Goal: Contribute content: Contribute content

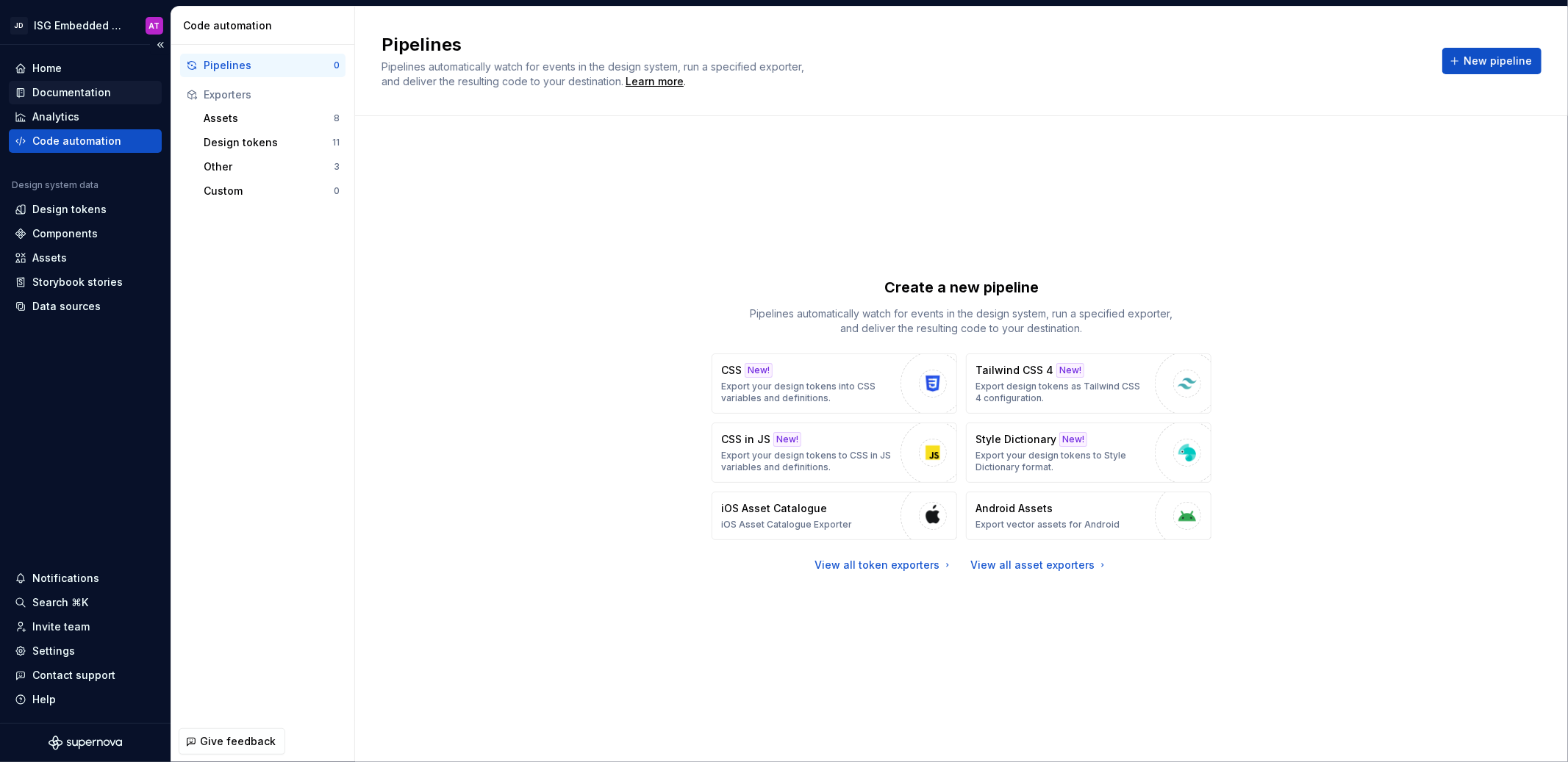
click at [80, 94] on div "Documentation" at bounding box center [72, 92] width 79 height 15
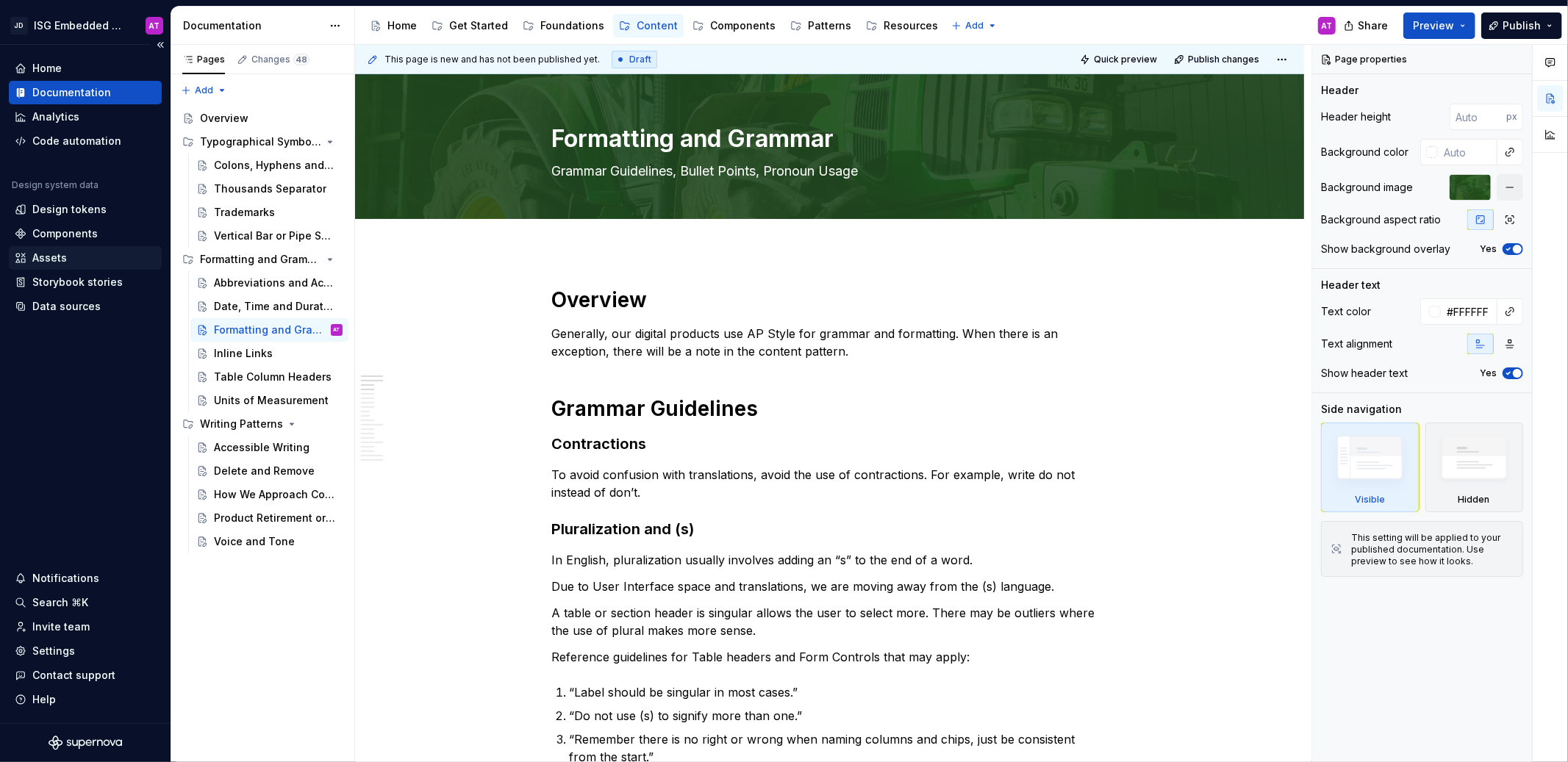
click at [82, 262] on div "Assets" at bounding box center [85, 257] width 141 height 15
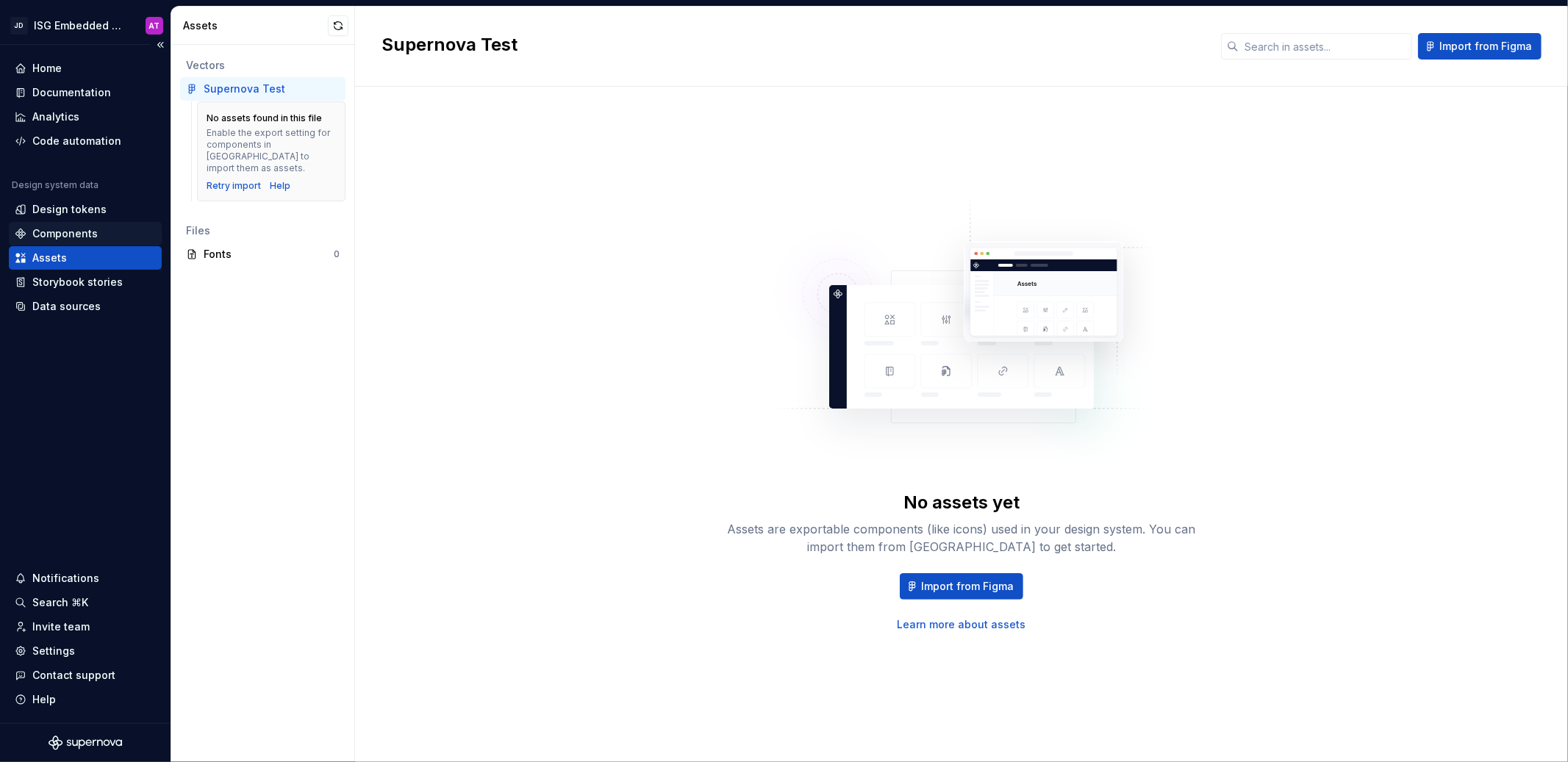
click at [85, 233] on div "Components" at bounding box center [65, 233] width 65 height 15
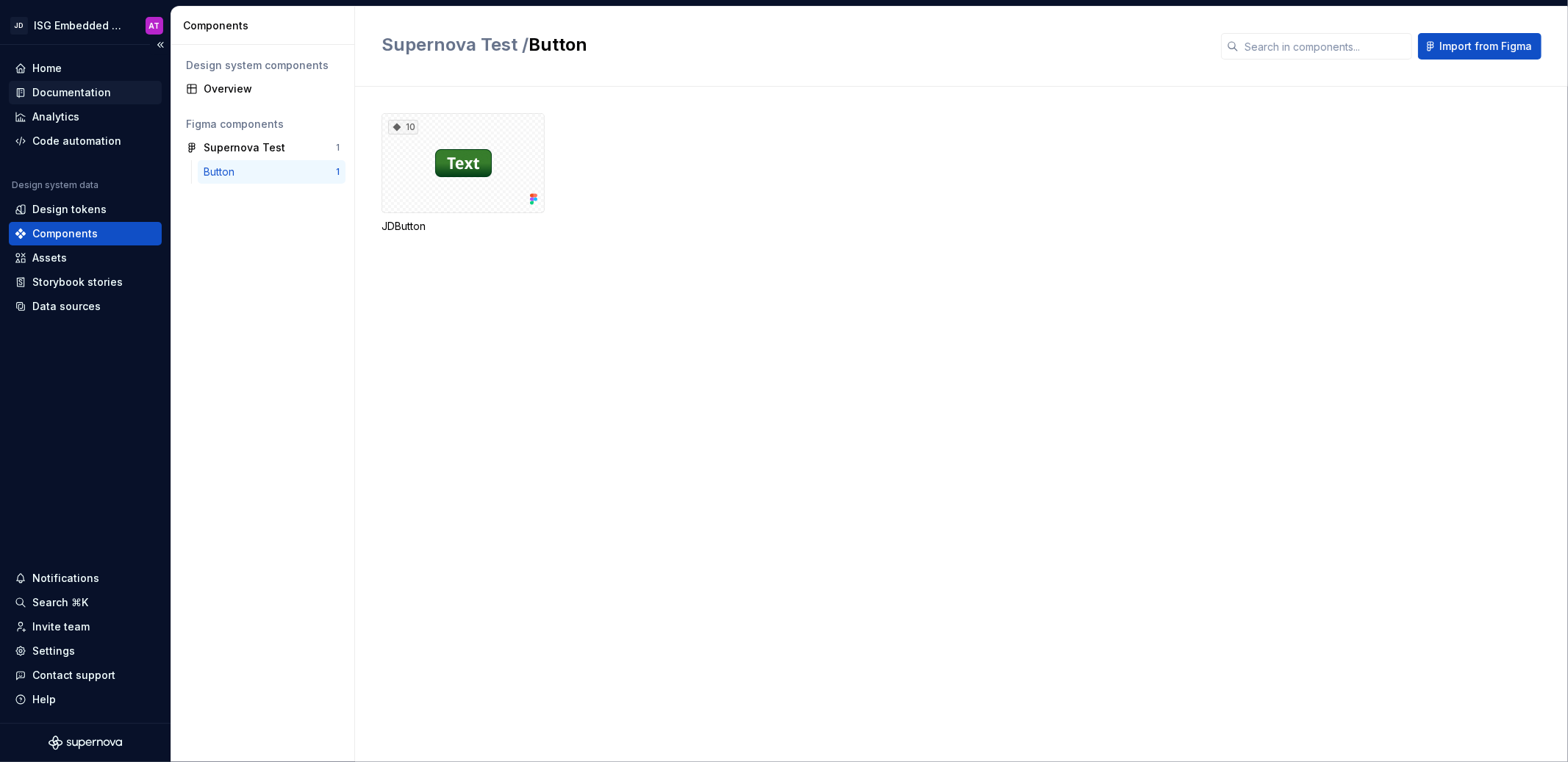
click at [65, 95] on div "Documentation" at bounding box center [72, 92] width 79 height 15
click at [68, 93] on div "Documentation" at bounding box center [72, 92] width 79 height 15
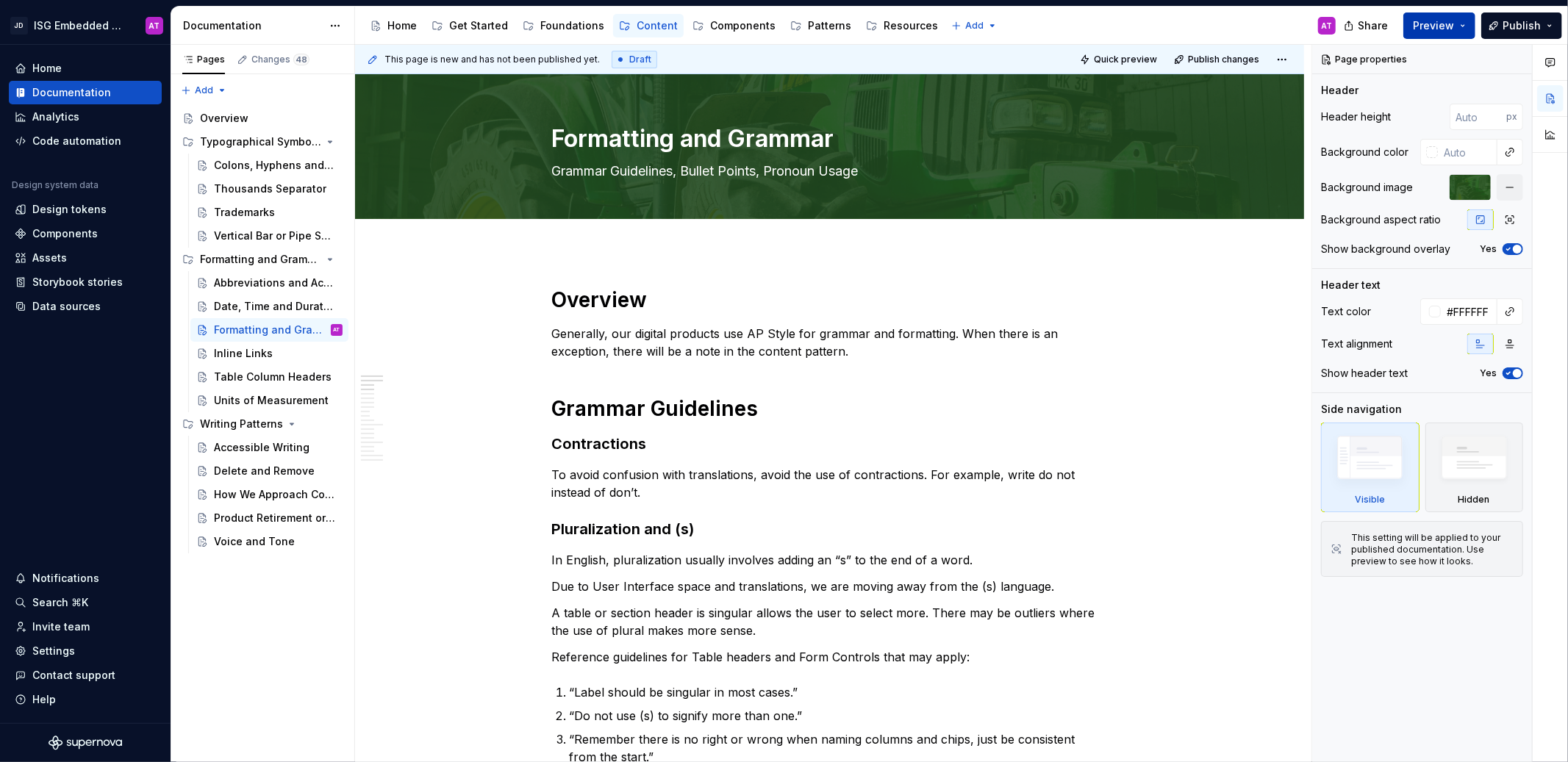
click at [1431, 28] on span "Preview" at bounding box center [1433, 25] width 41 height 15
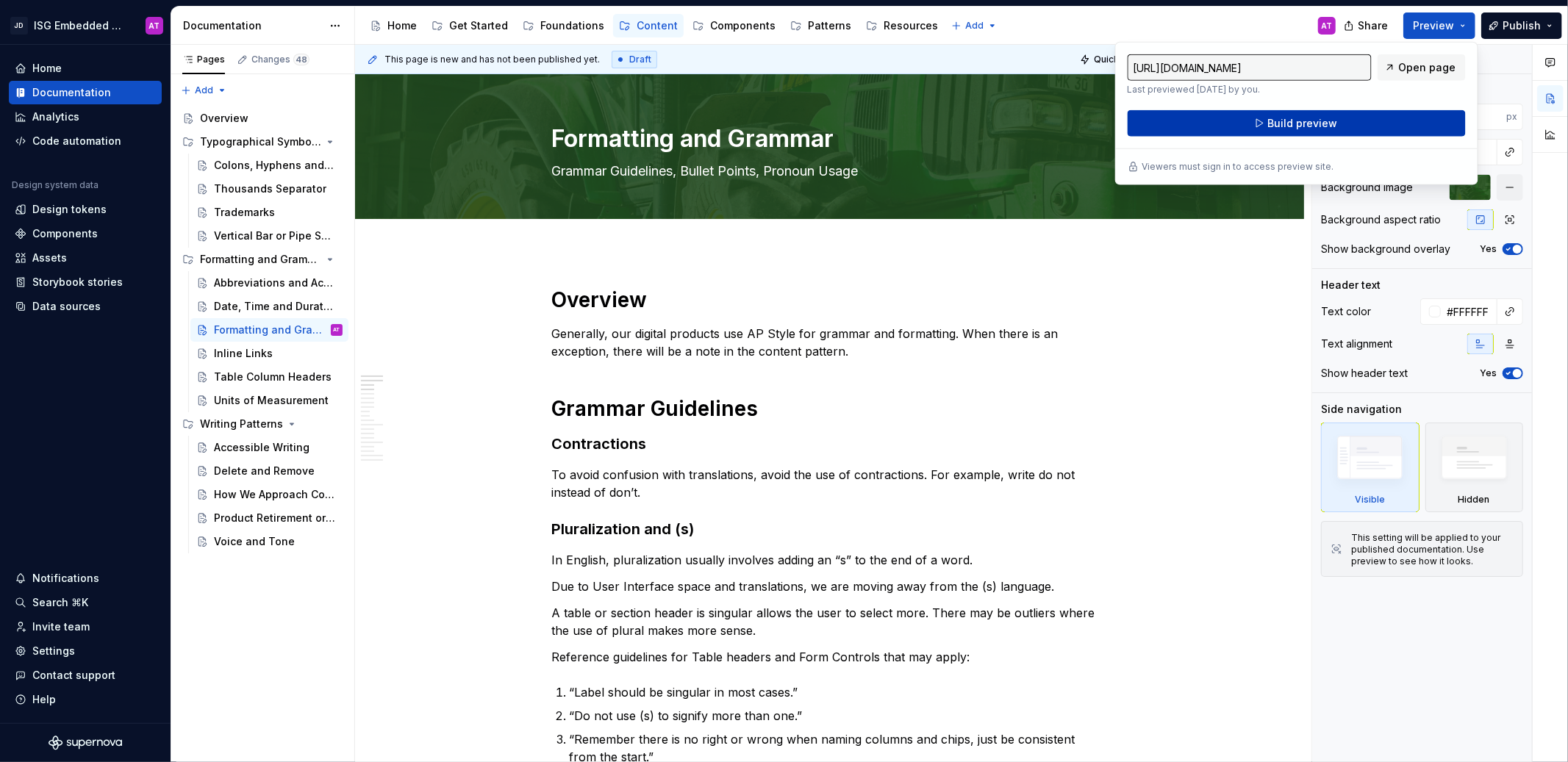
click at [1311, 128] on span "Build preview" at bounding box center [1301, 123] width 69 height 15
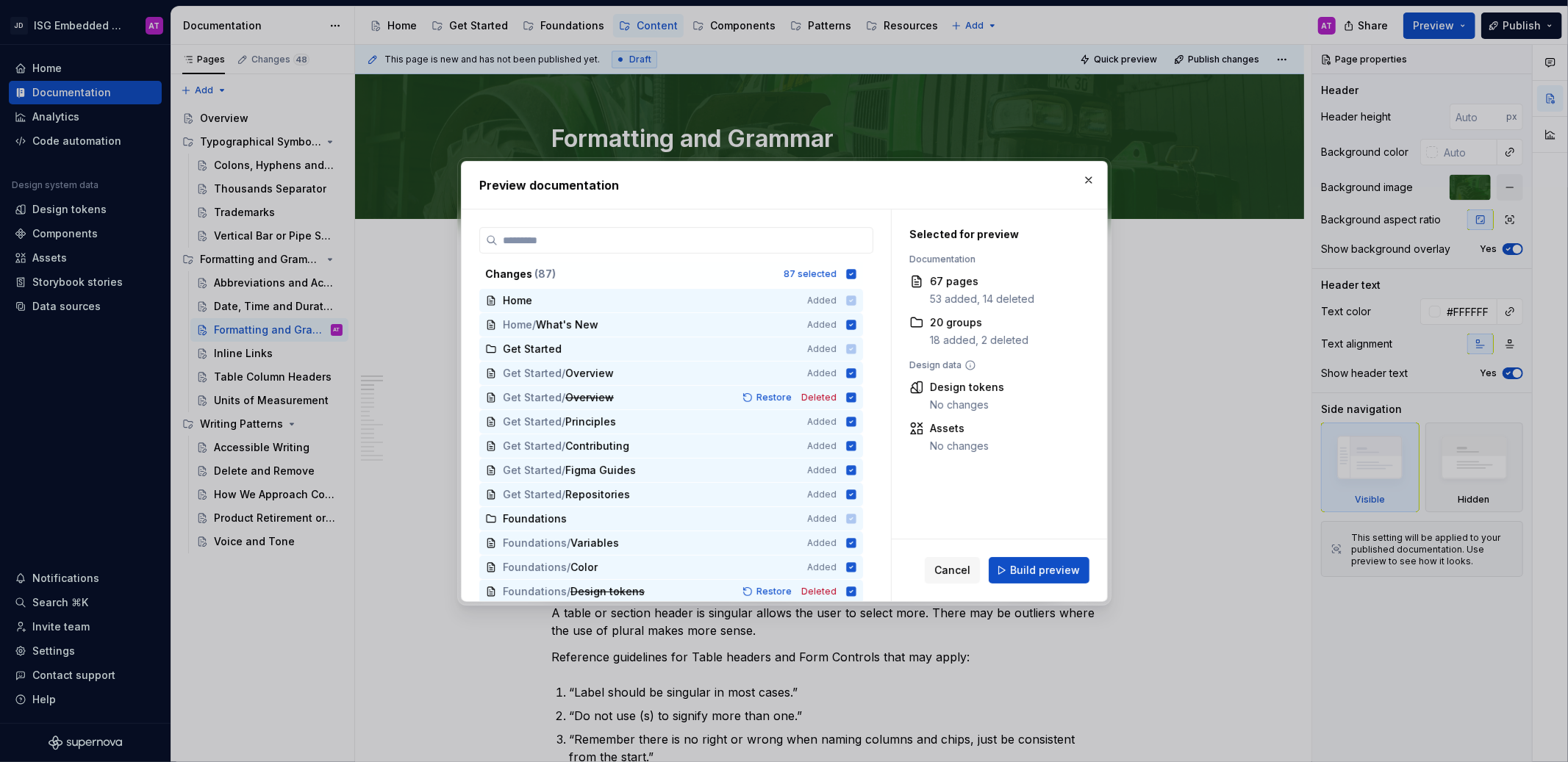
click at [1028, 573] on span "Build preview" at bounding box center [1044, 570] width 69 height 15
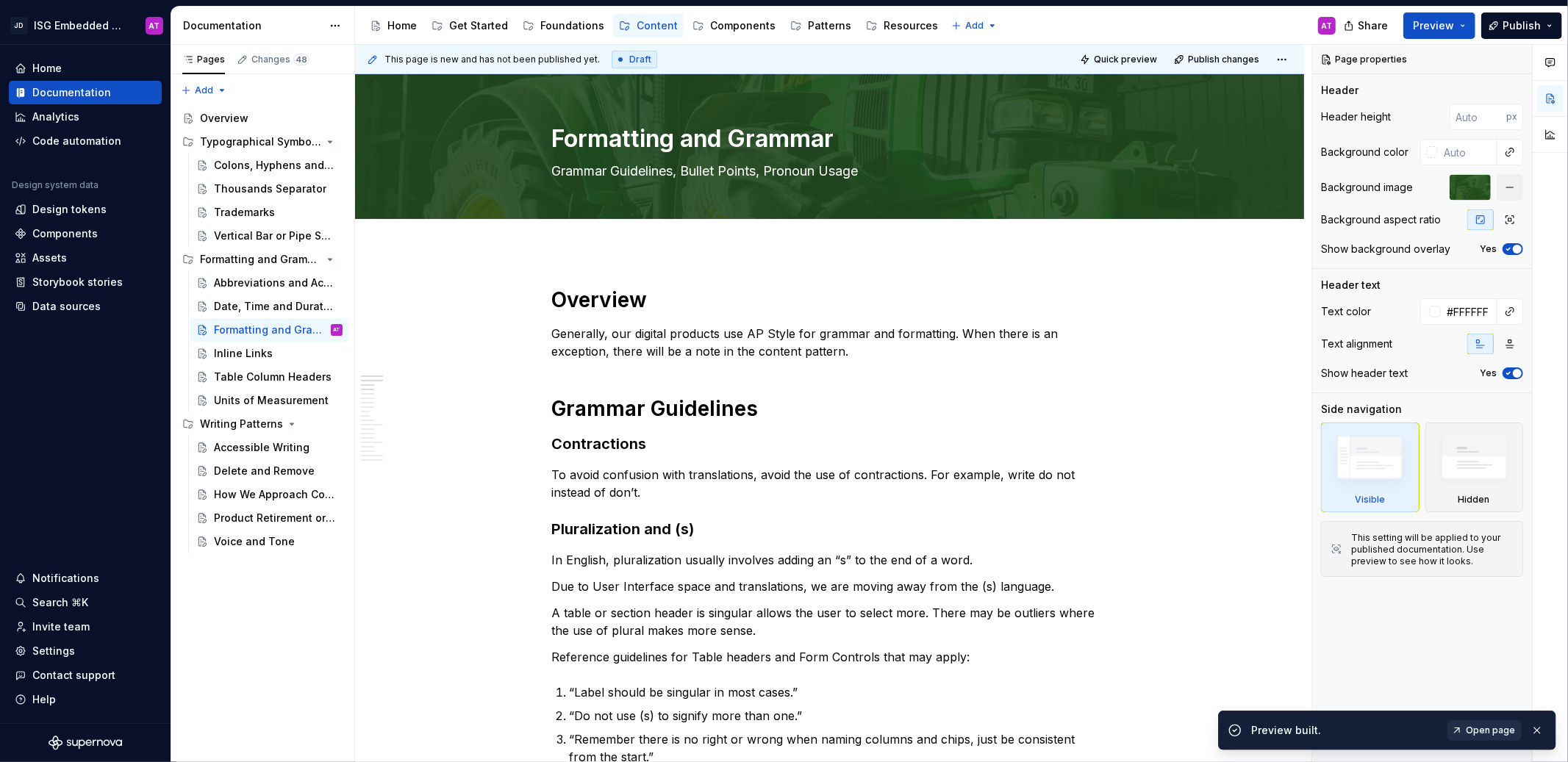
click at [1492, 730] on span "Open page" at bounding box center [1490, 731] width 49 height 12
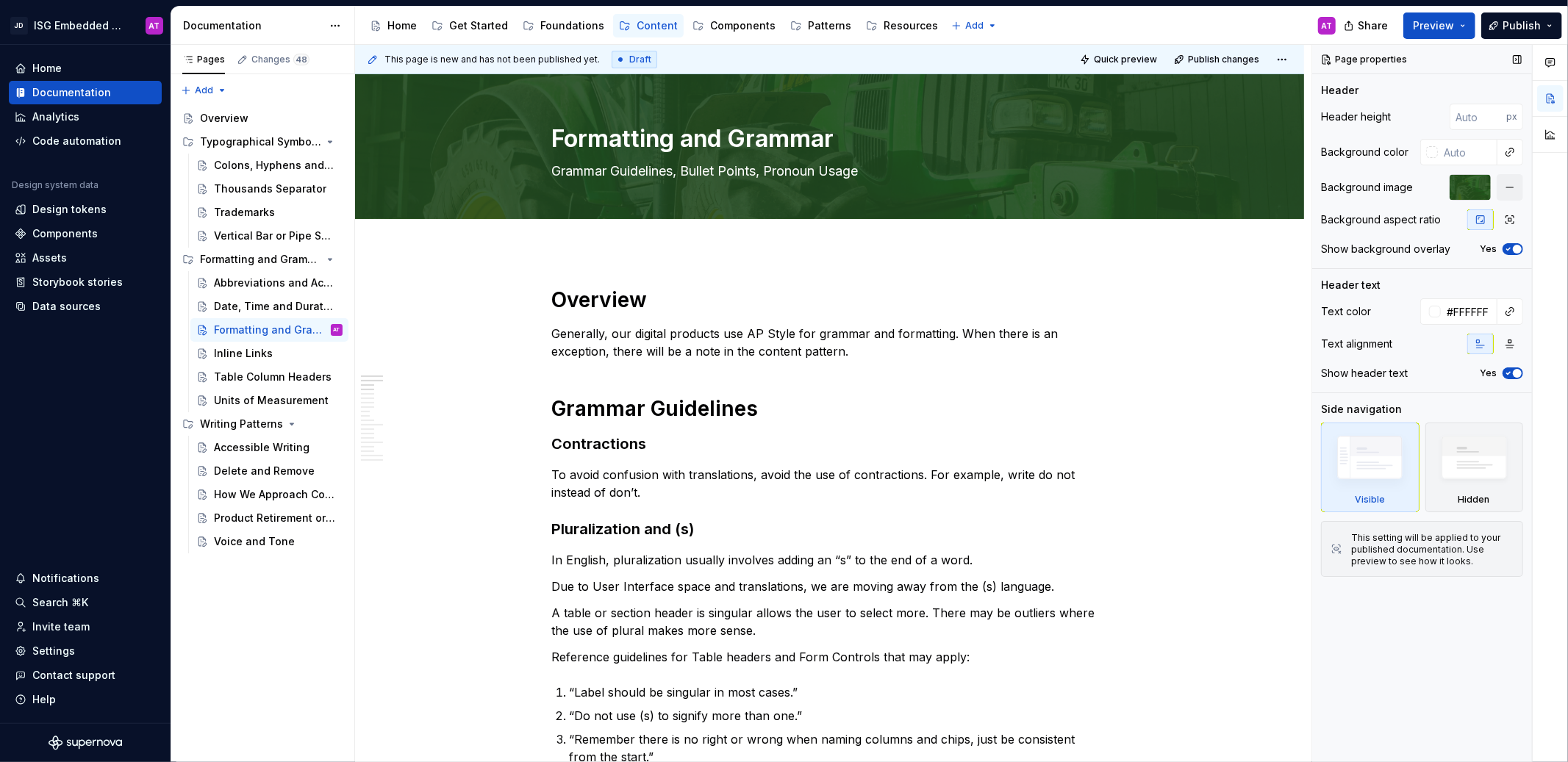
click at [1454, 181] on div at bounding box center [1470, 187] width 41 height 27
click at [766, 138] on textarea "Formatting and Grammar" at bounding box center [827, 138] width 556 height 35
click at [802, 141] on textarea "Formatting and Grammar" at bounding box center [827, 138] width 556 height 35
click at [1247, 94] on span "Edit header" at bounding box center [1253, 99] width 59 height 15
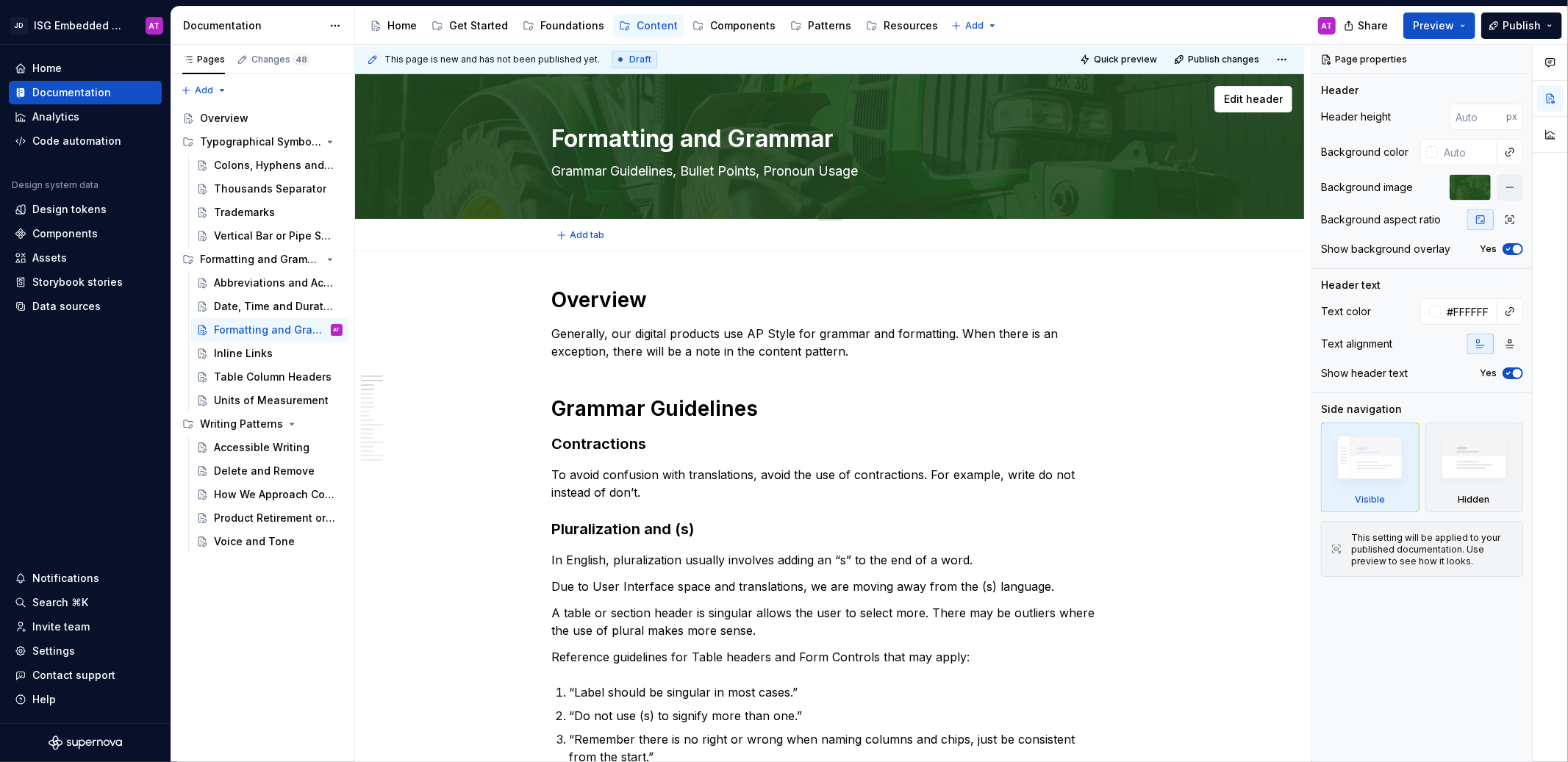
click at [813, 137] on textarea "Formatting and Grammar" at bounding box center [827, 138] width 556 height 35
click at [1252, 98] on span "Edit header" at bounding box center [1253, 99] width 59 height 15
click at [716, 150] on textarea "Formatting and Grammar" at bounding box center [827, 138] width 556 height 35
click at [717, 142] on textarea "Formatting and Grammar" at bounding box center [827, 138] width 556 height 35
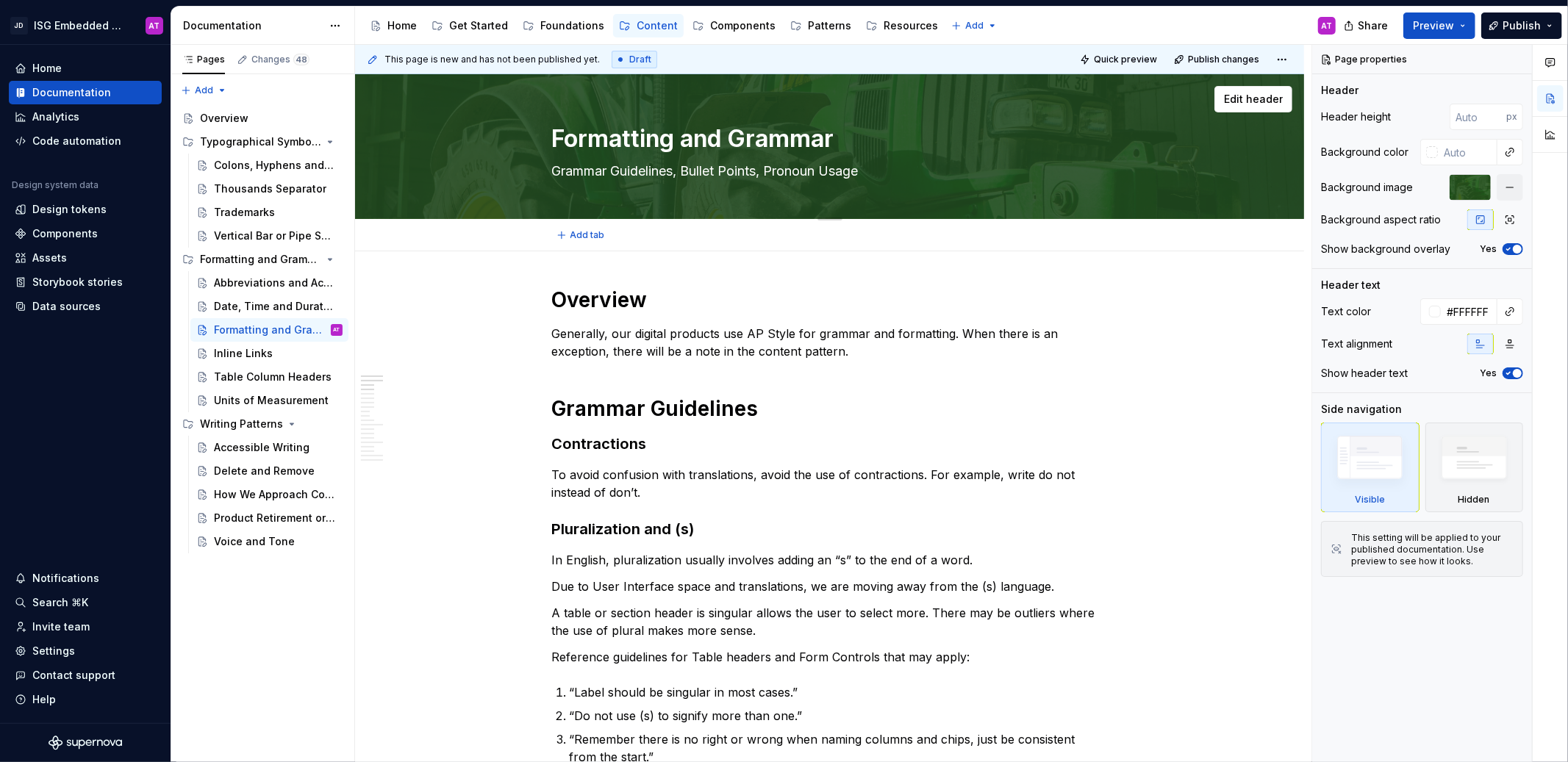
click at [717, 142] on textarea "Formatting and Grammar" at bounding box center [827, 138] width 556 height 35
click at [780, 137] on textarea "Formatting and Grammar" at bounding box center [827, 138] width 556 height 35
click at [1258, 92] on span "Edit header" at bounding box center [1253, 99] width 59 height 15
click at [1252, 98] on span "Edit header" at bounding box center [1253, 99] width 59 height 15
click at [1252, 97] on span "Edit header" at bounding box center [1253, 99] width 59 height 15
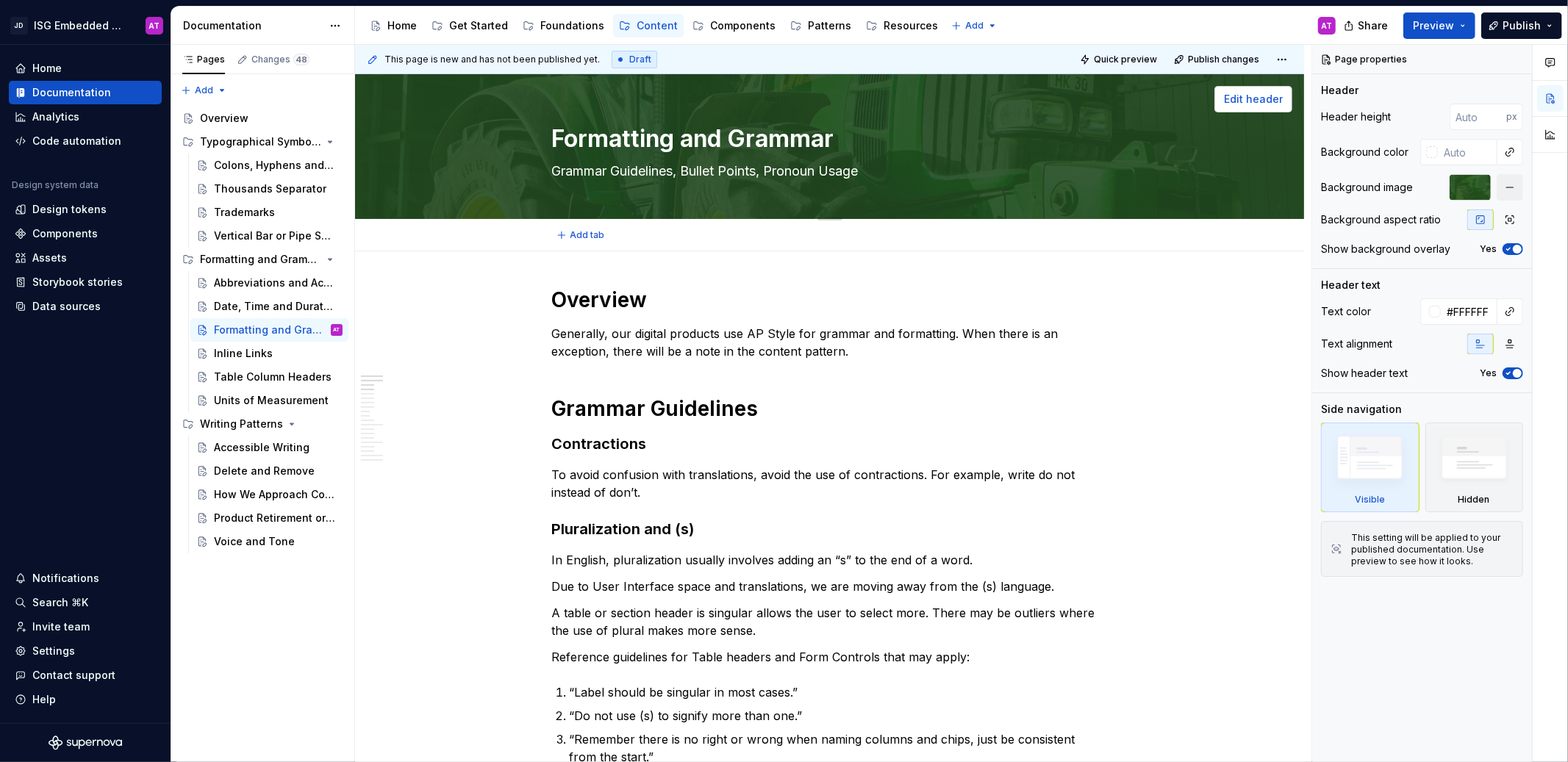
click at [1252, 97] on span "Edit header" at bounding box center [1253, 99] width 59 height 15
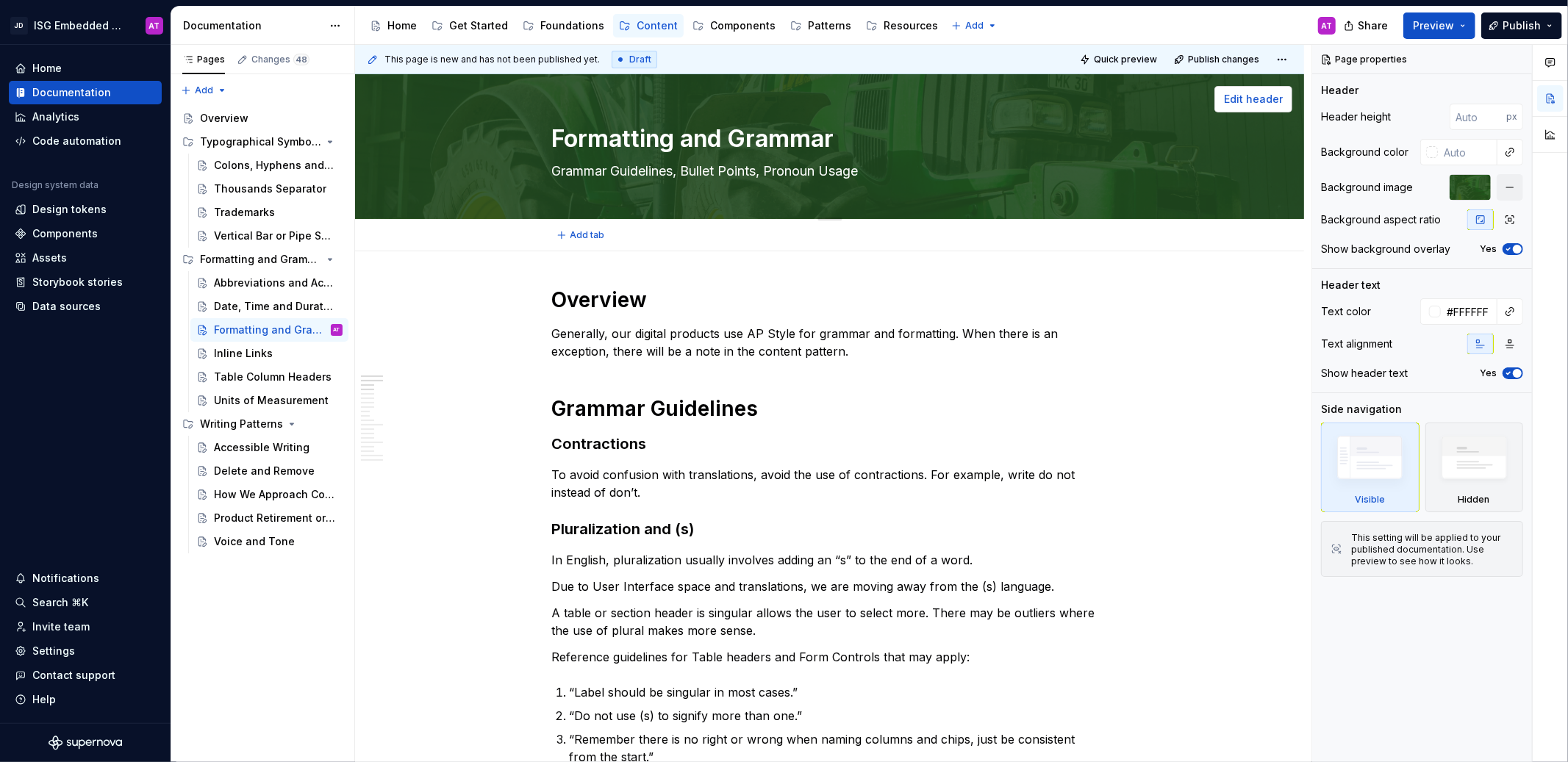
click at [1247, 99] on span "Edit header" at bounding box center [1253, 99] width 59 height 15
type textarea "*"
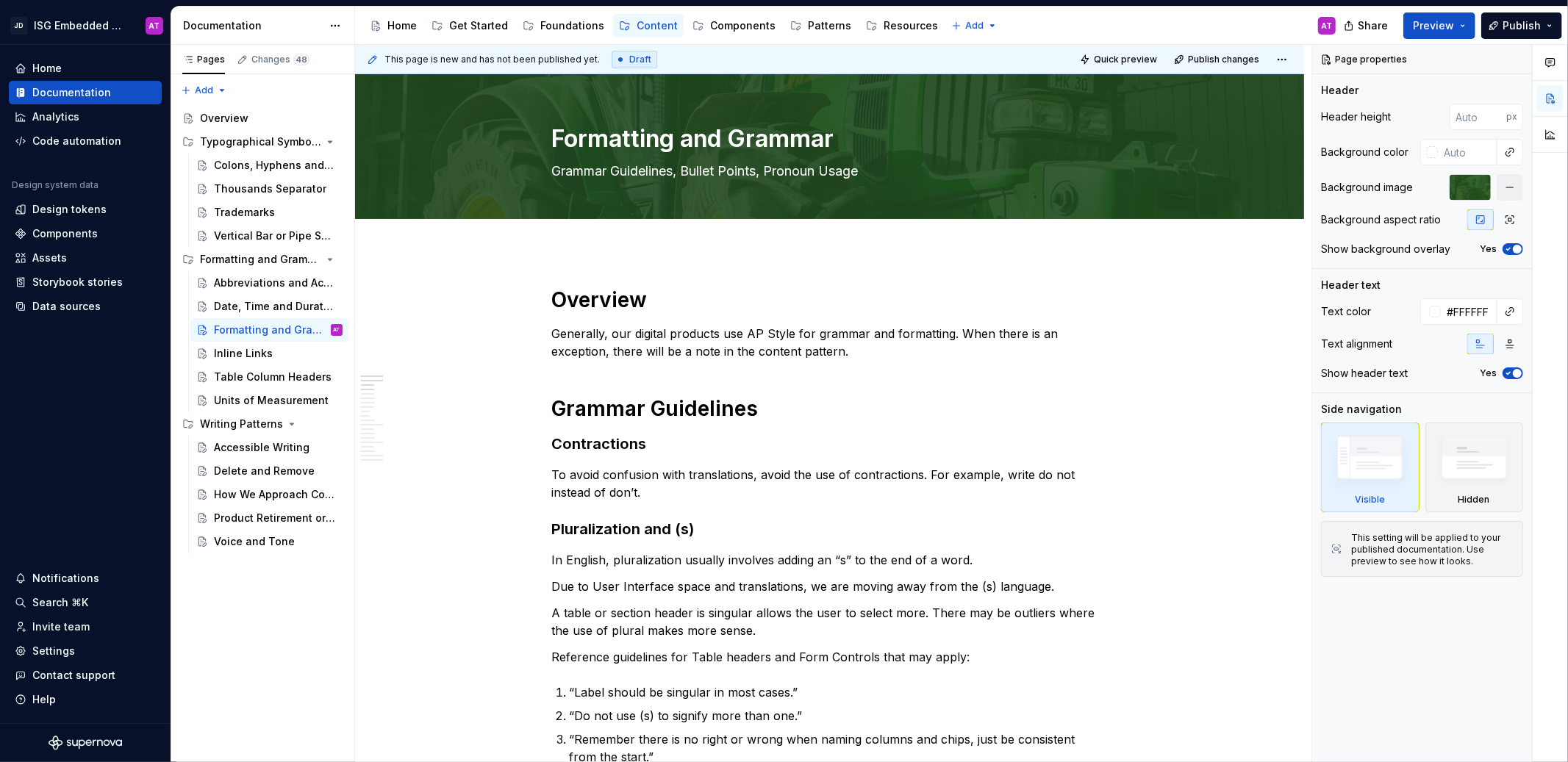
click at [1429, 314] on div at bounding box center [1435, 312] width 12 height 12
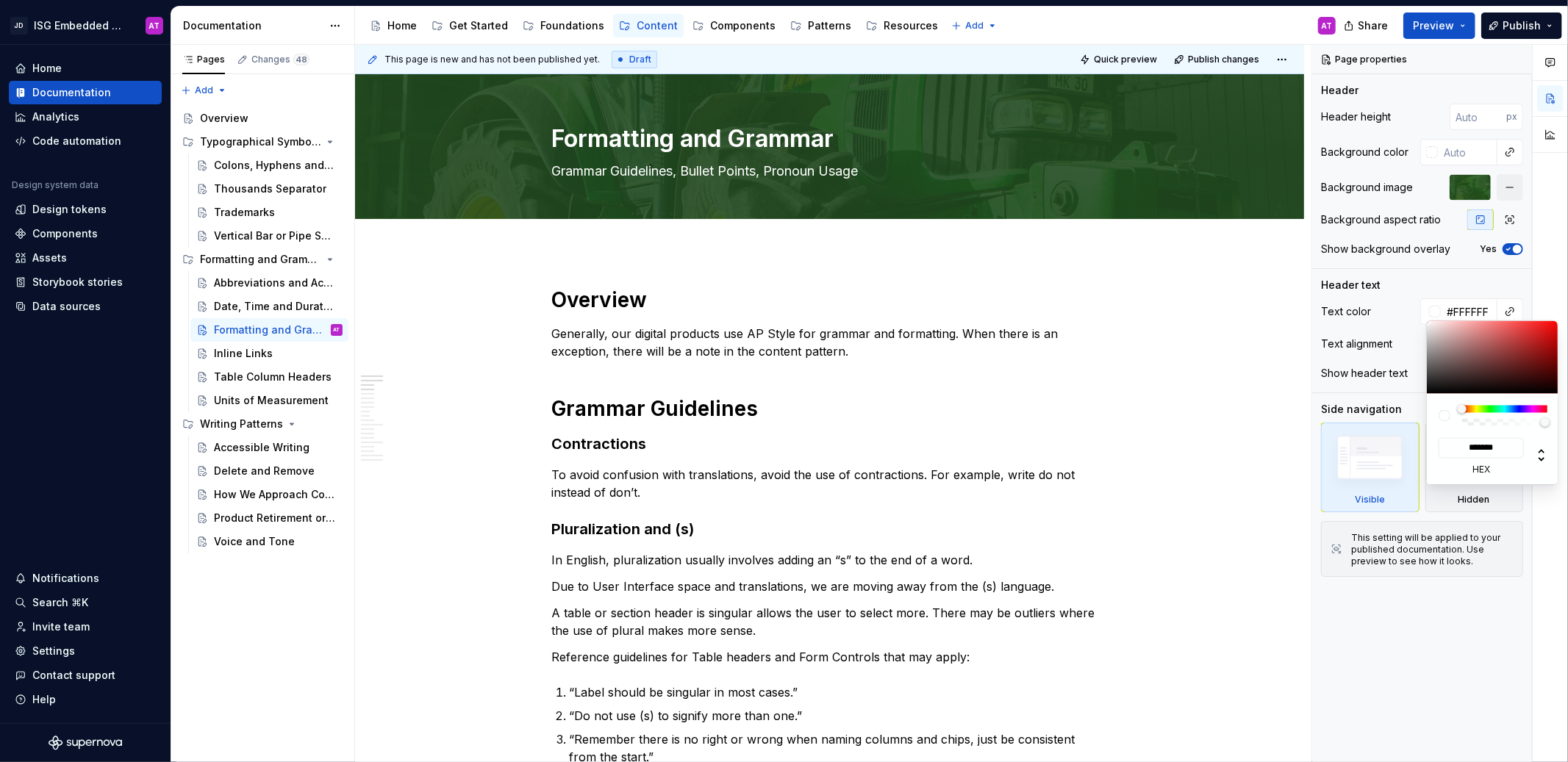
type input "#643B3B"
type input "*******"
type input "#6E3333"
type input "*******"
type input "#7D1B1B"
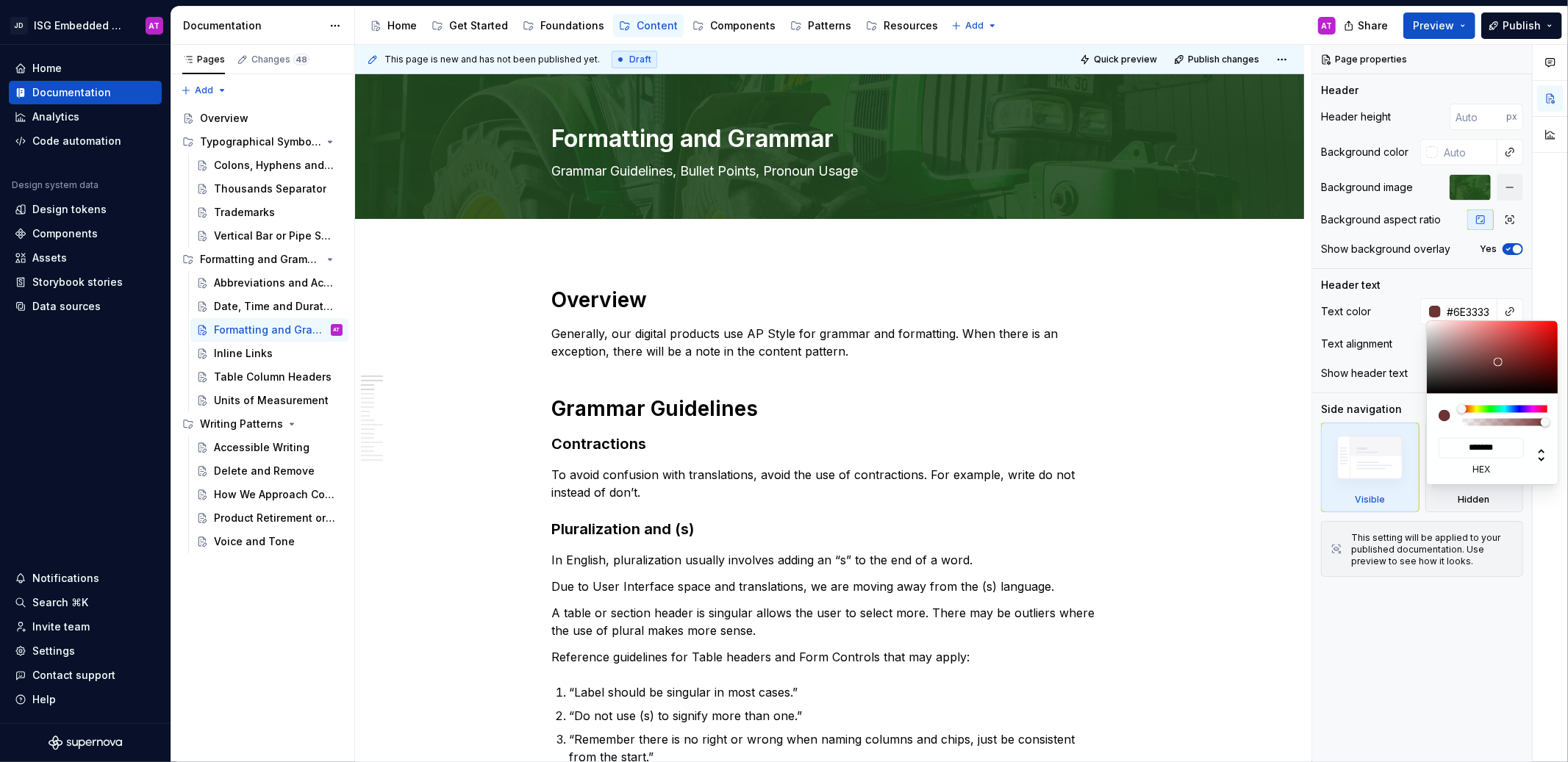
type input "*******"
type input "#8A0C0C"
type input "*******"
type input "#8F0606"
type input "*******"
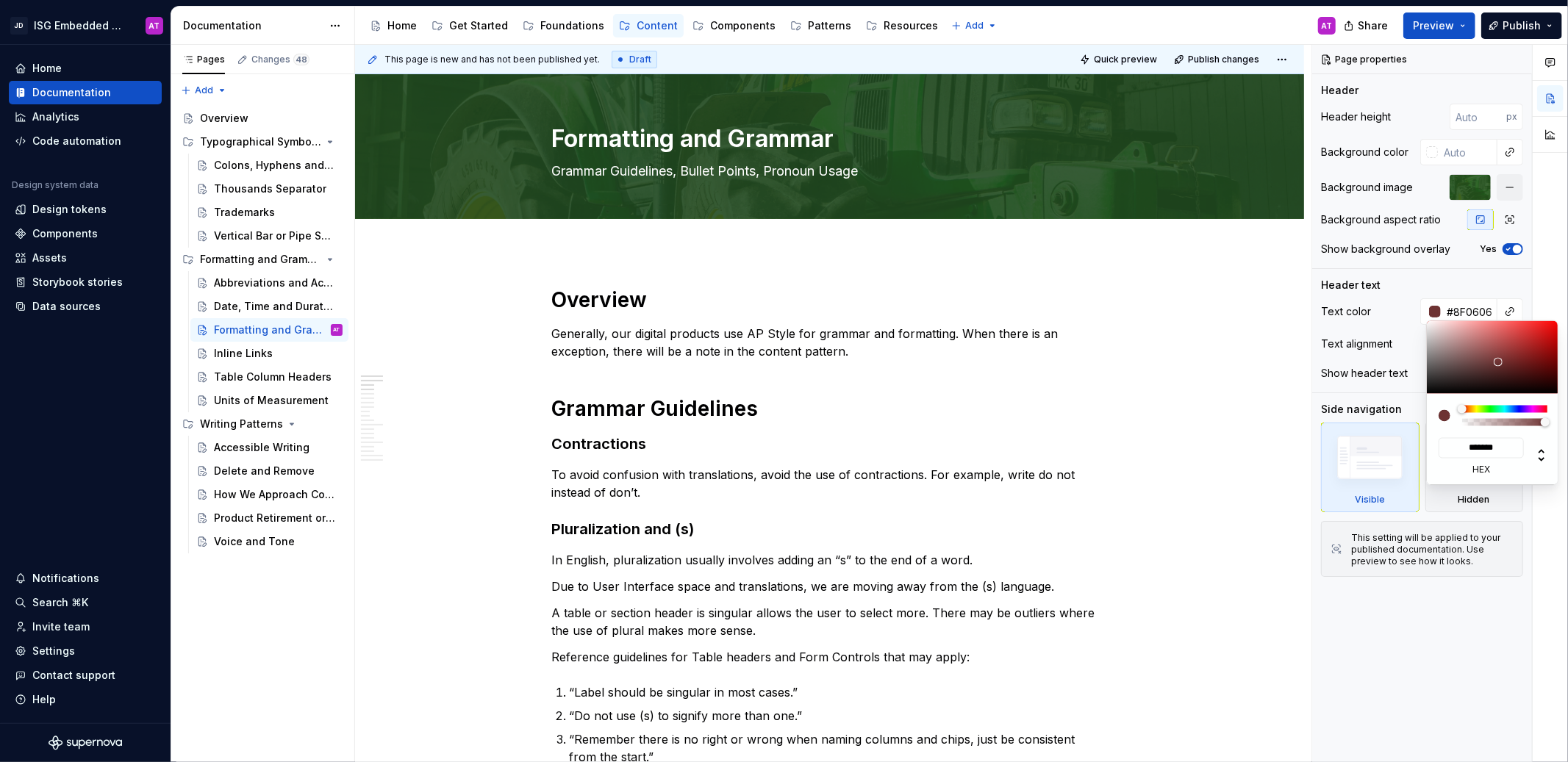
drag, startPoint x: 1481, startPoint y: 365, endPoint x: 1553, endPoint y: 353, distance: 73.0
click at [1553, 353] on div at bounding box center [1493, 357] width 132 height 73
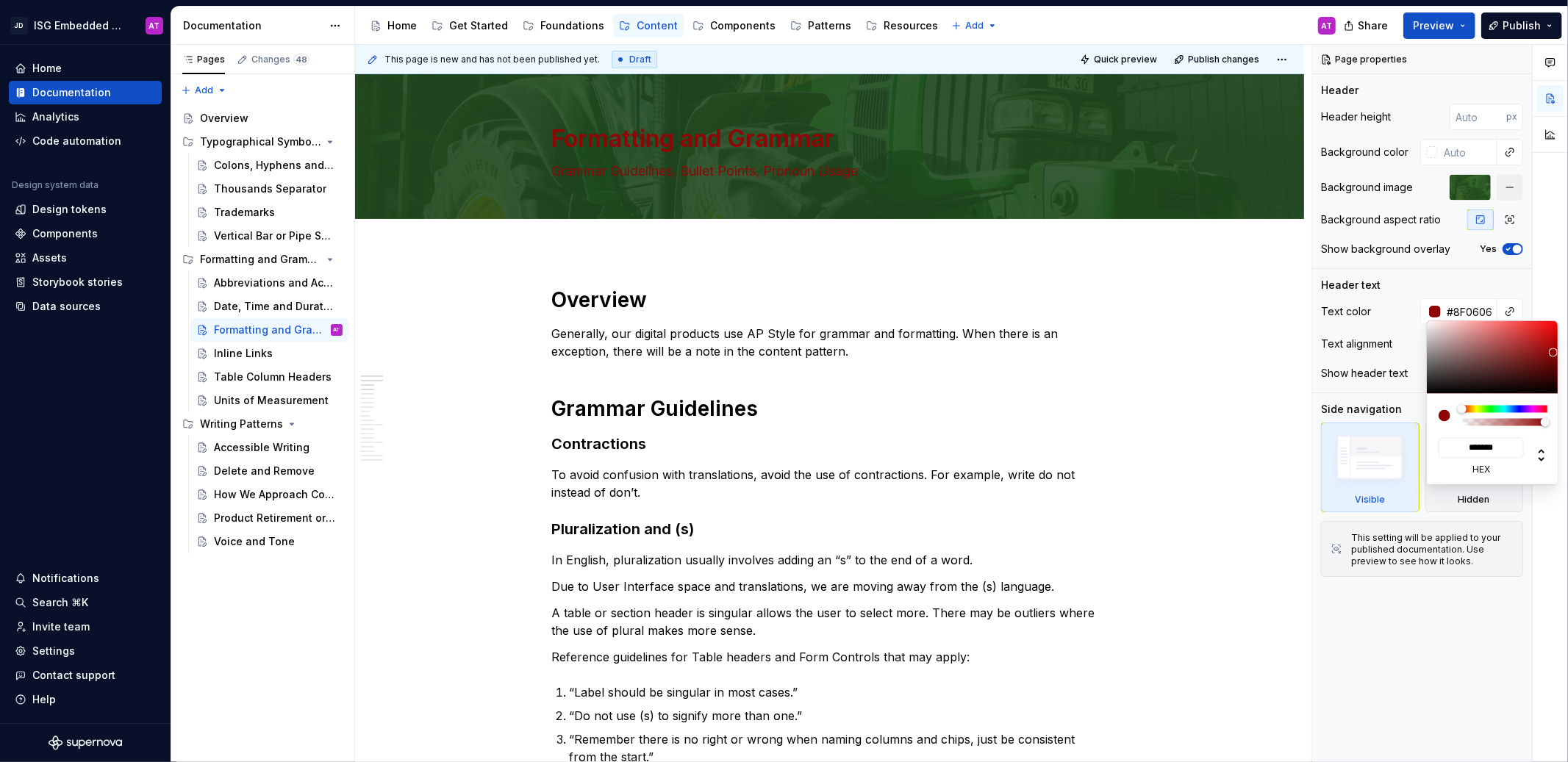
type textarea "*"
type input "#825555"
type input "*******"
type input "#B69292"
type input "*******"
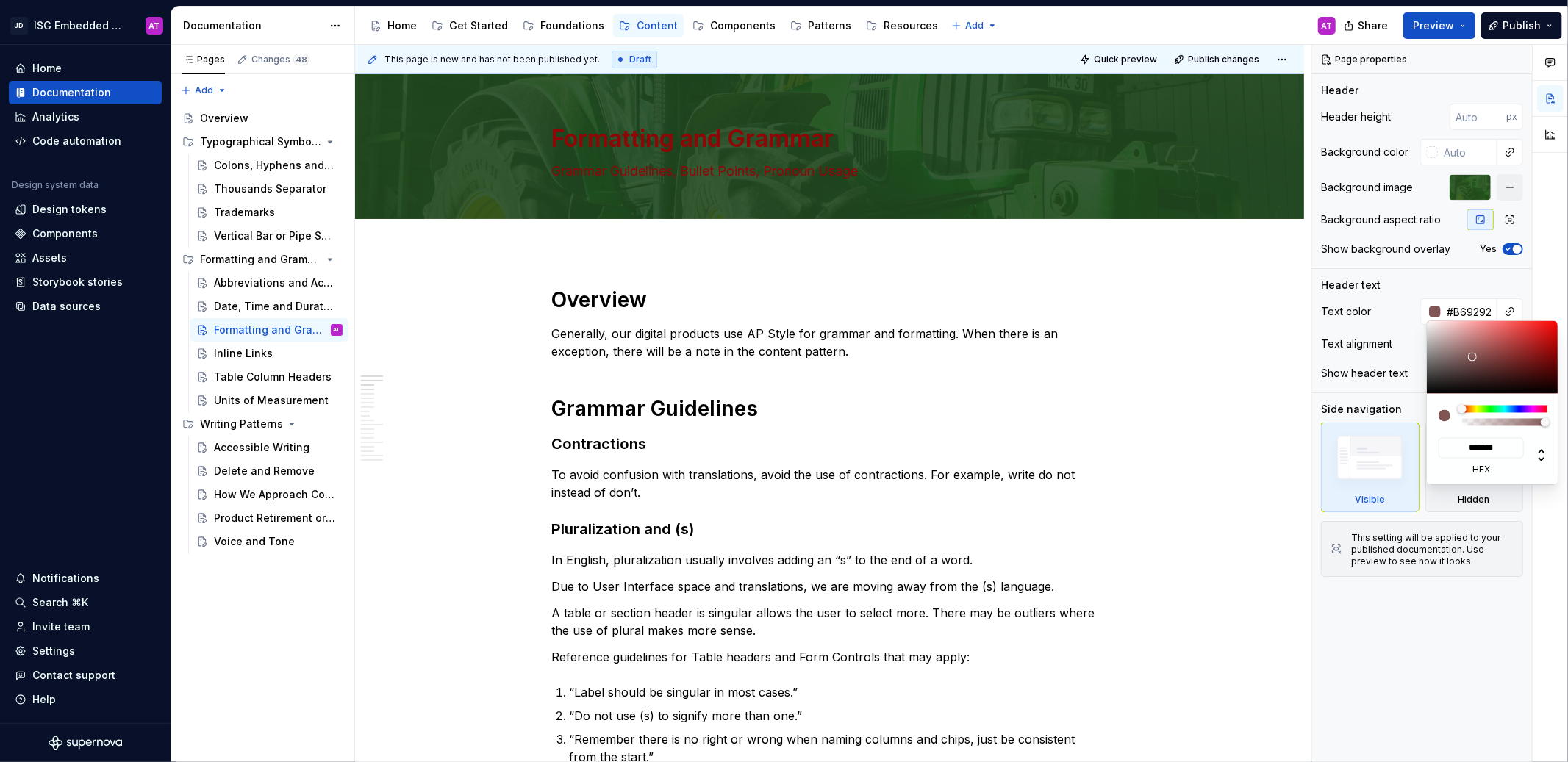
type input "#ECEAEA"
type input "*******"
type input "#FFFFFF"
type input "*******"
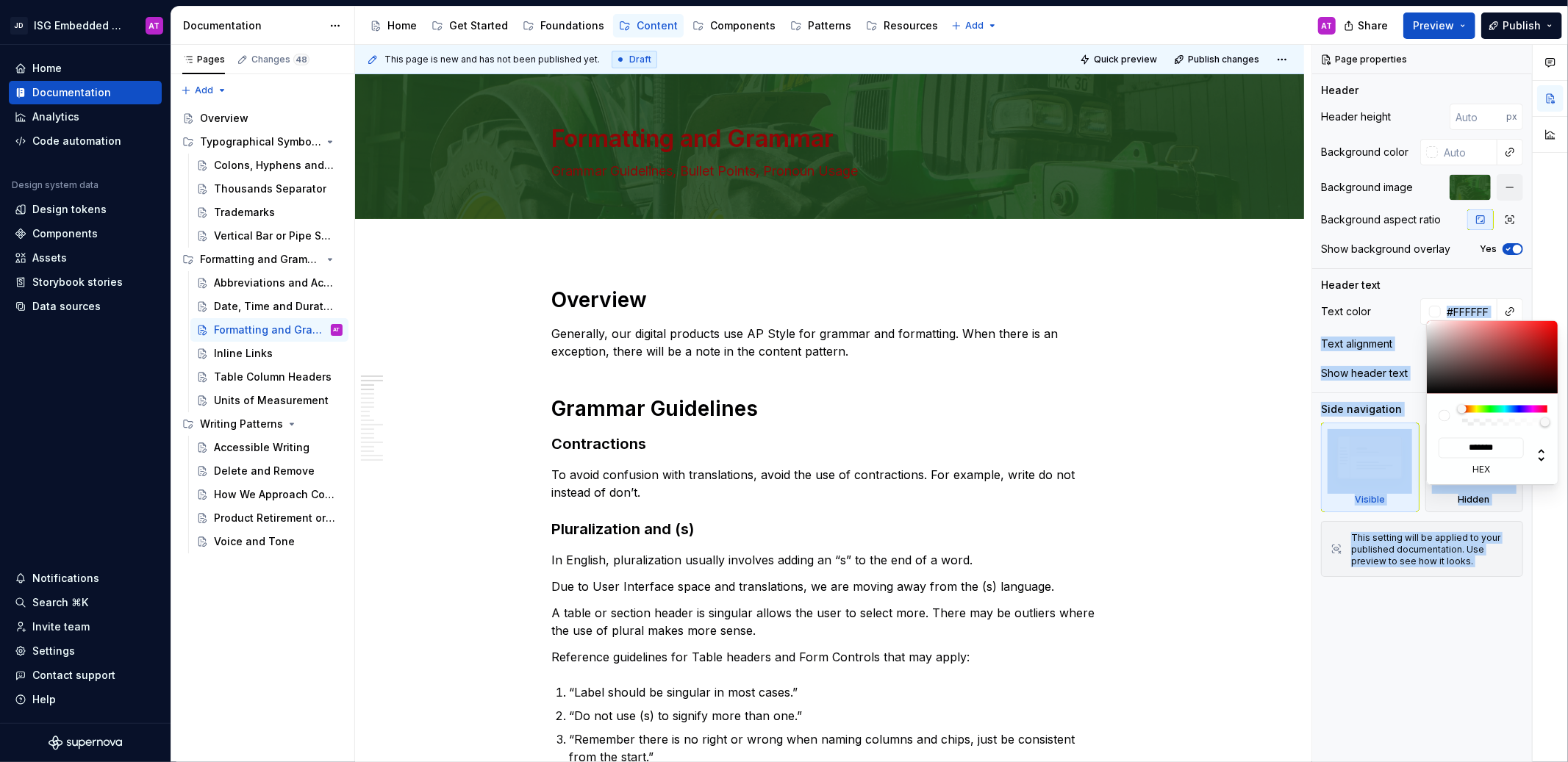
drag, startPoint x: 1473, startPoint y: 357, endPoint x: 1401, endPoint y: 303, distance: 90.0
click at [1403, 302] on body "JD ISG Embedded Design System AT Home Documentation Analytics Code automation D…" at bounding box center [784, 381] width 1568 height 762
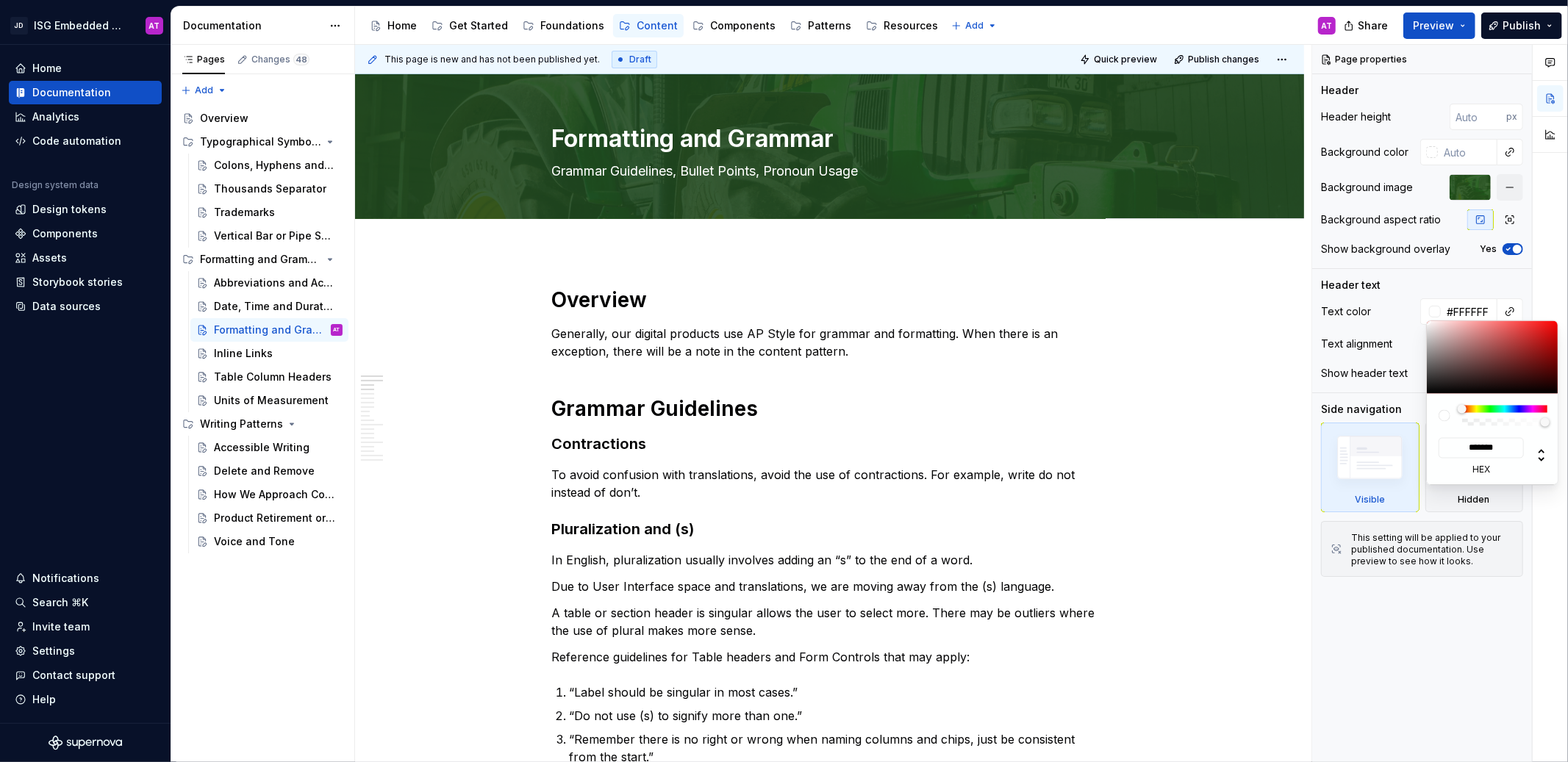
click at [1192, 319] on html "JD ISG Embedded Design System AT Home Documentation Analytics Code automation D…" at bounding box center [784, 381] width 1568 height 762
click at [1223, 423] on html "JD ISG Embedded Design System AT Home Documentation Analytics Code automation D…" at bounding box center [784, 381] width 1568 height 762
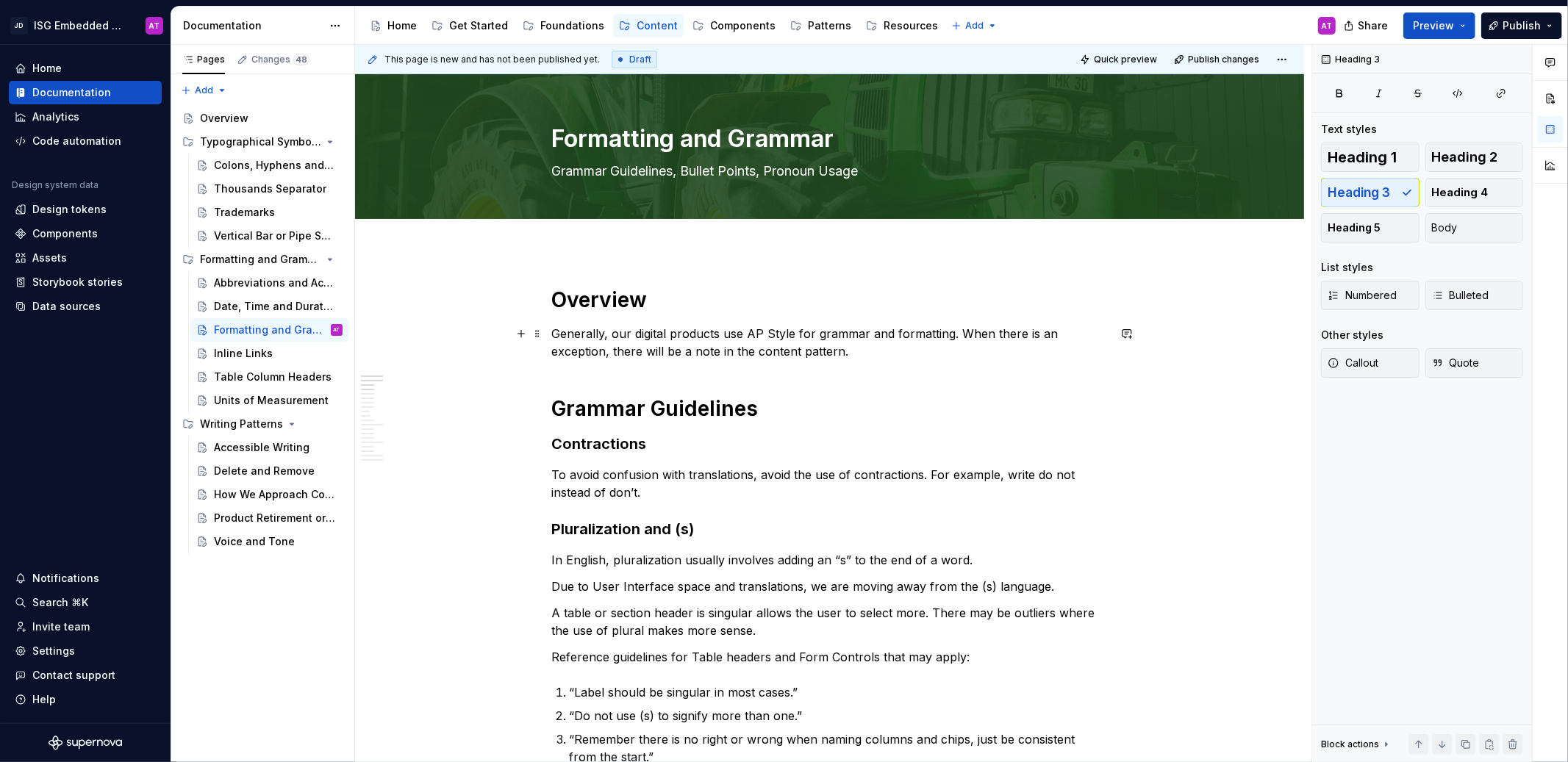
click at [741, 333] on p "Generally, our digital products use AP Style for grammar and formatting. When t…" at bounding box center [830, 342] width 556 height 35
click at [736, 140] on textarea "Formatting and Grammar" at bounding box center [827, 138] width 556 height 35
click at [744, 167] on textarea "Grammar Guidelines, Bullet Points, Pronoun Usage" at bounding box center [827, 171] width 556 height 23
click at [753, 138] on textarea "Formatting and Grammar" at bounding box center [827, 138] width 556 height 35
drag, startPoint x: 752, startPoint y: 182, endPoint x: 753, endPoint y: 174, distance: 8.1
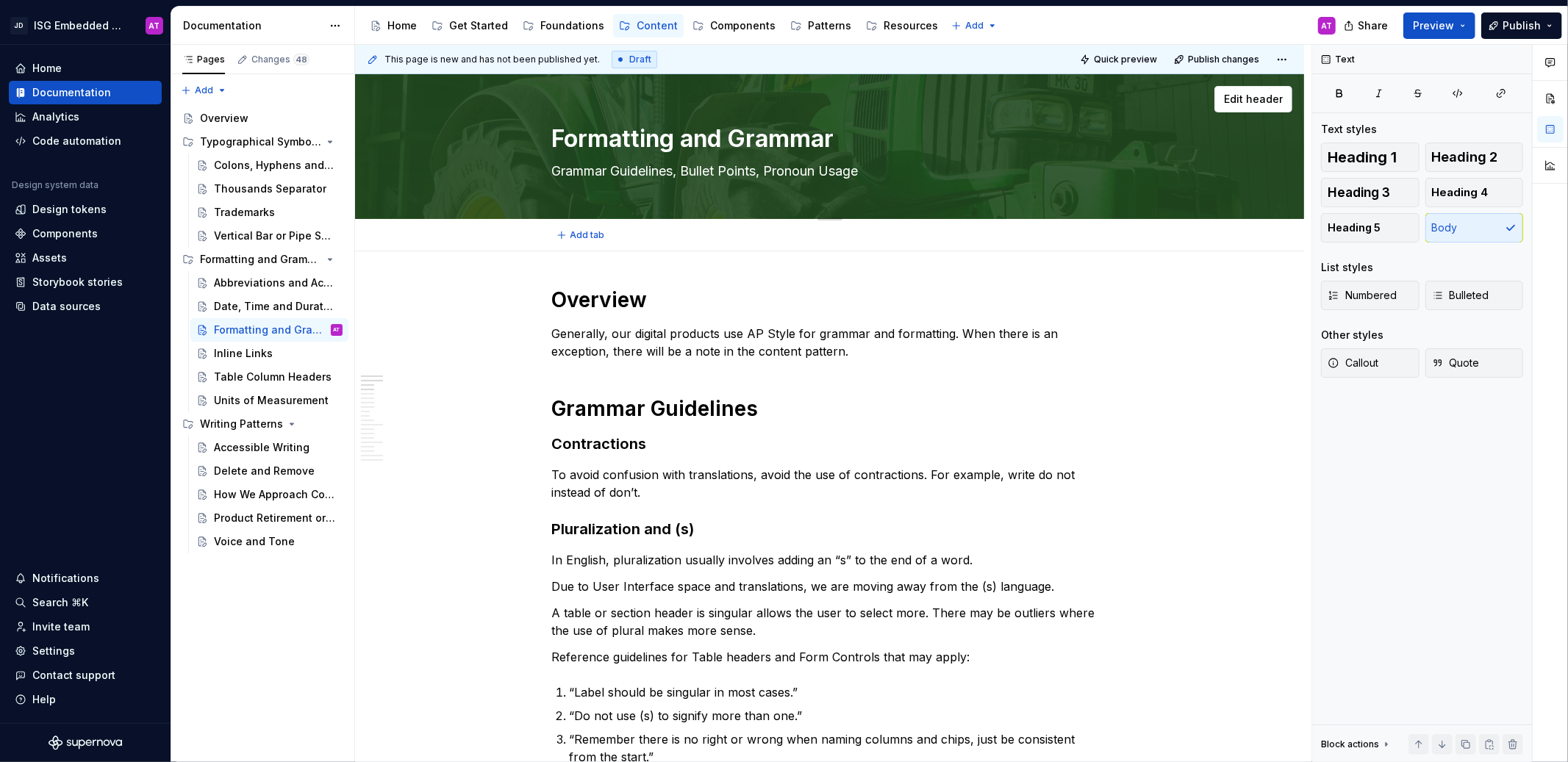
click at [752, 181] on textarea "Grammar Guidelines, Bullet Points, Pronoun Usage" at bounding box center [827, 171] width 556 height 23
click at [761, 142] on textarea "Formatting and Grammar" at bounding box center [827, 138] width 556 height 35
click at [758, 162] on textarea "Grammar Guidelines, Bullet Points, Pronoun Usage" at bounding box center [827, 171] width 556 height 23
click at [760, 136] on textarea "Formatting and Grammar" at bounding box center [827, 138] width 556 height 35
click at [759, 166] on textarea "Grammar Guidelines, Bullet Points, Pronoun Usage" at bounding box center [827, 171] width 556 height 23
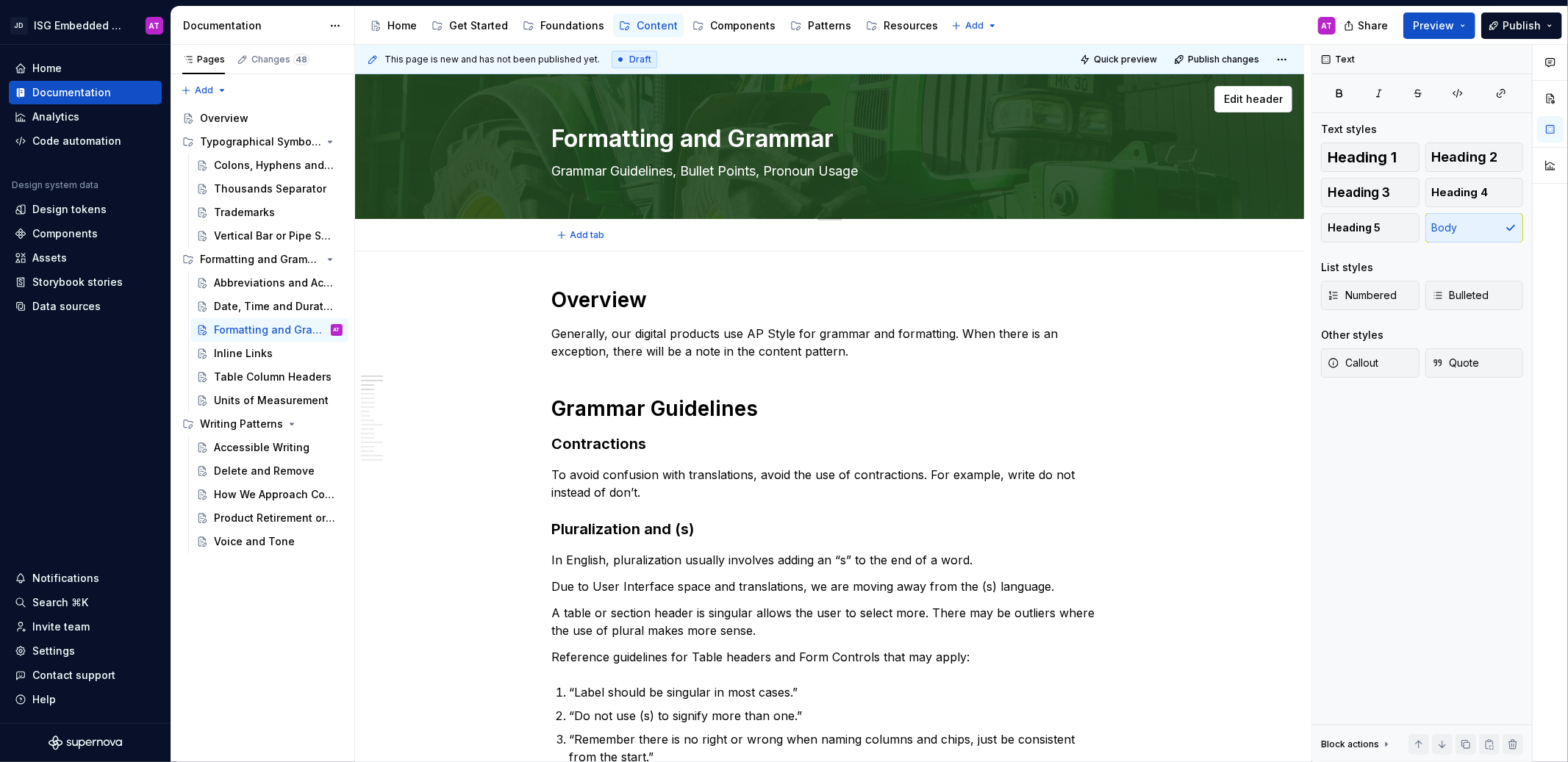
click at [771, 141] on textarea "Formatting and Grammar" at bounding box center [827, 138] width 556 height 35
click at [800, 174] on textarea "Grammar Guidelines, Bullet Points, Pronoun Usage" at bounding box center [827, 171] width 556 height 23
click at [1030, 156] on textarea "Formatting and Grammar" at bounding box center [827, 138] width 556 height 35
click at [796, 172] on textarea "Grammar Guidelines, Bullet Points, Pronoun Usage" at bounding box center [827, 171] width 556 height 23
click at [1257, 100] on span "Edit header" at bounding box center [1253, 99] width 59 height 15
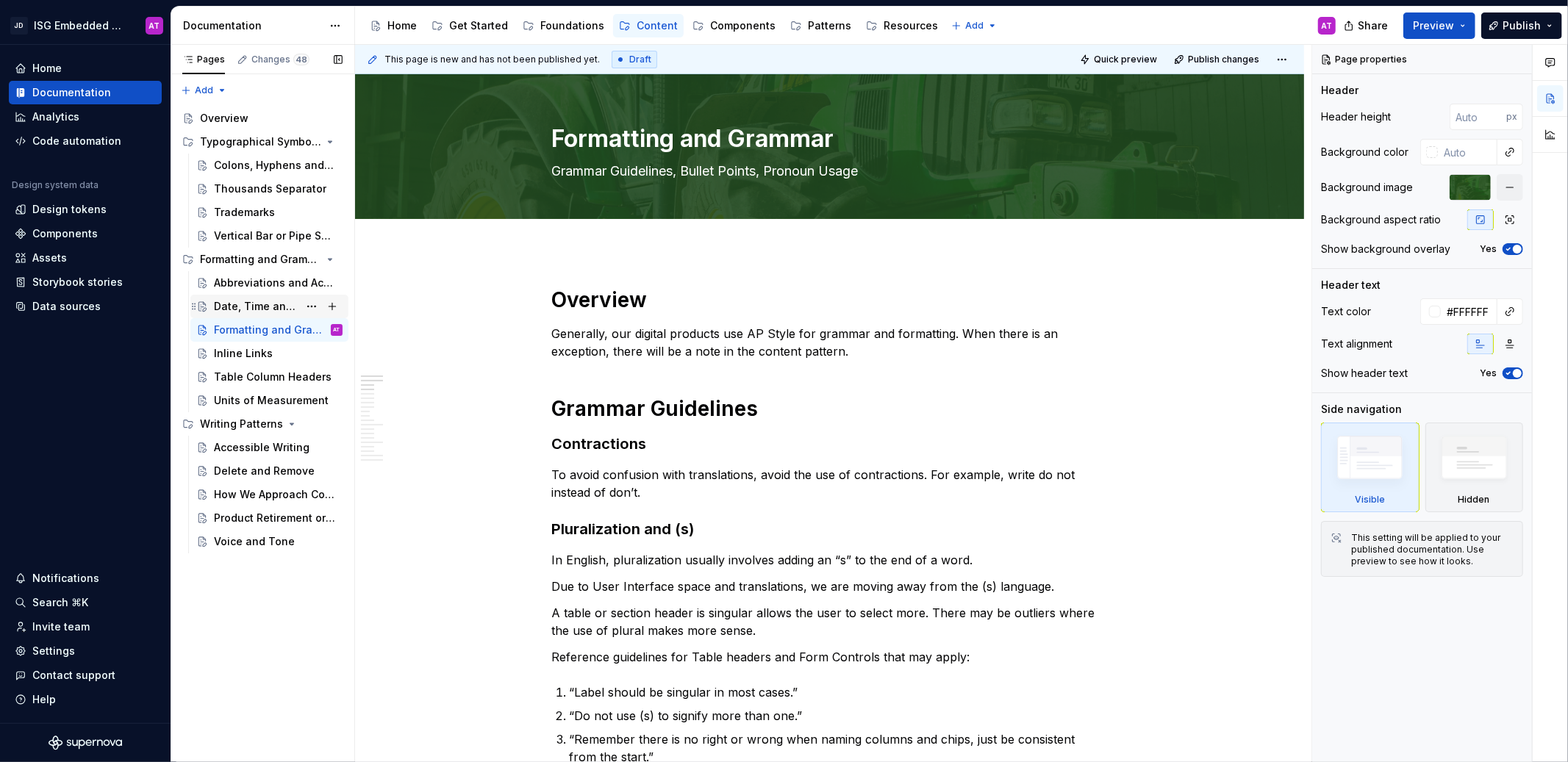
click at [243, 307] on div "Date, Time and Duration" at bounding box center [256, 306] width 85 height 15
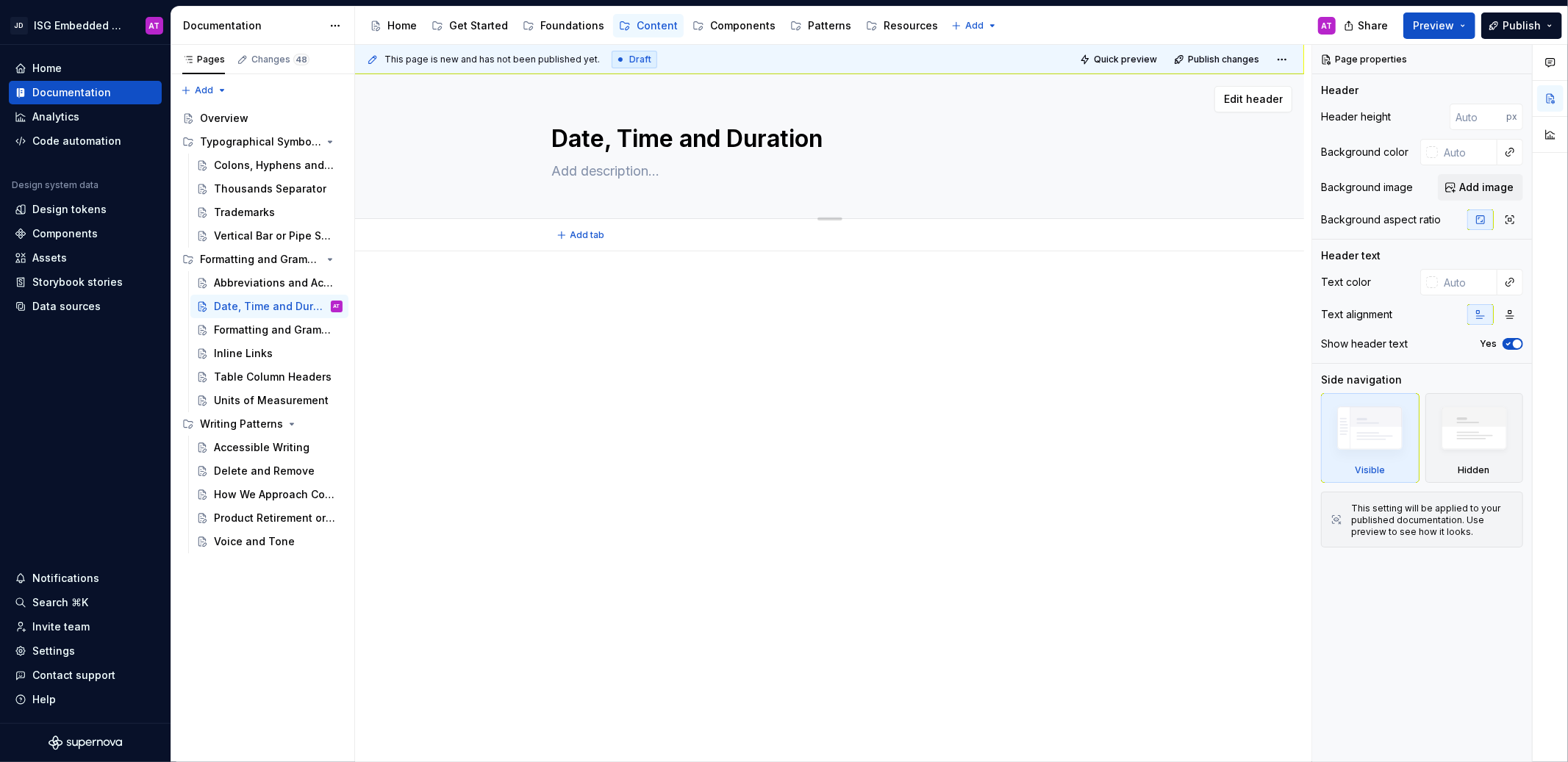
click at [678, 135] on textarea "Date, Time and Duration" at bounding box center [827, 138] width 556 height 35
click at [669, 138] on textarea "Date, Time and Duration" at bounding box center [827, 138] width 556 height 35
click at [719, 139] on textarea "Date, Time and Duration" at bounding box center [827, 138] width 556 height 35
click at [627, 137] on textarea "Date, Time and Duration" at bounding box center [827, 138] width 556 height 35
click at [724, 137] on textarea "Date, Time and Duration" at bounding box center [827, 138] width 556 height 35
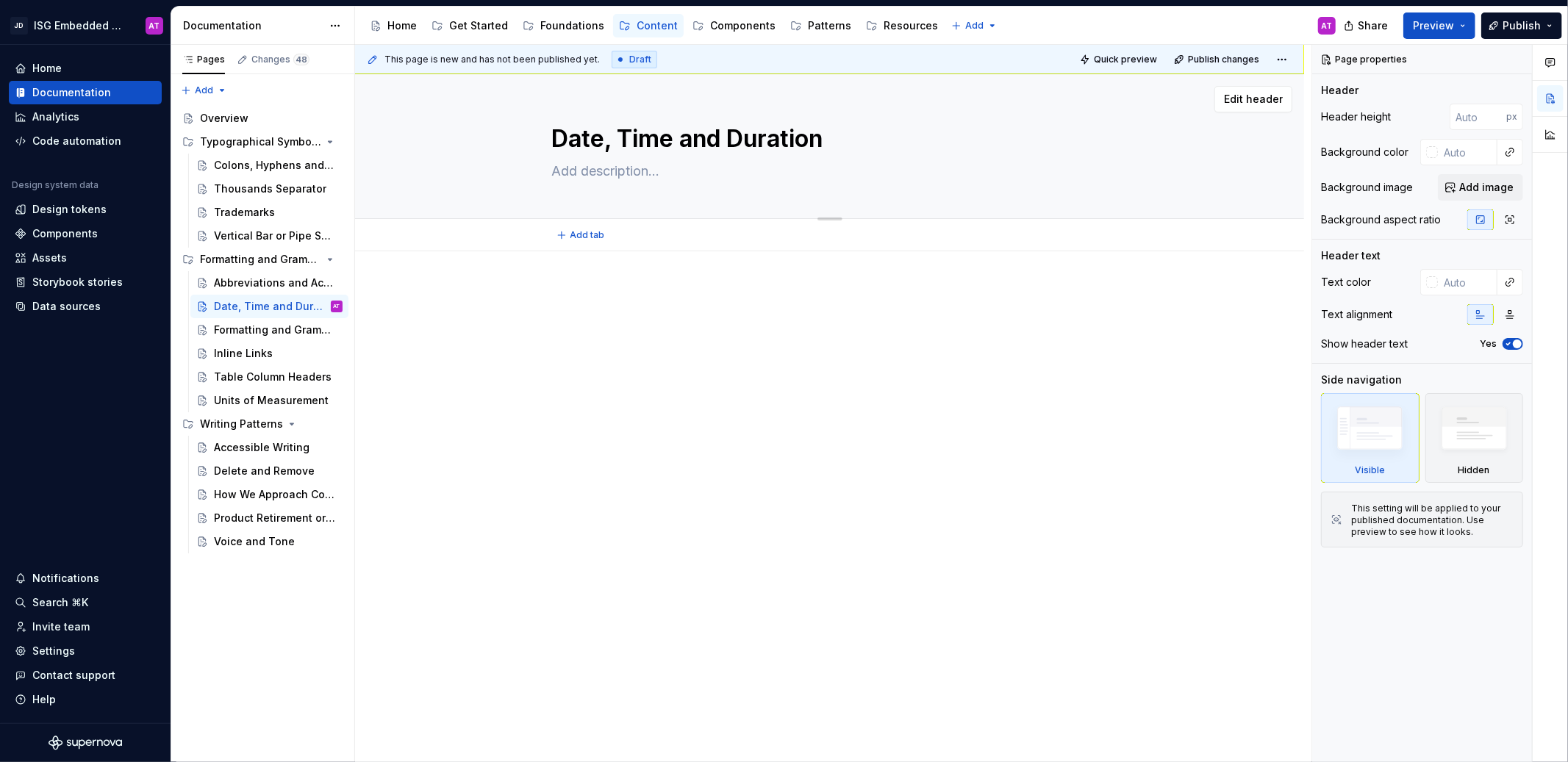
click at [792, 141] on textarea "Date, Time and Duration" at bounding box center [827, 138] width 556 height 35
click at [286, 323] on div "Formatting and Grammar" at bounding box center [256, 329] width 85 height 15
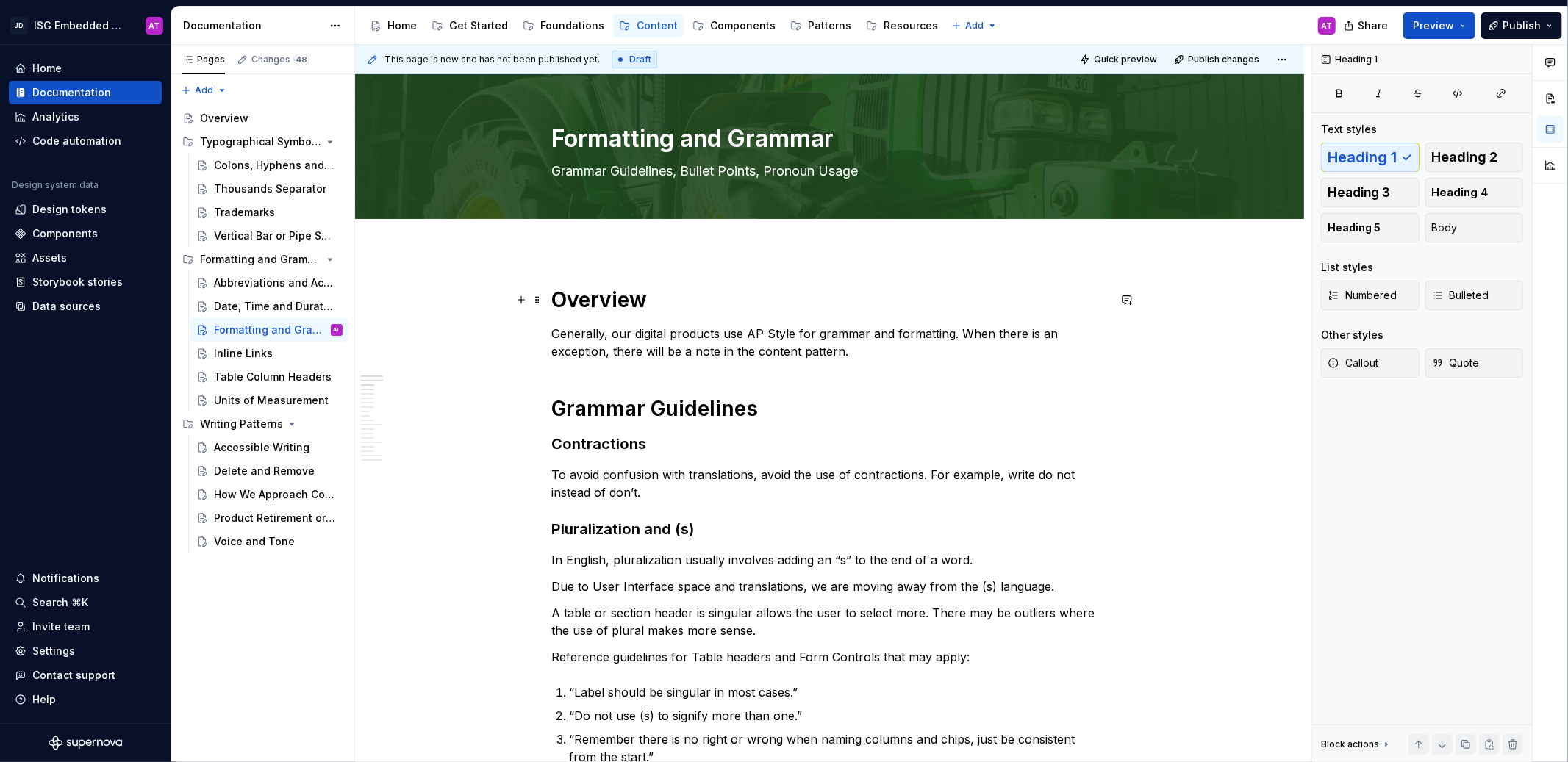
click at [616, 305] on h1 "Overview" at bounding box center [830, 299] width 556 height 27
click at [596, 302] on h1 "Overview" at bounding box center [830, 299] width 556 height 27
click at [1464, 157] on span "Heading 2" at bounding box center [1464, 157] width 66 height 15
click at [712, 414] on h1 "Grammar Guidelines" at bounding box center [830, 405] width 556 height 27
click at [1457, 159] on span "Heading 2" at bounding box center [1464, 157] width 66 height 15
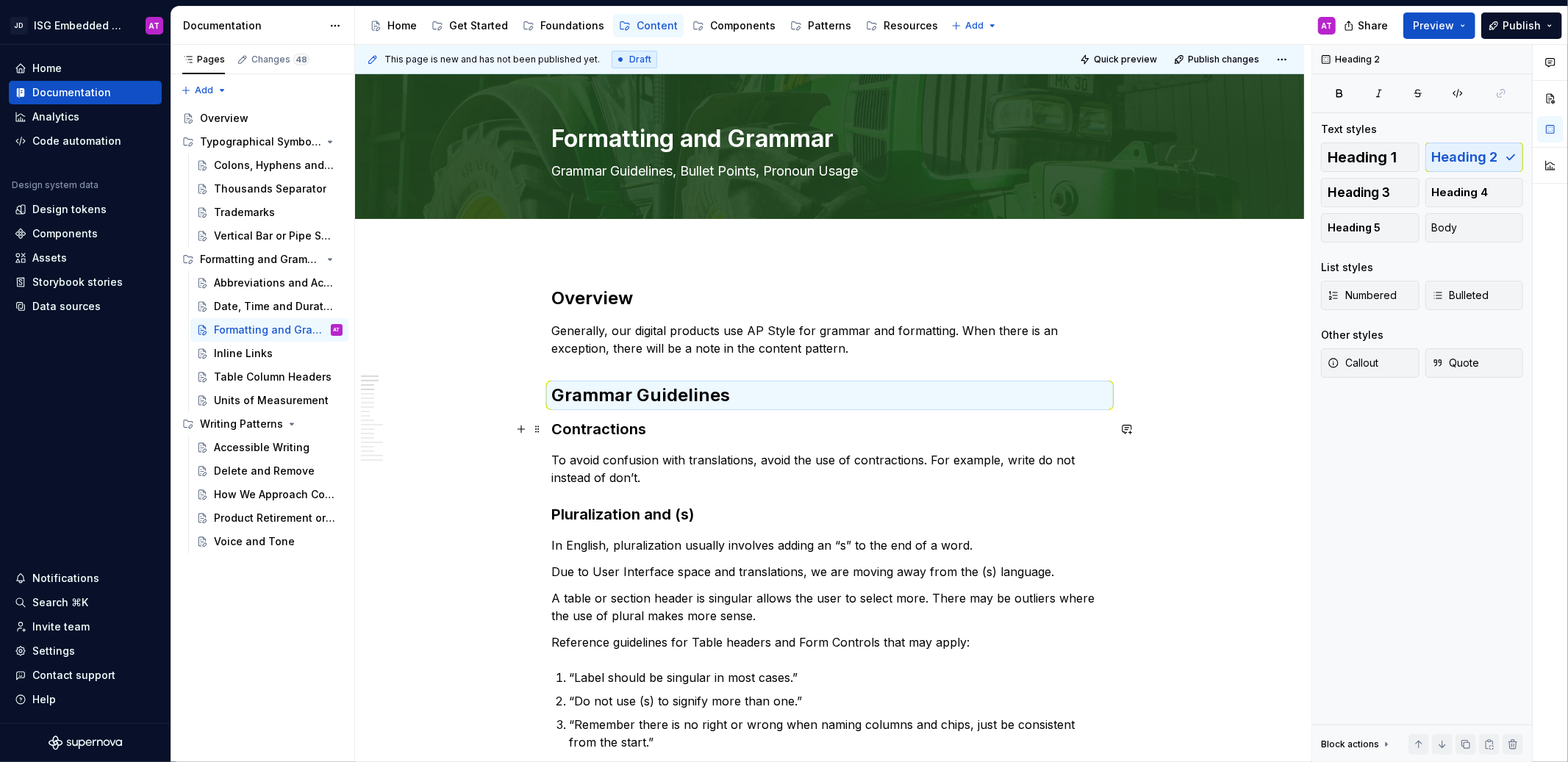
click at [619, 431] on h3 "Contractions" at bounding box center [830, 429] width 556 height 21
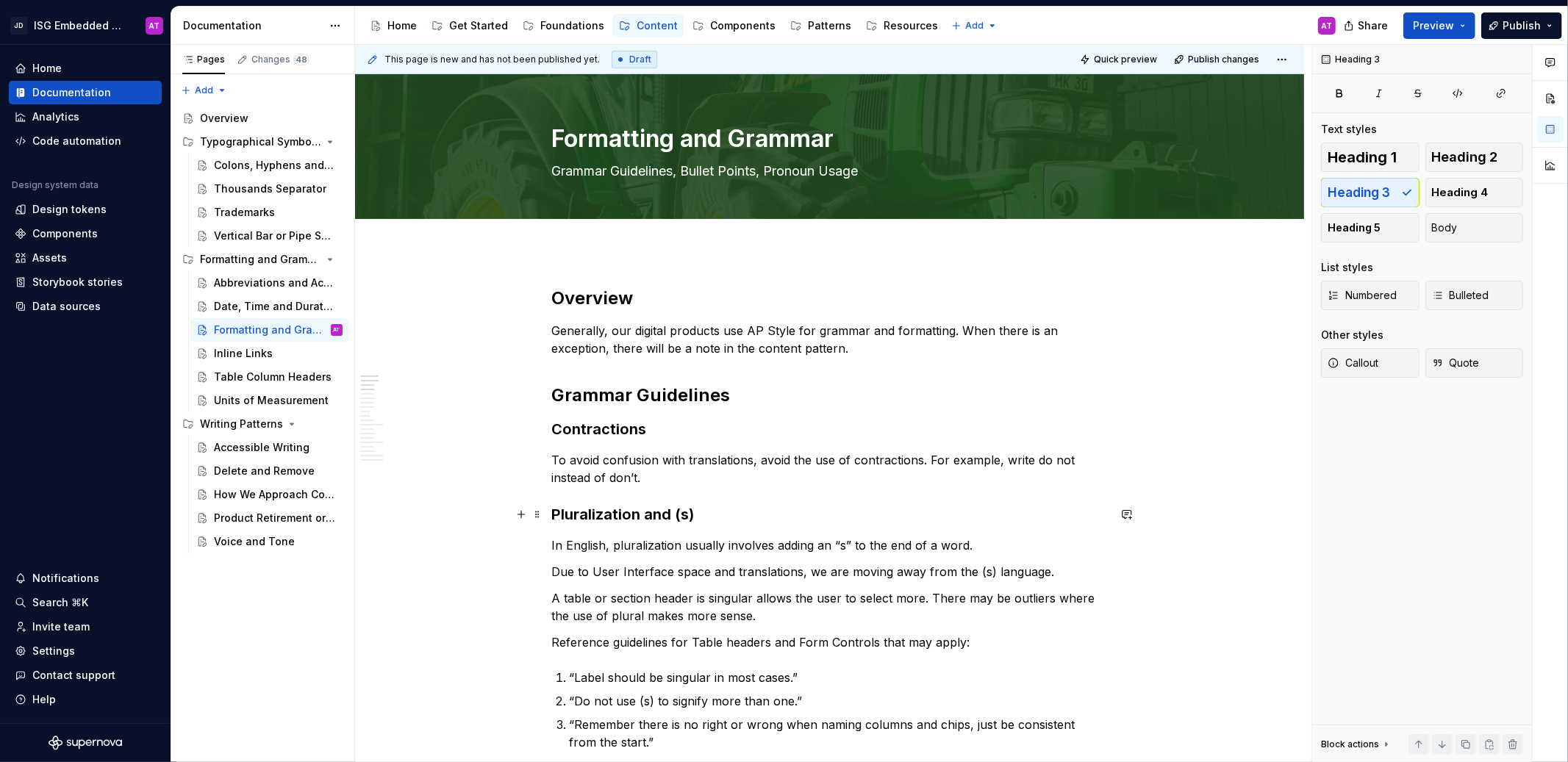
click at [661, 516] on h3 "Pluralization and (s)" at bounding box center [830, 514] width 556 height 21
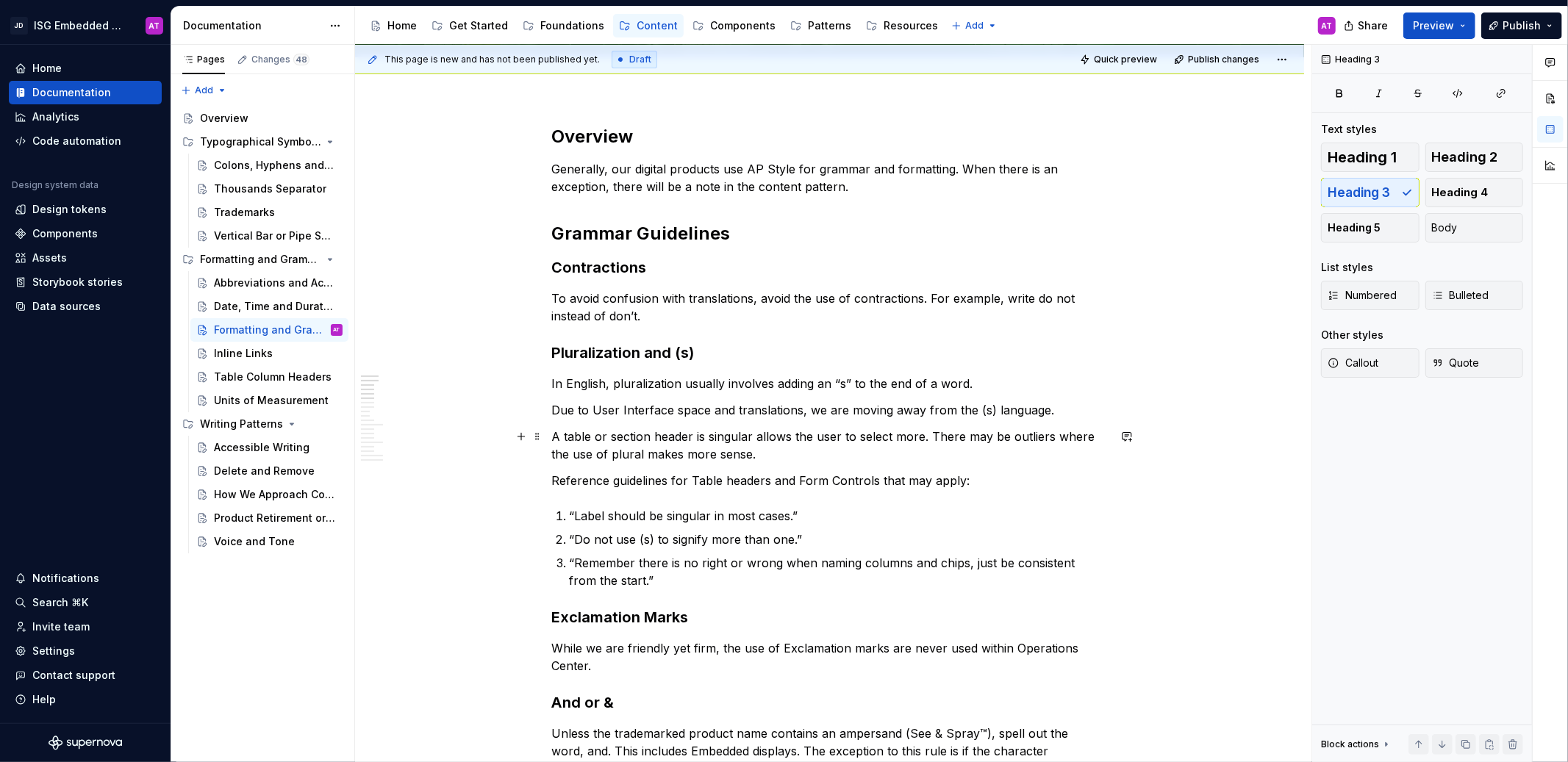
scroll to position [216, 0]
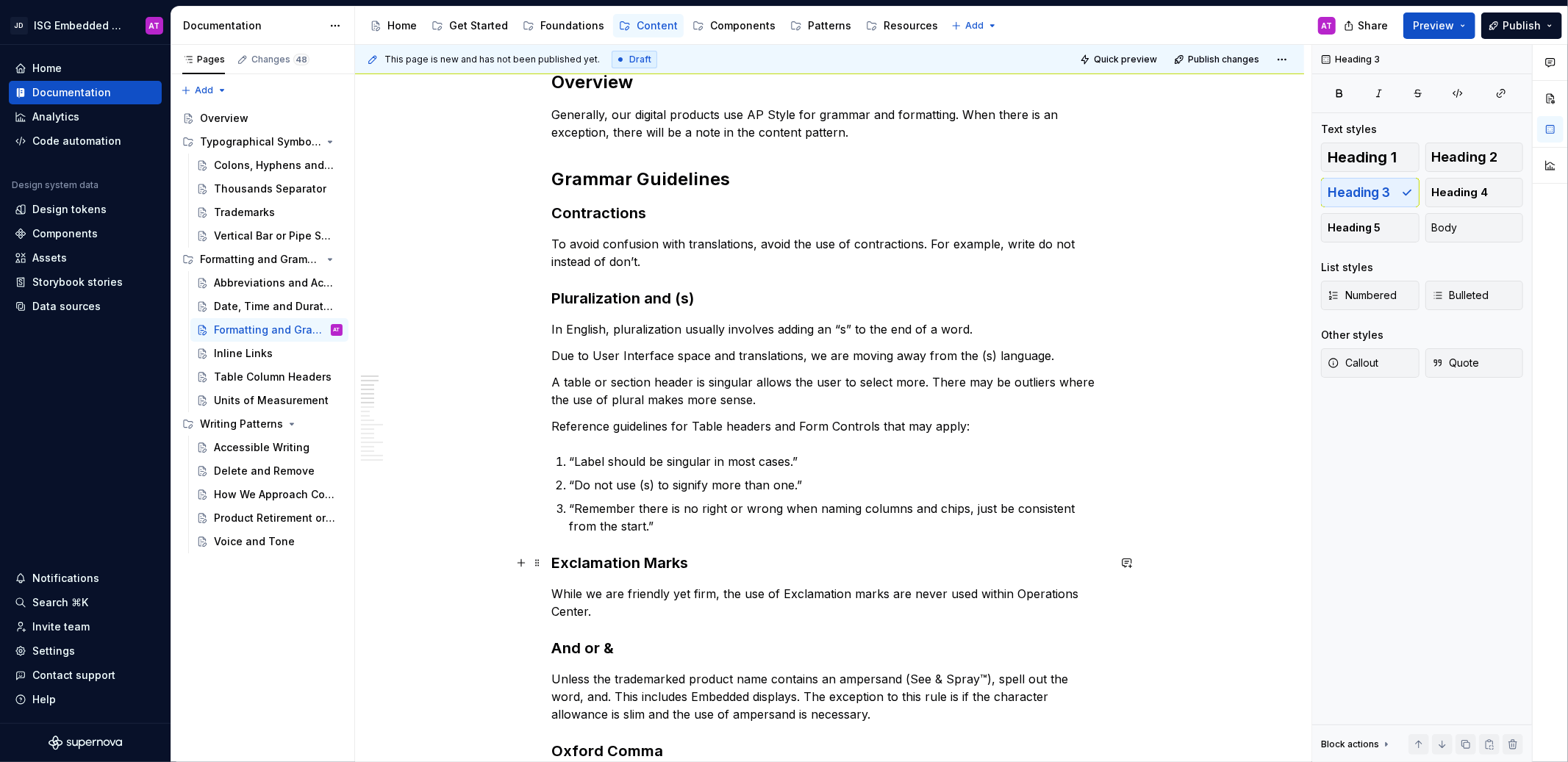
click at [630, 568] on h3 "Exclamation Marks" at bounding box center [830, 563] width 556 height 21
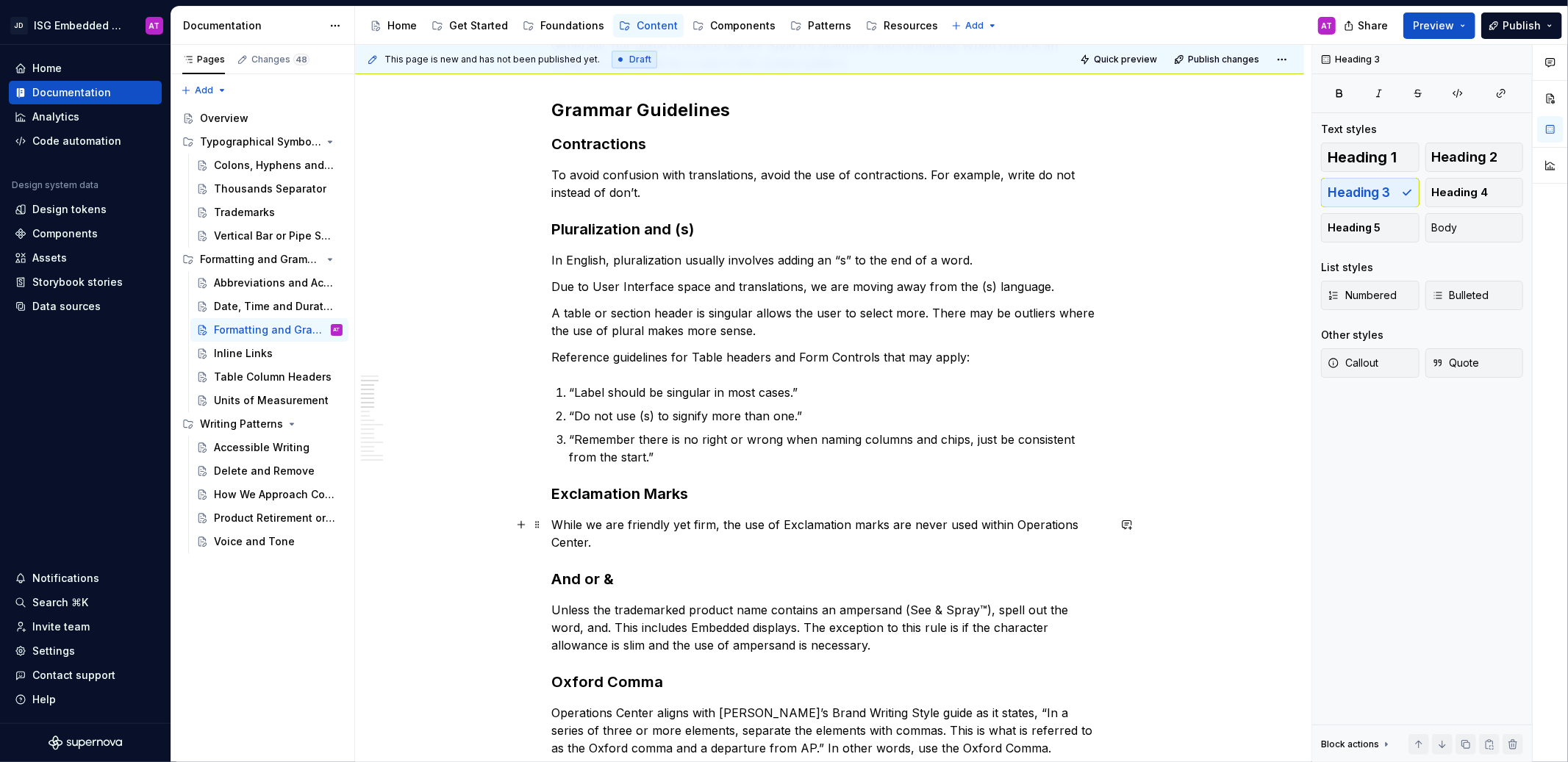
scroll to position [360, 0]
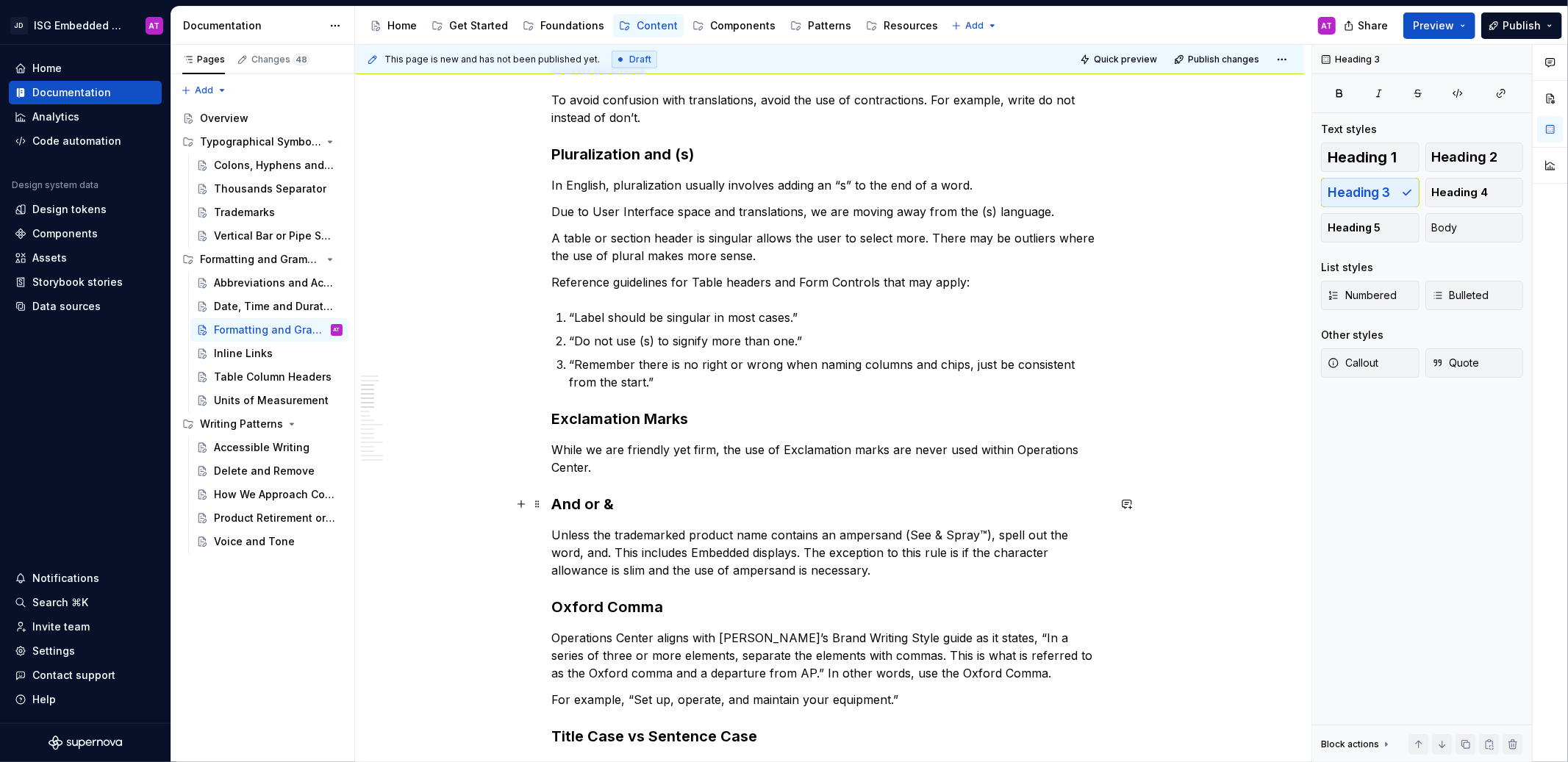
click at [600, 508] on h3 "And or &" at bounding box center [830, 504] width 556 height 21
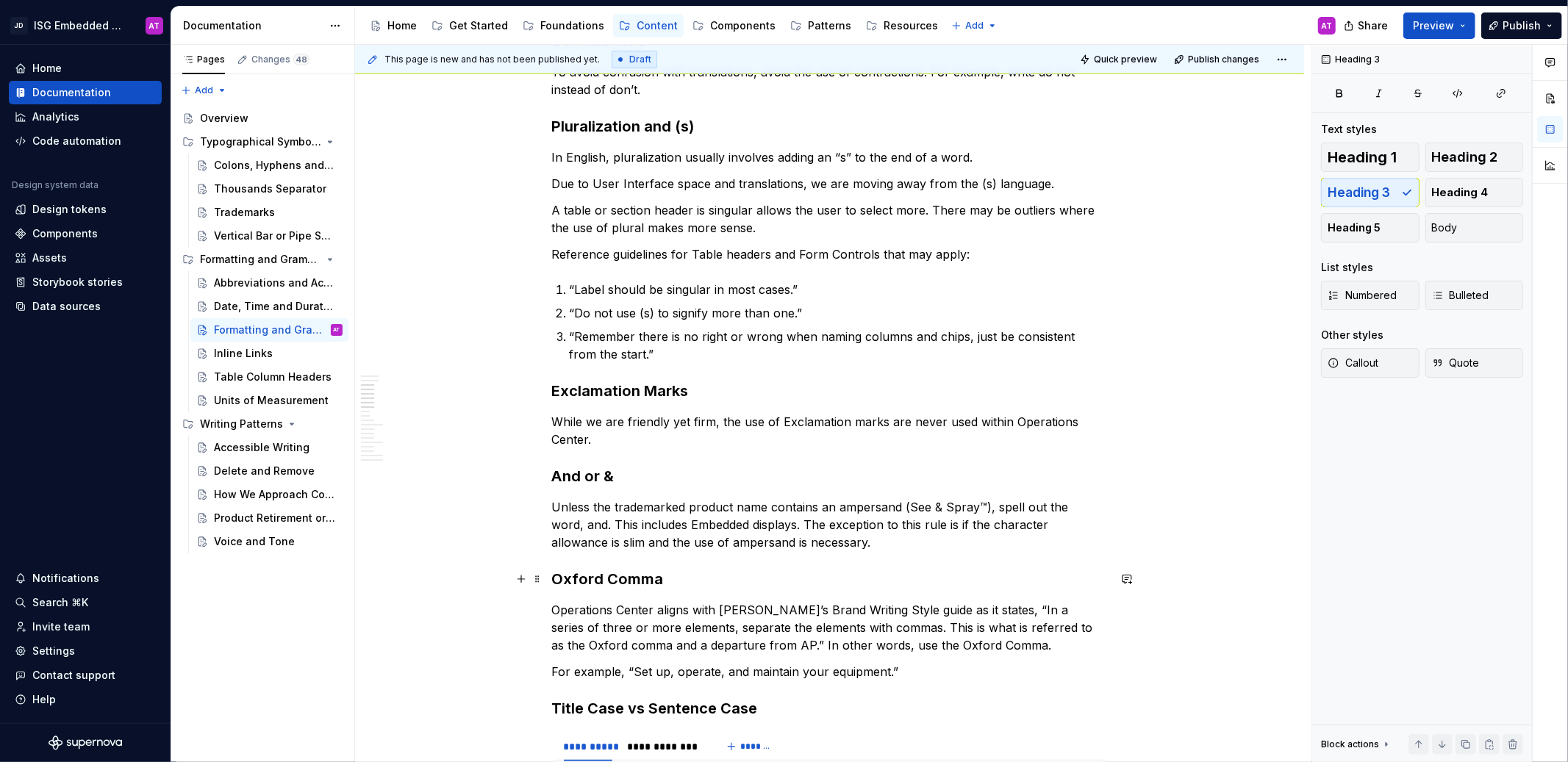
click at [622, 575] on h3 "Oxford Comma" at bounding box center [830, 579] width 556 height 21
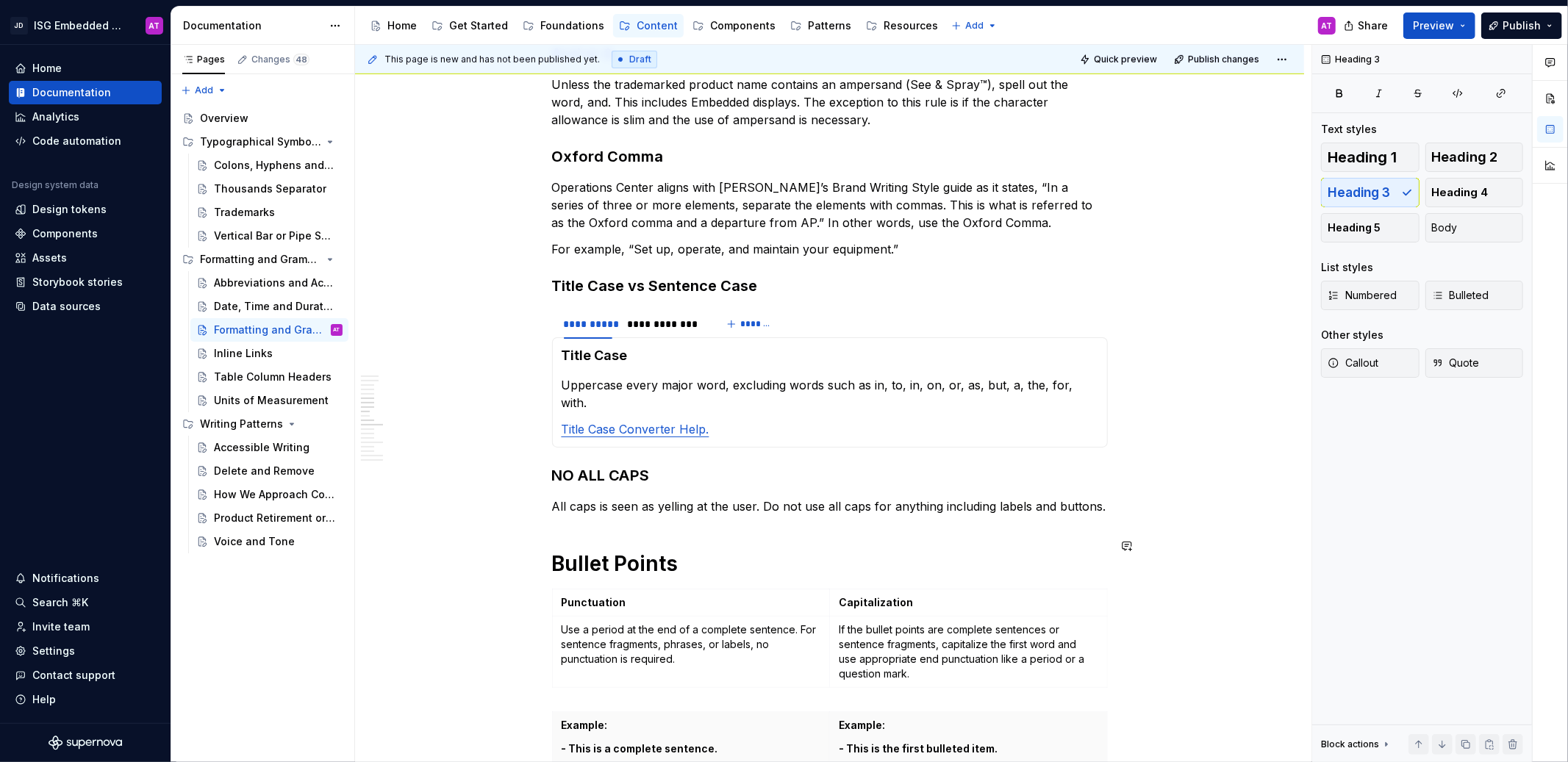
scroll to position [813, 0]
click at [705, 291] on h3 "Title Case vs Sentence Case" at bounding box center [830, 285] width 556 height 21
click at [621, 464] on h3 "NO ALL CAPS" at bounding box center [830, 474] width 556 height 21
click at [622, 549] on h1 "Bullet Points" at bounding box center [830, 562] width 556 height 27
click at [1510, 153] on button "Heading 2" at bounding box center [1475, 157] width 99 height 29
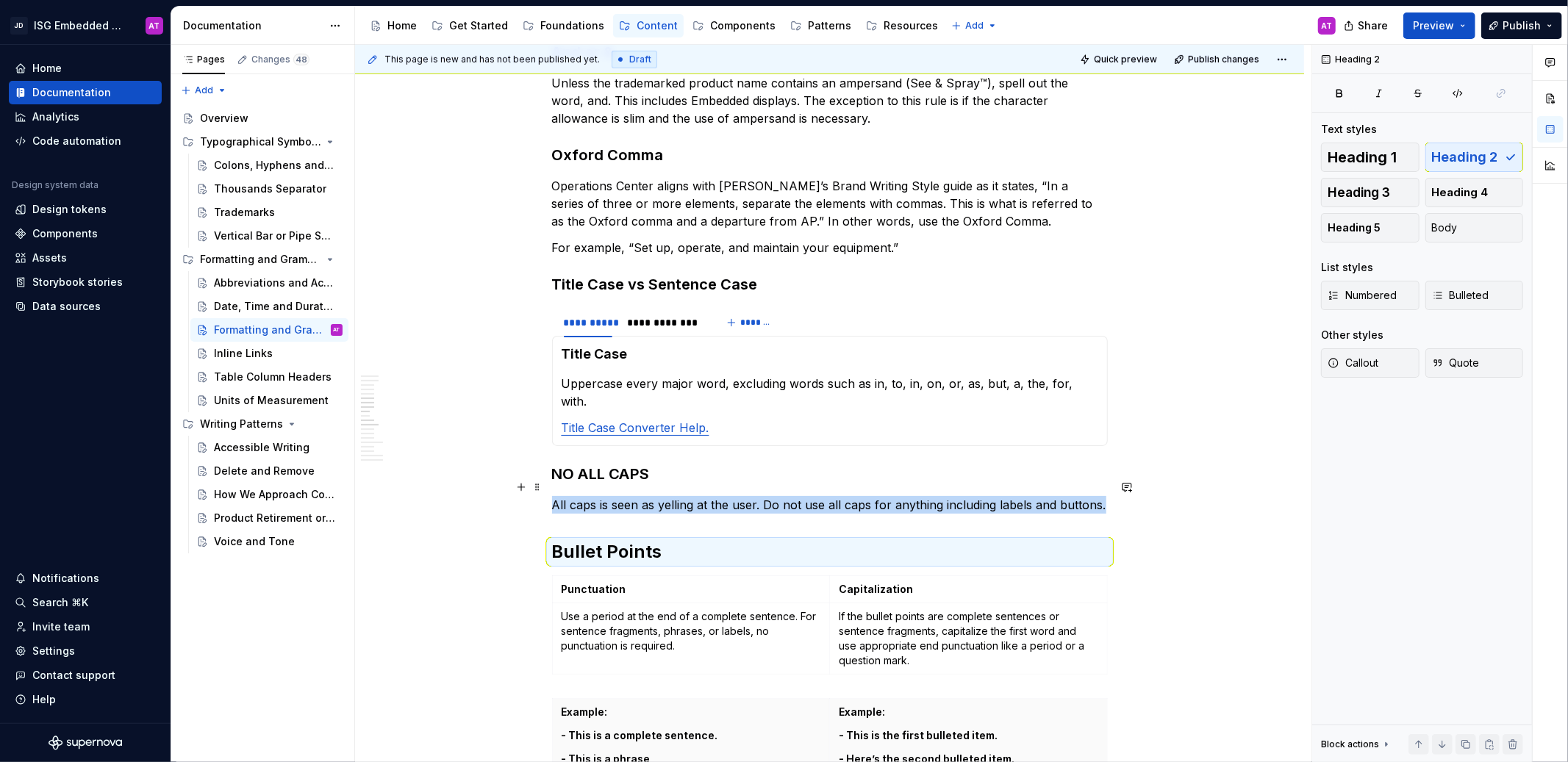
click at [1221, 466] on div "This page is new and has not been published yet. Draft Quick preview Publish ch…" at bounding box center [833, 404] width 957 height 718
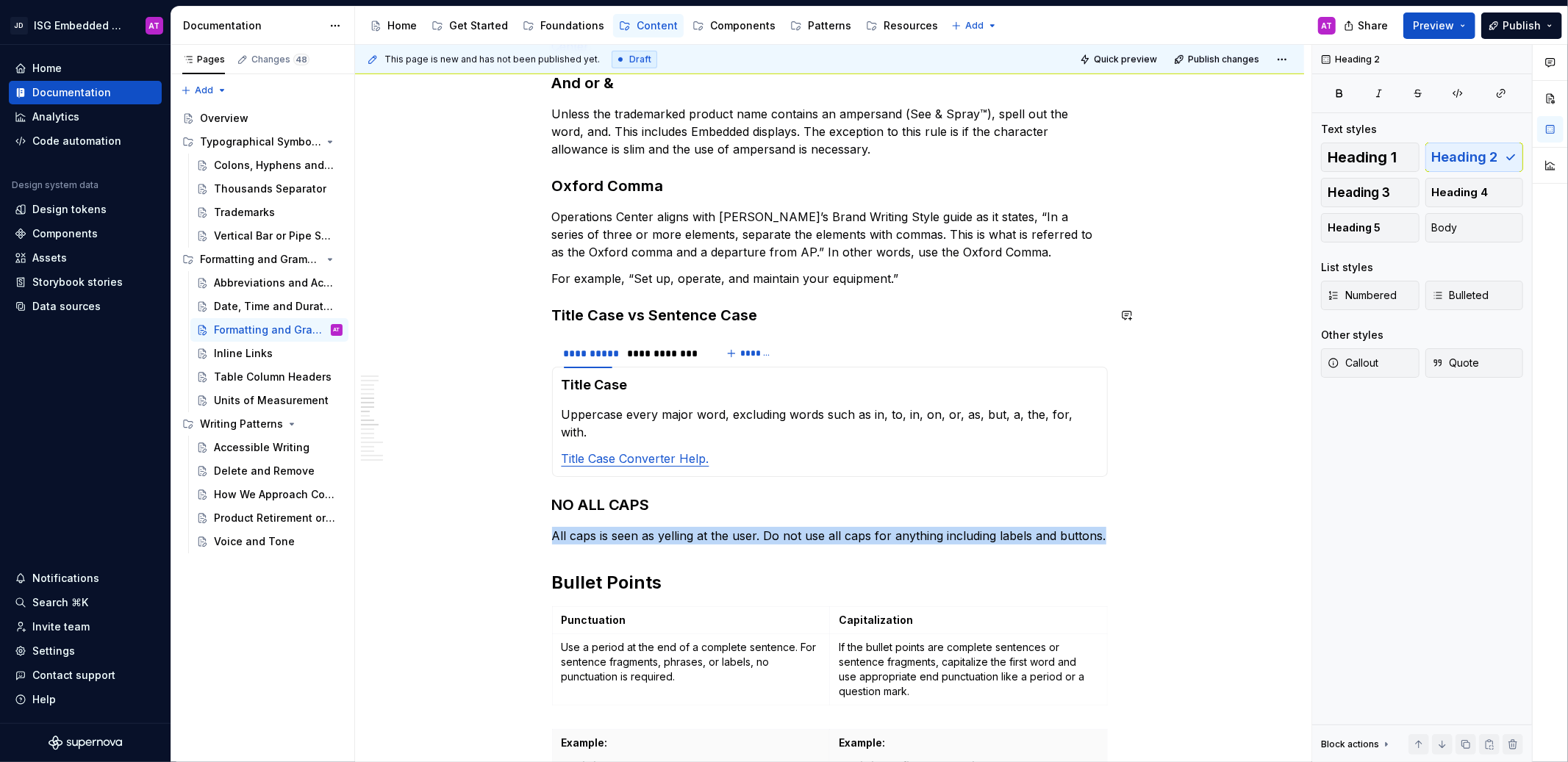
scroll to position [783, 0]
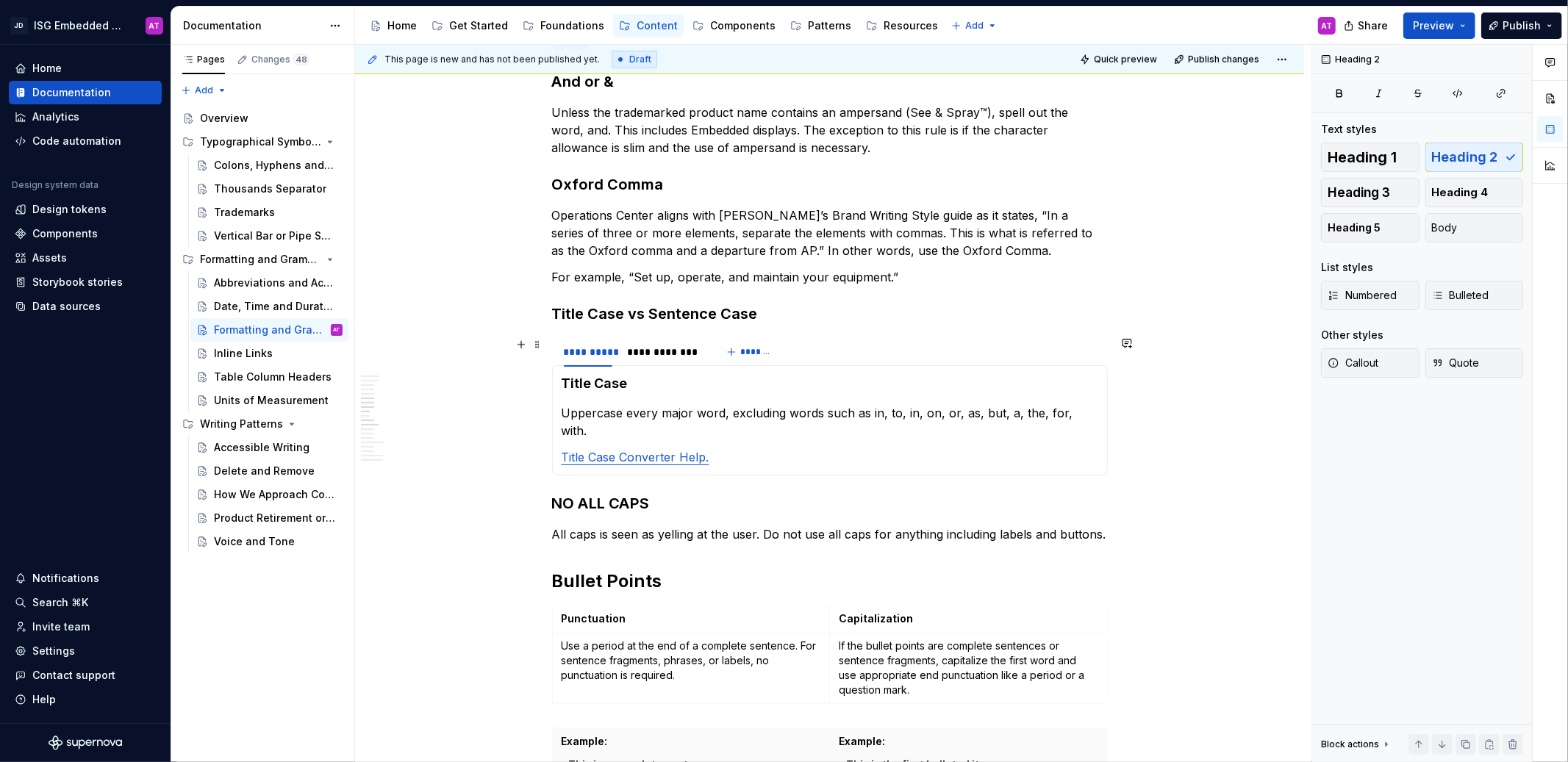
click at [990, 358] on div "**********" at bounding box center [830, 352] width 556 height 29
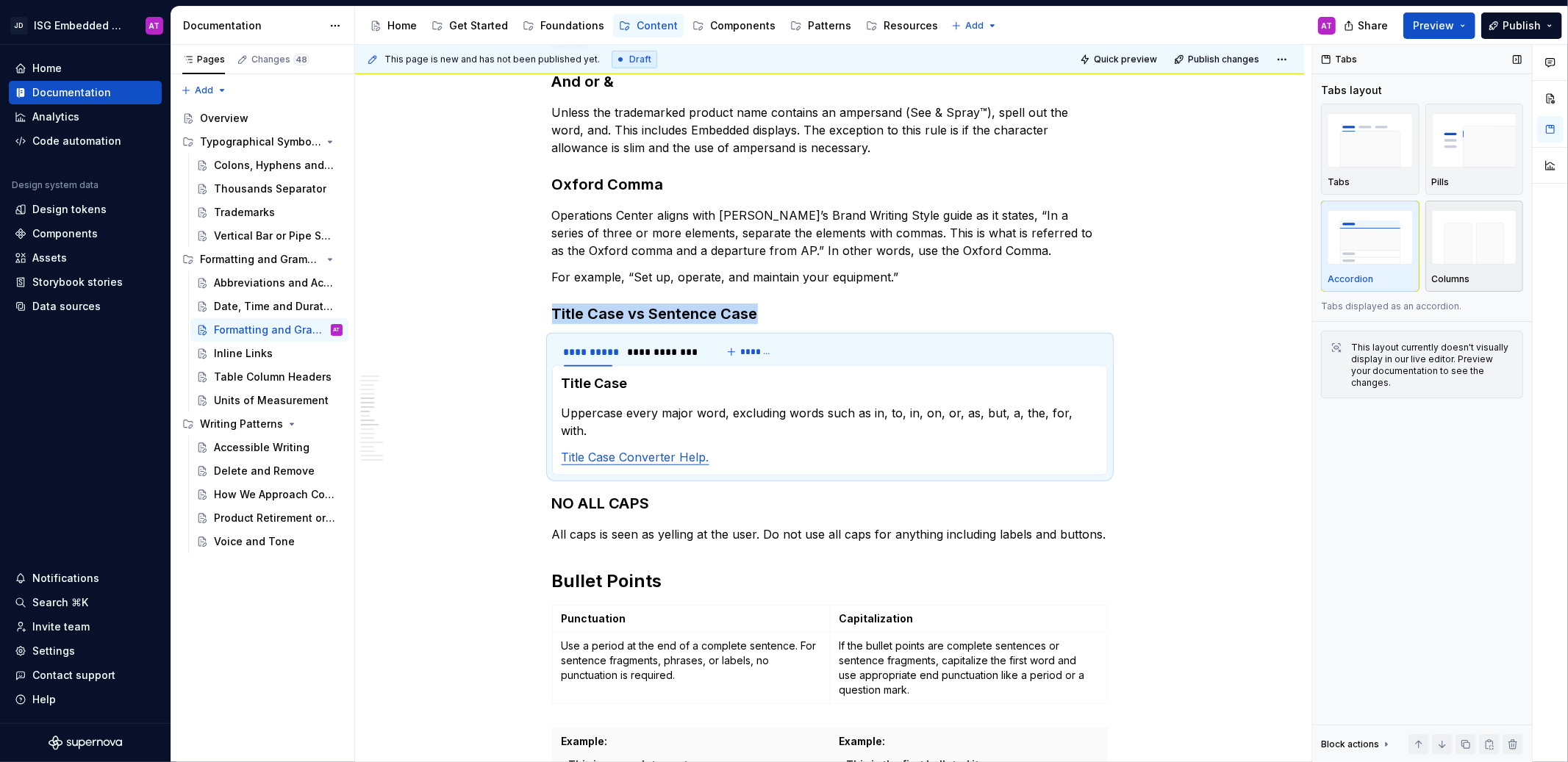
click at [1491, 255] on img "button" at bounding box center [1474, 237] width 85 height 54
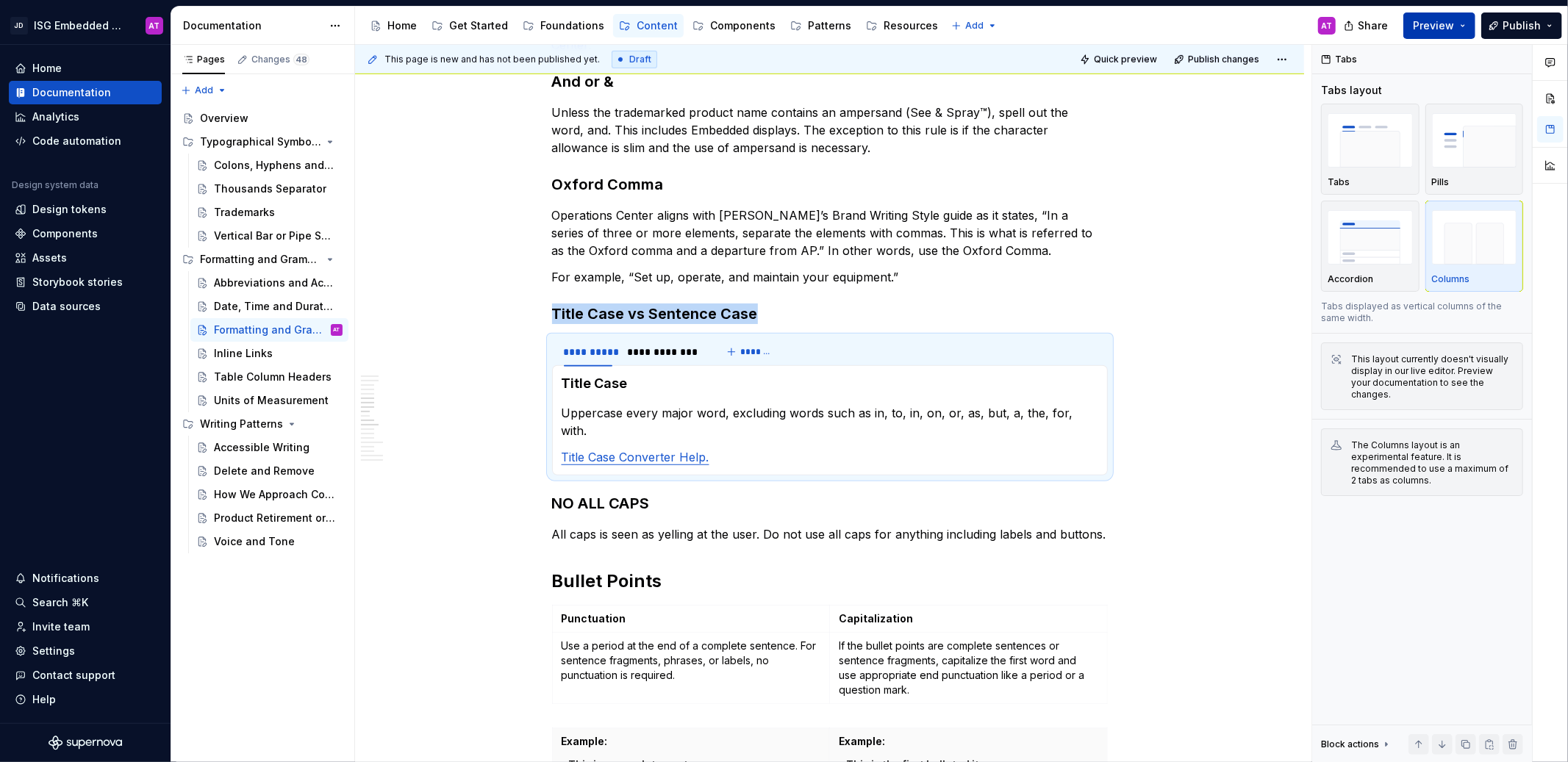
click at [1428, 23] on span "Preview" at bounding box center [1433, 25] width 41 height 15
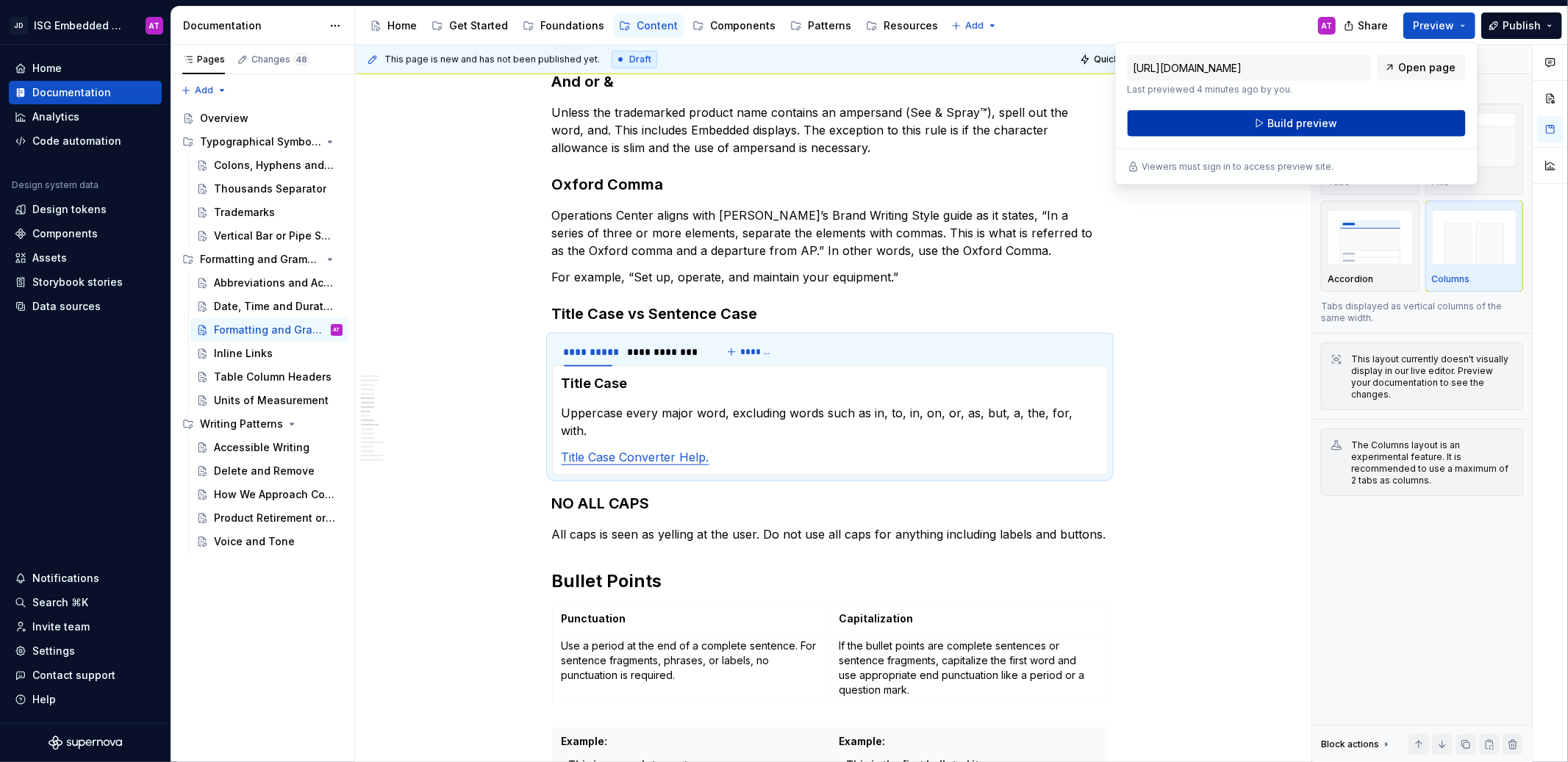
click at [1352, 121] on button "Build preview" at bounding box center [1296, 123] width 338 height 27
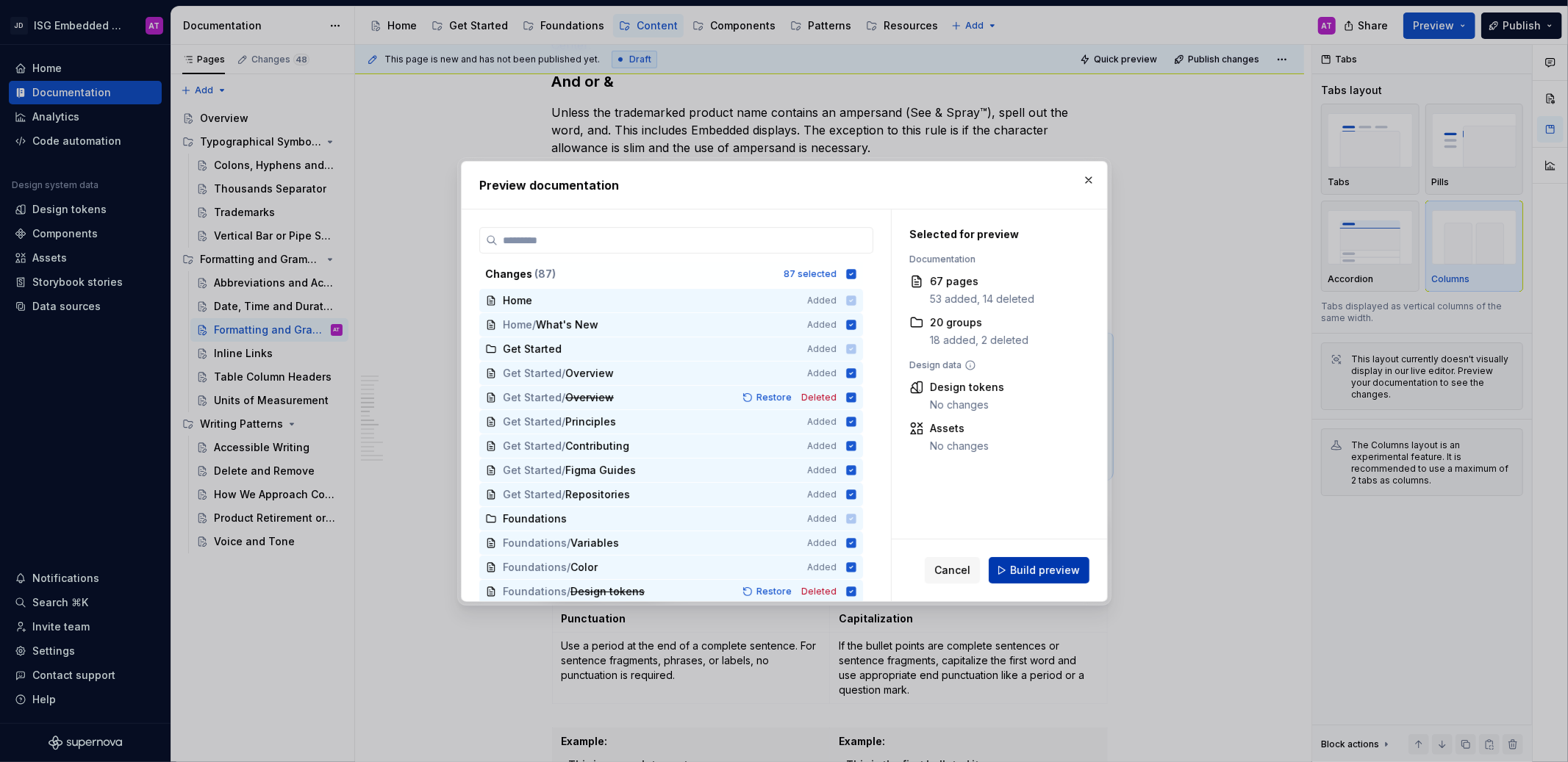
click at [1048, 569] on span "Build preview" at bounding box center [1044, 570] width 69 height 15
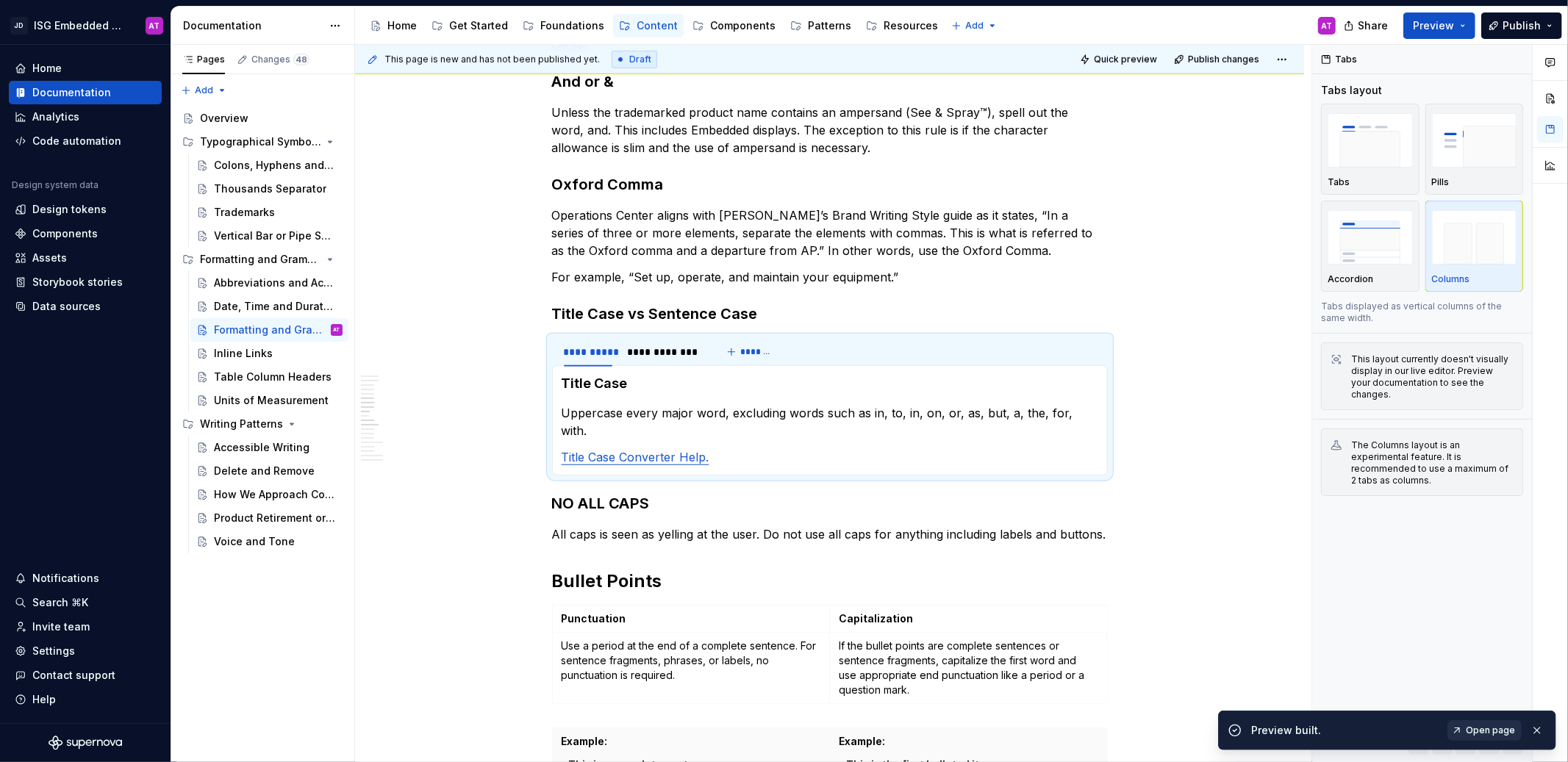
click at [1485, 729] on span "Open page" at bounding box center [1490, 731] width 49 height 12
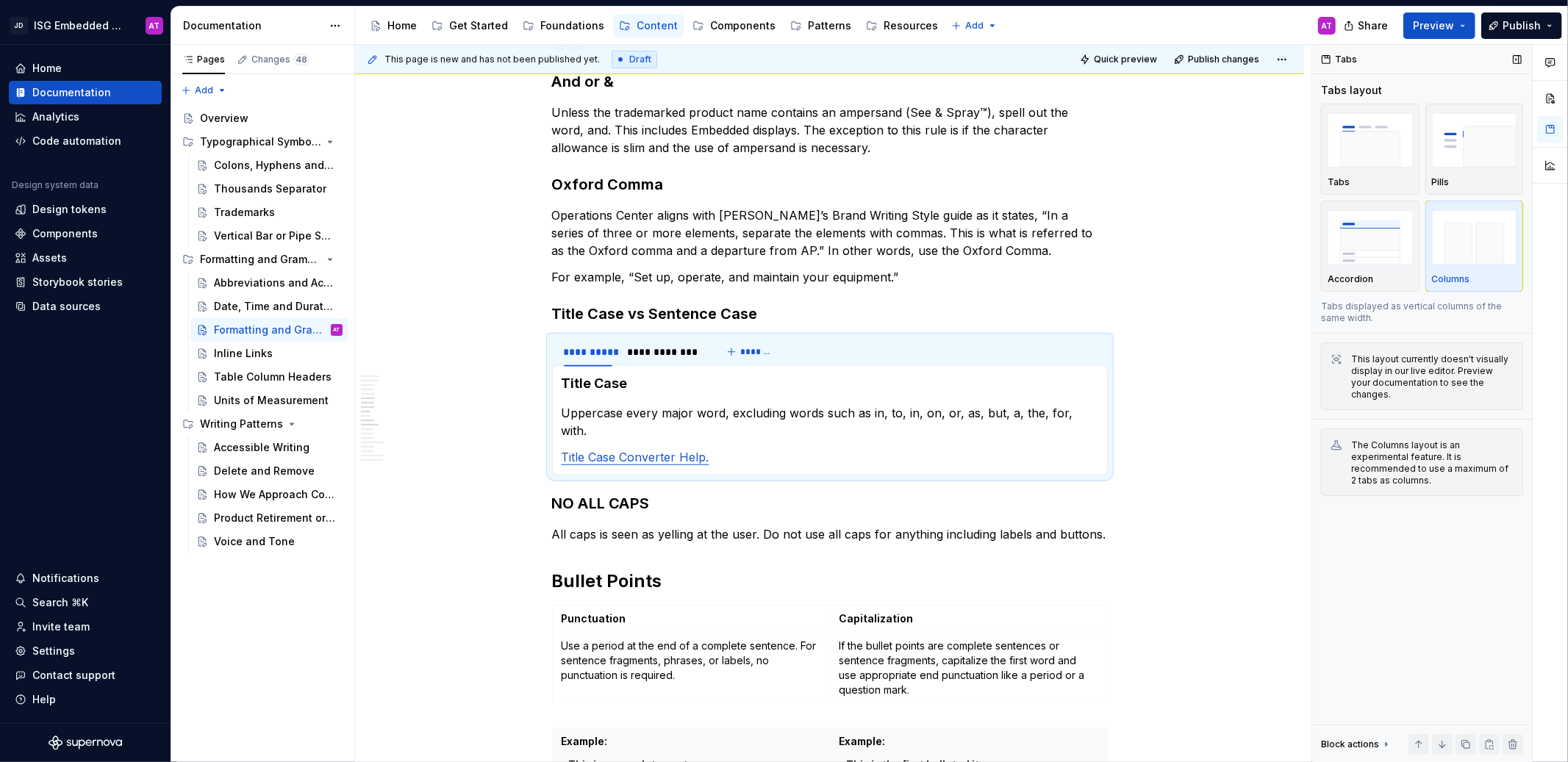
click at [1481, 255] on img "button" at bounding box center [1474, 237] width 85 height 54
type textarea "*"
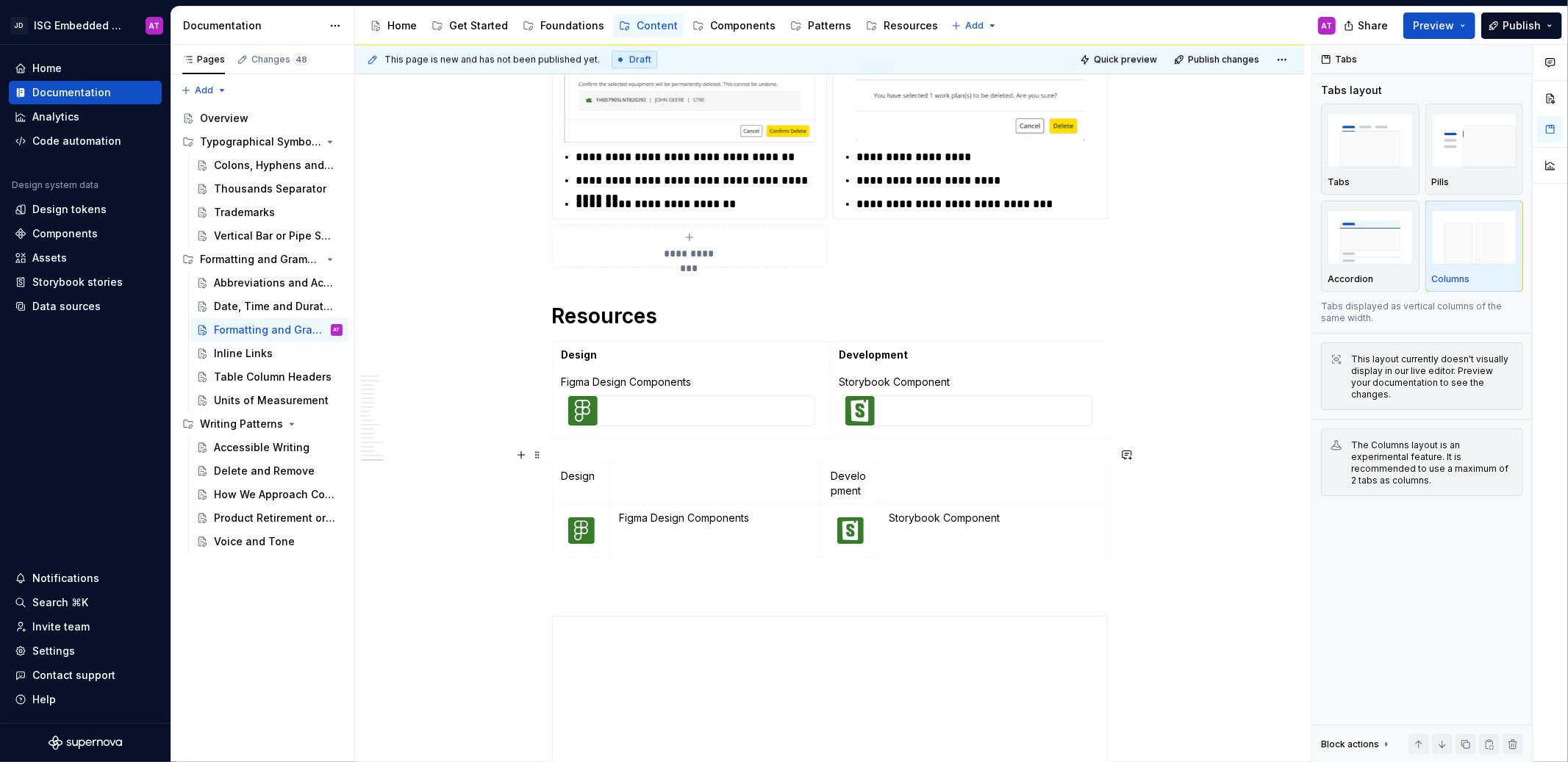
scroll to position [3764, 0]
click at [790, 472] on td at bounding box center [716, 486] width 212 height 42
click at [846, 451] on html "JD ISG Embedded Design System AT Home Documentation Analytics Code automation D…" at bounding box center [784, 381] width 1568 height 762
click at [910, 449] on html "JD ISG Embedded Design System AT Home Documentation Analytics Code automation D…" at bounding box center [784, 381] width 1568 height 762
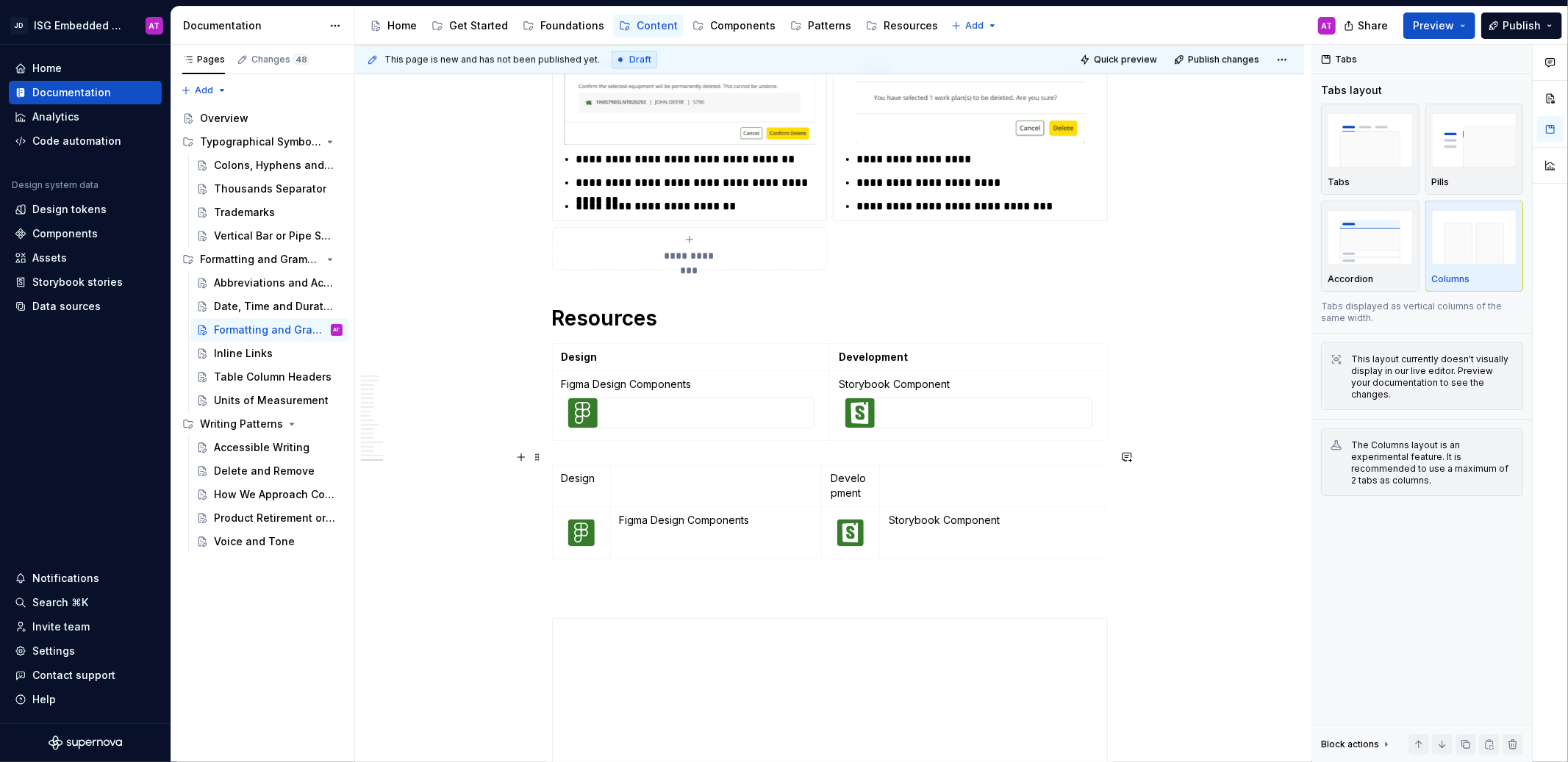
click at [934, 465] on td at bounding box center [992, 486] width 225 height 42
click at [936, 465] on td at bounding box center [992, 486] width 225 height 42
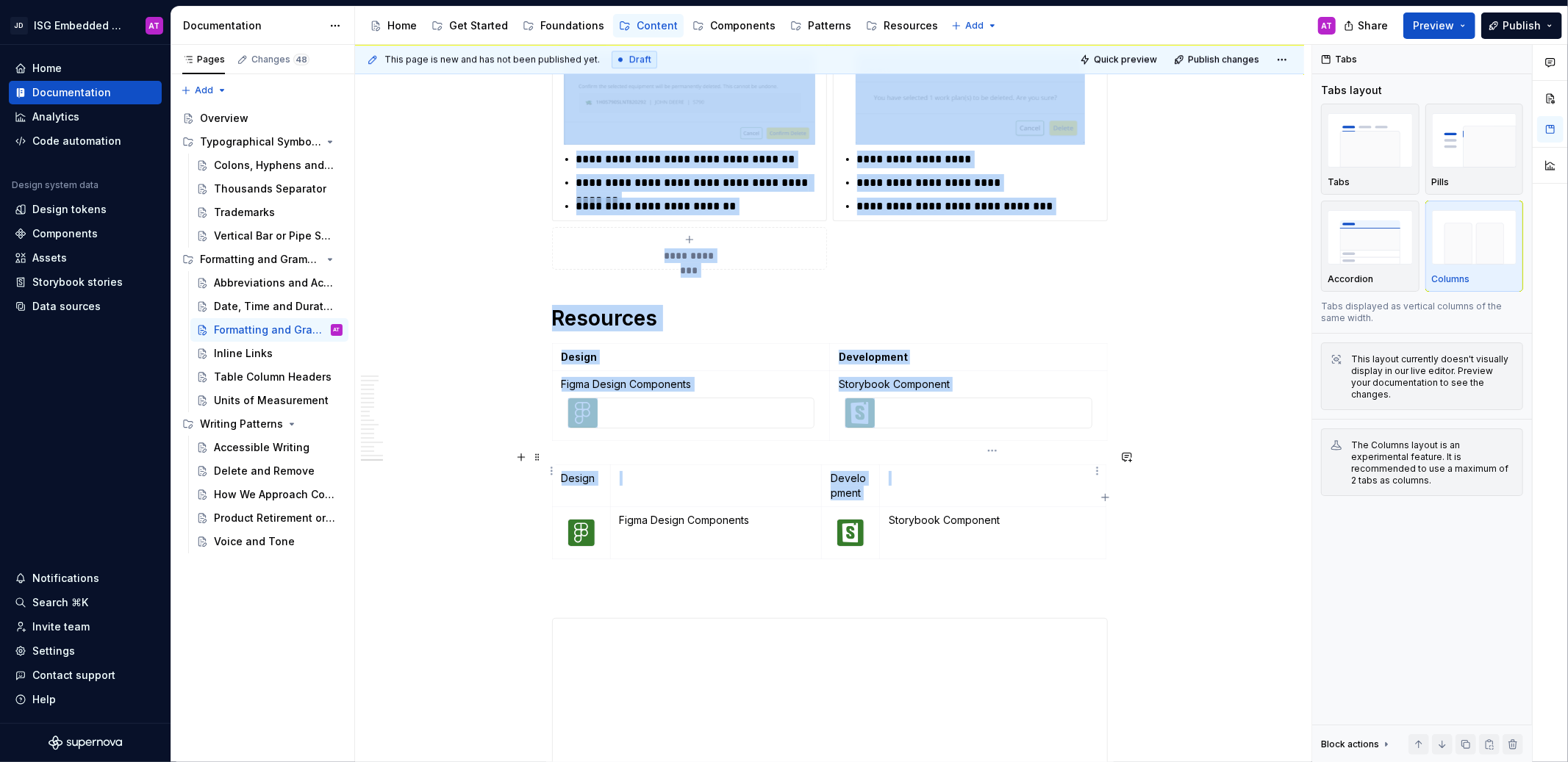
click at [936, 477] on td at bounding box center [992, 486] width 225 height 42
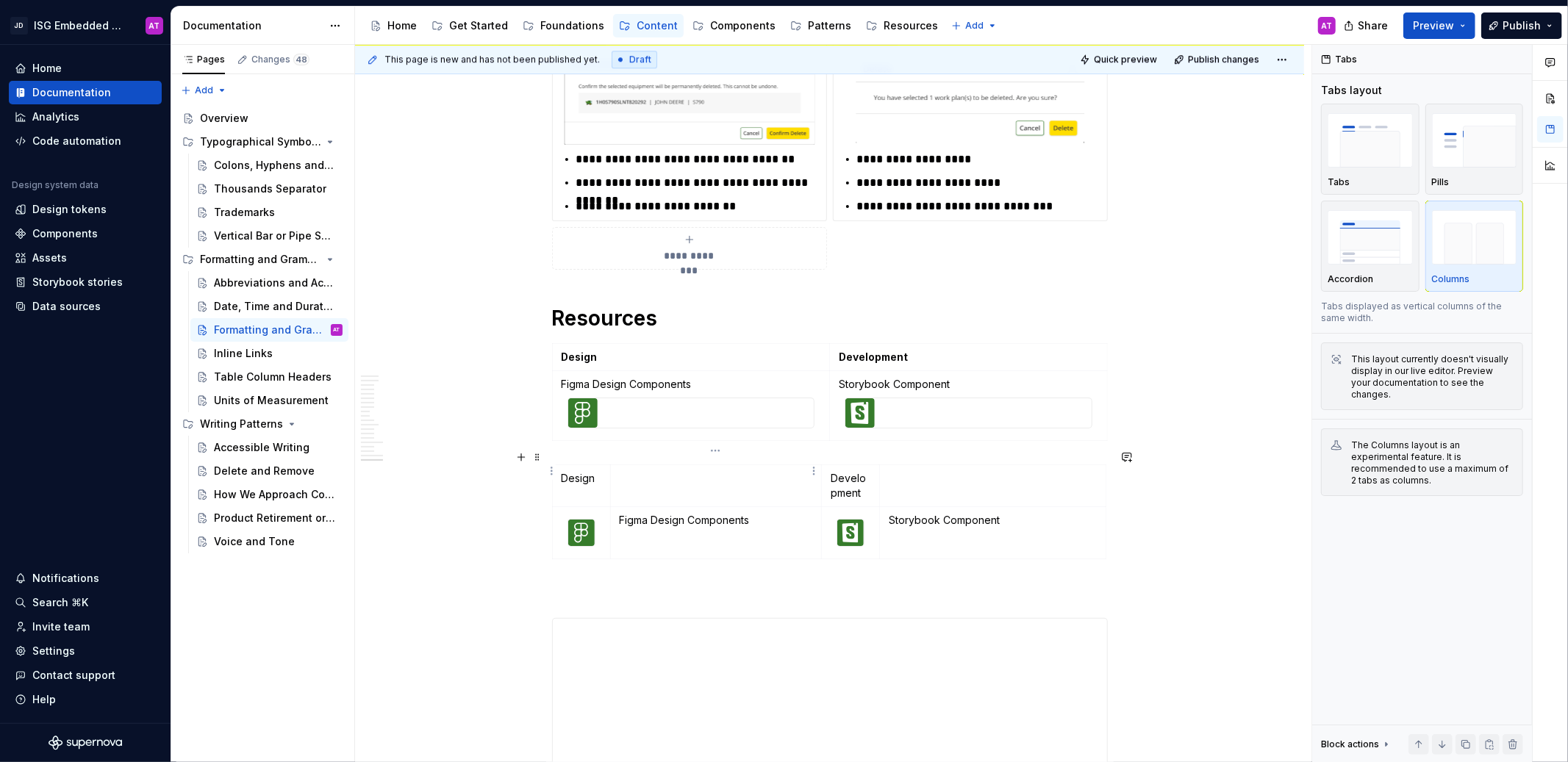
click at [656, 472] on td at bounding box center [716, 486] width 212 height 42
click at [613, 465] on td at bounding box center [716, 486] width 212 height 42
click at [982, 513] on p "Storybook Component" at bounding box center [993, 520] width 207 height 15
click at [1071, 529] on td "Storybook Component" at bounding box center [992, 533] width 225 height 52
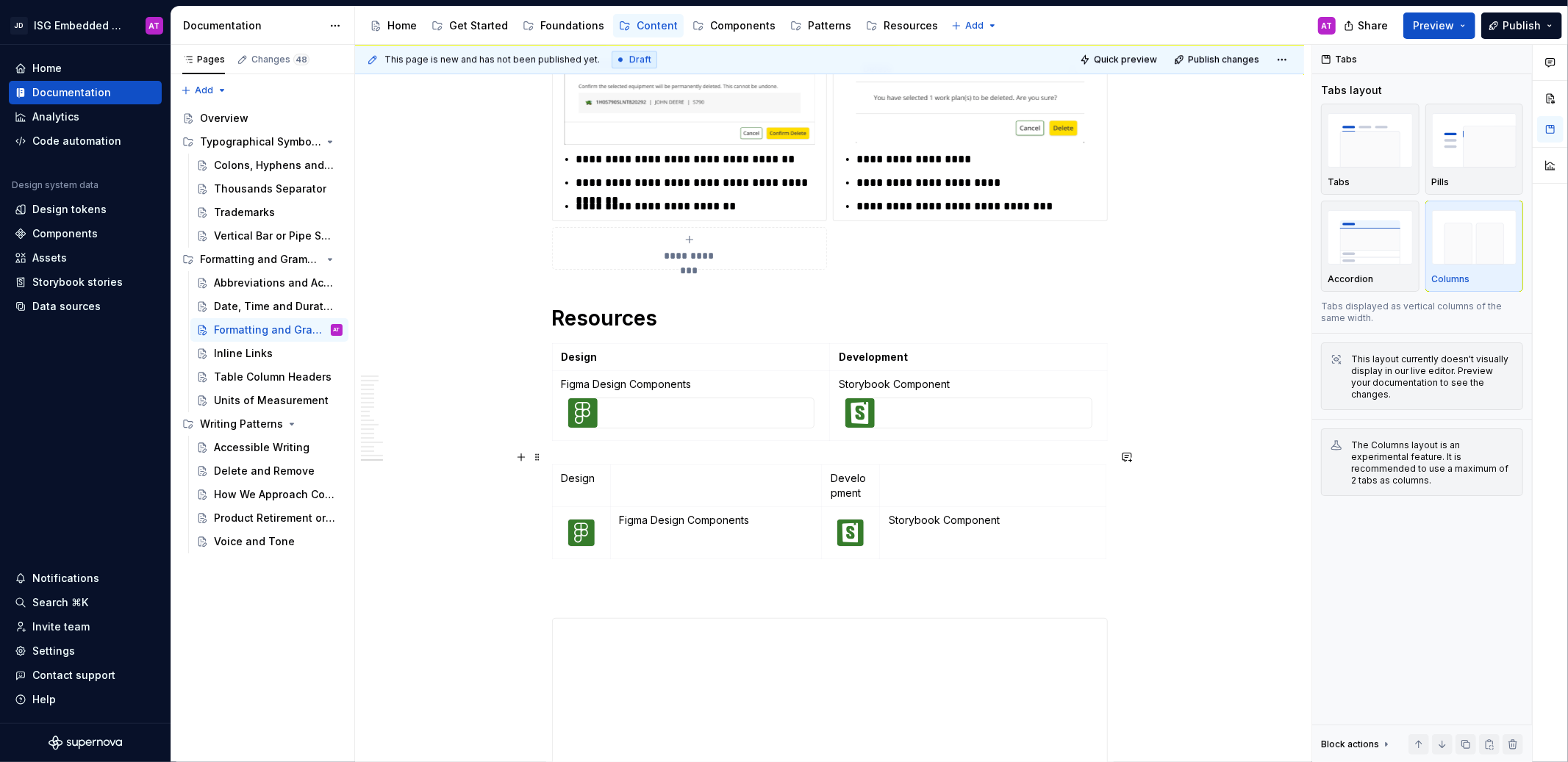
click at [973, 545] on div "Design Development Figma Design Components Storybook Component" at bounding box center [830, 514] width 556 height 100
click at [749, 465] on table "Design Development Figma Design Components Storybook Component" at bounding box center [829, 512] width 555 height 95
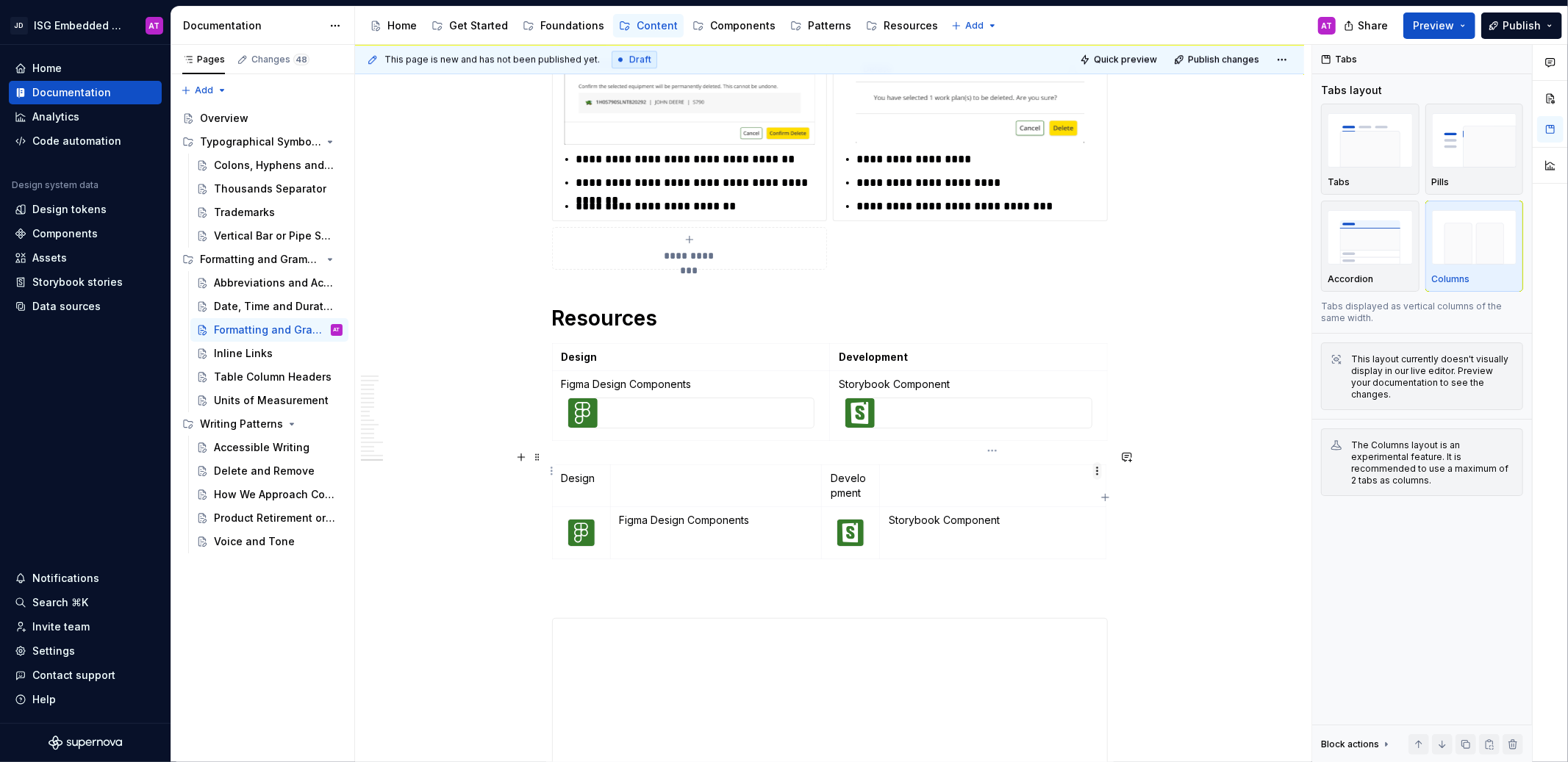
click at [1092, 468] on html "JD ISG Embedded Design System AT Home Documentation Analytics Code automation D…" at bounding box center [784, 381] width 1568 height 762
click at [1094, 321] on html "JD ISG Embedded Design System AT Home Documentation Analytics Code automation D…" at bounding box center [784, 381] width 1568 height 762
click at [1081, 344] on td "Development" at bounding box center [969, 357] width 278 height 27
click at [1084, 206] on div "**********" at bounding box center [830, 145] width 556 height 250
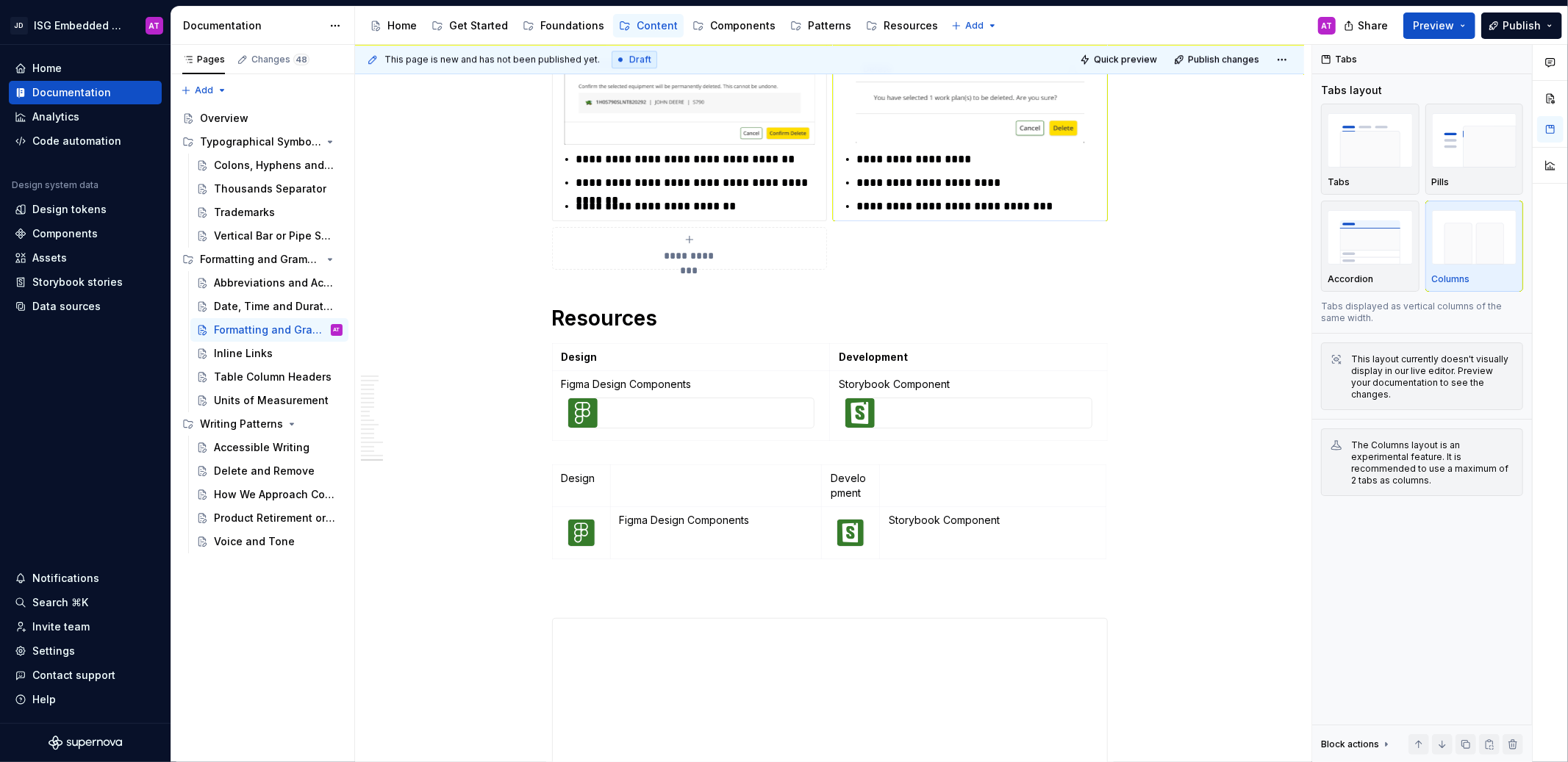
click at [1084, 204] on div "**********" at bounding box center [970, 121] width 275 height 202
click at [812, 371] on td "Figma Design Components" at bounding box center [691, 405] width 278 height 69
click at [808, 344] on td "Design" at bounding box center [691, 357] width 278 height 27
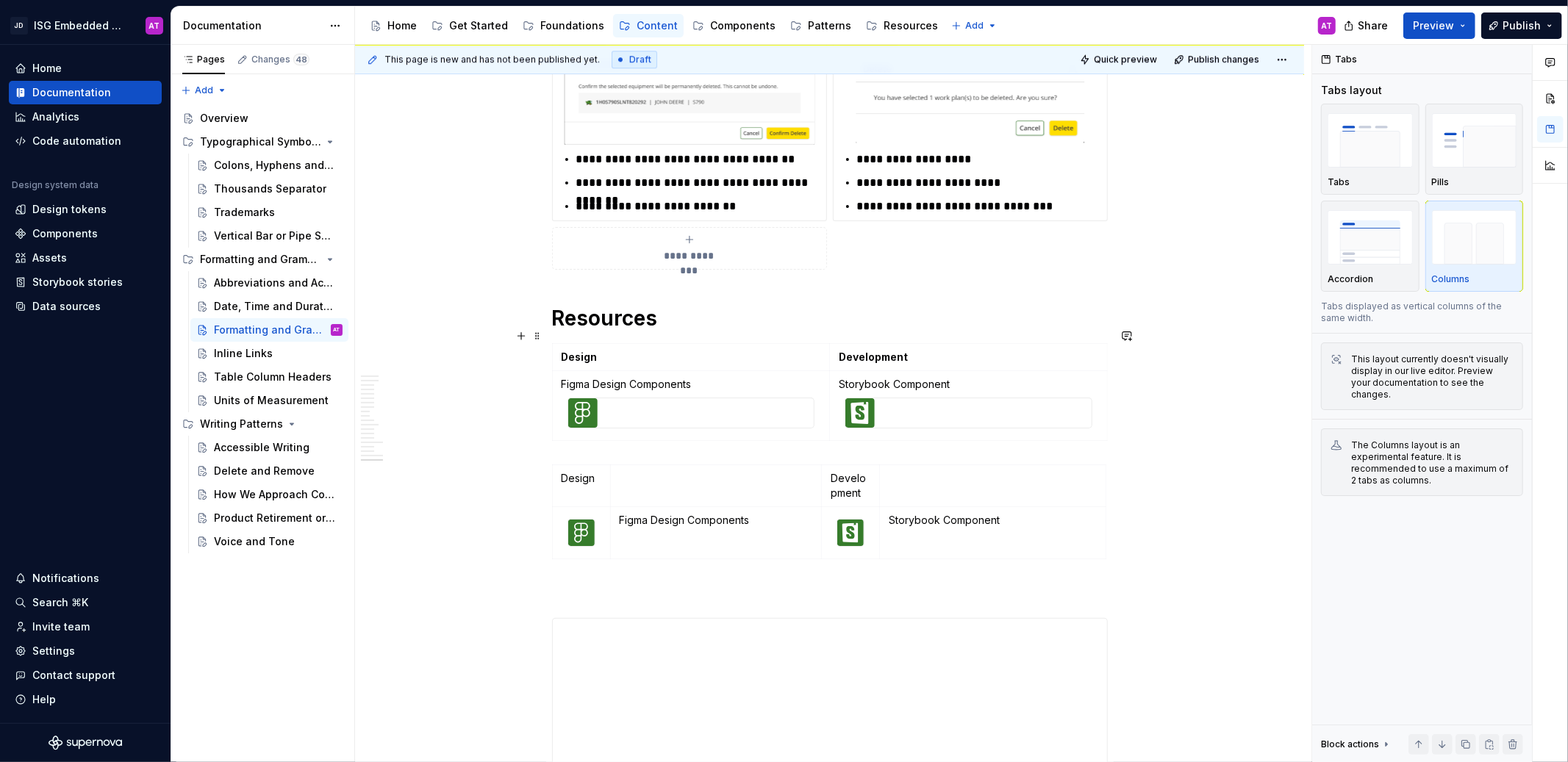
click at [808, 344] on td "Design" at bounding box center [691, 357] width 278 height 27
click at [623, 344] on td "Design" at bounding box center [691, 357] width 278 height 27
click at [1059, 547] on div "Design Development Figma Design Components Storybook Component" at bounding box center [830, 514] width 556 height 100
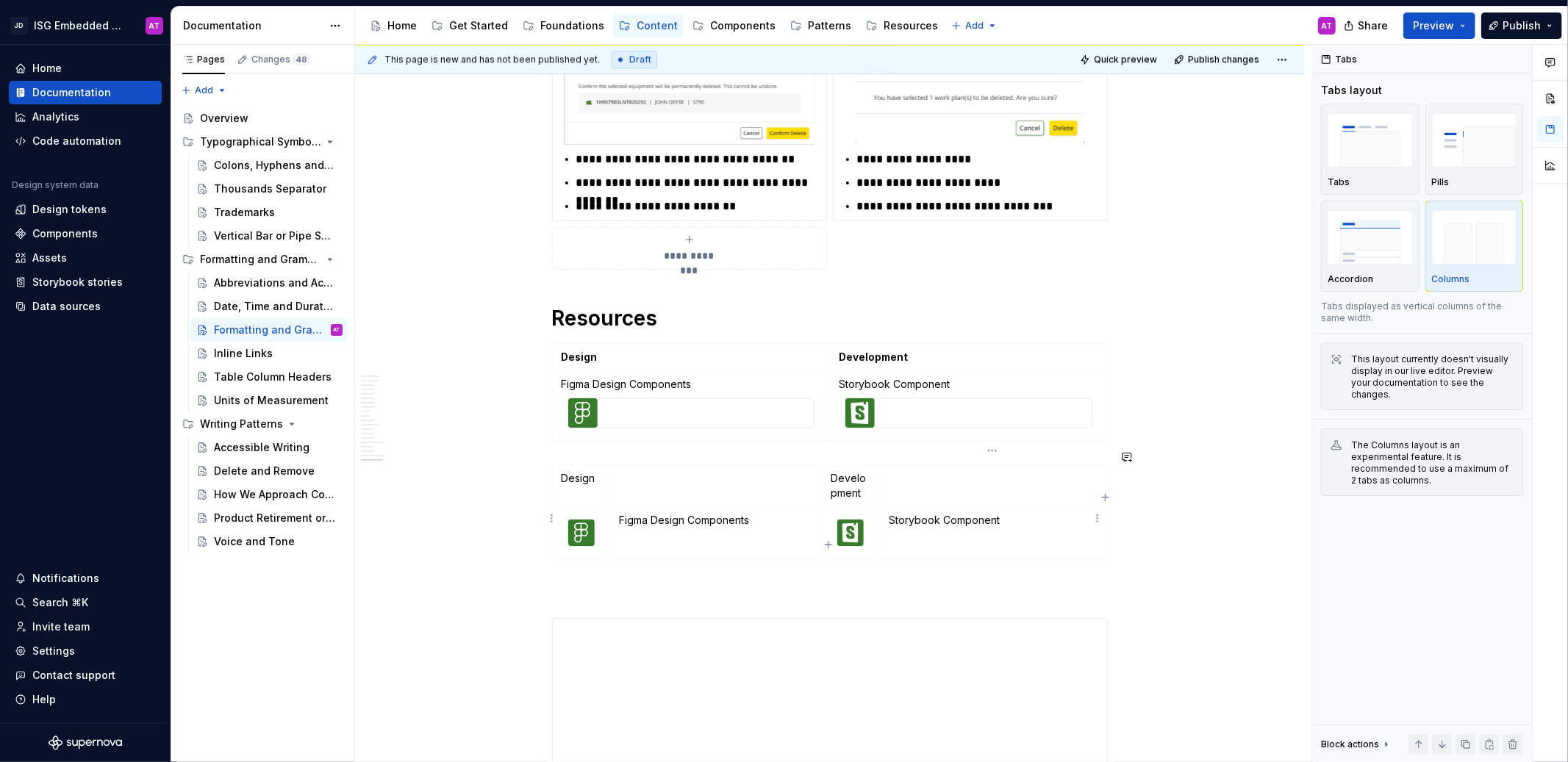
click at [1060, 543] on td "Storybook Component" at bounding box center [992, 533] width 225 height 52
click at [1025, 465] on td at bounding box center [992, 486] width 225 height 42
click at [1005, 471] on p at bounding box center [993, 478] width 207 height 15
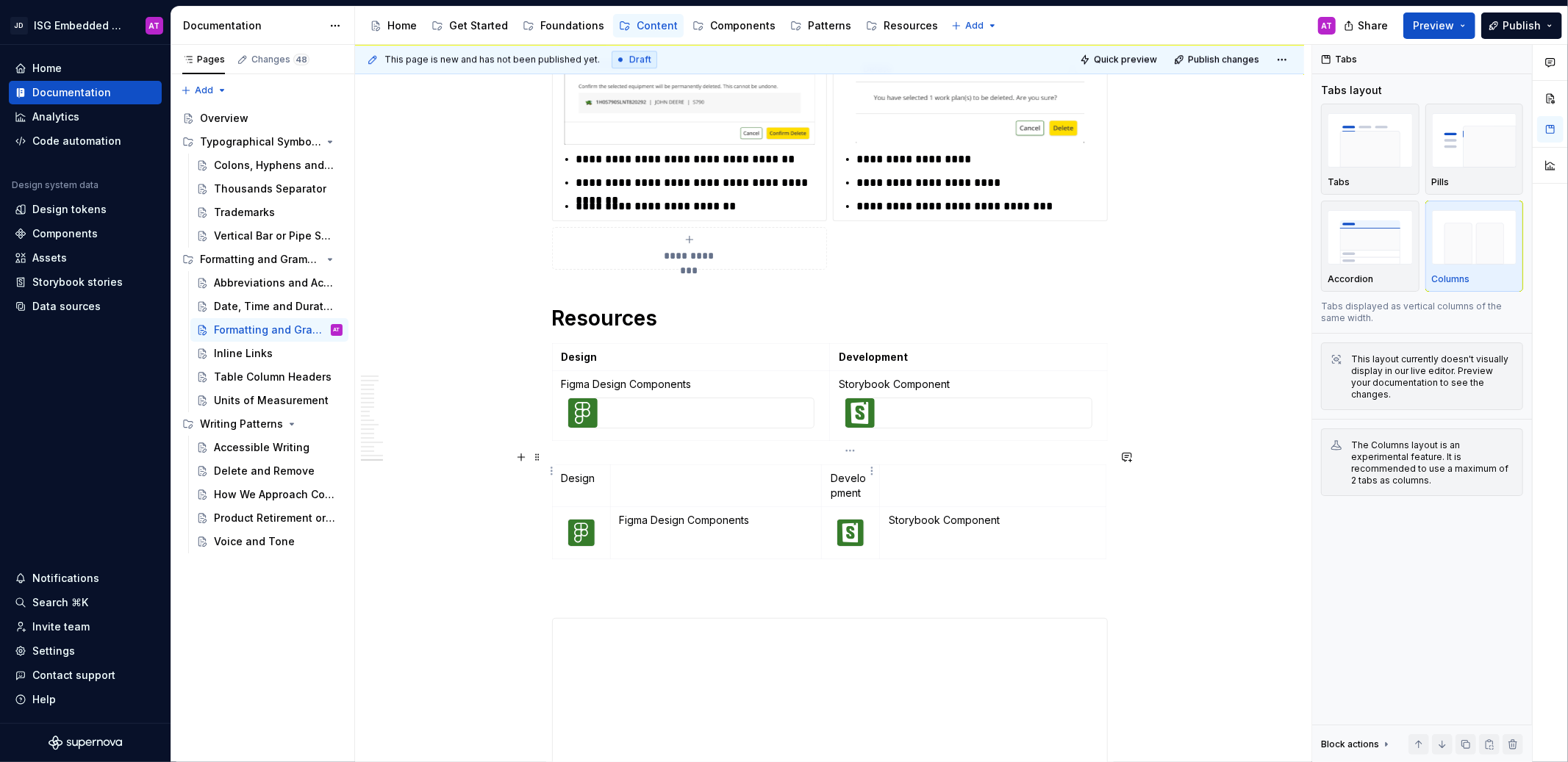
click at [864, 465] on td "Development" at bounding box center [851, 486] width 58 height 42
click at [710, 471] on td at bounding box center [716, 486] width 212 height 42
click at [586, 399] on img at bounding box center [583, 413] width 29 height 29
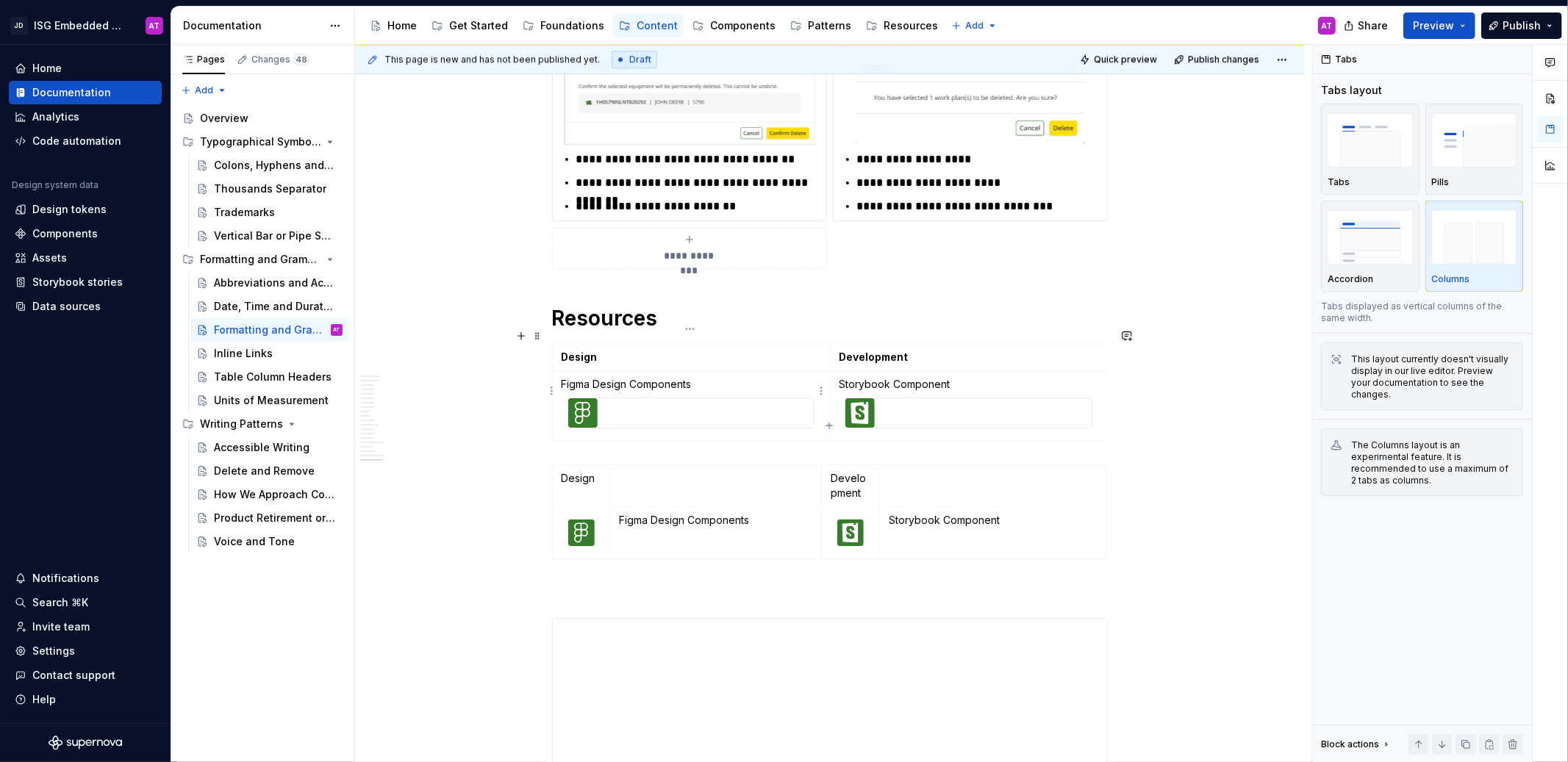
click at [586, 399] on img at bounding box center [583, 413] width 29 height 29
click at [586, 400] on img at bounding box center [583, 413] width 29 height 29
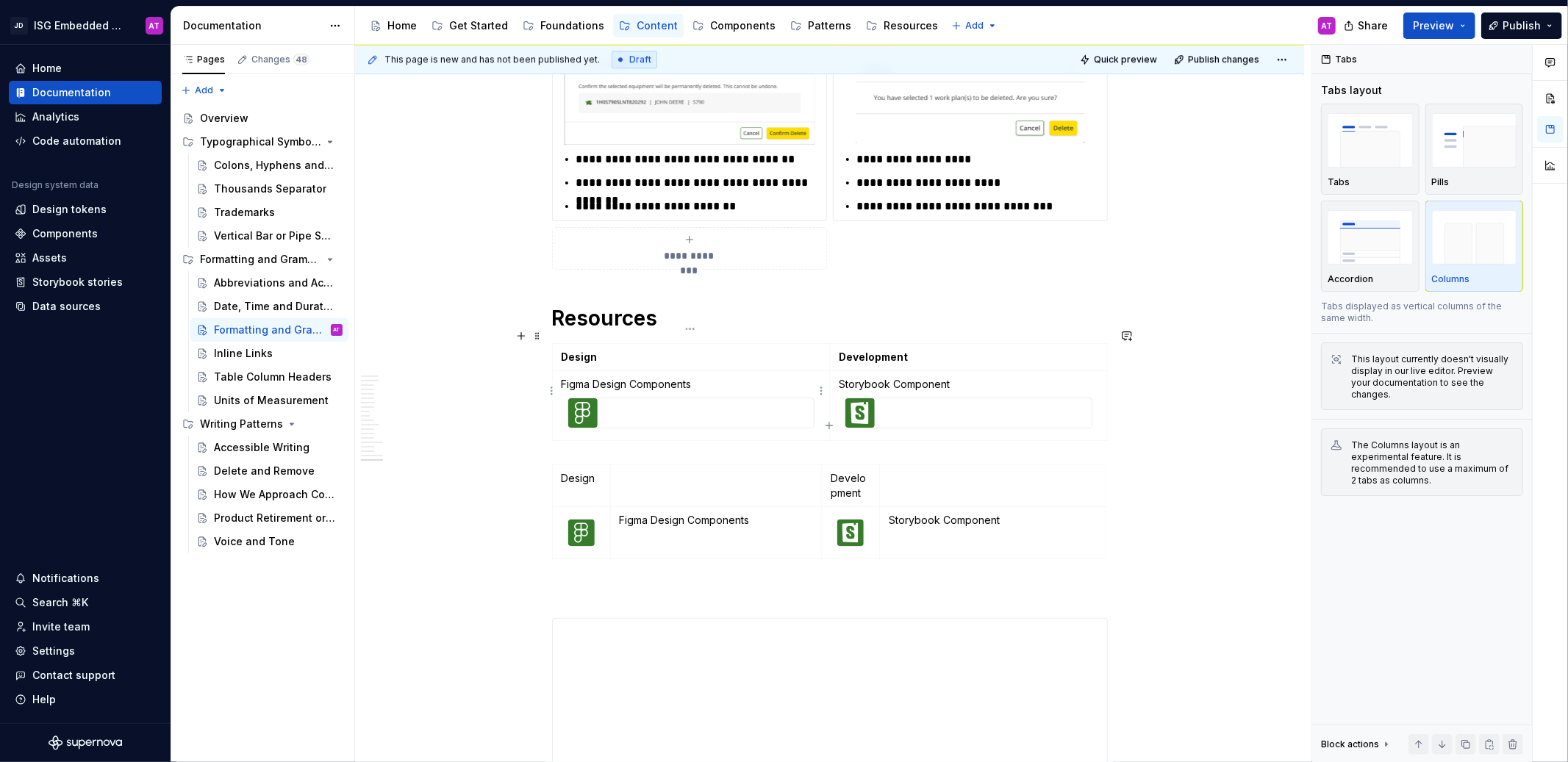
click at [586, 400] on img at bounding box center [583, 413] width 29 height 29
click at [710, 521] on td "Figma Design Components" at bounding box center [716, 533] width 212 height 52
click at [679, 513] on td "Figma Design Components" at bounding box center [716, 533] width 212 height 52
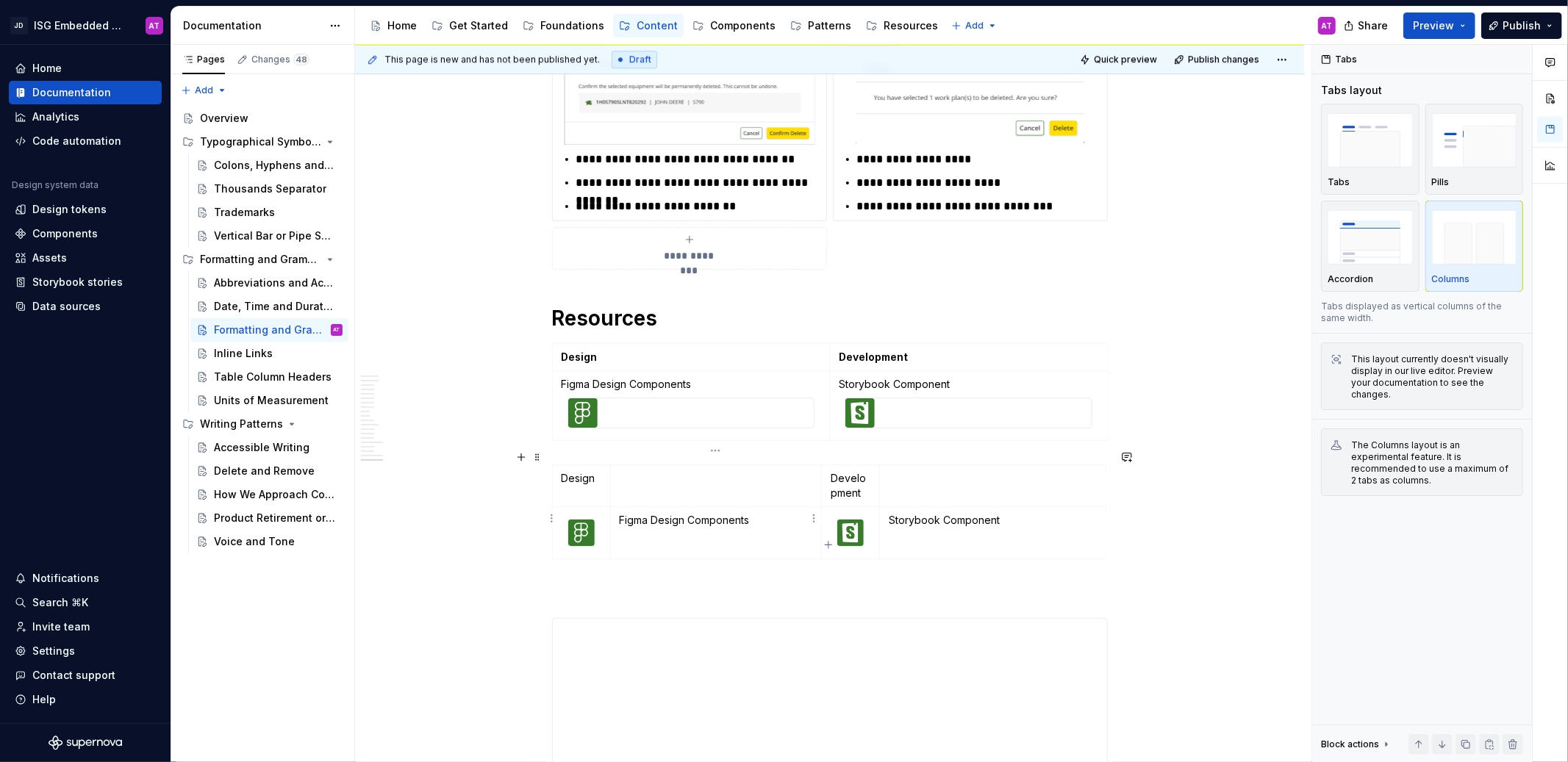
click at [678, 513] on p "Figma Design Components" at bounding box center [717, 520] width 194 height 15
click at [698, 513] on p "Figma Design Components" at bounding box center [717, 520] width 194 height 15
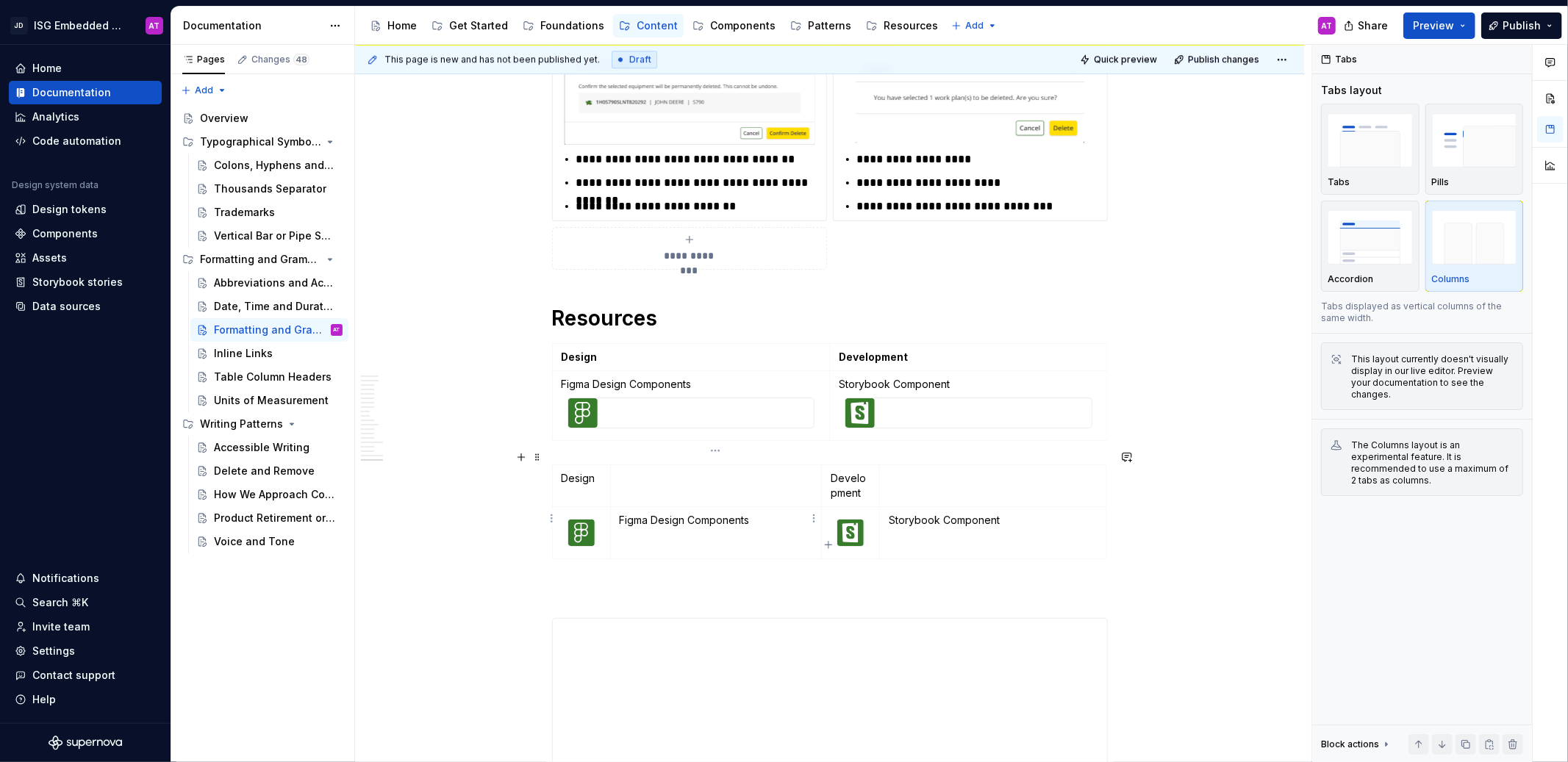
click at [698, 513] on p "Figma Design Components" at bounding box center [717, 520] width 194 height 15
click at [700, 507] on td "Figma Design Components" at bounding box center [716, 533] width 212 height 52
click at [687, 513] on p "Figma Design Components" at bounding box center [717, 520] width 194 height 15
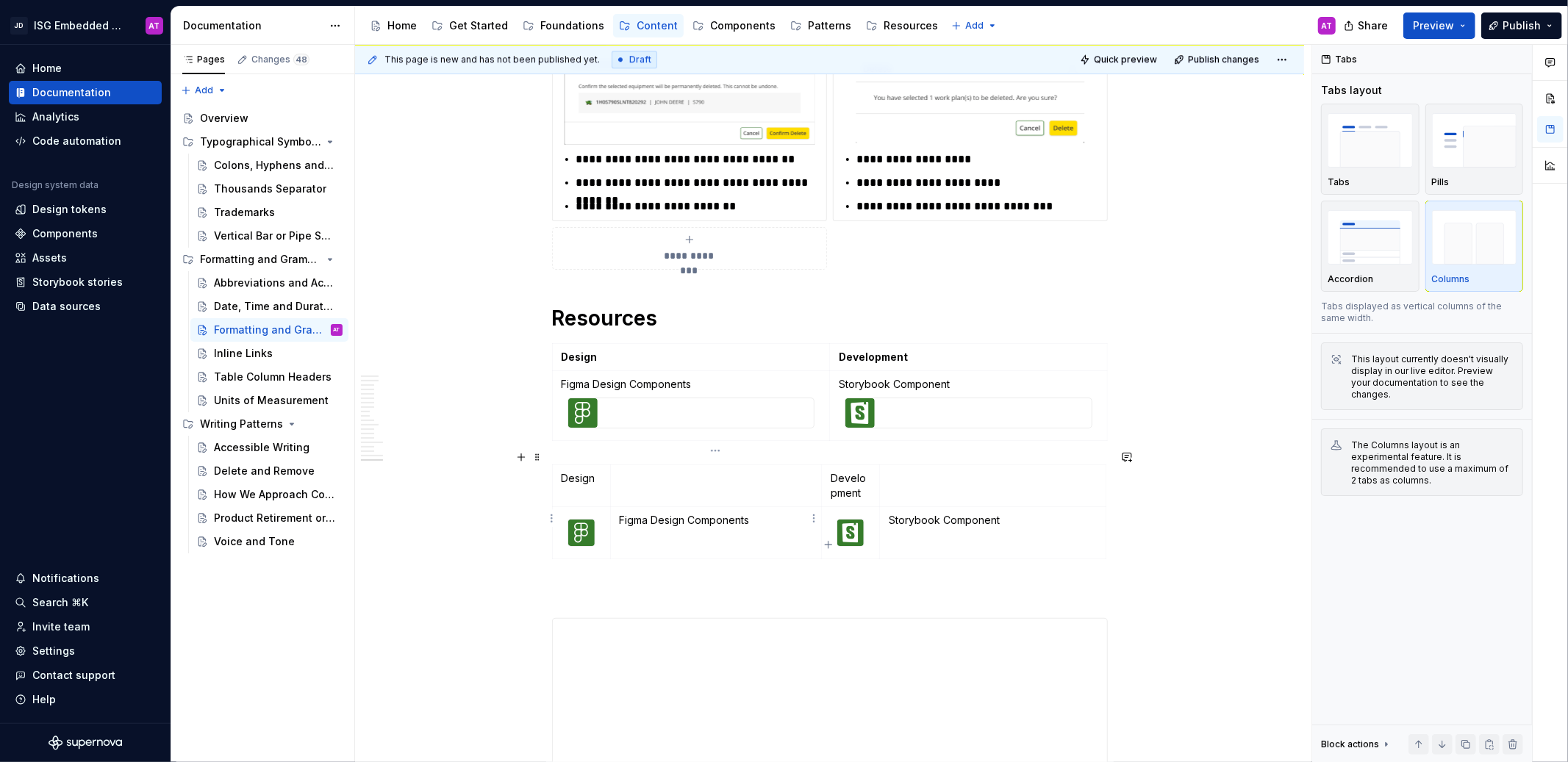
click at [687, 513] on p "Figma Design Components" at bounding box center [717, 520] width 194 height 15
click at [761, 507] on td "Figma Design Components" at bounding box center [716, 533] width 212 height 52
click at [725, 513] on p "Figma Design Components" at bounding box center [717, 520] width 194 height 15
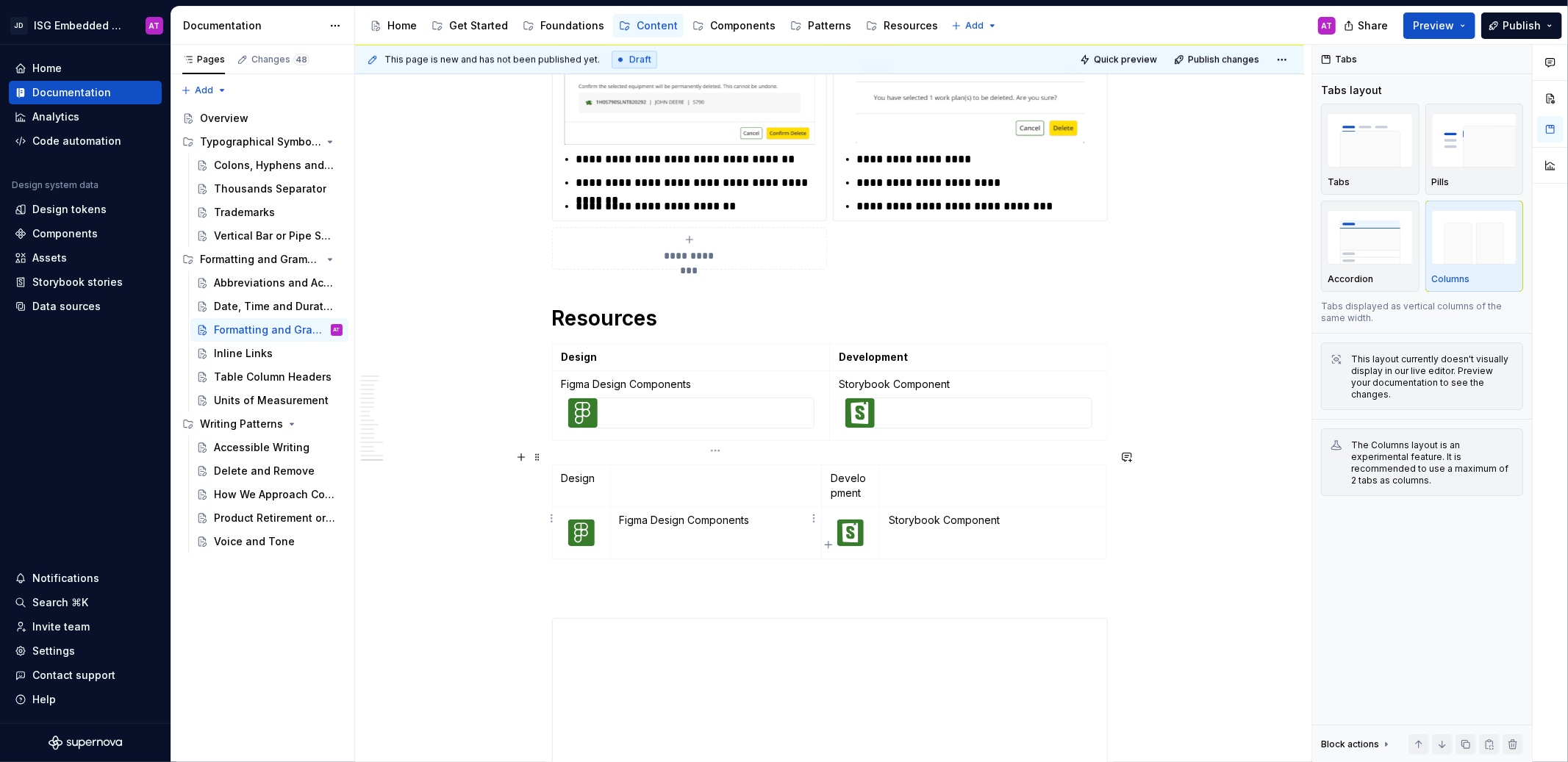
click at [722, 513] on p "Figma Design Components" at bounding box center [717, 520] width 194 height 15
drag, startPoint x: 722, startPoint y: 505, endPoint x: 751, endPoint y: 506, distance: 29.0
click at [724, 513] on p "Figma Design Components" at bounding box center [717, 520] width 194 height 15
click at [768, 513] on p "Figma Design Components" at bounding box center [717, 520] width 194 height 15
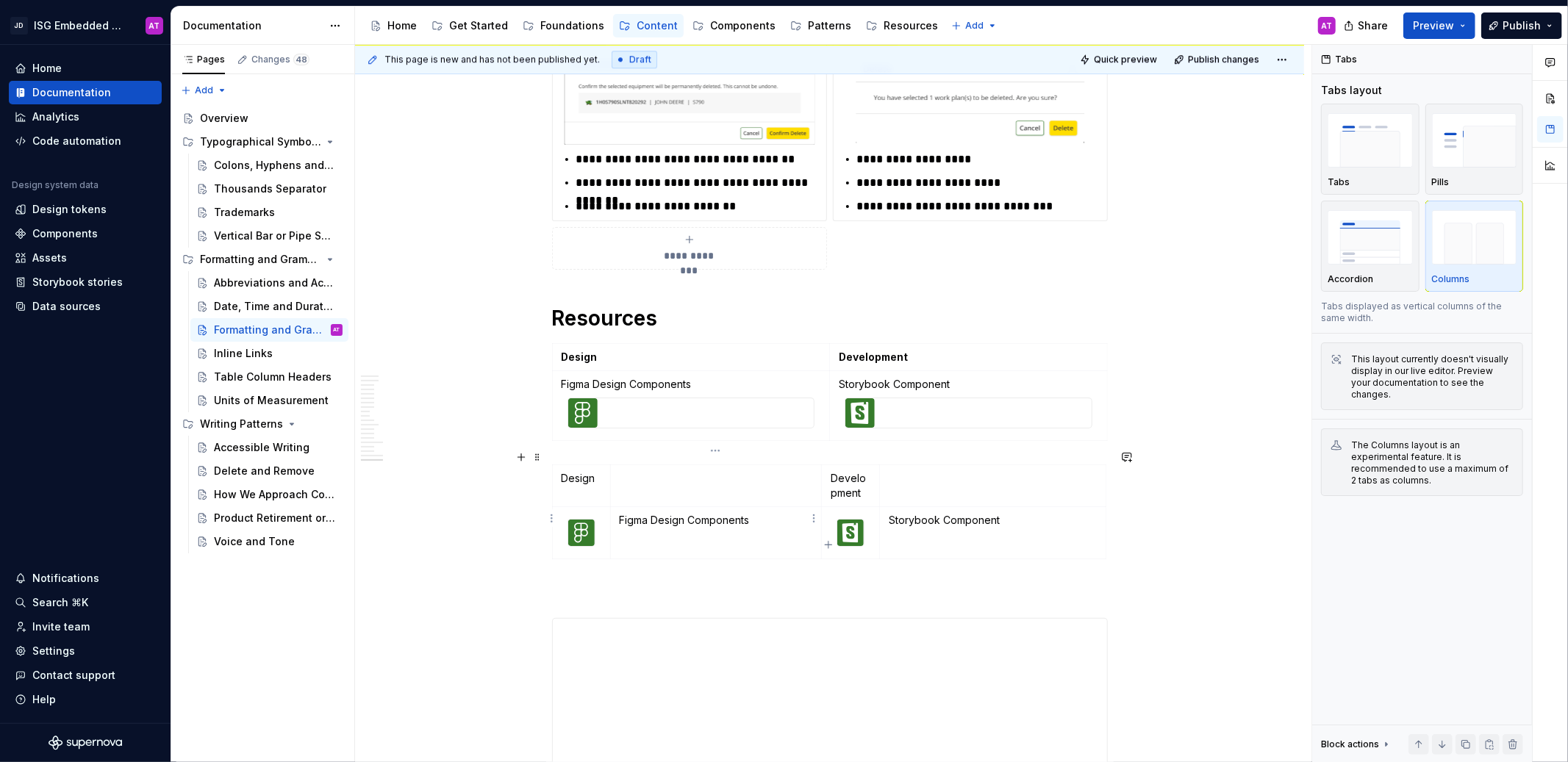
click at [765, 513] on p "Figma Design Components" at bounding box center [717, 520] width 194 height 15
click at [699, 513] on p "Figma Design Components" at bounding box center [717, 520] width 194 height 15
click at [916, 513] on p "Storybook Component" at bounding box center [993, 520] width 207 height 15
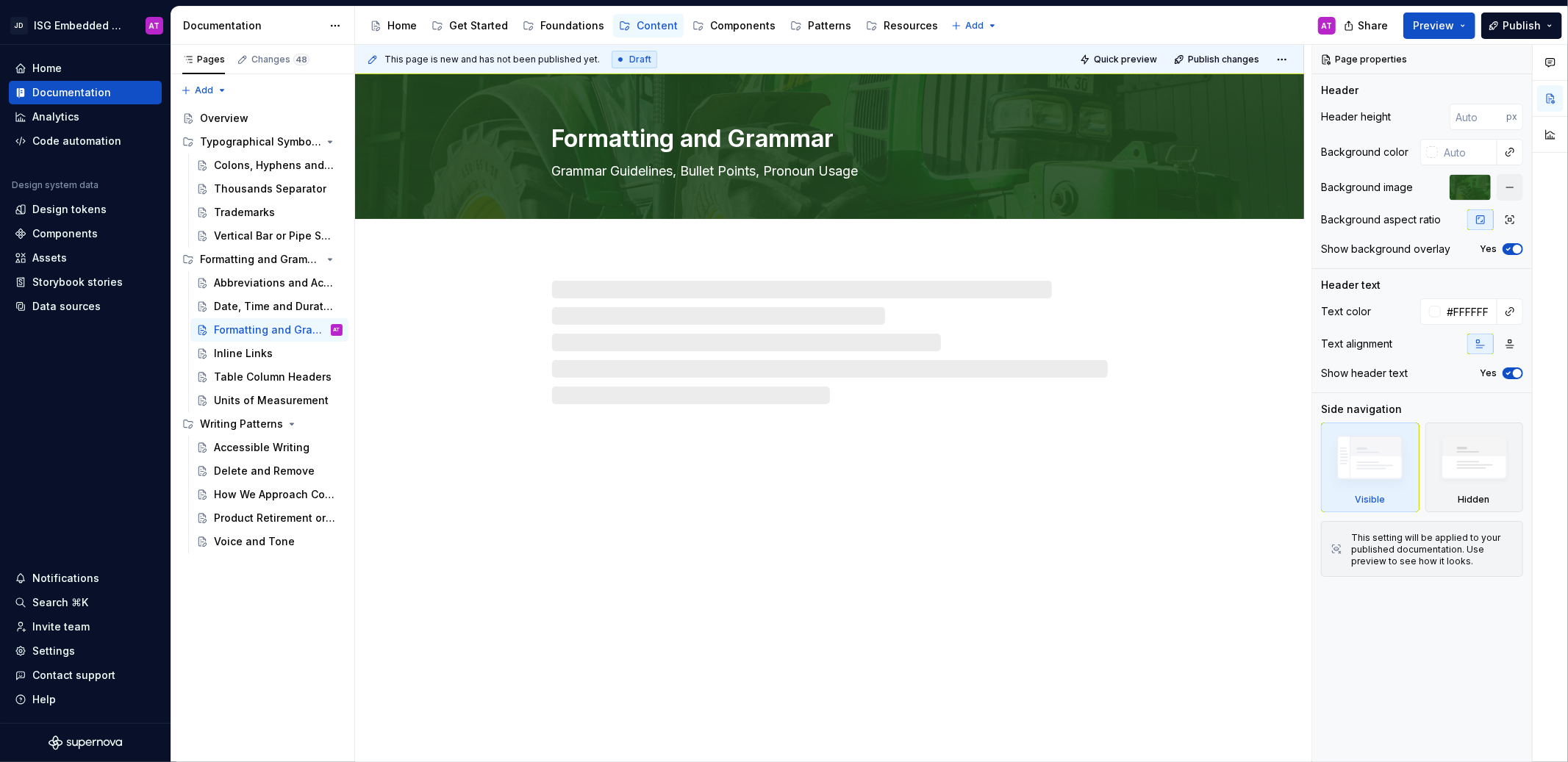
type textarea "*"
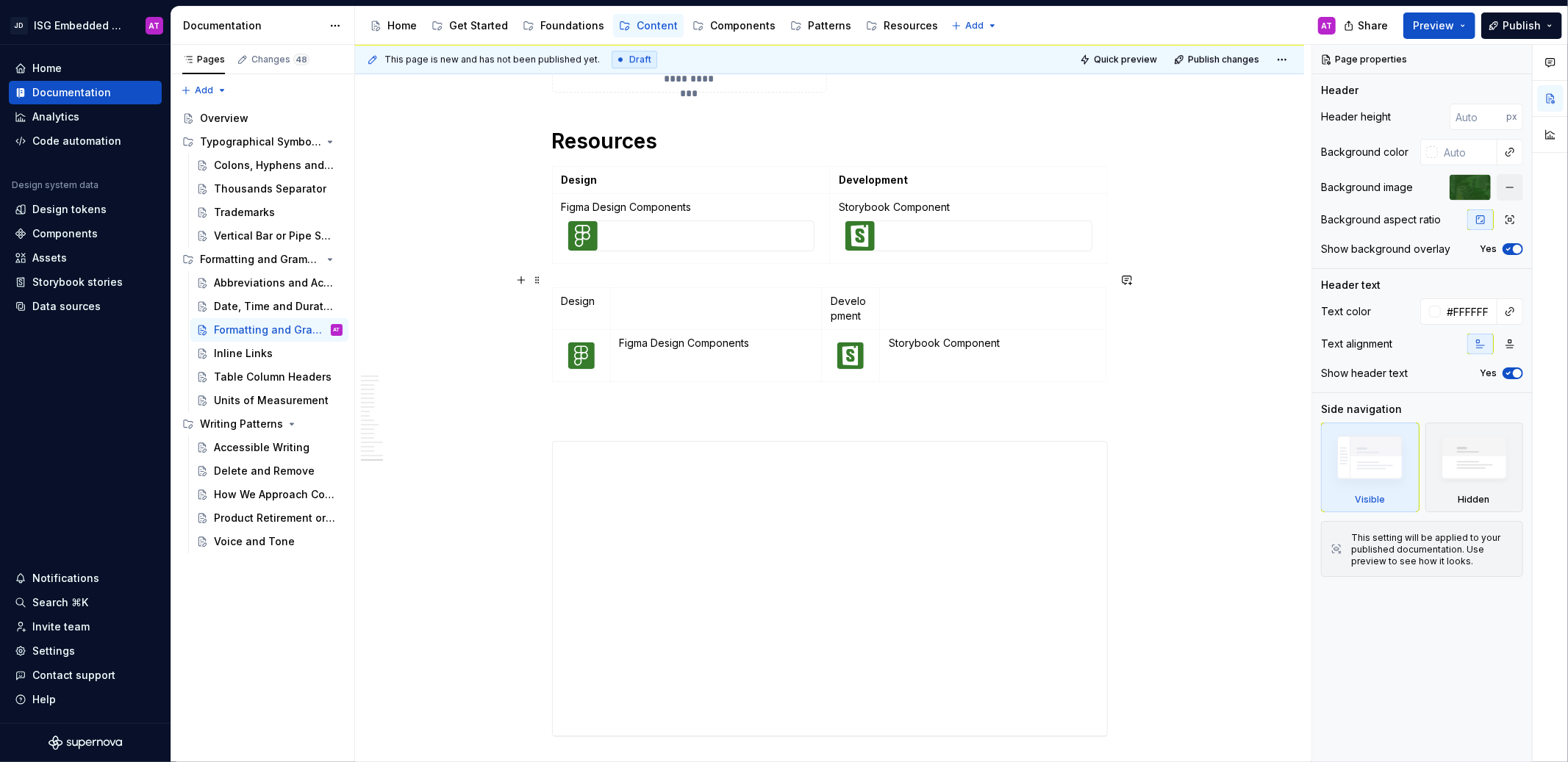
scroll to position [3937, 0]
click at [694, 339] on p "Figma Design Components" at bounding box center [717, 346] width 194 height 15
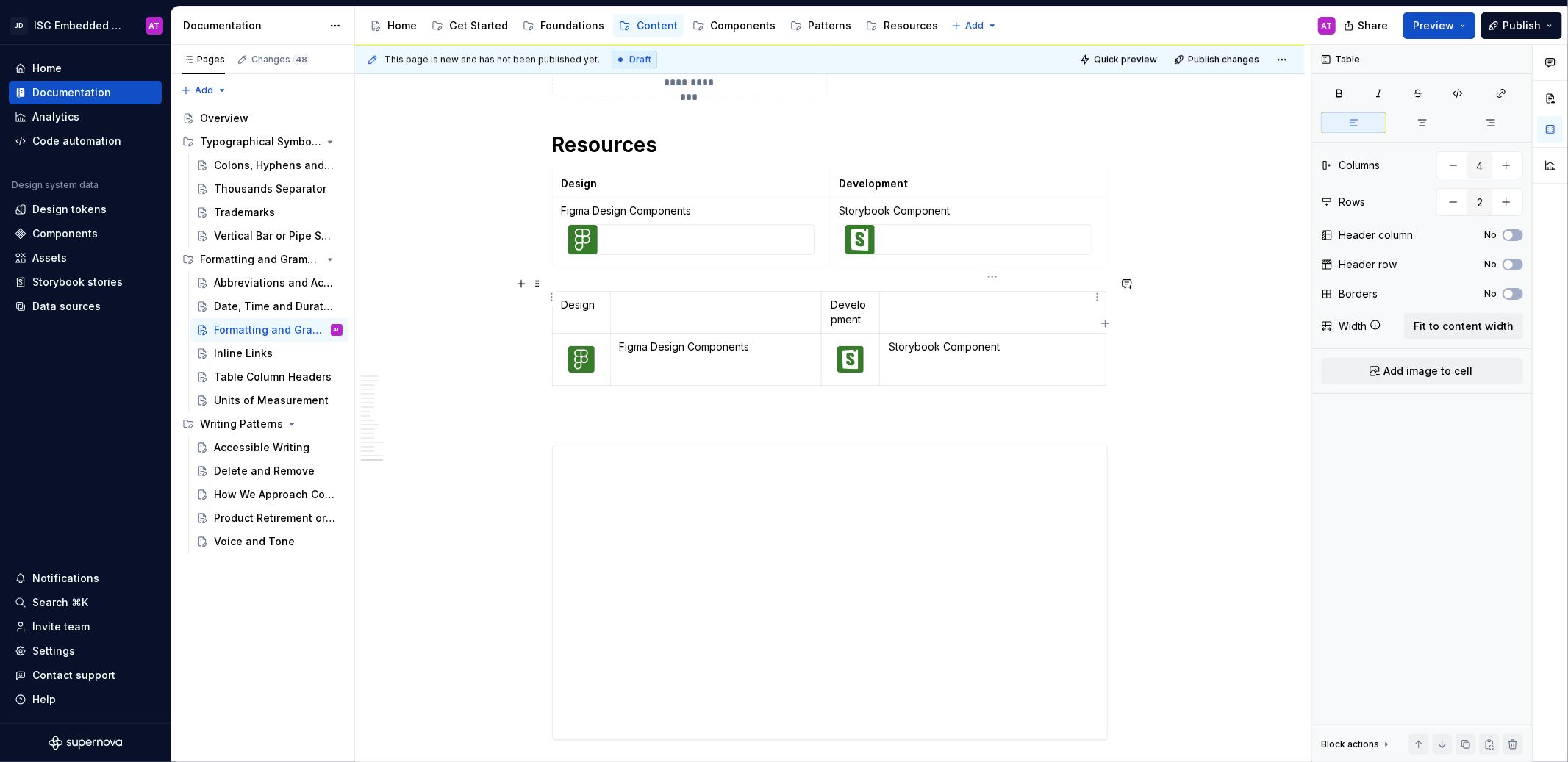
click at [940, 291] on td at bounding box center [992, 312] width 225 height 42
click at [850, 297] on p "Development" at bounding box center [850, 312] width 39 height 29
click at [848, 297] on p "Development" at bounding box center [850, 312] width 39 height 29
drag, startPoint x: 944, startPoint y: 297, endPoint x: 850, endPoint y: 296, distance: 94.0
click at [850, 296] on tr "Design Development" at bounding box center [829, 312] width 554 height 42
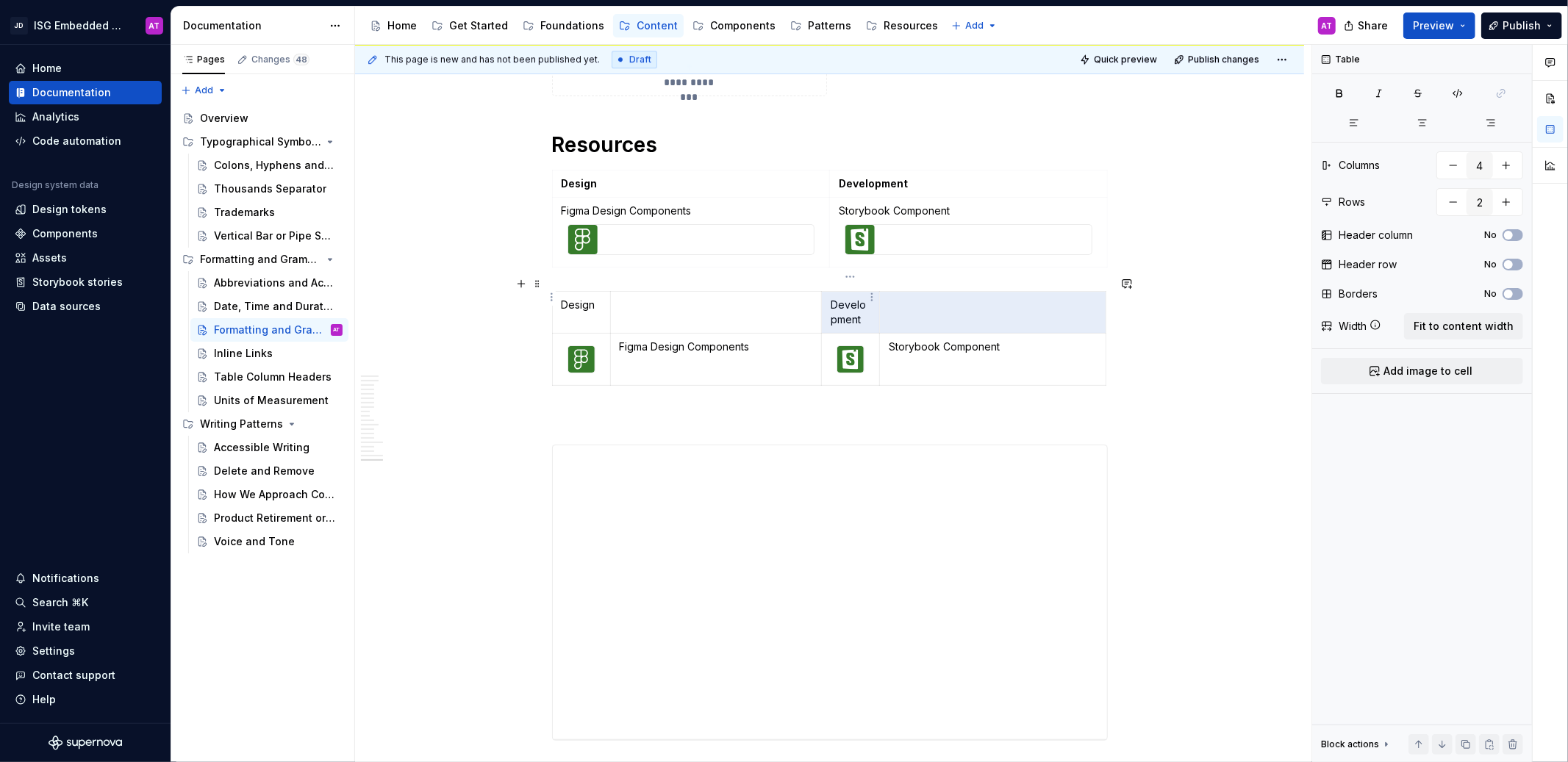
click at [857, 297] on p "Development" at bounding box center [850, 312] width 39 height 29
click at [859, 307] on p "Development" at bounding box center [850, 312] width 39 height 29
drag, startPoint x: 854, startPoint y: 299, endPoint x: 952, endPoint y: 301, distance: 98.0
click at [952, 301] on tr "Design Development" at bounding box center [829, 312] width 554 height 42
click at [1100, 298] on html "JD ISG Embedded Design System AT Home Documentation Analytics Code automation D…" at bounding box center [784, 381] width 1568 height 762
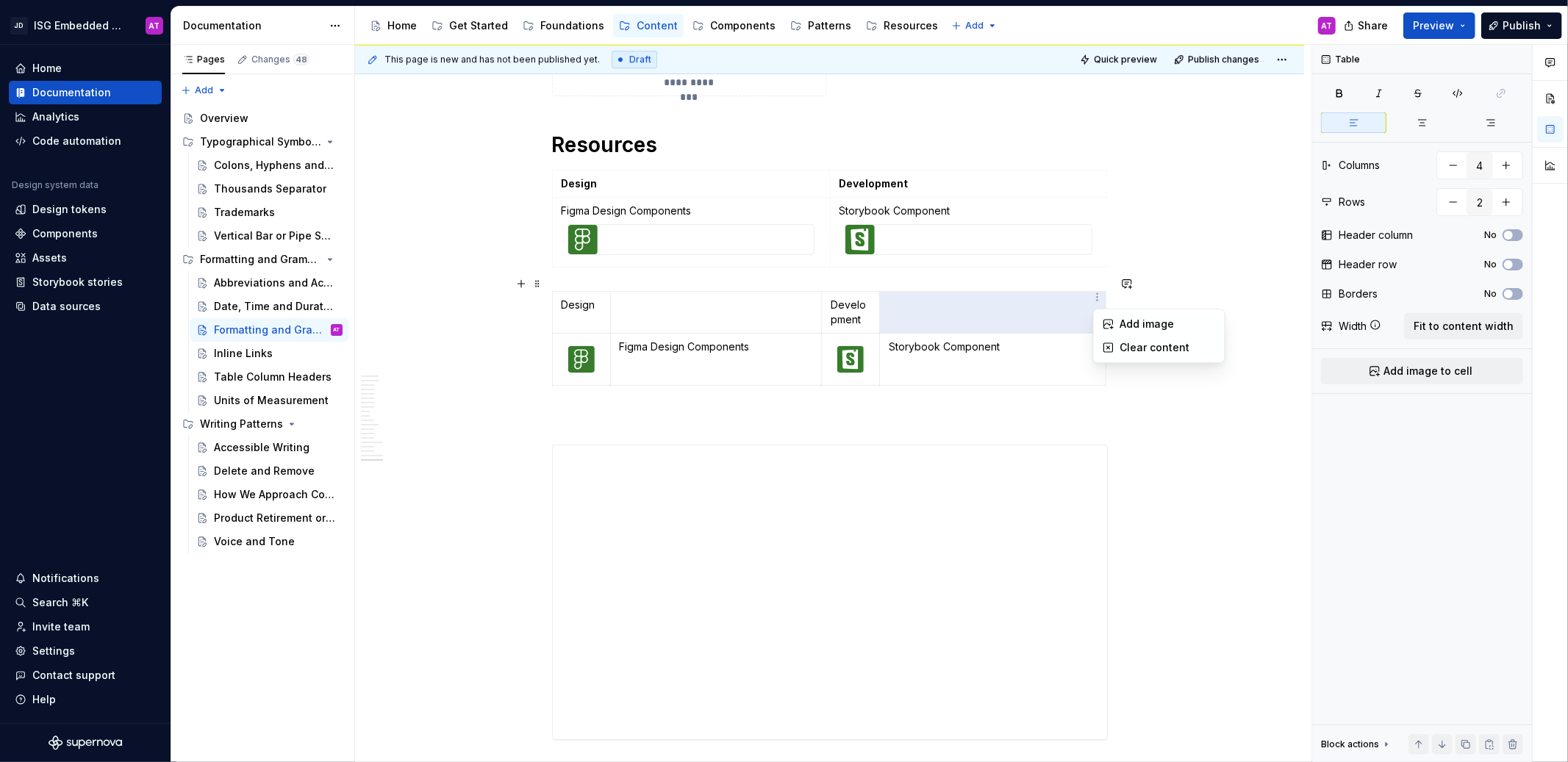
click at [996, 294] on html "JD ISG Embedded Design System AT Home Documentation Analytics Code automation D…" at bounding box center [784, 381] width 1568 height 762
click at [997, 291] on table "Design Development Figma Design Components Storybook Component" at bounding box center [829, 339] width 555 height 95
click at [994, 277] on html "JD ISG Embedded Design System AT Home Documentation Analytics Code automation D…" at bounding box center [784, 381] width 1568 height 762
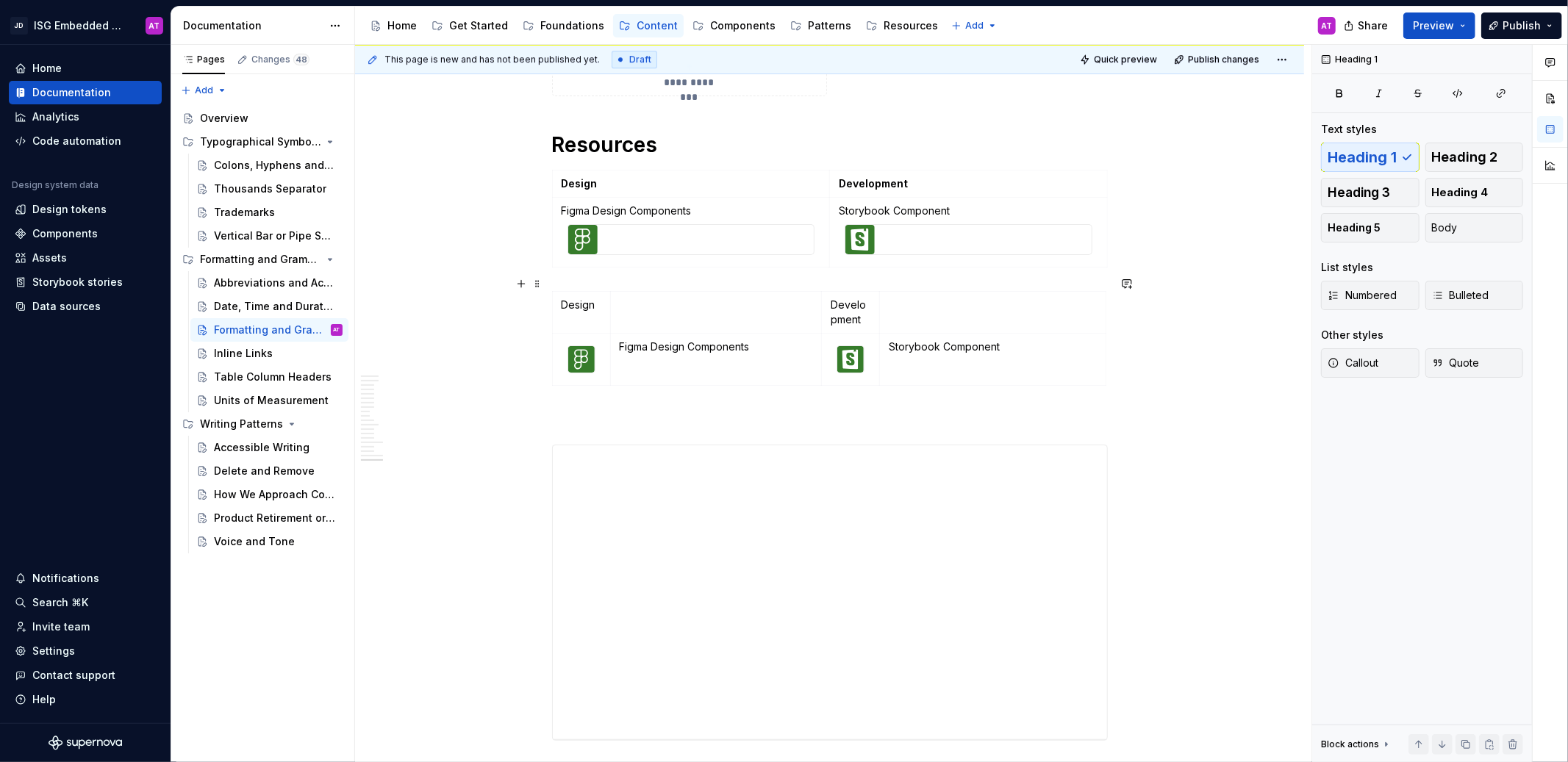
click at [1188, 310] on html "JD ISG Embedded Design System AT Home Documentation Analytics Code automation D…" at bounding box center [784, 381] width 1568 height 762
click at [524, 285] on button "button" at bounding box center [521, 284] width 21 height 21
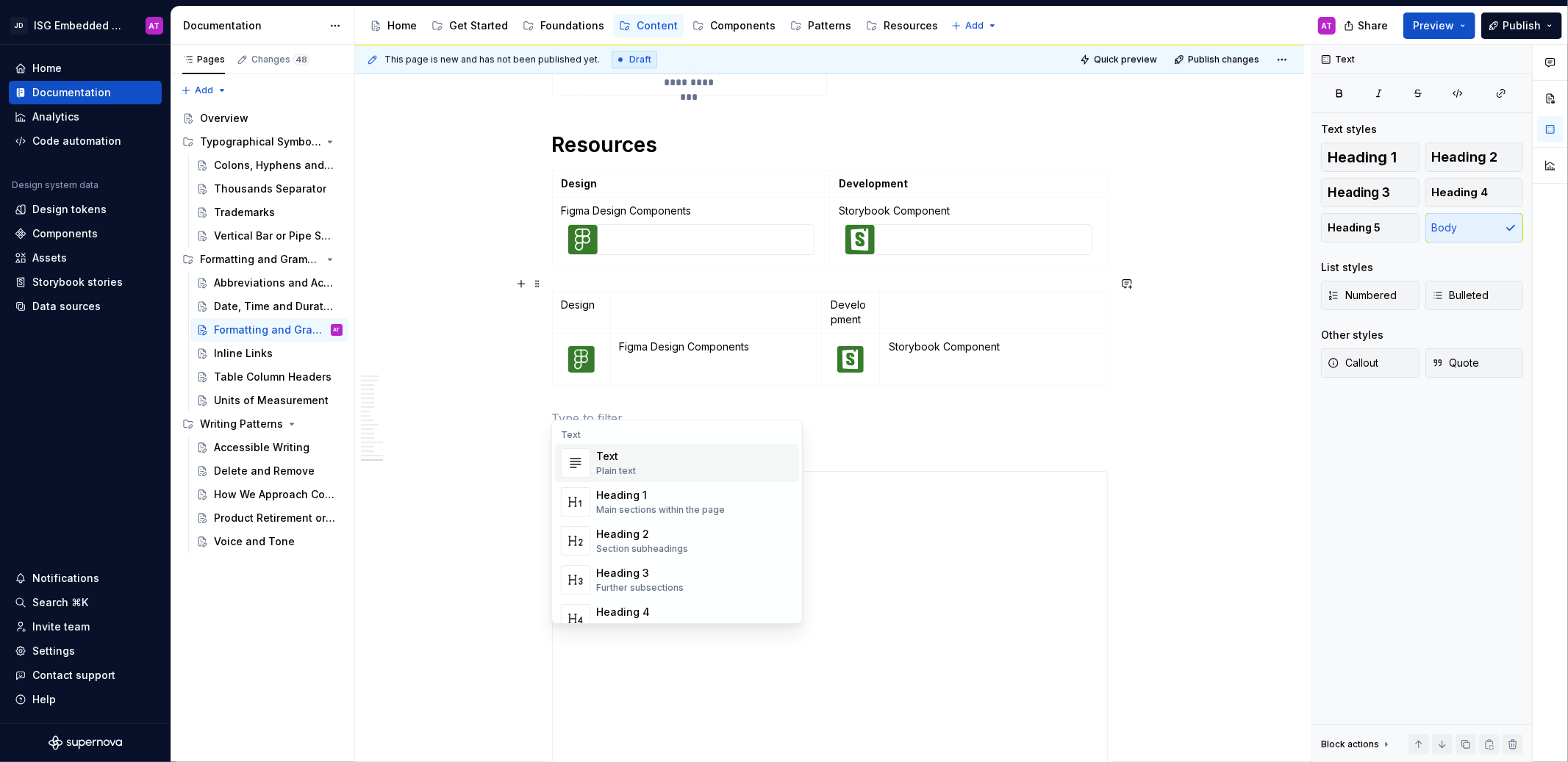
drag, startPoint x: 884, startPoint y: 405, endPoint x: 876, endPoint y: 396, distance: 12.0
click at [884, 410] on p at bounding box center [830, 418] width 556 height 18
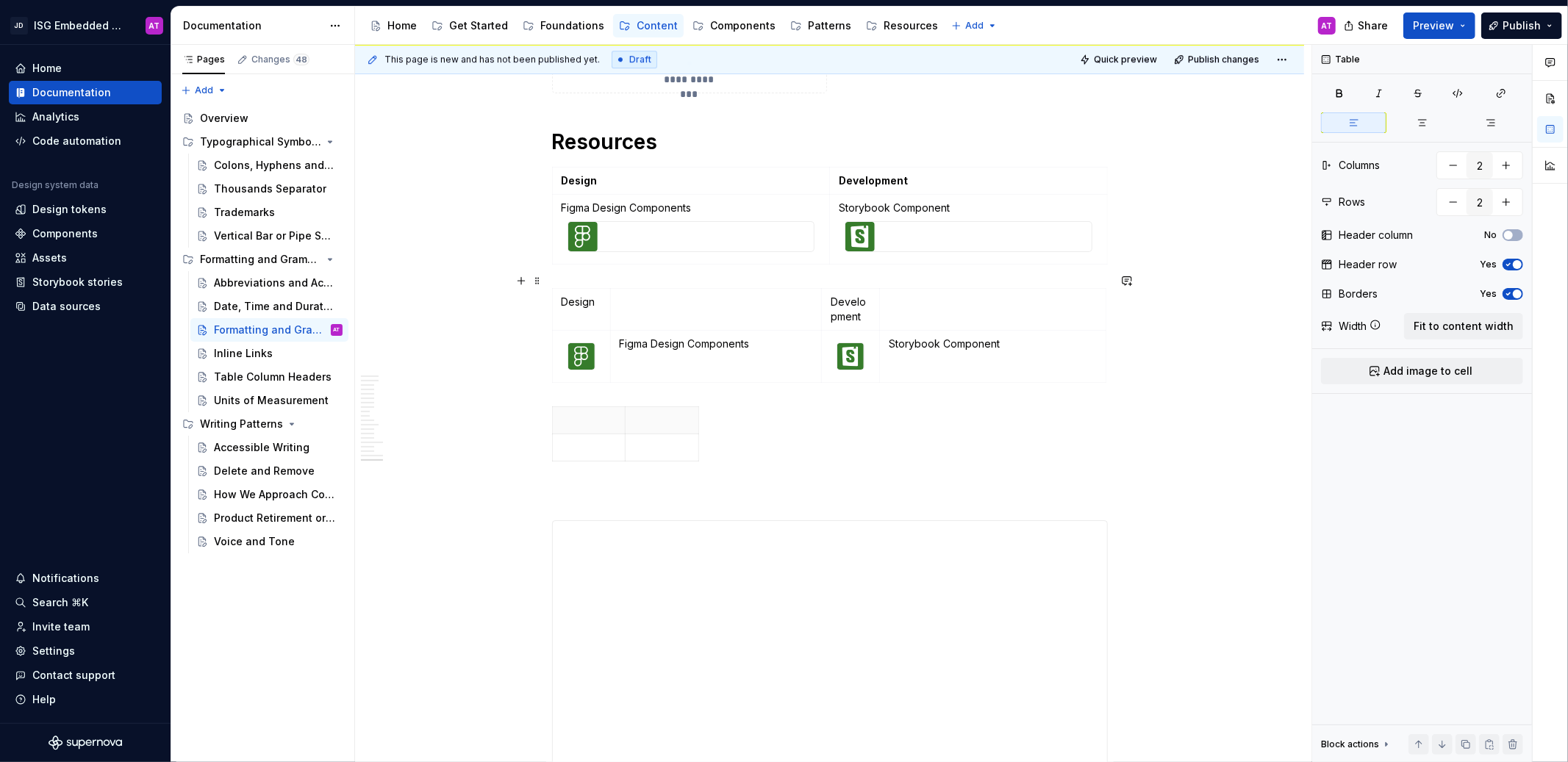
scroll to position [3940, 0]
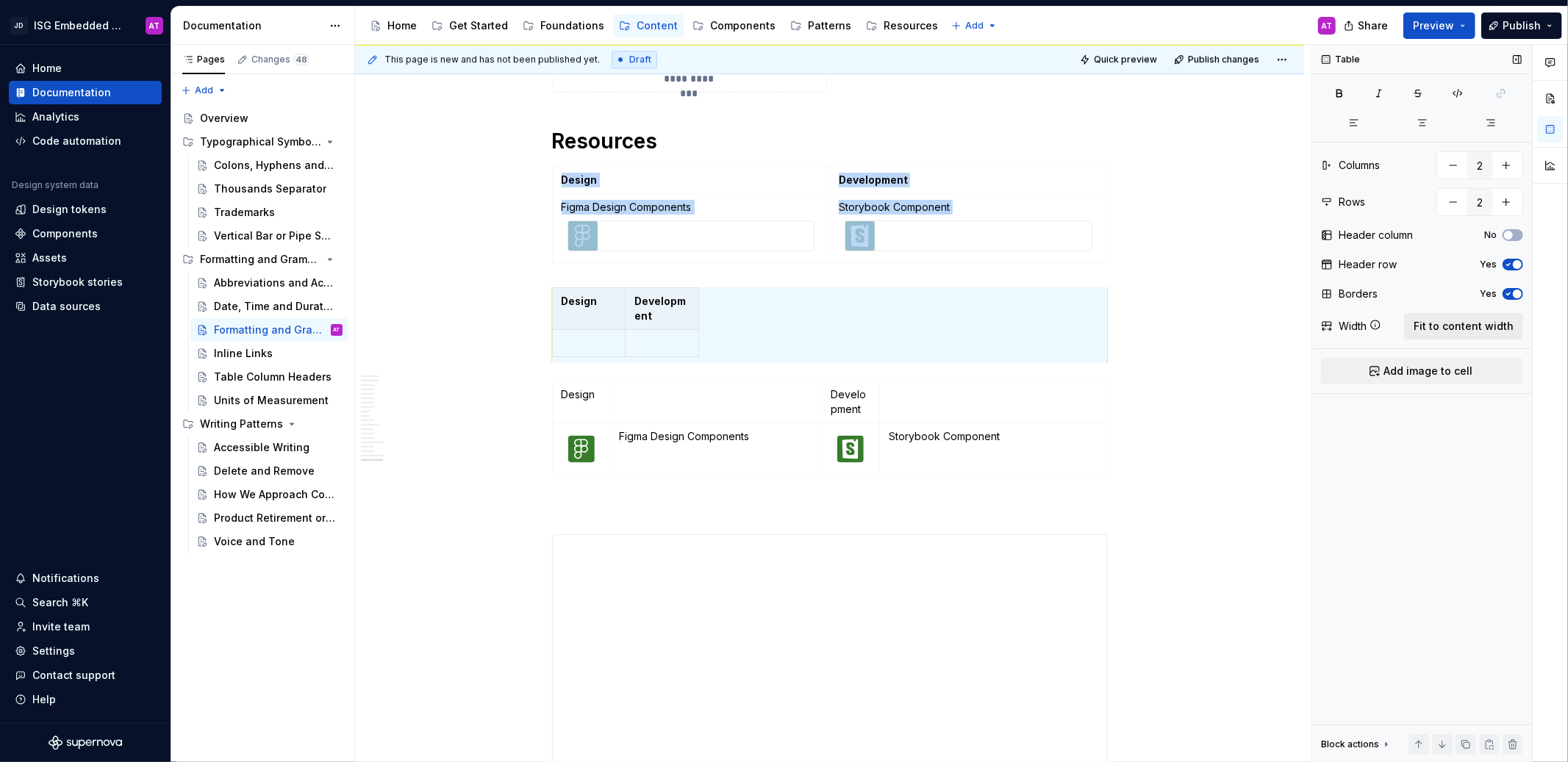
click at [1437, 324] on span "Fit to content width" at bounding box center [1463, 326] width 100 height 15
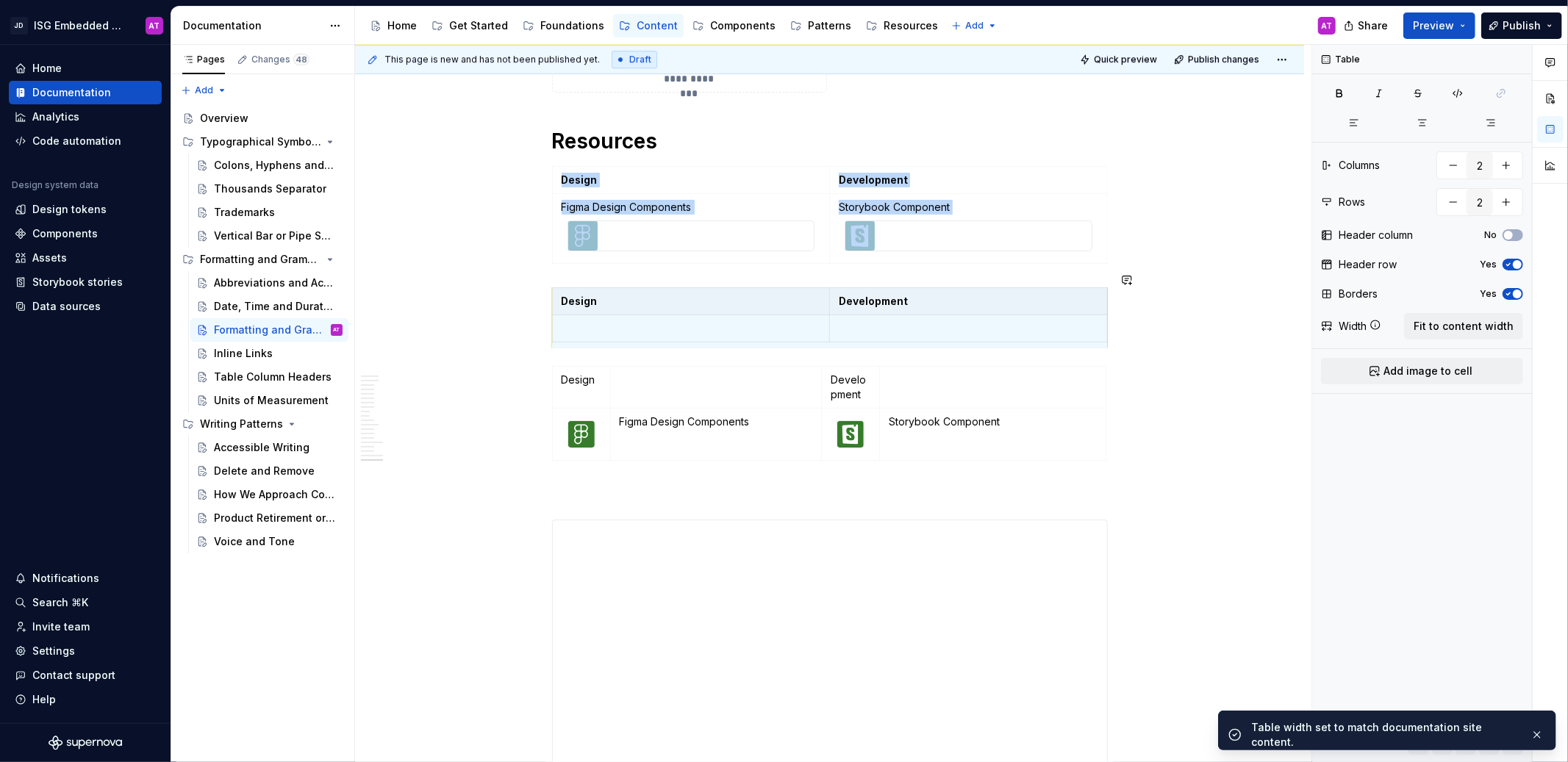
click at [1148, 347] on div "This page is new and has not been published yet. Draft Quick preview Publish ch…" at bounding box center [833, 404] width 957 height 718
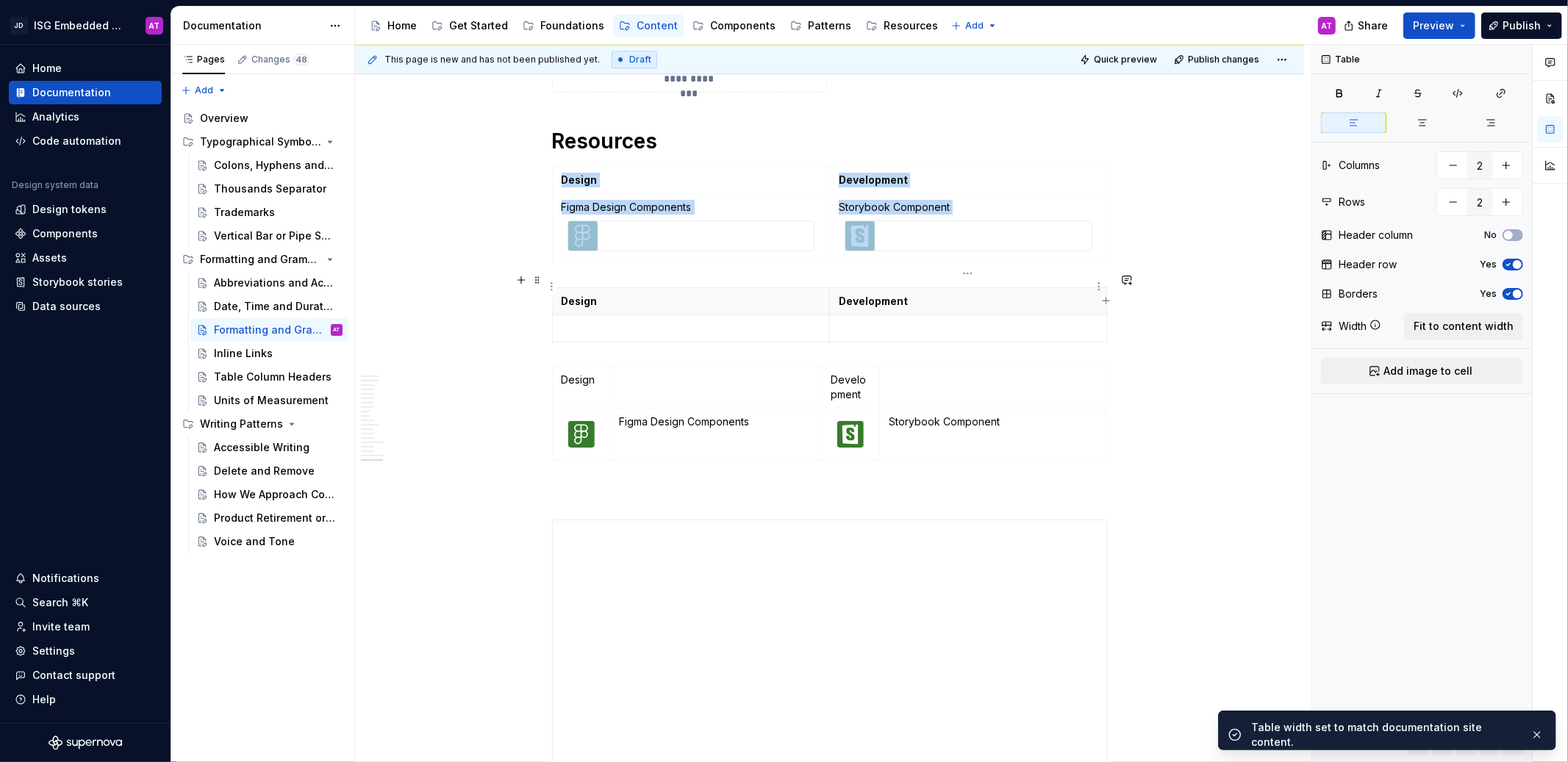
click at [921, 294] on p "Development" at bounding box center [968, 301] width 260 height 15
click at [941, 287] on table "Design Development" at bounding box center [830, 315] width 556 height 55
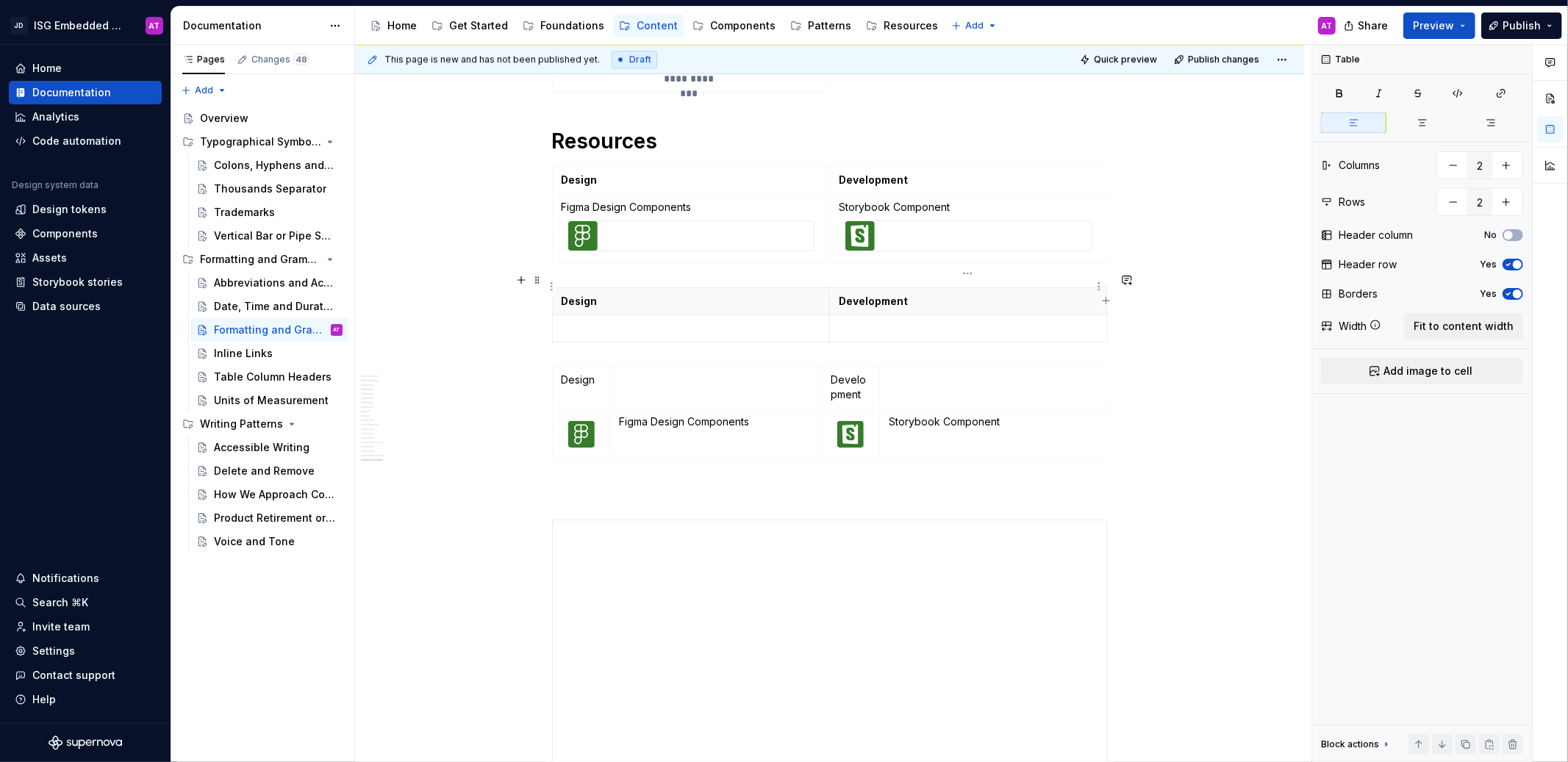
type textarea "*"
click at [941, 315] on td at bounding box center [968, 329] width 278 height 27
click at [1449, 199] on button "button" at bounding box center [1453, 201] width 27 height 27
type input "4"
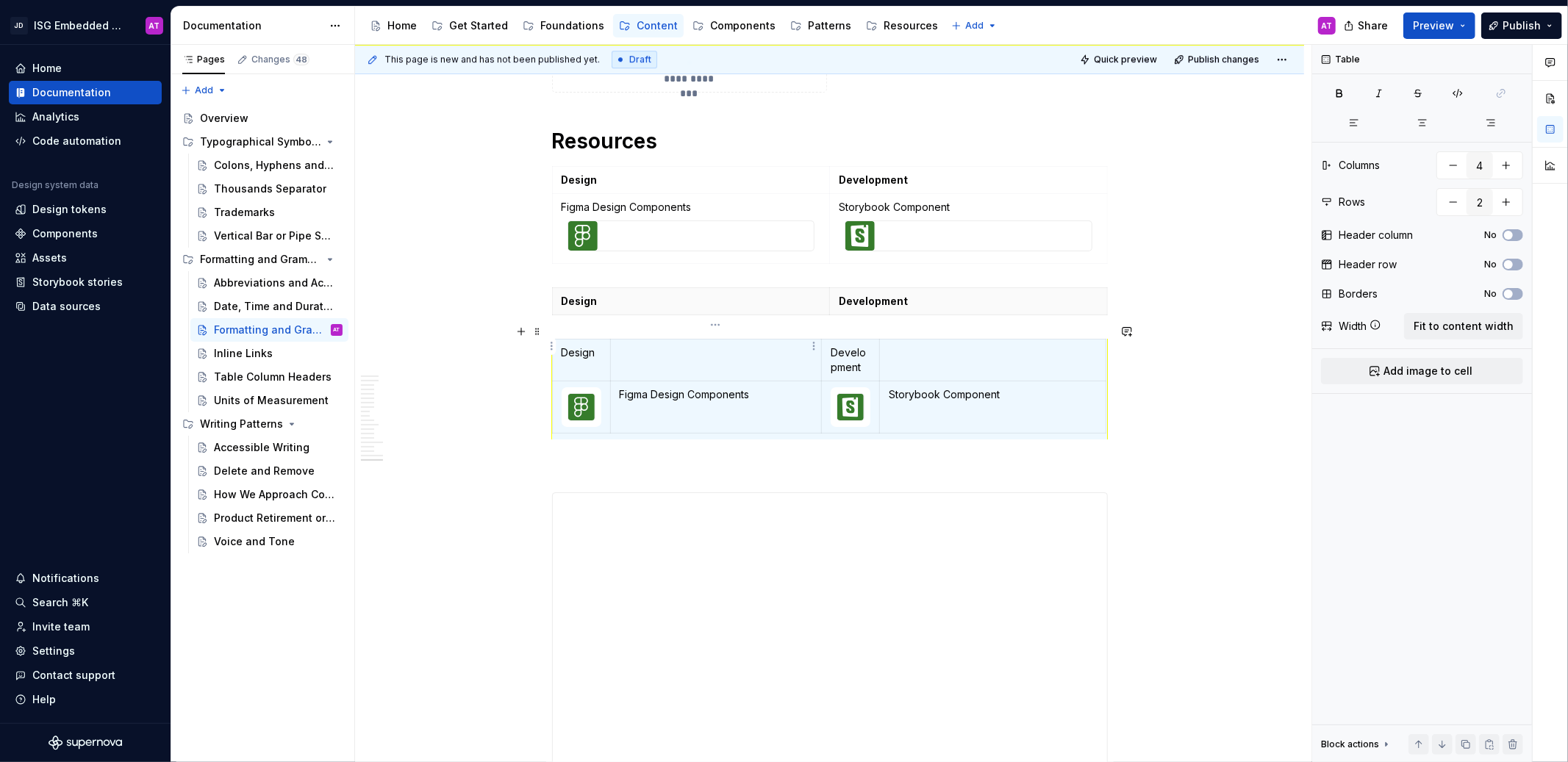
click at [751, 345] on p at bounding box center [717, 352] width 194 height 15
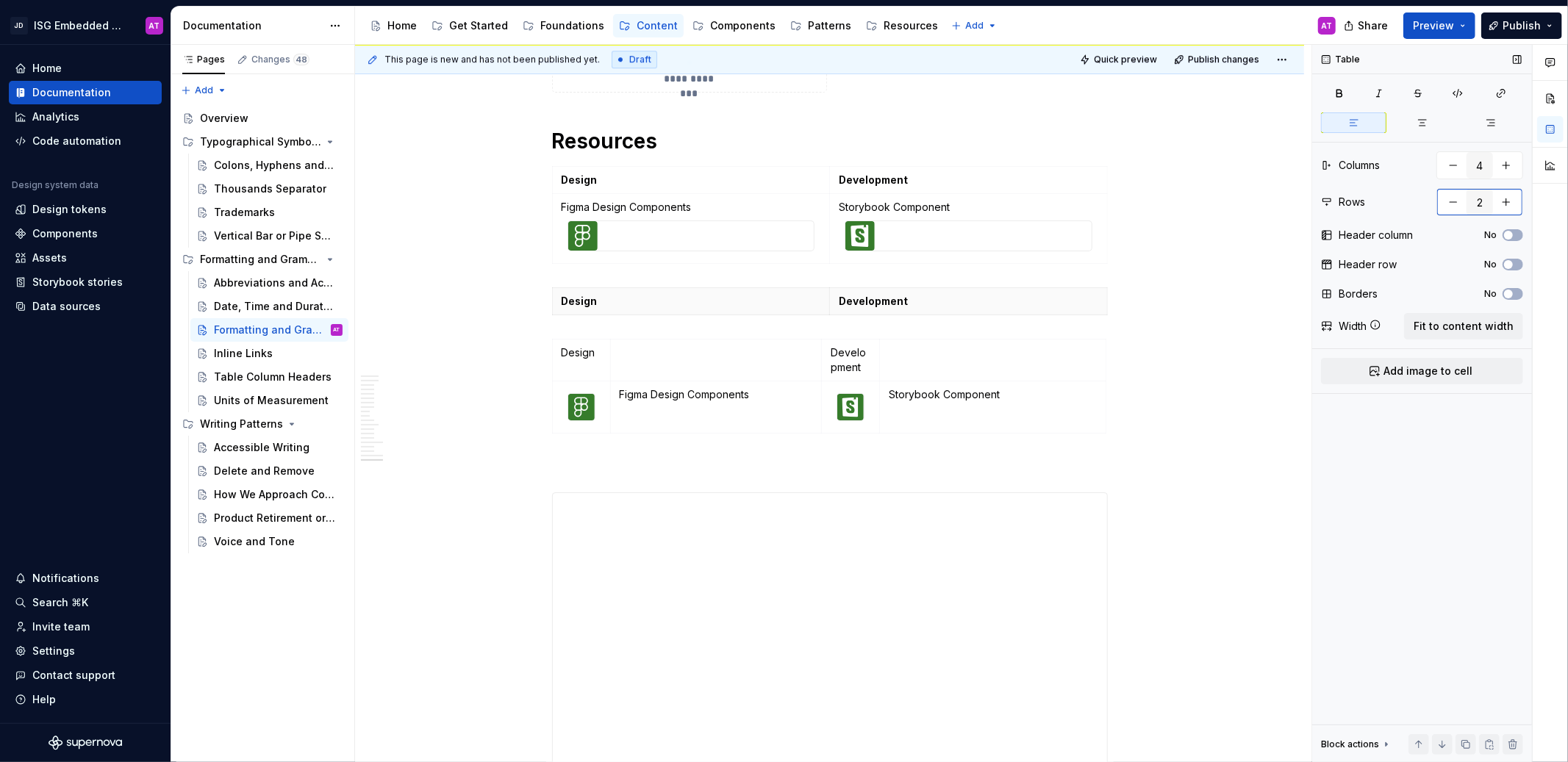
click at [1449, 201] on button "button" at bounding box center [1453, 201] width 27 height 27
type input "2"
click at [681, 346] on td at bounding box center [716, 360] width 212 height 42
click at [588, 345] on p "Design" at bounding box center [581, 352] width 39 height 15
drag, startPoint x: 618, startPoint y: 383, endPoint x: 788, endPoint y: 375, distance: 170.2
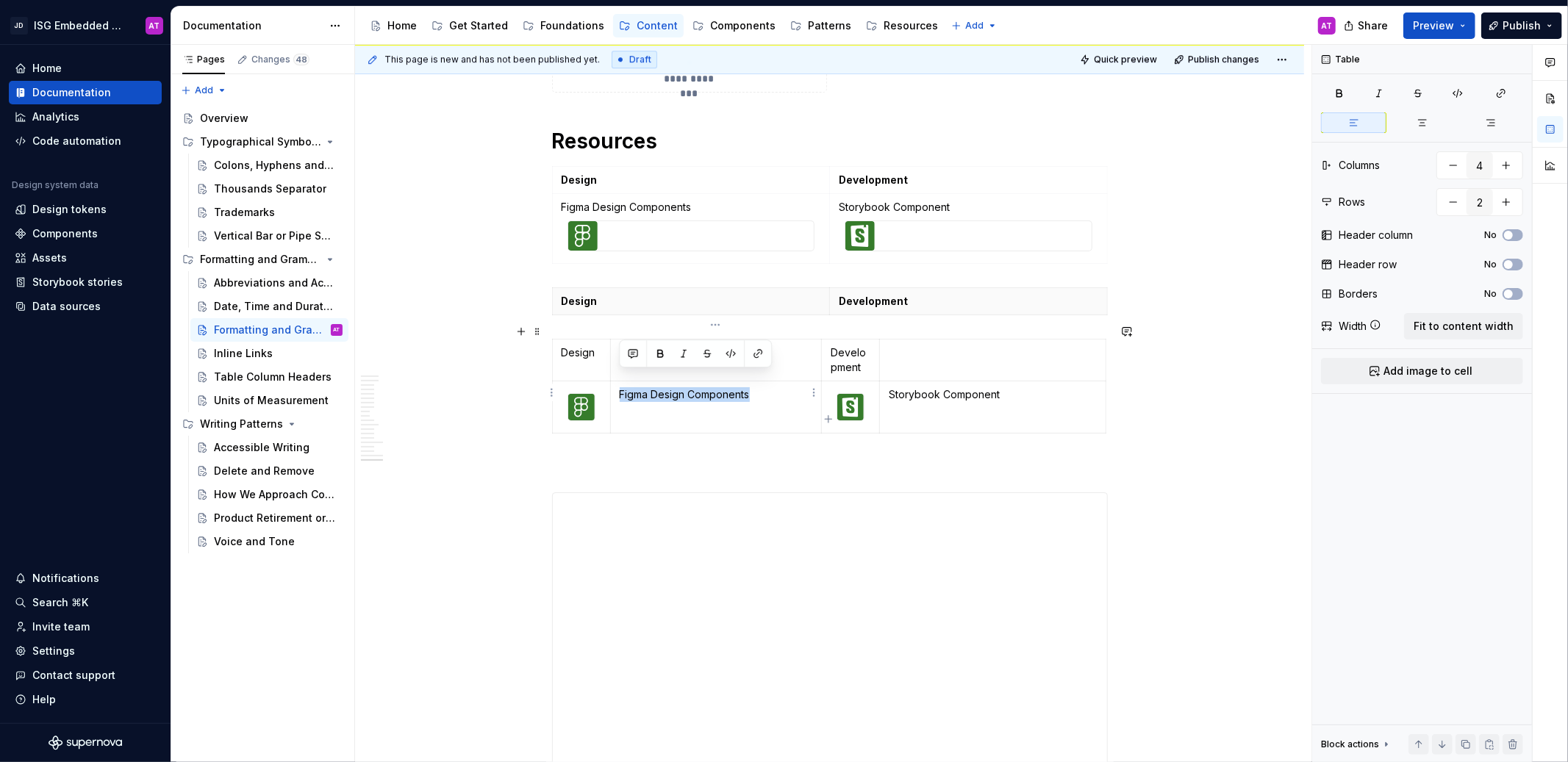
click at [788, 387] on p "Figma Design Components" at bounding box center [717, 394] width 194 height 15
copy p "Figma Design Components"
click at [803, 350] on td at bounding box center [716, 360] width 212 height 42
drag, startPoint x: 888, startPoint y: 379, endPoint x: 1052, endPoint y: 374, distance: 164.1
click at [1052, 387] on p "Storybook Component" at bounding box center [993, 394] width 207 height 15
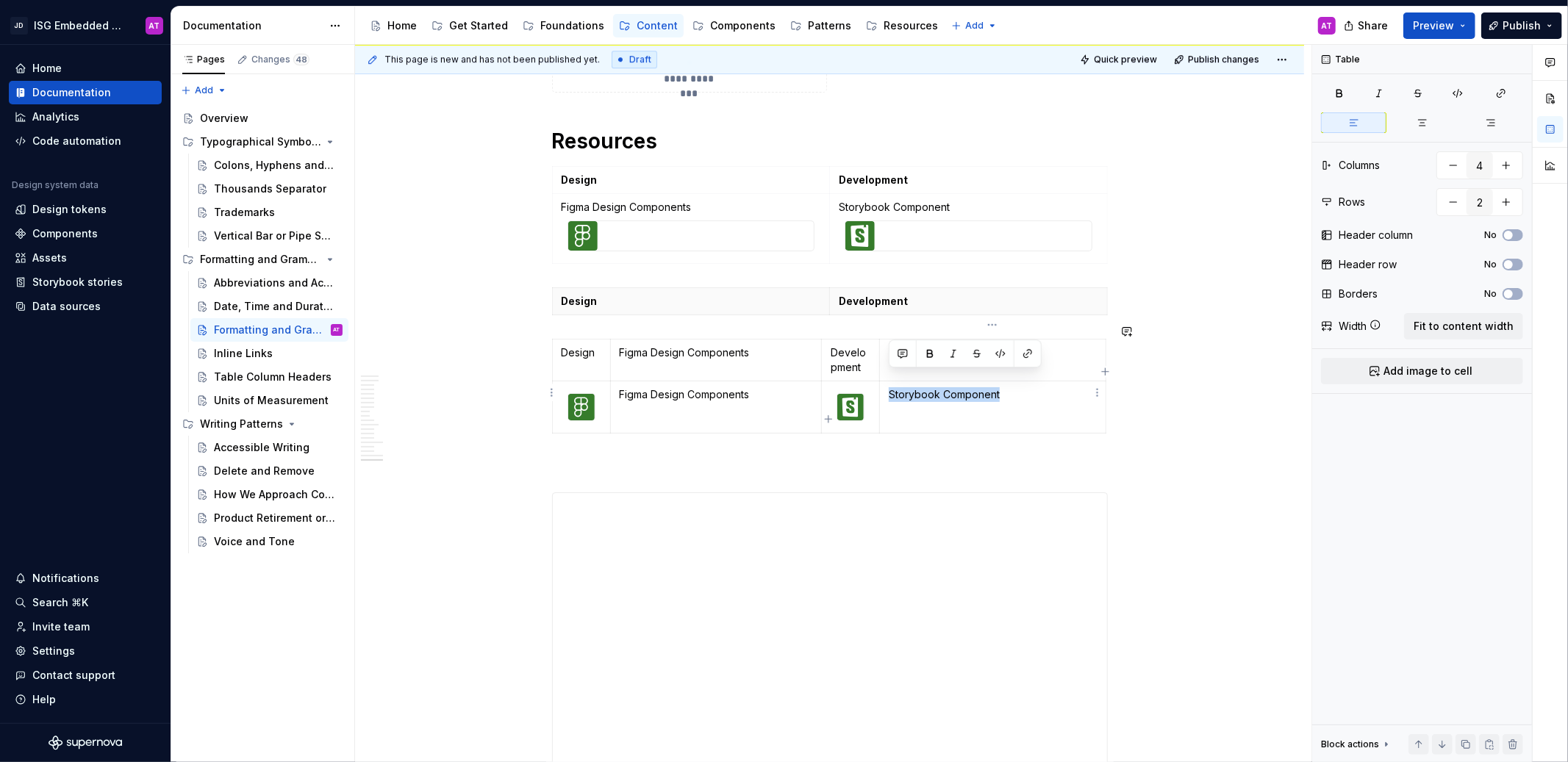
copy p "Storybook Component"
click at [1074, 345] on p at bounding box center [993, 352] width 207 height 15
click at [850, 349] on p "Development" at bounding box center [850, 360] width 39 height 29
drag, startPoint x: 856, startPoint y: 353, endPoint x: 825, endPoint y: 336, distance: 35.4
click at [825, 339] on td "Development" at bounding box center [851, 360] width 58 height 42
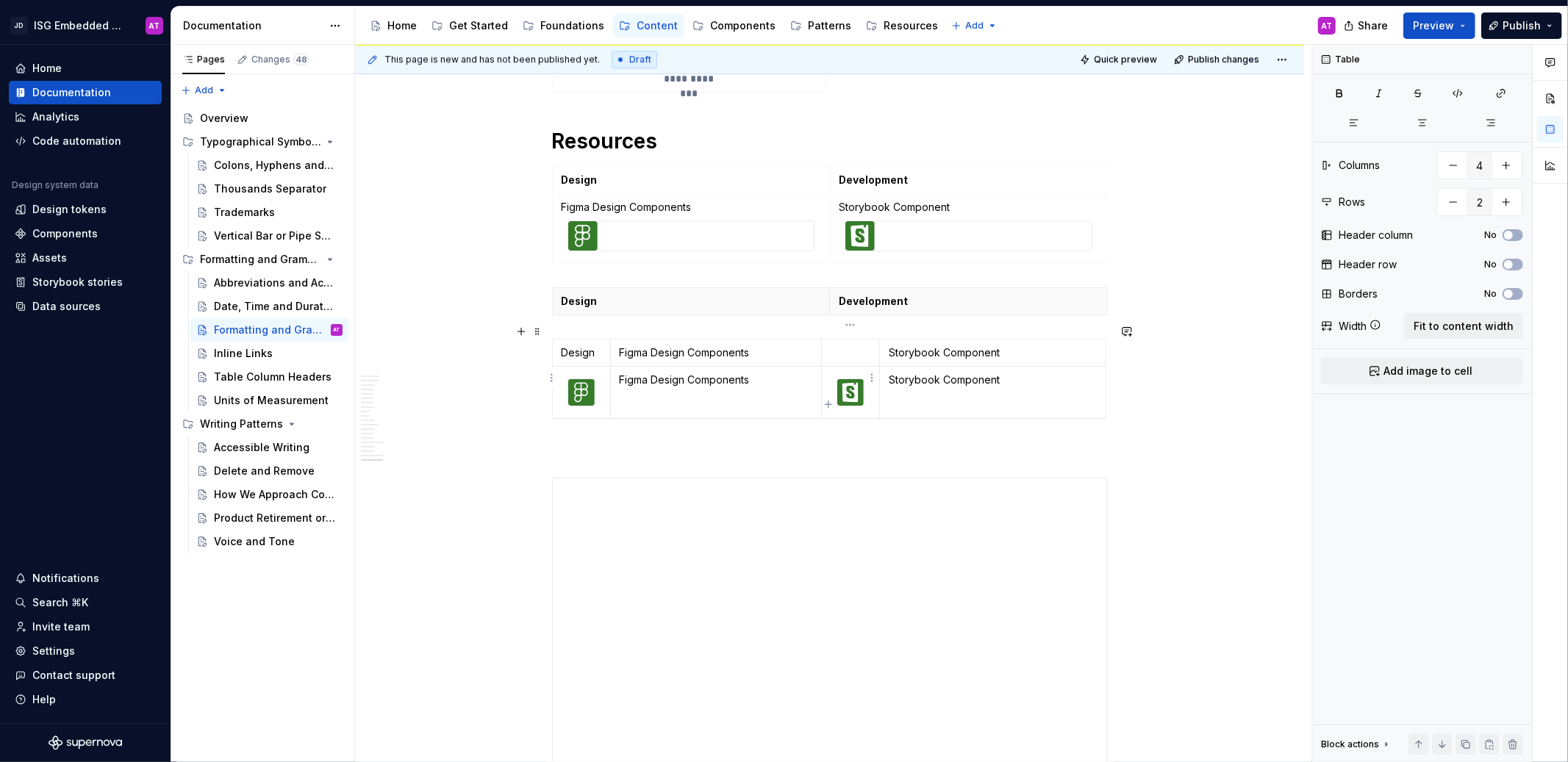
click at [850, 381] on img at bounding box center [850, 392] width 27 height 27
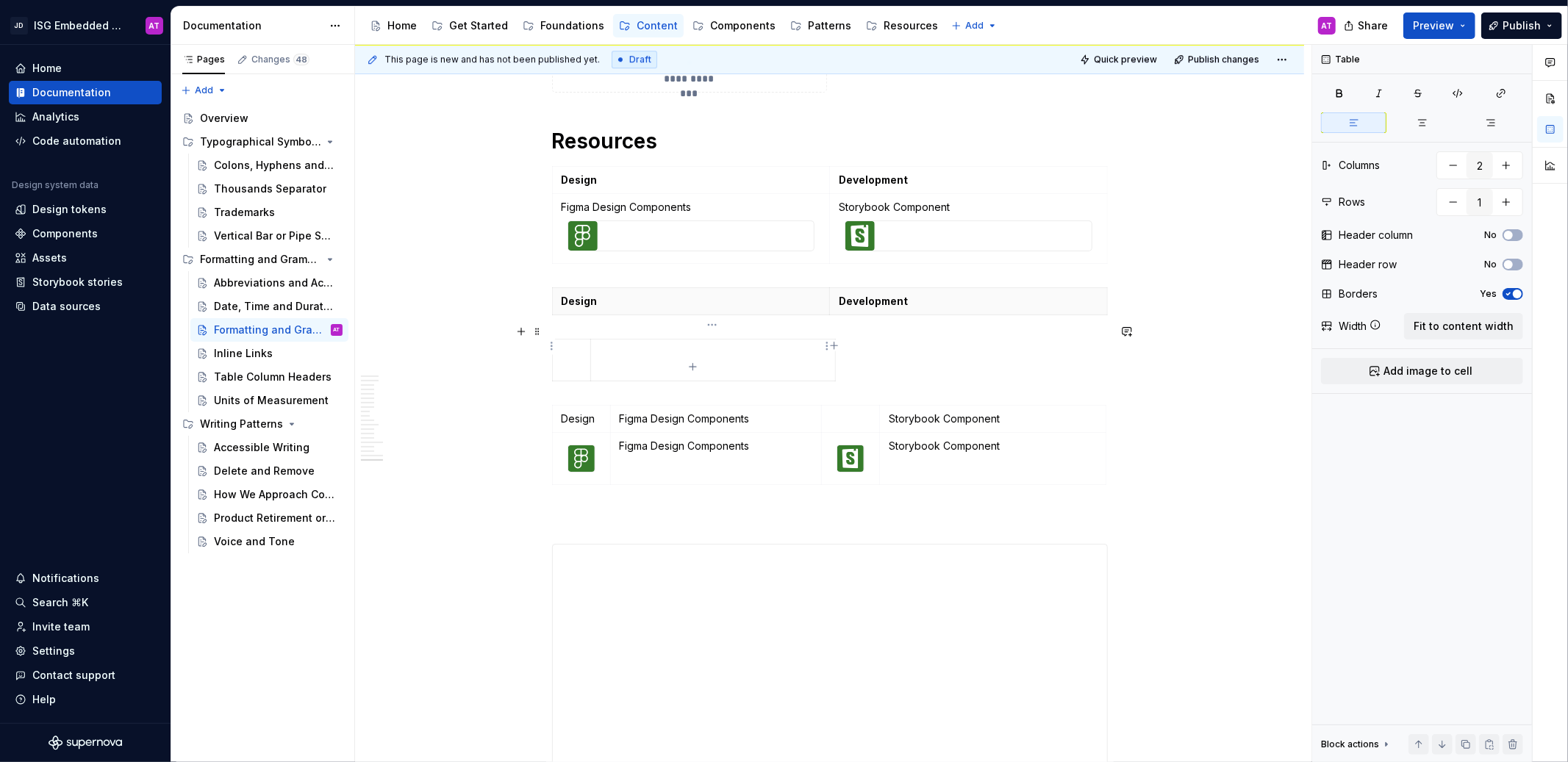
click at [826, 364] on td at bounding box center [712, 360] width 244 height 42
click at [855, 447] on img at bounding box center [850, 459] width 27 height 27
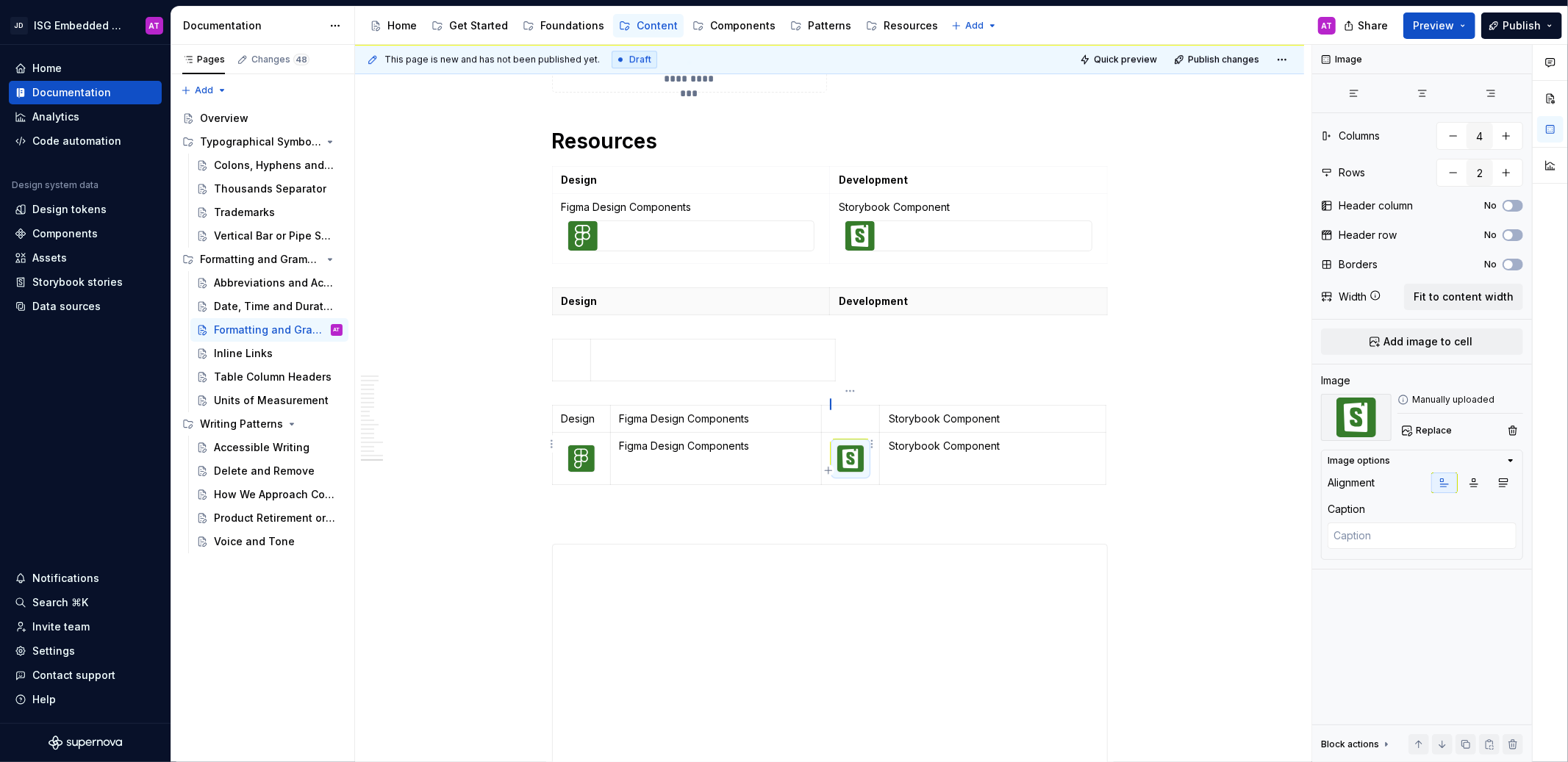
type textarea "*"
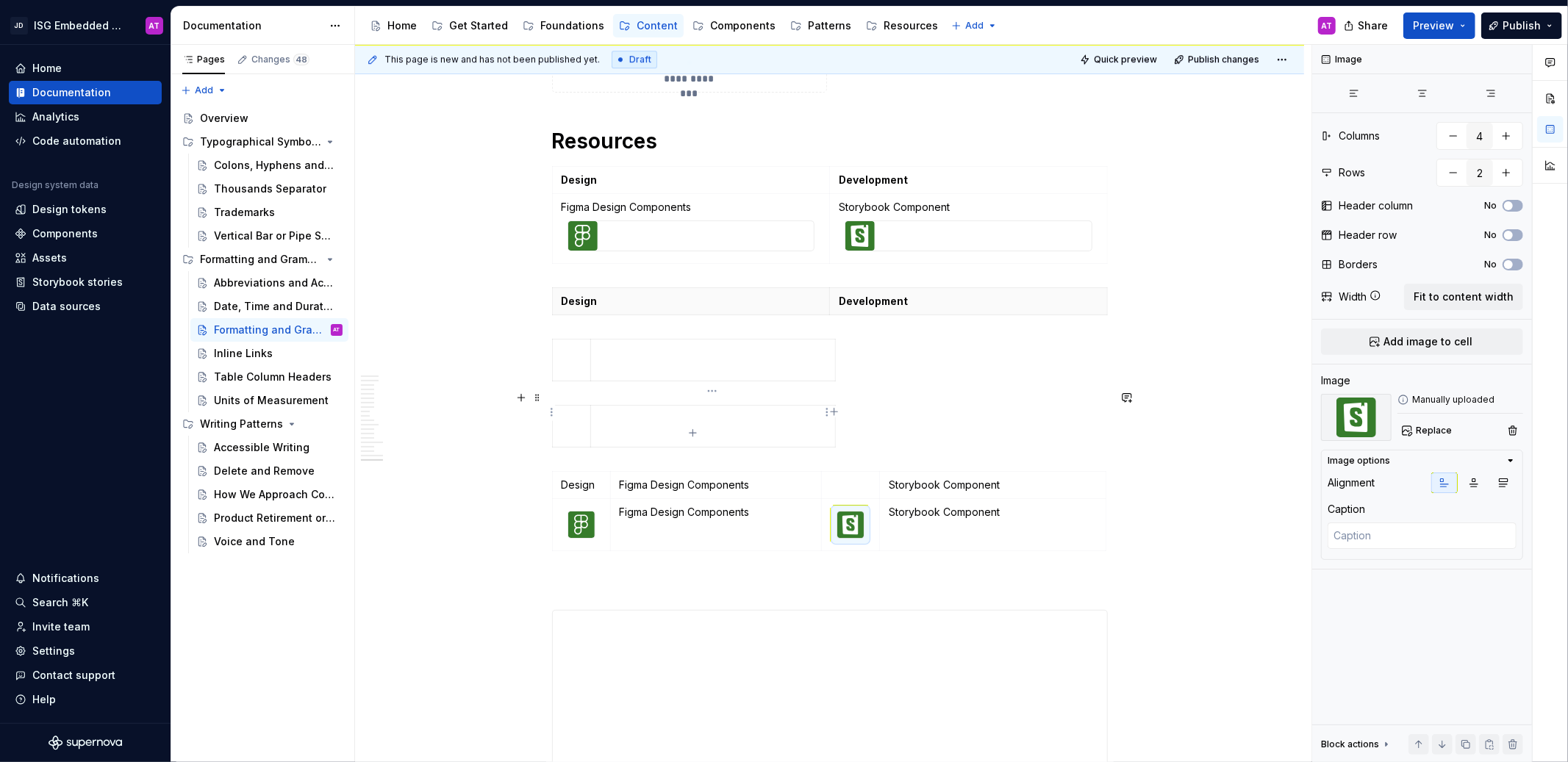
click at [799, 405] on td at bounding box center [712, 426] width 244 height 42
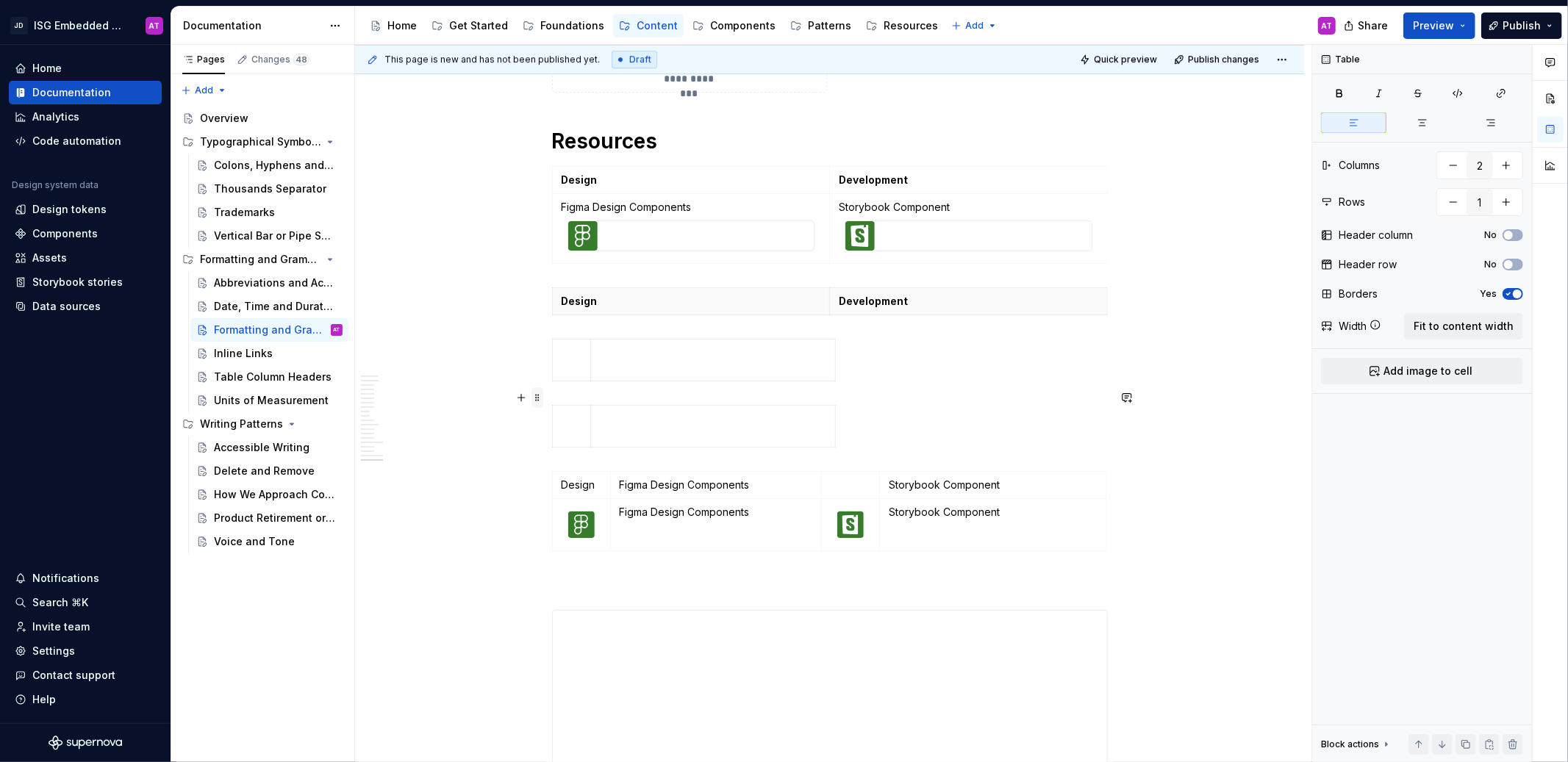
click at [535, 399] on span at bounding box center [538, 398] width 12 height 21
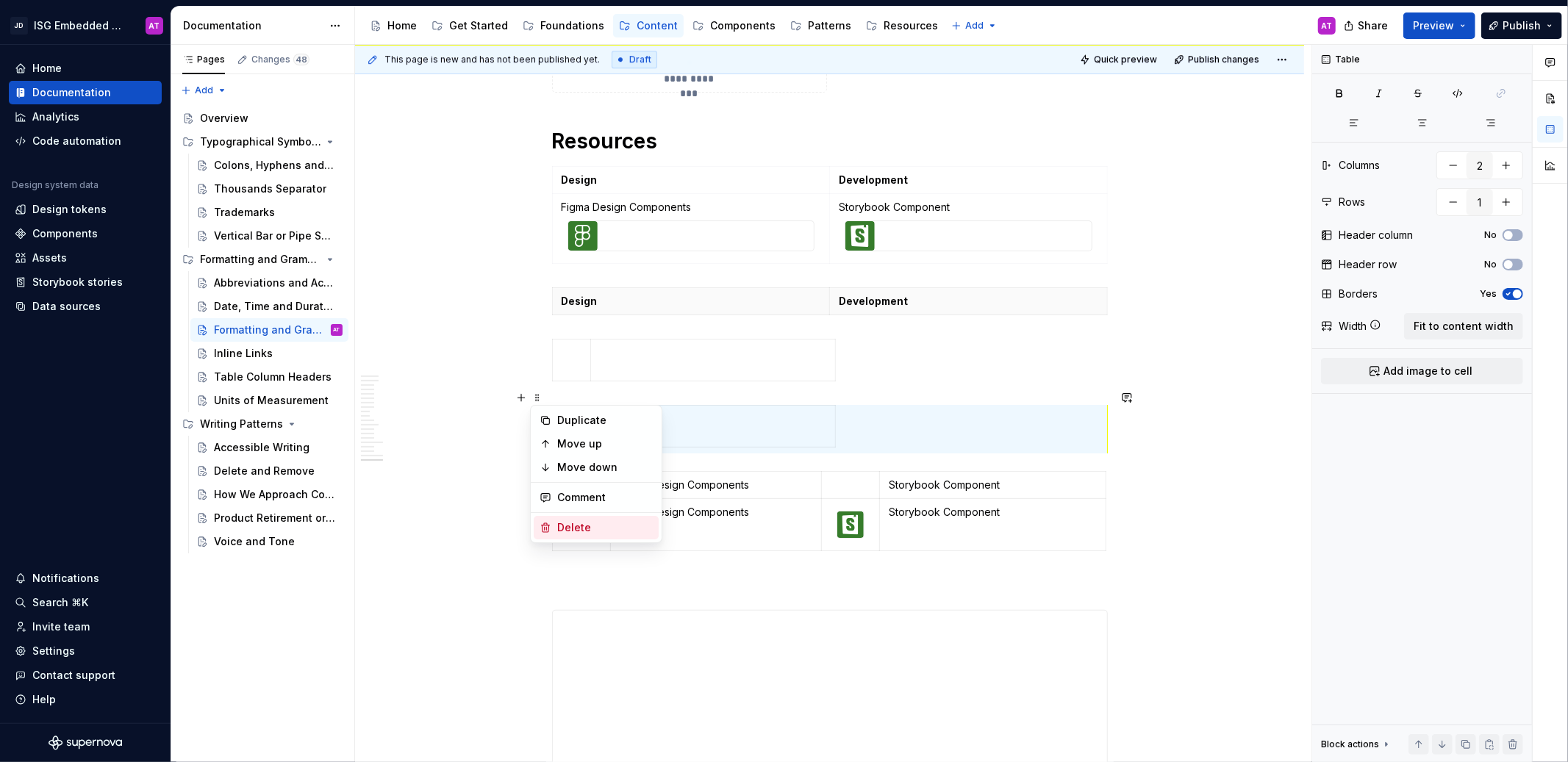
click at [575, 531] on div "Delete" at bounding box center [604, 527] width 95 height 15
type input "4"
type input "2"
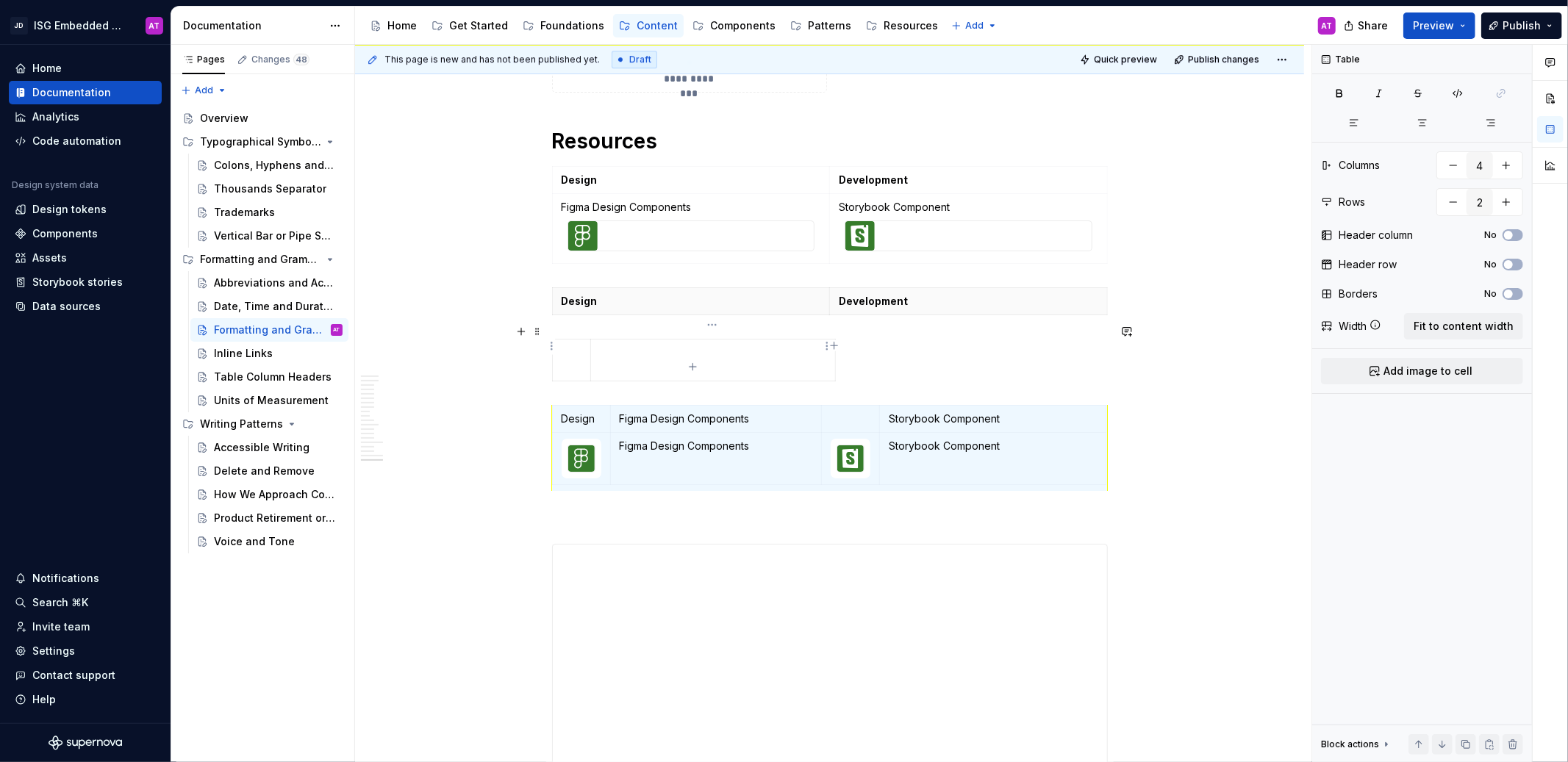
type input "2"
type input "1"
click at [623, 356] on td at bounding box center [712, 360] width 244 height 42
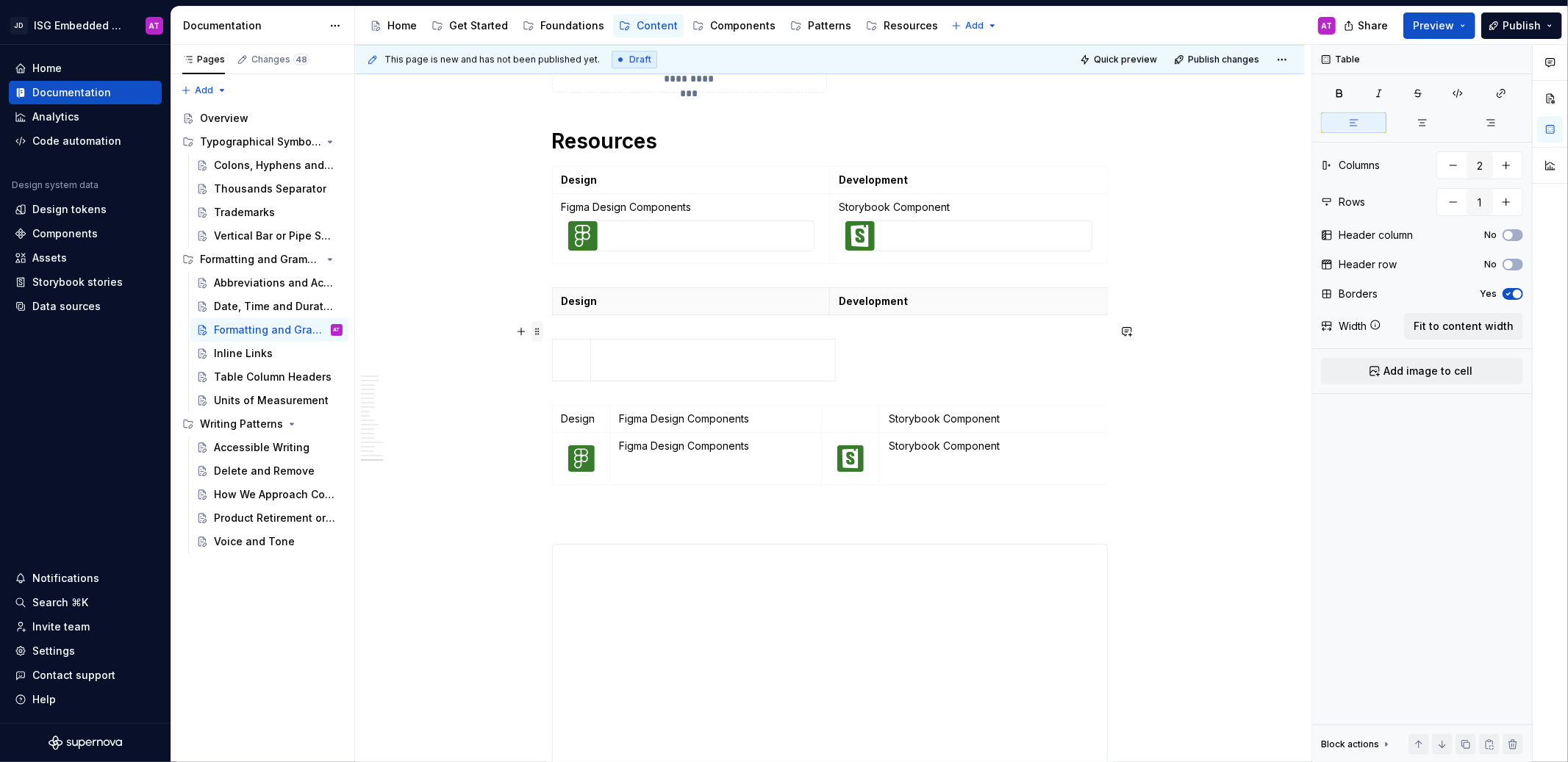
click at [532, 333] on span at bounding box center [538, 332] width 12 height 21
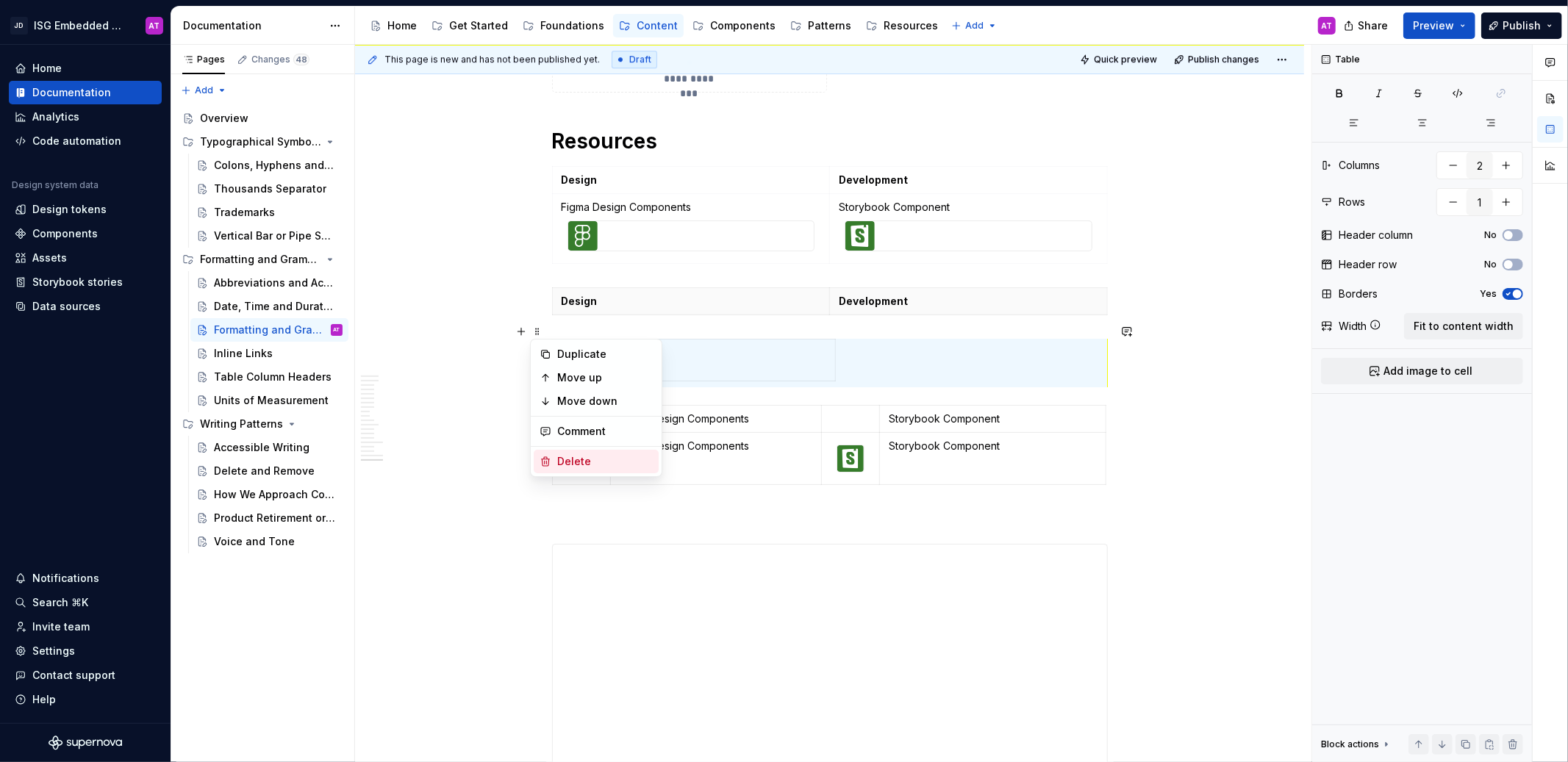
click at [572, 462] on div "Delete" at bounding box center [604, 461] width 95 height 15
type input "4"
type input "2"
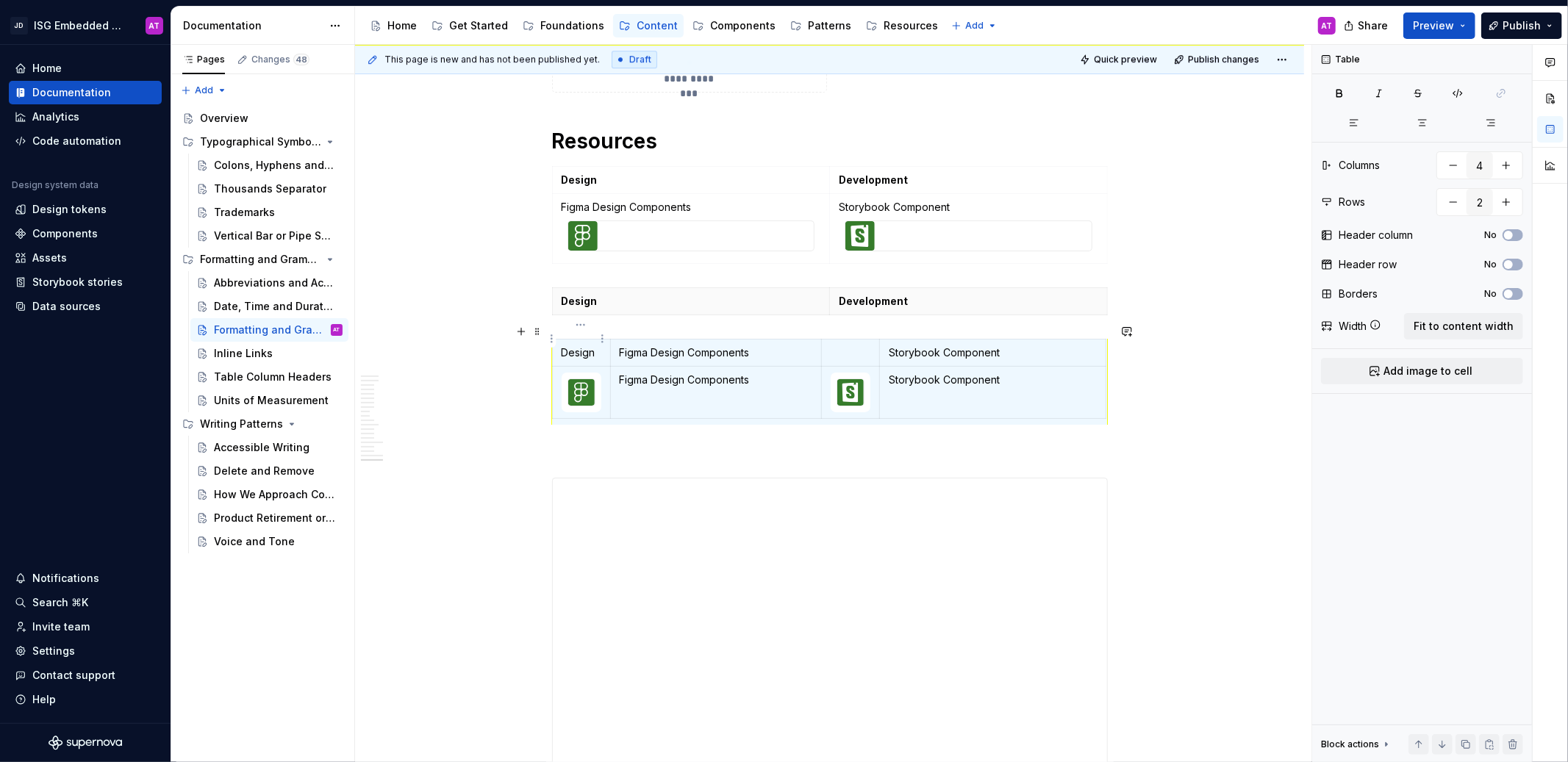
click at [581, 345] on p "Design" at bounding box center [581, 352] width 39 height 15
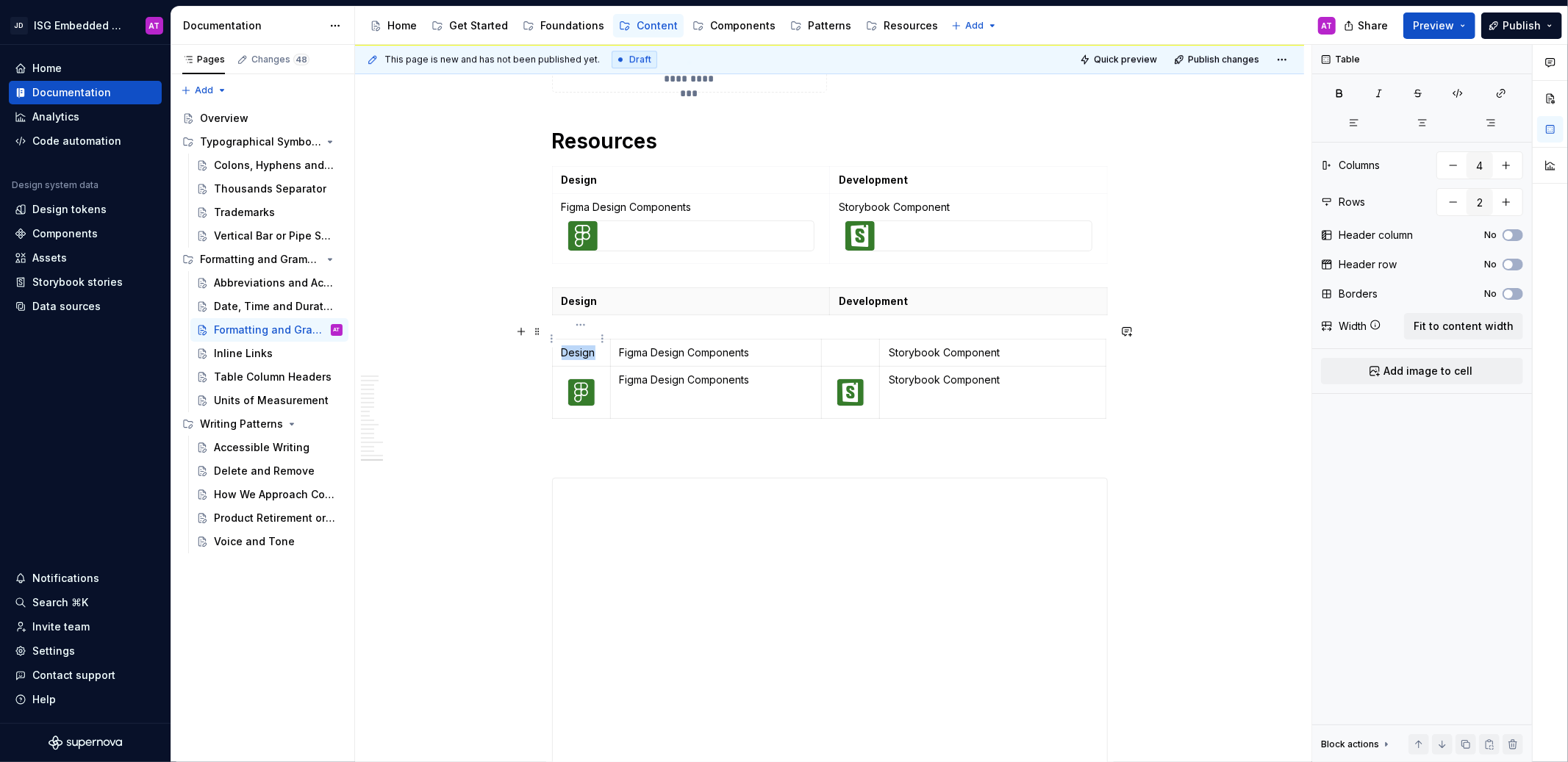
click at [581, 345] on p "Design" at bounding box center [581, 352] width 39 height 15
click at [846, 345] on p at bounding box center [850, 352] width 39 height 15
click at [1478, 368] on button "Add image to cell" at bounding box center [1422, 371] width 202 height 27
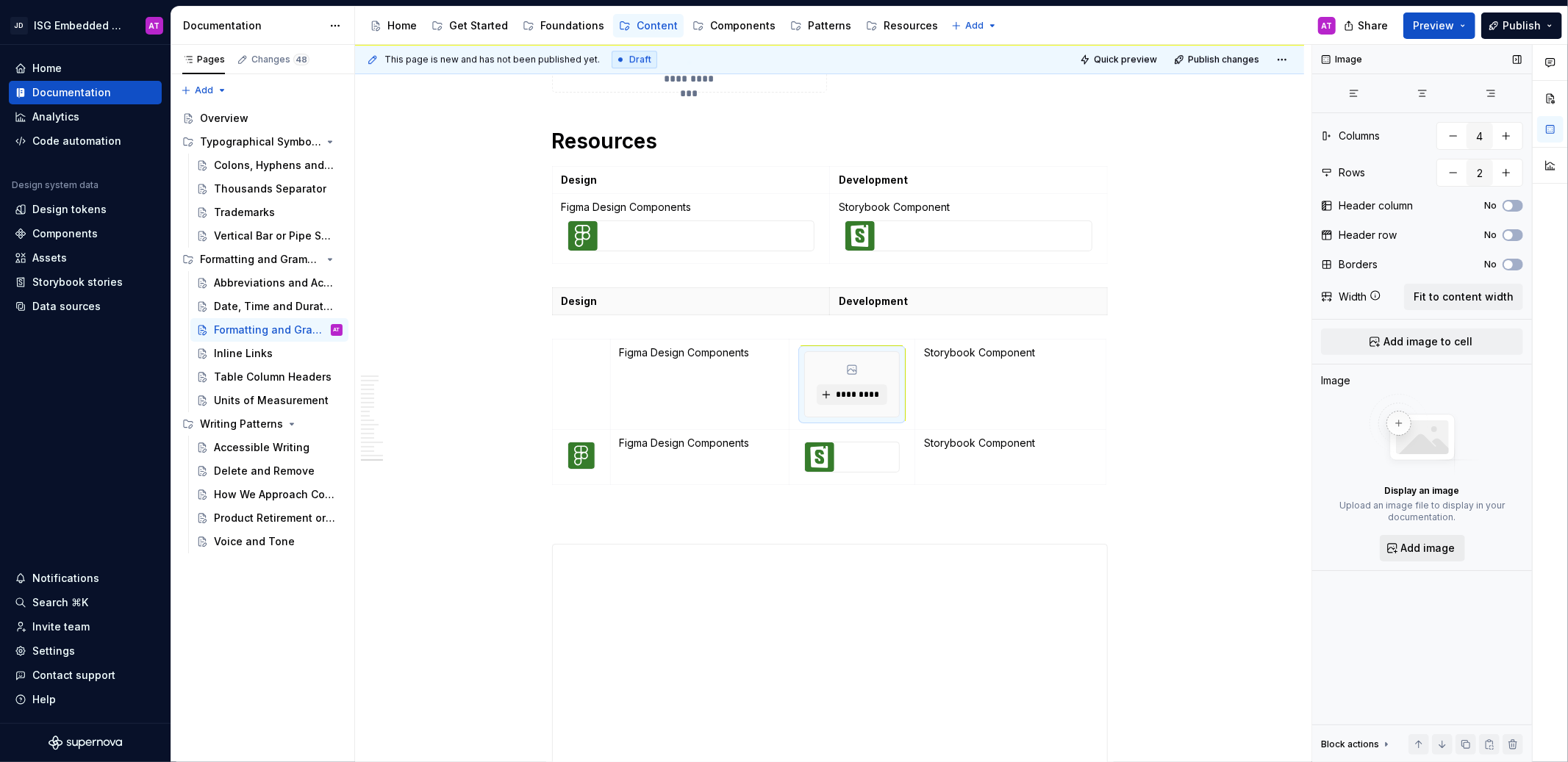
click at [1443, 547] on span "Add image" at bounding box center [1427, 548] width 54 height 15
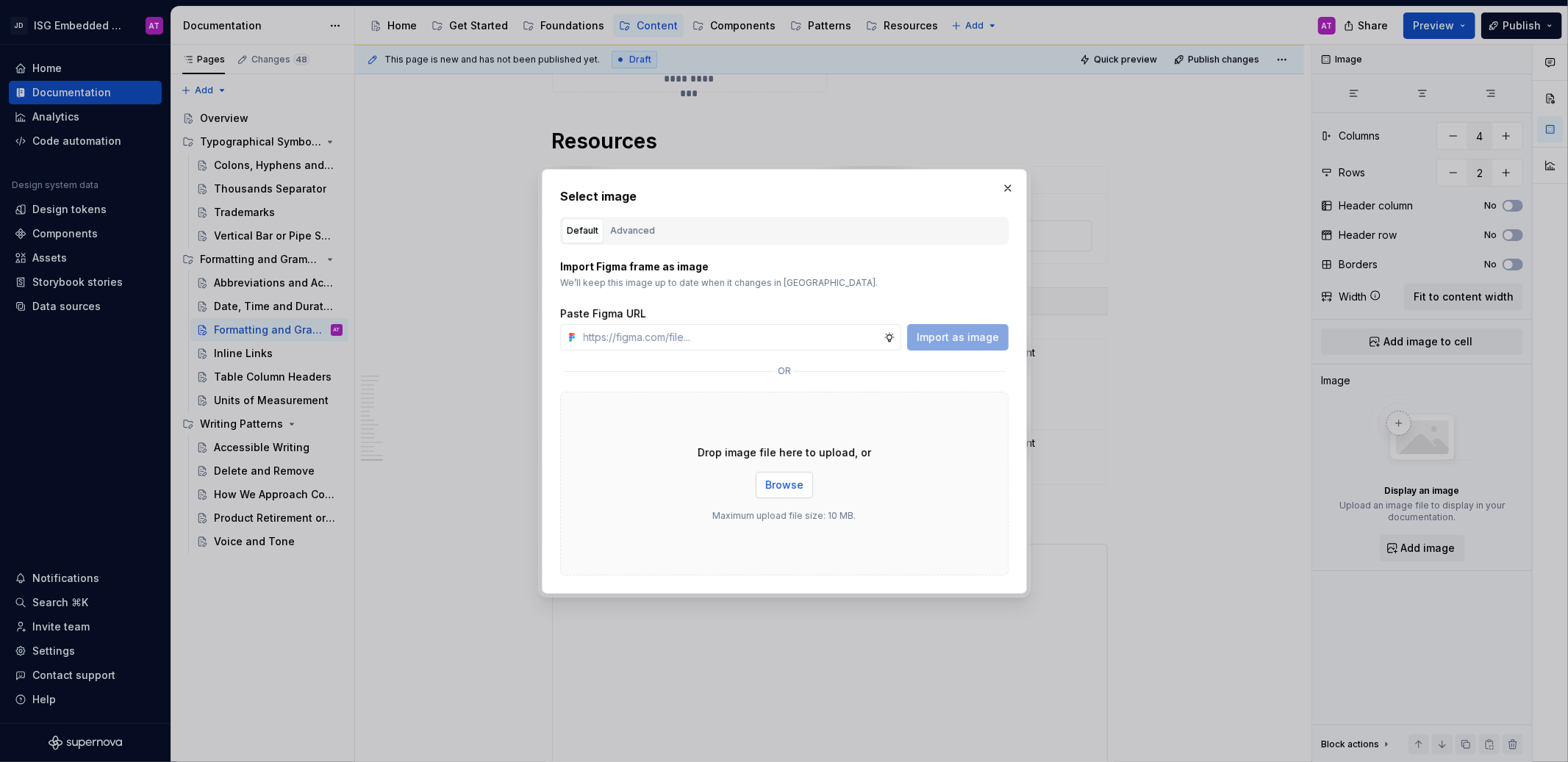
click at [783, 483] on span "Browse" at bounding box center [784, 484] width 39 height 15
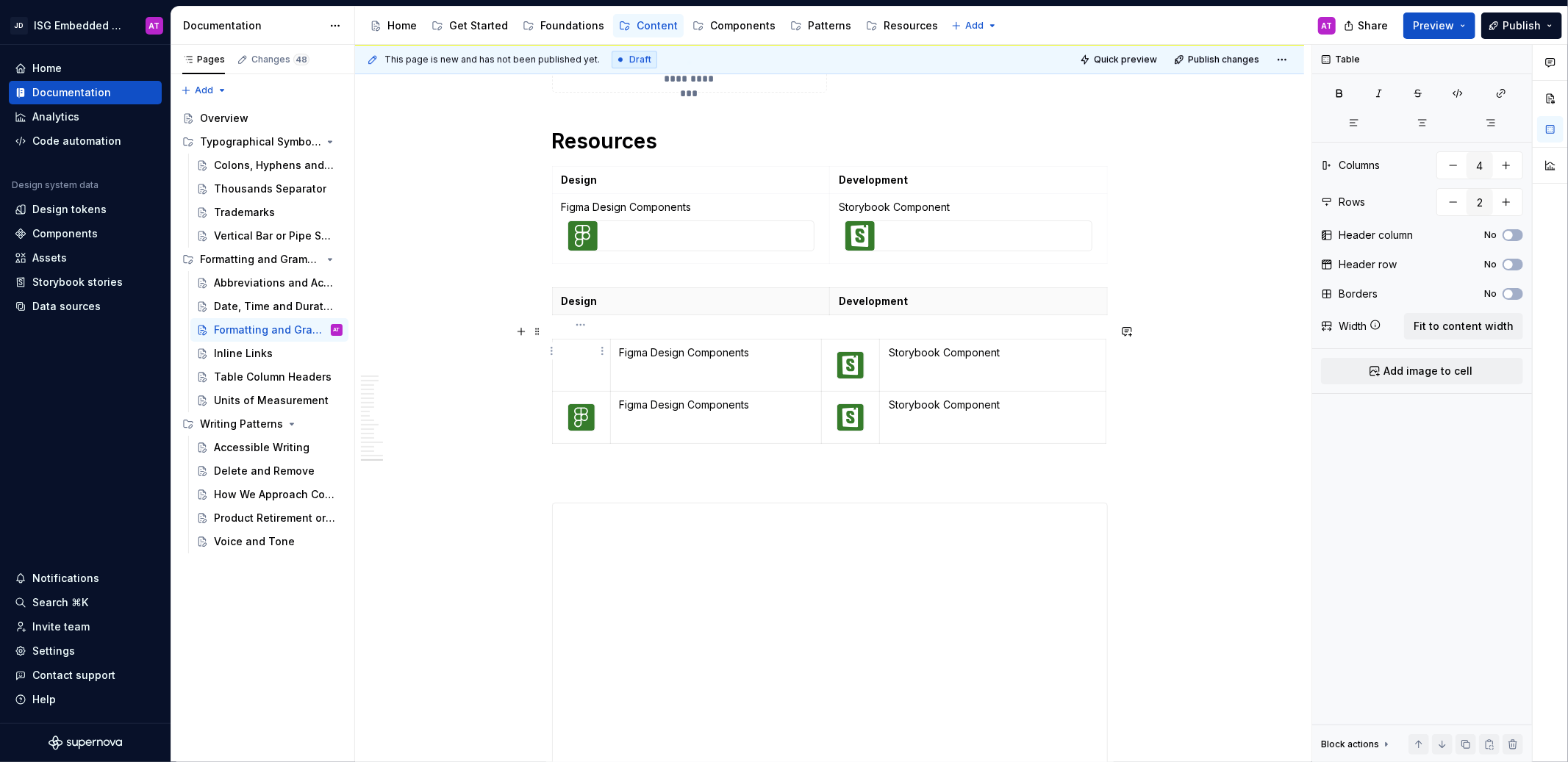
click at [589, 346] on td at bounding box center [581, 365] width 58 height 52
click at [1457, 371] on span "Add image to cell" at bounding box center [1428, 370] width 89 height 15
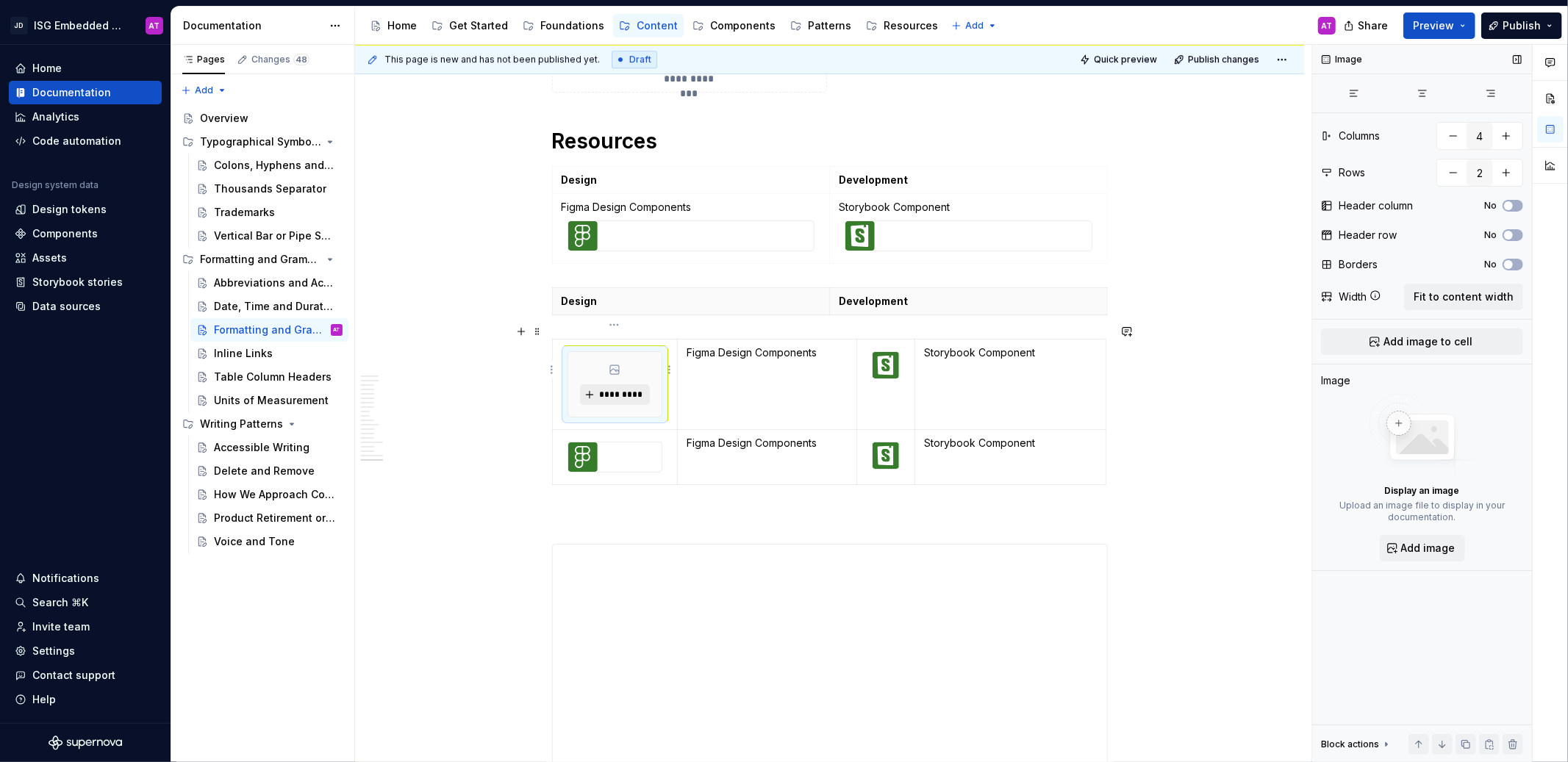
click at [598, 389] on span "*********" at bounding box center [621, 395] width 45 height 12
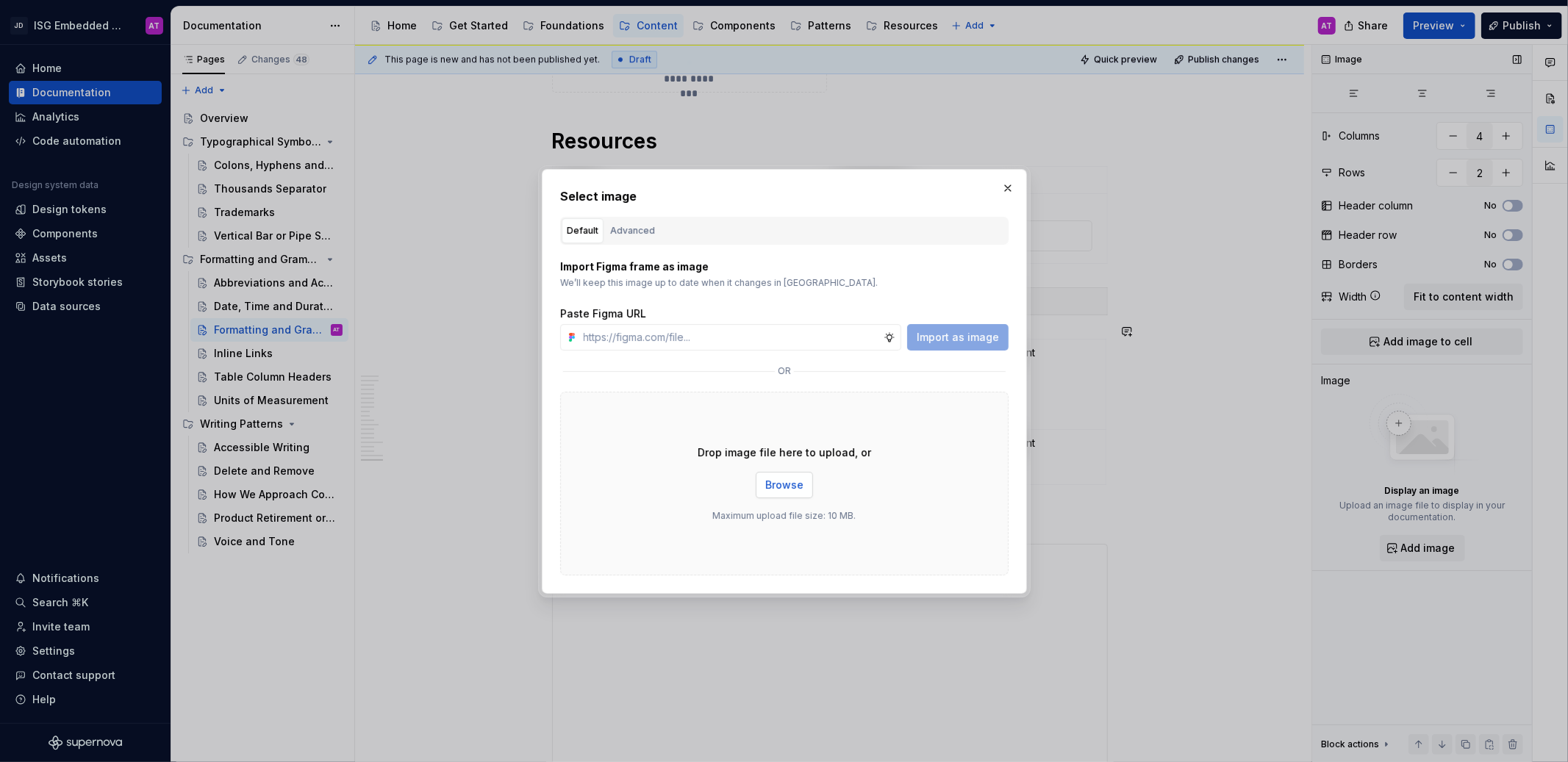
click at [796, 479] on span "Browse" at bounding box center [784, 484] width 39 height 15
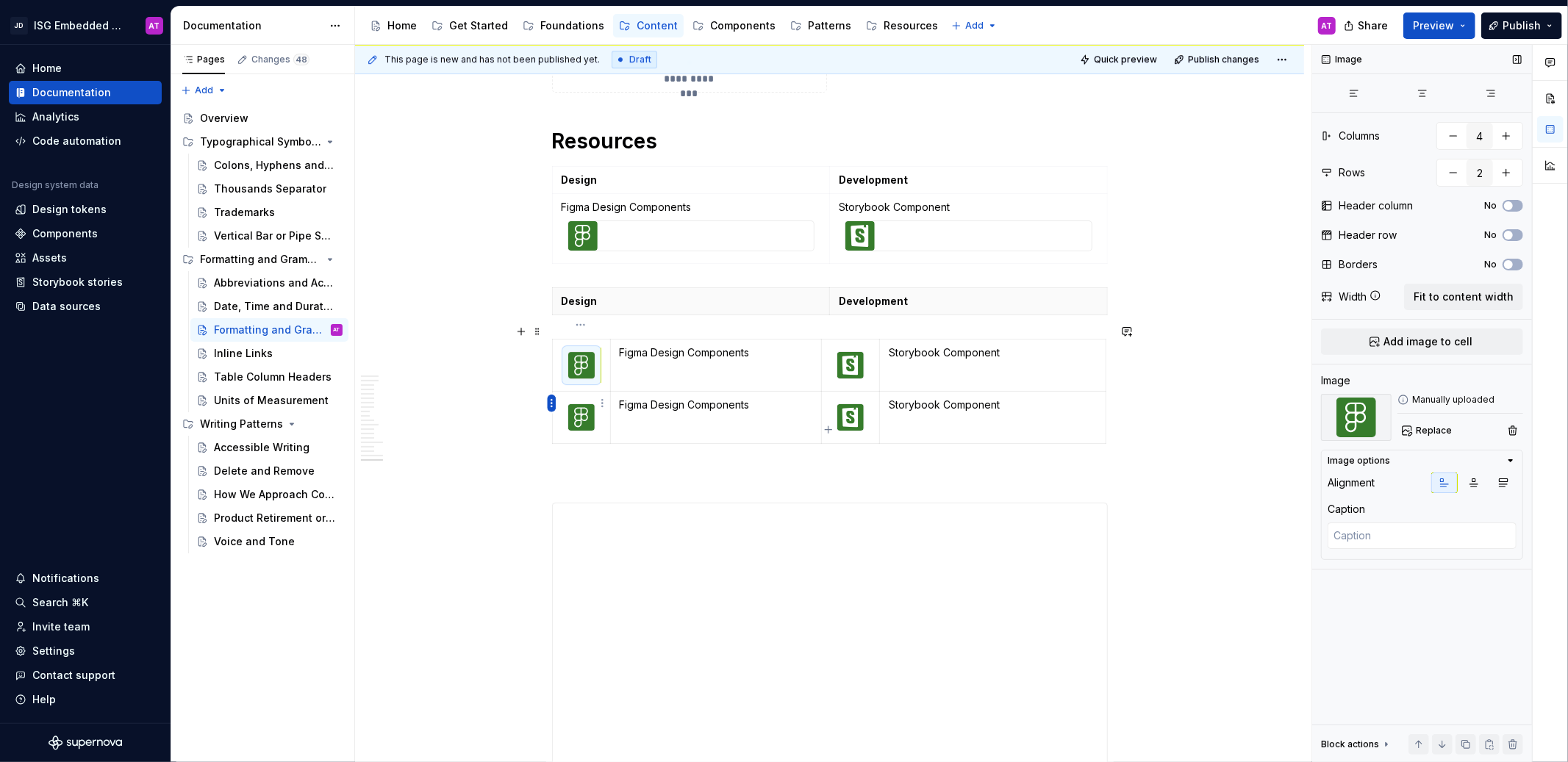
click at [554, 402] on html "JD ISG Embedded Design System AT Home Documentation Analytics Code automation D…" at bounding box center [784, 381] width 1568 height 762
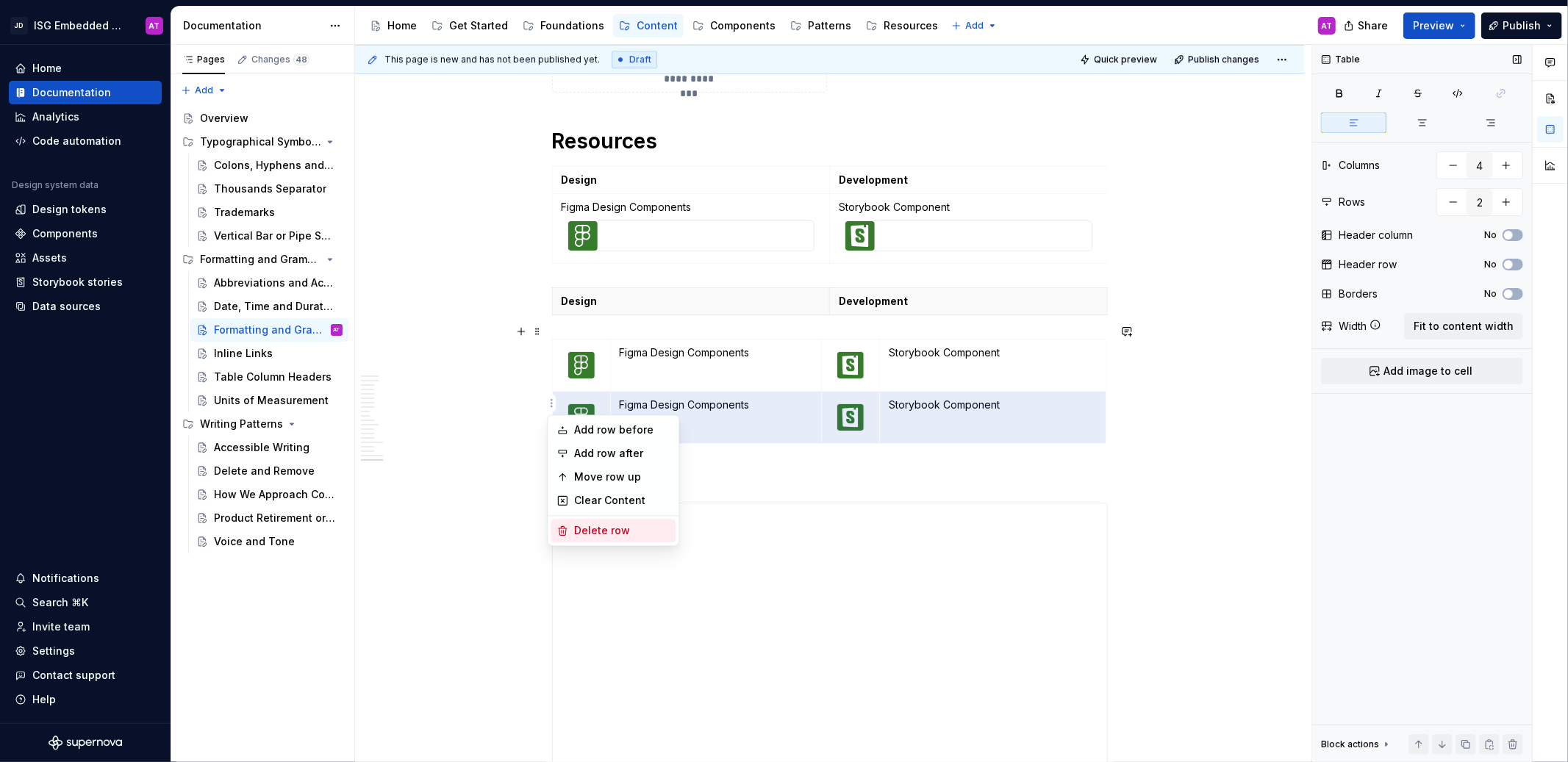
click at [645, 525] on div "Delete row" at bounding box center [622, 531] width 95 height 15
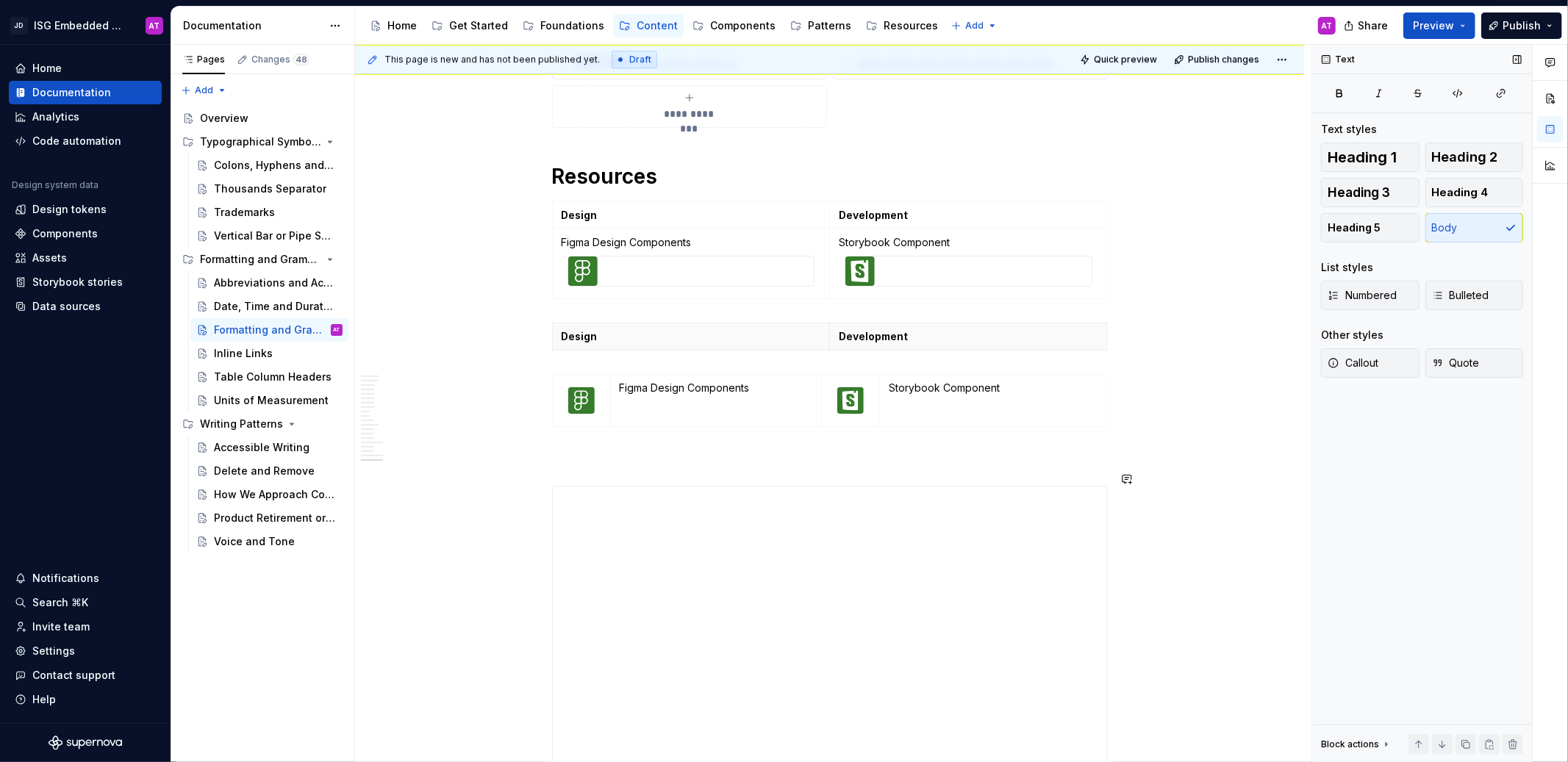
scroll to position [3904, 0]
click at [524, 448] on button "button" at bounding box center [521, 447] width 21 height 21
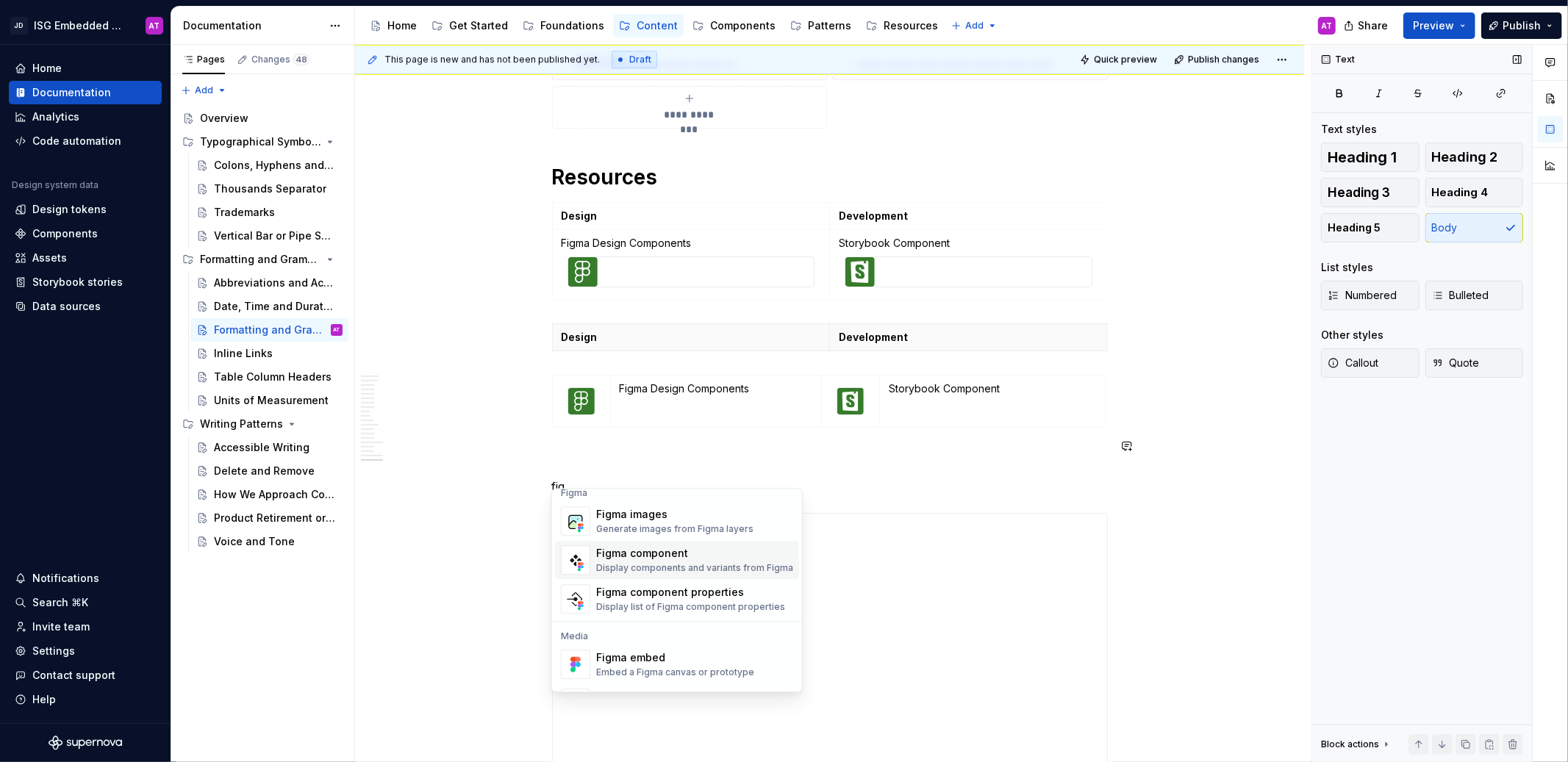
scroll to position [0, 0]
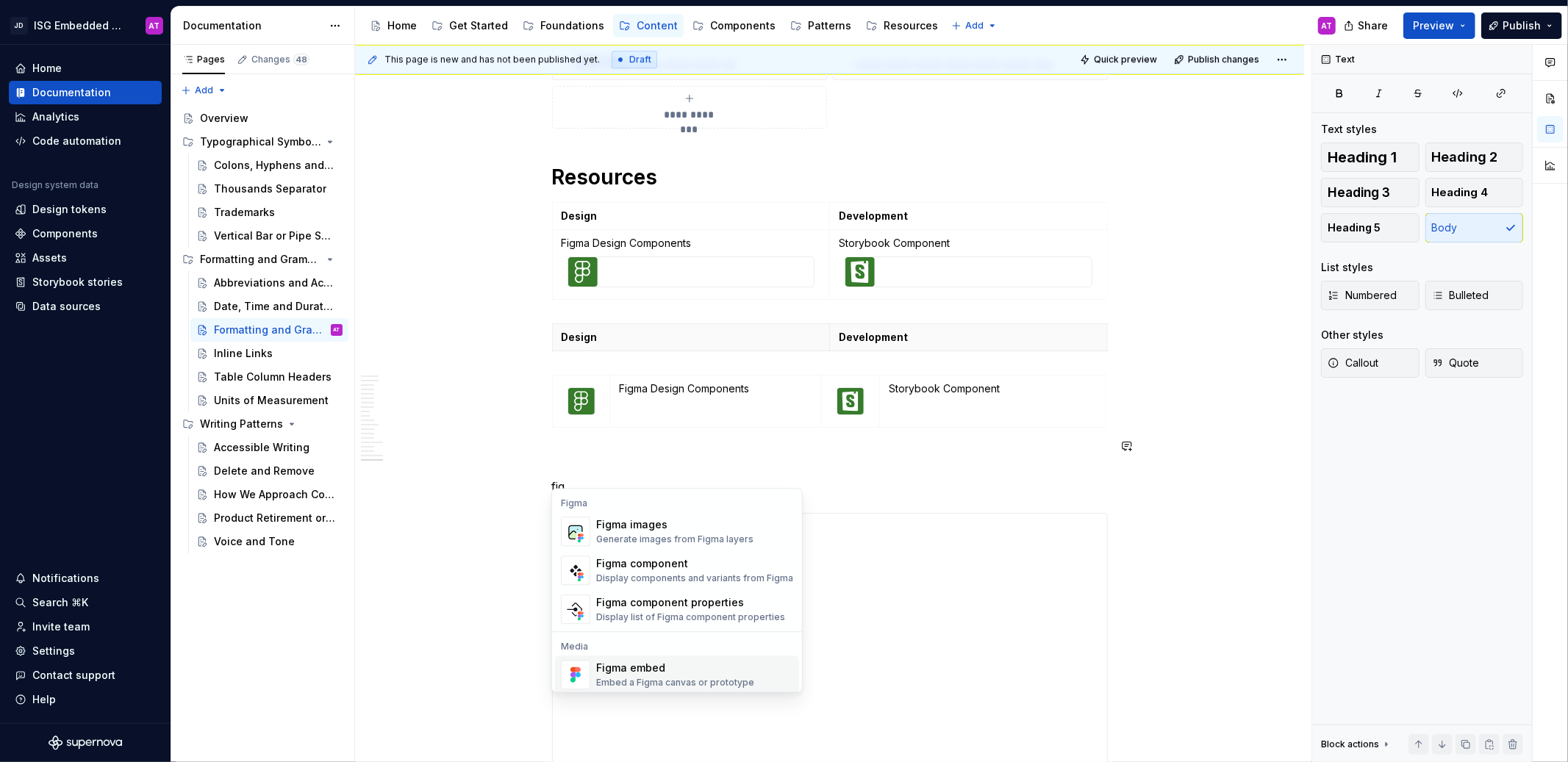
click at [649, 674] on div "Figma embed" at bounding box center [675, 668] width 158 height 15
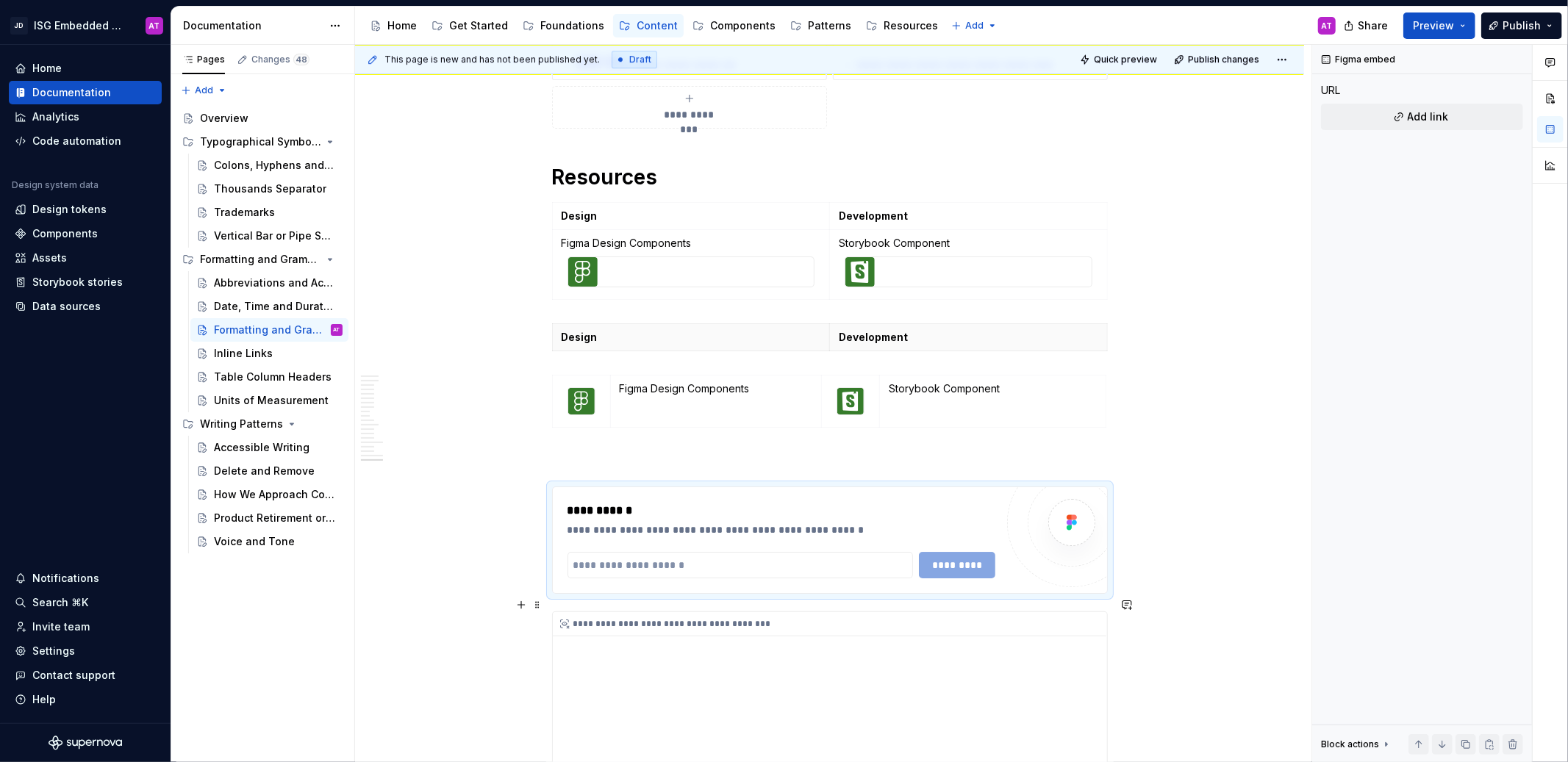
type textarea "*"
click at [730, 552] on input "text" at bounding box center [741, 565] width 346 height 27
paste input "**********"
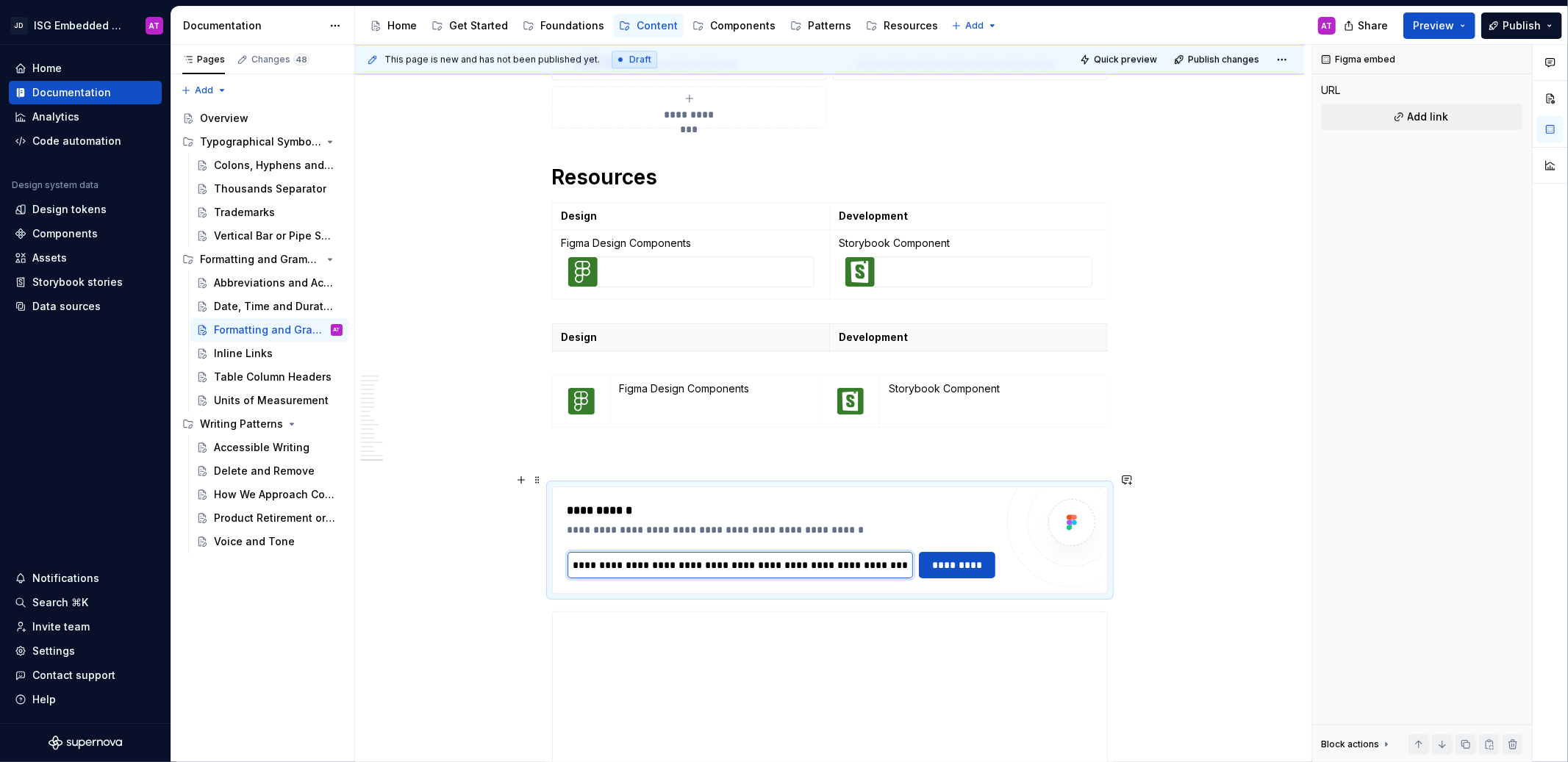
scroll to position [0, 351]
type input "**********"
click at [976, 558] on span "*********" at bounding box center [957, 565] width 57 height 15
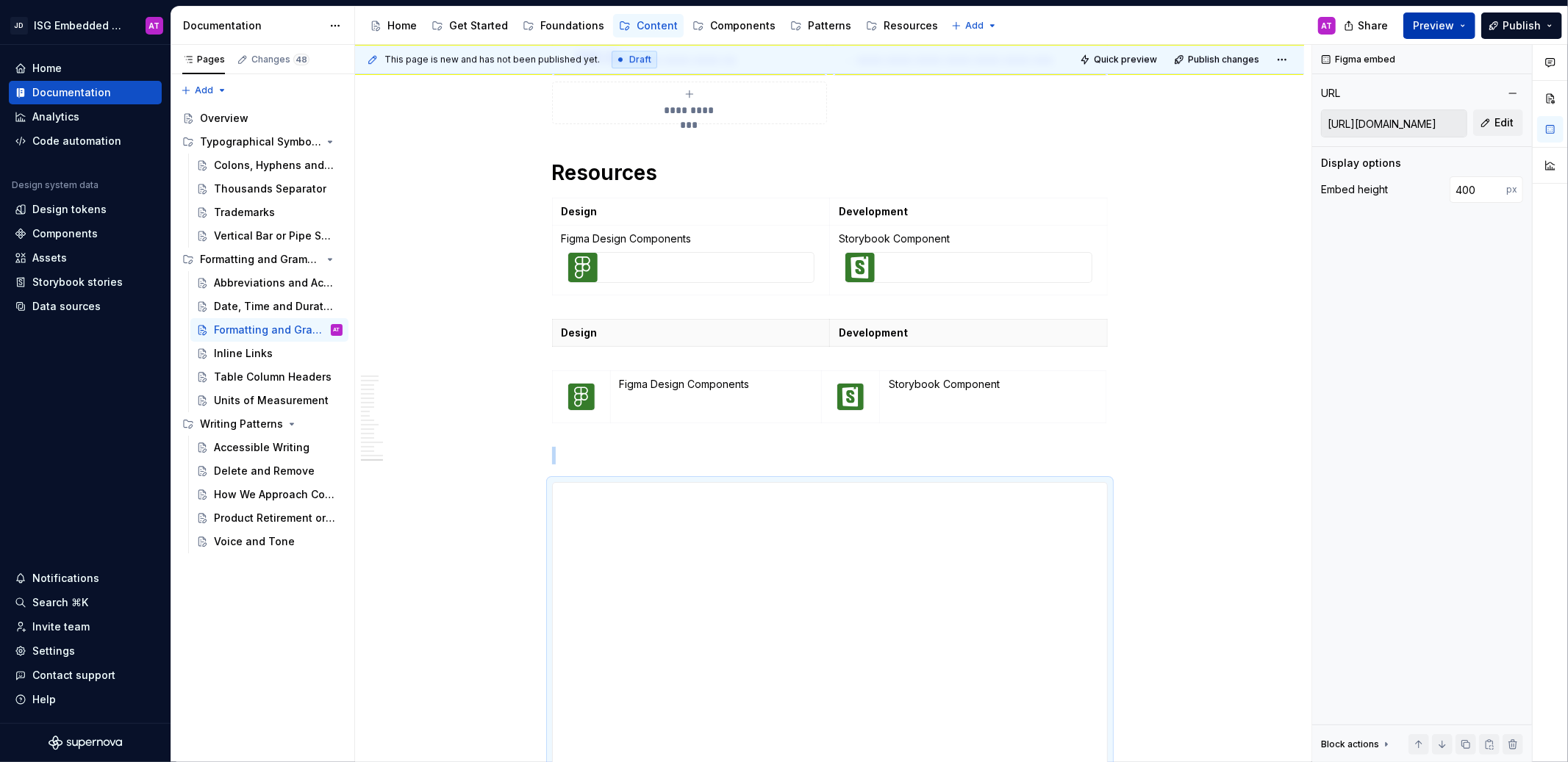
click at [1423, 24] on span "Preview" at bounding box center [1433, 25] width 41 height 15
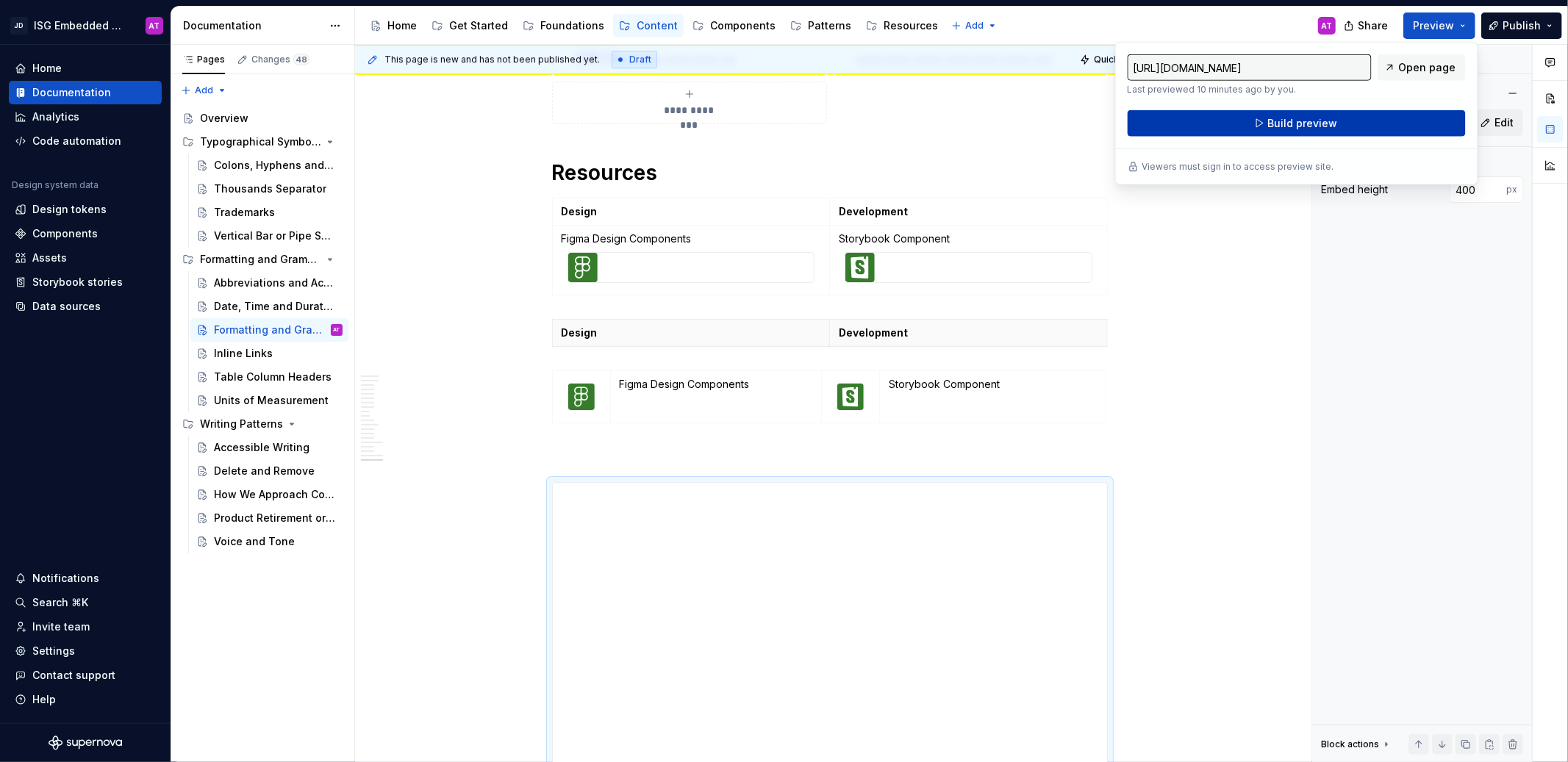
click at [1375, 123] on button "Build preview" at bounding box center [1296, 123] width 338 height 27
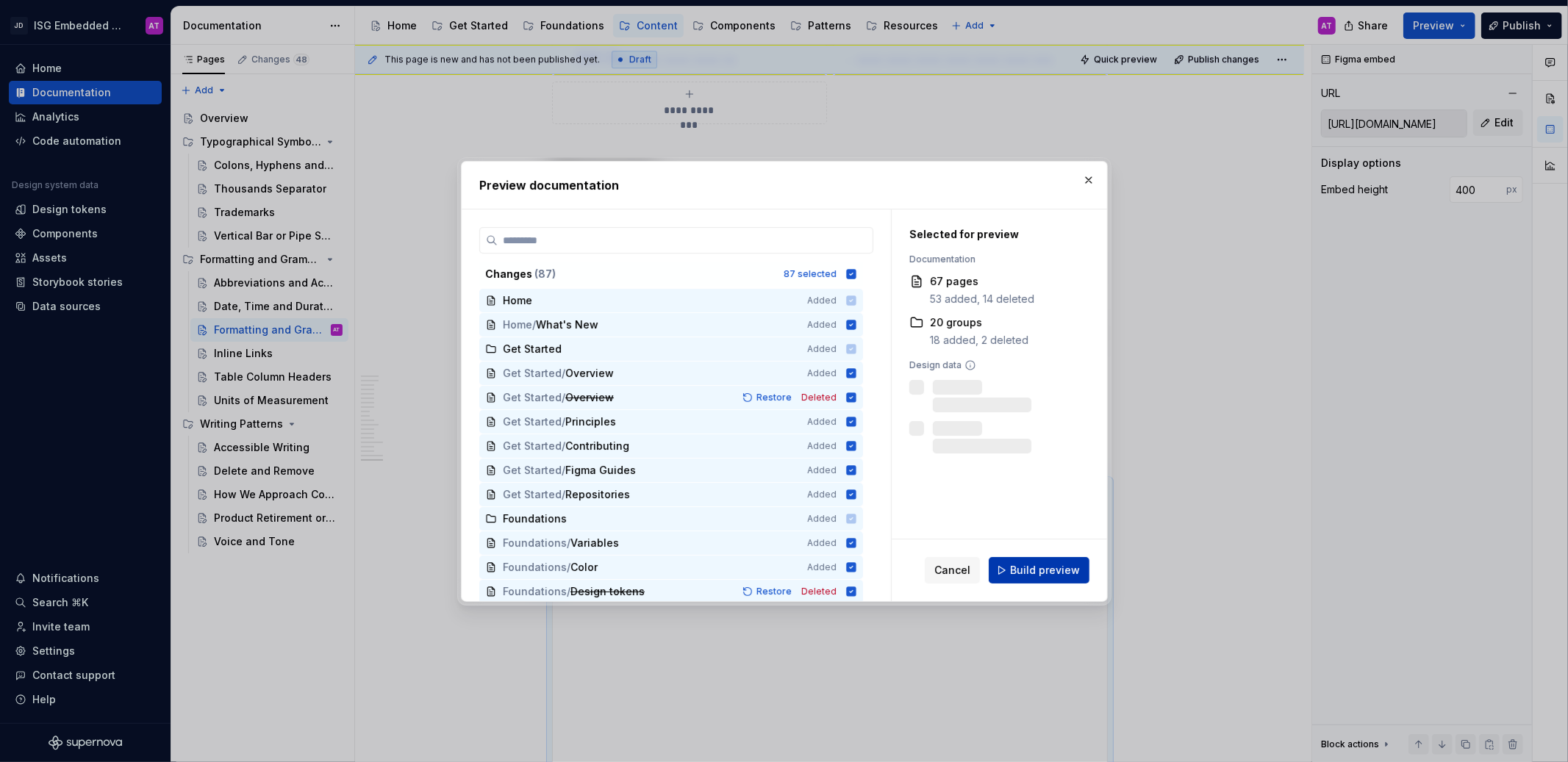
click at [1030, 570] on span "Build preview" at bounding box center [1044, 570] width 69 height 15
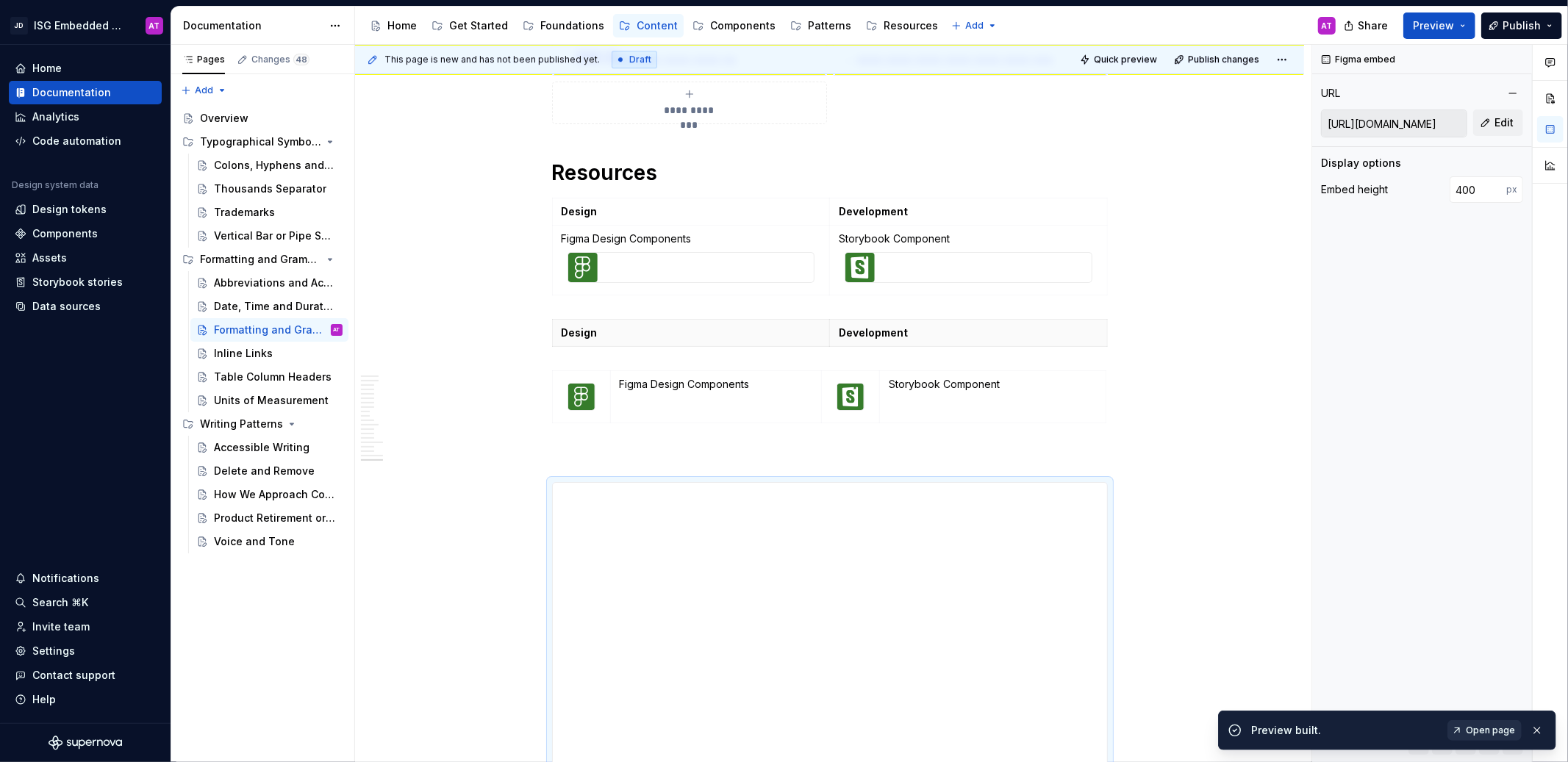
click at [1493, 732] on span "Open page" at bounding box center [1490, 731] width 49 height 12
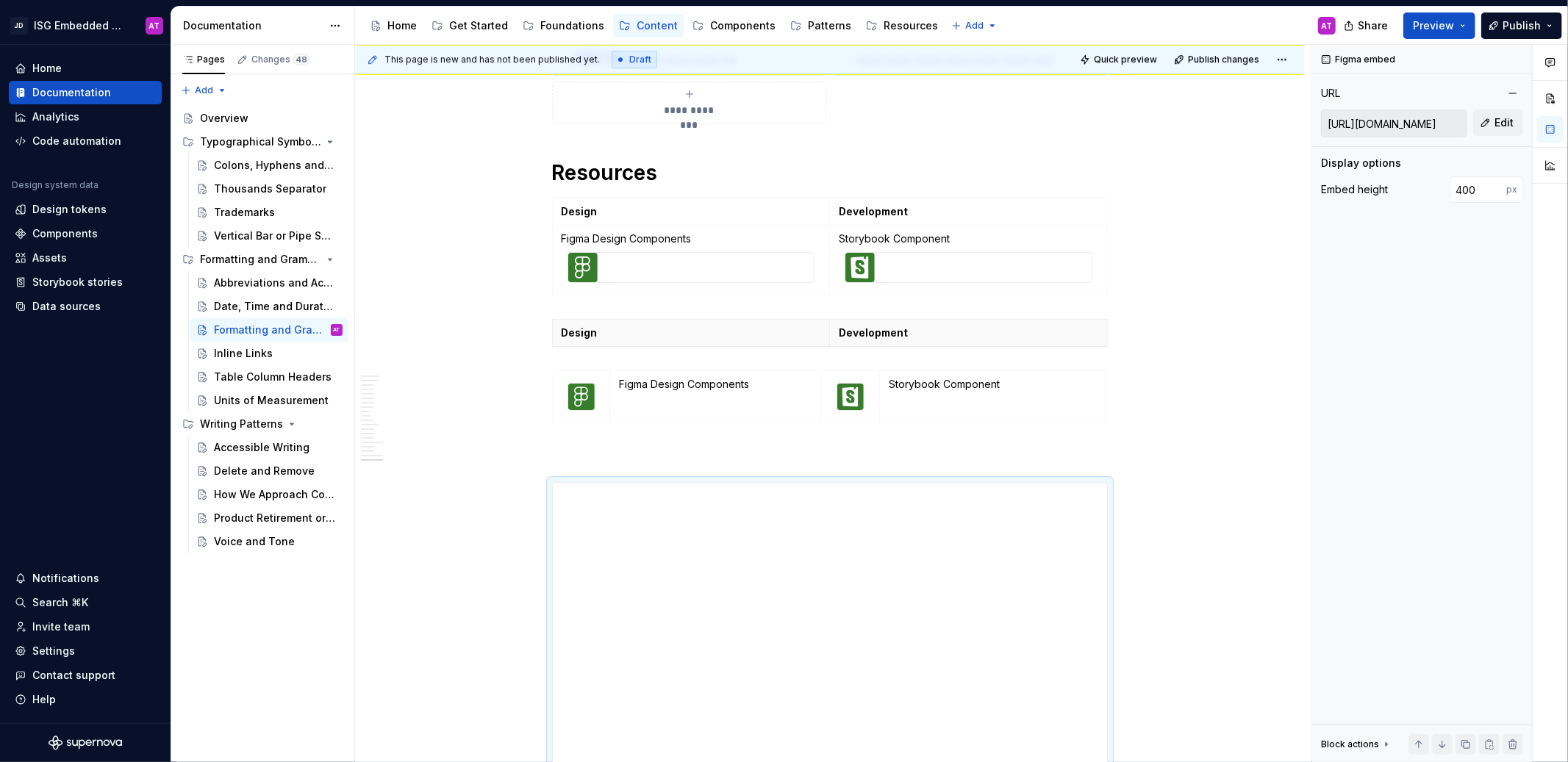
type textarea "*"
click at [946, 327] on th "Development" at bounding box center [968, 333] width 278 height 27
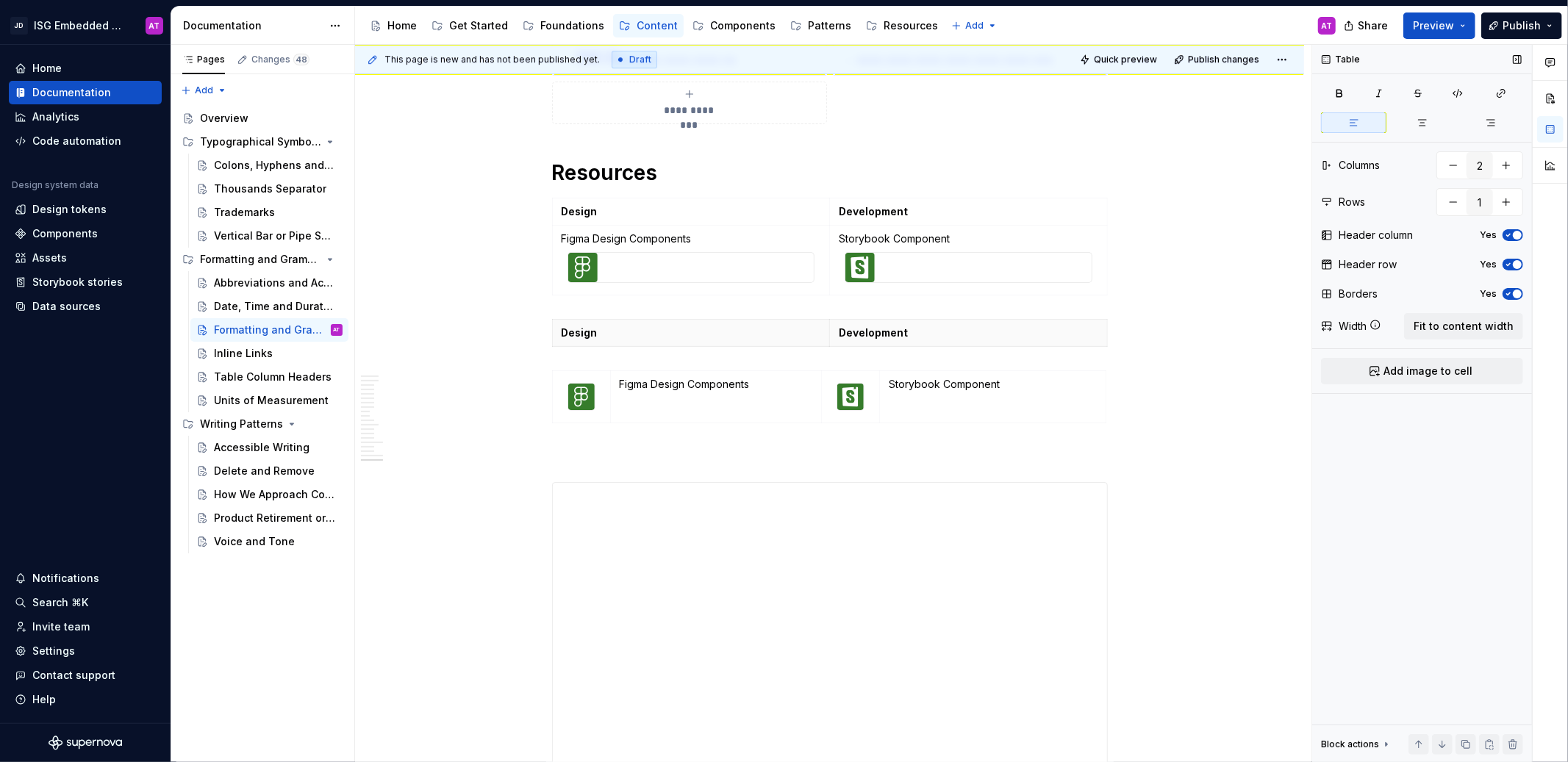
click at [1514, 237] on span "button" at bounding box center [1517, 235] width 9 height 9
click at [1076, 327] on th "Development" at bounding box center [968, 333] width 278 height 27
click at [761, 320] on th "Design" at bounding box center [690, 333] width 277 height 27
click at [766, 334] on div "Design Development" at bounding box center [830, 335] width 556 height 33
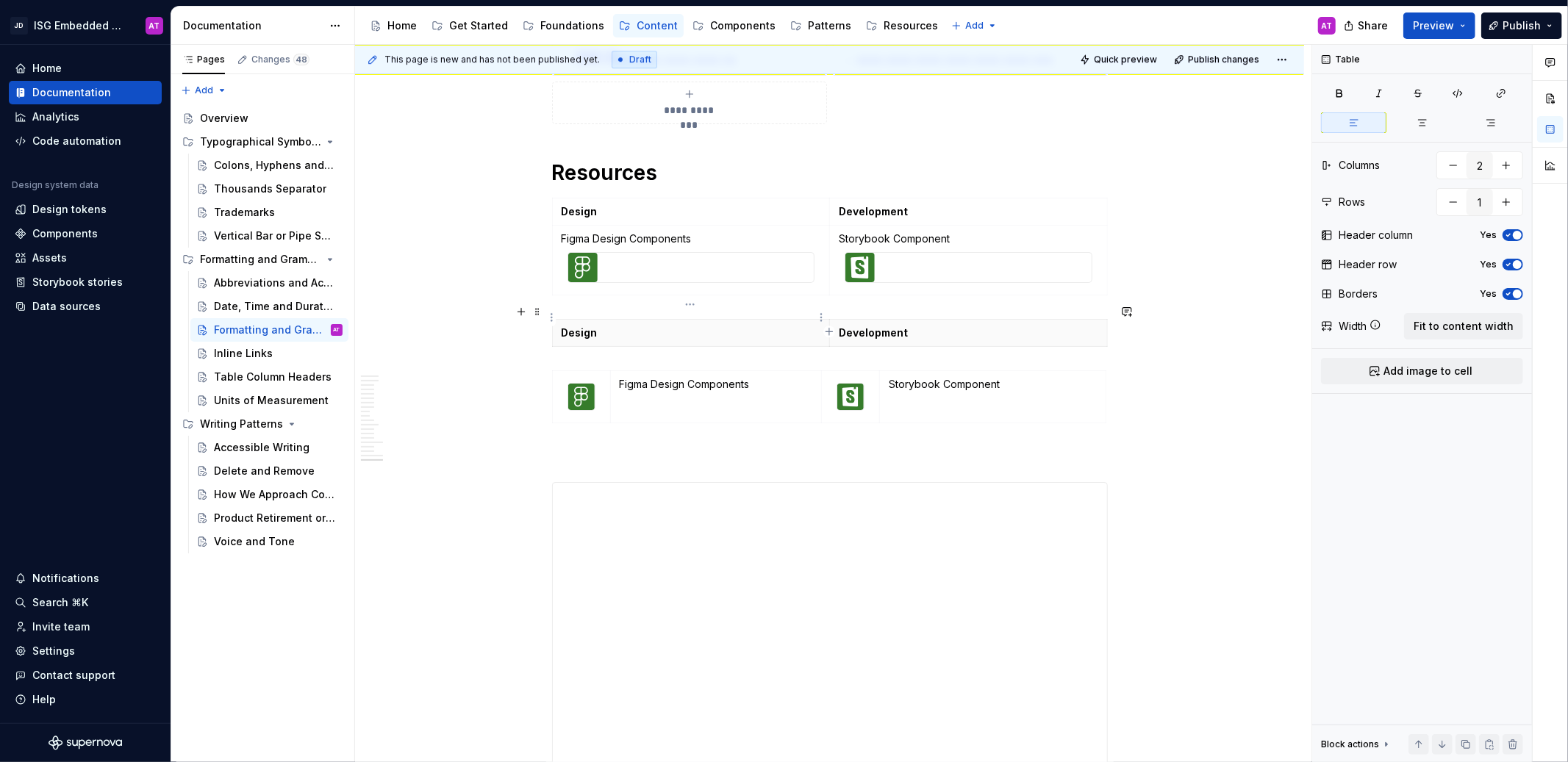
click at [674, 326] on p "Design" at bounding box center [691, 333] width 259 height 15
click at [1518, 235] on span "button" at bounding box center [1517, 235] width 9 height 9
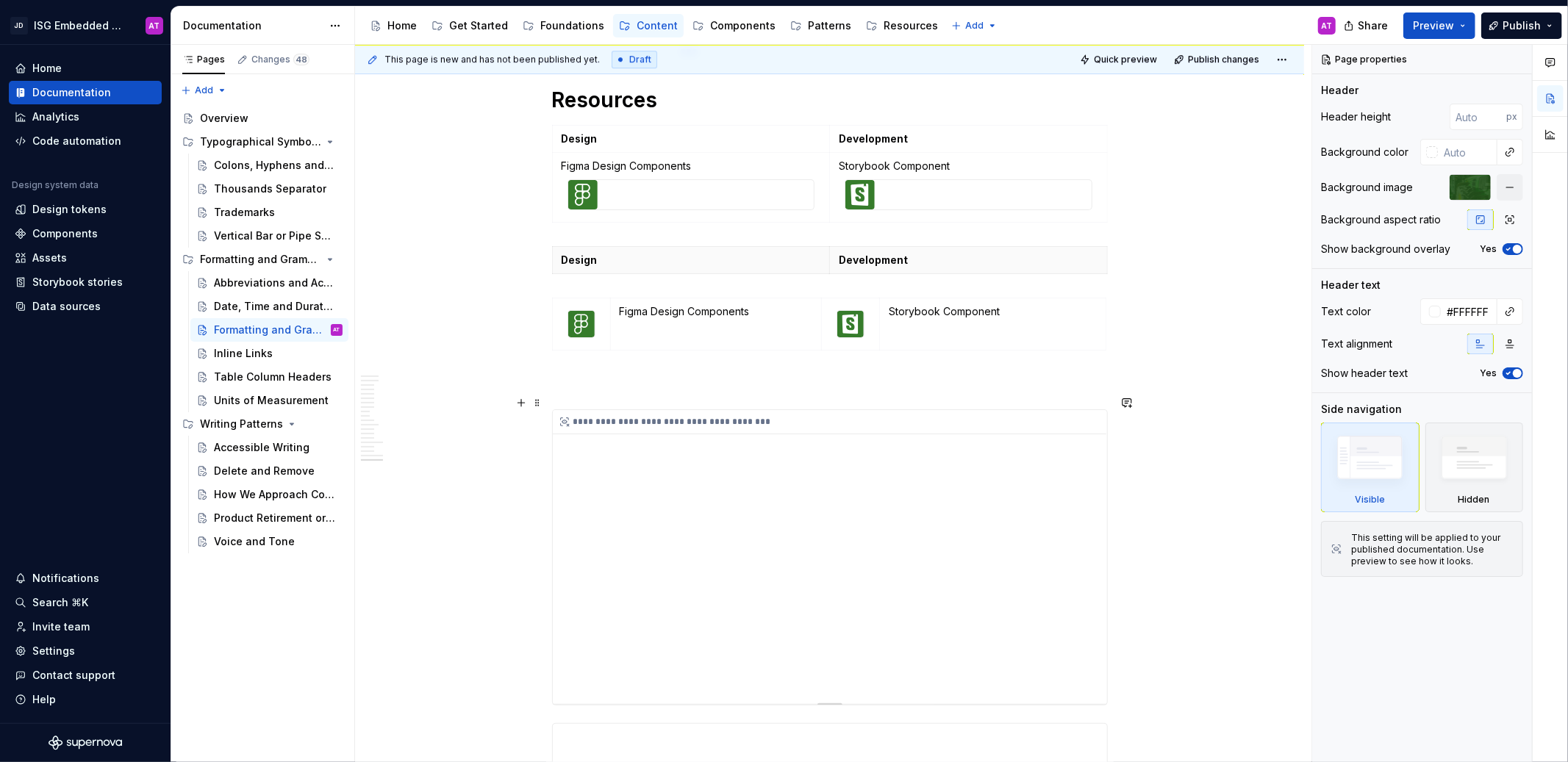
scroll to position [3712, 0]
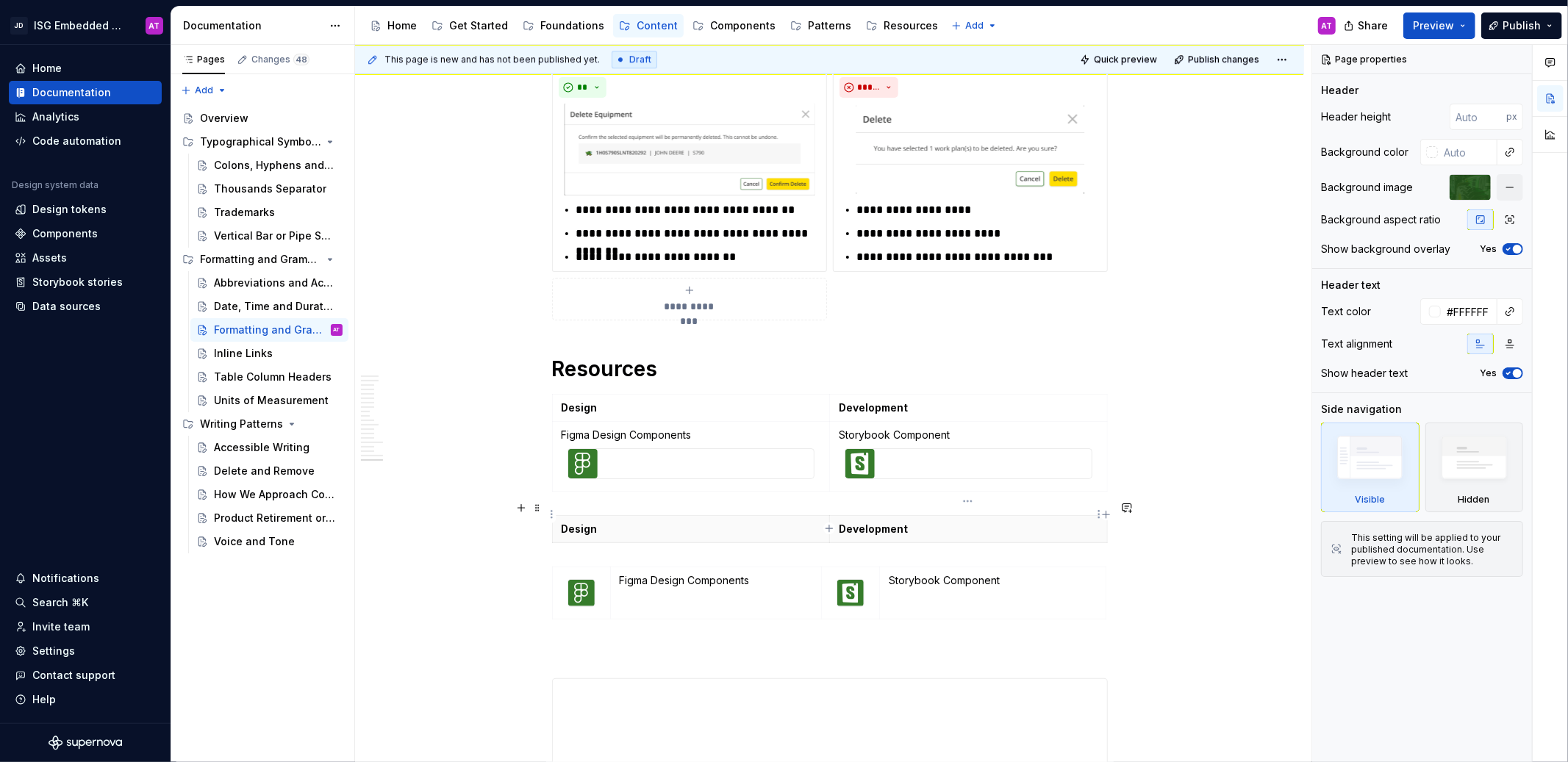
click at [972, 522] on p "Development" at bounding box center [968, 529] width 260 height 15
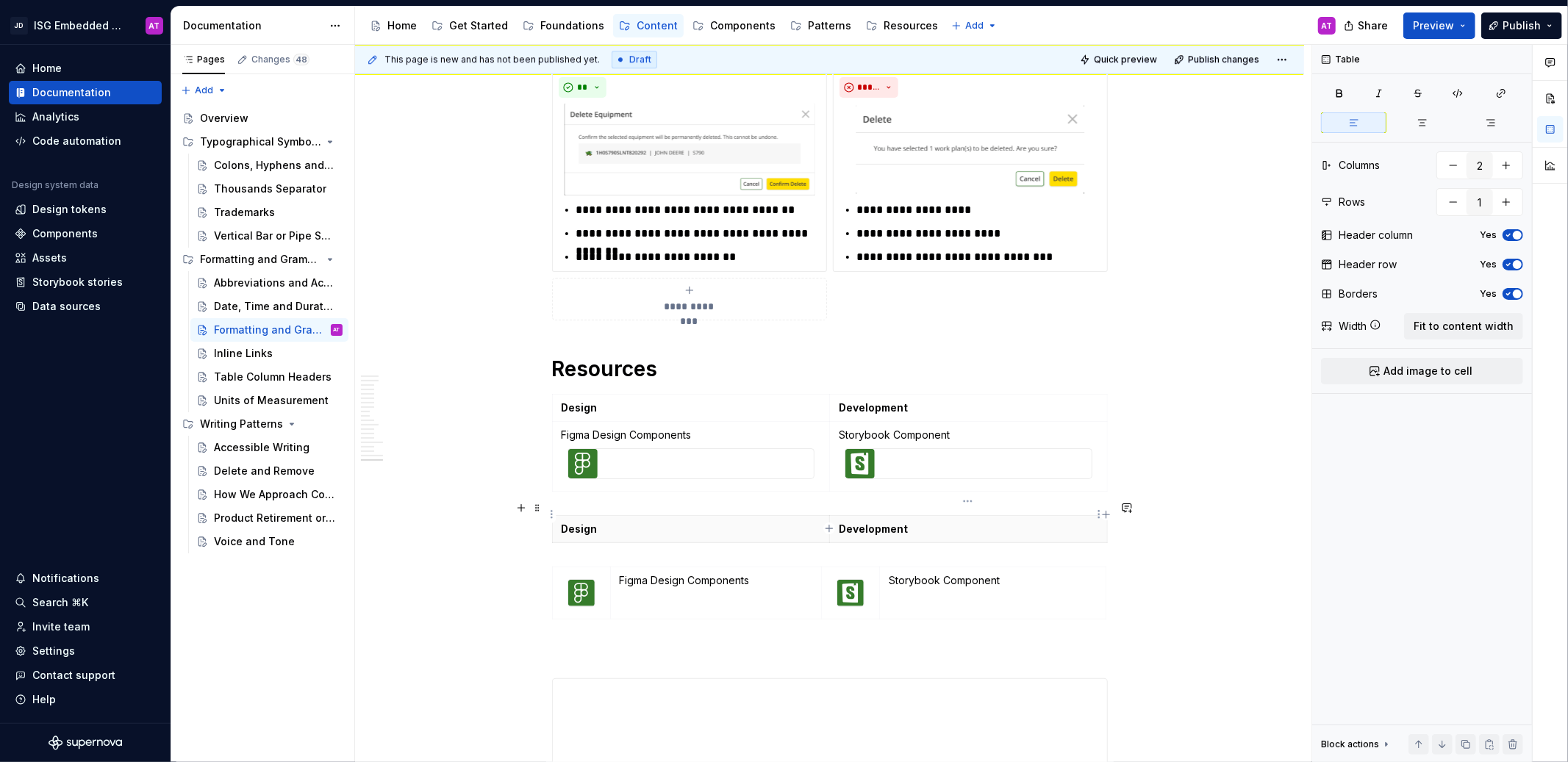
click at [992, 516] on th "Development" at bounding box center [968, 530] width 278 height 27
click at [1516, 235] on span "button" at bounding box center [1517, 235] width 9 height 9
click at [1515, 235] on span "button" at bounding box center [1517, 235] width 9 height 9
click at [1511, 270] on button "Yes" at bounding box center [1513, 265] width 21 height 12
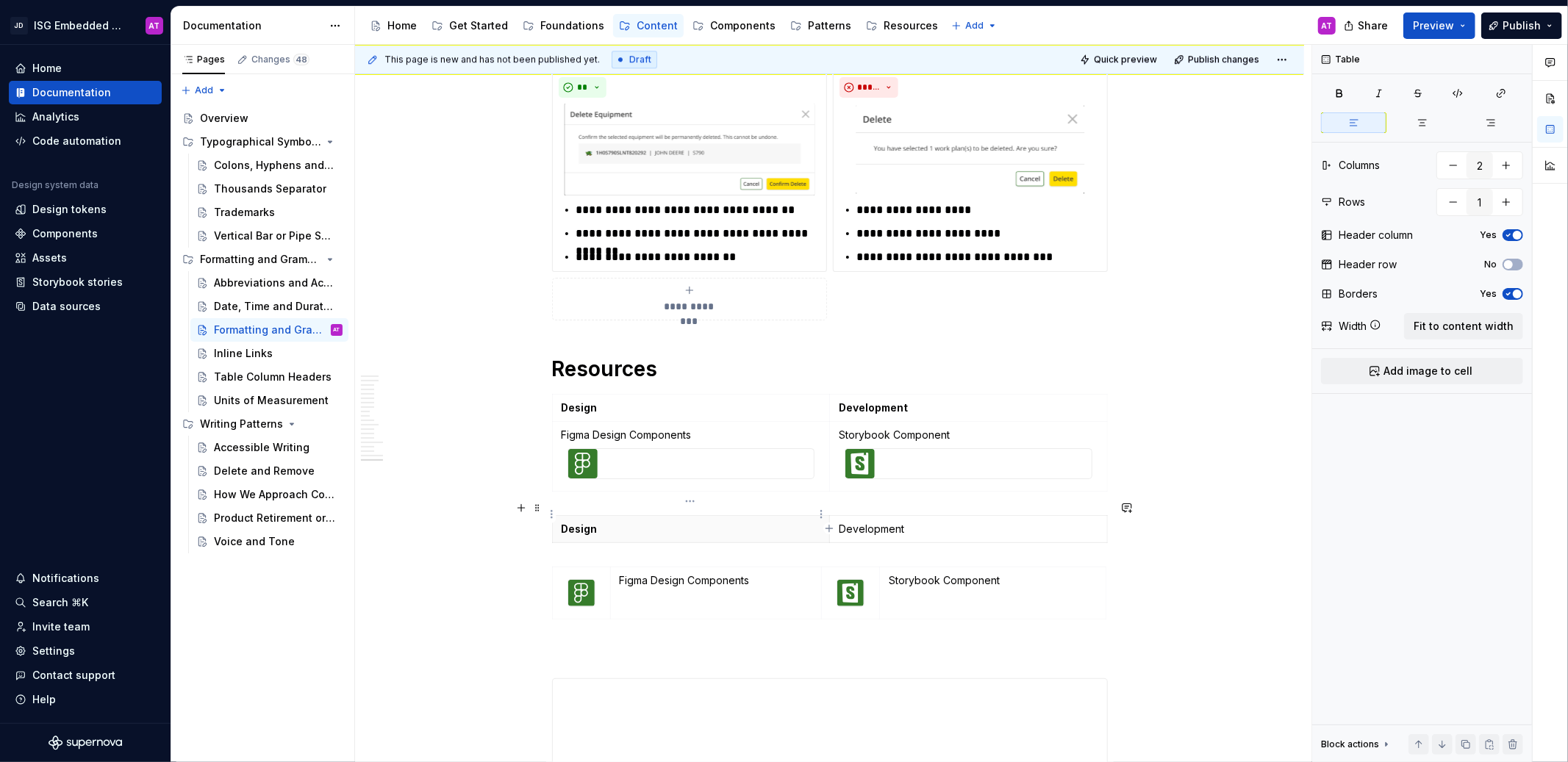
click at [693, 522] on p "Design" at bounding box center [691, 529] width 260 height 15
click at [1517, 235] on span "button" at bounding box center [1517, 235] width 9 height 9
click at [1513, 297] on span "button" at bounding box center [1517, 294] width 9 height 9
click at [922, 522] on p "Development" at bounding box center [968, 529] width 260 height 15
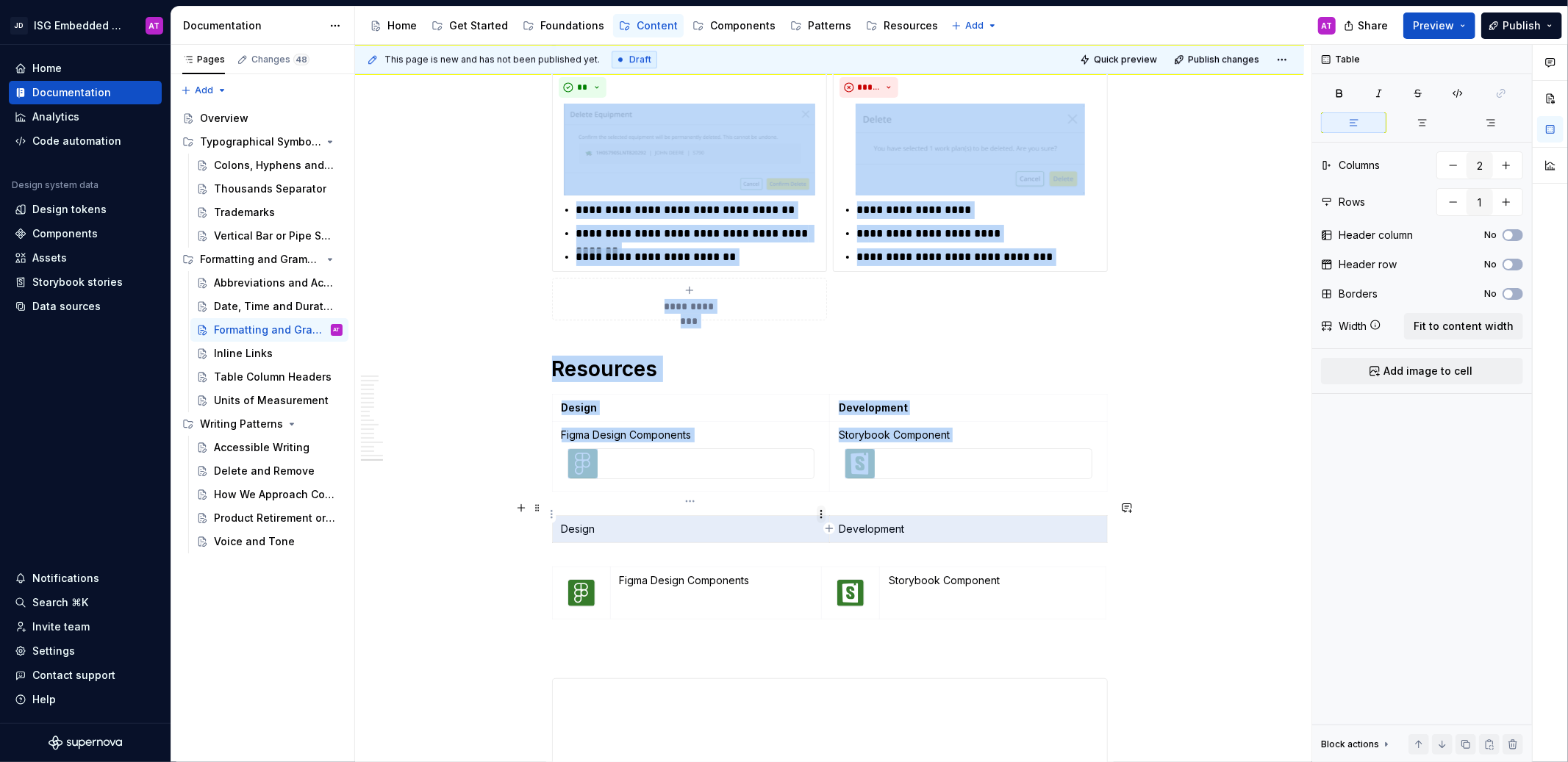
drag, startPoint x: 925, startPoint y: 514, endPoint x: 824, endPoint y: 512, distance: 101.0
click at [824, 512] on body "JD ISG Embedded Design System AT Home Documentation Analytics Code automation D…" at bounding box center [784, 381] width 1568 height 762
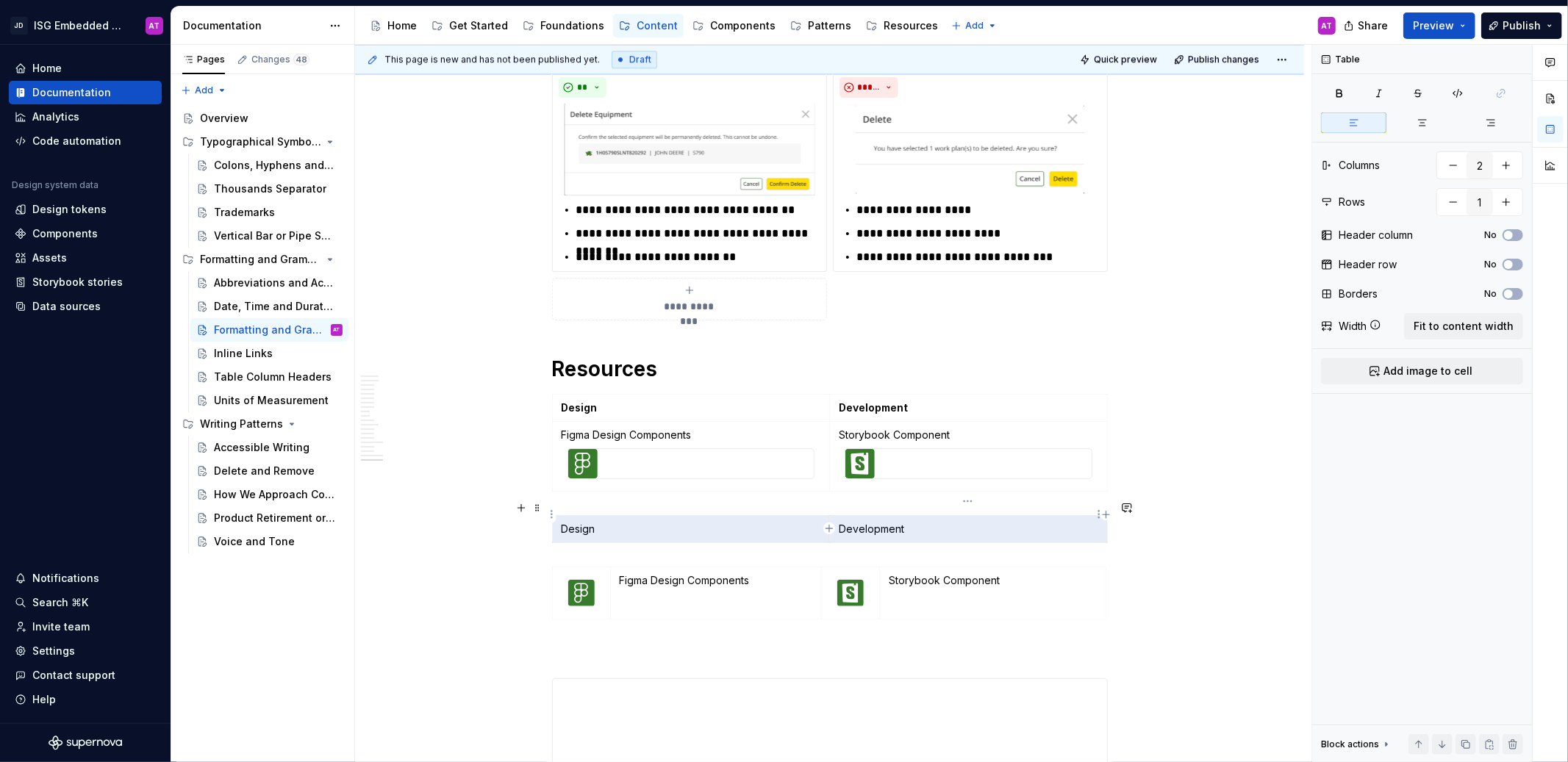
click at [895, 522] on p "Development" at bounding box center [968, 529] width 260 height 15
drag, startPoint x: 941, startPoint y: 510, endPoint x: 838, endPoint y: 514, distance: 103.1
click at [833, 516] on td "Development" at bounding box center [969, 530] width 278 height 27
click at [838, 522] on p "Development" at bounding box center [968, 529] width 260 height 15
click at [868, 522] on p "Development" at bounding box center [968, 529] width 260 height 15
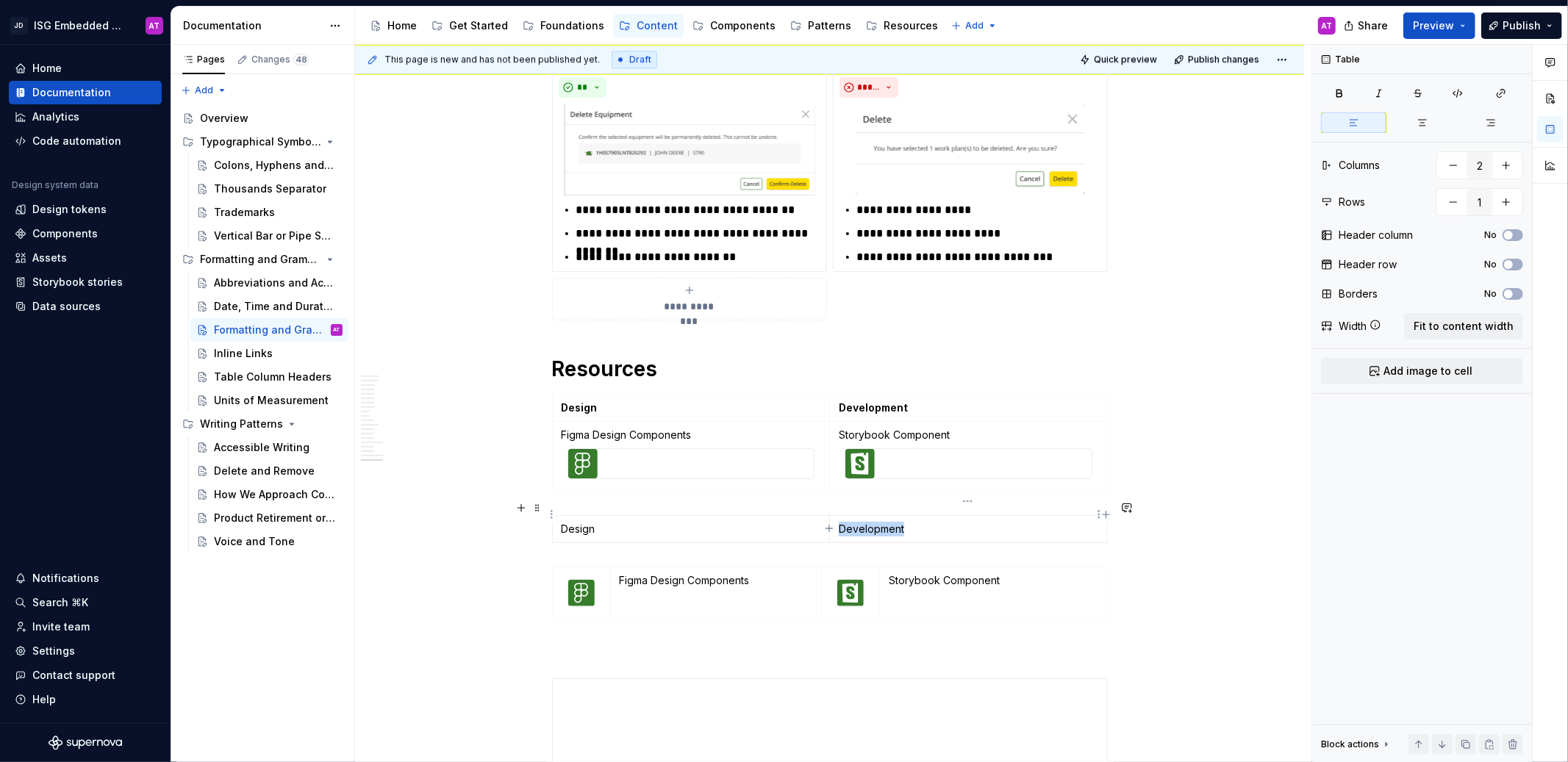
click at [868, 522] on p "Development" at bounding box center [968, 529] width 260 height 15
click at [885, 493] on button "button" at bounding box center [880, 489] width 21 height 21
click at [580, 522] on p "Design" at bounding box center [691, 529] width 259 height 15
click at [606, 486] on button "button" at bounding box center [601, 489] width 21 height 21
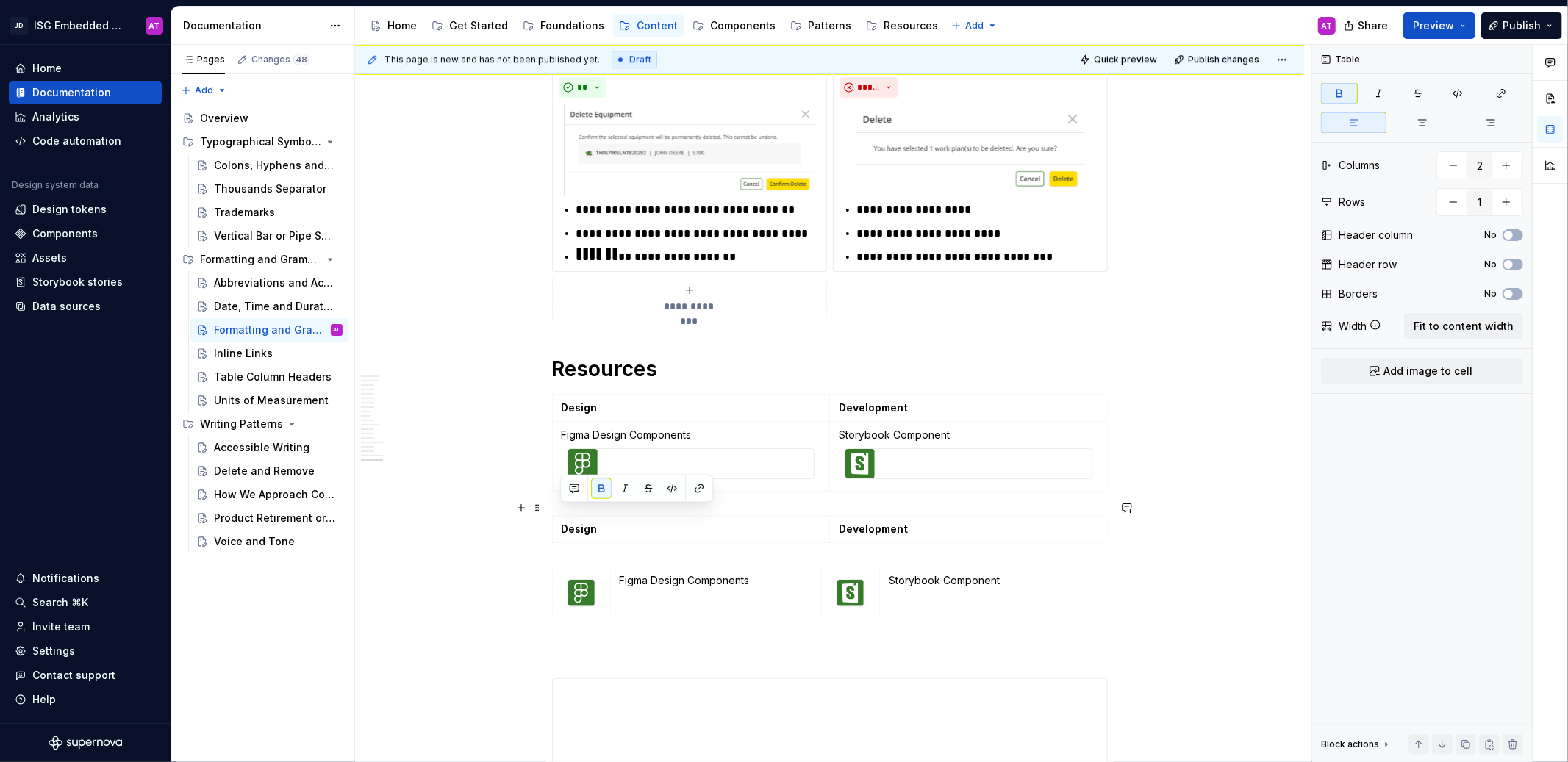
click at [1187, 504] on div "Overview Generally, our digital products use AP Style for grammar and formattin…" at bounding box center [829, 210] width 949 height 7342
click at [1469, 21] on button "Preview" at bounding box center [1439, 26] width 72 height 27
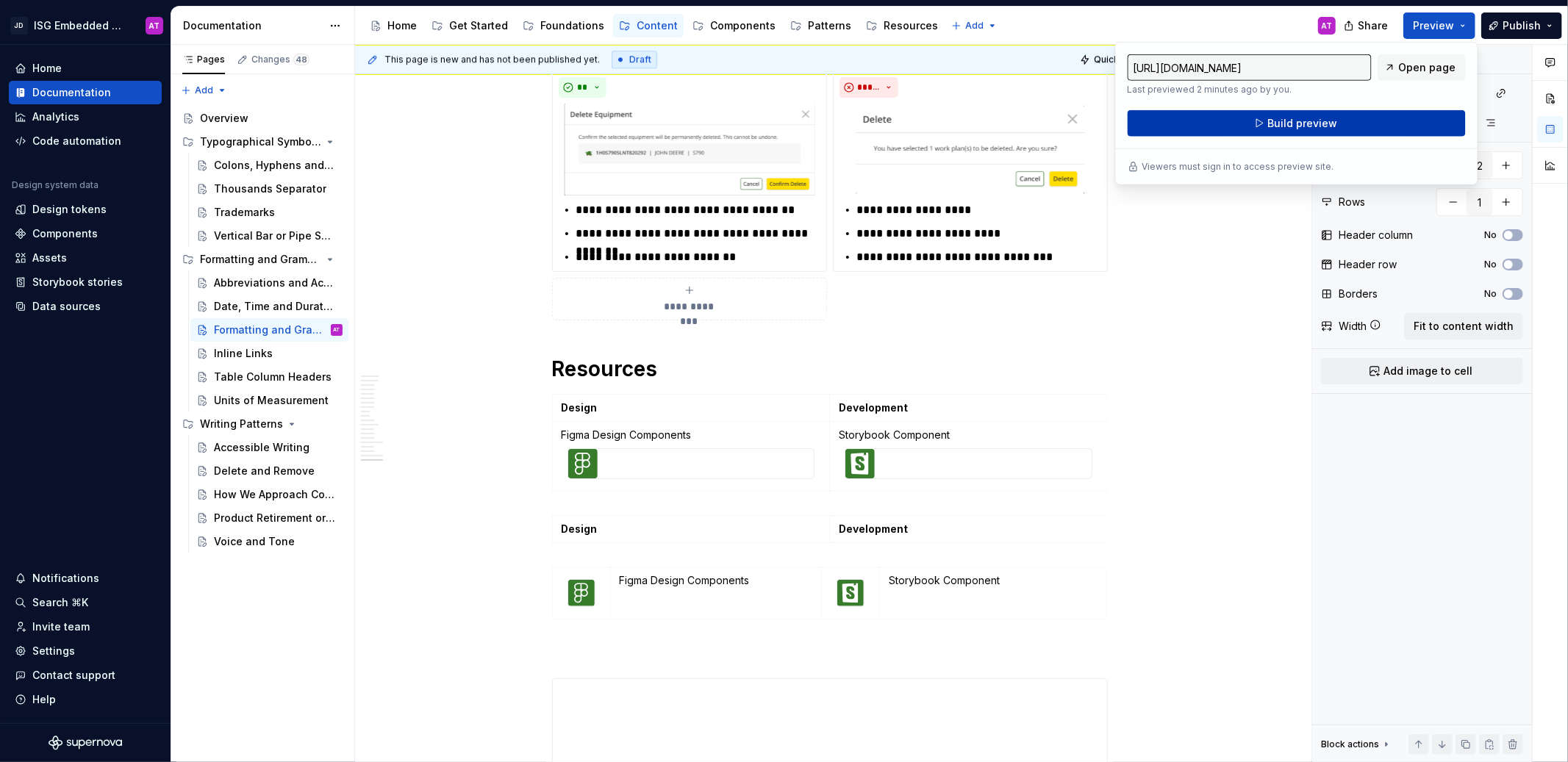
click at [1400, 121] on button "Build preview" at bounding box center [1296, 123] width 338 height 27
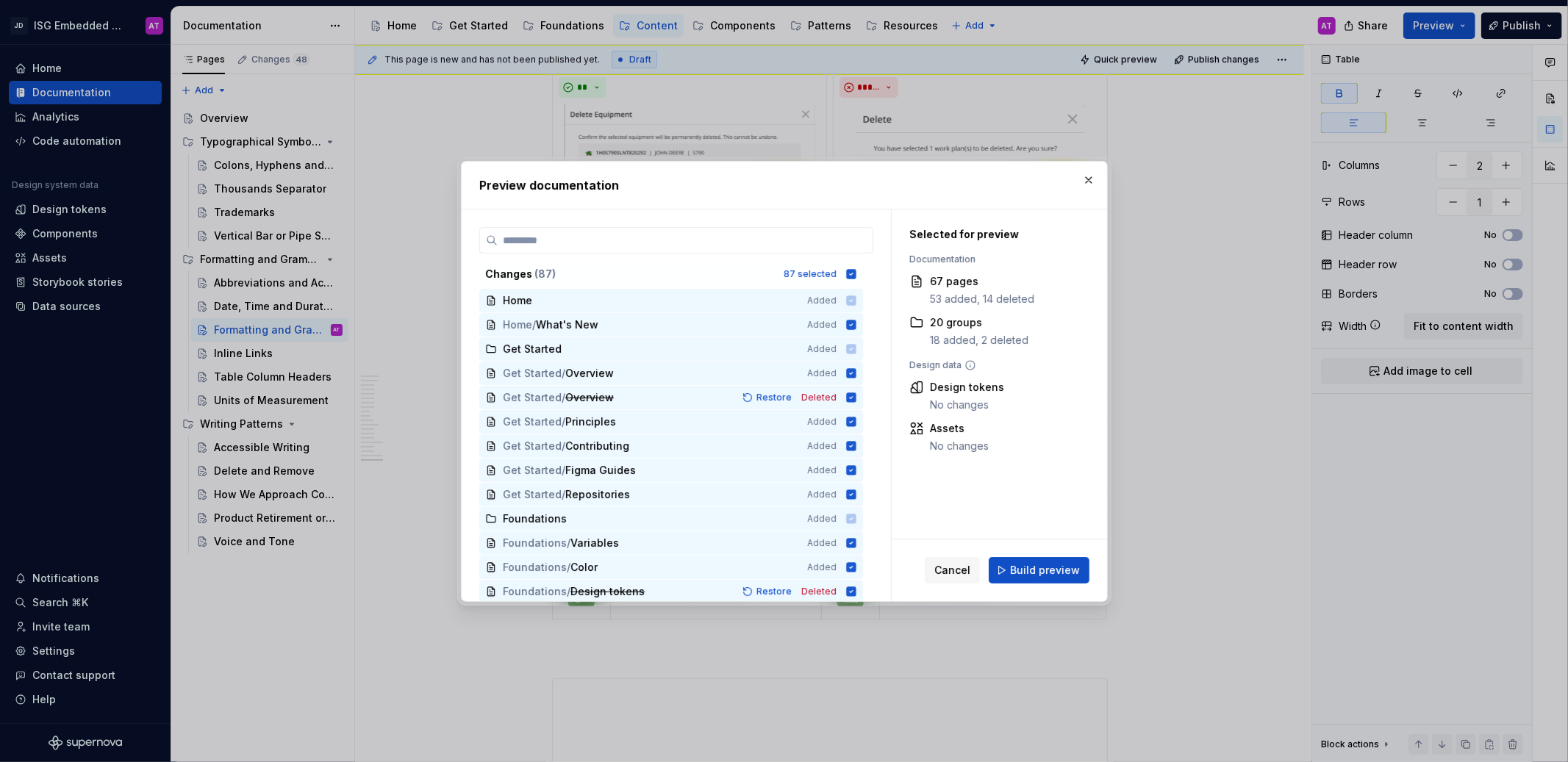
click at [1047, 568] on span "Build preview" at bounding box center [1044, 570] width 69 height 15
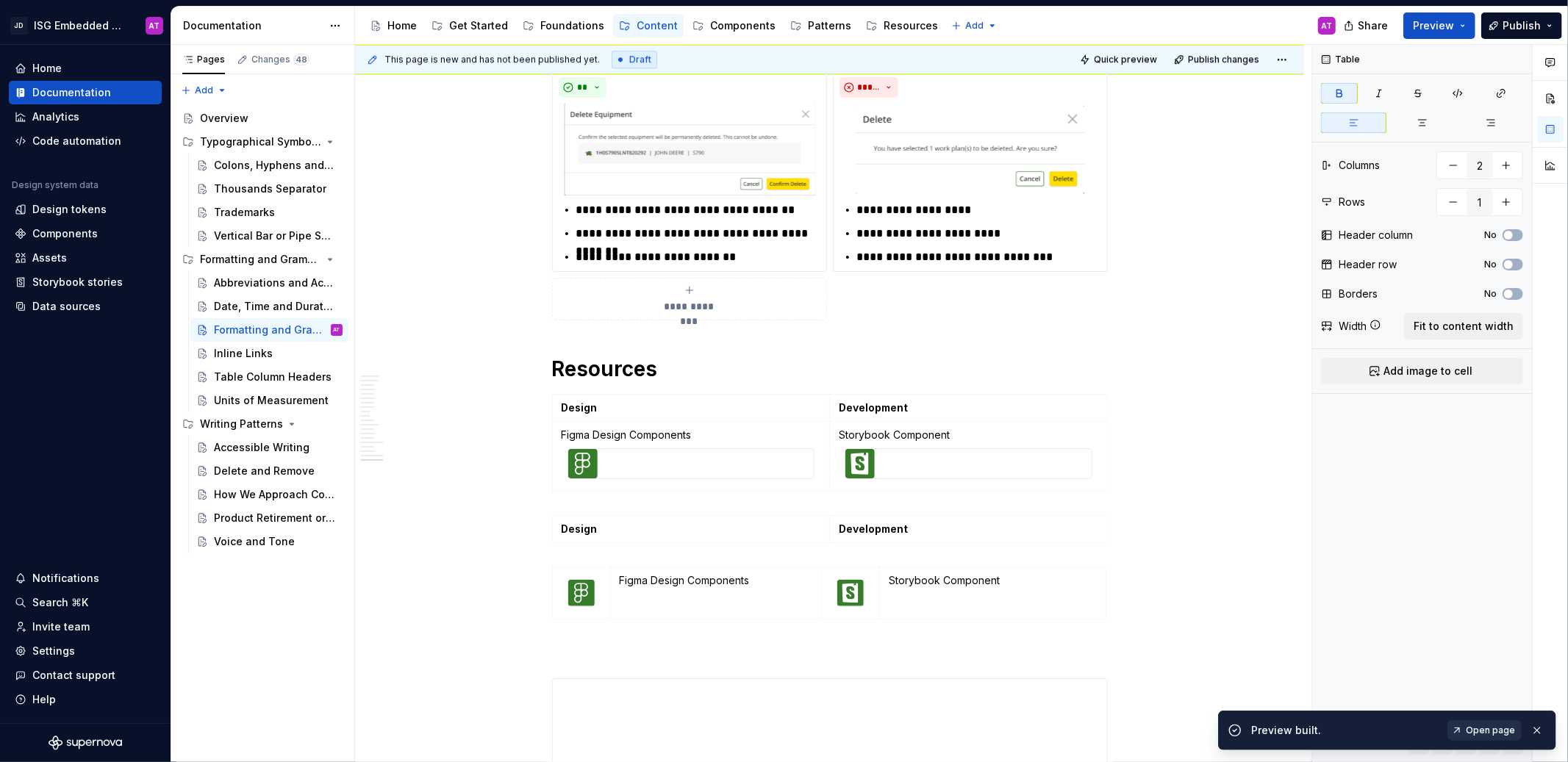
click at [1499, 728] on span "Open page" at bounding box center [1490, 731] width 49 height 12
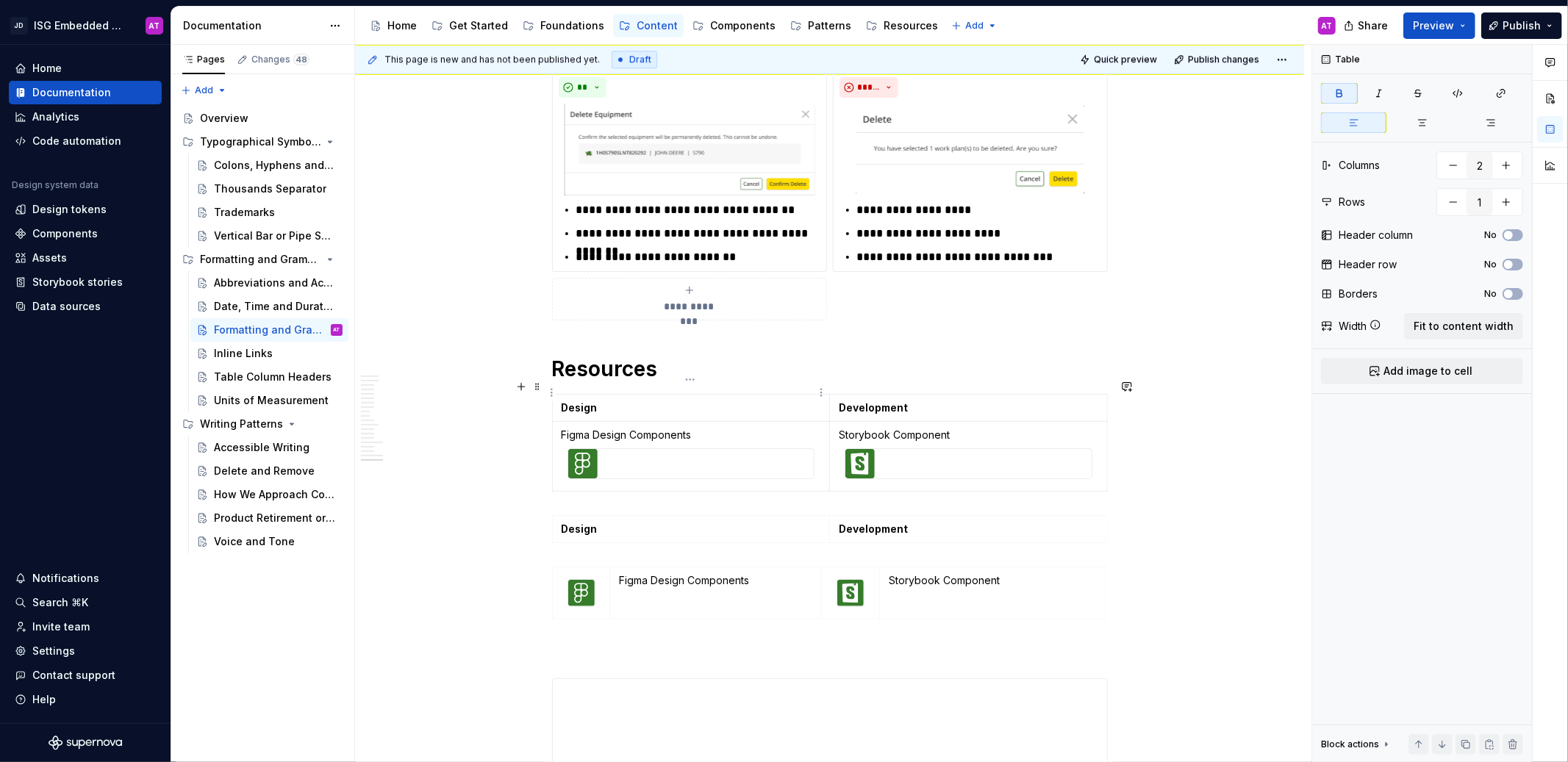
type textarea "*"
click at [627, 522] on p "Design" at bounding box center [691, 529] width 259 height 15
click at [598, 428] on p "Figma Design Components" at bounding box center [691, 435] width 260 height 15
click at [661, 394] on td "Design" at bounding box center [691, 408] width 278 height 27
click at [694, 428] on p "Figma Design Components" at bounding box center [691, 435] width 260 height 15
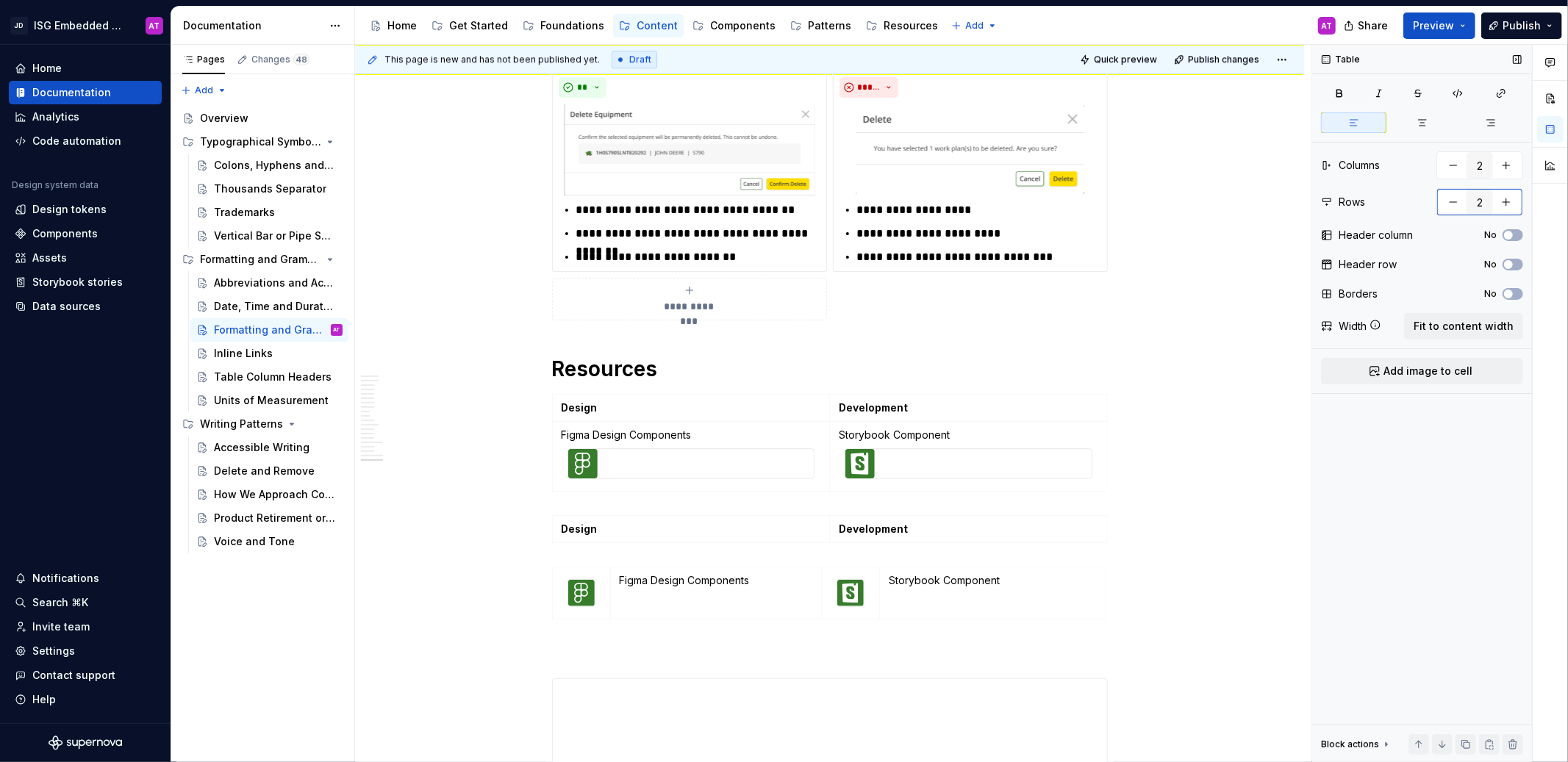
click at [1511, 204] on button "button" at bounding box center [1506, 201] width 27 height 27
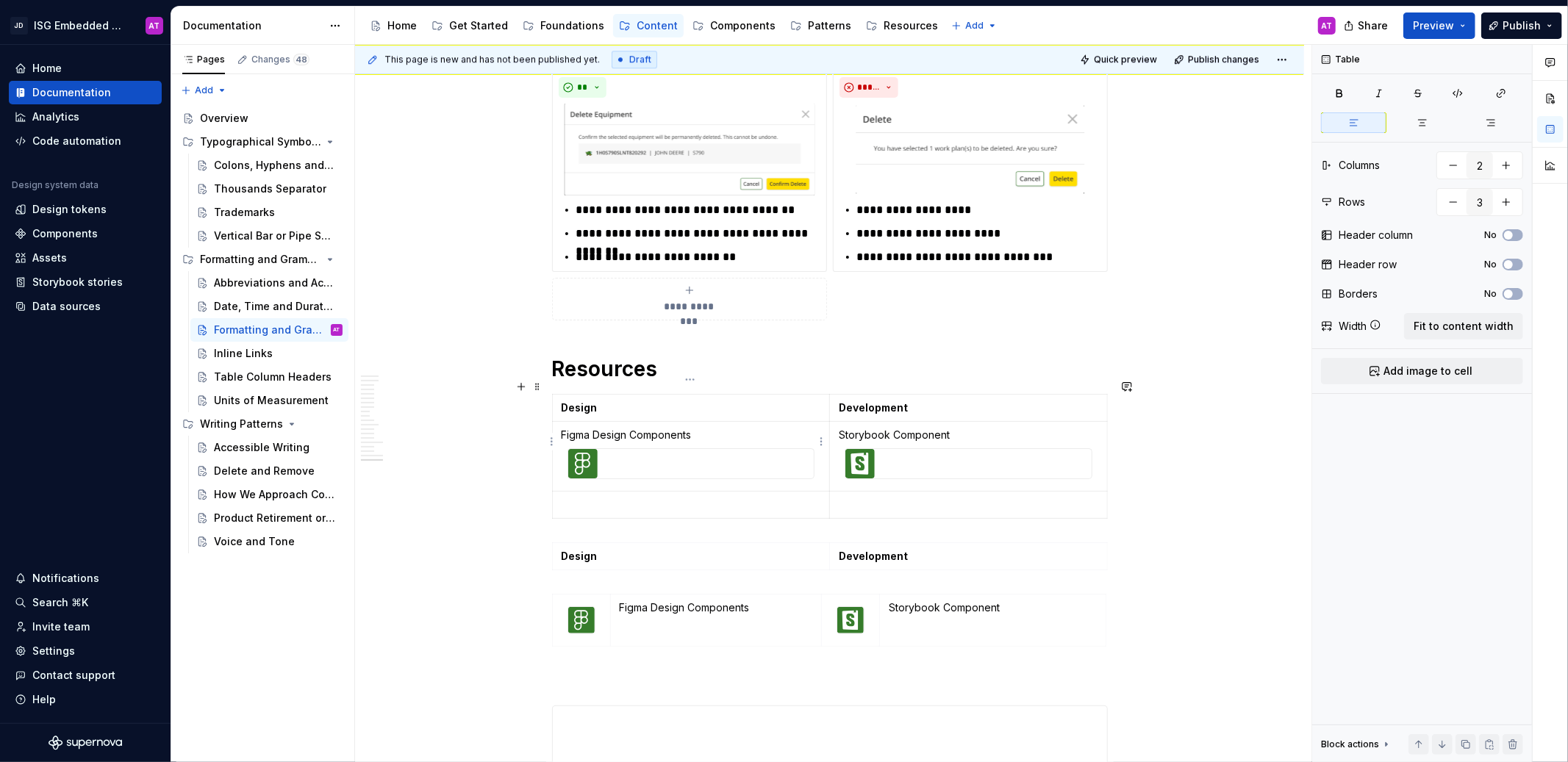
click at [557, 440] on td "Figma Design Components" at bounding box center [691, 456] width 278 height 69
click at [549, 441] on html "JD ISG Embedded Design System AT Home Documentation Analytics Code automation D…" at bounding box center [784, 381] width 1568 height 762
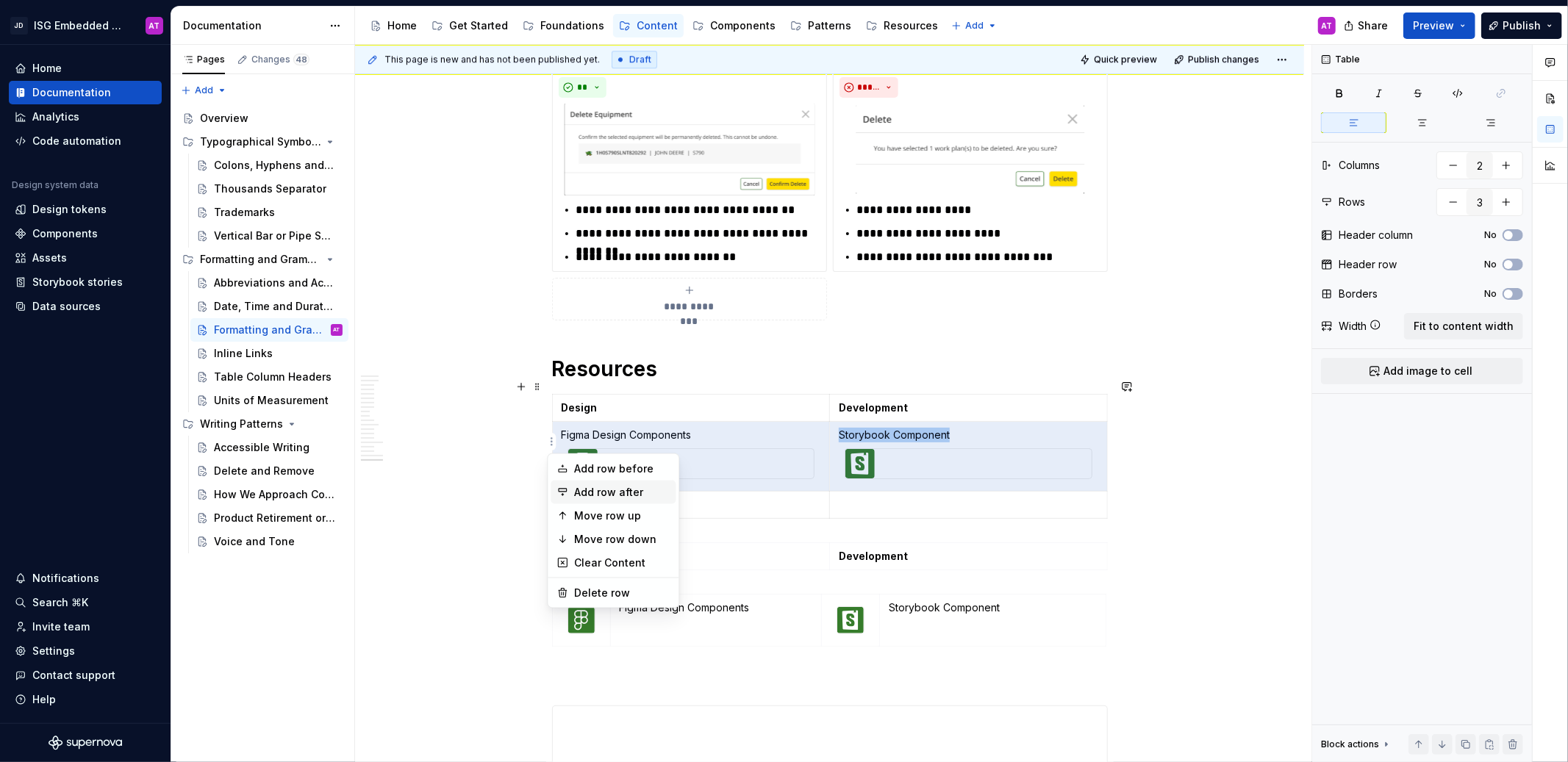
click at [611, 489] on div "Add row after" at bounding box center [622, 492] width 95 height 15
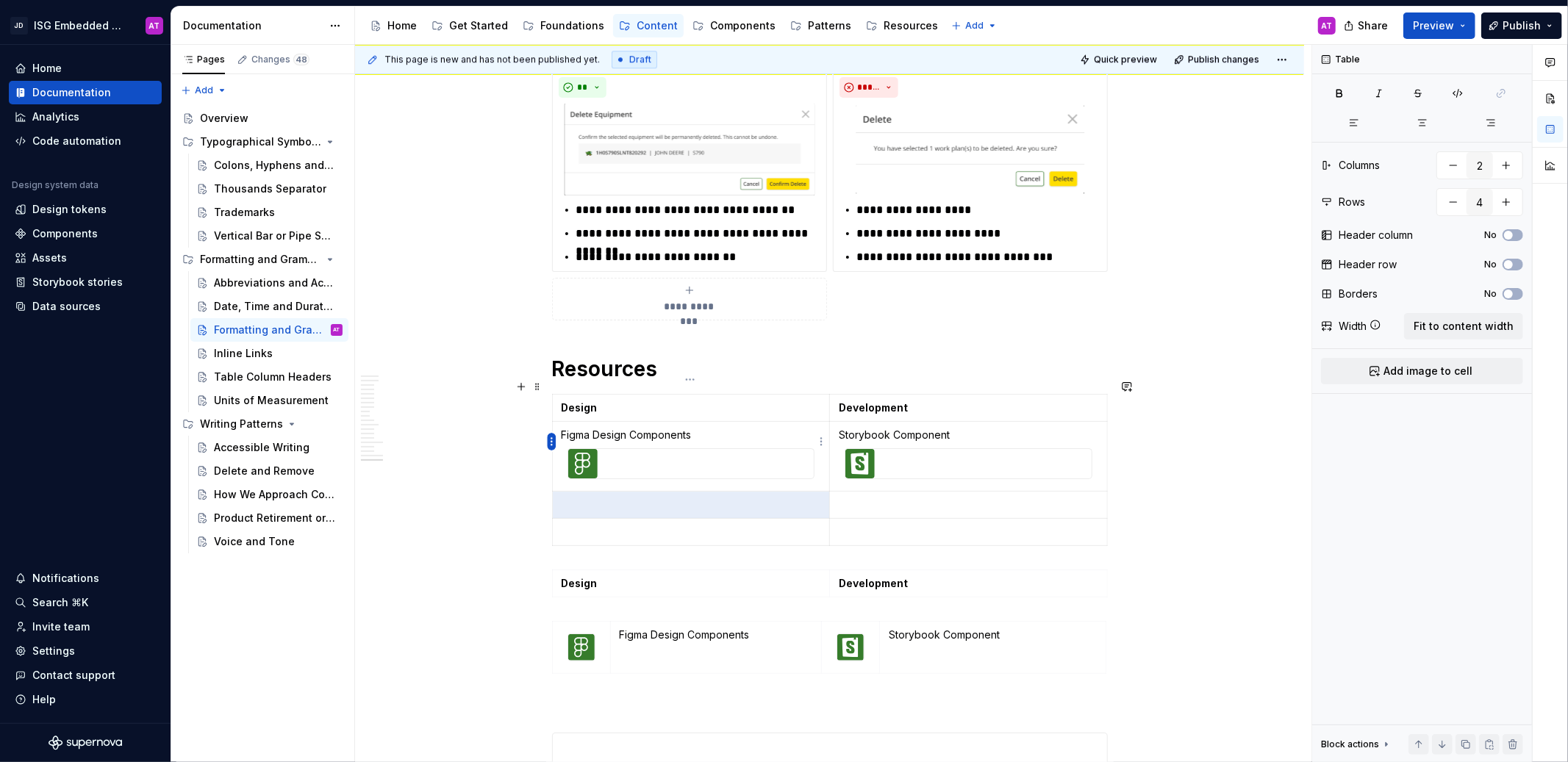
click at [551, 441] on html "JD ISG Embedded Design System AT Home Documentation Analytics Code automation D…" at bounding box center [784, 381] width 1568 height 762
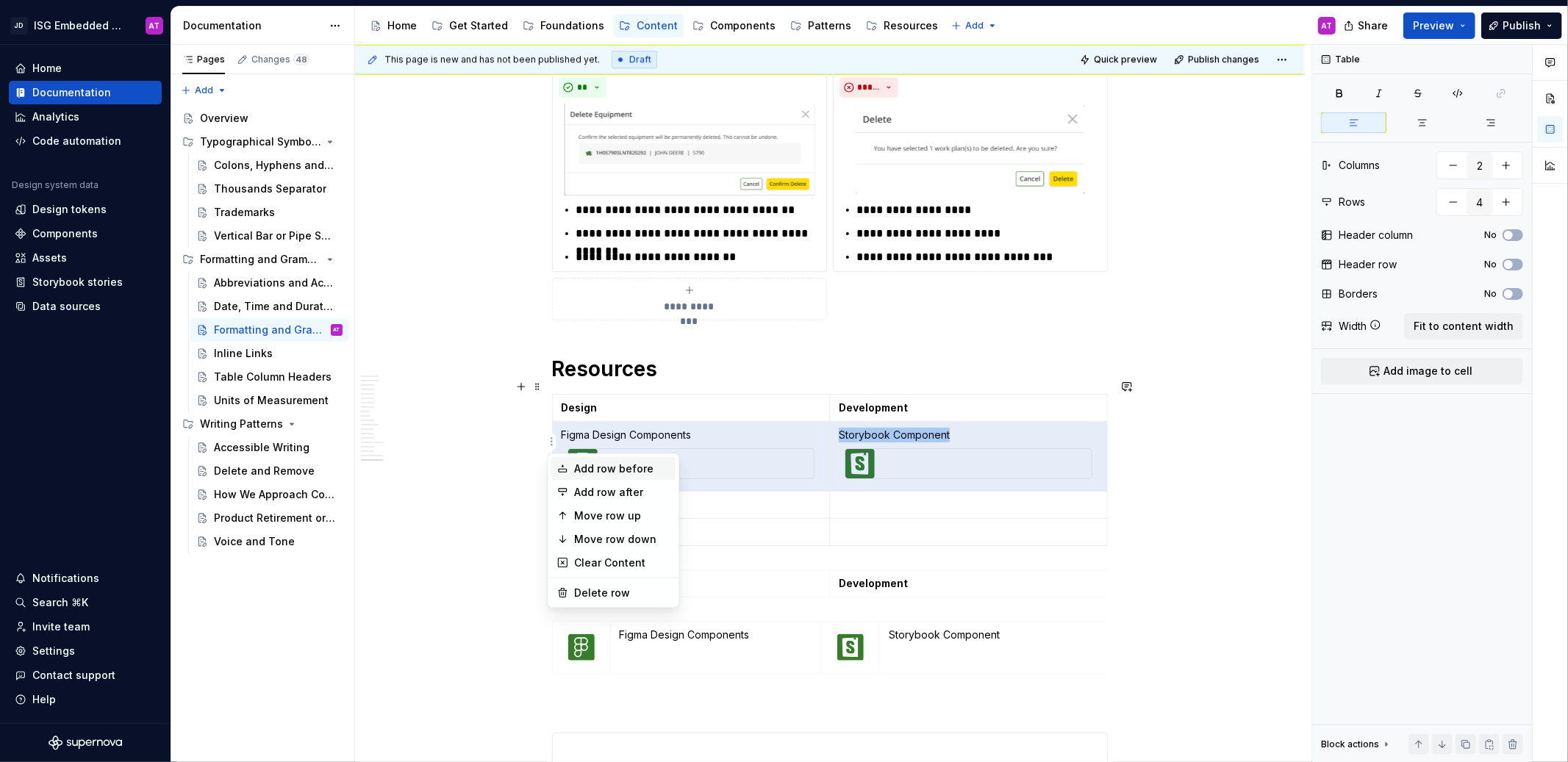
click at [584, 464] on div "Add row before" at bounding box center [622, 469] width 95 height 15
type input "5"
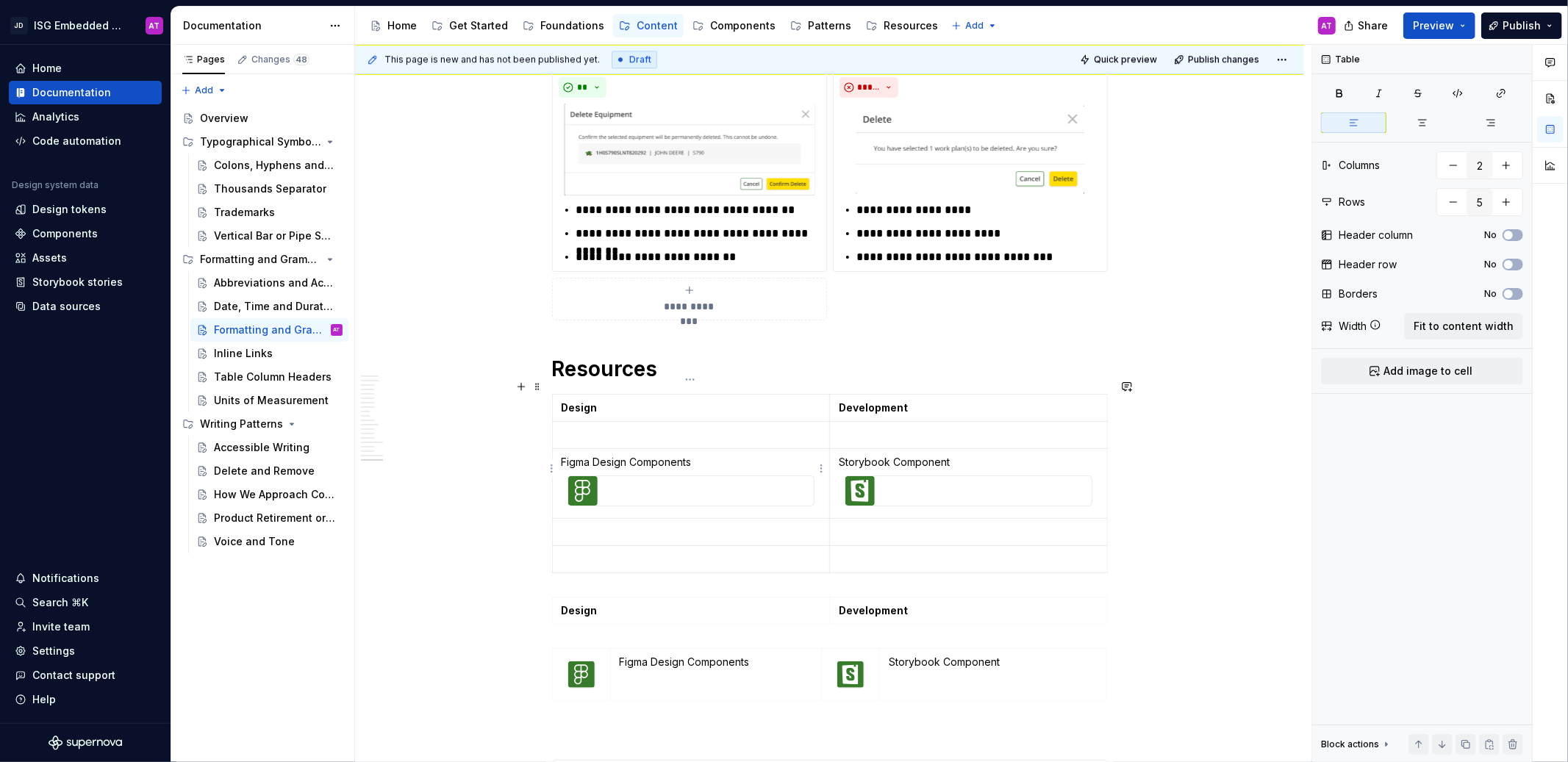
click at [622, 455] on p "Figma Design Components" at bounding box center [691, 462] width 260 height 15
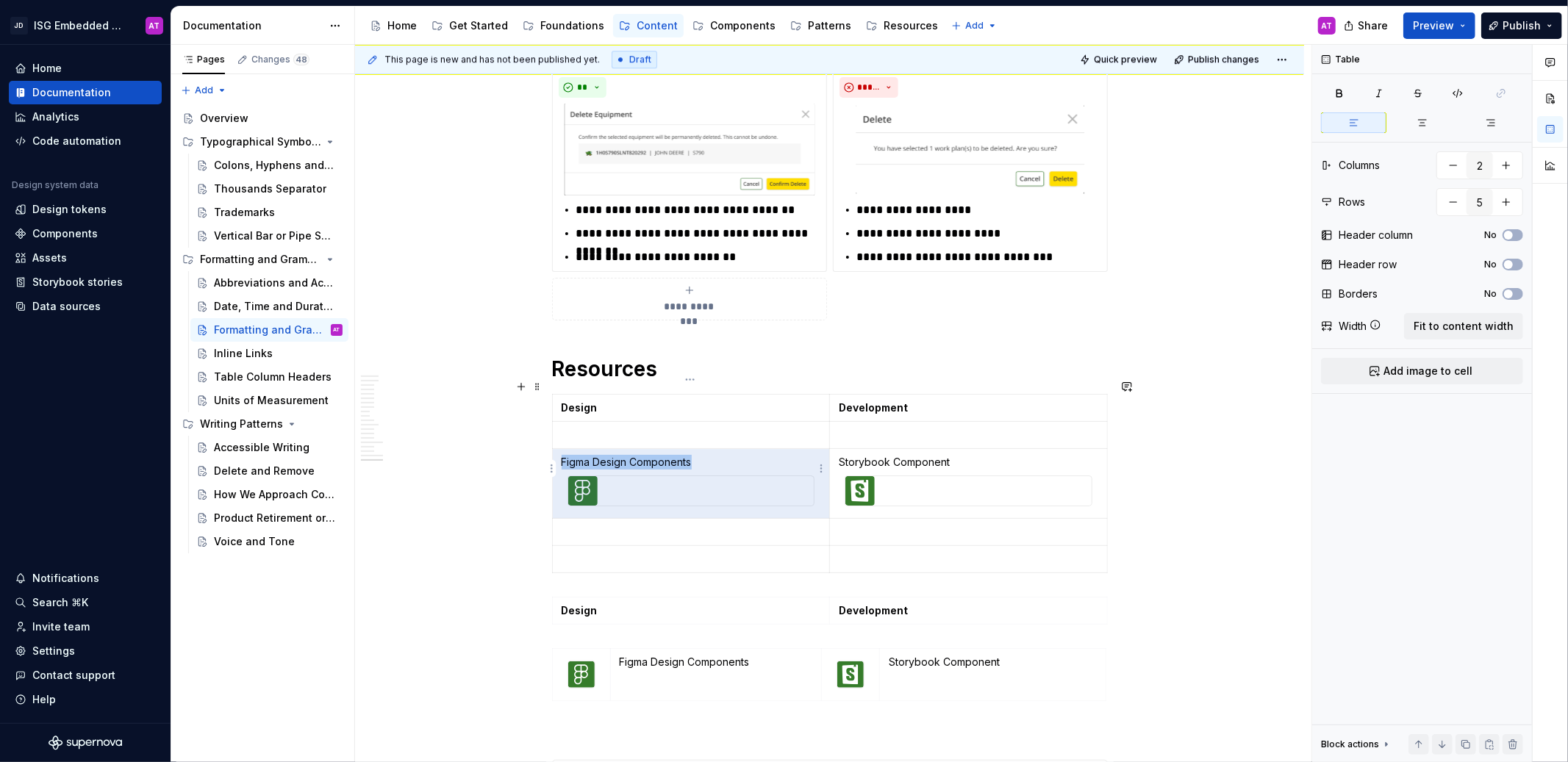
click at [622, 455] on p "Figma Design Components" at bounding box center [691, 462] width 260 height 15
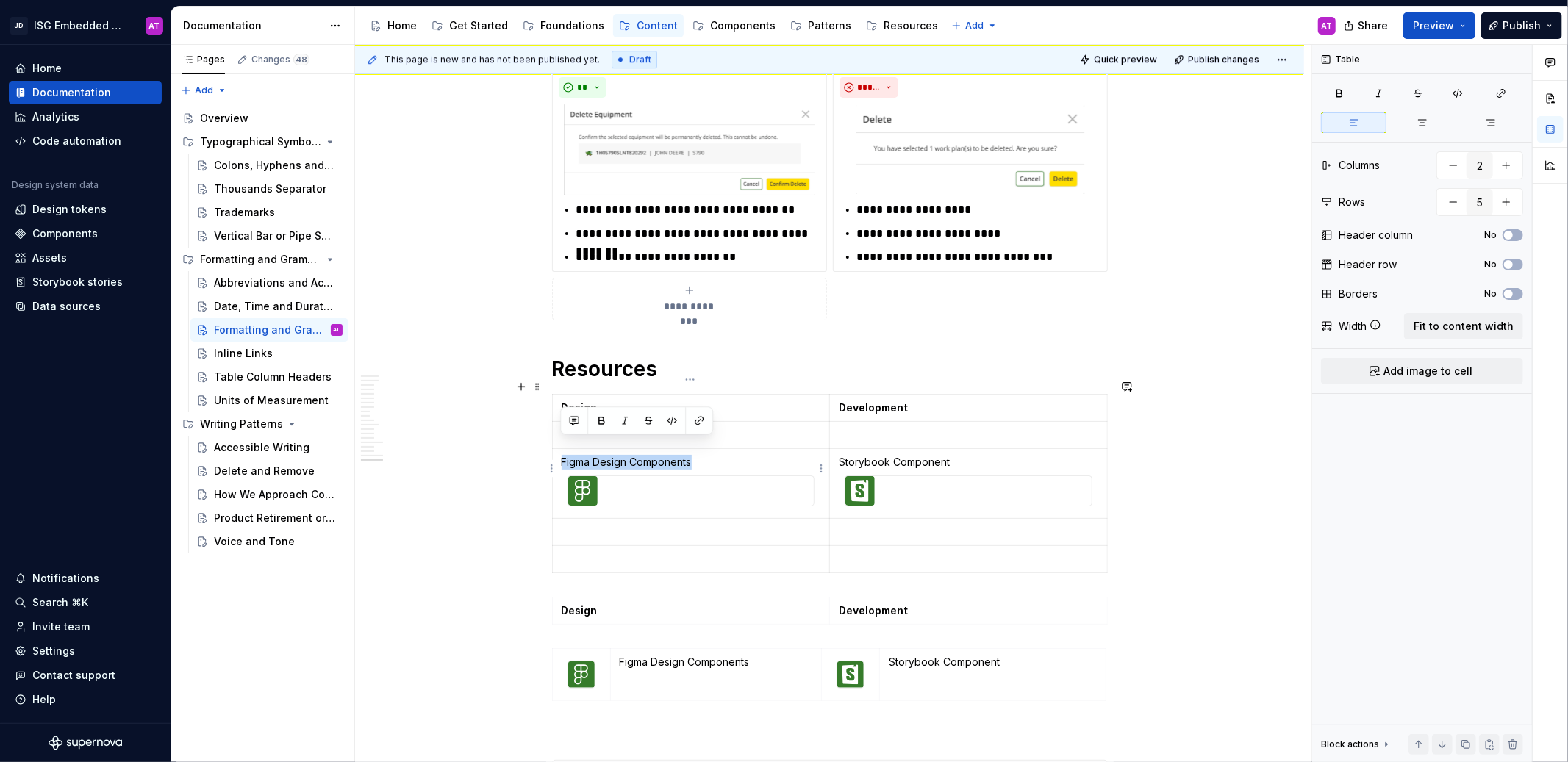
click at [622, 455] on p "Figma Design Components" at bounding box center [691, 462] width 260 height 15
click at [728, 428] on p at bounding box center [691, 435] width 260 height 15
click at [673, 455] on p at bounding box center [691, 462] width 260 height 15
click at [928, 428] on p at bounding box center [968, 435] width 260 height 15
click at [864, 455] on p "Storybook Component" at bounding box center [968, 462] width 260 height 15
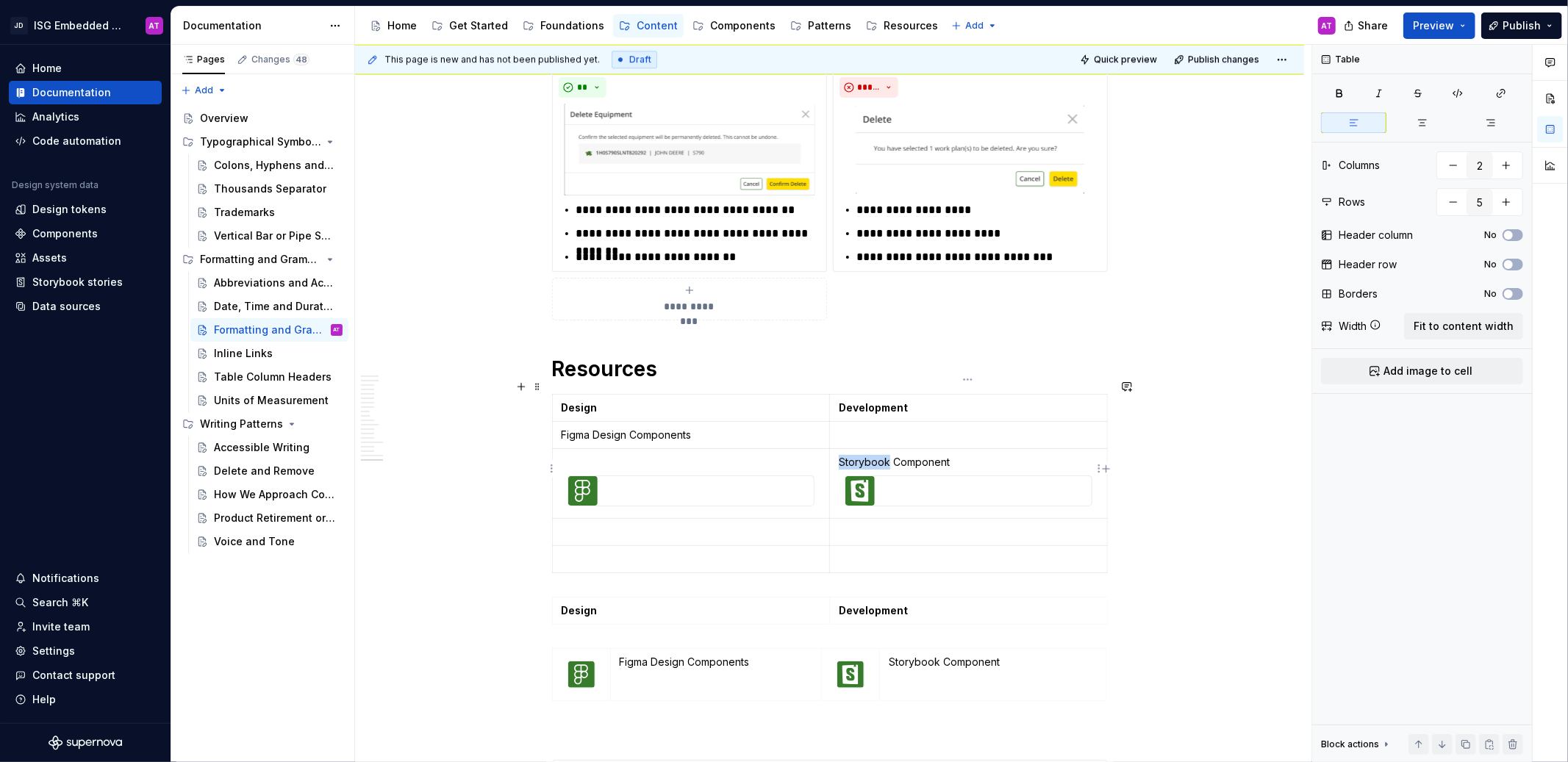
click at [864, 455] on p "Storybook Component" at bounding box center [968, 462] width 260 height 15
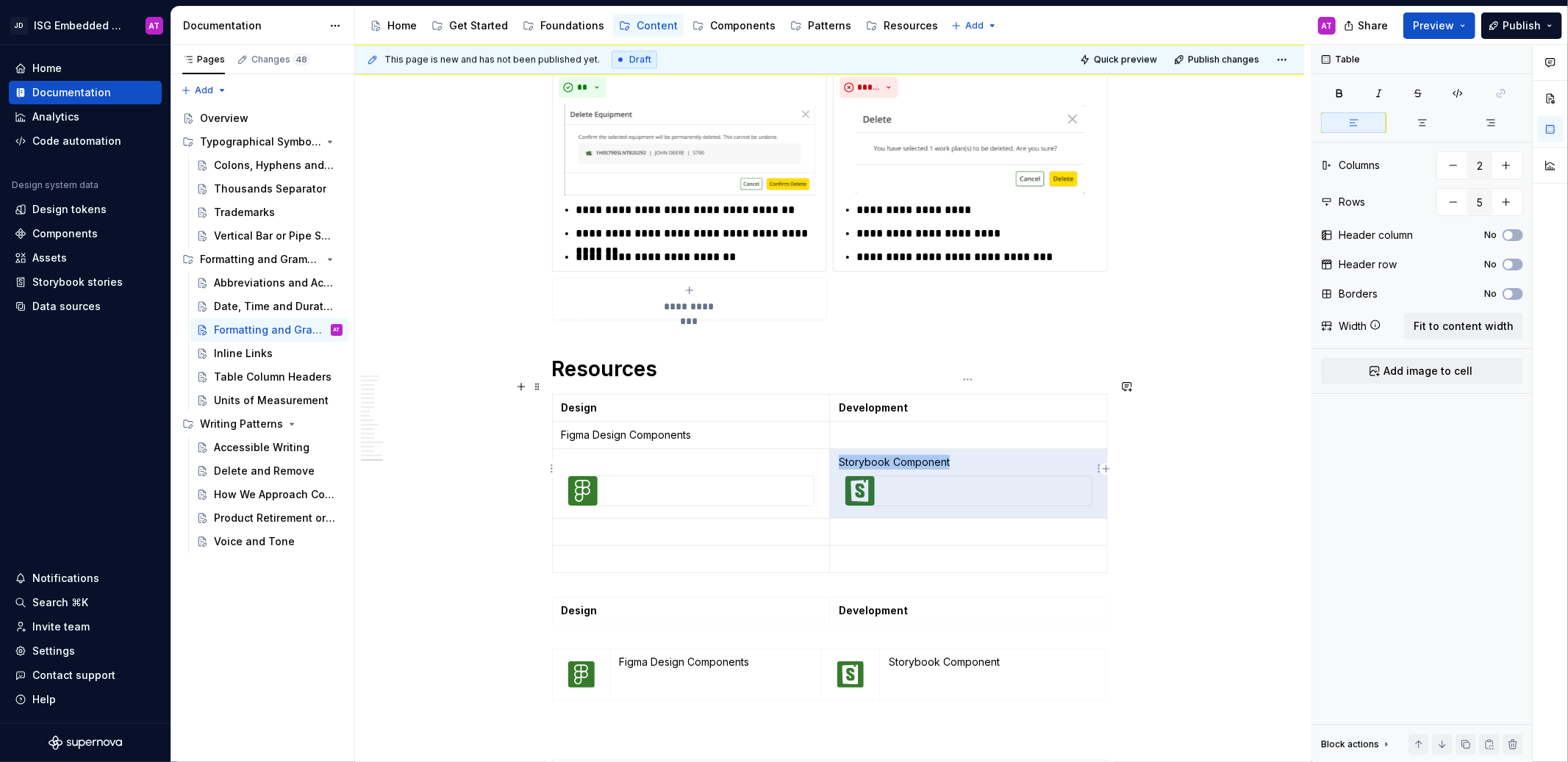
click at [864, 455] on p "Storybook Component" at bounding box center [968, 462] width 260 height 15
click at [923, 455] on p "Storybook Component" at bounding box center [968, 462] width 260 height 15
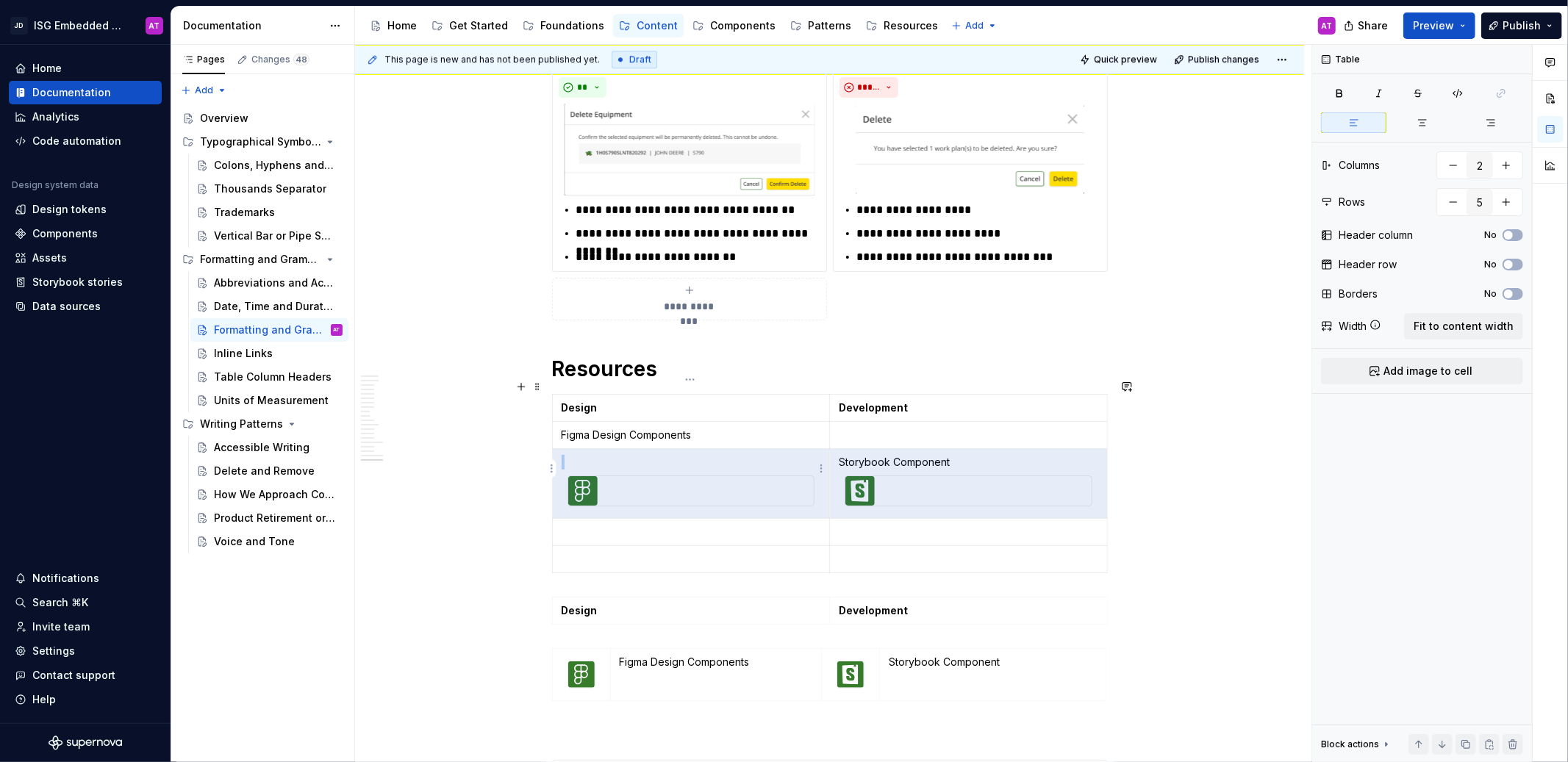
drag, startPoint x: 962, startPoint y: 446, endPoint x: 817, endPoint y: 448, distance: 145.0
click at [817, 449] on tr "Storybook Component" at bounding box center [829, 483] width 555 height 69
click at [818, 455] on p at bounding box center [691, 462] width 260 height 15
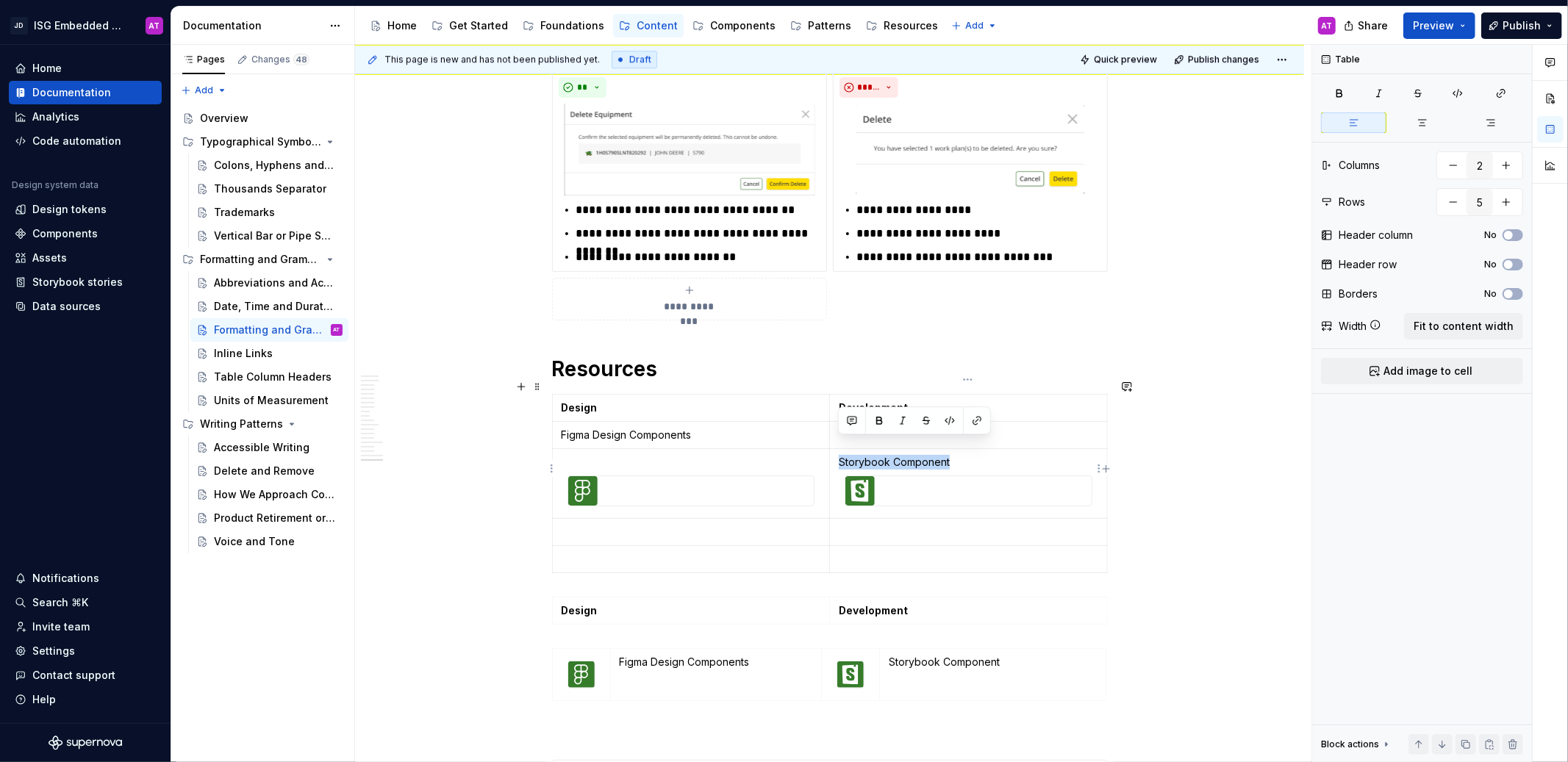
drag, startPoint x: 963, startPoint y: 446, endPoint x: 833, endPoint y: 449, distance: 130.0
click at [833, 449] on td "Storybook Component" at bounding box center [969, 483] width 278 height 69
click at [967, 428] on p at bounding box center [968, 435] width 260 height 15
click at [660, 455] on p at bounding box center [691, 462] width 260 height 15
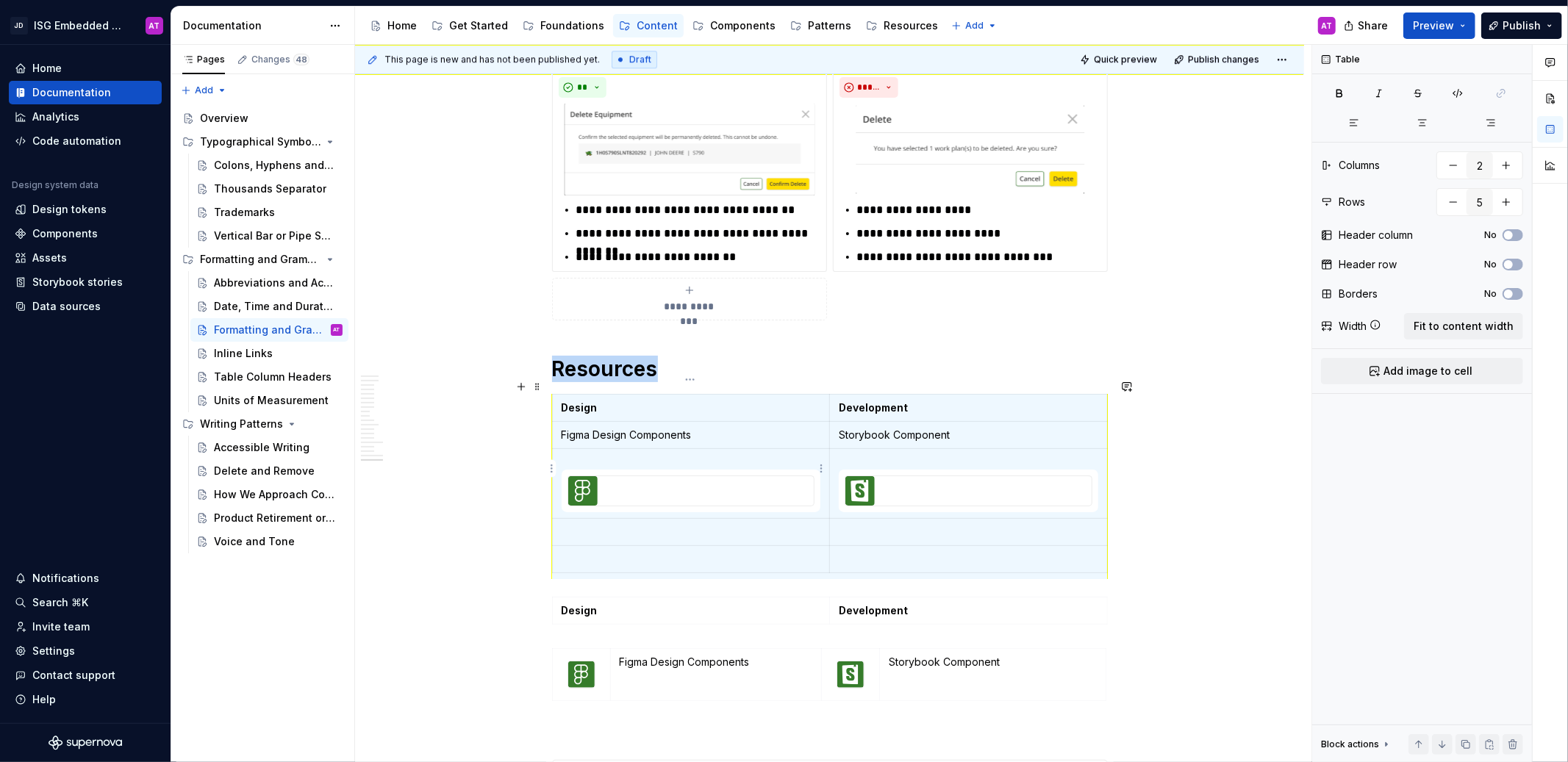
click at [562, 455] on p at bounding box center [691, 462] width 260 height 15
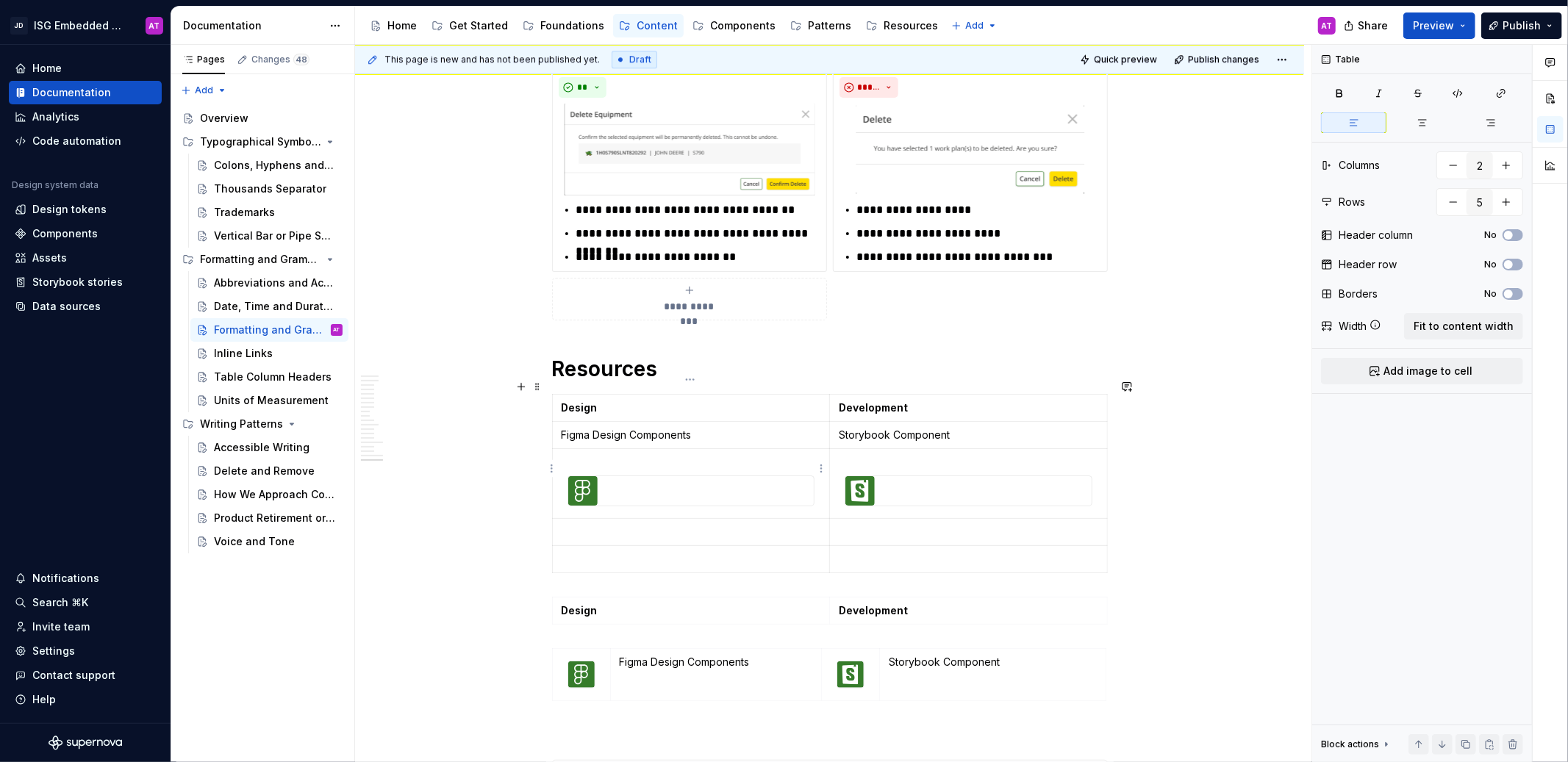
click at [568, 476] on div at bounding box center [691, 491] width 248 height 31
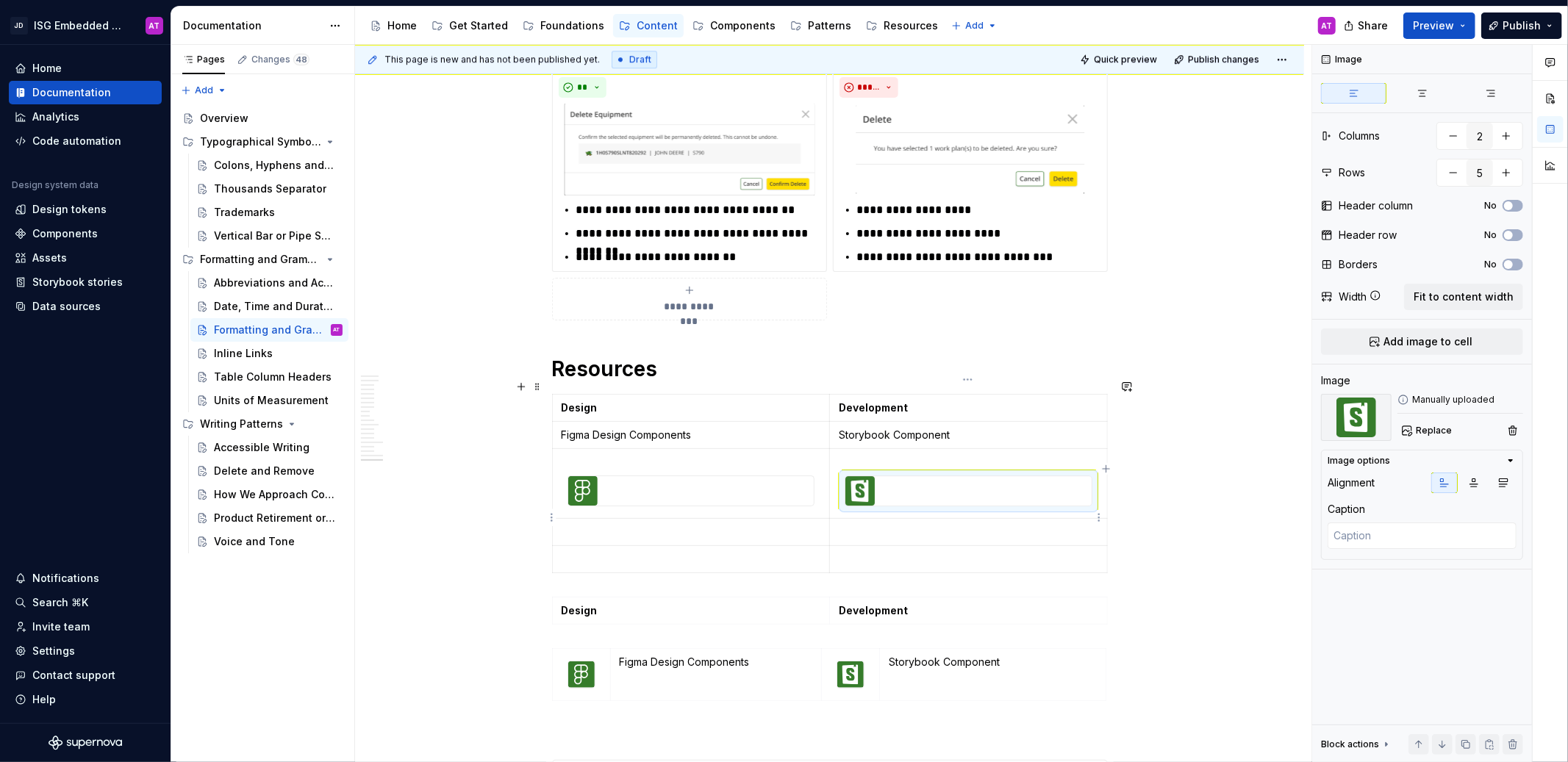
click at [900, 525] on p at bounding box center [968, 531] width 260 height 15
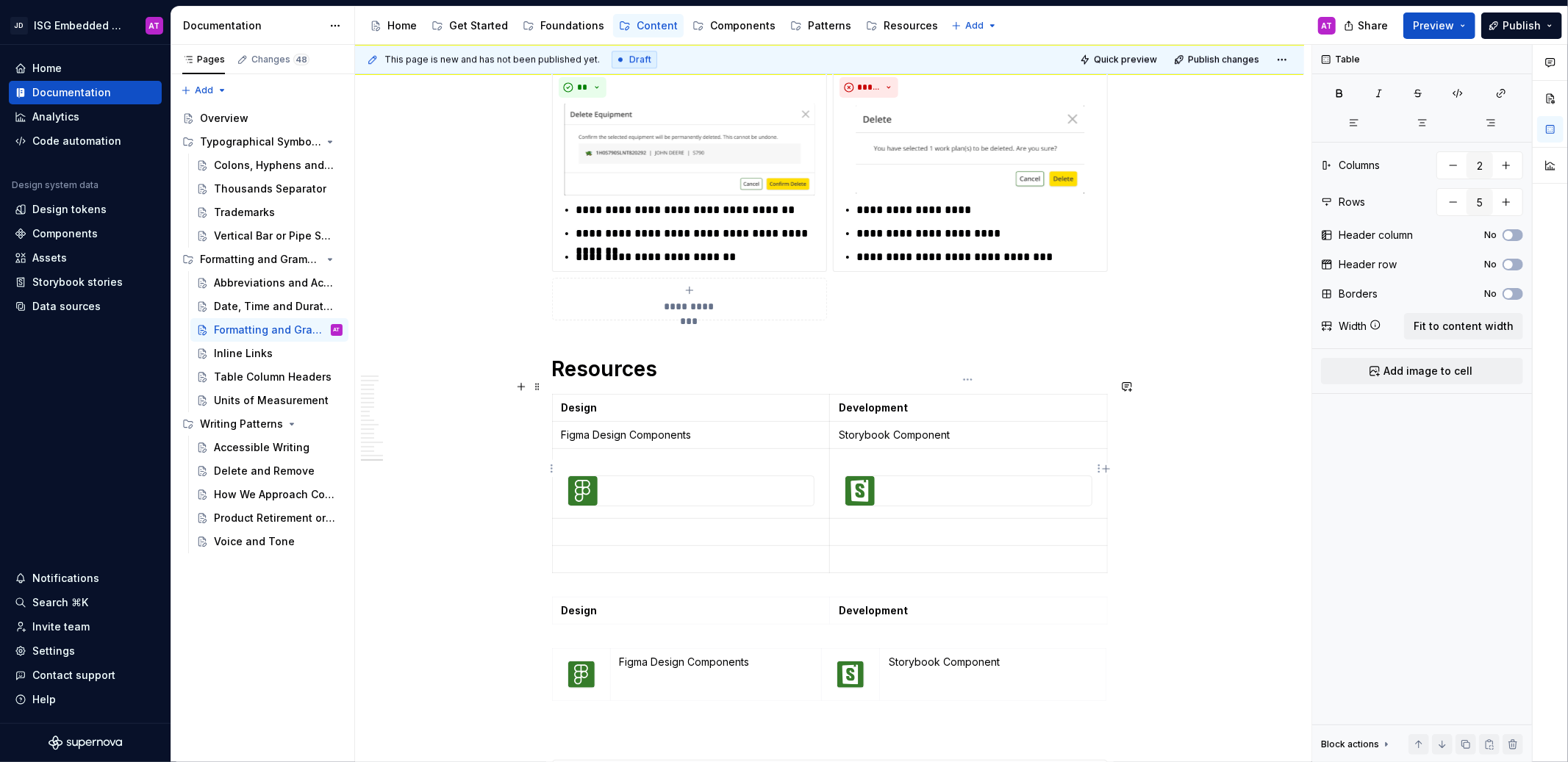
click at [893, 449] on td at bounding box center [969, 483] width 278 height 69
click at [844, 476] on div at bounding box center [968, 491] width 248 height 31
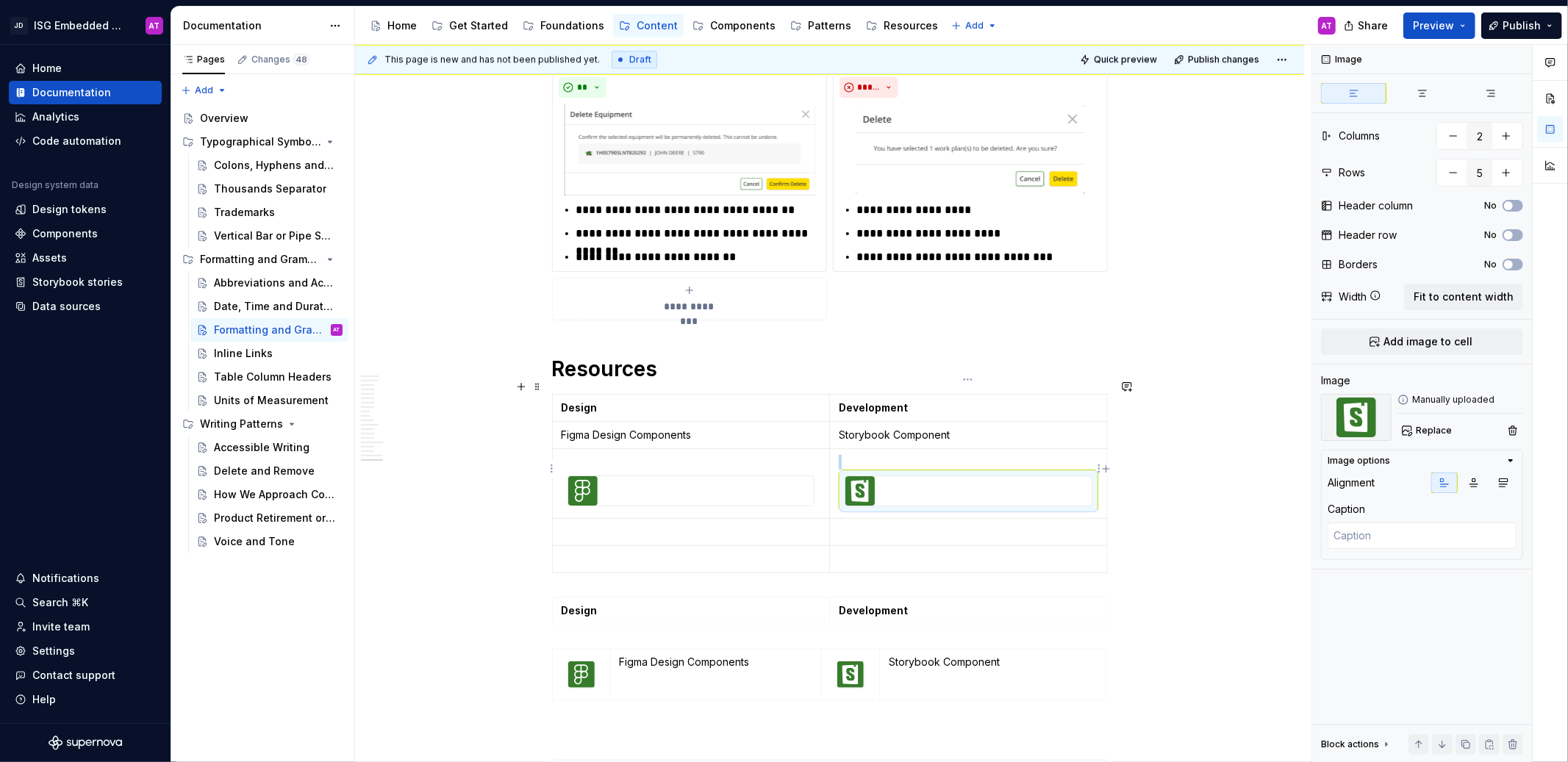
click at [841, 455] on p at bounding box center [968, 462] width 260 height 15
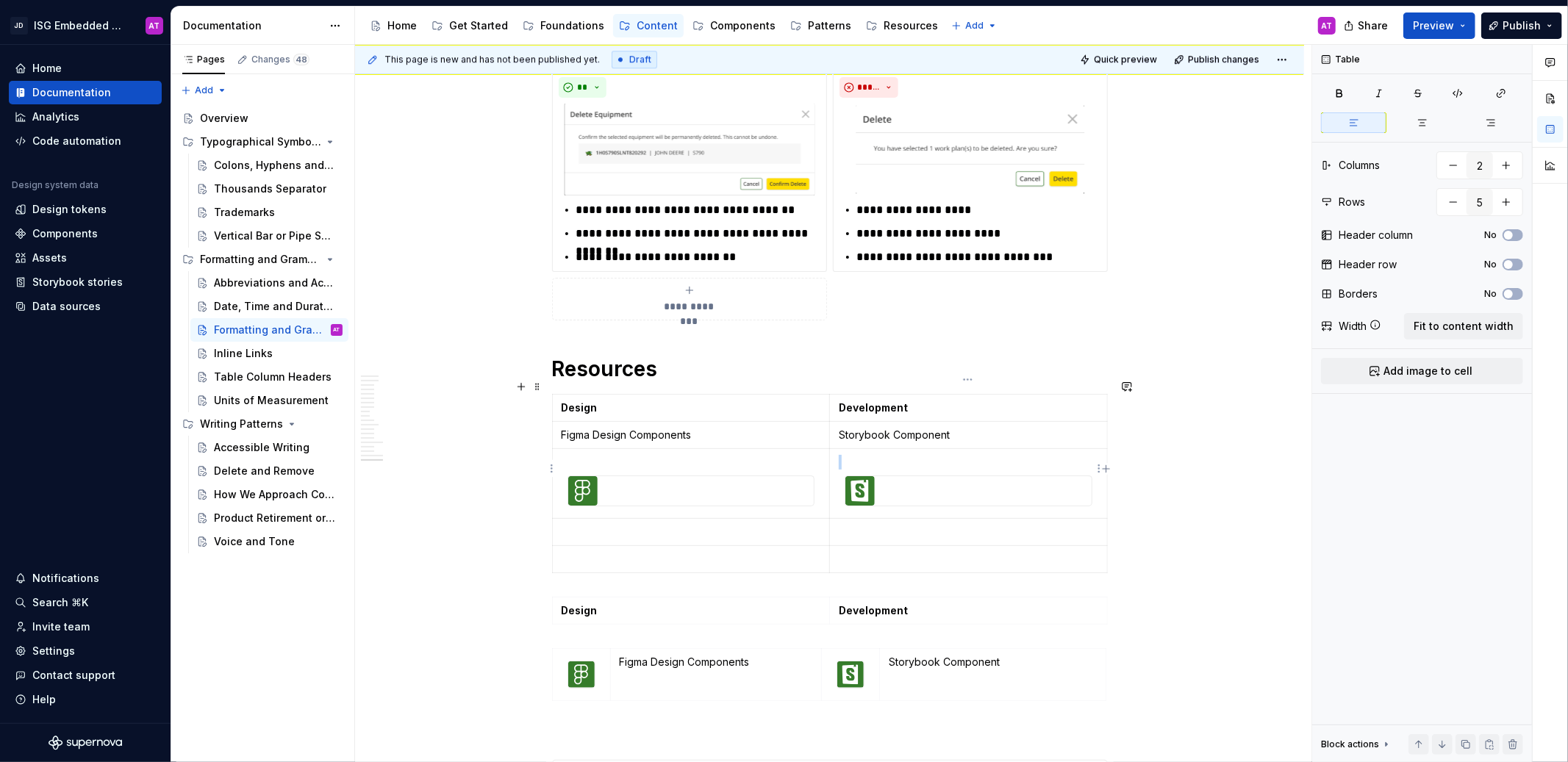
click at [868, 477] on img at bounding box center [860, 491] width 29 height 29
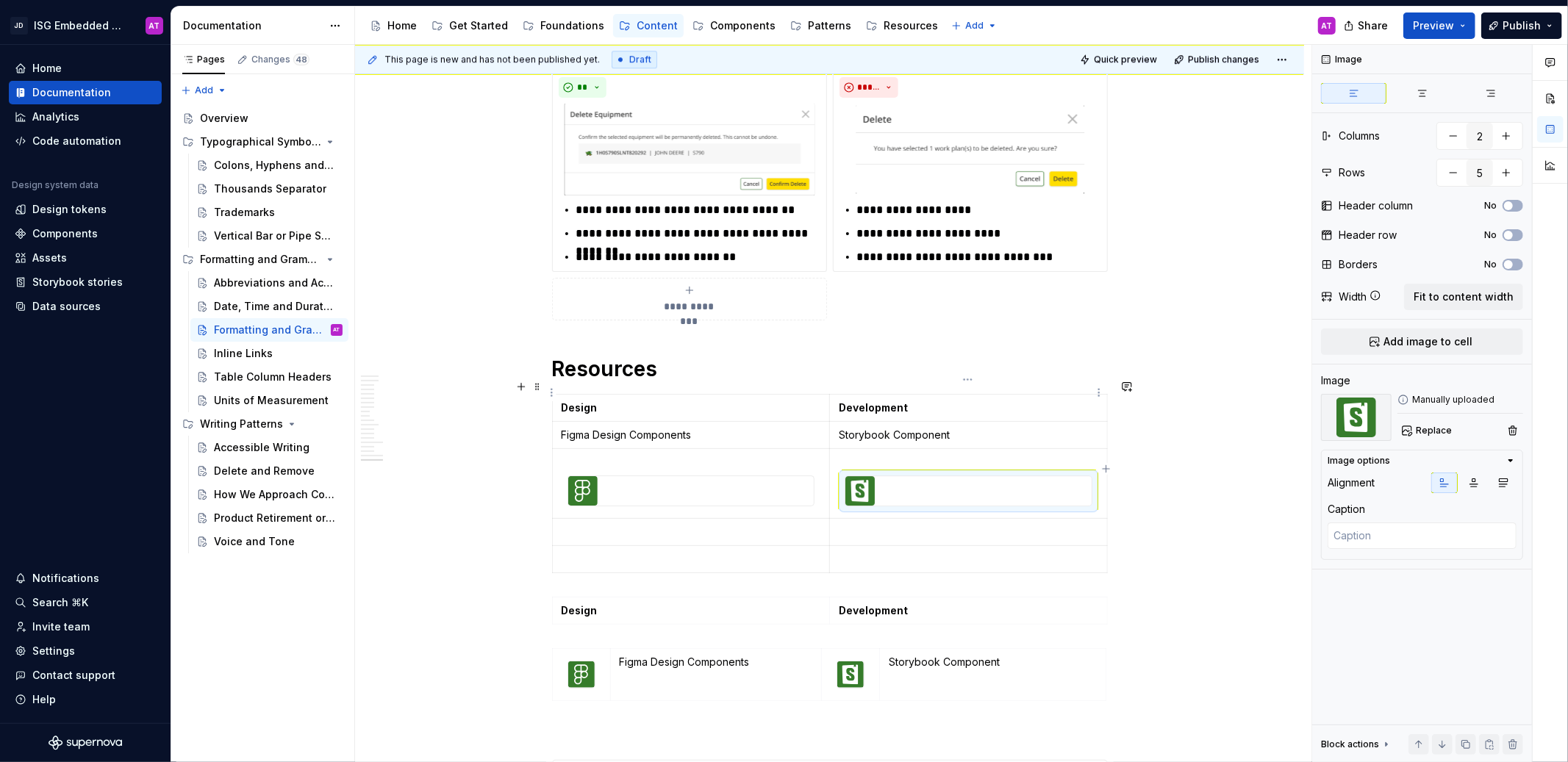
click at [1078, 394] on td "Development" at bounding box center [969, 408] width 278 height 27
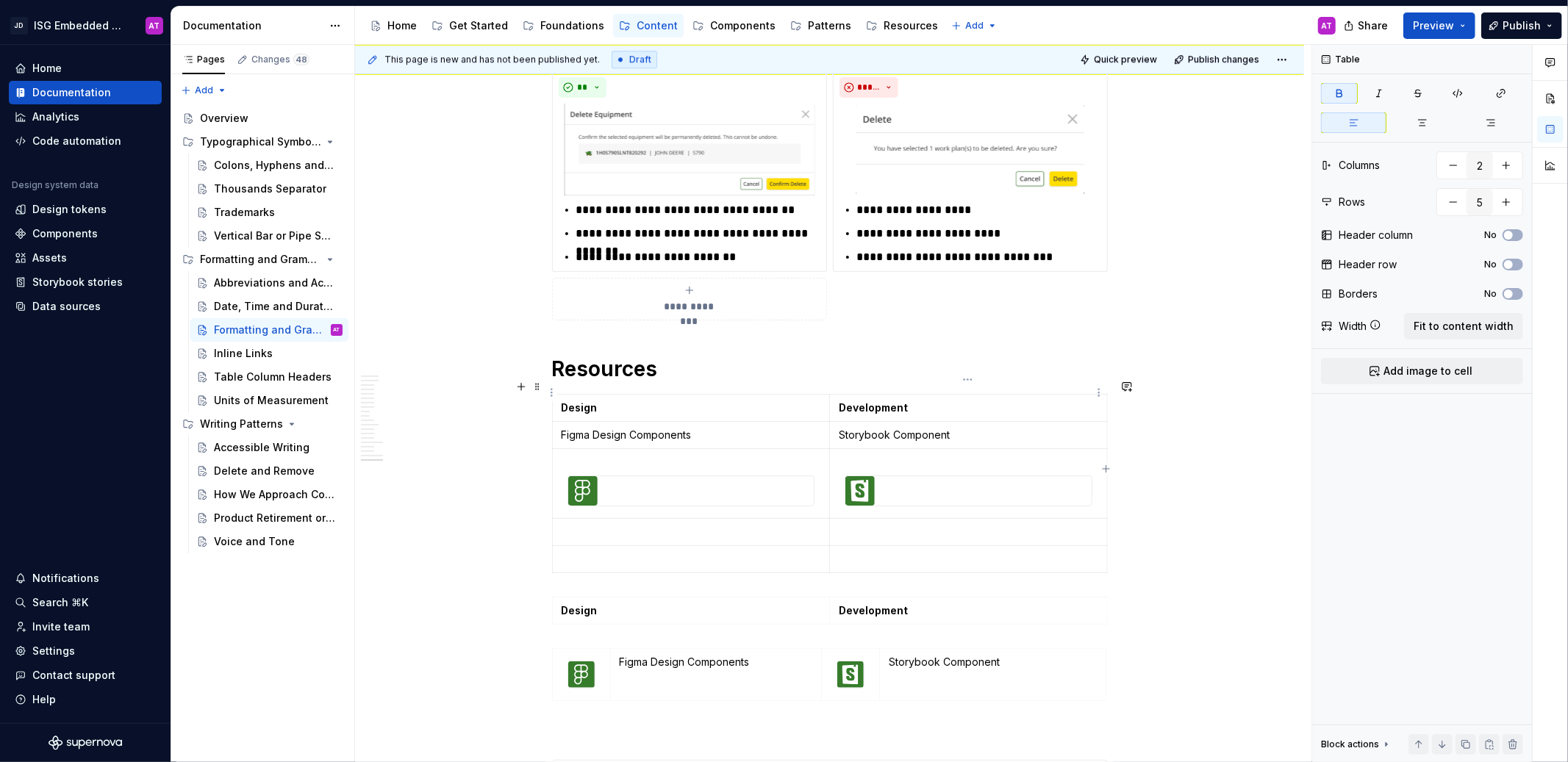
click at [1078, 394] on td "Development" at bounding box center [969, 408] width 278 height 27
click at [1546, 97] on button "button" at bounding box center [1550, 98] width 27 height 27
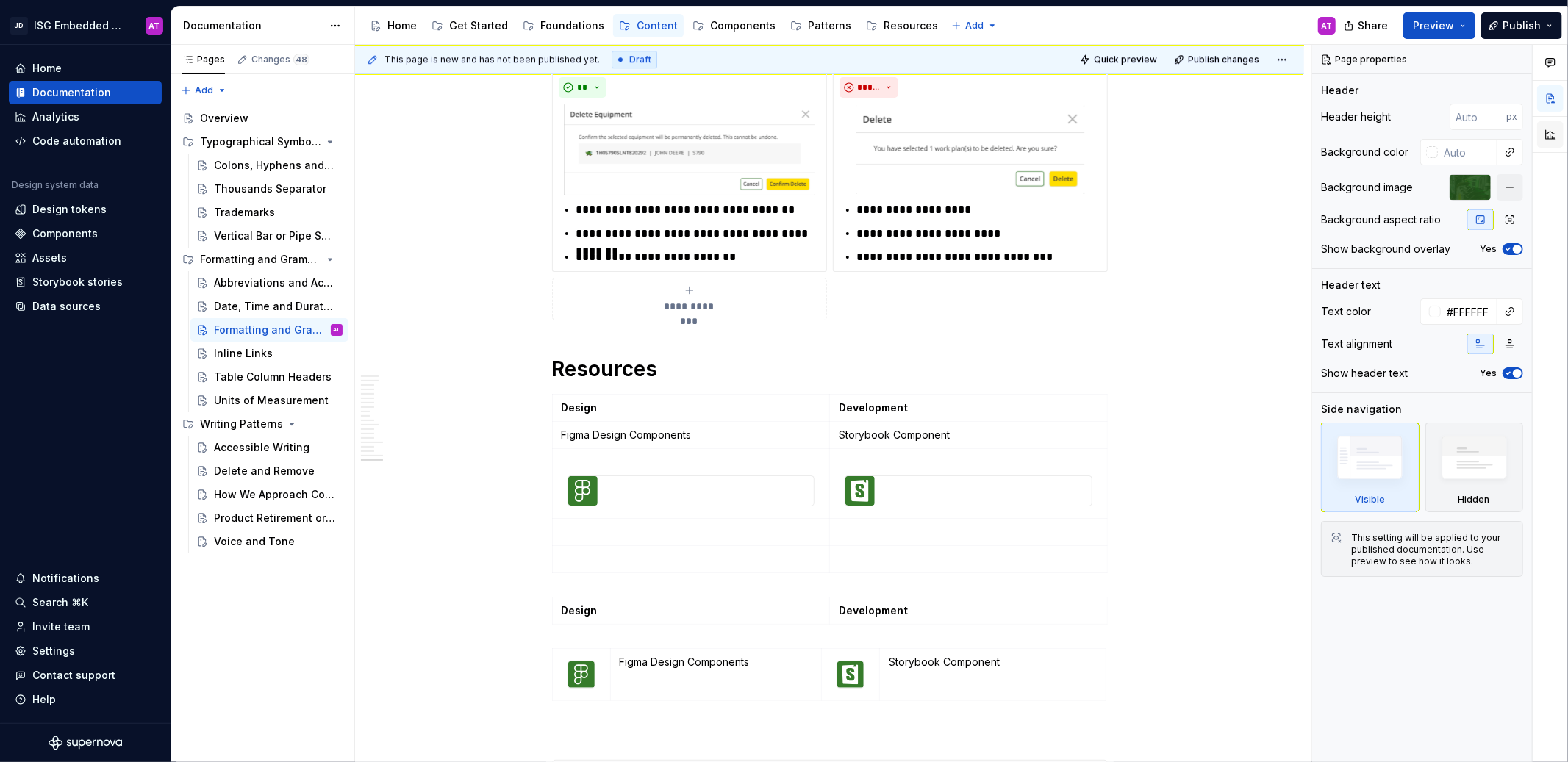
click at [1547, 131] on button "button" at bounding box center [1550, 134] width 27 height 27
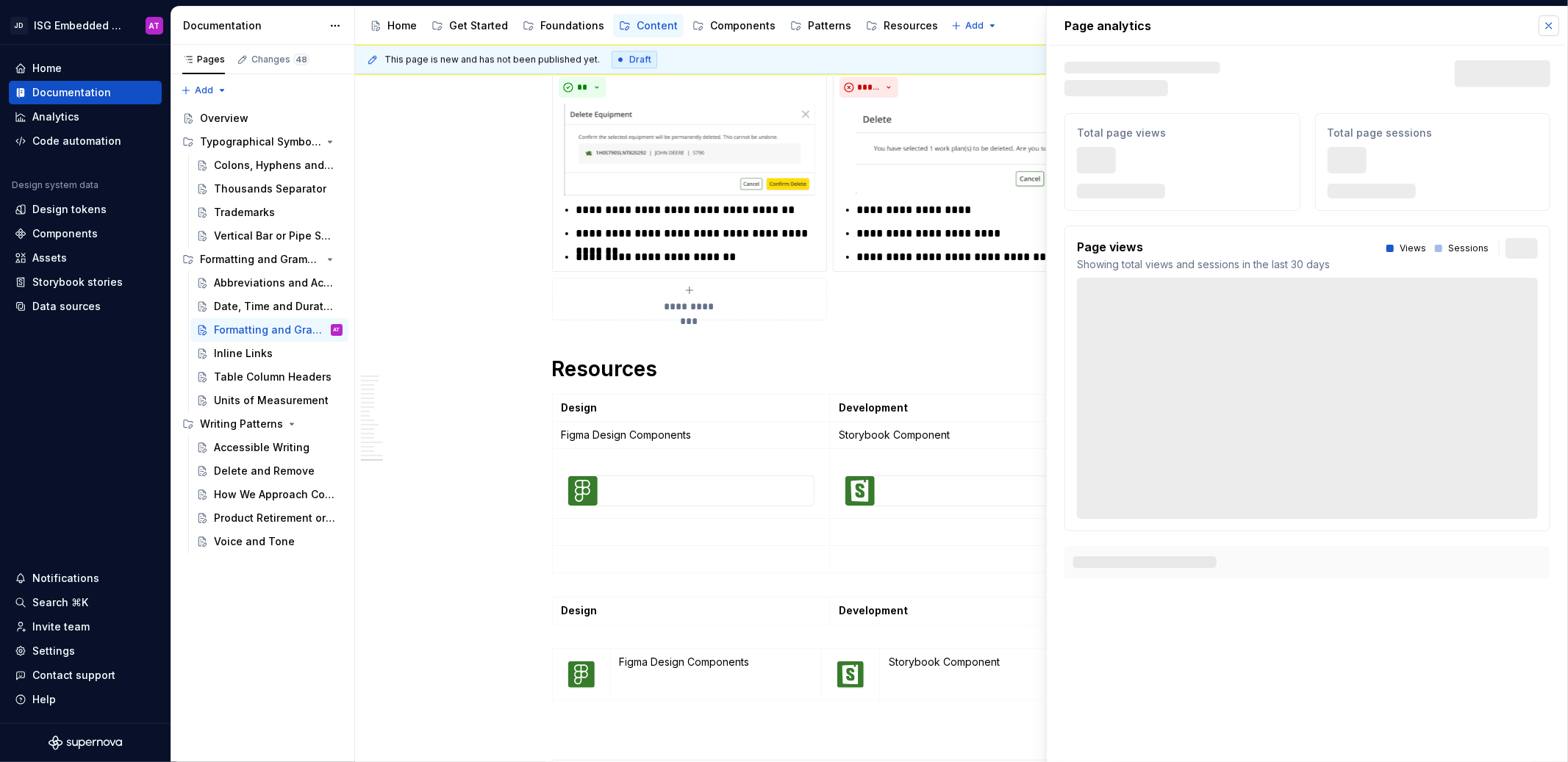
click at [1544, 27] on button "button" at bounding box center [1549, 26] width 21 height 21
type textarea "*"
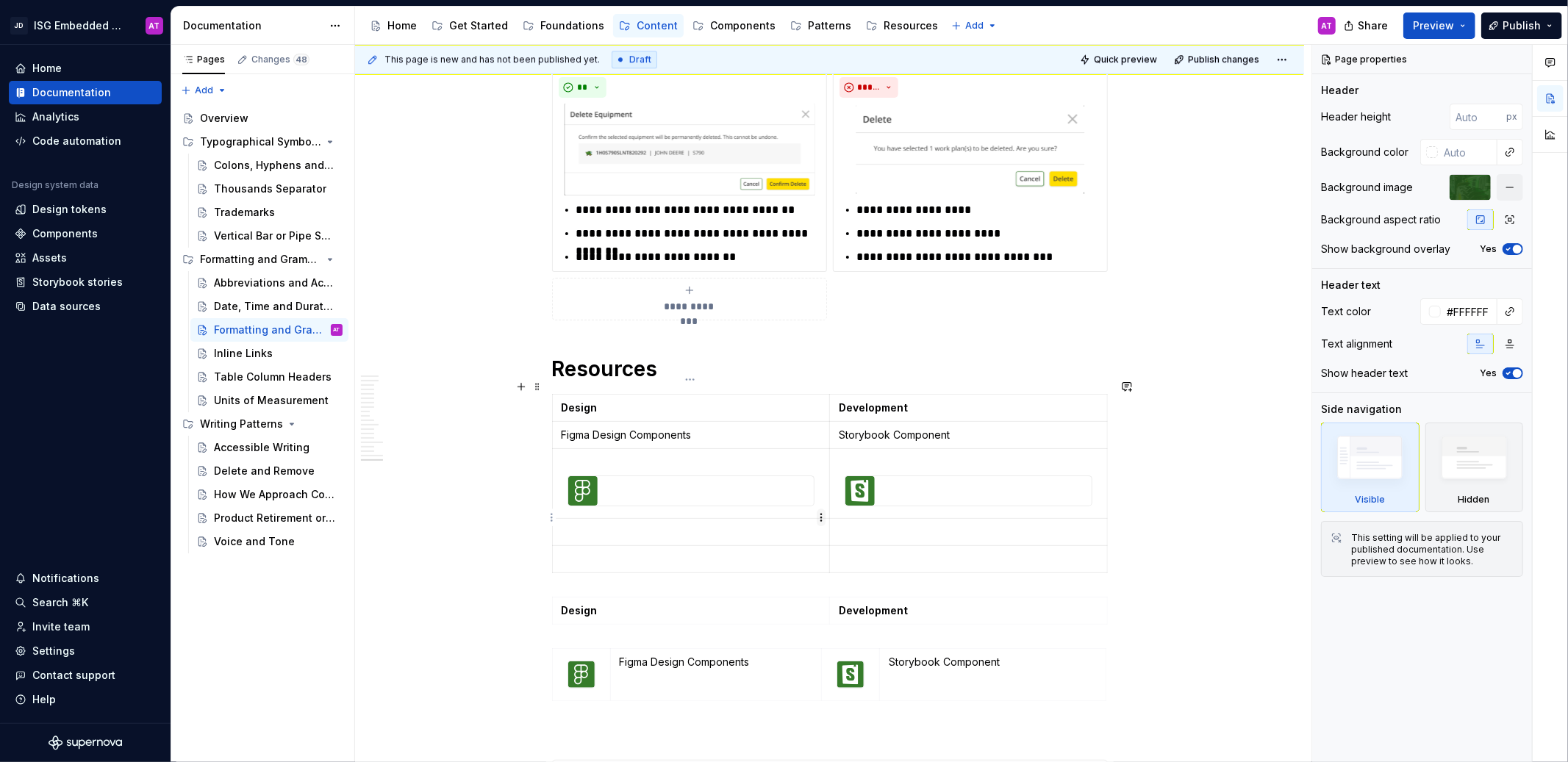
click at [822, 519] on html "JD ISG Embedded Design System AT Home Documentation Analytics Code automation D…" at bounding box center [784, 381] width 1568 height 762
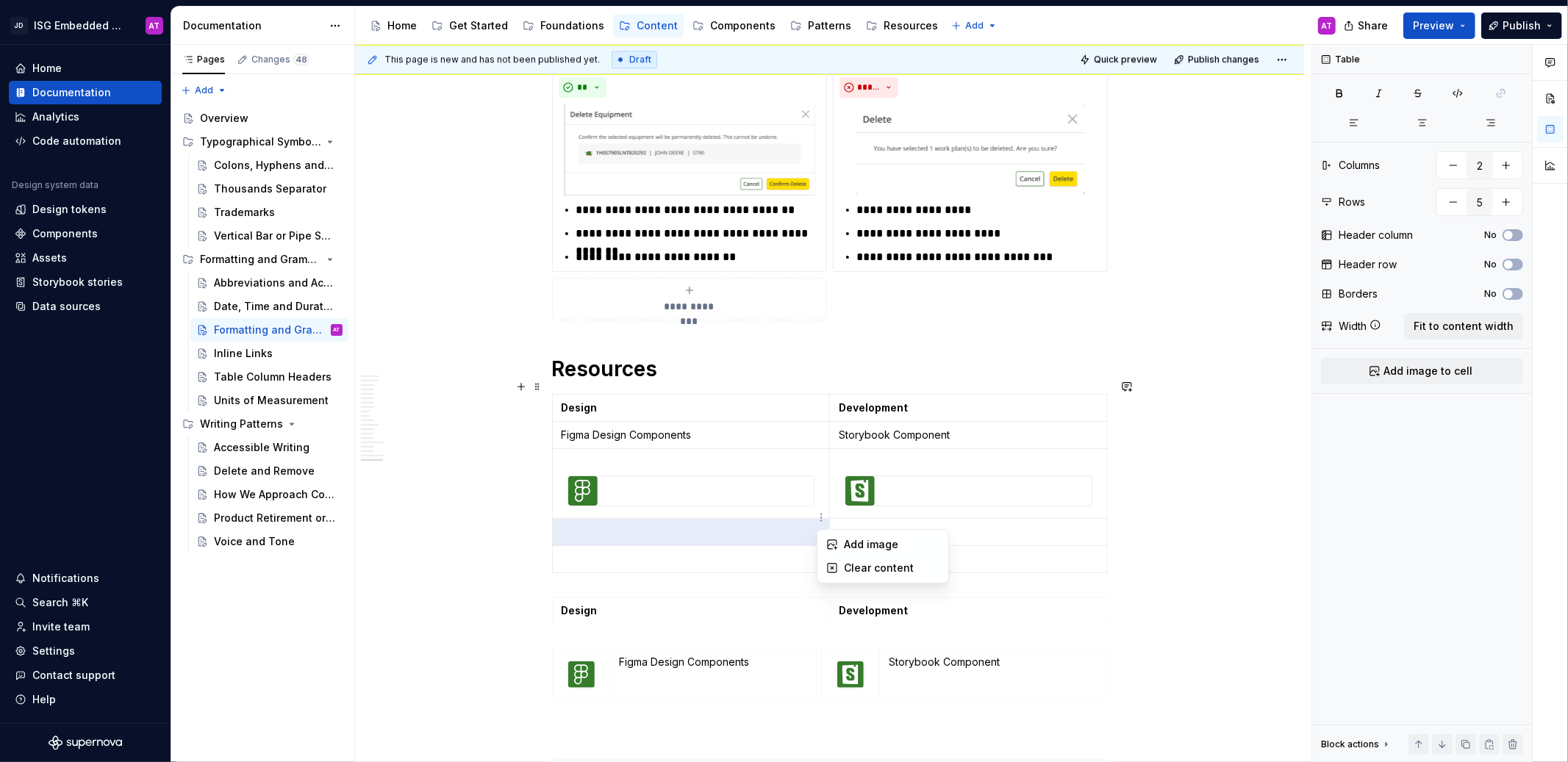
click at [550, 513] on html "JD ISG Embedded Design System AT Home Documentation Analytics Code automation D…" at bounding box center [784, 381] width 1568 height 762
click at [554, 512] on html "JD ISG Embedded Design System AT Home Documentation Analytics Code automation D…" at bounding box center [784, 381] width 1568 height 762
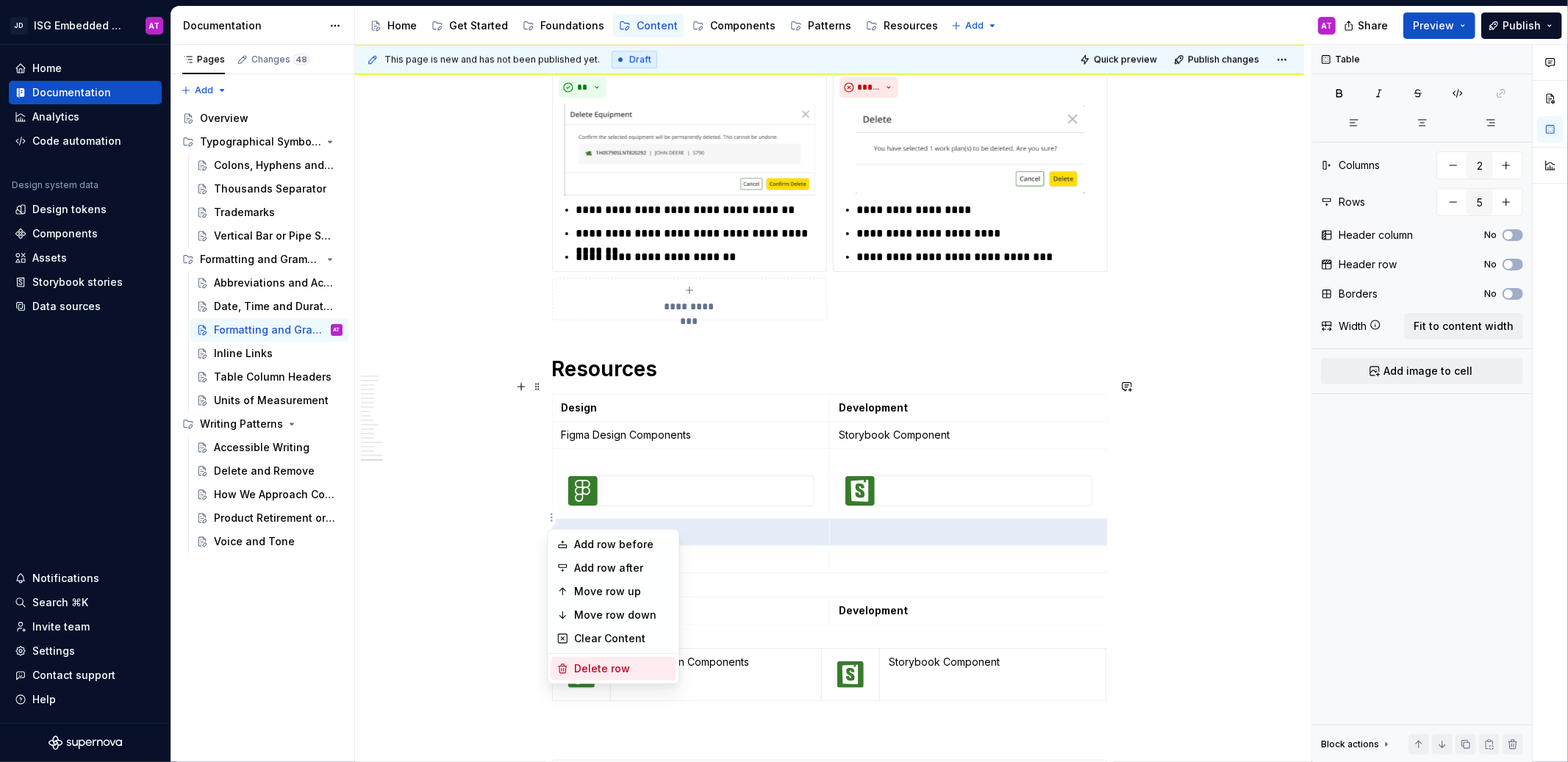
click at [604, 669] on div "Delete row" at bounding box center [622, 669] width 95 height 15
type input "4"
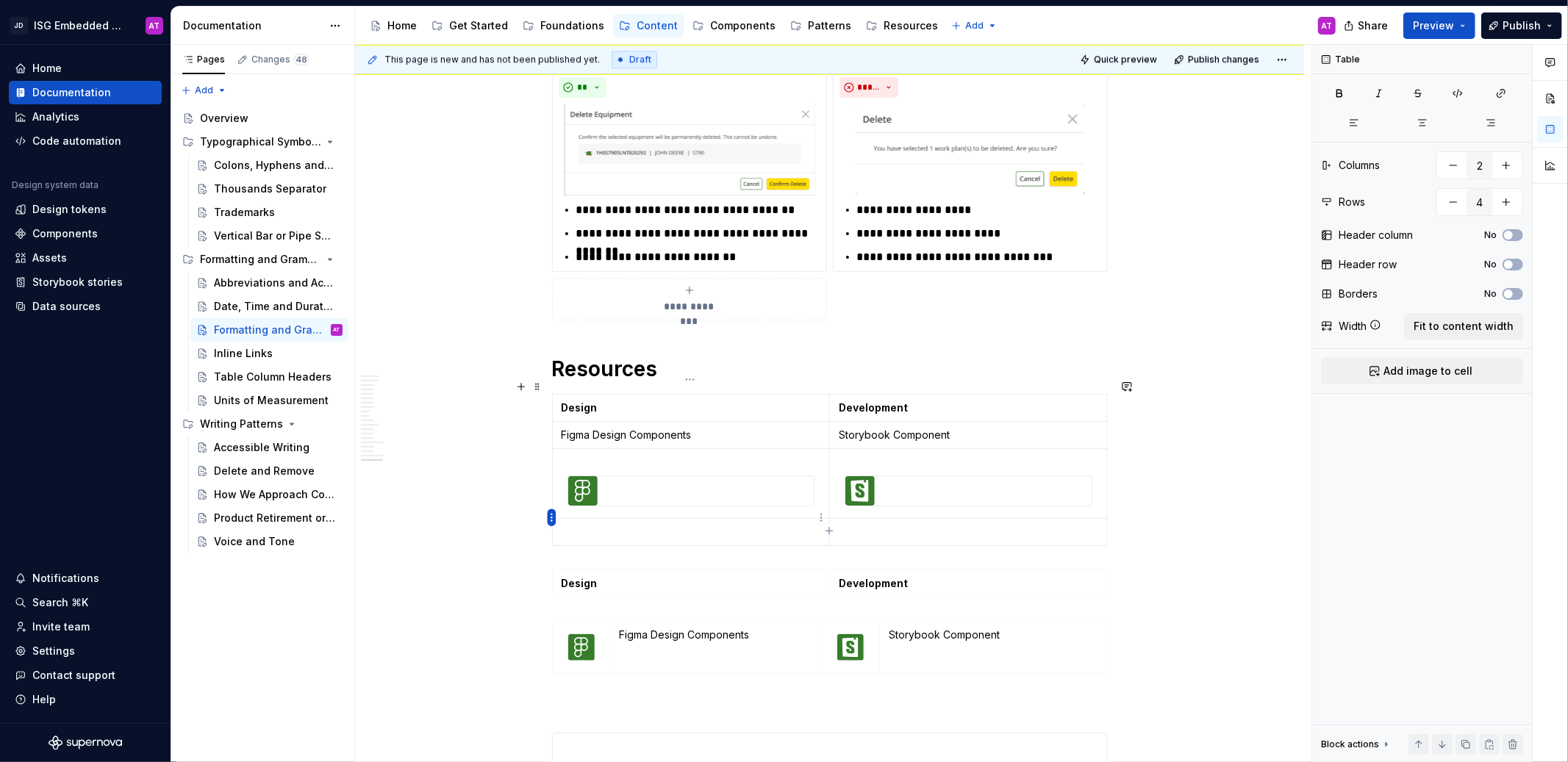
click at [550, 513] on html "JD ISG Embedded Design System AT Home Documentation Analytics Code automation D…" at bounding box center [784, 381] width 1568 height 762
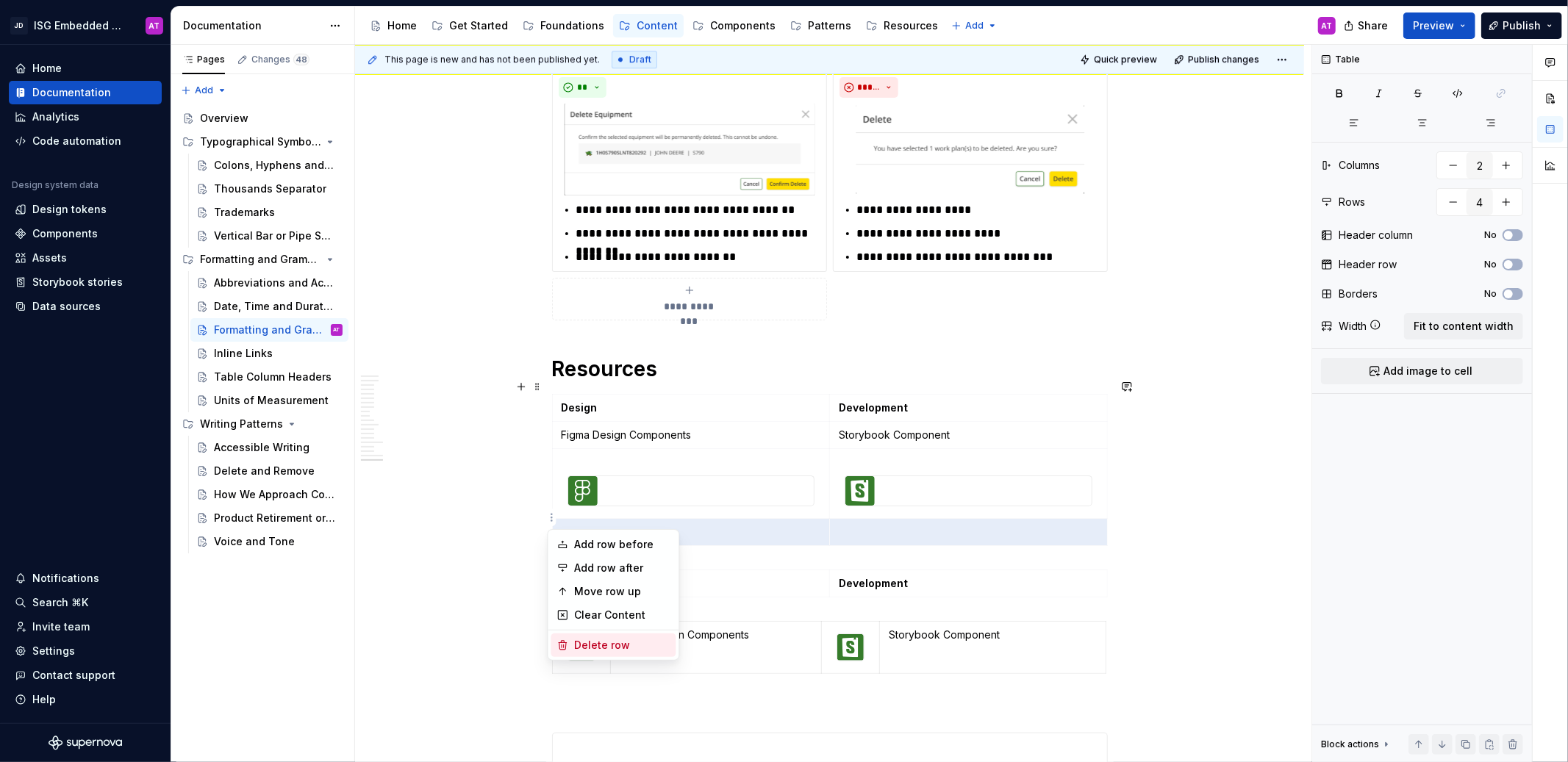
click at [592, 648] on div "Delete row" at bounding box center [622, 645] width 95 height 15
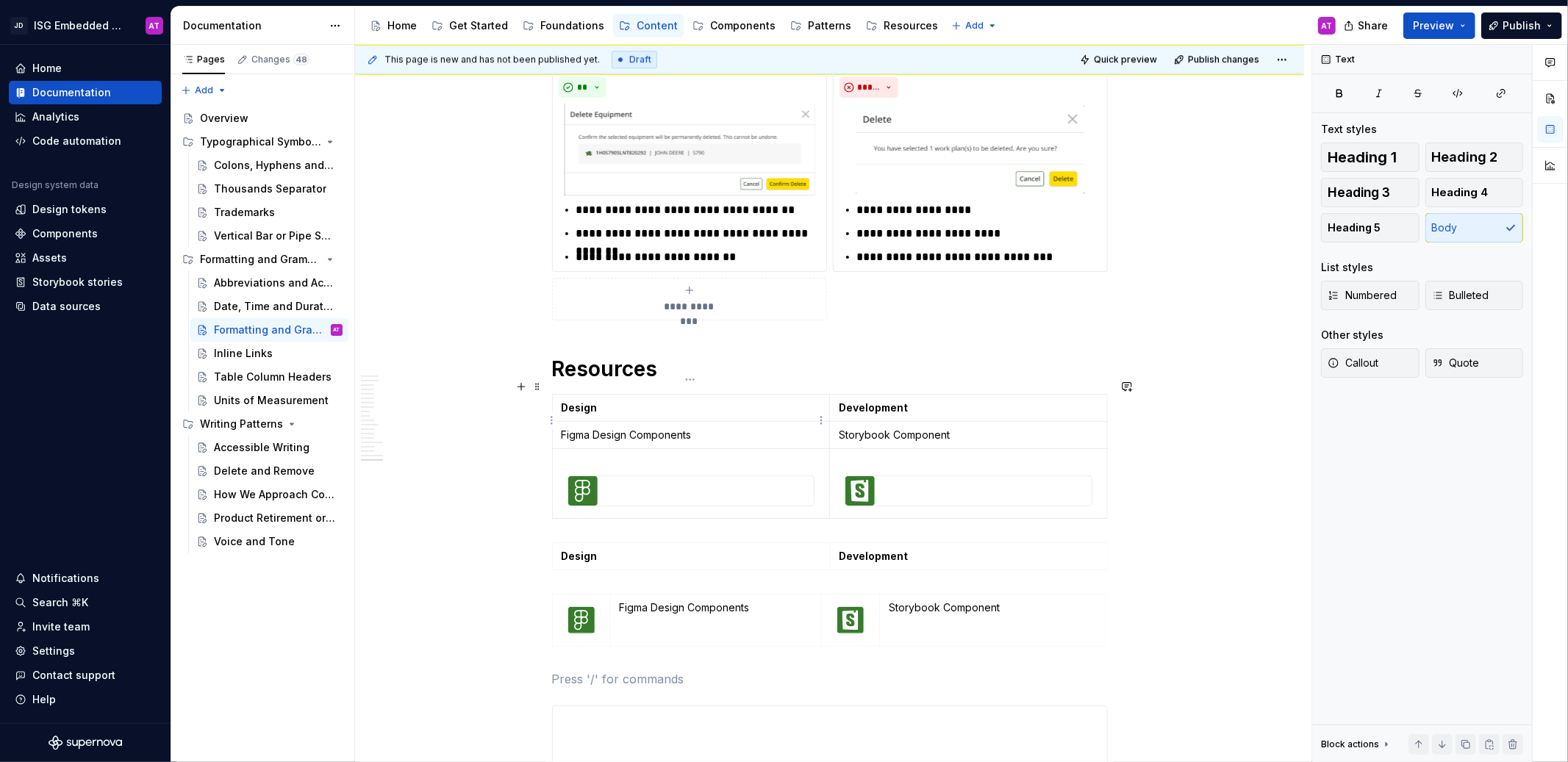
click at [670, 428] on p "Figma Design Components" at bounding box center [691, 435] width 260 height 15
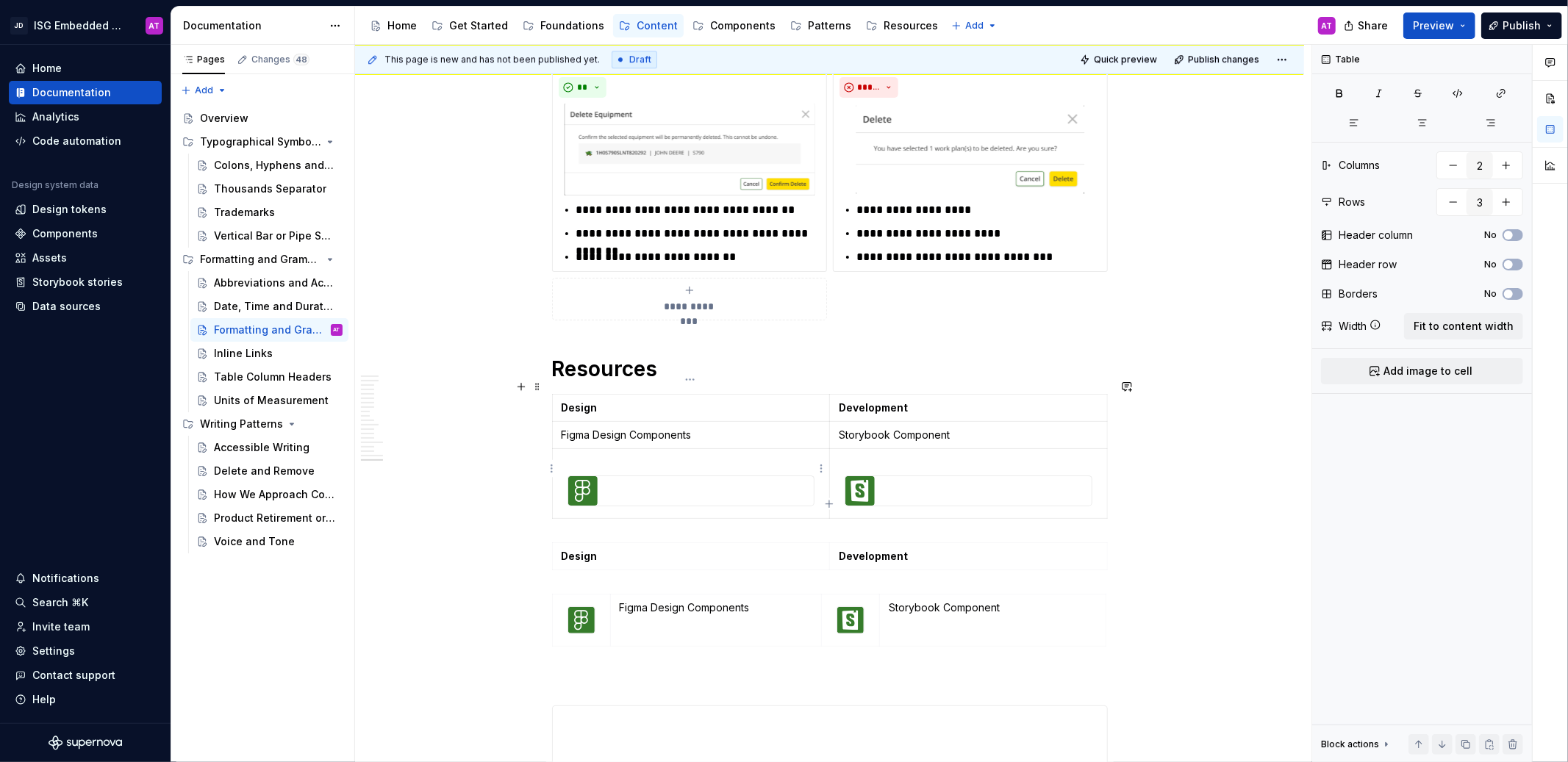
click at [599, 455] on p at bounding box center [691, 462] width 260 height 15
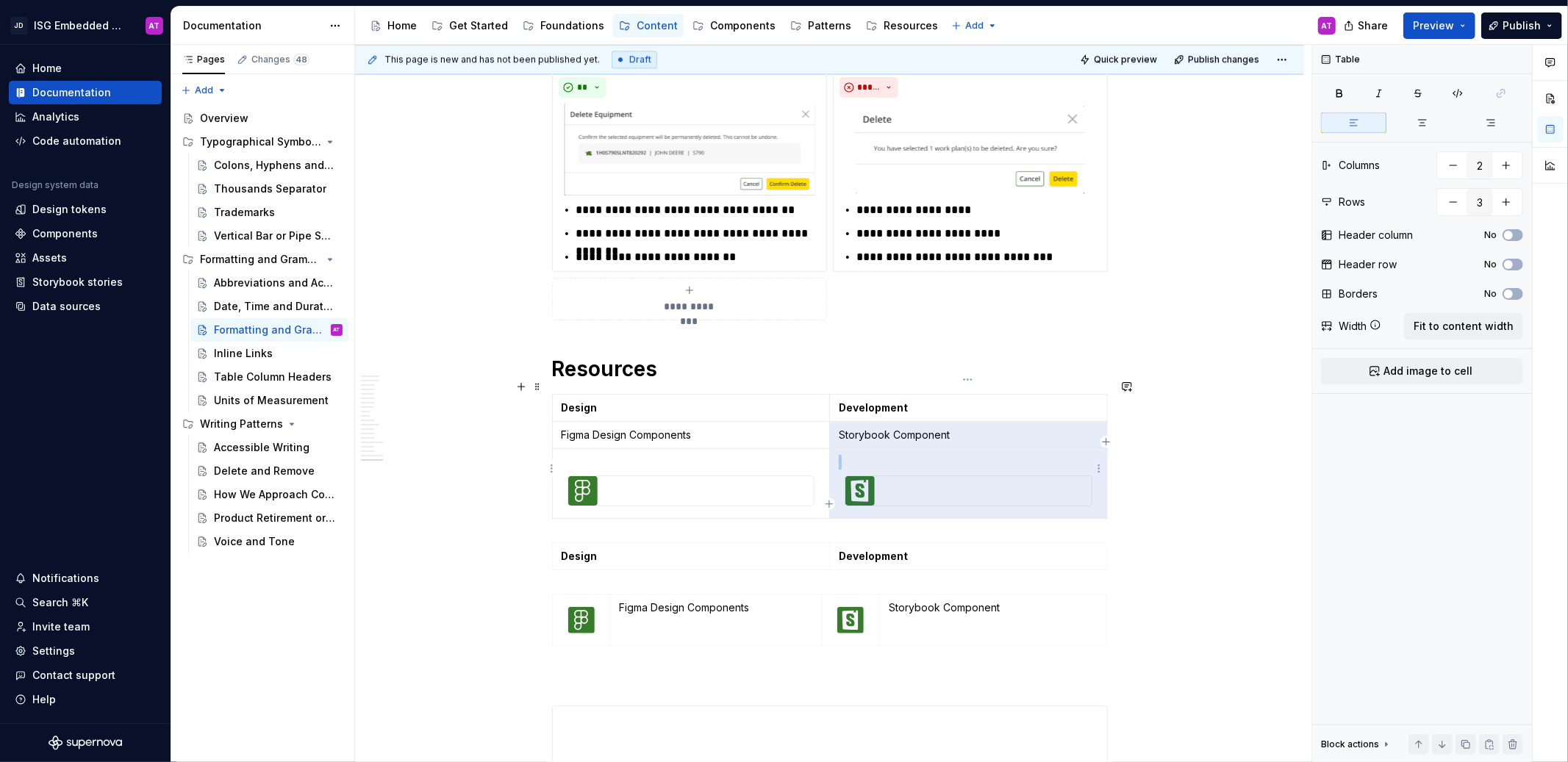
click at [840, 455] on p at bounding box center [968, 462] width 260 height 15
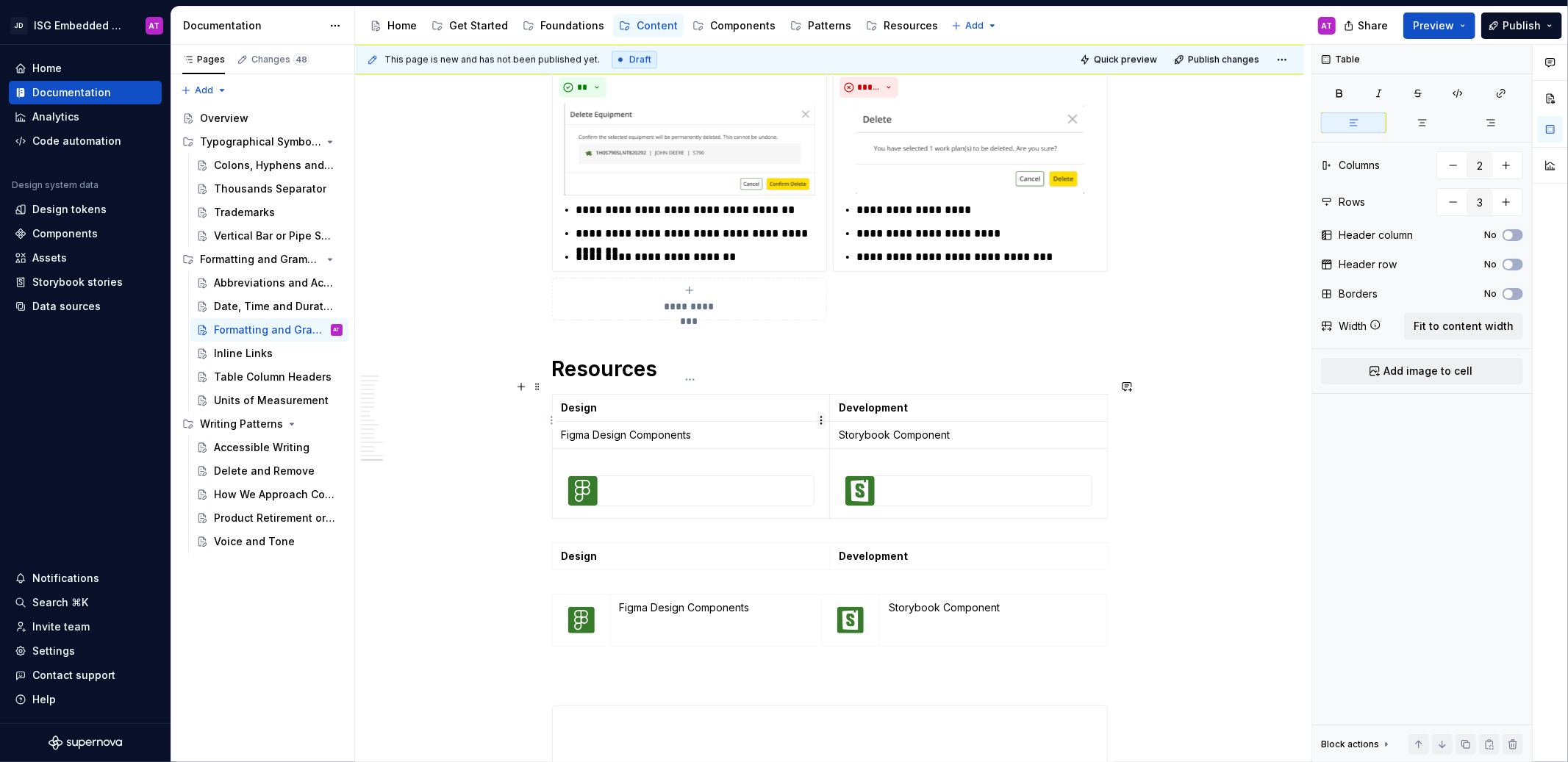
click at [821, 422] on html "JD ISG Embedded Design System AT Home Documentation Analytics Code automation D…" at bounding box center [784, 381] width 1568 height 762
click at [887, 340] on html "JD ISG Embedded Design System AT Home Documentation Analytics Code automation D…" at bounding box center [784, 381] width 1568 height 762
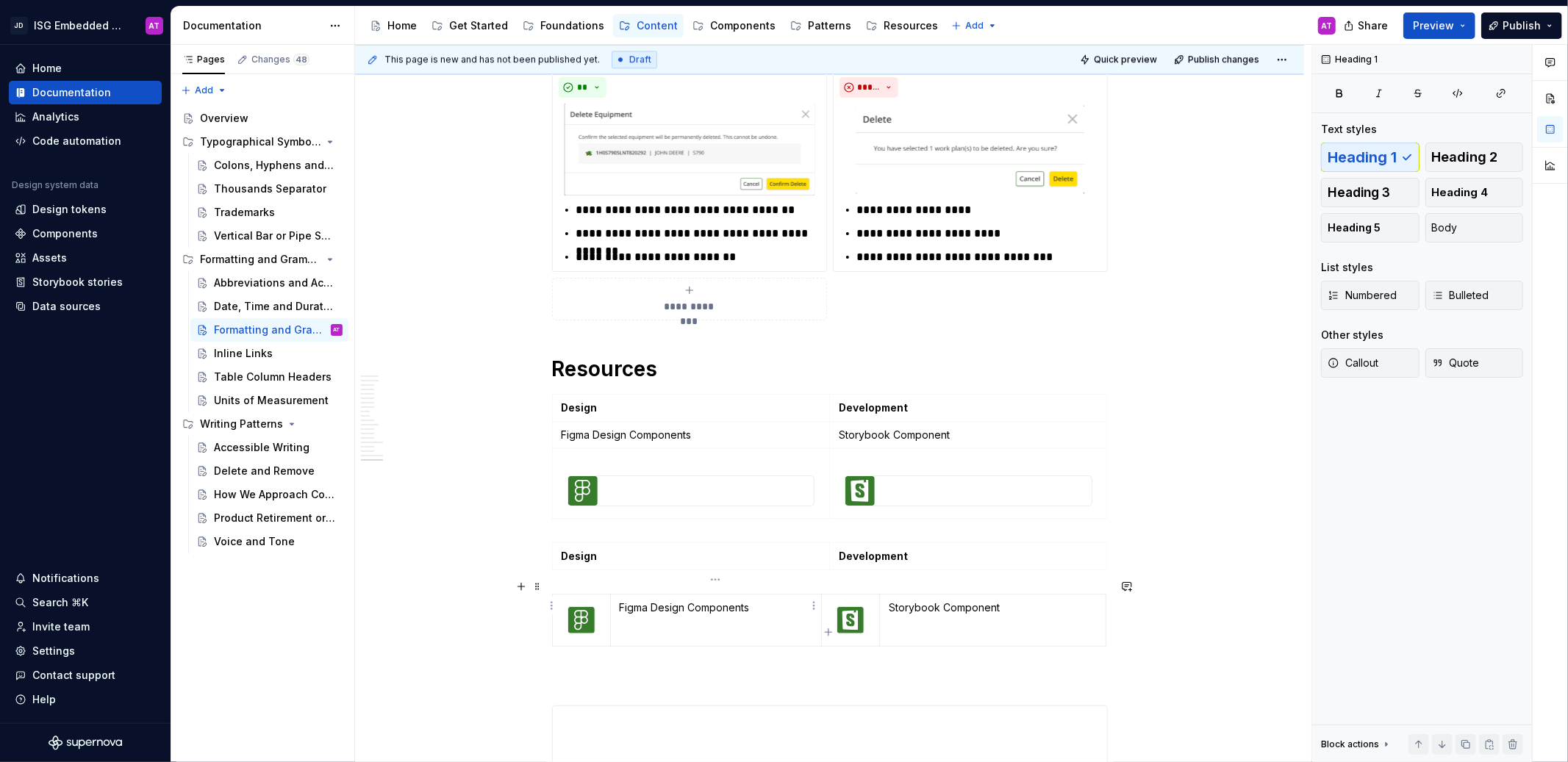
type textarea "*"
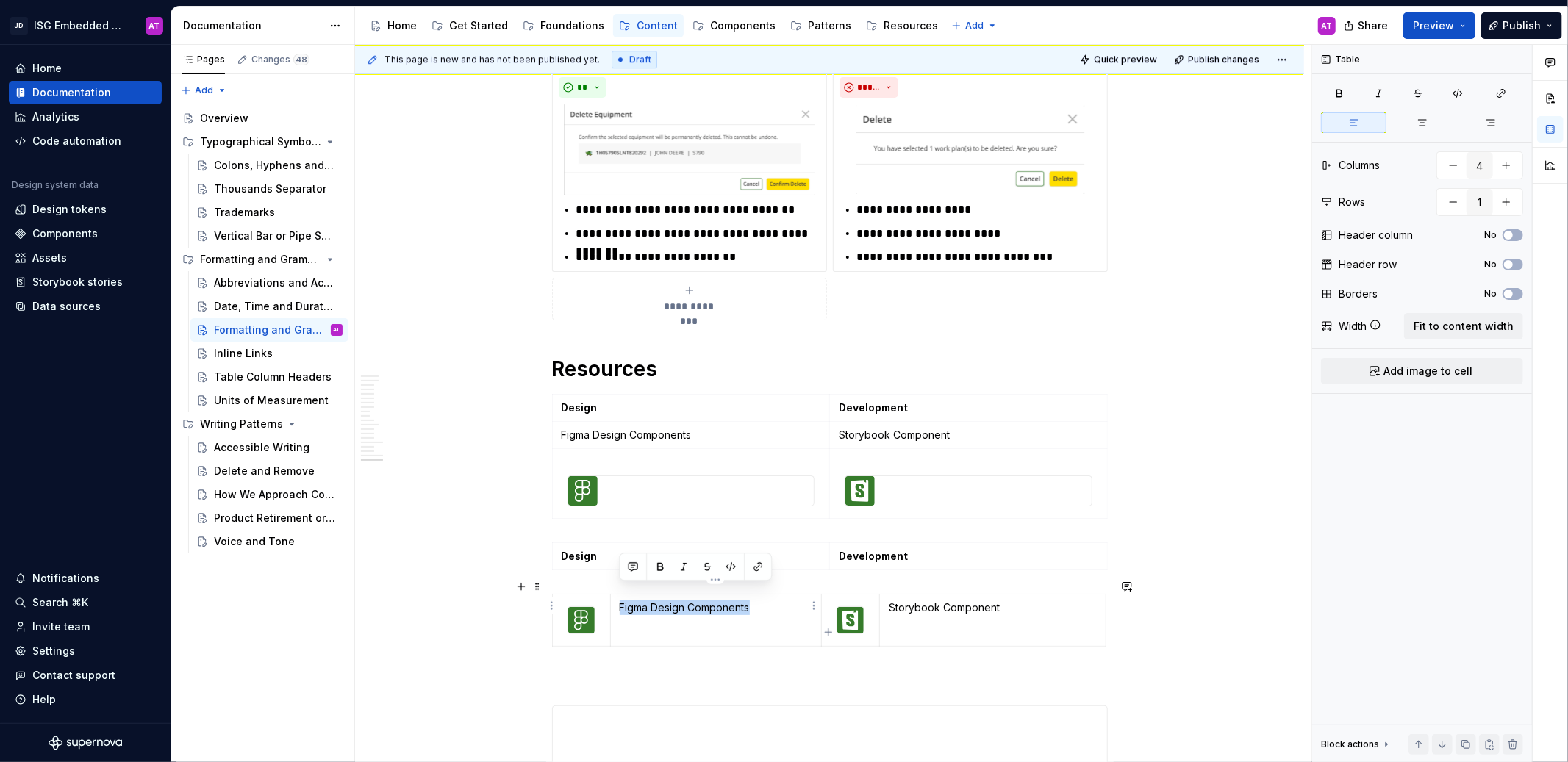
drag, startPoint x: 619, startPoint y: 595, endPoint x: 755, endPoint y: 592, distance: 136.0
click at [755, 601] on p "Figma Design Components" at bounding box center [717, 608] width 194 height 15
click at [752, 606] on td "Figma Design Components" at bounding box center [716, 621] width 212 height 52
click at [1457, 95] on icon "button" at bounding box center [1457, 93] width 9 height 8
type input "2"
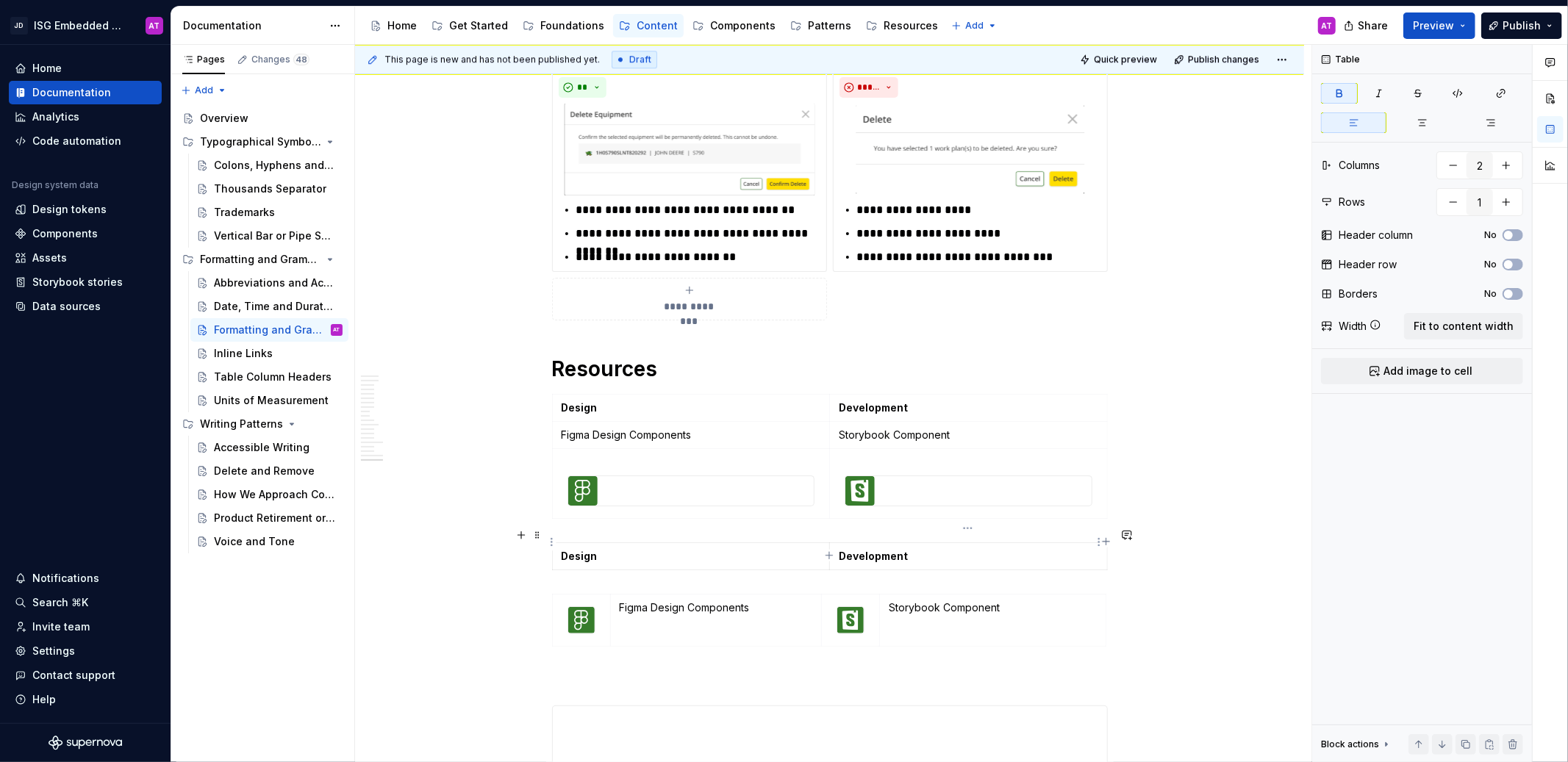
click at [884, 549] on strong "Development" at bounding box center [873, 555] width 69 height 13
click at [961, 552] on td "Development" at bounding box center [968, 557] width 278 height 27
type input "3"
click at [646, 428] on p "Figma Design Components" at bounding box center [691, 435] width 260 height 15
drag, startPoint x: 712, startPoint y: 419, endPoint x: 558, endPoint y: 420, distance: 154.0
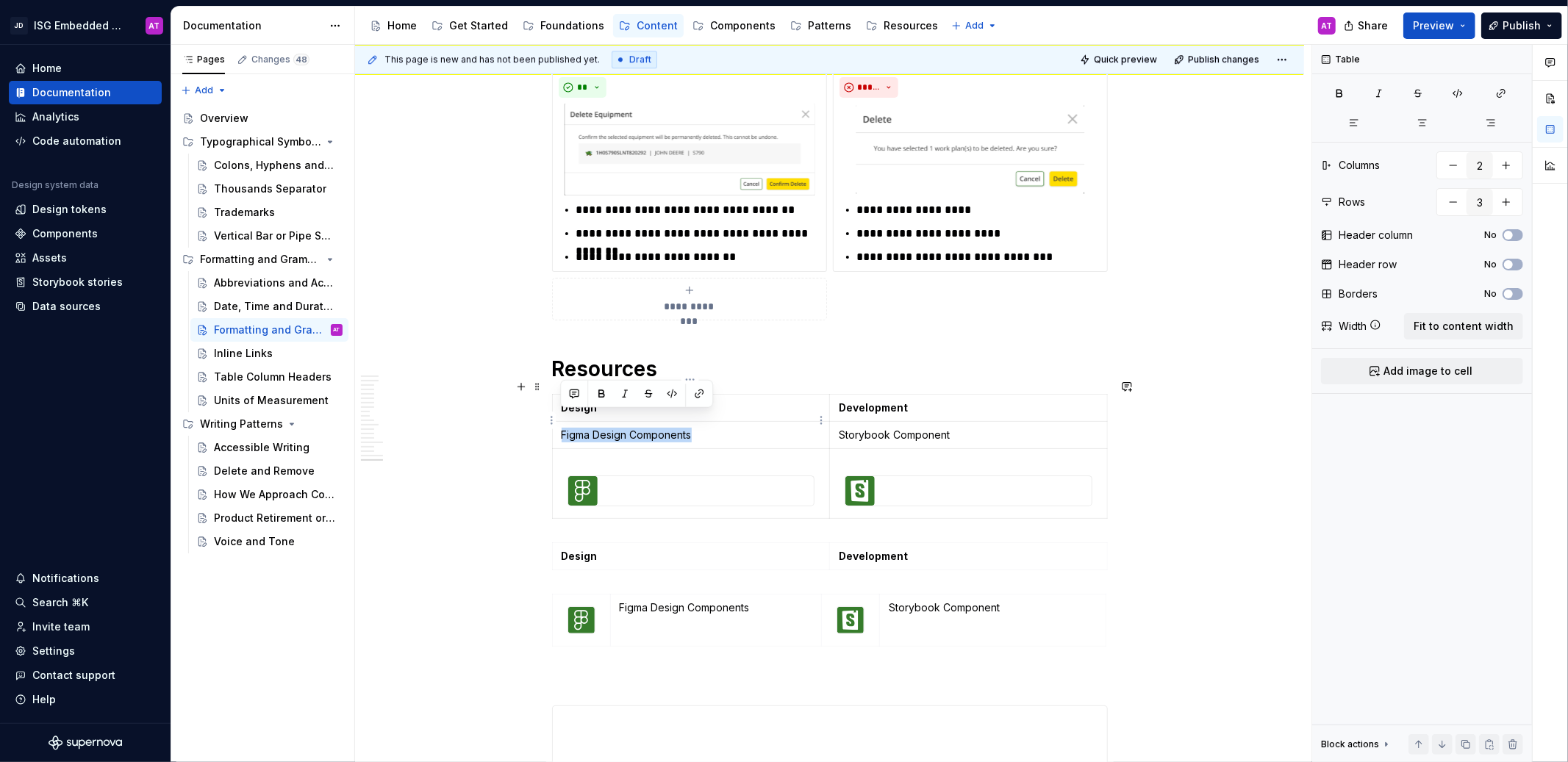
click at [558, 422] on td "Figma Design Components" at bounding box center [691, 435] width 278 height 27
click at [678, 387] on button "button" at bounding box center [672, 394] width 21 height 21
type textarea "*"
click at [688, 428] on p "Figma Design Components" at bounding box center [691, 435] width 260 height 15
click at [668, 429] on code "Figma Design Components" at bounding box center [622, 436] width 123 height 15
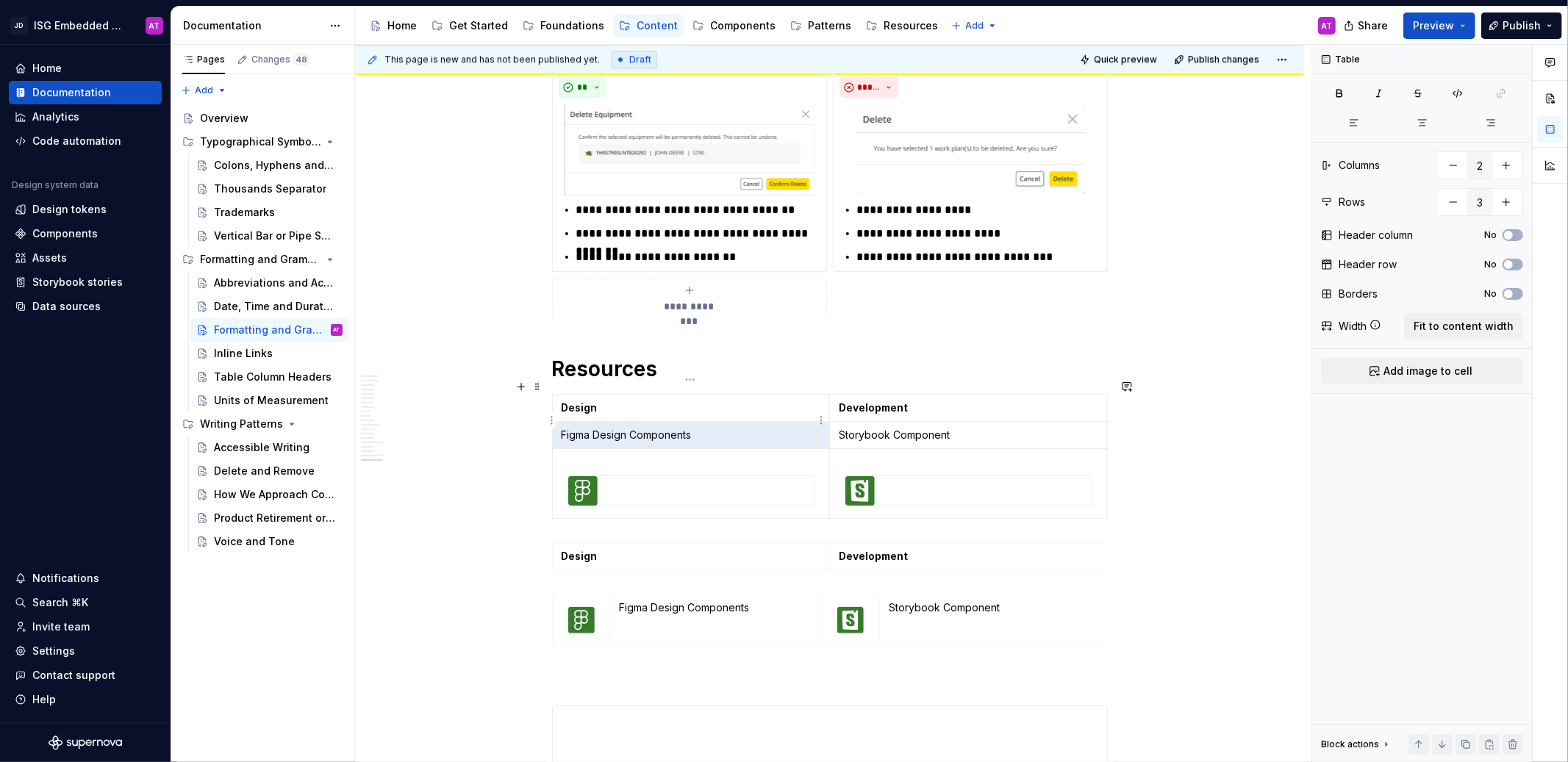
drag, startPoint x: 700, startPoint y: 421, endPoint x: 572, endPoint y: 423, distance: 128.0
click at [559, 422] on td "Figma Design Components" at bounding box center [691, 435] width 278 height 27
click at [666, 428] on p "Figma Design Components" at bounding box center [691, 435] width 260 height 15
drag, startPoint x: 704, startPoint y: 422, endPoint x: 692, endPoint y: 399, distance: 25.9
click at [562, 428] on p "Figma Design Components" at bounding box center [691, 435] width 260 height 15
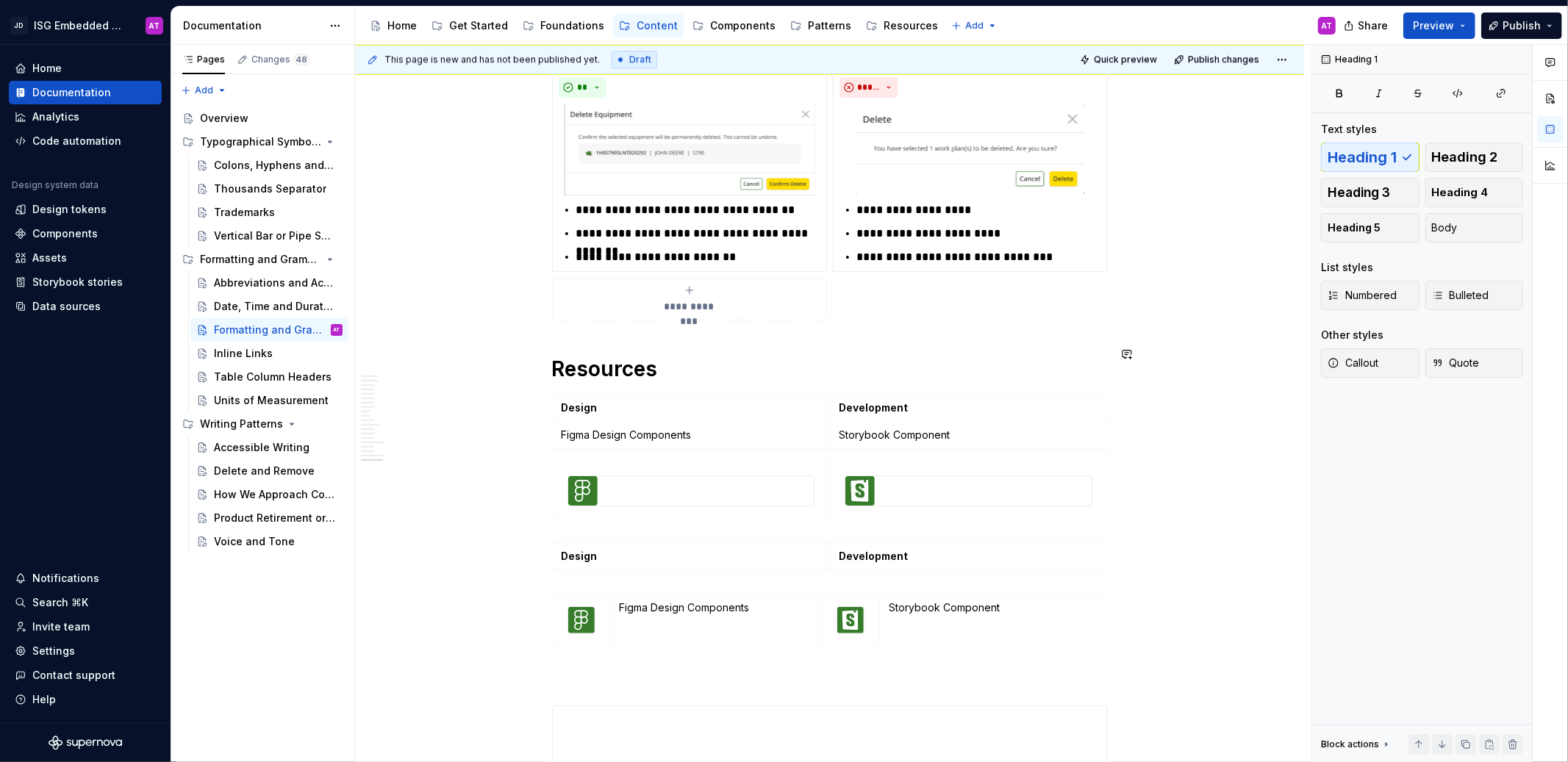
click at [775, 331] on div "Overview Generally, our digital products use AP Style for grammar and formattin…" at bounding box center [830, 117] width 556 height 7088
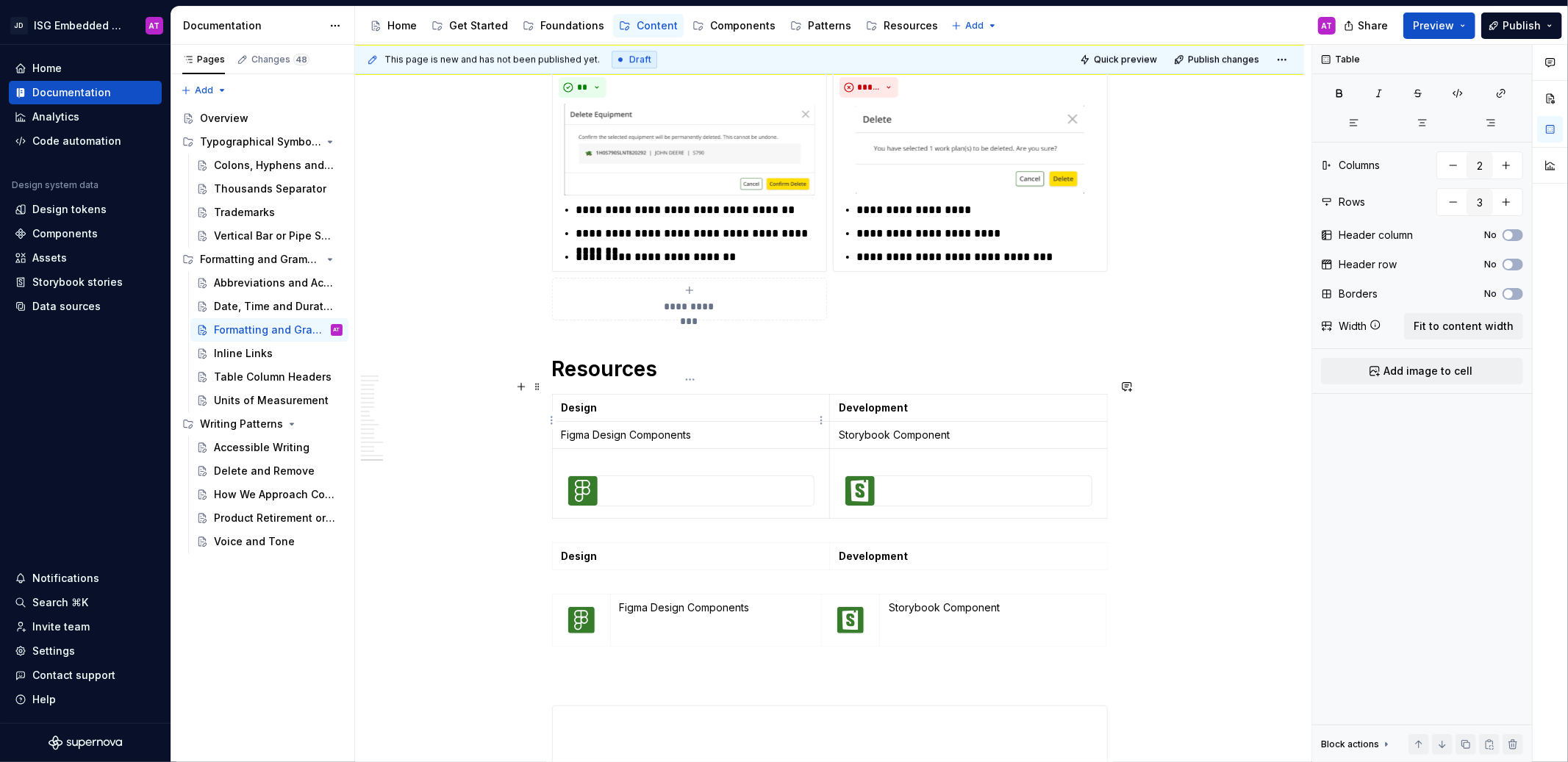
click at [696, 428] on p "Figma Design Components" at bounding box center [691, 435] width 260 height 15
type input "4"
type input "1"
click at [623, 601] on p "Figma Design Components" at bounding box center [717, 608] width 194 height 15
click at [796, 614] on td "Figma Design Components" at bounding box center [716, 621] width 212 height 52
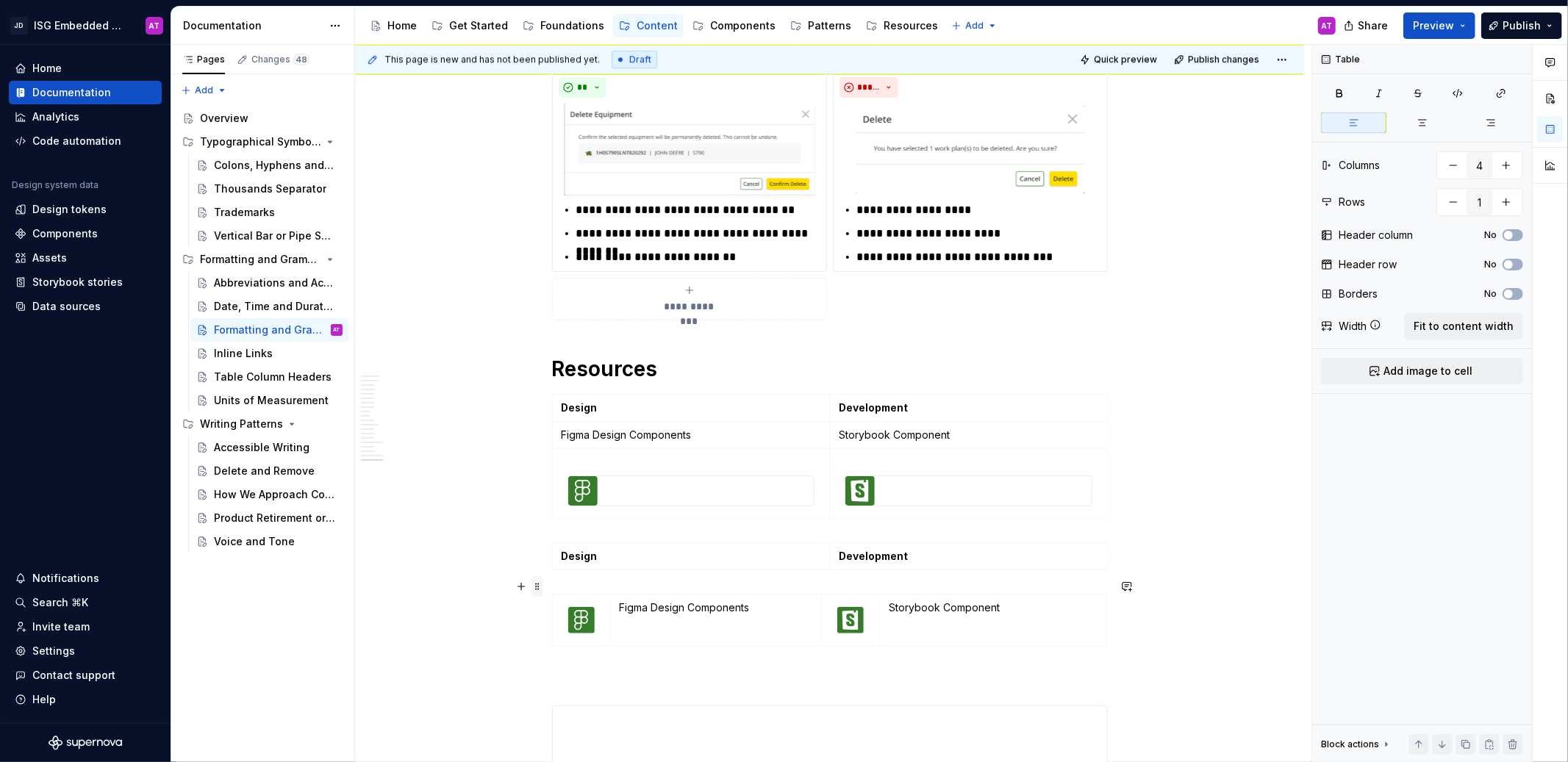
click at [538, 590] on span at bounding box center [538, 586] width 12 height 21
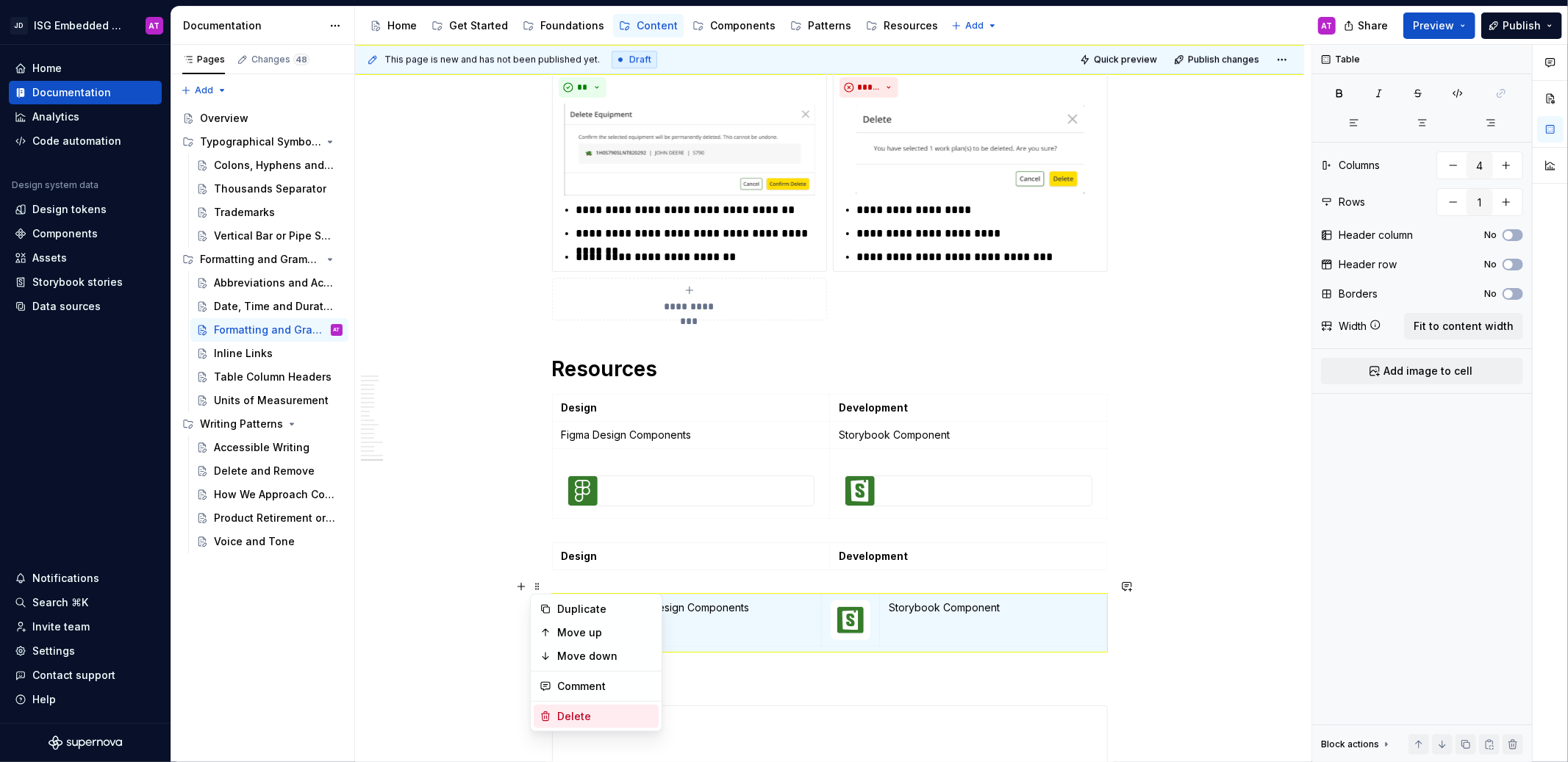
click at [592, 717] on div "Delete" at bounding box center [604, 717] width 95 height 15
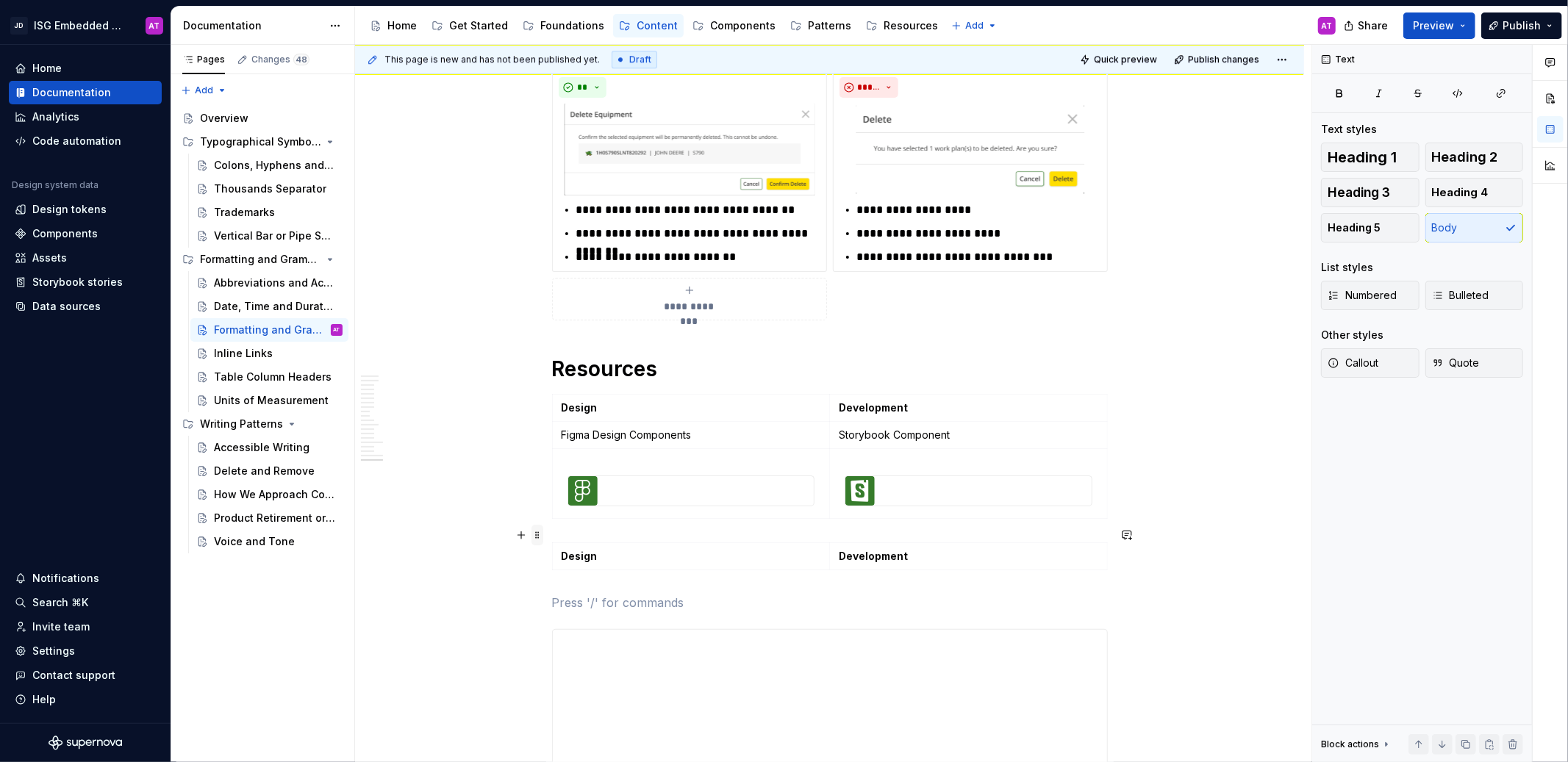
click at [534, 537] on span at bounding box center [538, 535] width 12 height 21
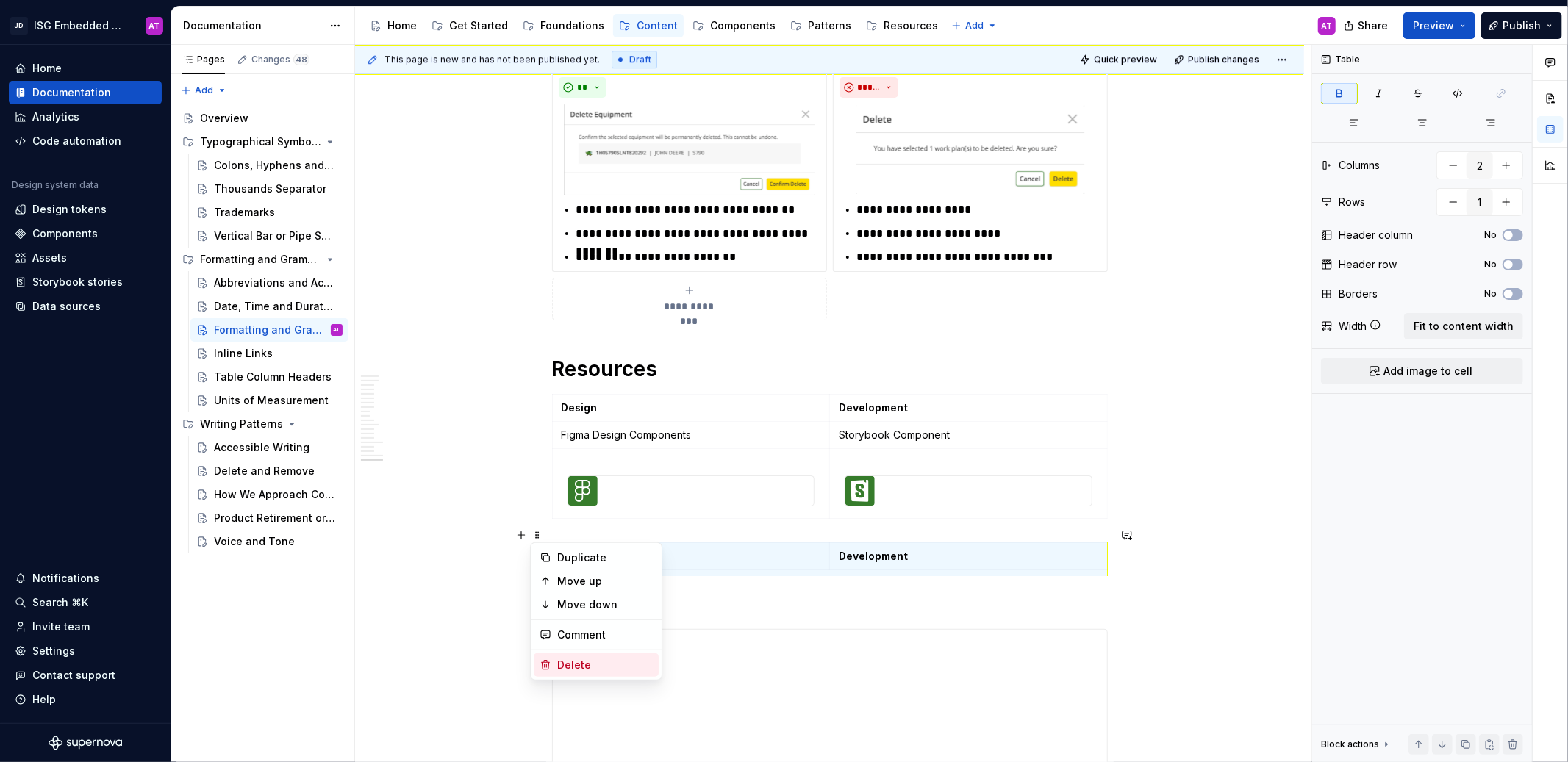
click at [568, 663] on div "Delete" at bounding box center [604, 664] width 95 height 15
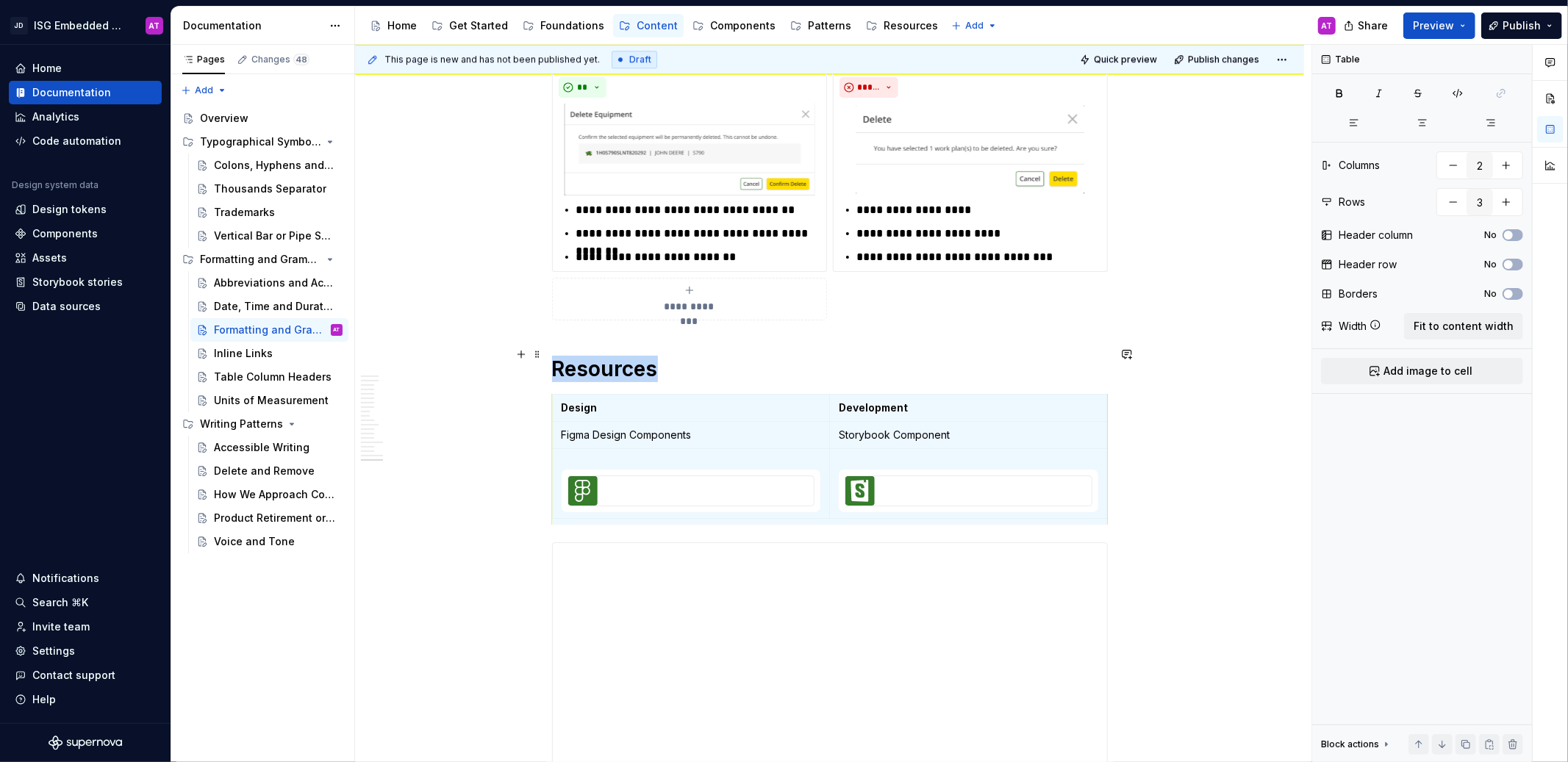
click at [1199, 358] on div "This page is new and has not been published yet. Draft Quick preview Publish ch…" at bounding box center [833, 404] width 957 height 718
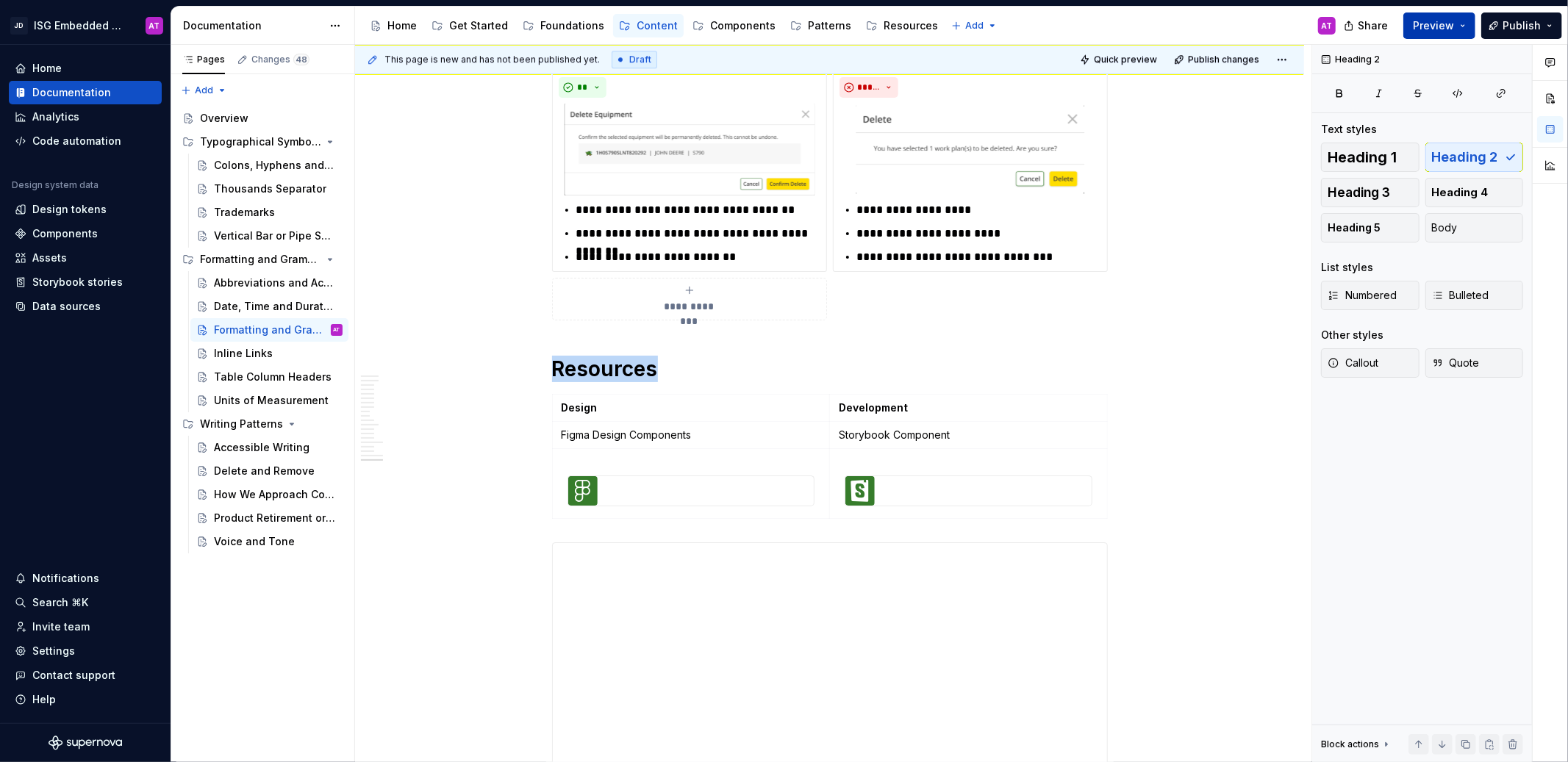
click at [1446, 28] on span "Preview" at bounding box center [1433, 25] width 41 height 15
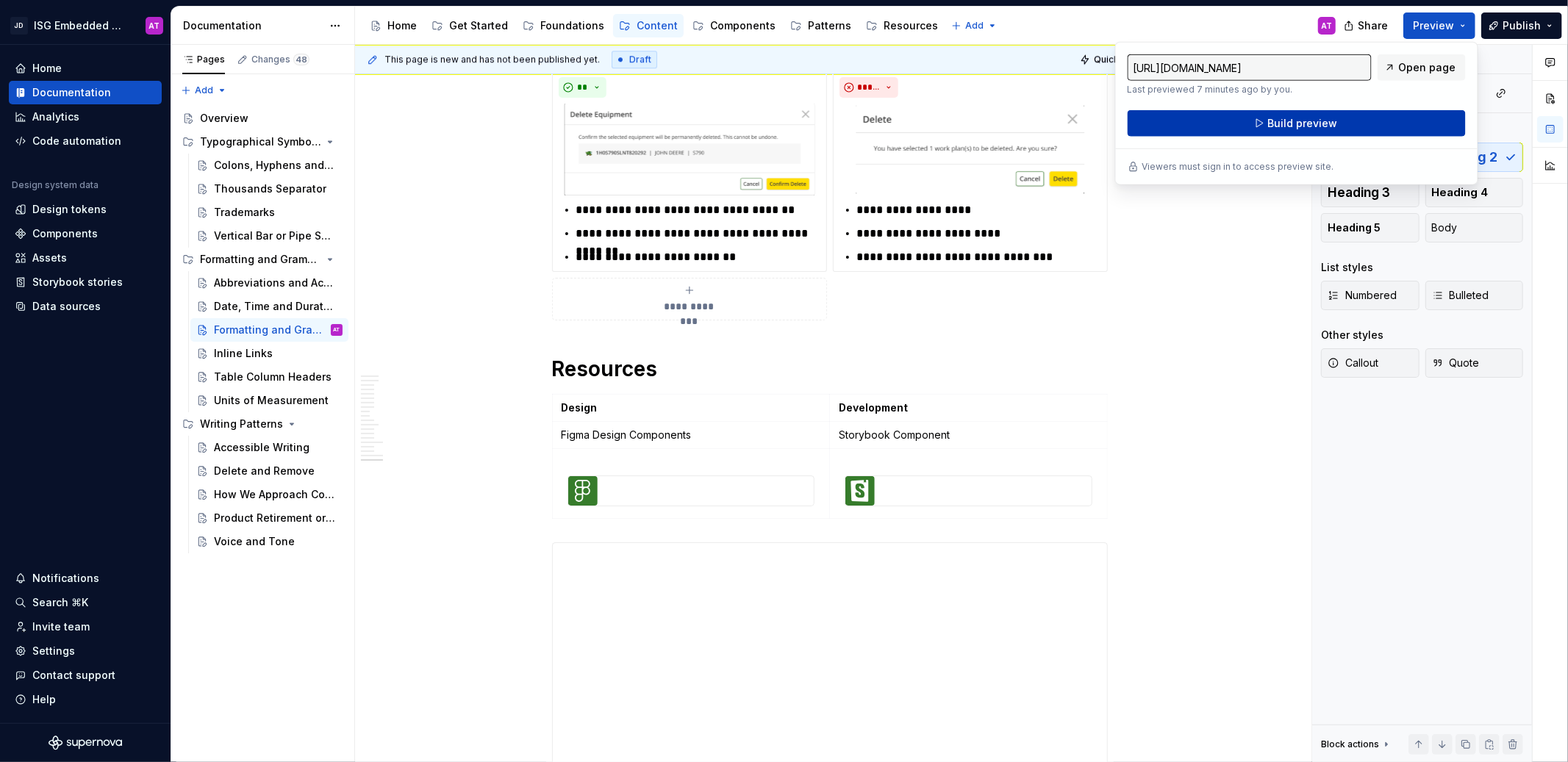
click at [1349, 130] on button "Build preview" at bounding box center [1296, 123] width 338 height 27
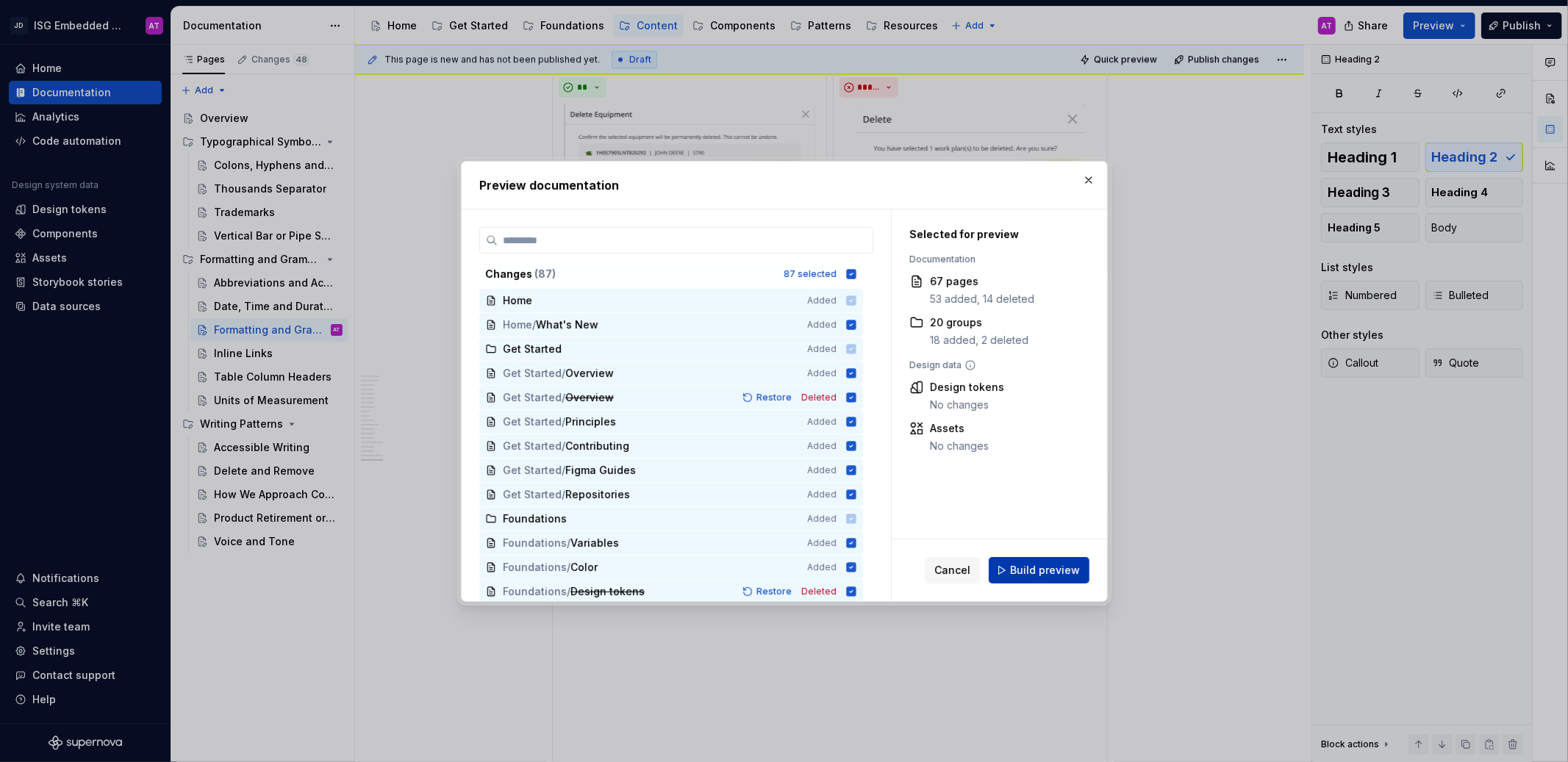
click at [1038, 572] on span "Build preview" at bounding box center [1044, 570] width 69 height 15
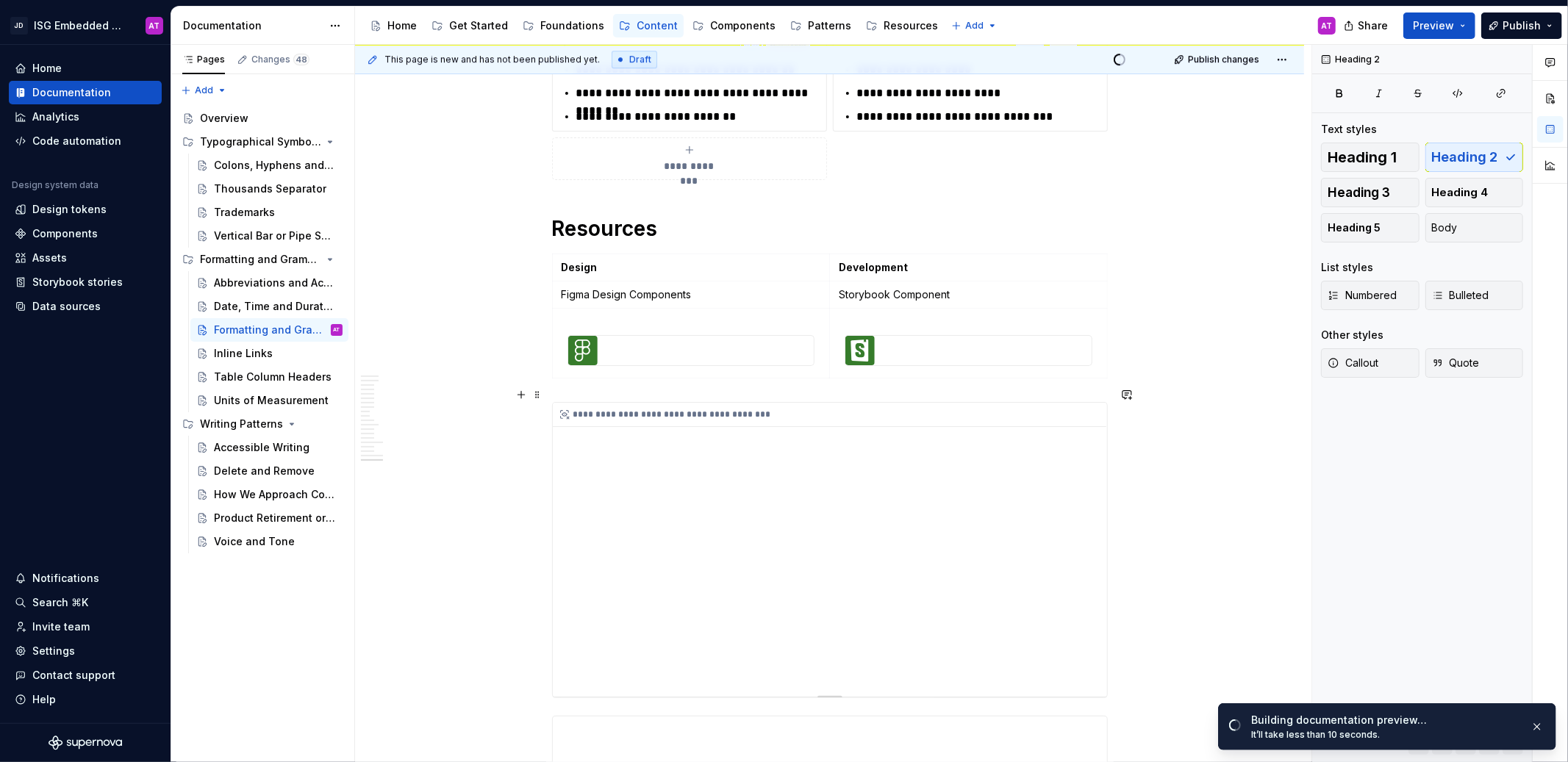
scroll to position [3900, 0]
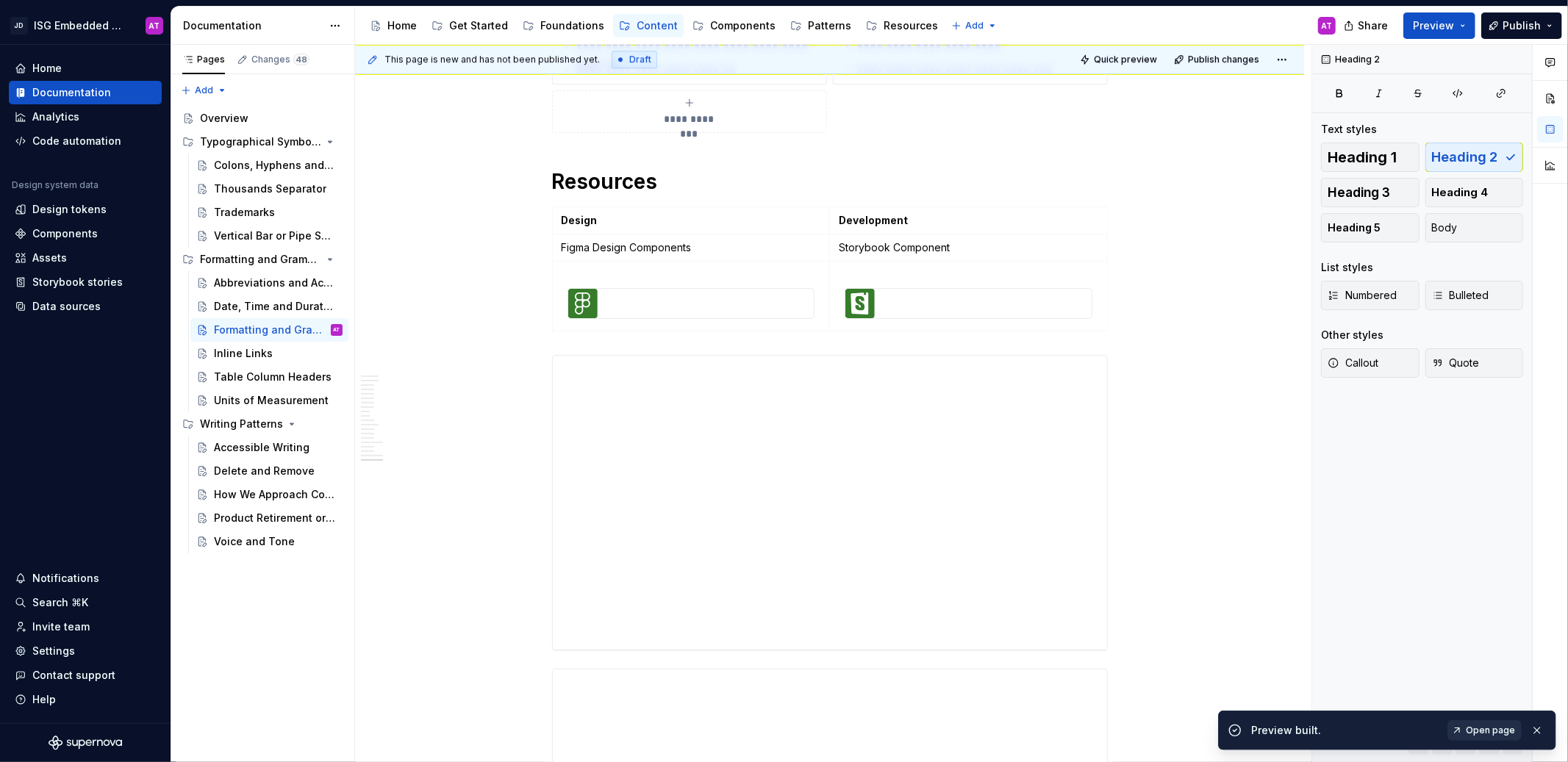
click at [1487, 733] on span "Open page" at bounding box center [1490, 731] width 49 height 12
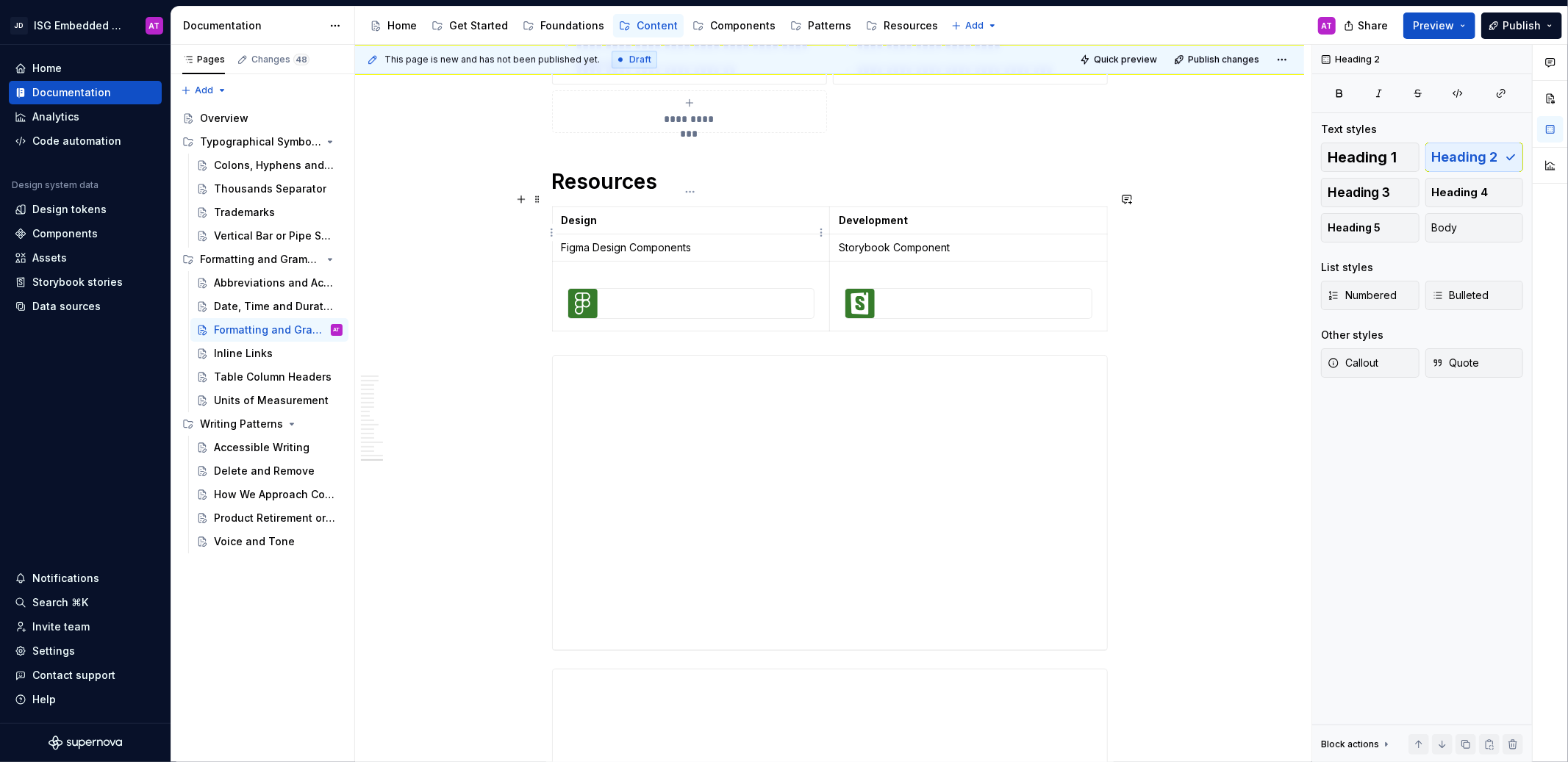
type textarea "*"
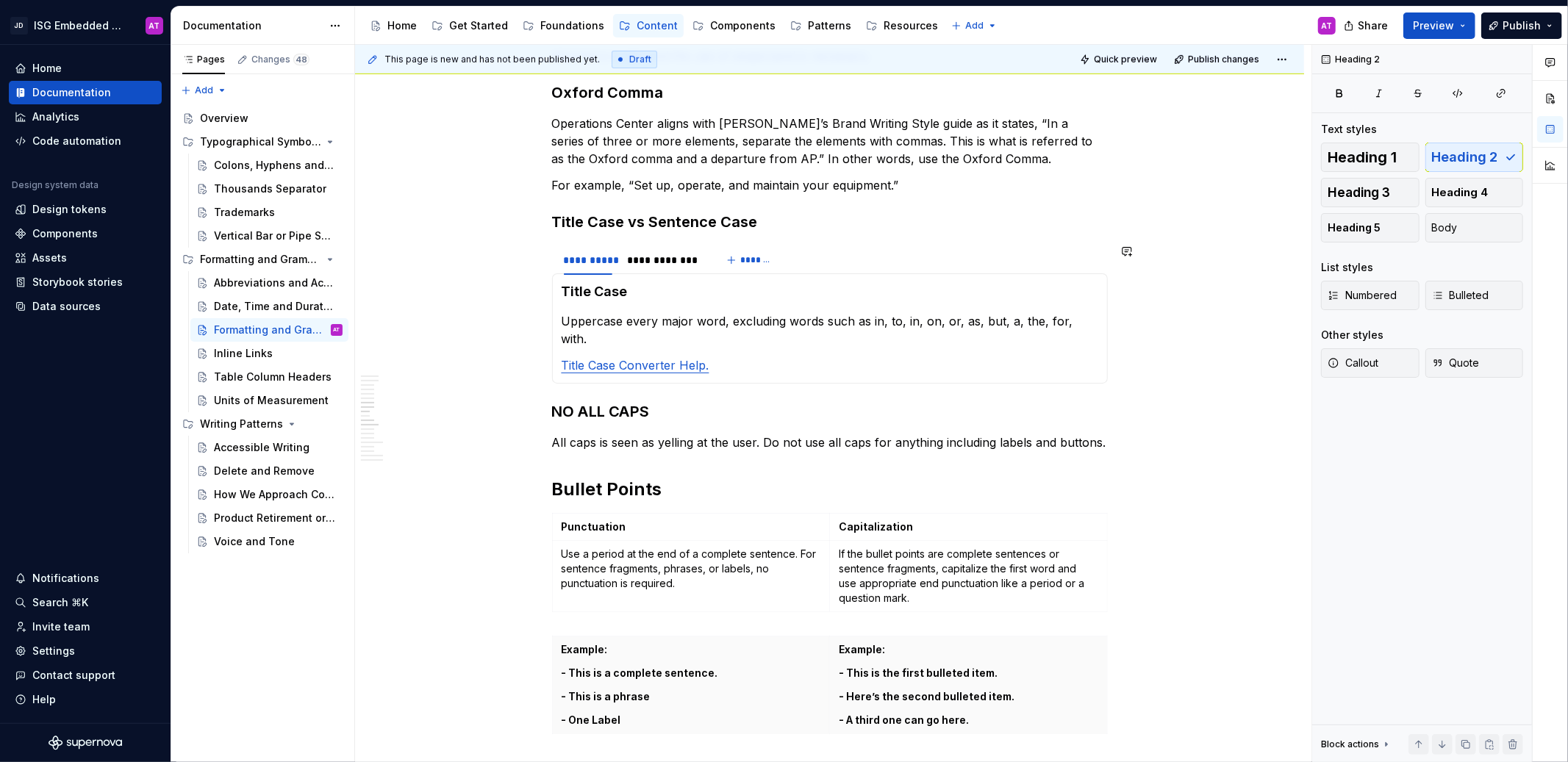
scroll to position [861, 0]
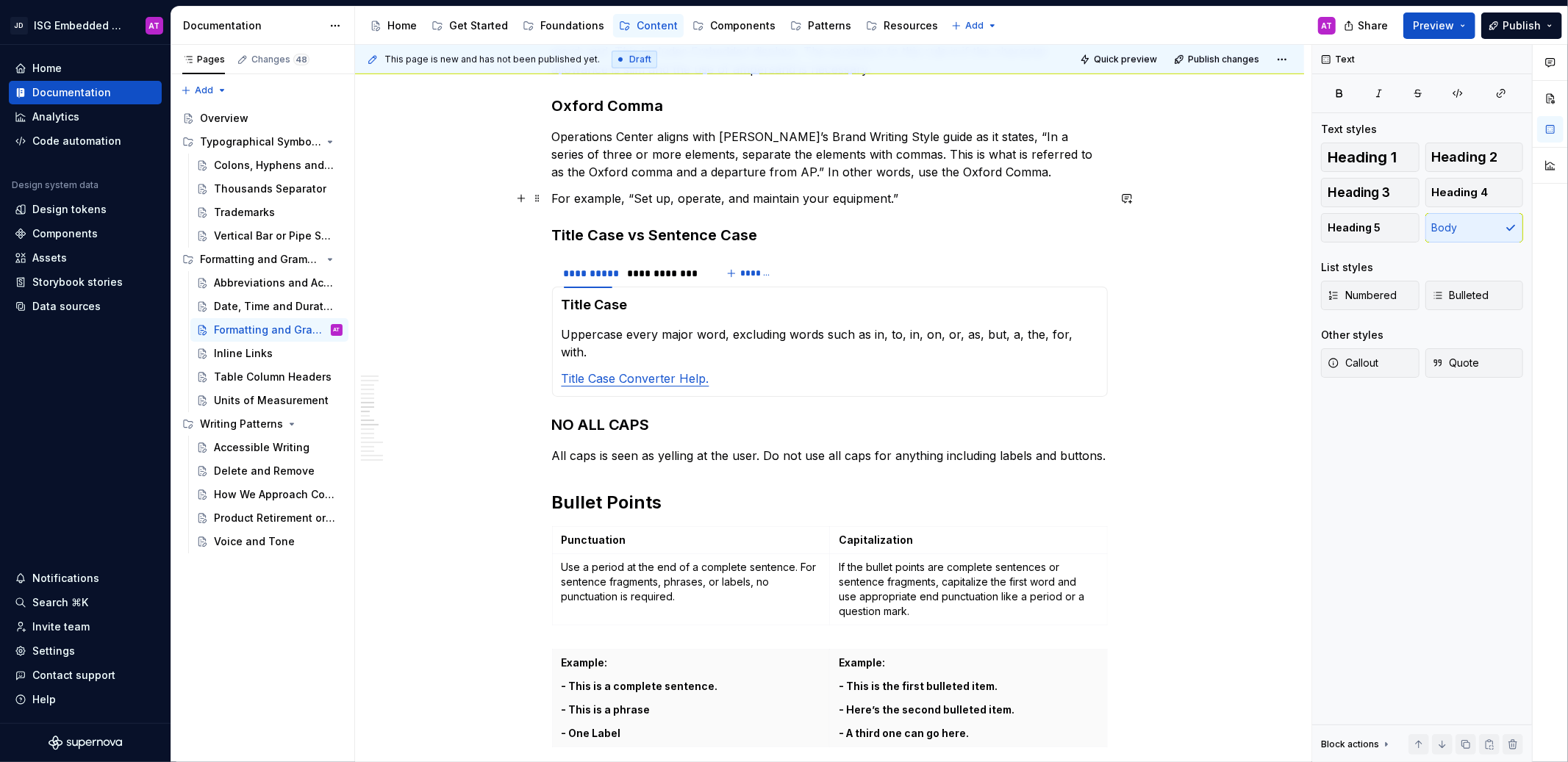
click at [552, 199] on p "For example, “Set up, operate, and maintain your equipment.”" at bounding box center [830, 198] width 556 height 18
click at [586, 201] on p "For example, “Set up, operate, and maintain your equipment.”" at bounding box center [830, 198] width 556 height 18
click at [553, 203] on p "For example, “Set up, operate, and maintain your equipment.”" at bounding box center [830, 198] width 556 height 18
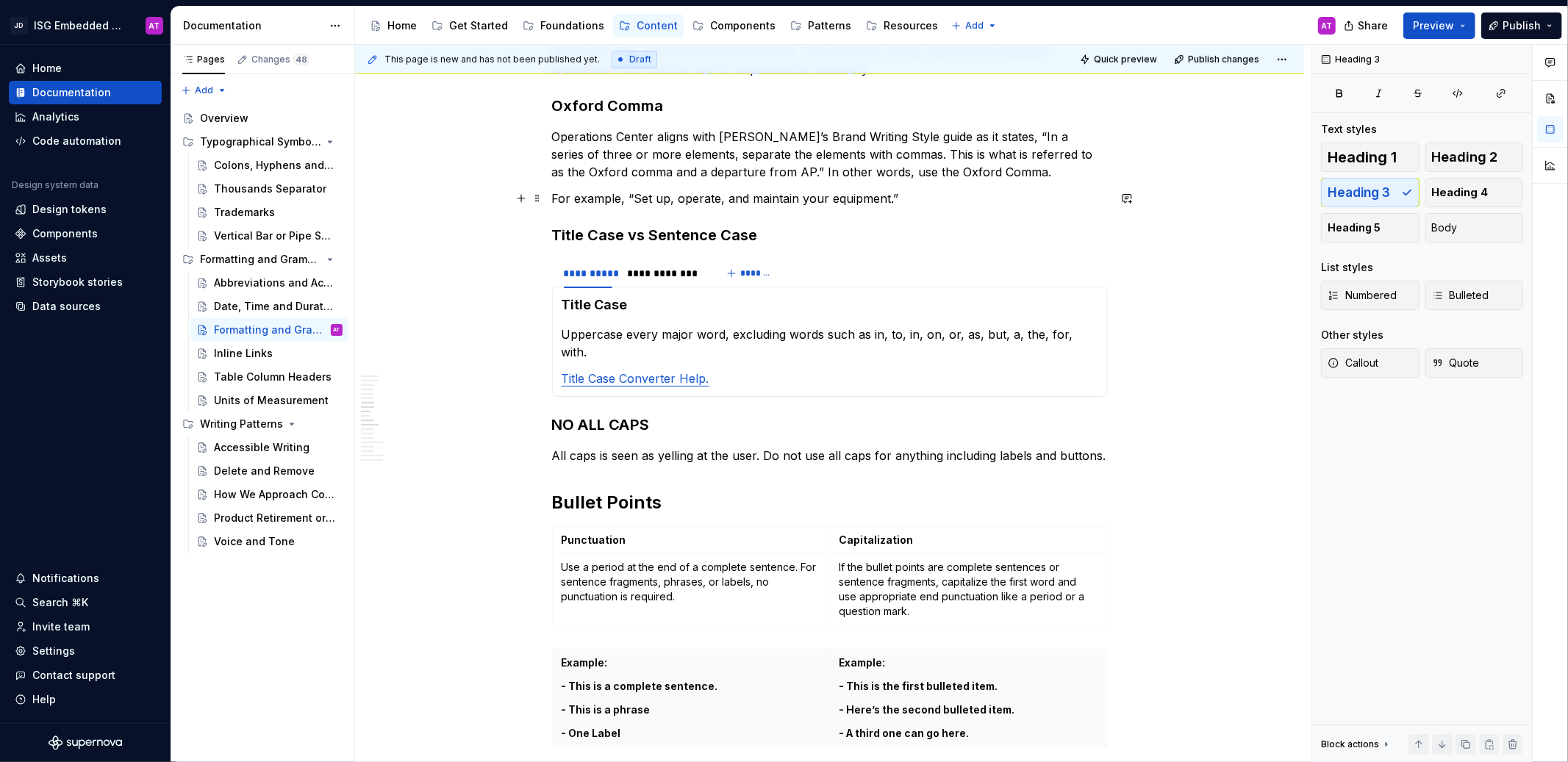
click at [553, 199] on p "For example, “Set up, operate, and maintain your equipment.”" at bounding box center [830, 198] width 556 height 18
click at [524, 201] on button "button" at bounding box center [521, 199] width 21 height 21
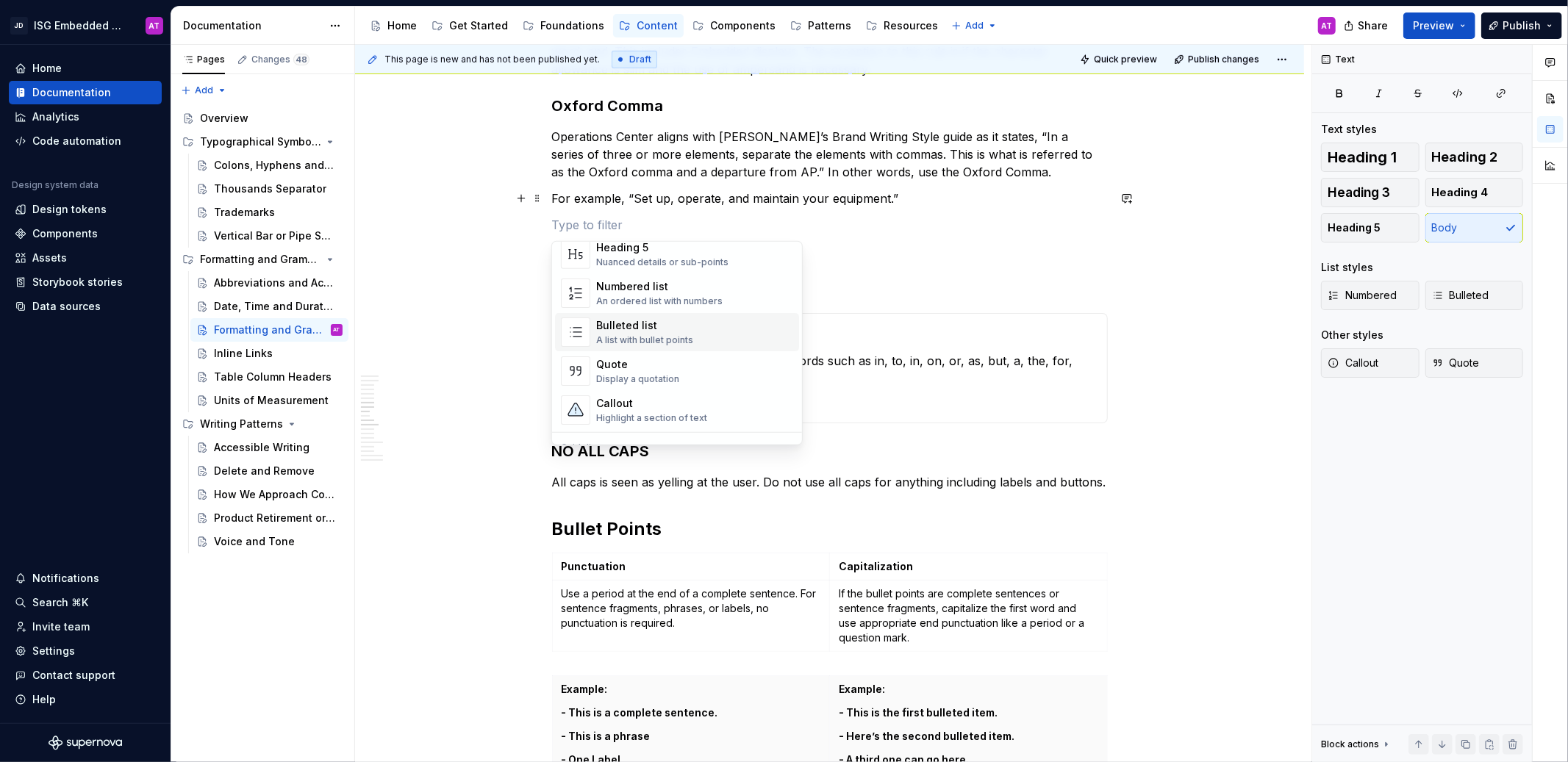
scroll to position [226, 0]
click at [708, 363] on div "Quote Display a quotation" at bounding box center [694, 369] width 197 height 29
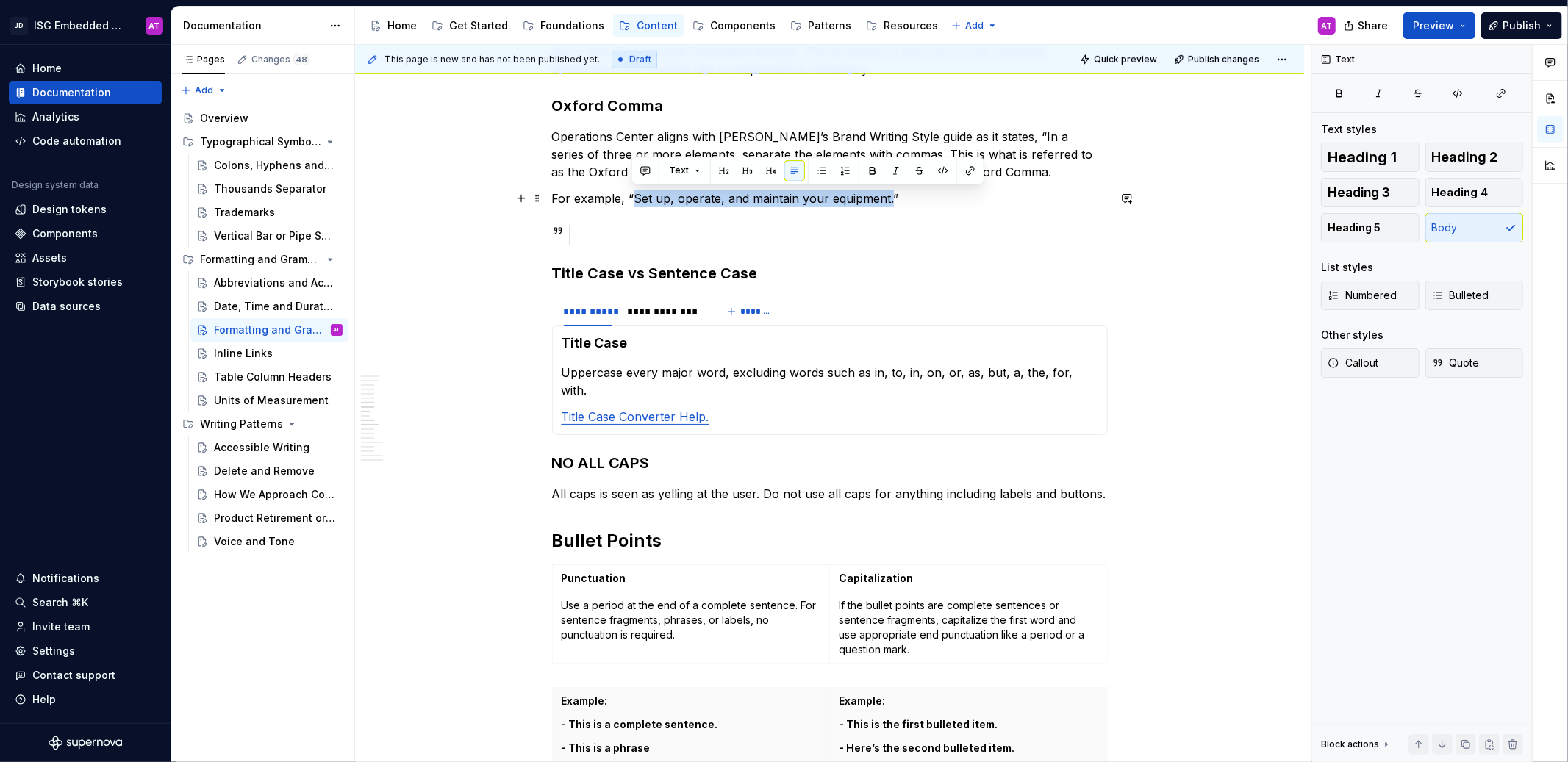
drag, startPoint x: 632, startPoint y: 199, endPoint x: 890, endPoint y: 199, distance: 258.0
click at [890, 199] on p "For example, “Set up, operate, and maintain your equipment.”" at bounding box center [830, 198] width 556 height 18
copy p "Set up, operate, and maintain your equipment."
click at [664, 242] on div at bounding box center [844, 235] width 526 height 21
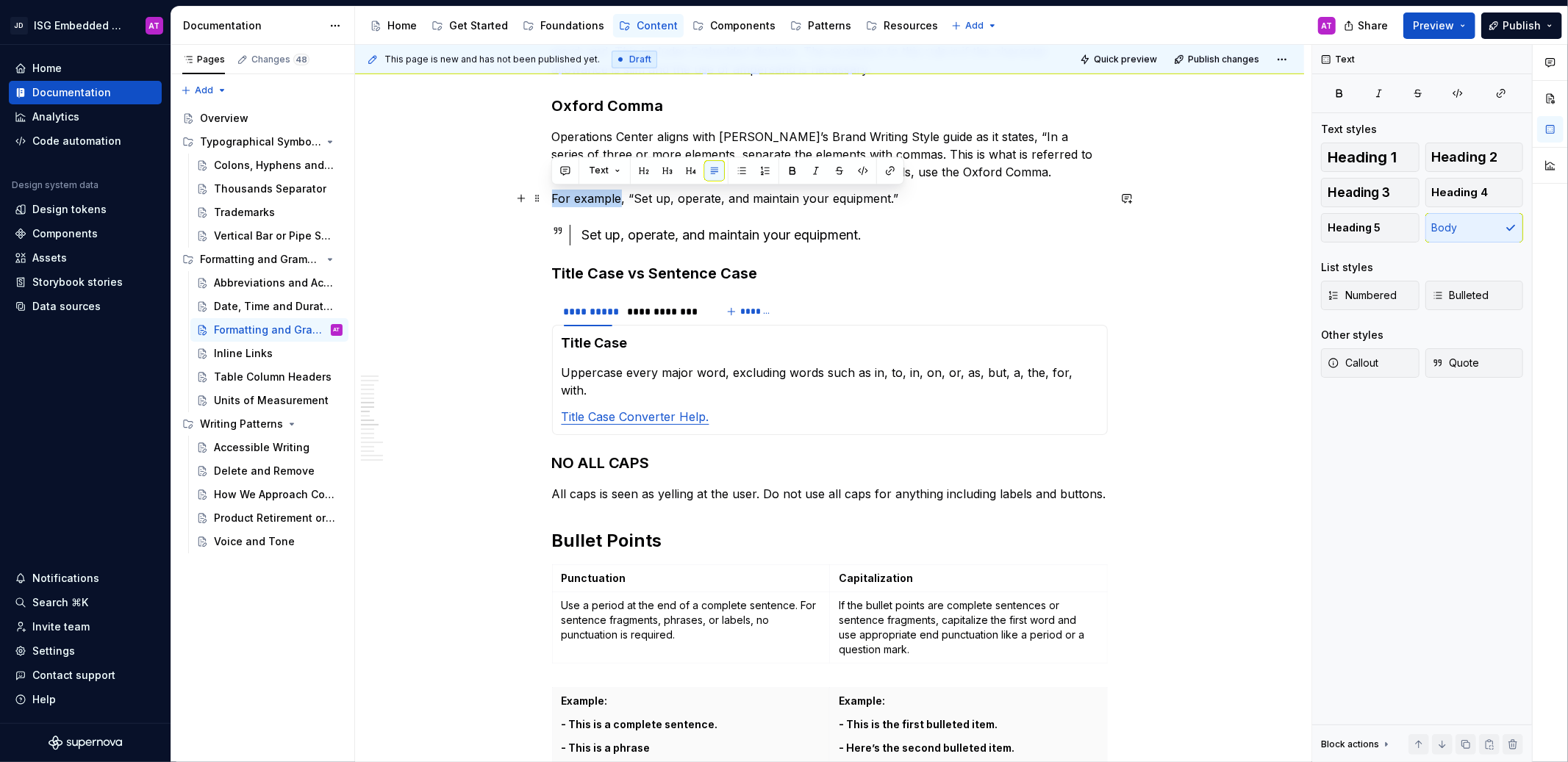
drag, startPoint x: 553, startPoint y: 200, endPoint x: 620, endPoint y: 201, distance: 67.0
click at [620, 201] on p "For example, “Set up, operate, and maintain your equipment.”" at bounding box center [830, 198] width 556 height 18
copy p "For example"
click at [886, 281] on h3 "Title Case vs Sentence Case" at bounding box center [830, 273] width 556 height 21
click at [607, 107] on h3 "Oxford Comma" at bounding box center [830, 105] width 556 height 21
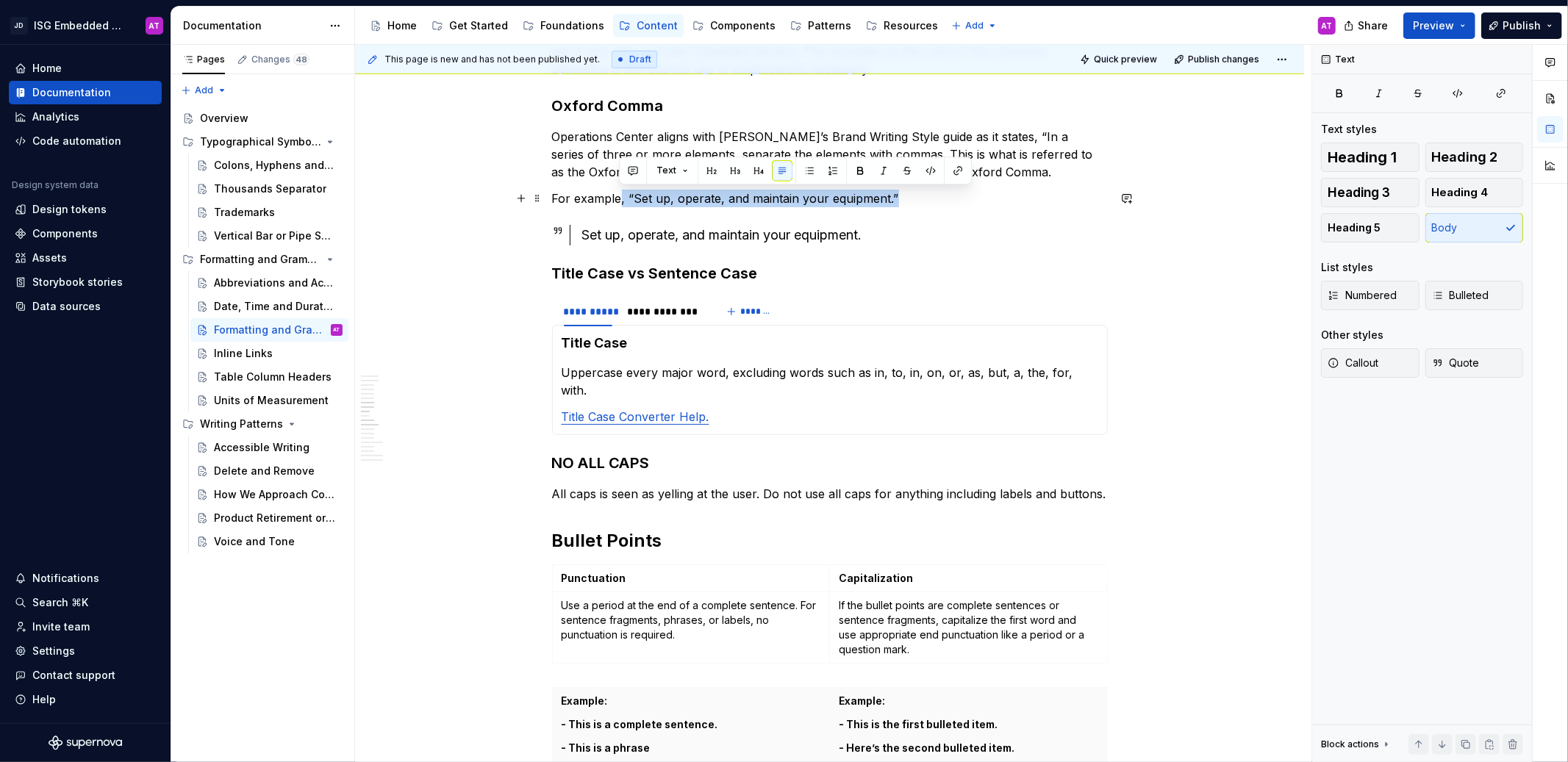
drag, startPoint x: 905, startPoint y: 197, endPoint x: 621, endPoint y: 205, distance: 284.1
click at [621, 205] on p "For example, “Set up, operate, and maintain your equipment.”" at bounding box center [830, 198] width 556 height 18
drag, startPoint x: 575, startPoint y: 202, endPoint x: 547, endPoint y: 202, distance: 28.0
click at [1482, 196] on span "Heading 4" at bounding box center [1460, 192] width 57 height 15
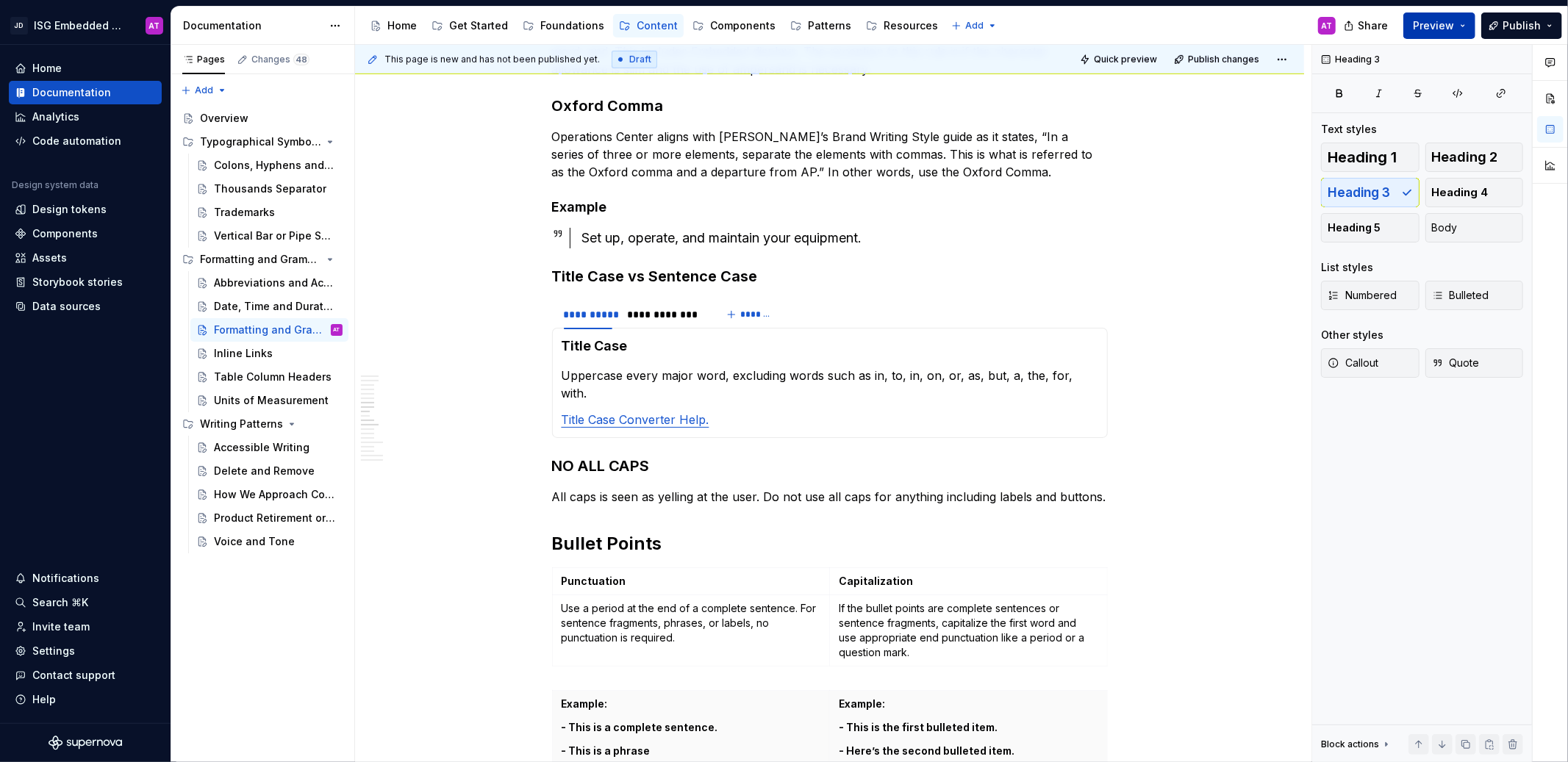
click at [1433, 21] on span "Preview" at bounding box center [1433, 25] width 41 height 15
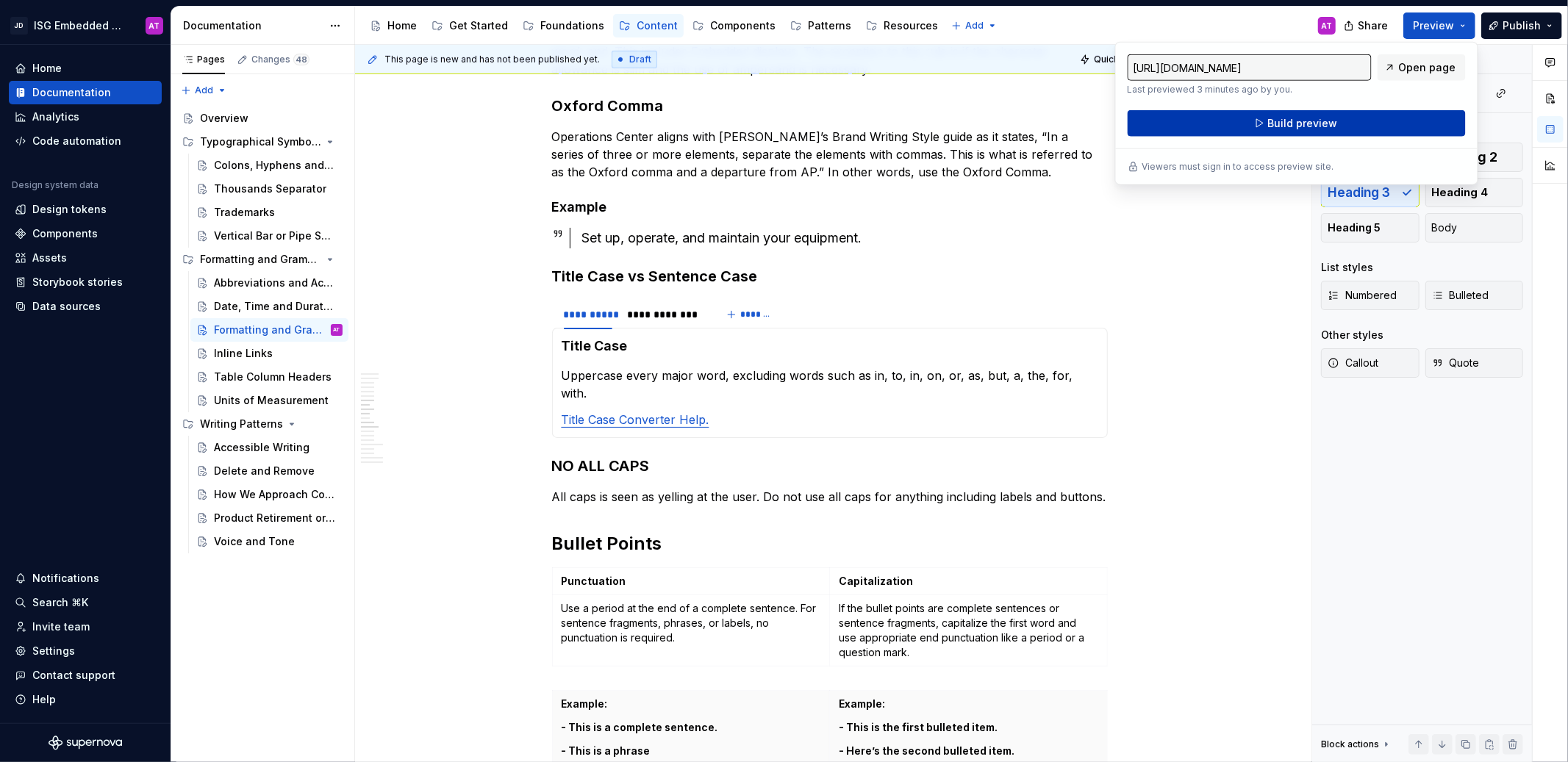
click at [1390, 135] on button "Build preview" at bounding box center [1296, 123] width 338 height 27
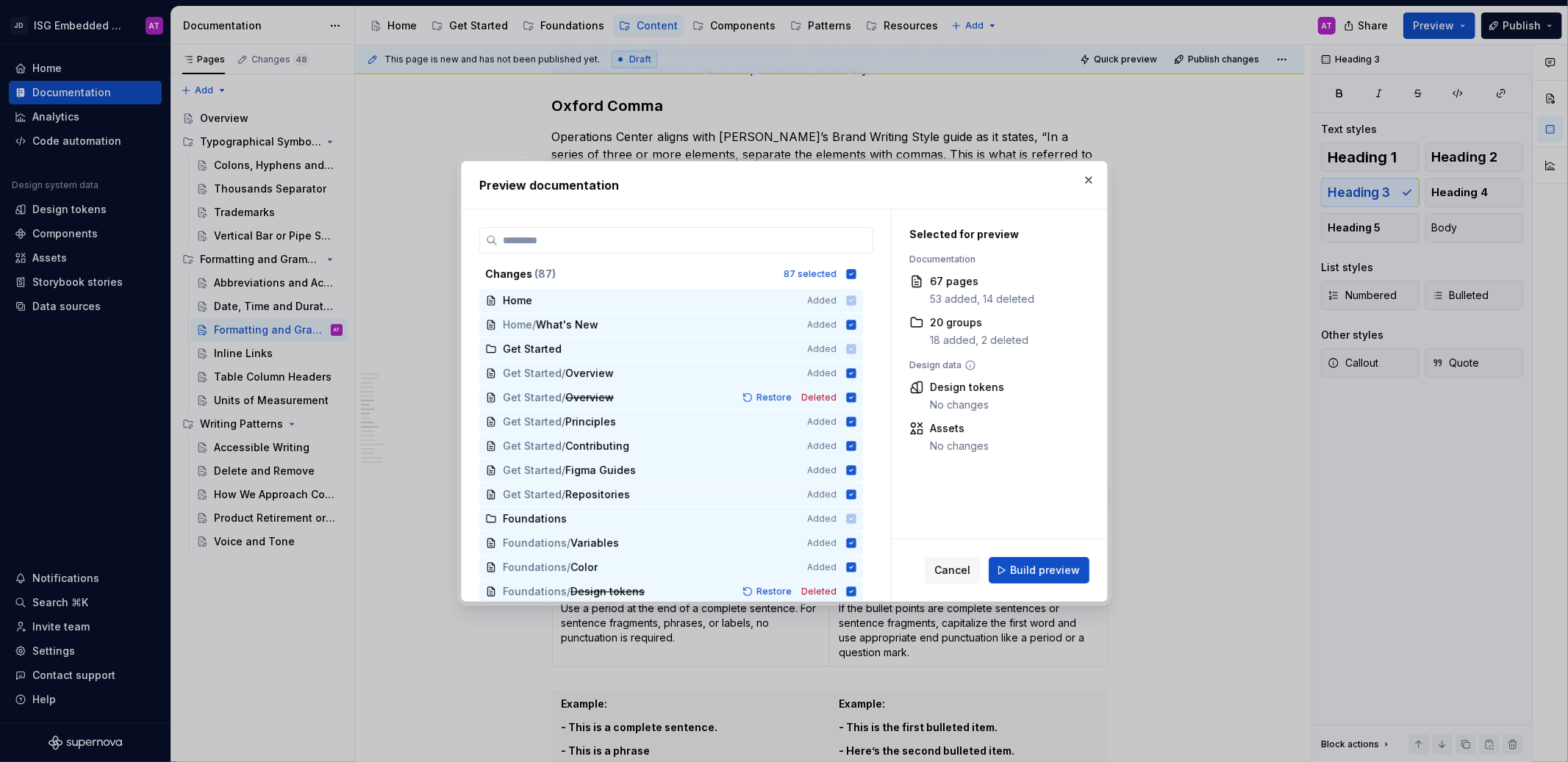
click at [1045, 564] on span "Build preview" at bounding box center [1044, 570] width 69 height 15
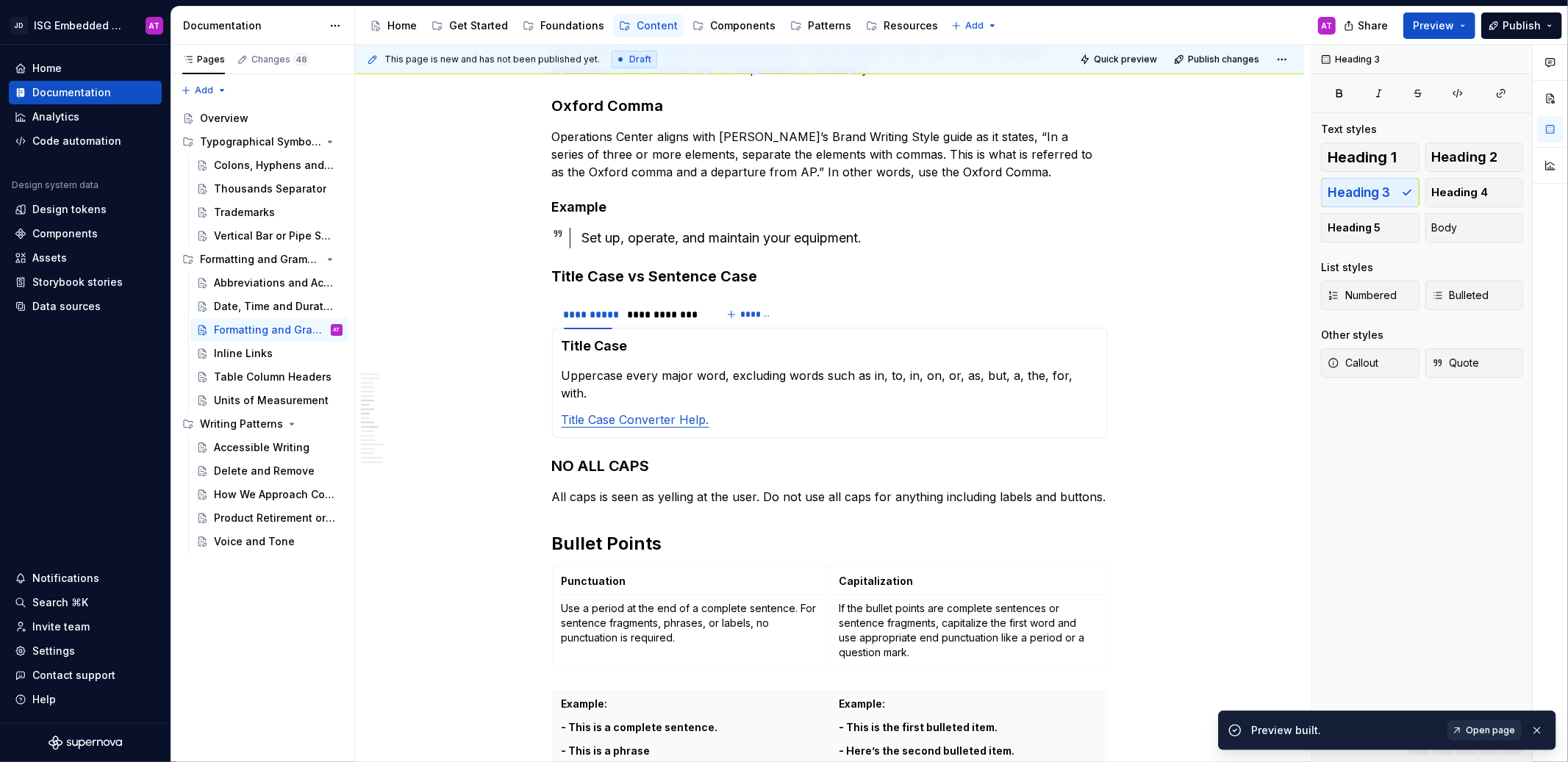
click at [1508, 728] on span "Open page" at bounding box center [1490, 731] width 49 height 12
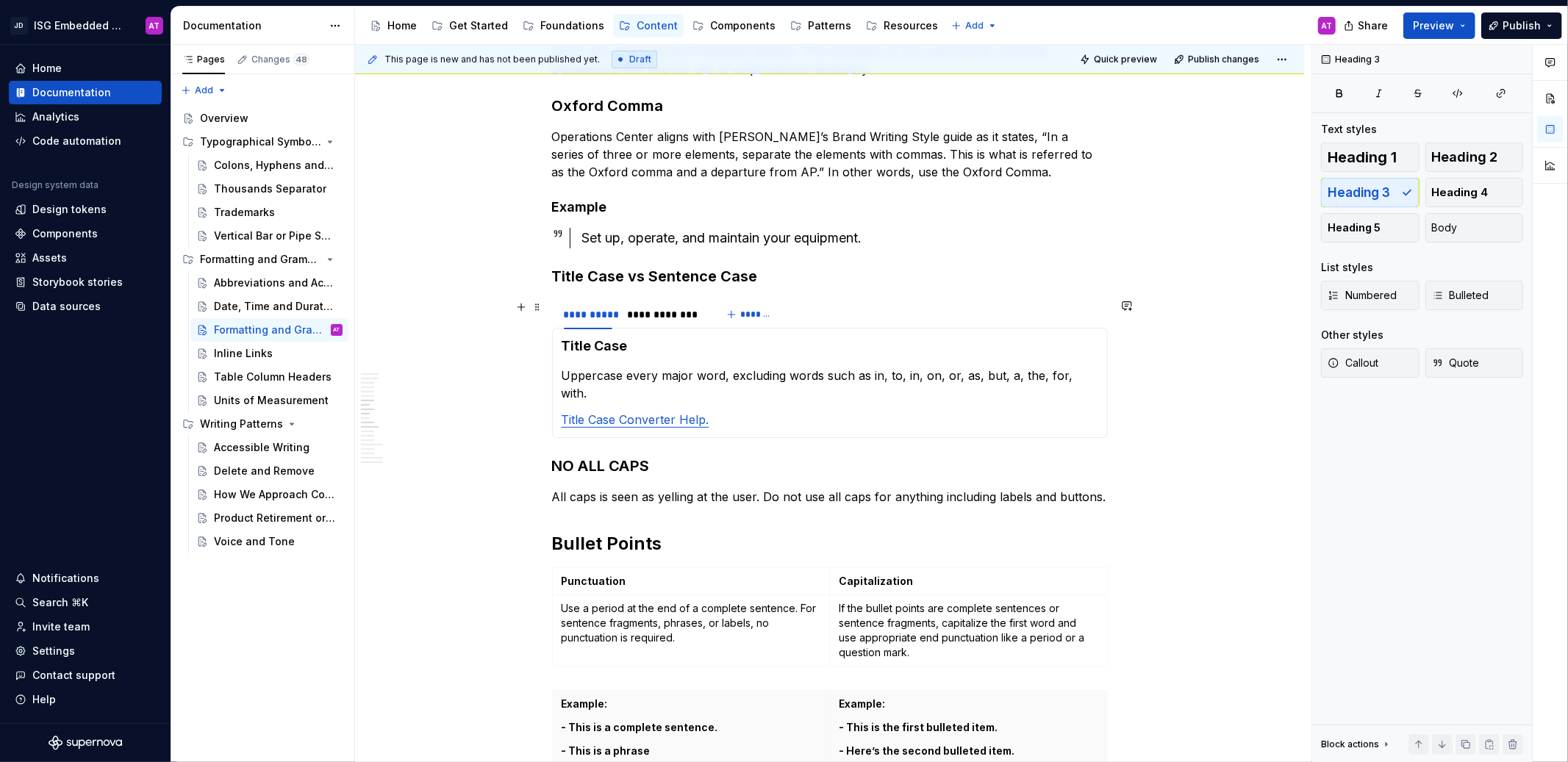
click at [892, 322] on div "**********" at bounding box center [830, 315] width 556 height 29
click at [608, 279] on h3 "Title Case vs Sentence Case" at bounding box center [830, 276] width 556 height 21
click at [590, 338] on h4 "Title Case" at bounding box center [830, 346] width 537 height 18
click at [642, 456] on h3 "NO ALL CAPS" at bounding box center [830, 466] width 556 height 21
click at [620, 532] on h2 "Bullet Points" at bounding box center [830, 543] width 556 height 23
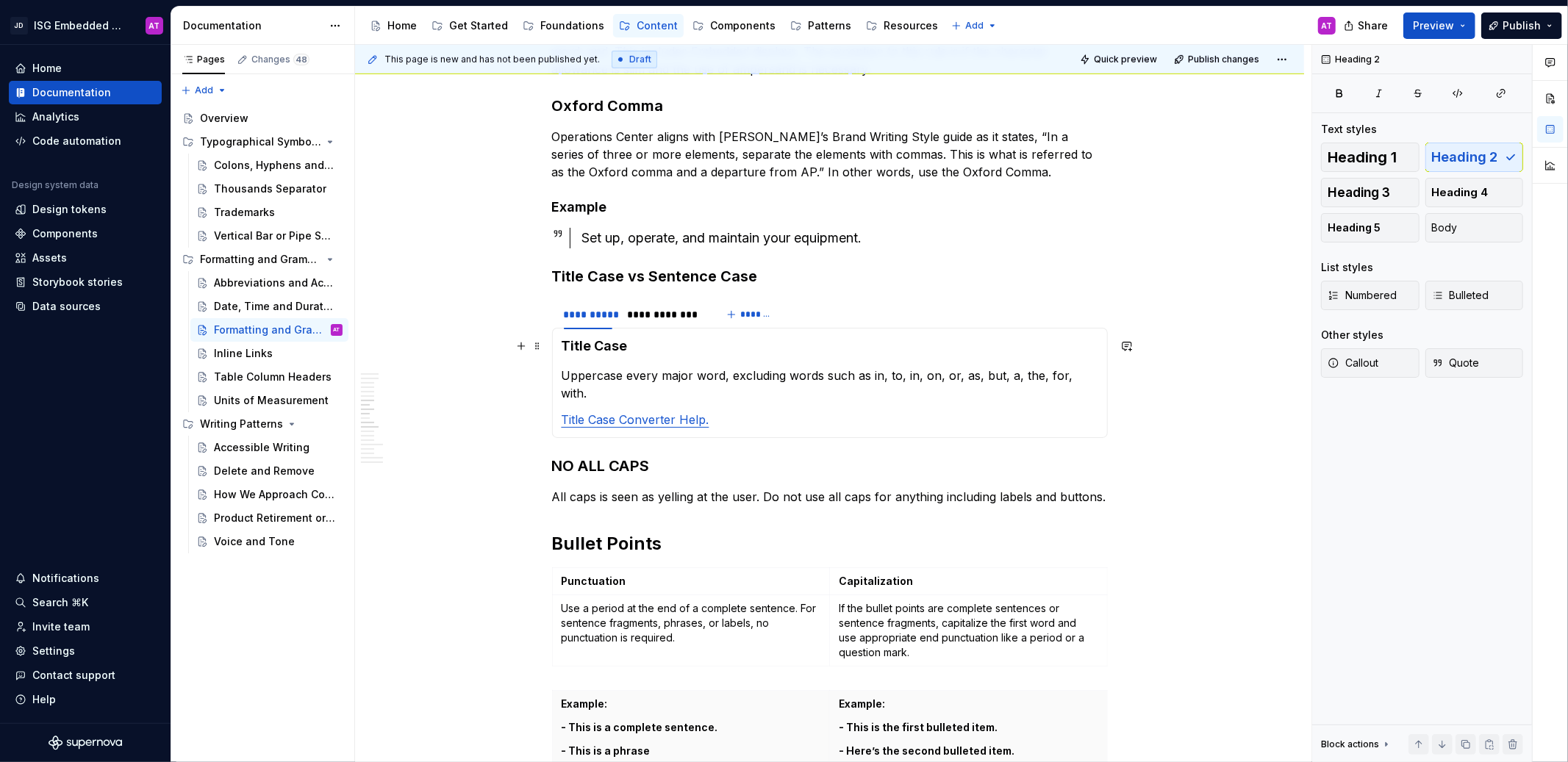
click at [604, 339] on h4 "Title Case" at bounding box center [830, 346] width 537 height 18
click at [666, 317] on div "**********" at bounding box center [664, 314] width 75 height 15
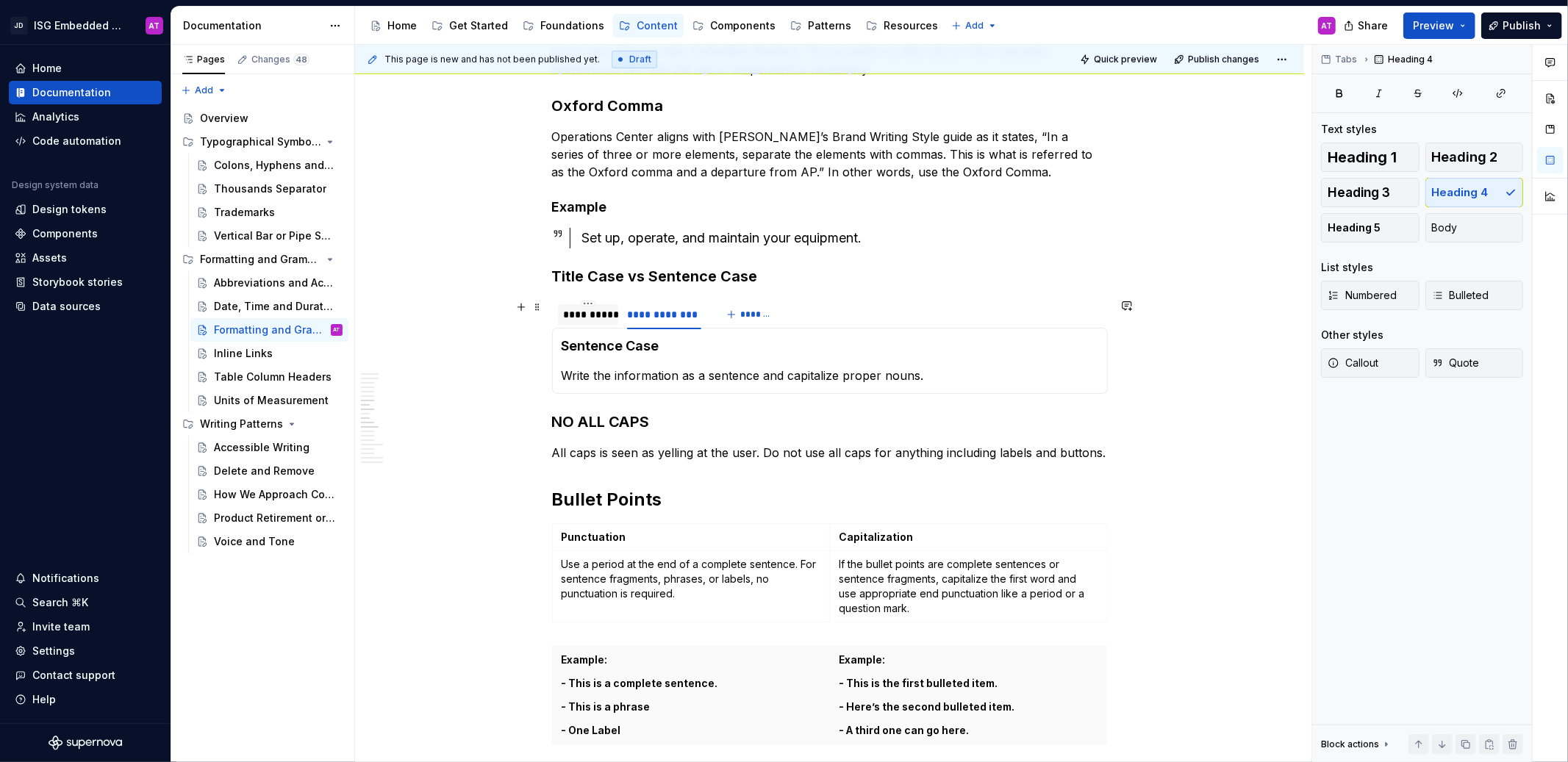
click at [603, 315] on div "**********" at bounding box center [588, 314] width 49 height 15
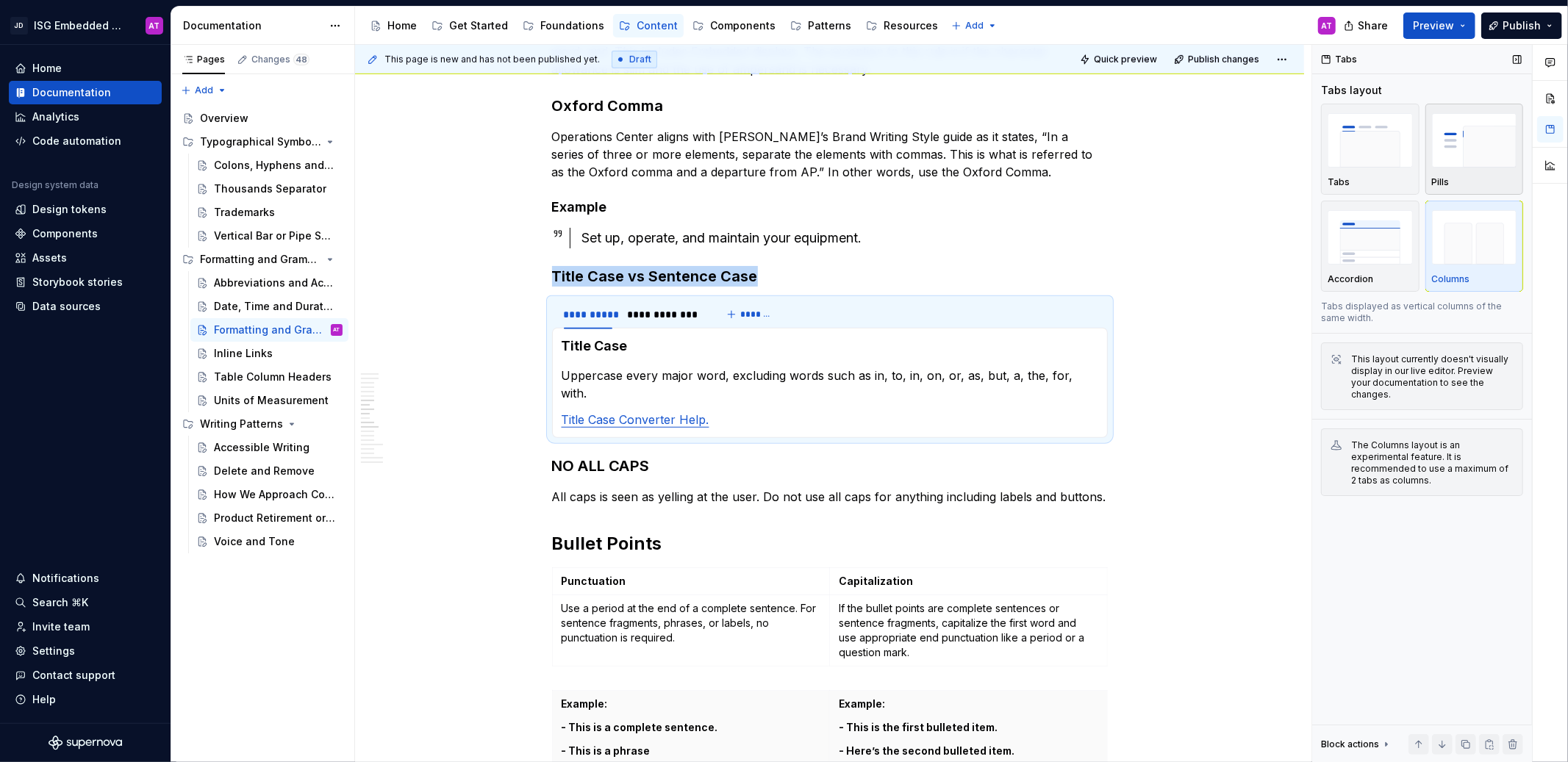
click at [1456, 141] on img "button" at bounding box center [1474, 140] width 85 height 54
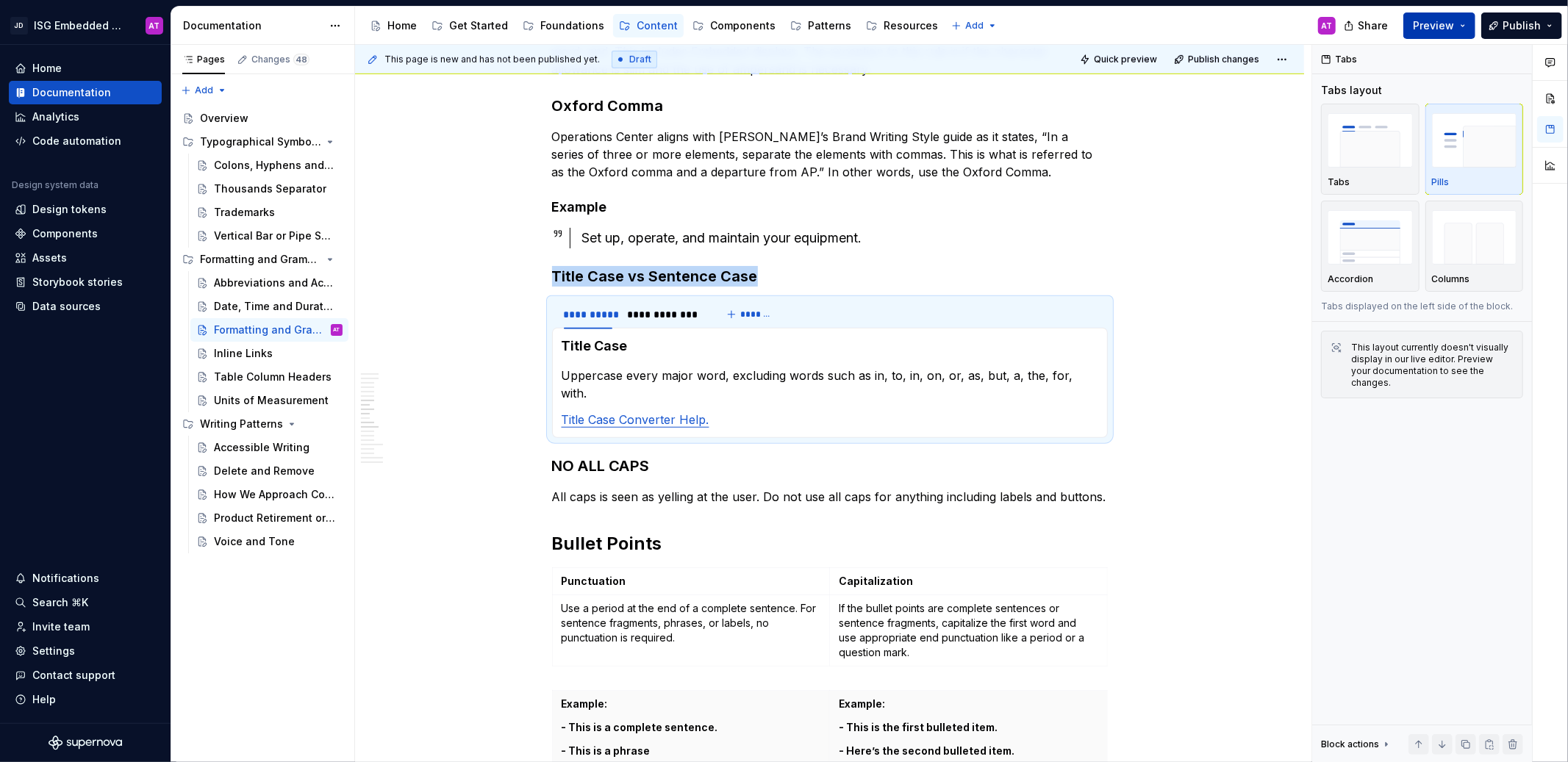
click at [1426, 18] on span "Preview" at bounding box center [1433, 25] width 41 height 15
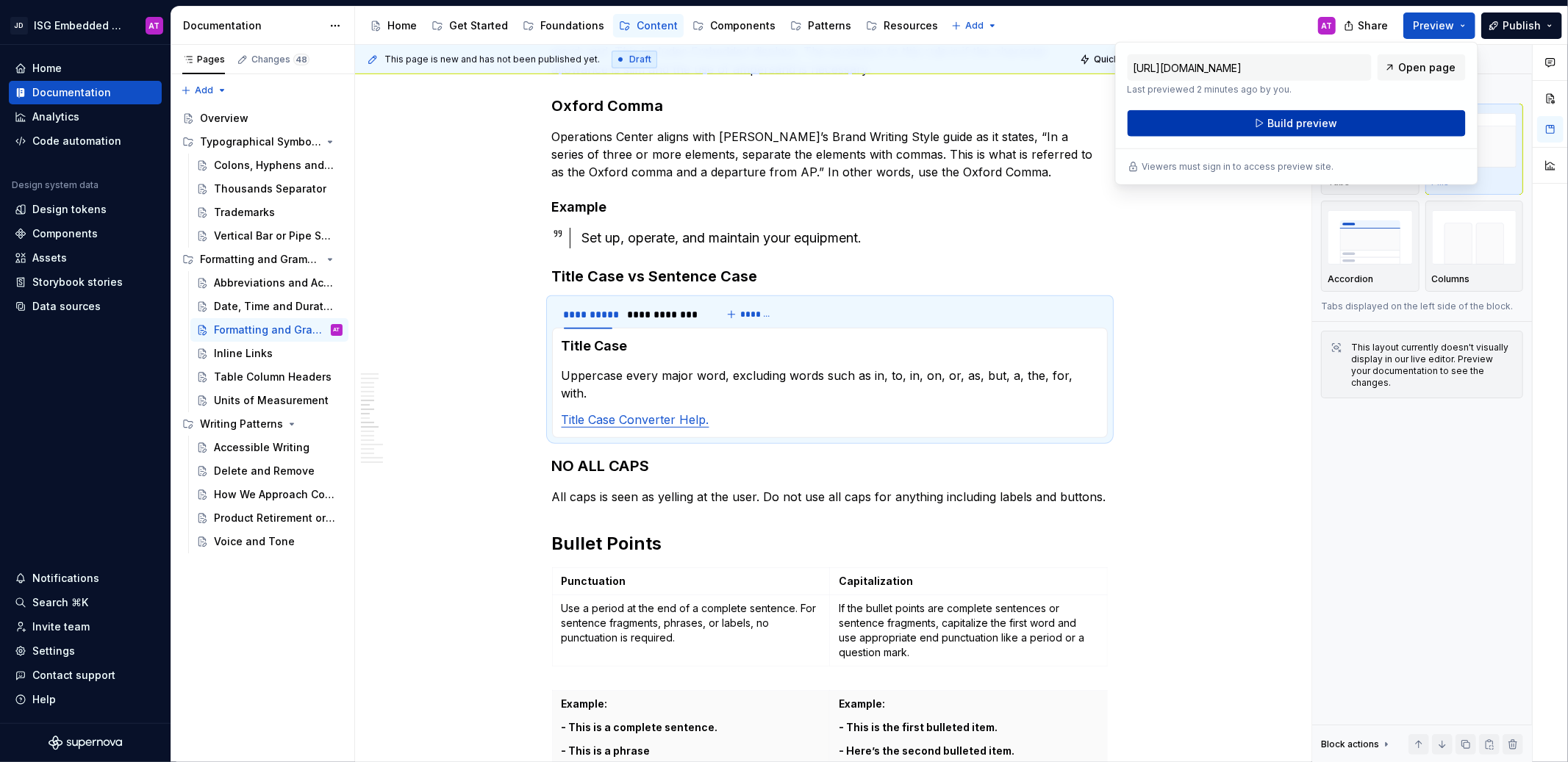
click at [1365, 119] on button "Build preview" at bounding box center [1296, 123] width 338 height 27
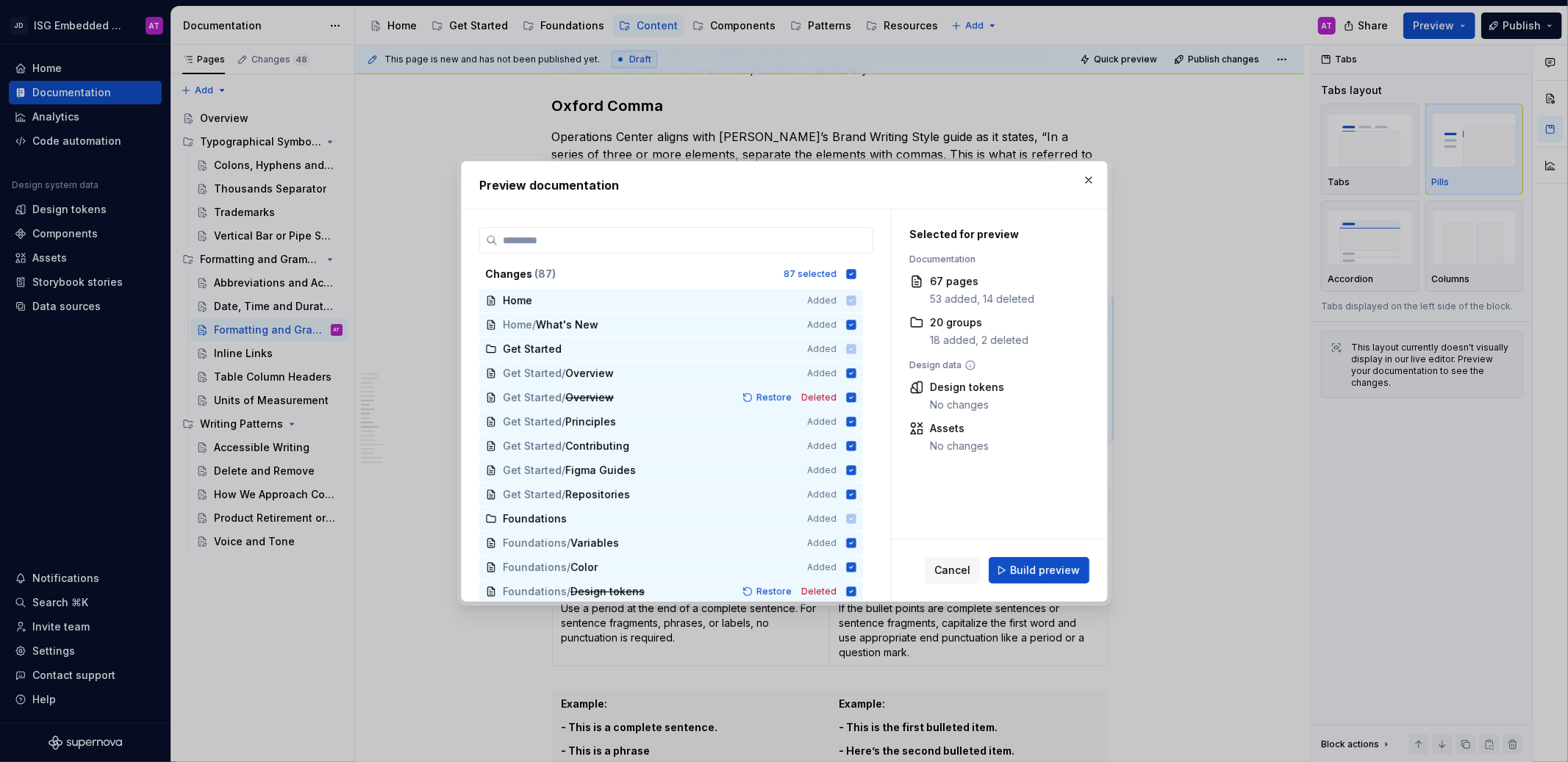
click at [1033, 578] on button "Build preview" at bounding box center [1038, 570] width 100 height 27
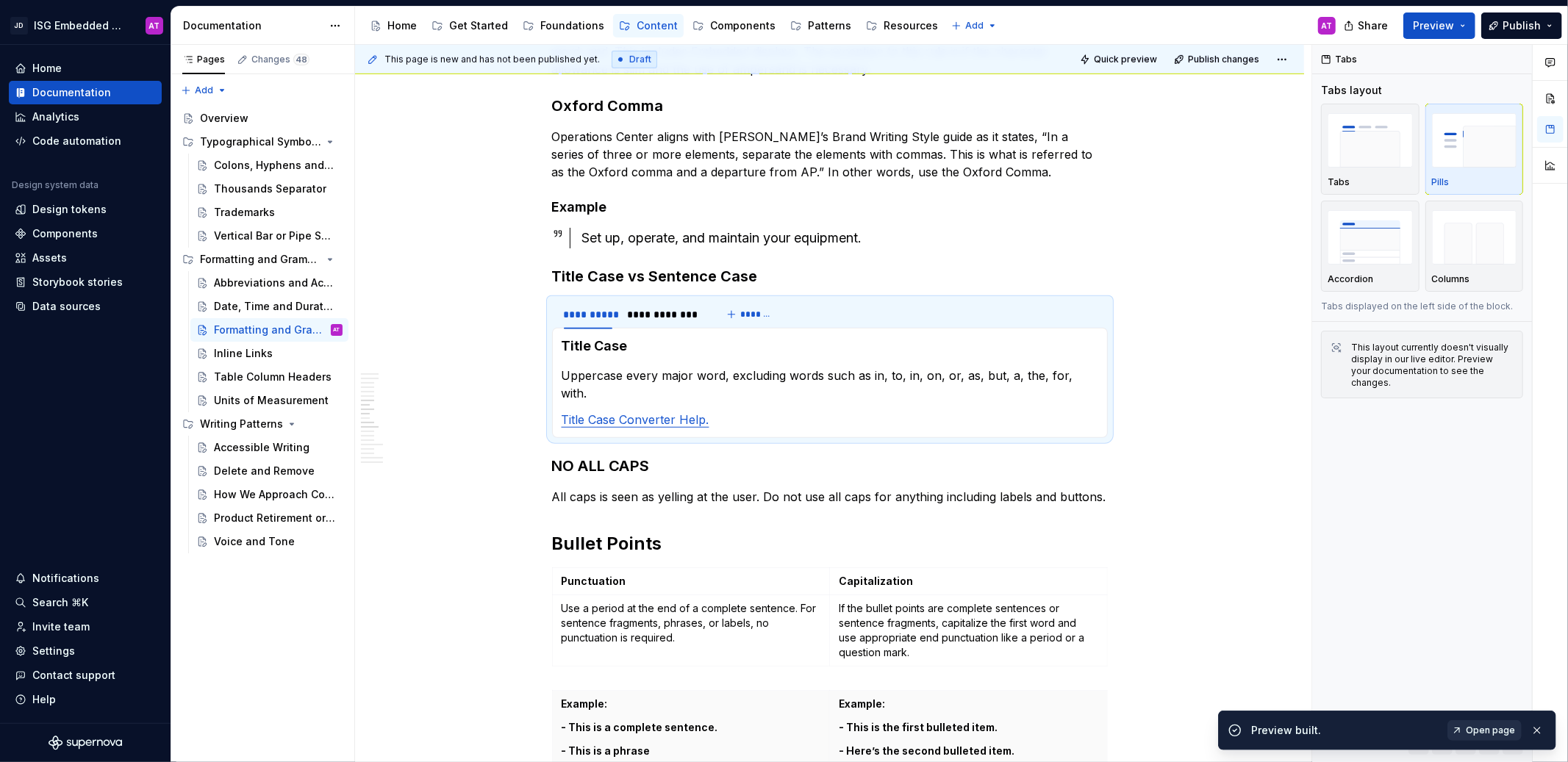
click at [1495, 730] on span "Open page" at bounding box center [1490, 731] width 49 height 12
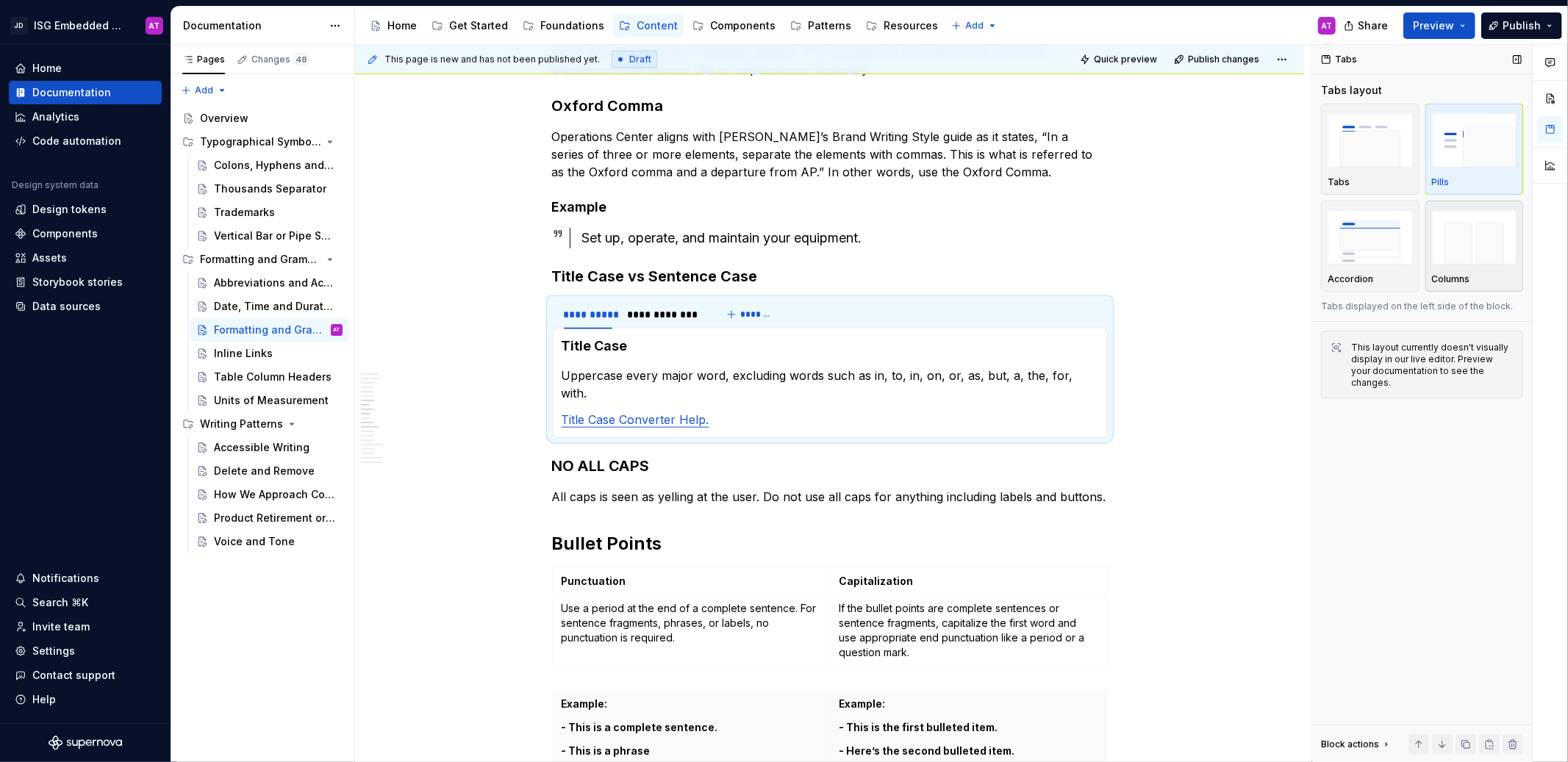
click at [1457, 237] on img "button" at bounding box center [1474, 237] width 85 height 54
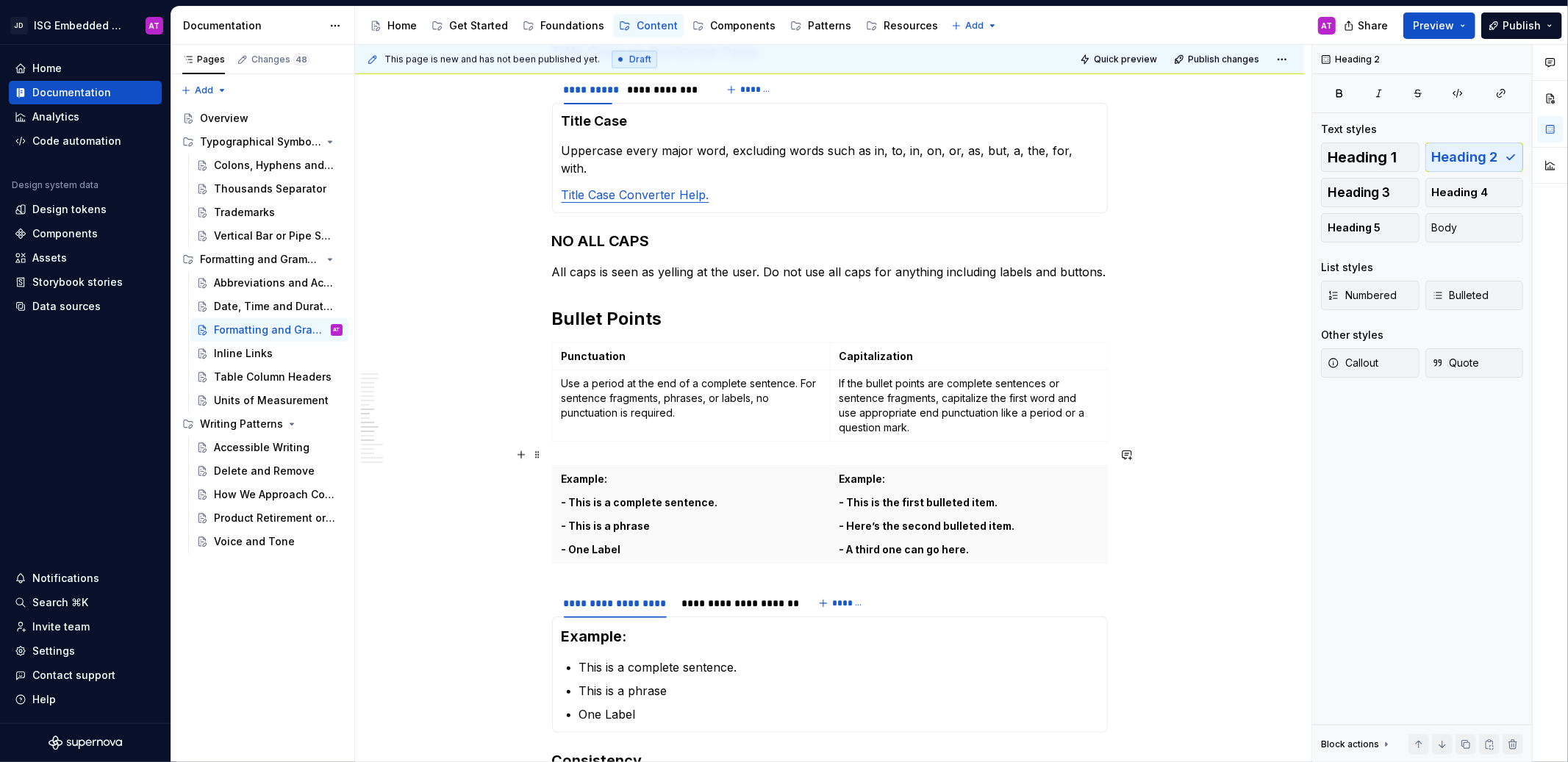
scroll to position [1094, 0]
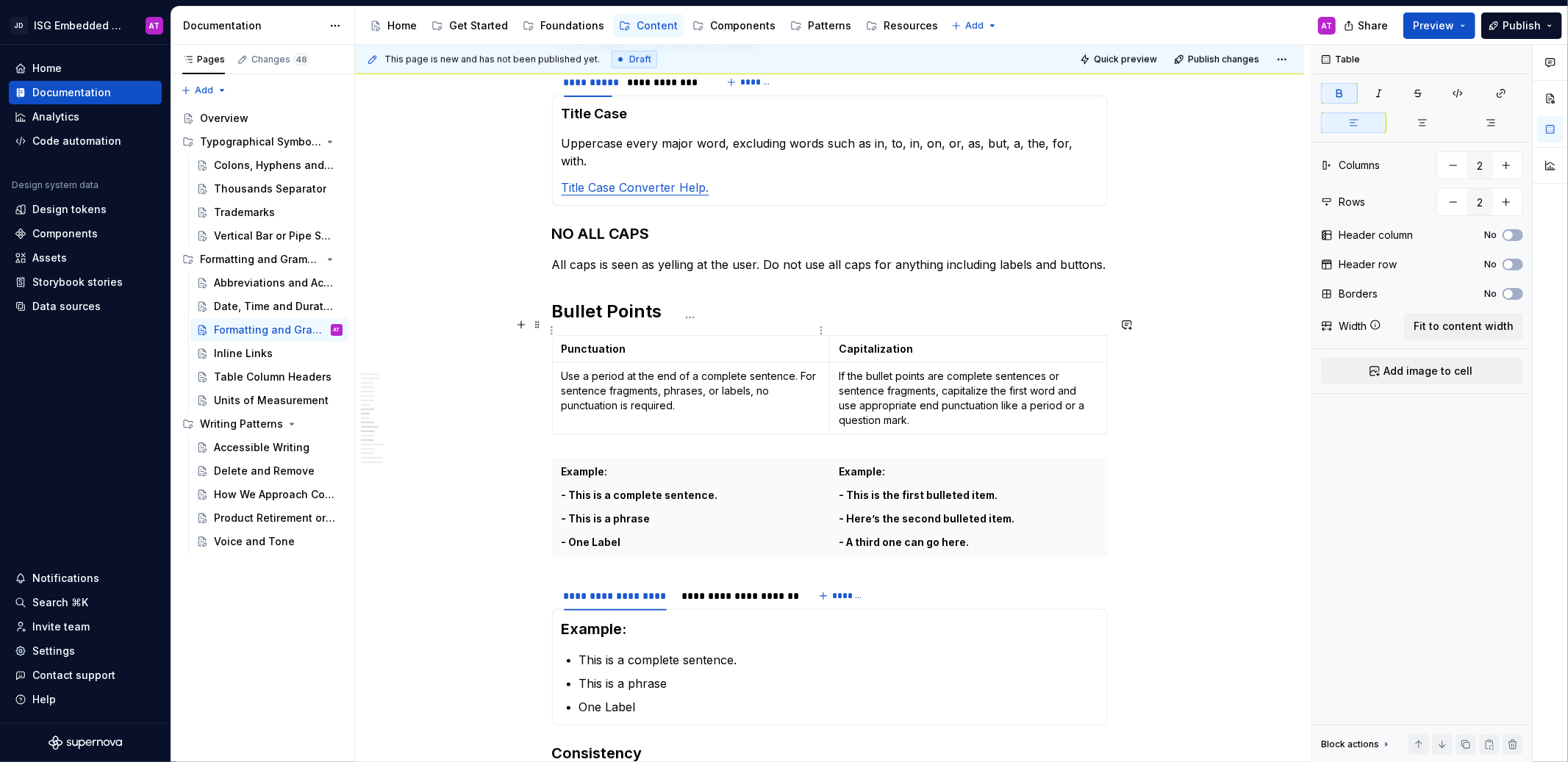
click at [730, 336] on td "Punctuation" at bounding box center [691, 350] width 278 height 27
click at [521, 327] on button "button" at bounding box center [521, 325] width 21 height 21
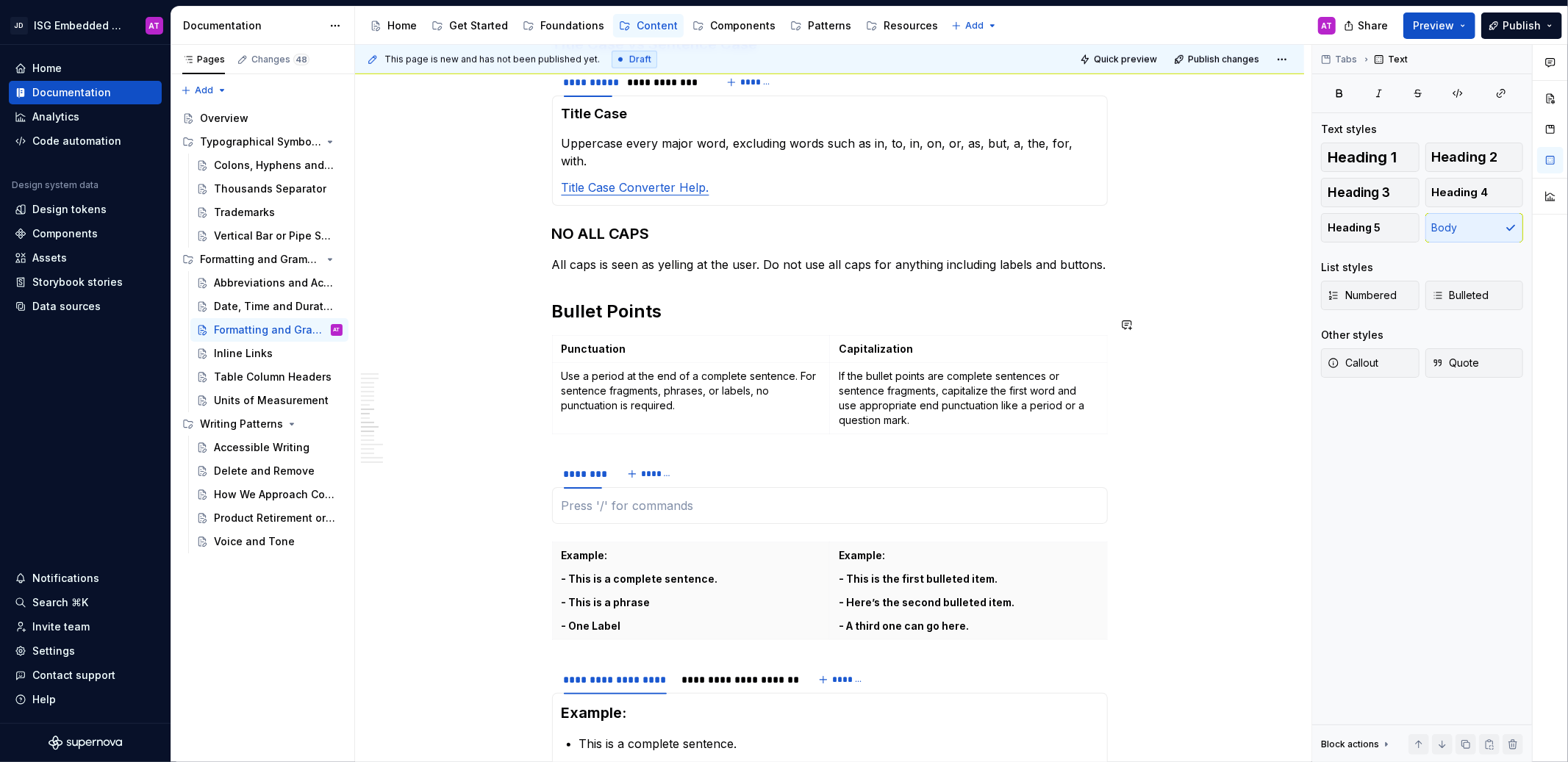
type textarea "*"
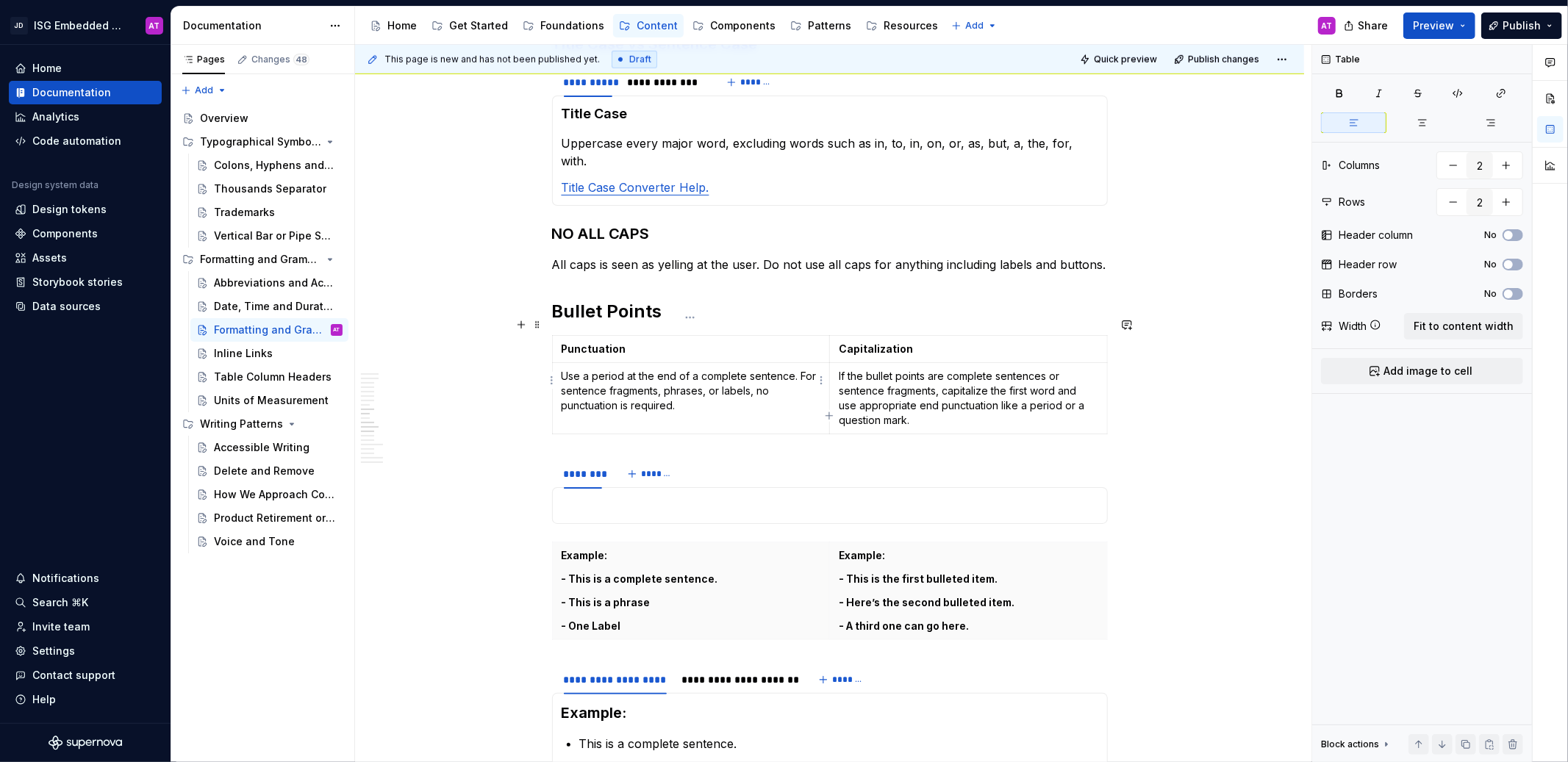
click at [639, 369] on p "Use a period at the end of a complete sentence. For sentence fragments, phrases…" at bounding box center [691, 390] width 260 height 44
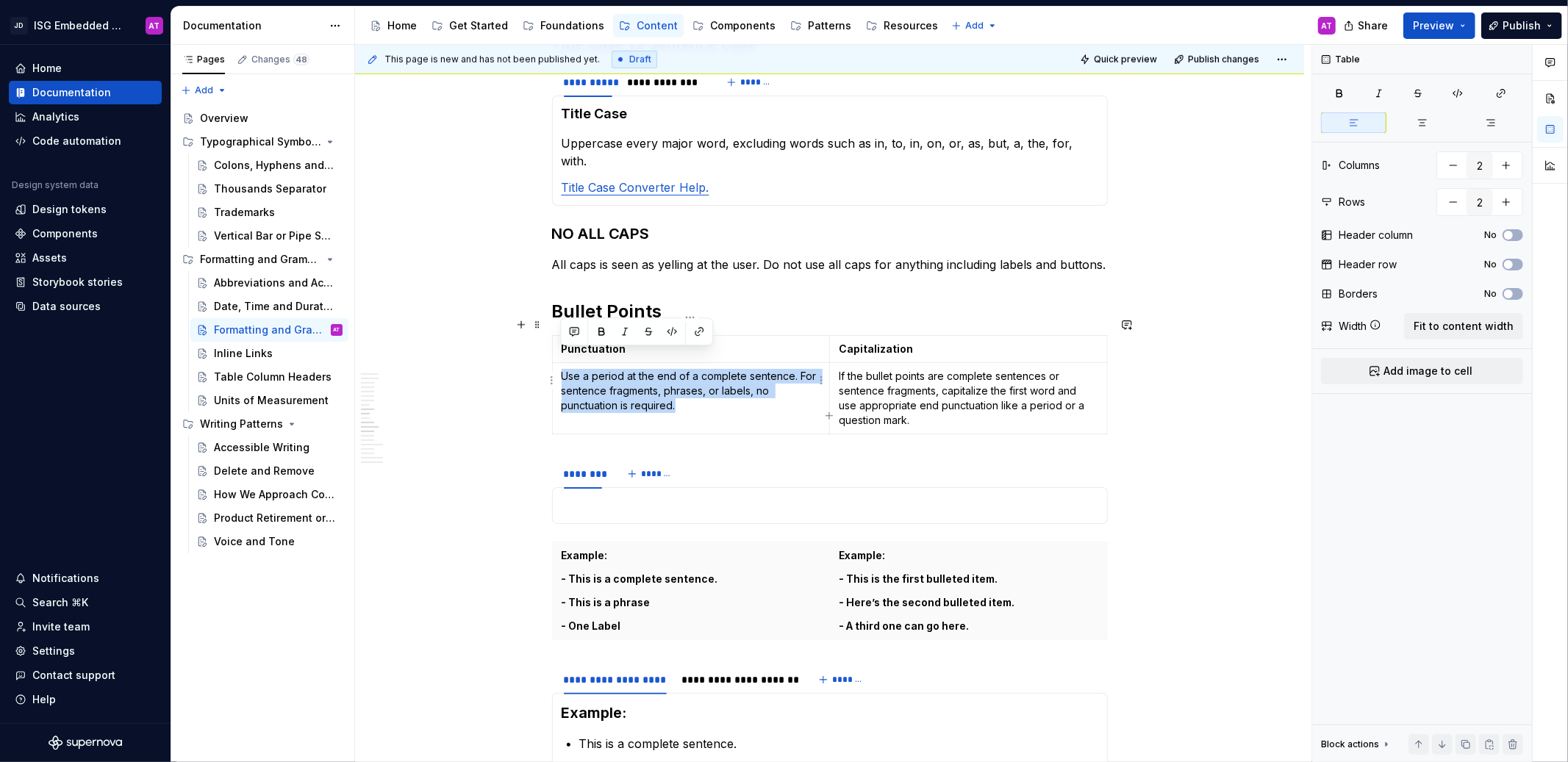
drag, startPoint x: 696, startPoint y: 389, endPoint x: 557, endPoint y: 360, distance: 142.0
click at [557, 363] on td "Use a period at the end of a complete sentence. For sentence fragments, phrases…" at bounding box center [691, 399] width 278 height 71
click at [612, 497] on p at bounding box center [830, 506] width 537 height 18
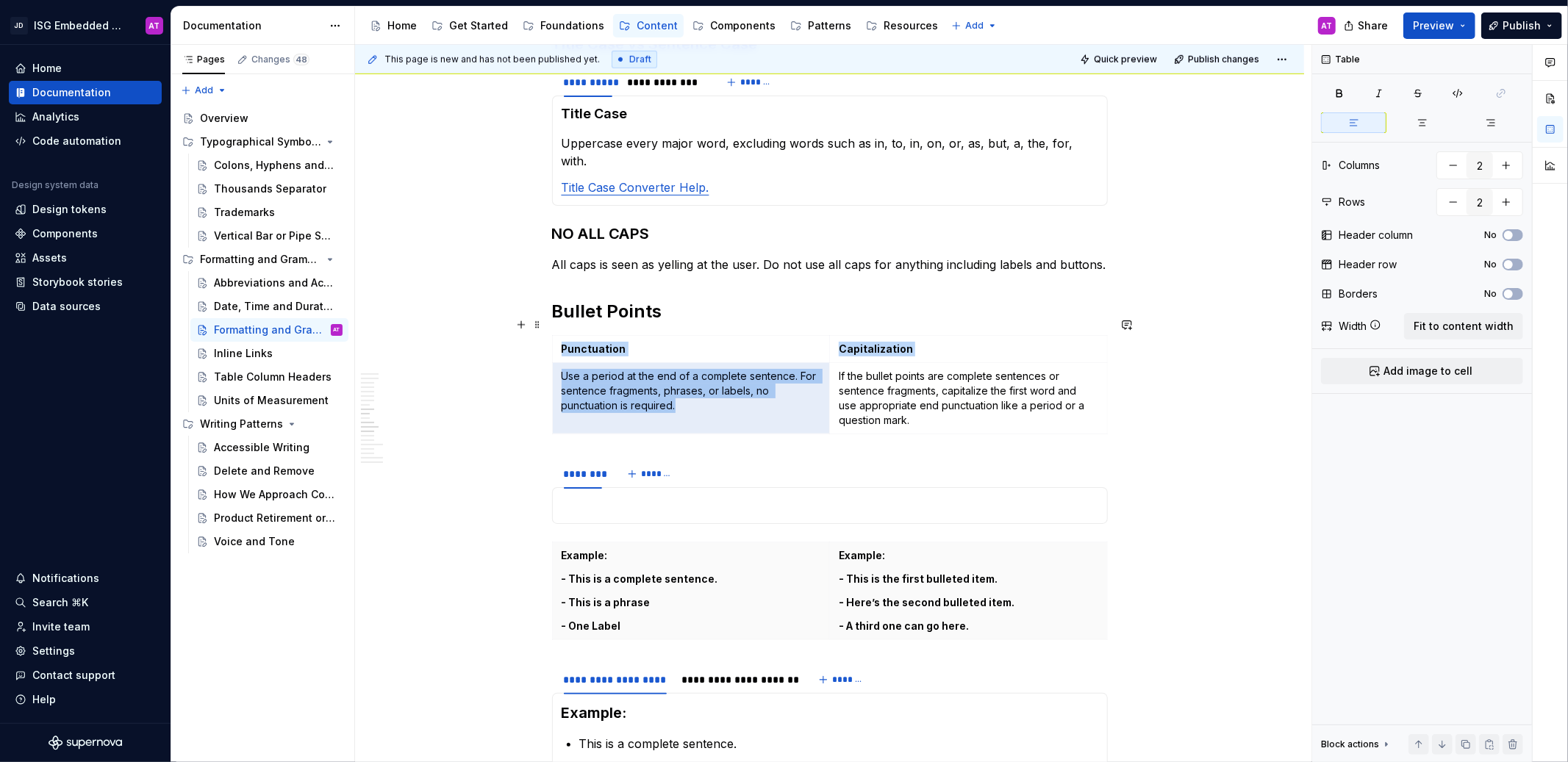
drag, startPoint x: 703, startPoint y: 389, endPoint x: 549, endPoint y: 358, distance: 157.1
click at [637, 372] on p "Use a period at the end of a complete sentence. For sentence fragments, phrases…" at bounding box center [691, 390] width 260 height 44
drag, startPoint x: 682, startPoint y: 387, endPoint x: 563, endPoint y: 357, distance: 122.7
click at [563, 369] on p "Use a period at the end of a complete sentence. For sentence fragments, phrases…" at bounding box center [691, 390] width 260 height 44
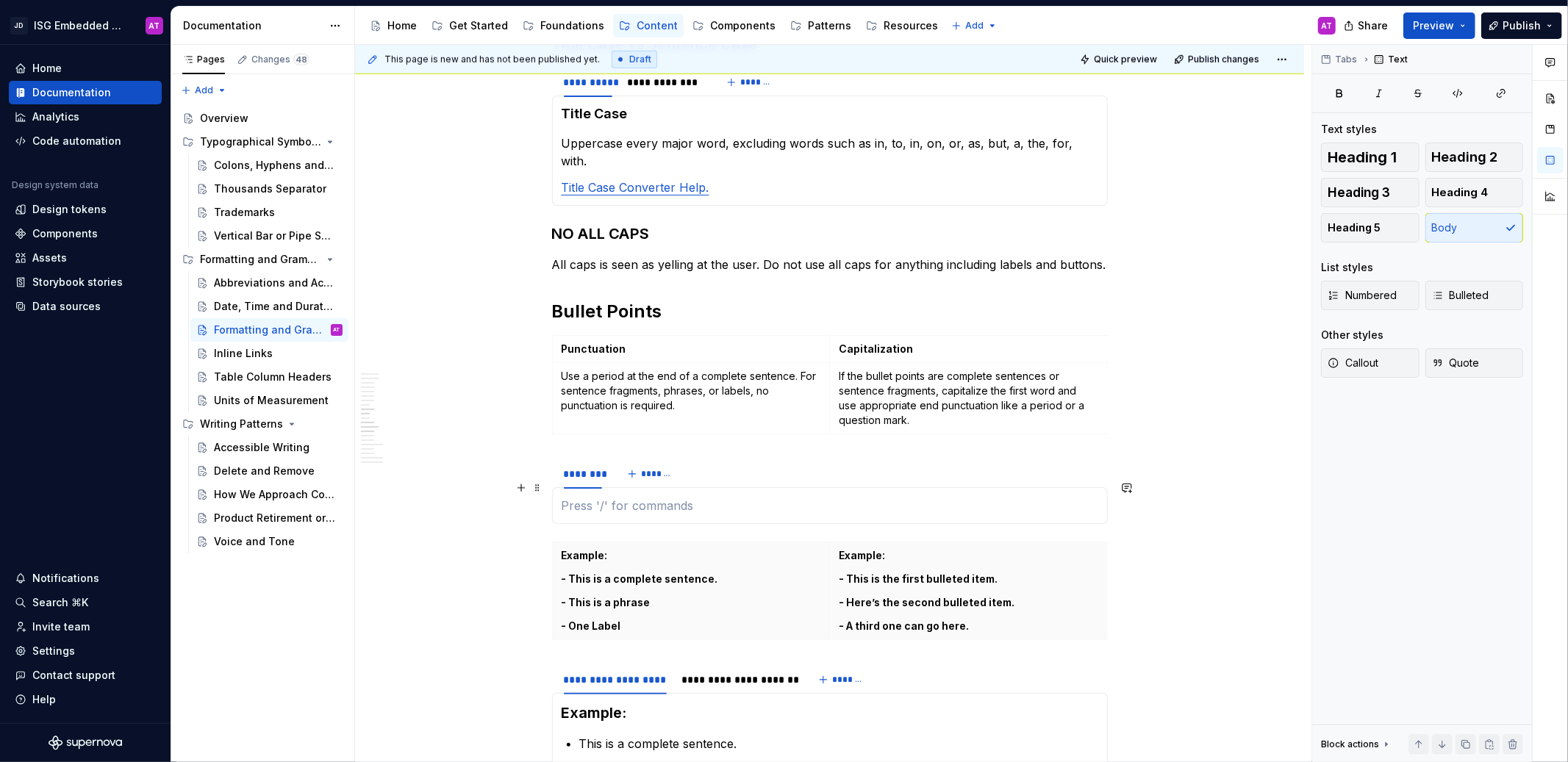
click at [596, 497] on p at bounding box center [830, 506] width 537 height 18
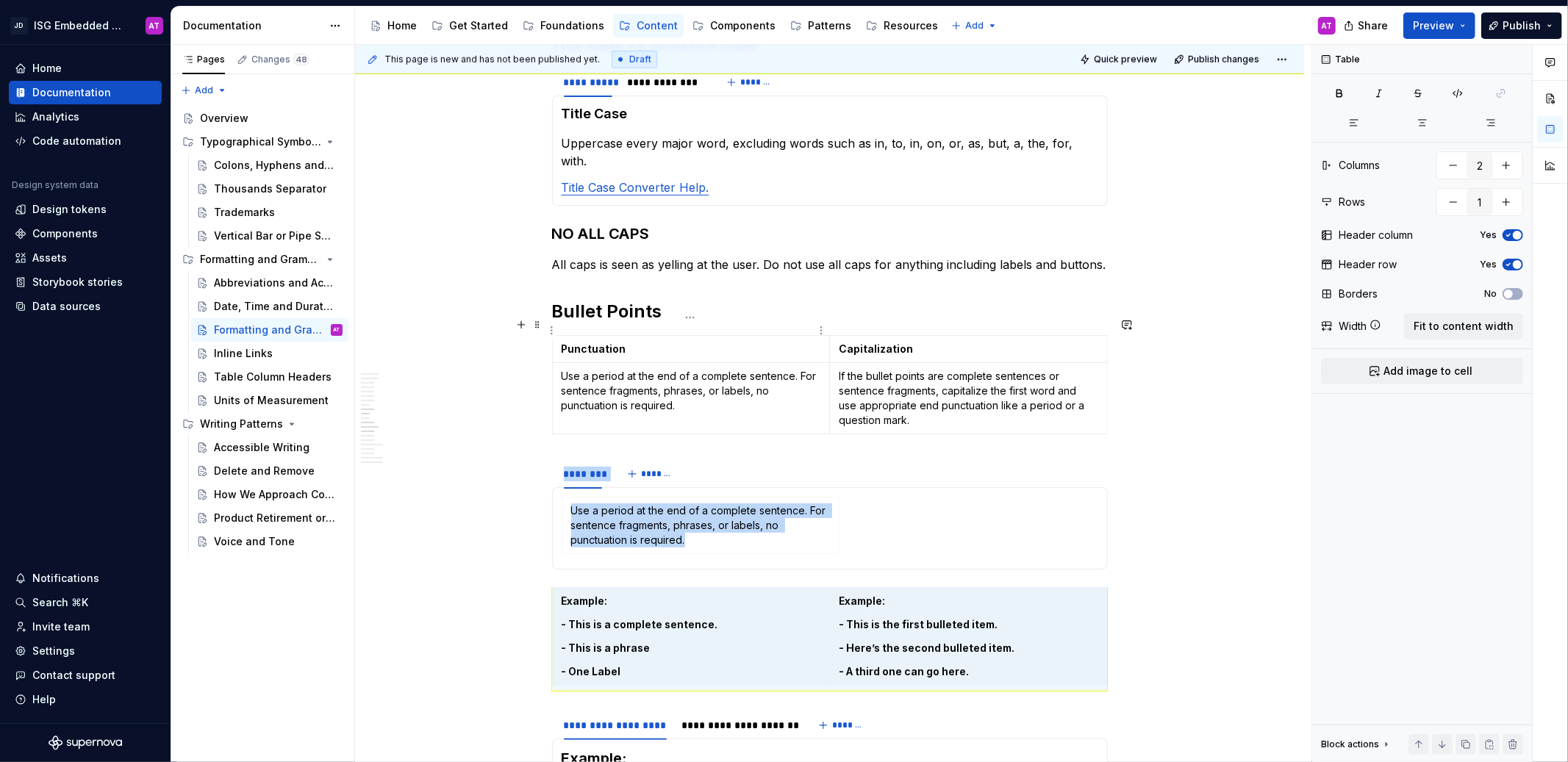
type input "2"
click at [611, 343] on strong "Punctuation" at bounding box center [593, 349] width 64 height 13
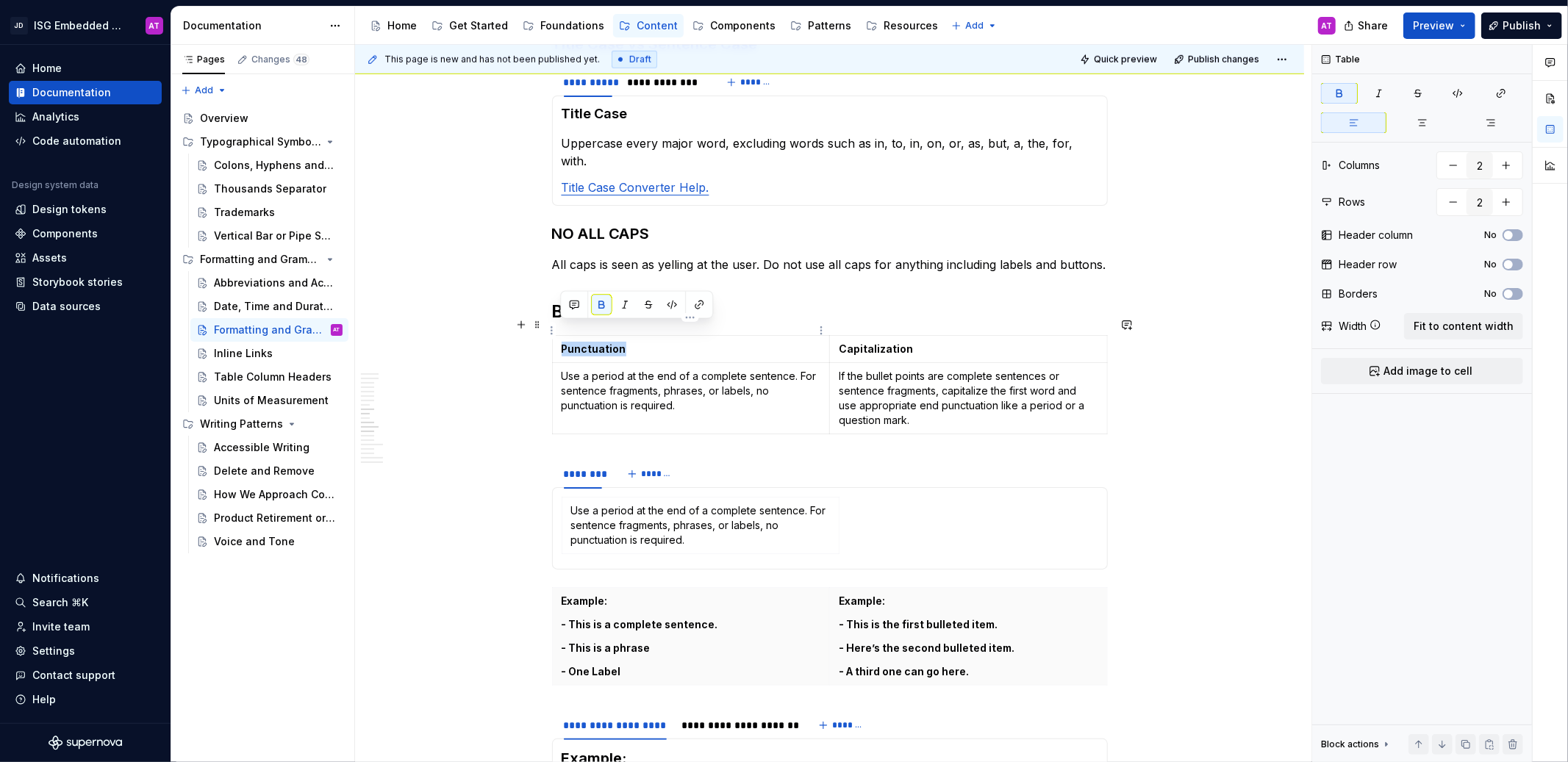
drag, startPoint x: 634, startPoint y: 332, endPoint x: 559, endPoint y: 333, distance: 75.0
click at [559, 336] on td "Punctuation" at bounding box center [691, 350] width 278 height 27
copy strong "Punctuation"
type input "1"
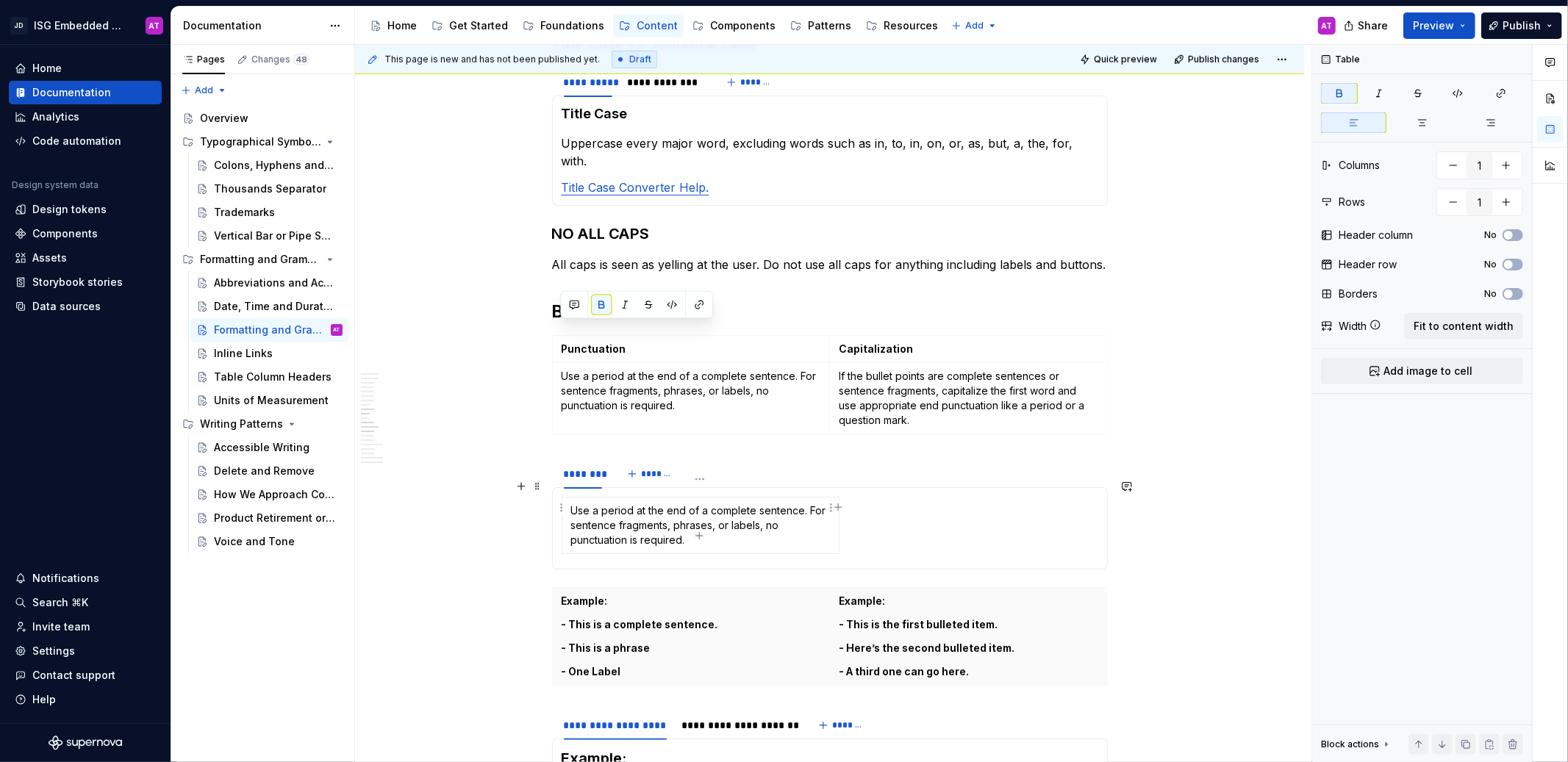
click at [569, 498] on td "Use a period at the end of a complete sentence. For sentence fragments, phrases…" at bounding box center [700, 526] width 277 height 57
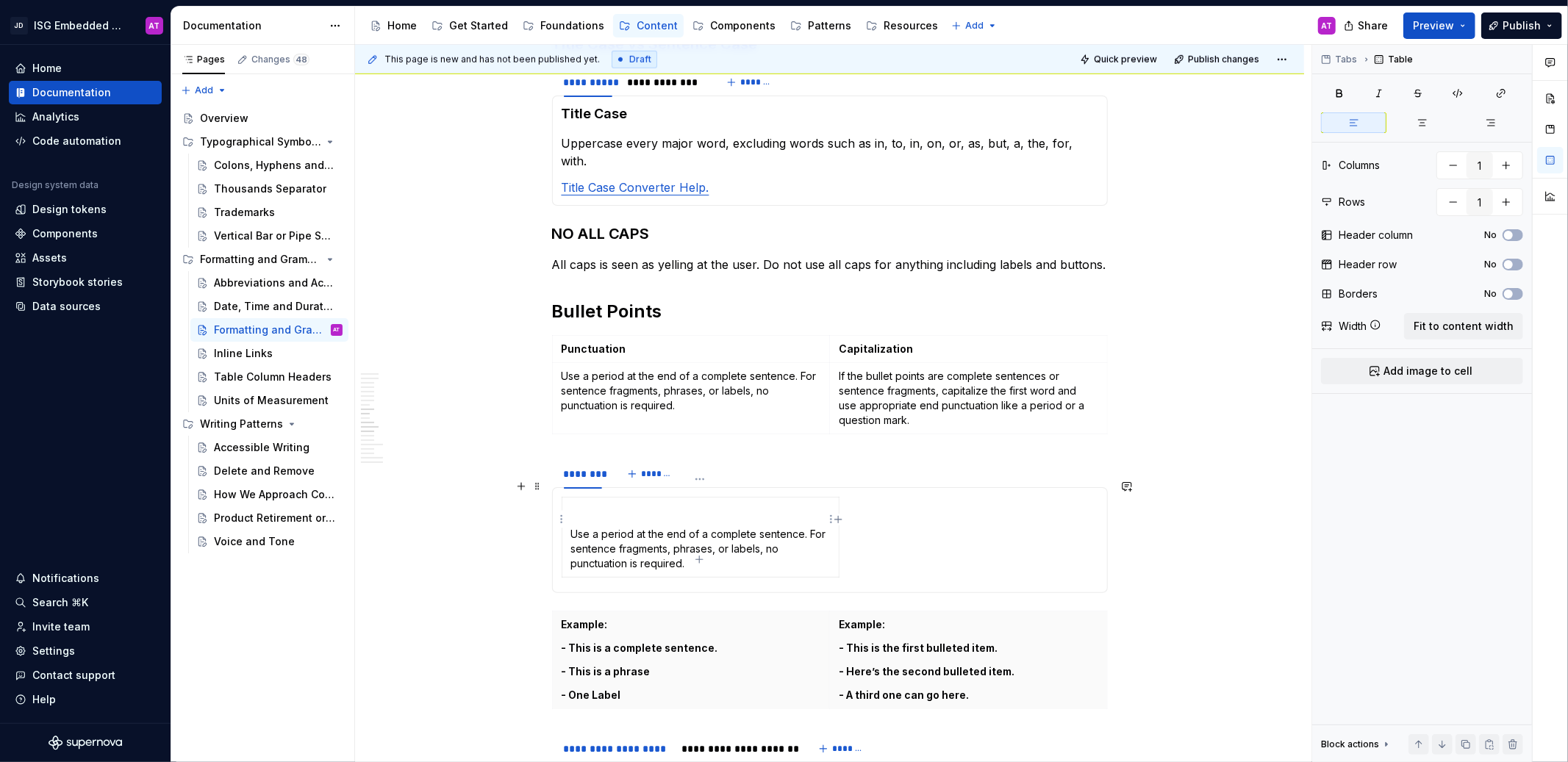
click at [627, 503] on p at bounding box center [700, 510] width 259 height 15
click at [617, 504] on strong "Punctuation" at bounding box center [603, 510] width 64 height 13
click at [616, 504] on strong "Punctuation" at bounding box center [603, 510] width 64 height 13
click at [613, 504] on strong "Punctuation" at bounding box center [603, 510] width 64 height 13
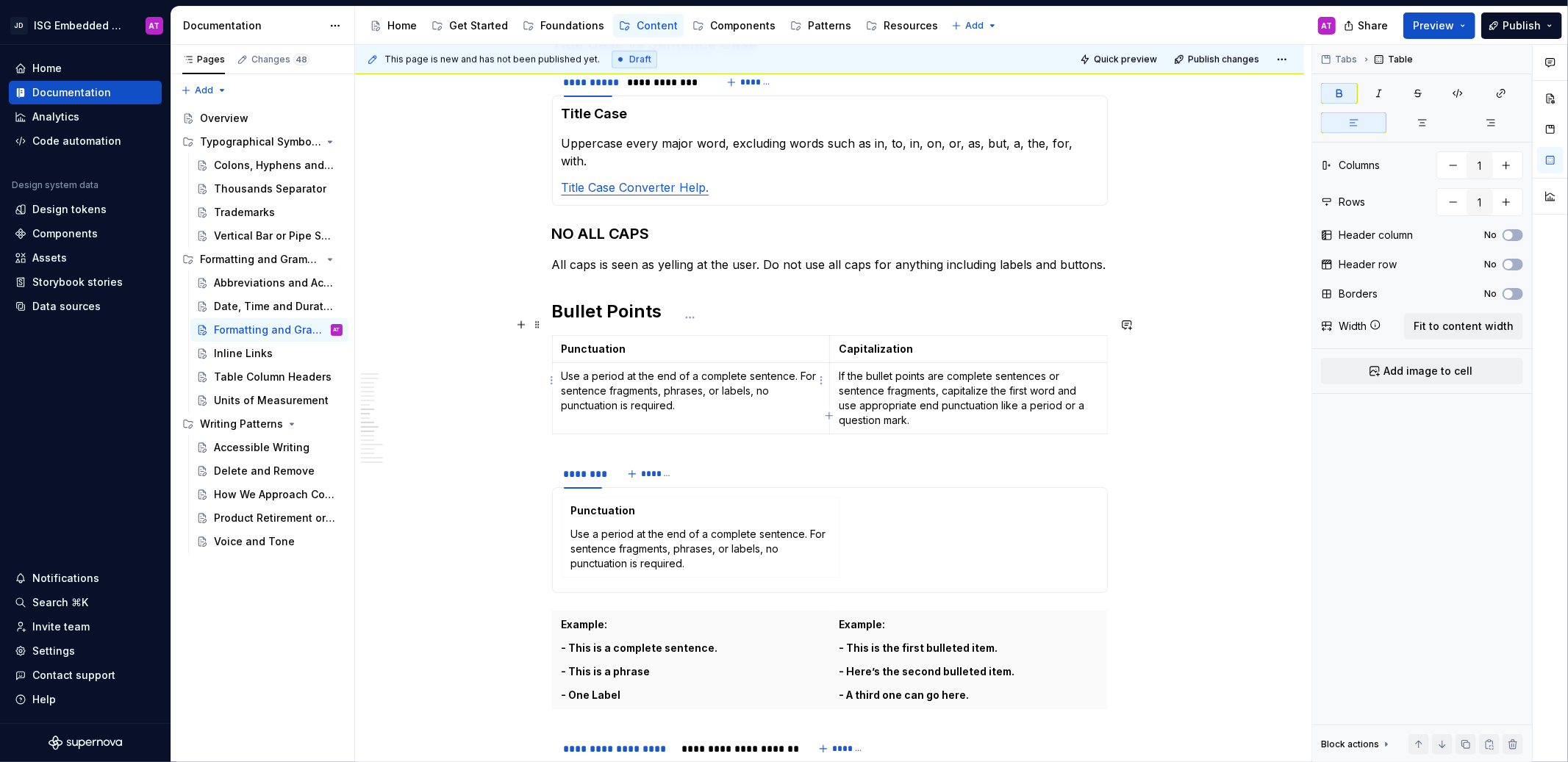
type input "2"
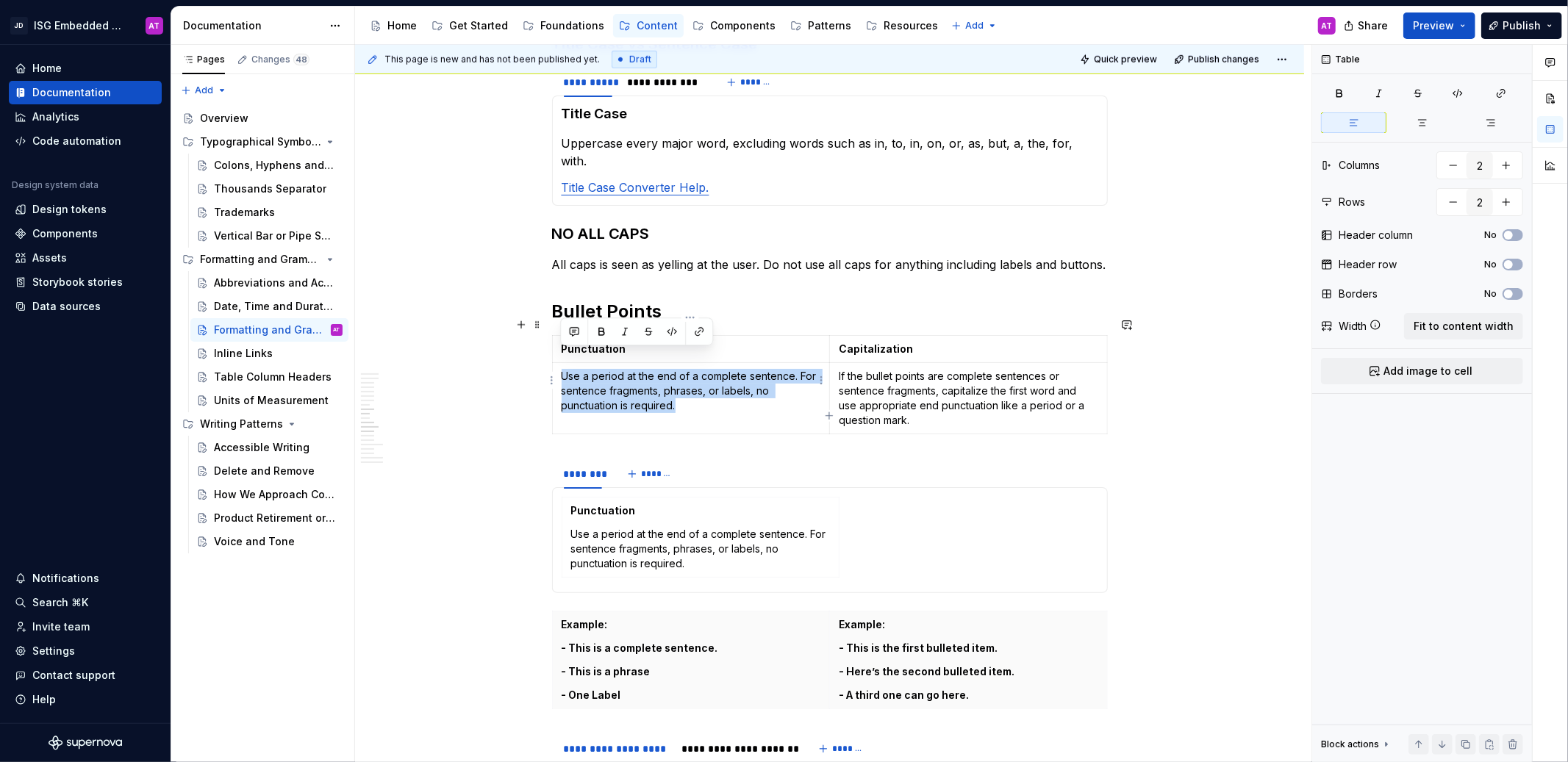
drag, startPoint x: 679, startPoint y: 391, endPoint x: 561, endPoint y: 358, distance: 122.5
click at [562, 369] on p "Use a period at the end of a complete sentence. For sentence fragments, phrases…" at bounding box center [691, 390] width 260 height 44
copy p "Use a period at the end of a complete sentence. For sentence fragments, phrases…"
type input "1"
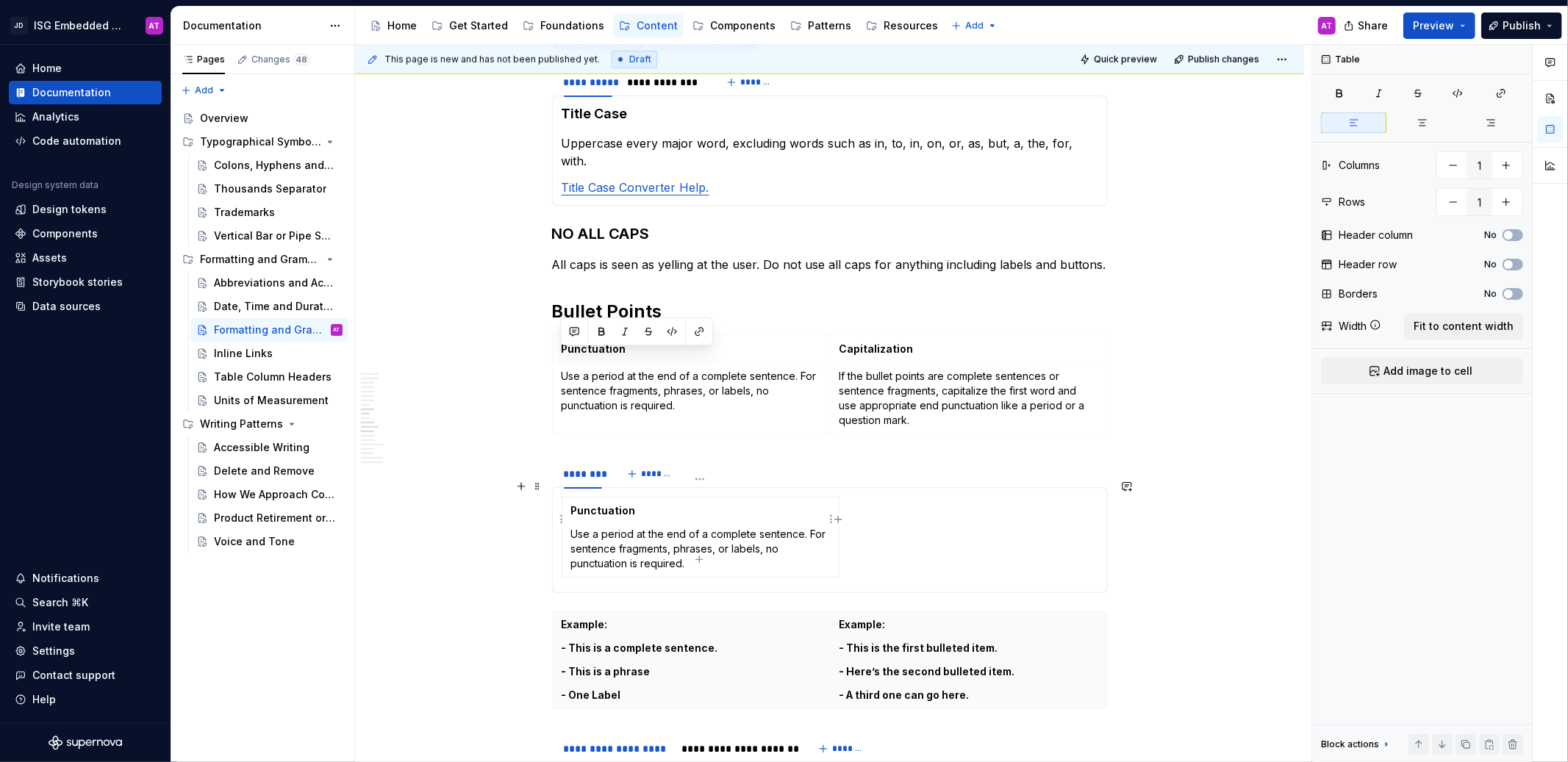
click at [730, 543] on p "Use a period at the end of a complete sentence. For sentence fragments, phrases…" at bounding box center [700, 549] width 259 height 44
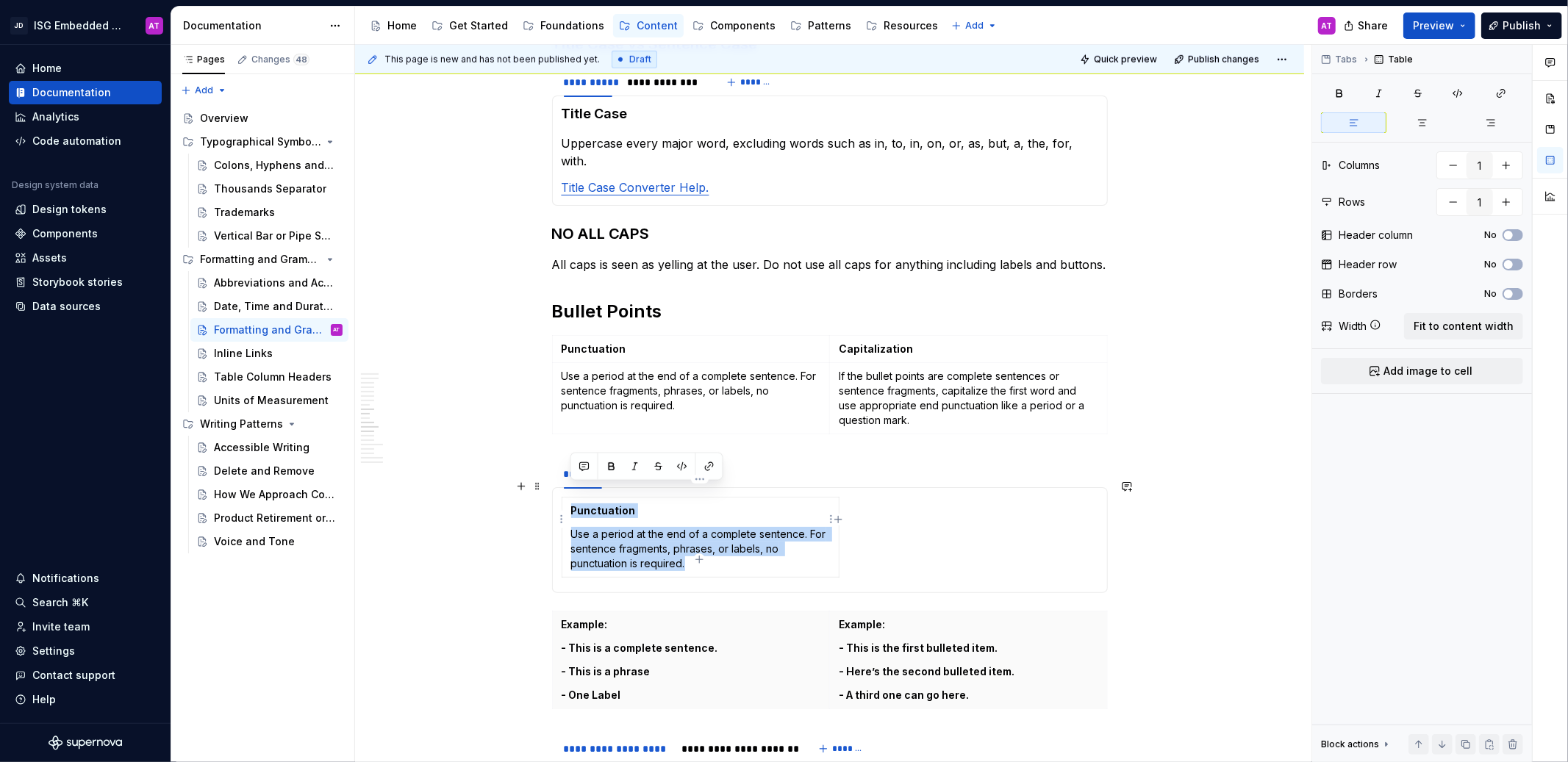
drag, startPoint x: 708, startPoint y: 547, endPoint x: 570, endPoint y: 489, distance: 149.7
click at [570, 498] on td "Punctuation Use a period at the end of a complete sentence. For sentence fragme…" at bounding box center [700, 537] width 277 height 80
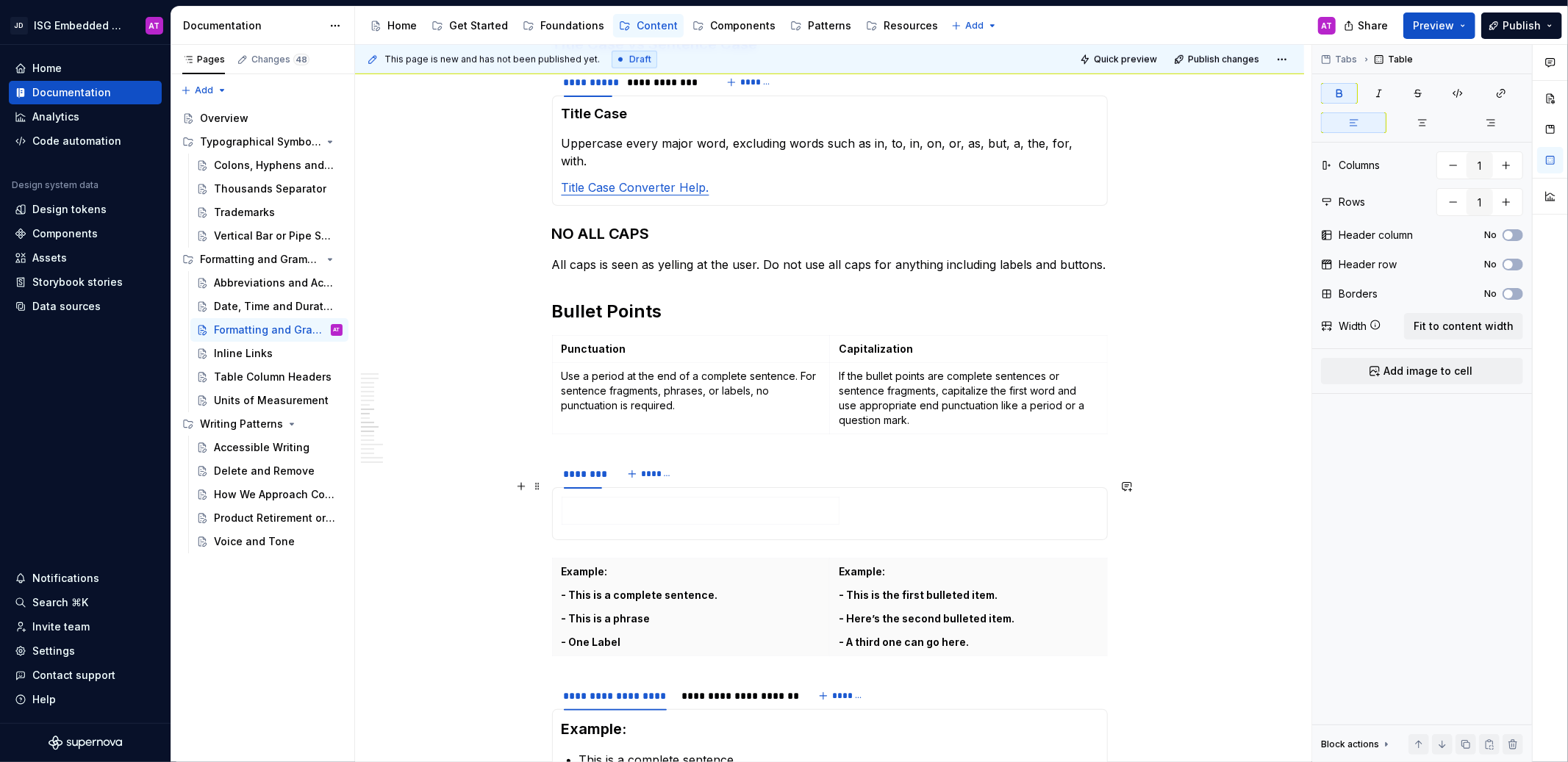
click at [857, 497] on div at bounding box center [830, 513] width 537 height 33
drag, startPoint x: 877, startPoint y: 493, endPoint x: 782, endPoint y: 494, distance: 95.0
click at [782, 497] on div at bounding box center [830, 513] width 537 height 33
click at [562, 493] on html "JD ISG Embedded Design System AT Home Documentation Analytics Code automation D…" at bounding box center [784, 381] width 1568 height 762
click at [604, 567] on div "Clear Content" at bounding box center [632, 567] width 95 height 15
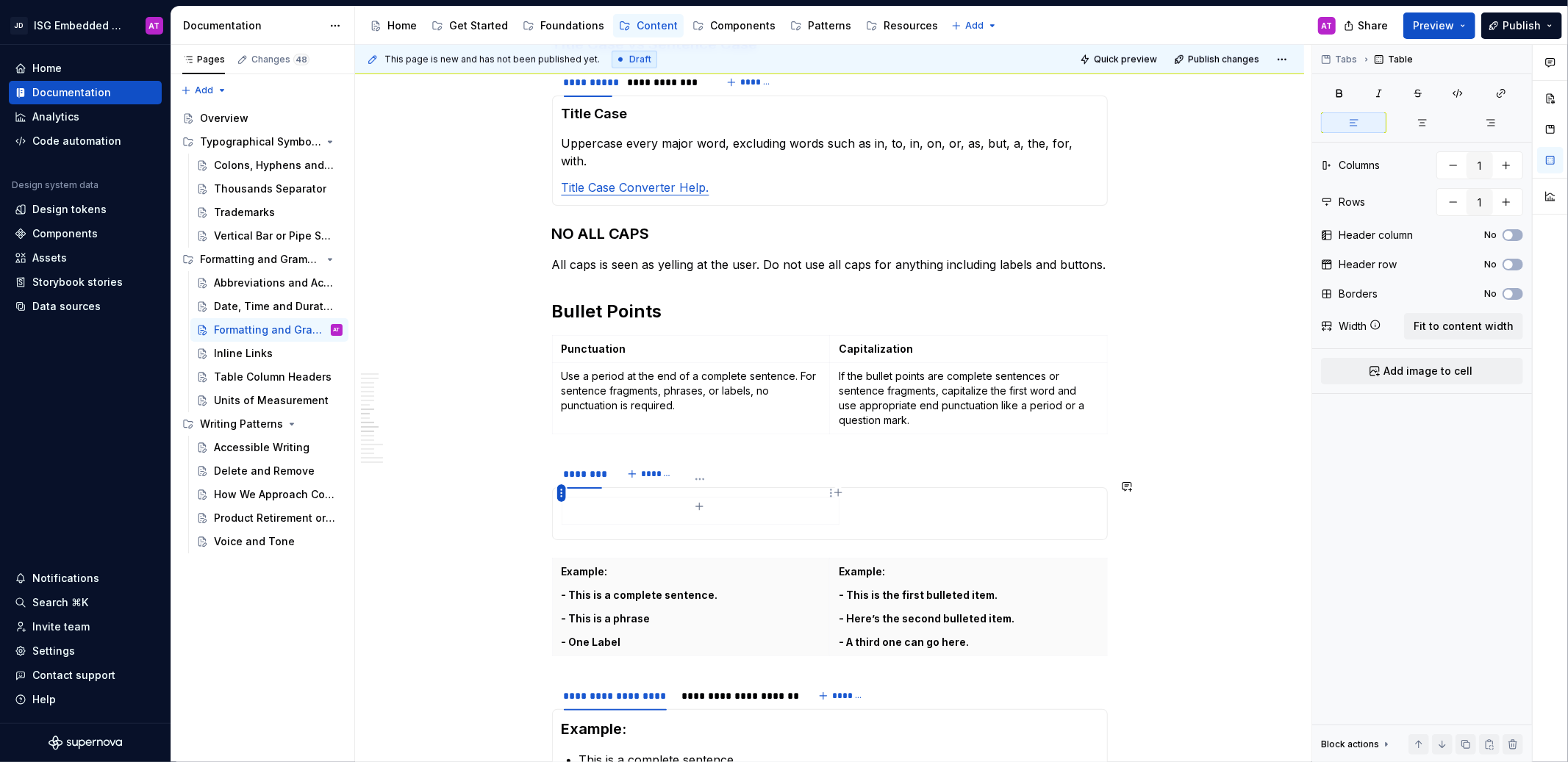
click at [558, 493] on html "JD ISG Embedded Design System AT Home Documentation Analytics Code automation D…" at bounding box center [784, 381] width 1568 height 762
click at [924, 474] on html "JD ISG Embedded Design System AT Home Documentation Analytics Code automation D…" at bounding box center [784, 381] width 1568 height 762
drag, startPoint x: 889, startPoint y: 493, endPoint x: 825, endPoint y: 495, distance: 64.0
click at [825, 497] on div at bounding box center [830, 513] width 537 height 33
click at [927, 501] on div at bounding box center [830, 513] width 537 height 33
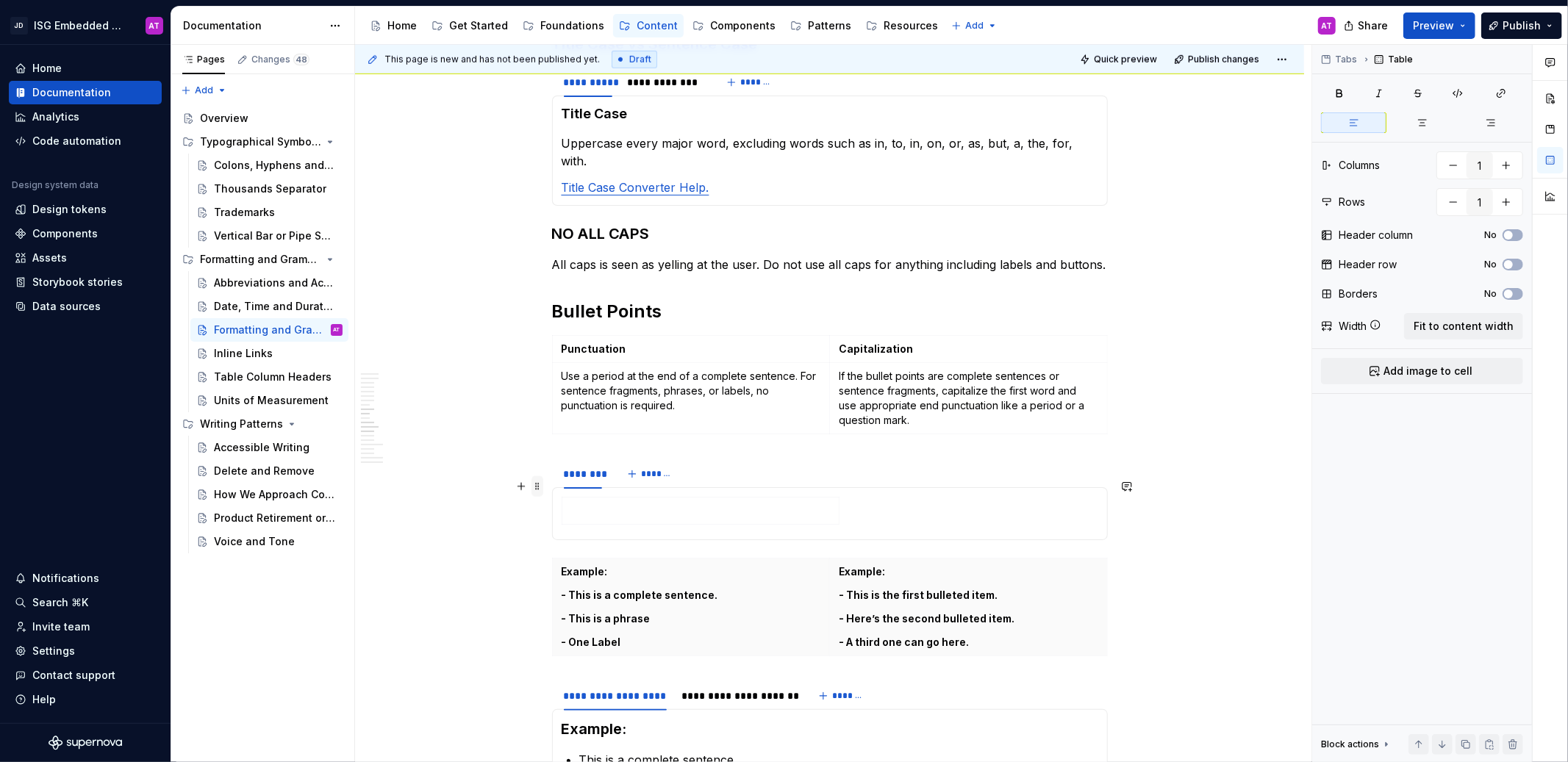
click at [536, 489] on span at bounding box center [538, 487] width 12 height 21
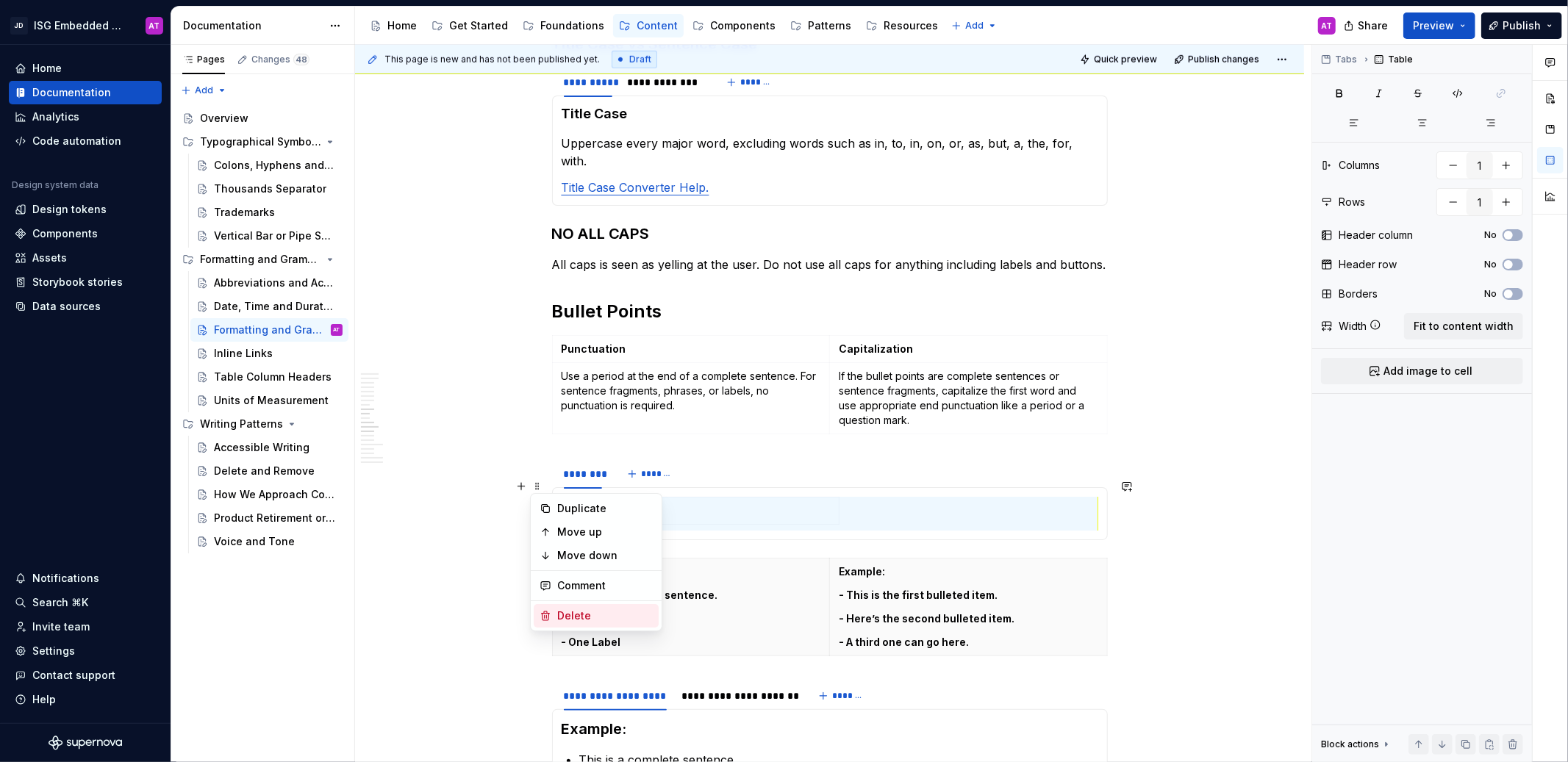
click at [576, 611] on div "Delete" at bounding box center [604, 615] width 95 height 15
type input "2"
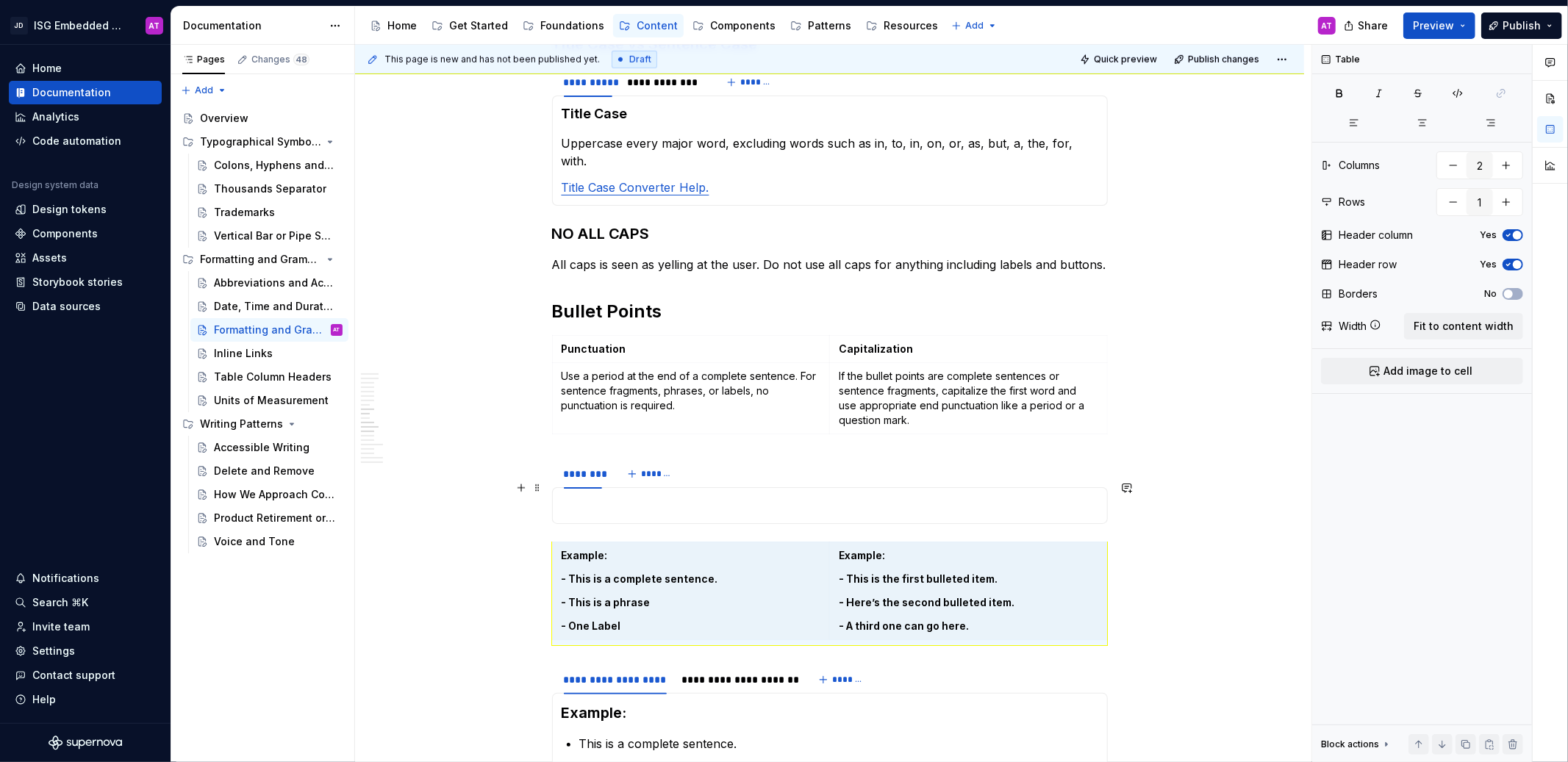
click at [596, 497] on p at bounding box center [830, 506] width 537 height 18
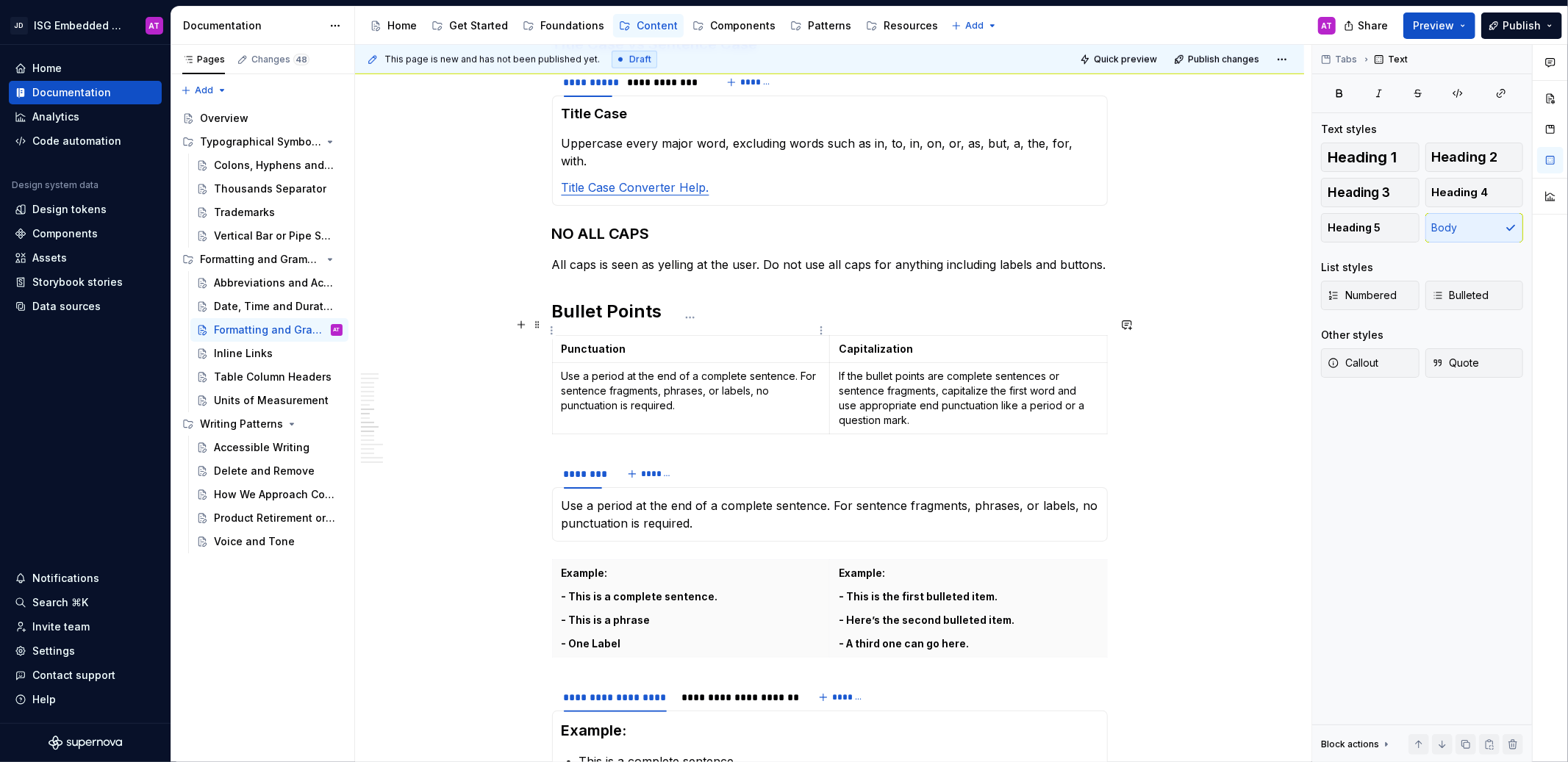
drag, startPoint x: 601, startPoint y: 333, endPoint x: 616, endPoint y: 333, distance: 15.0
click at [601, 343] on strong "Punctuation" at bounding box center [593, 349] width 64 height 13
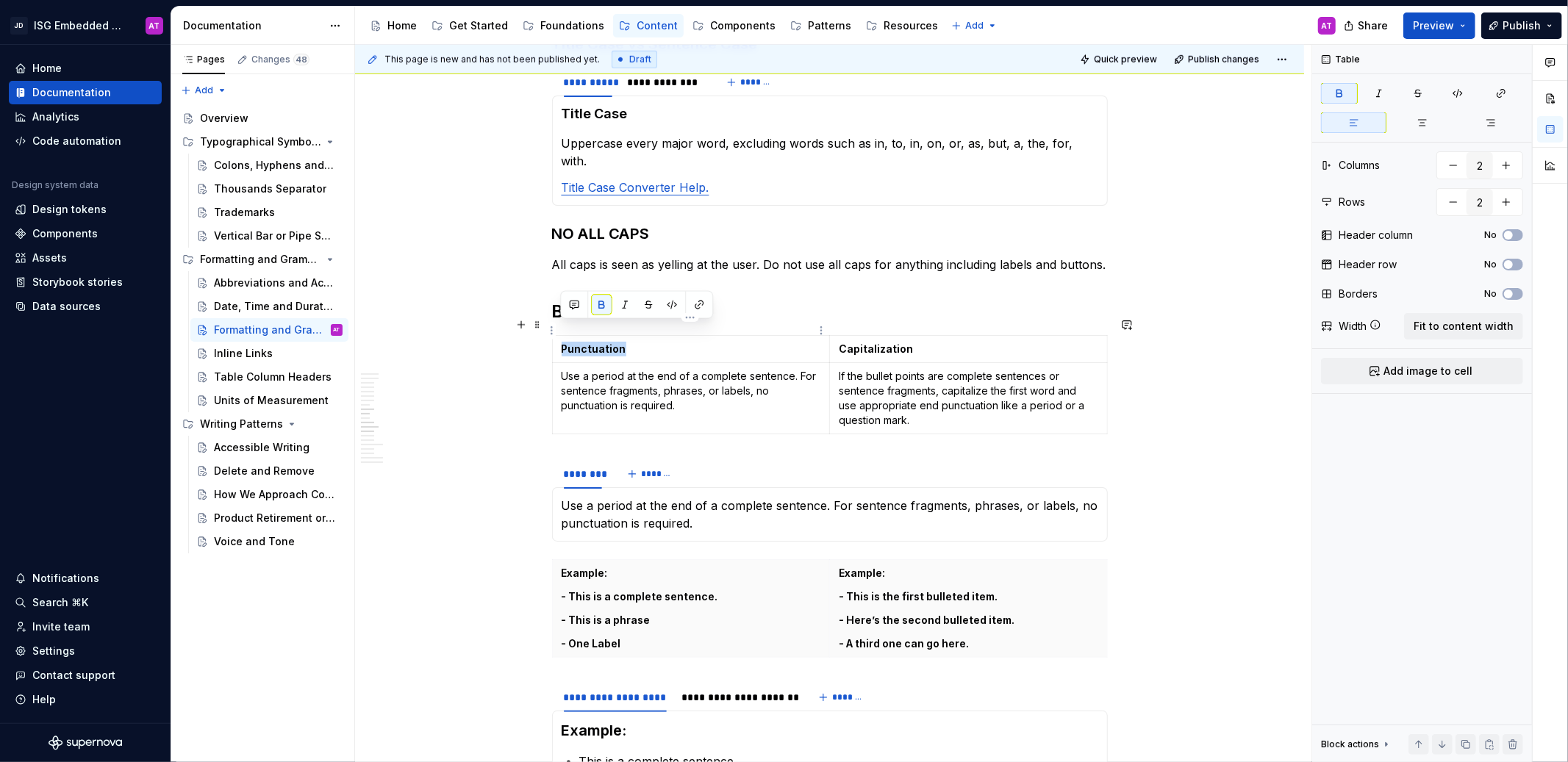
drag, startPoint x: 611, startPoint y: 333, endPoint x: 560, endPoint y: 332, distance: 51.0
click at [560, 336] on td "Punctuation" at bounding box center [691, 350] width 278 height 27
copy strong "Punctuation"
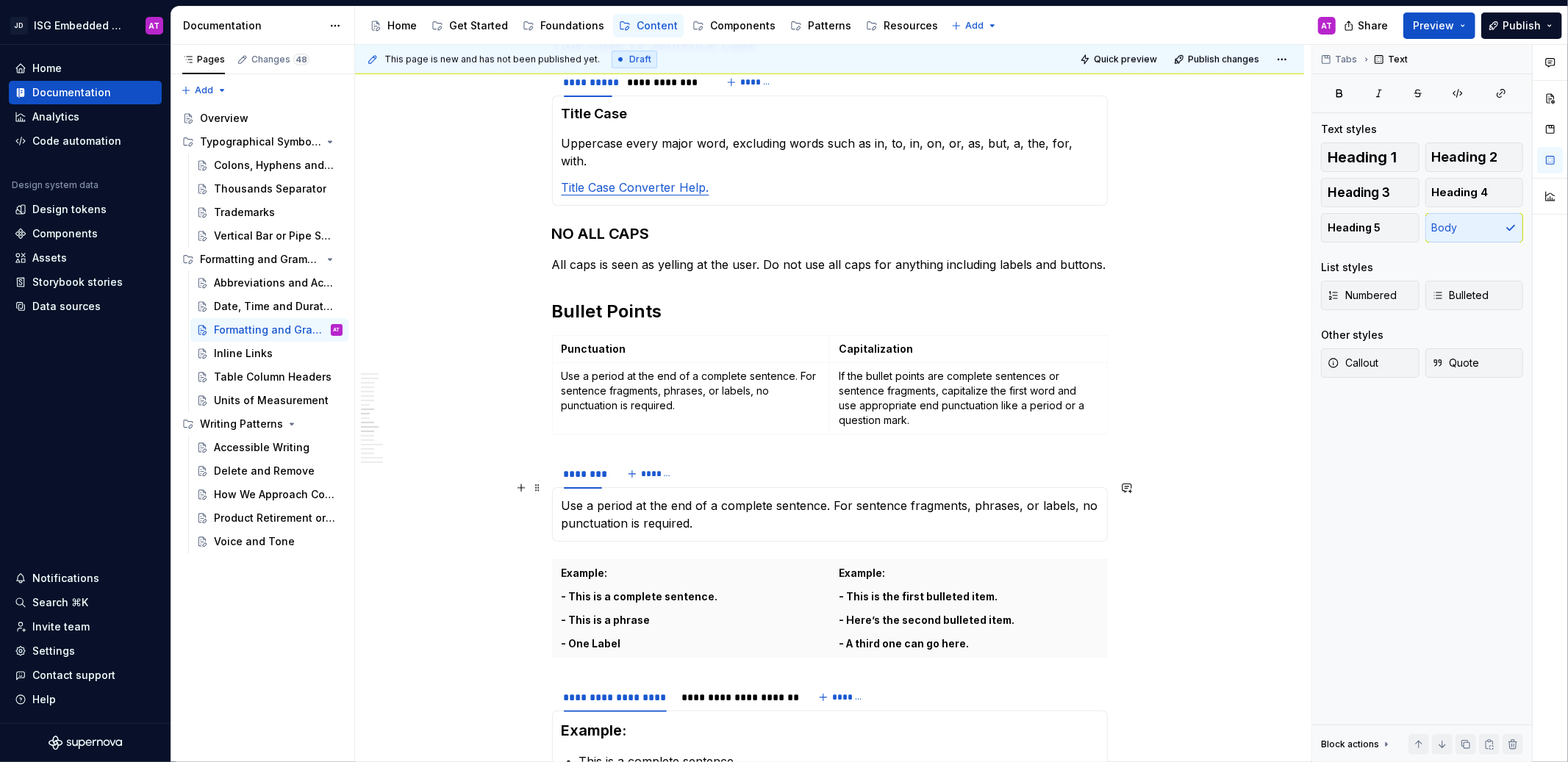
click at [563, 497] on p "Use a period at the end of a complete sentence. For sentence fragments, phrases…" at bounding box center [830, 514] width 537 height 35
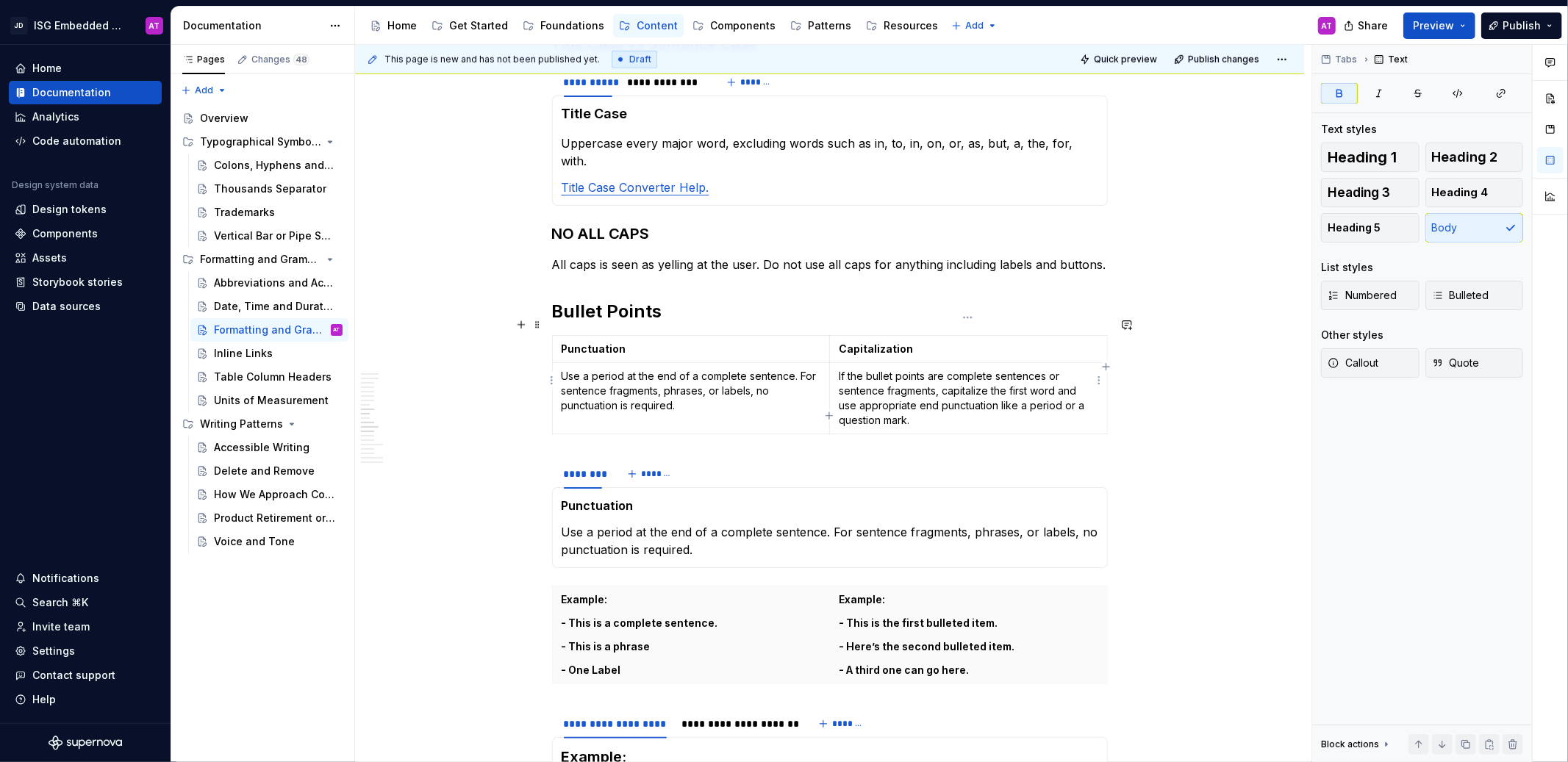
click at [883, 388] on p "If the bullet points are complete sentences or sentence fragments, capitalize t…" at bounding box center [968, 398] width 260 height 59
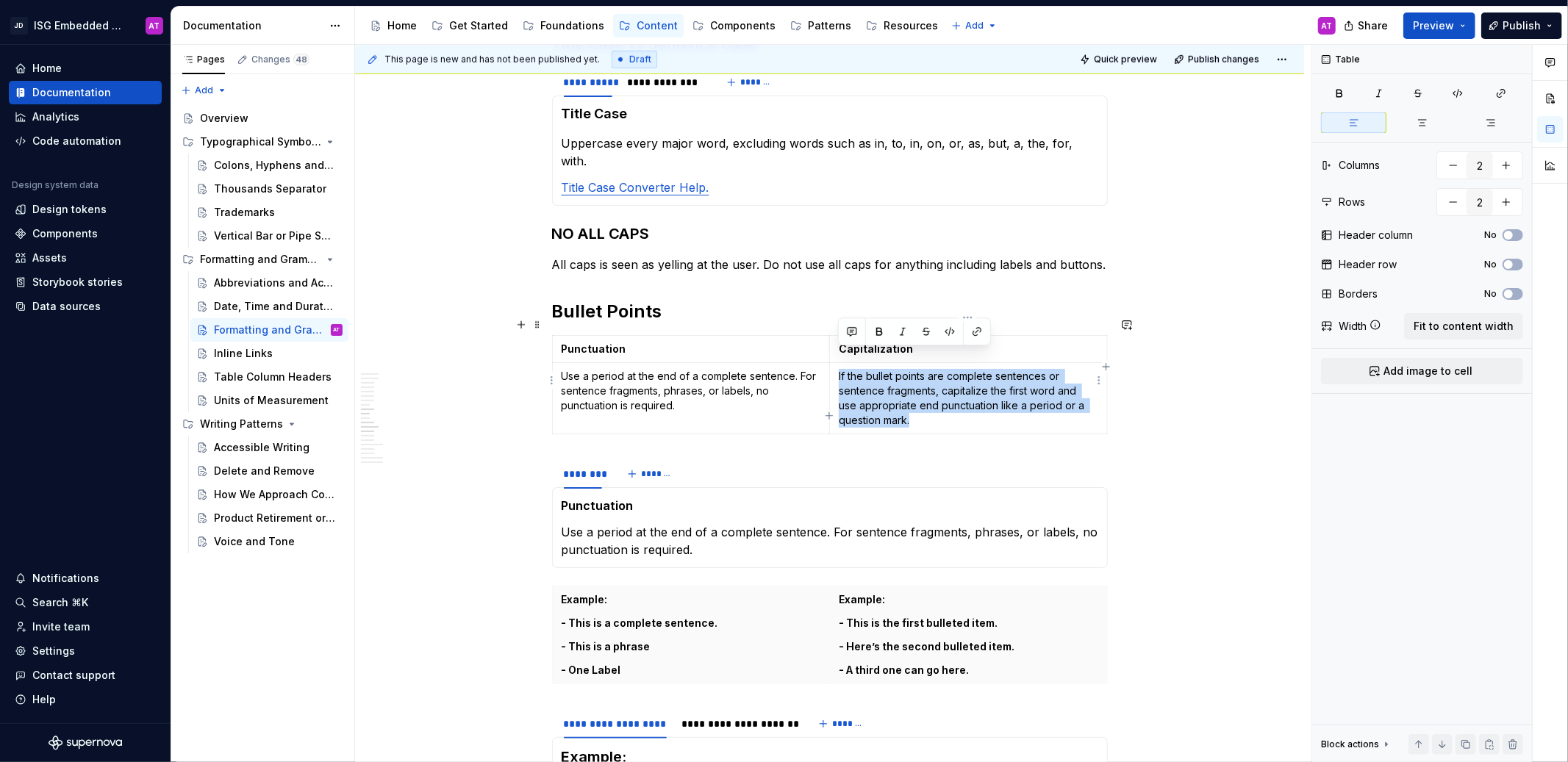
drag, startPoint x: 918, startPoint y: 399, endPoint x: 838, endPoint y: 358, distance: 89.9
click at [838, 369] on p "If the bullet points are complete sentences or sentence fragments, capitalize t…" at bounding box center [968, 398] width 260 height 59
copy p "If the bullet points are complete sentences or sentence fragments, capitalize t…"
click at [655, 468] on span "*******" at bounding box center [658, 474] width 33 height 12
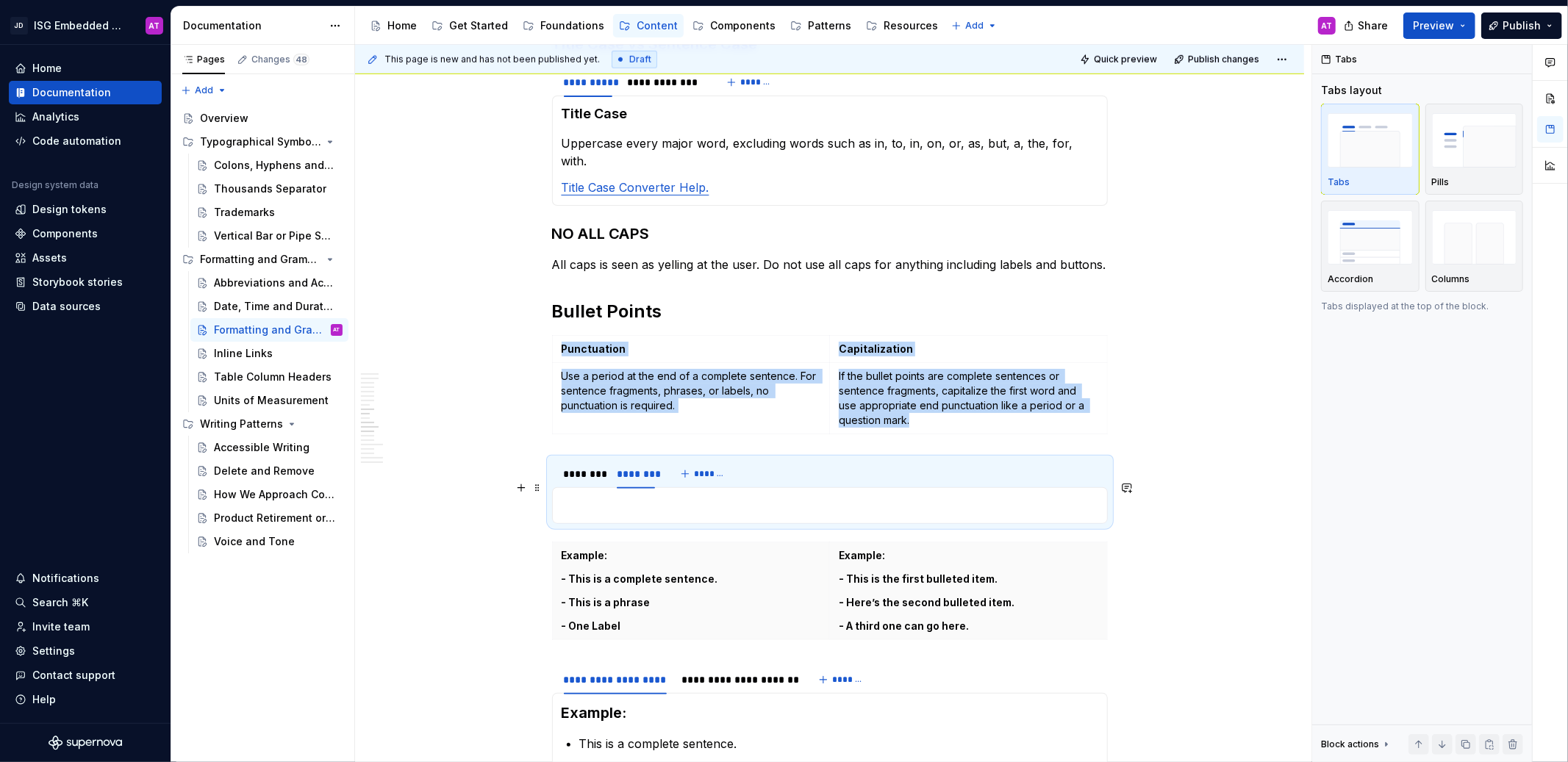
click at [648, 497] on p at bounding box center [830, 506] width 537 height 18
click at [617, 497] on p at bounding box center [830, 506] width 537 height 18
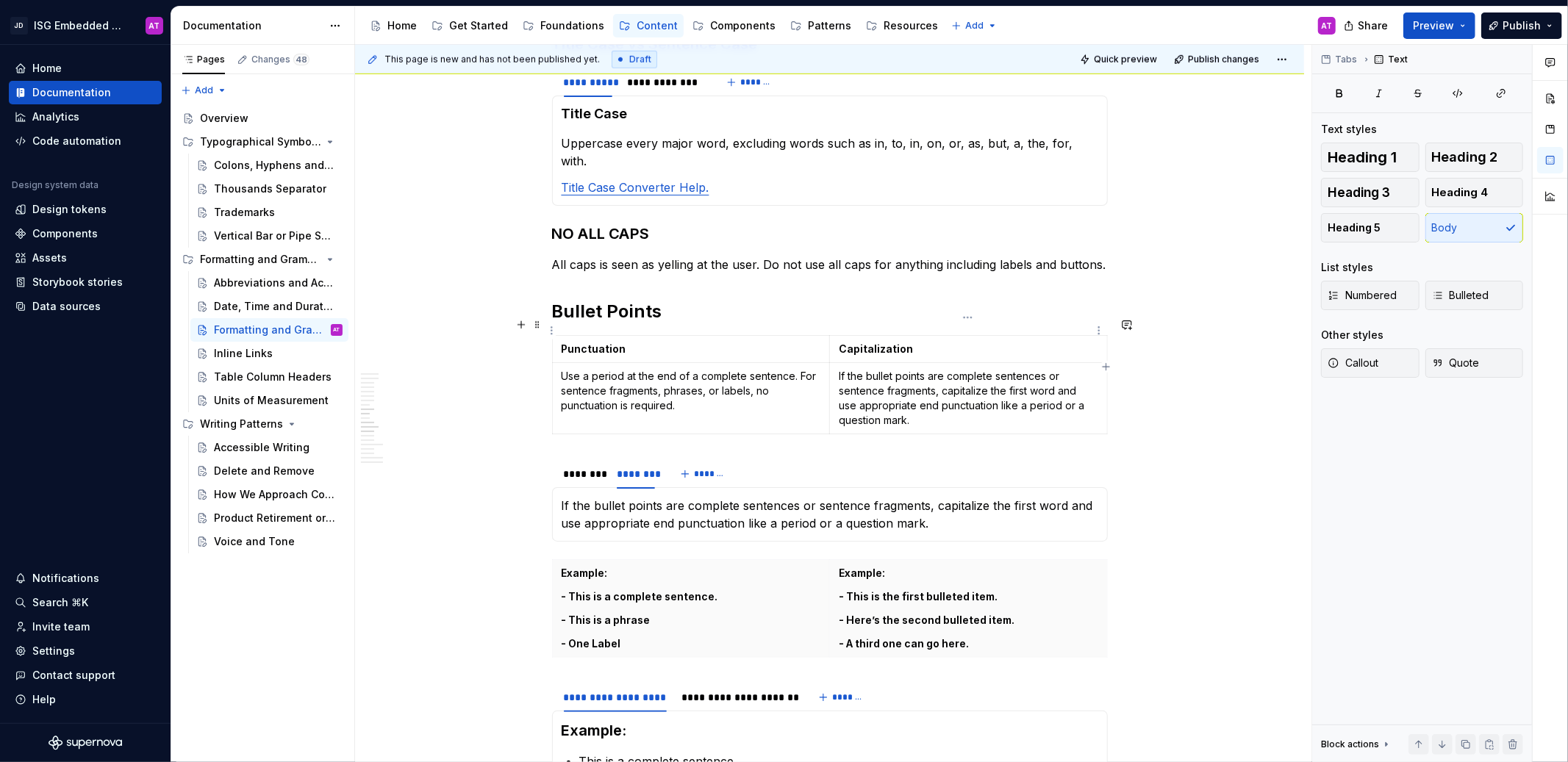
click at [870, 343] on strong "Capitalization" at bounding box center [875, 349] width 75 height 13
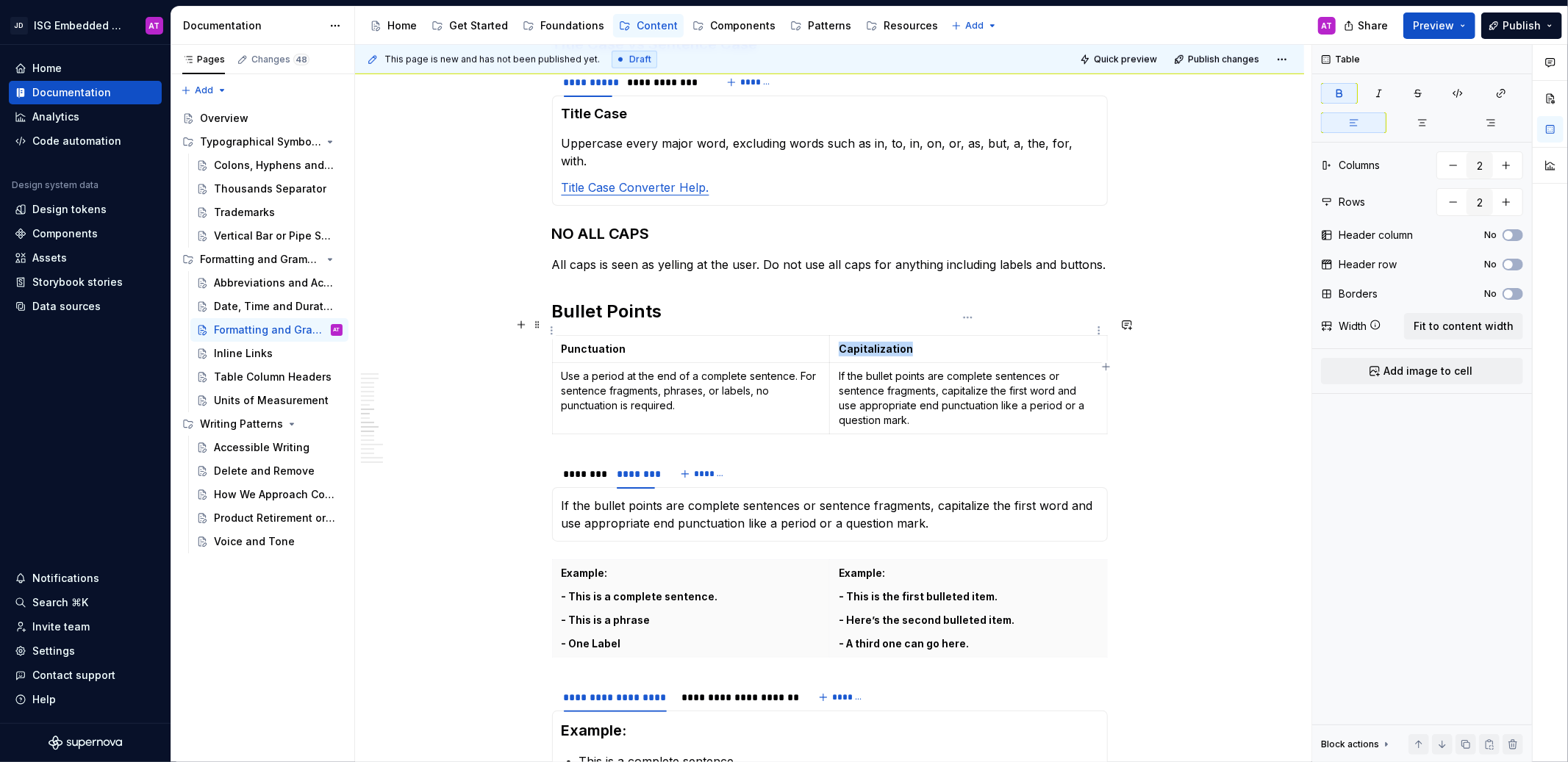
click at [870, 343] on strong "Capitalization" at bounding box center [875, 349] width 75 height 13
copy strong "Capitalization"
click at [560, 488] on div "Punctuation Use a period at the end of a complete sentence. For sentence fragme…" at bounding box center [830, 514] width 556 height 54
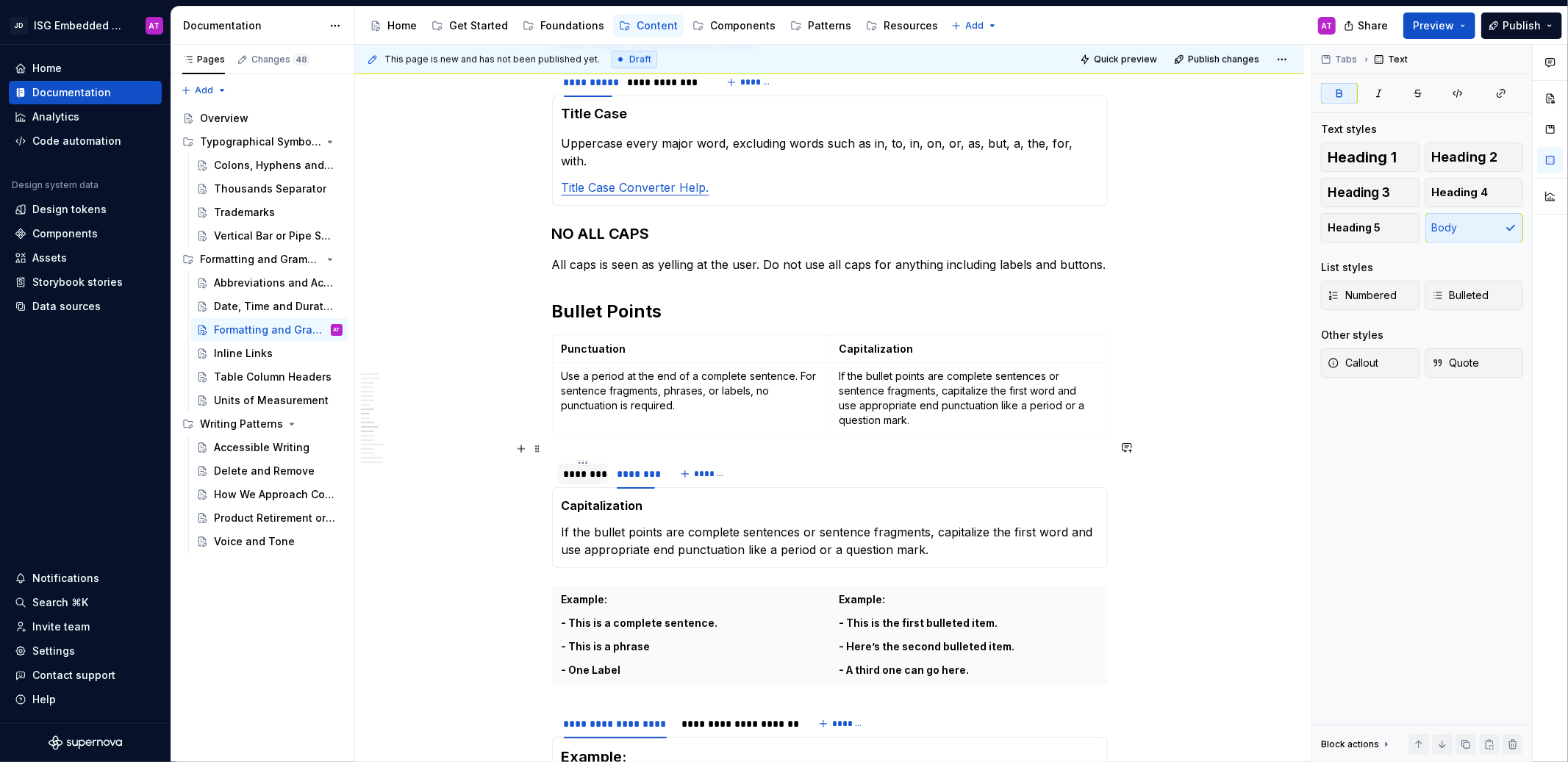
click at [589, 467] on div "********" at bounding box center [583, 474] width 39 height 15
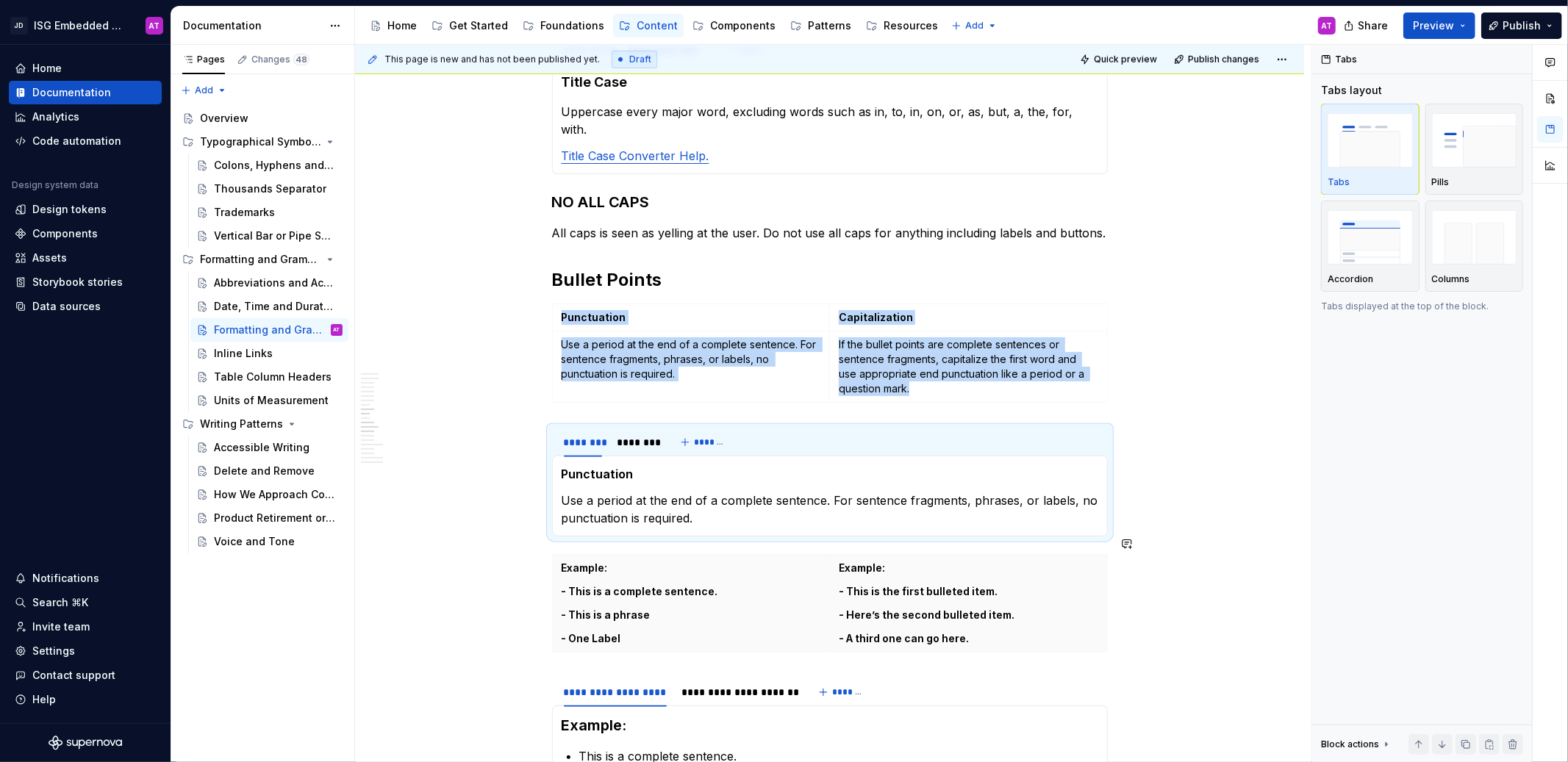
scroll to position [1169, 0]
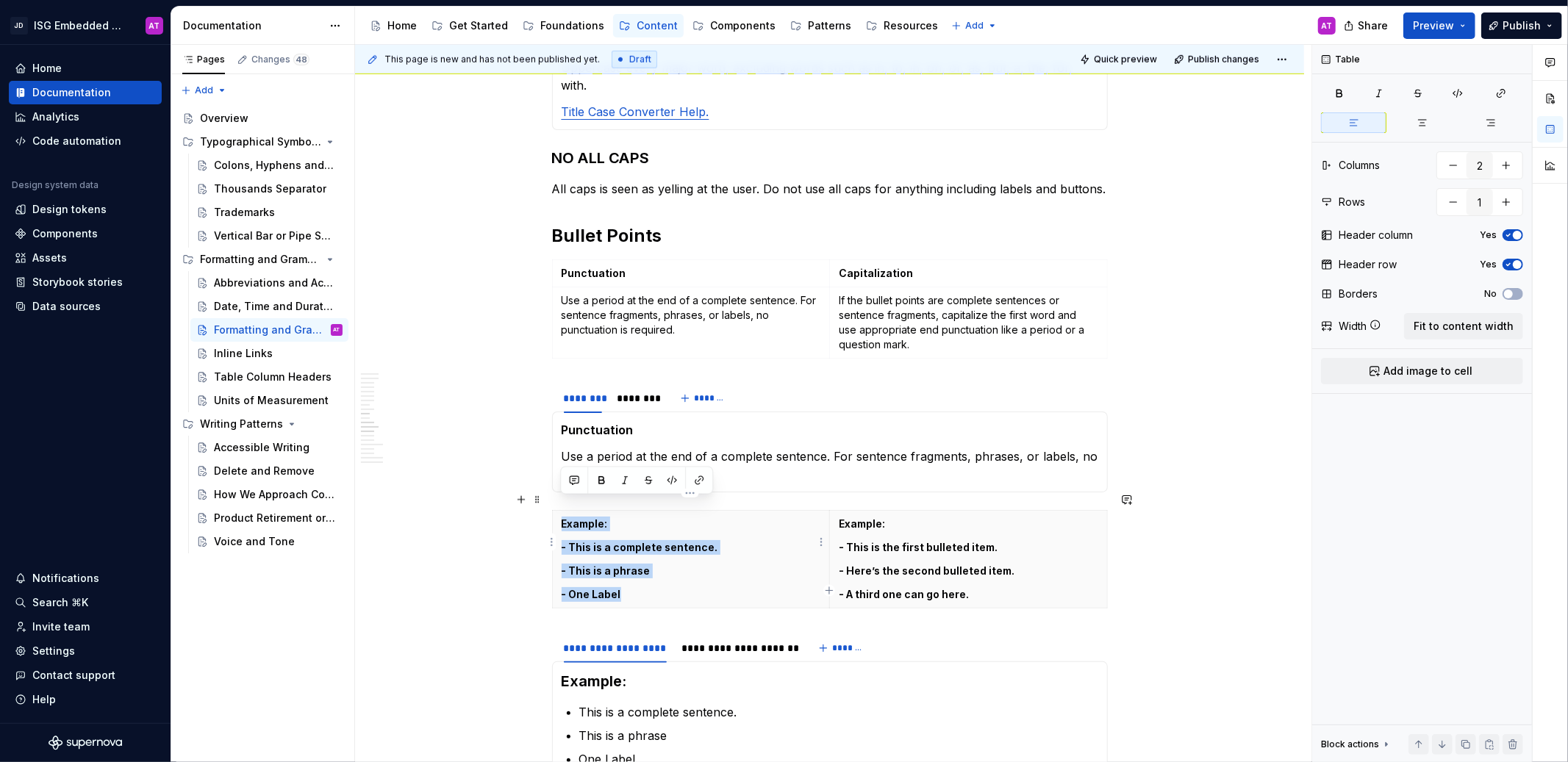
drag, startPoint x: 631, startPoint y: 579, endPoint x: 561, endPoint y: 507, distance: 100.4
click at [561, 511] on th "Example: - This is a complete sentence. - This is a phrase - One Label" at bounding box center [691, 560] width 278 height 98
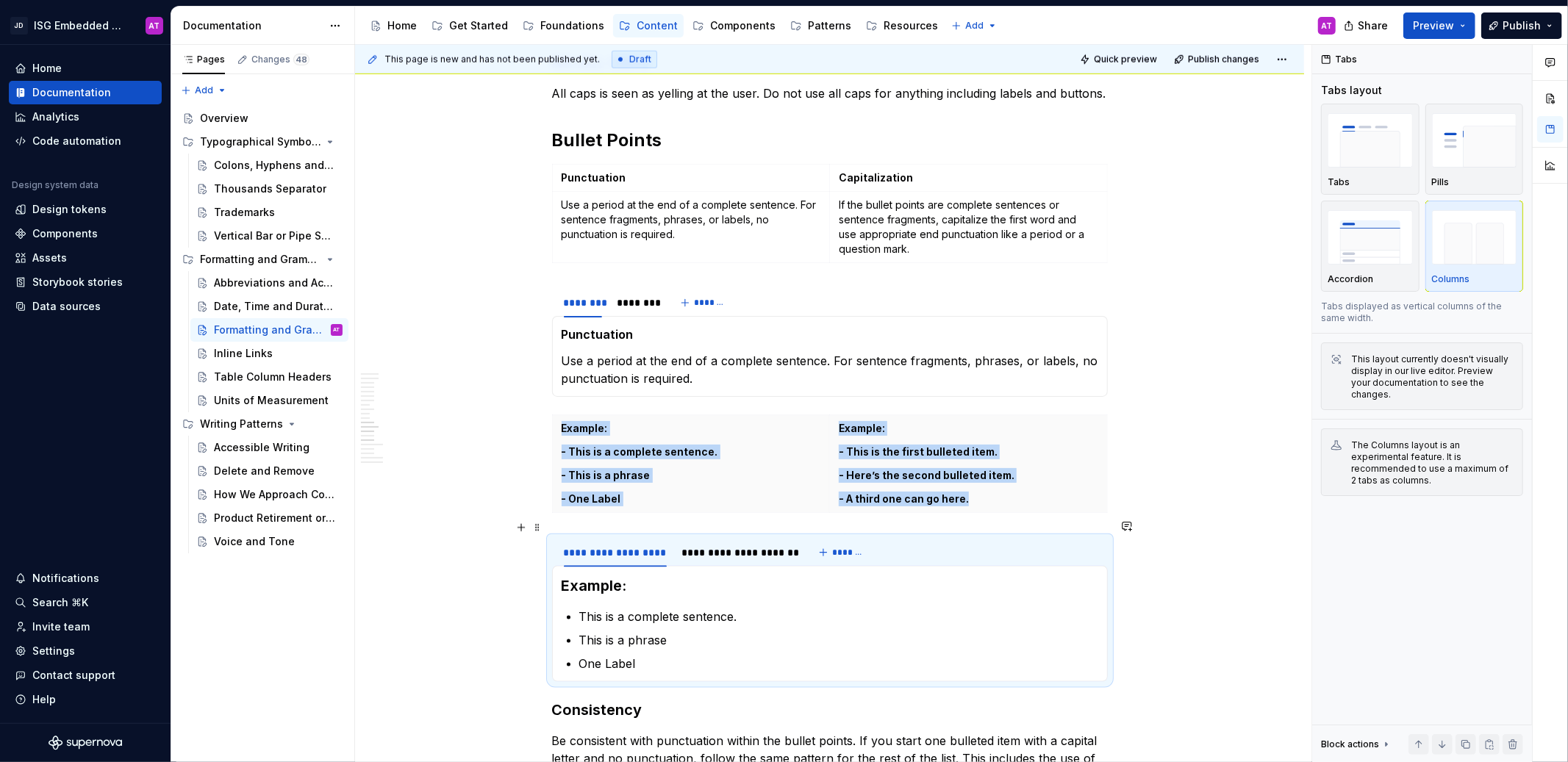
scroll to position [1275, 0]
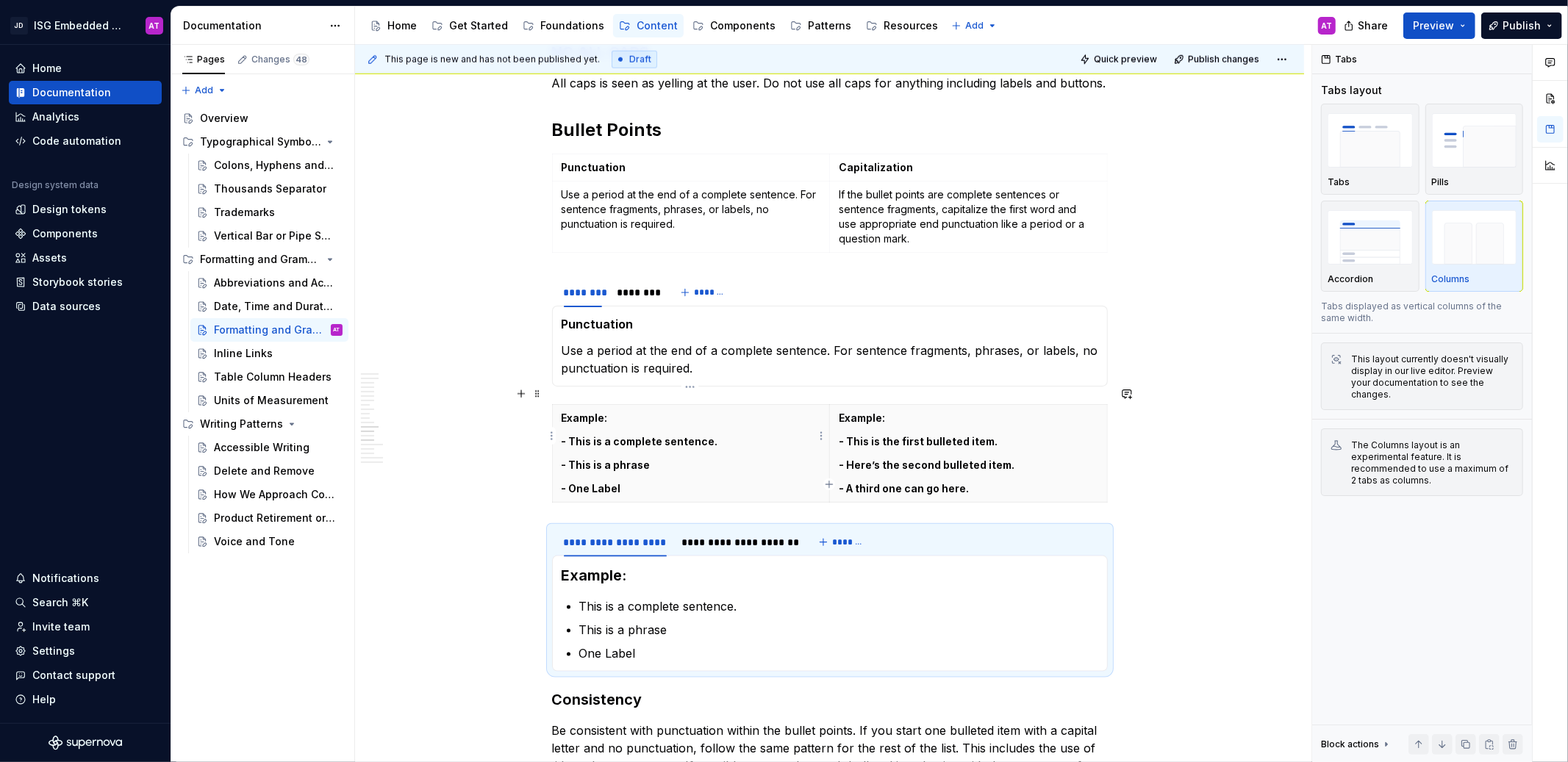
click at [751, 435] on p "- This is a complete sentence." at bounding box center [691, 441] width 260 height 15
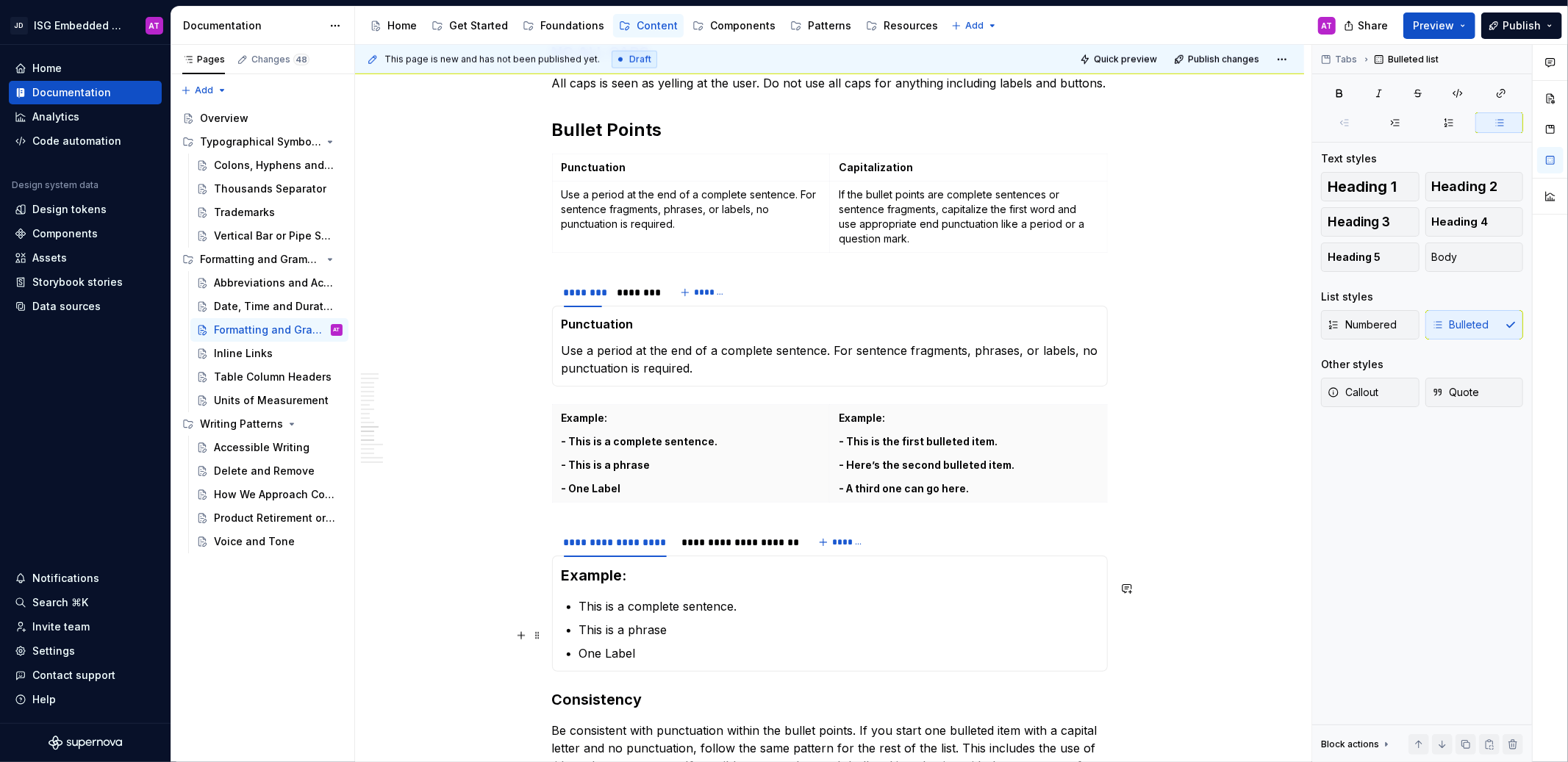
click at [646, 645] on p "One Label" at bounding box center [838, 653] width 519 height 18
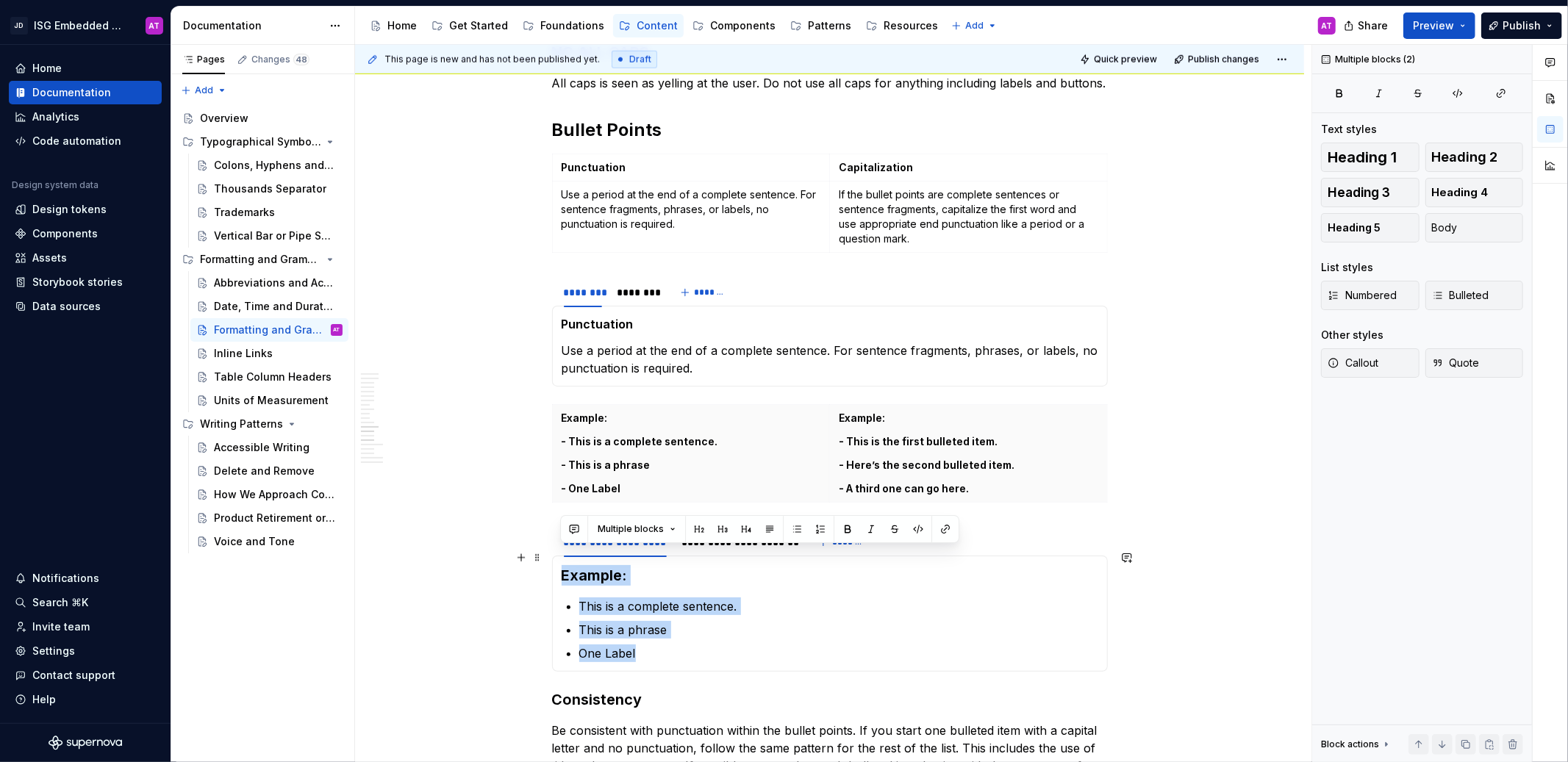
drag, startPoint x: 658, startPoint y: 639, endPoint x: 556, endPoint y: 553, distance: 133.4
click at [556, 555] on div "Example: This is a complete sentence. This is a phrase One Label Example: This …" at bounding box center [830, 613] width 556 height 116
click at [741, 622] on ul "This is a complete sentence. This is a phrase One Label" at bounding box center [838, 629] width 519 height 64
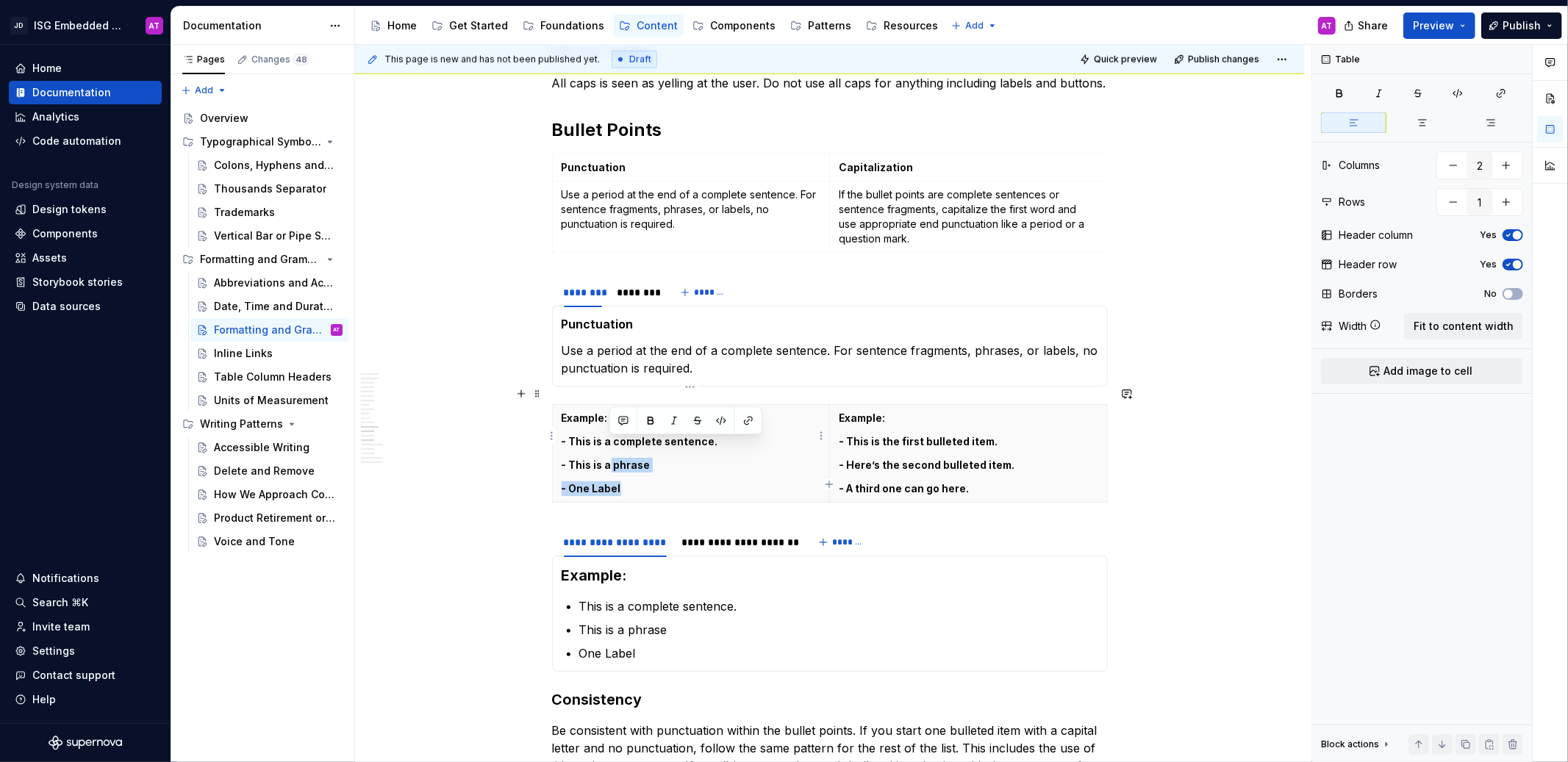
drag, startPoint x: 632, startPoint y: 470, endPoint x: 610, endPoint y: 453, distance: 27.8
click at [610, 453] on th "Example: - This is a complete sentence. - This is a phrase - One Label" at bounding box center [691, 453] width 278 height 98
drag, startPoint x: 627, startPoint y: 479, endPoint x: 634, endPoint y: 475, distance: 8.1
click at [627, 479] on th "Example: - This is a complete sentence. - This is a phrase - One Label" at bounding box center [691, 453] width 278 height 98
drag, startPoint x: 634, startPoint y: 471, endPoint x: 550, endPoint y: 389, distance: 117.4
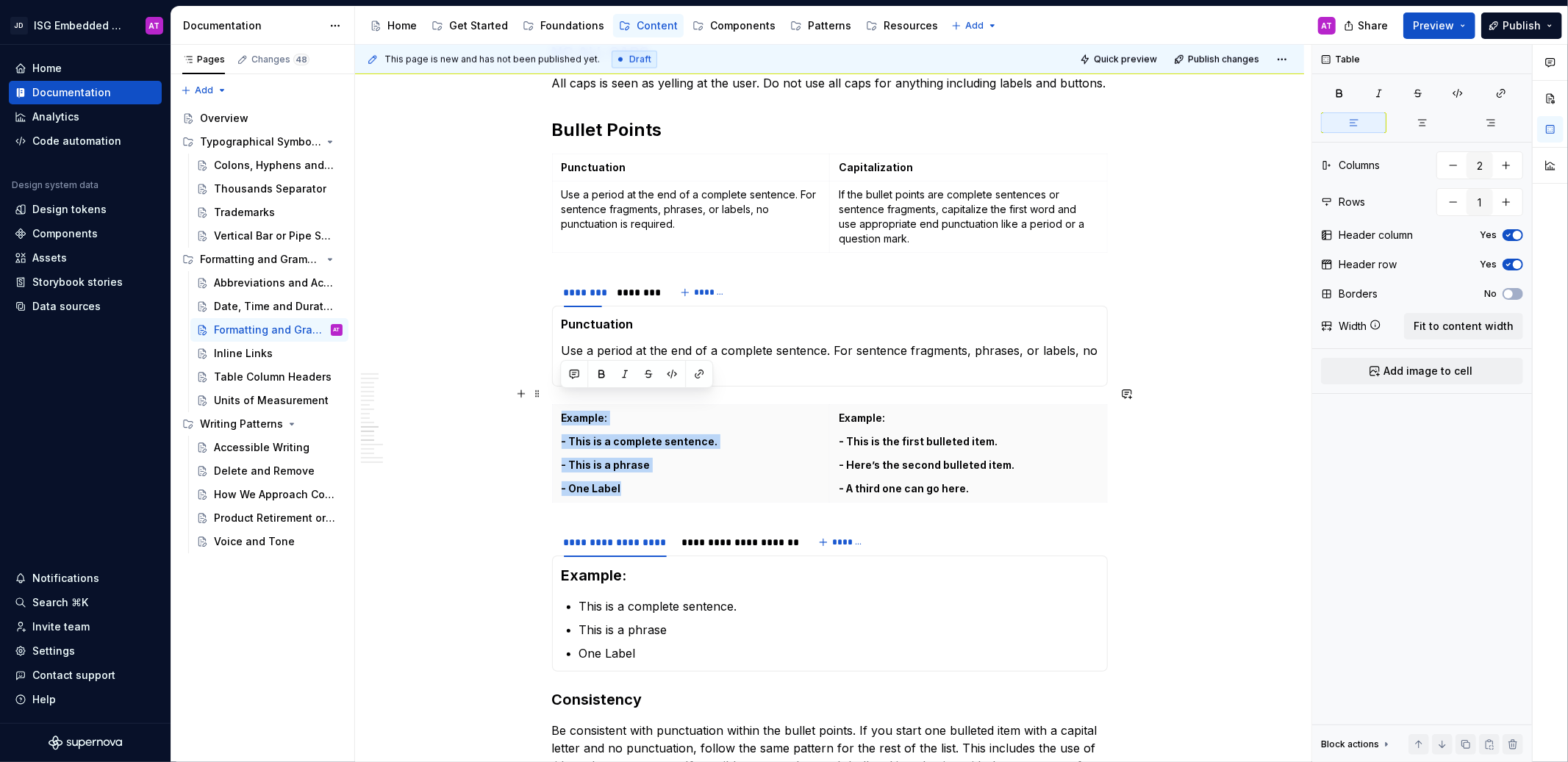
click at [552, 405] on th "Example: - This is a complete sentence. - This is a phrase - One Label" at bounding box center [691, 453] width 278 height 98
copy th "Example: - This is a complete sentence. - This is a phrase - One Label"
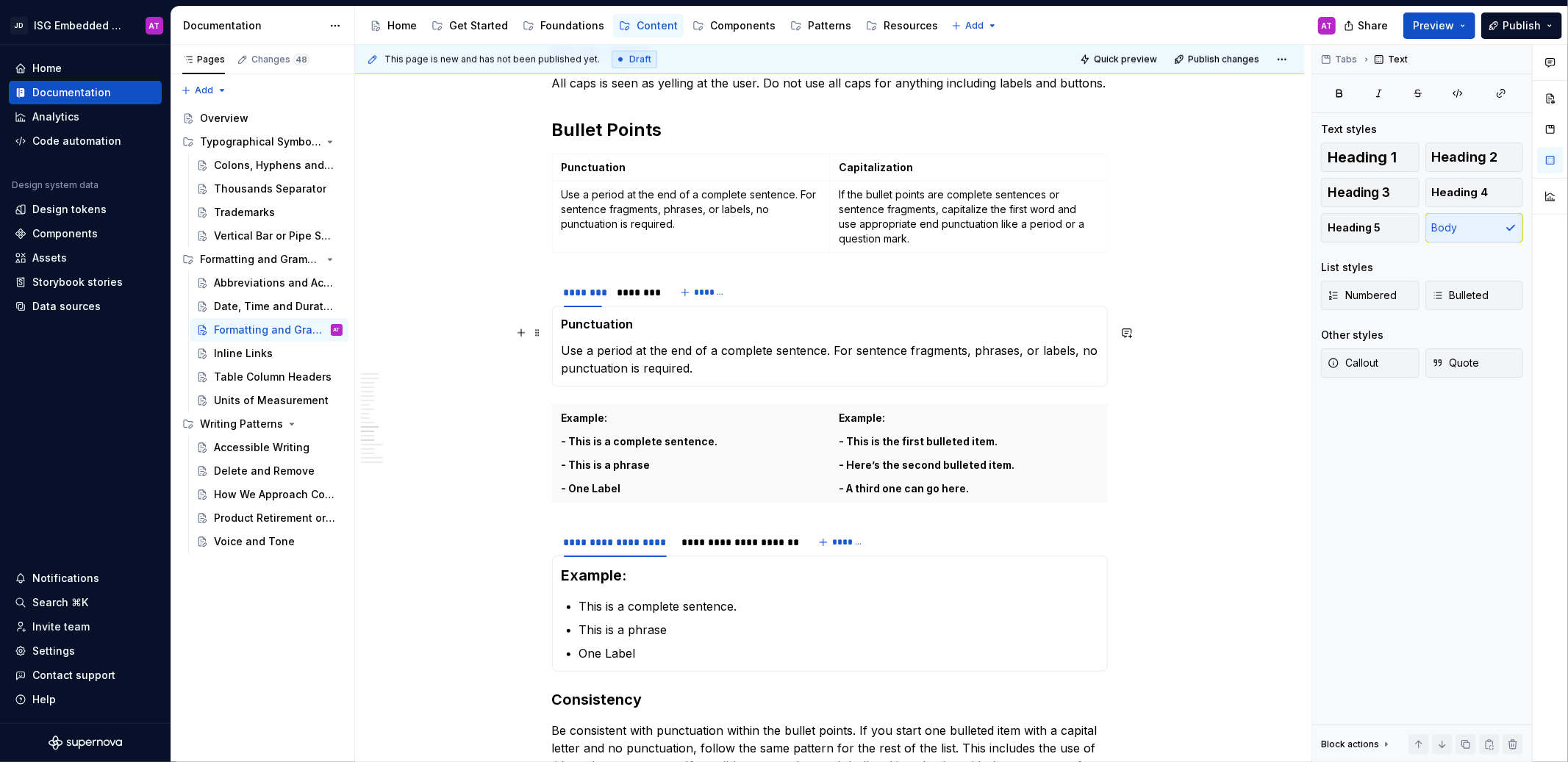
click at [741, 348] on p "Use a period at the end of a complete sentence. For sentence fragments, phrases…" at bounding box center [830, 359] width 537 height 35
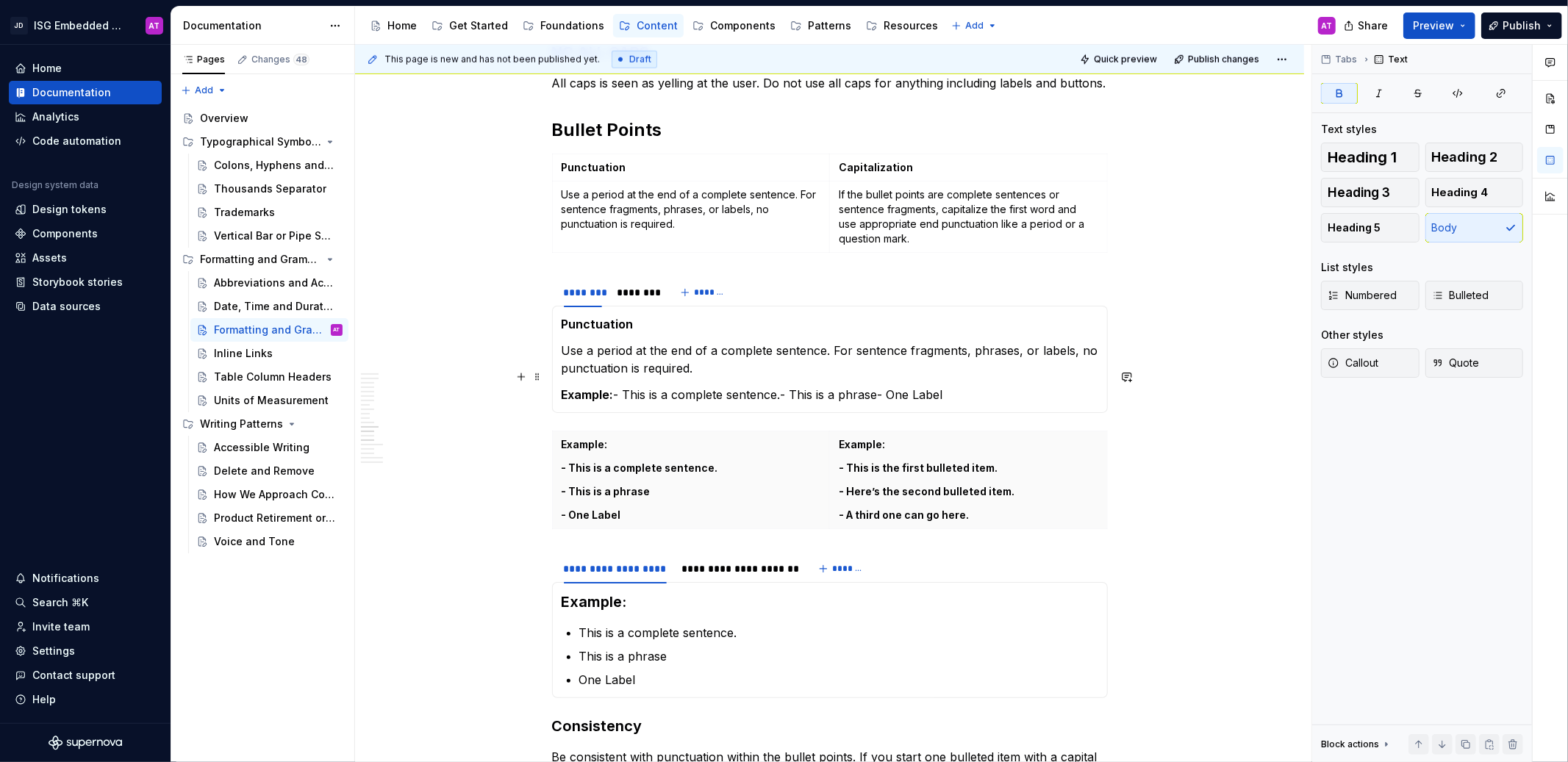
click at [614, 386] on p "Example: - This is a complete sentence.- This is a phrase- One Label" at bounding box center [830, 394] width 537 height 18
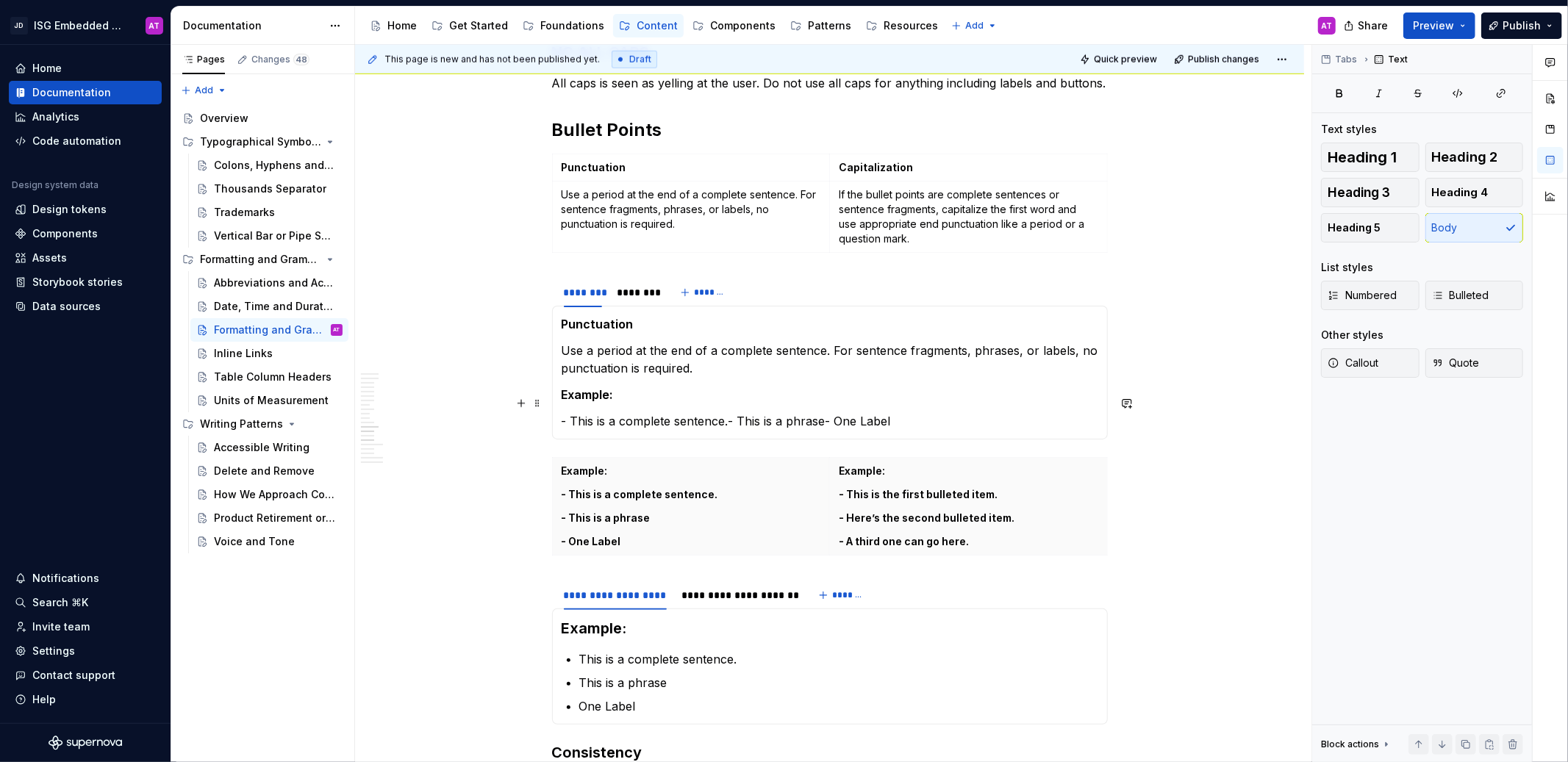
click at [728, 412] on p "- This is a complete sentence.- This is a phrase- One Label" at bounding box center [830, 421] width 537 height 18
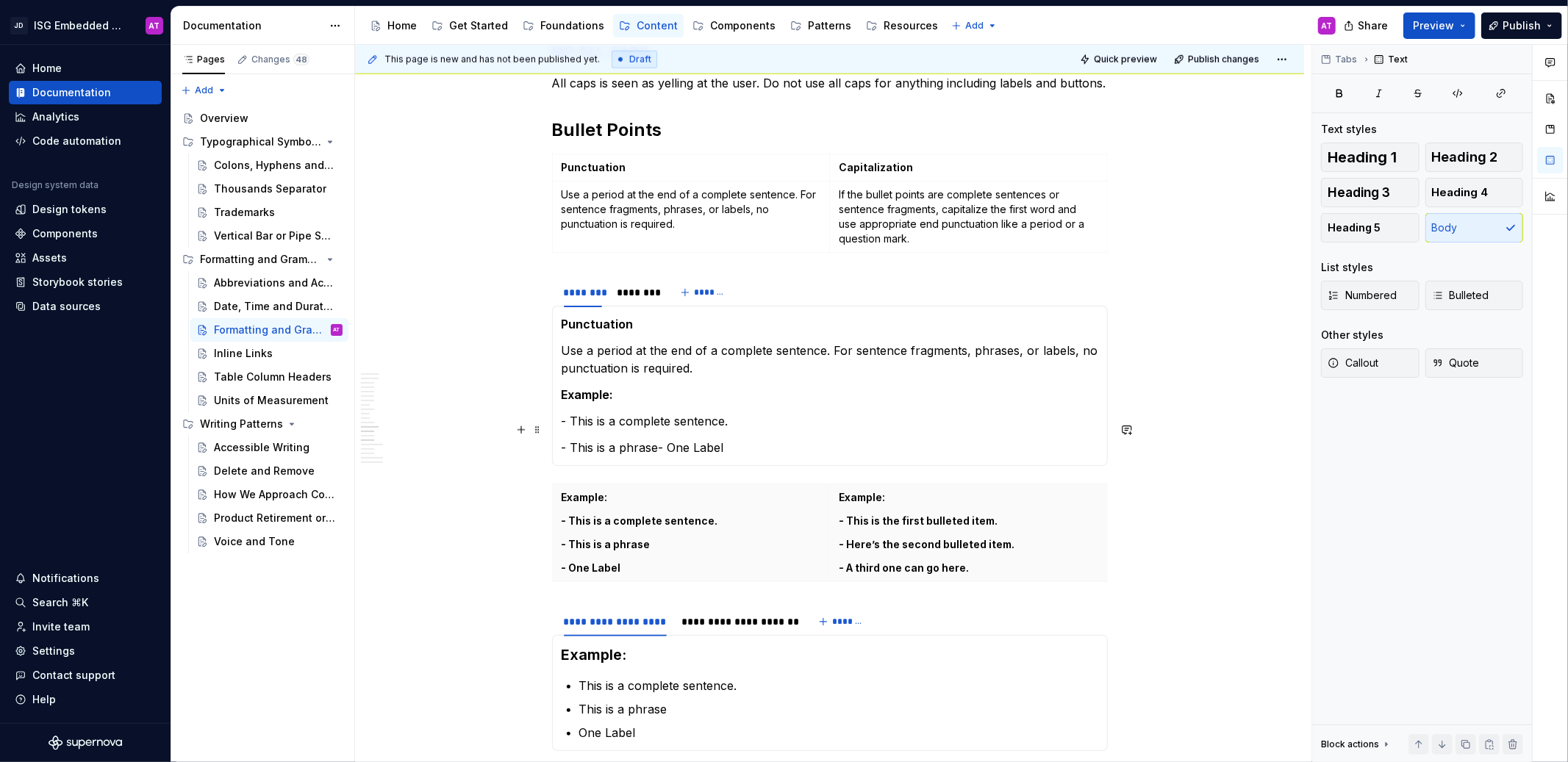
click at [658, 439] on p "- This is a phrase- One Label" at bounding box center [830, 447] width 537 height 18
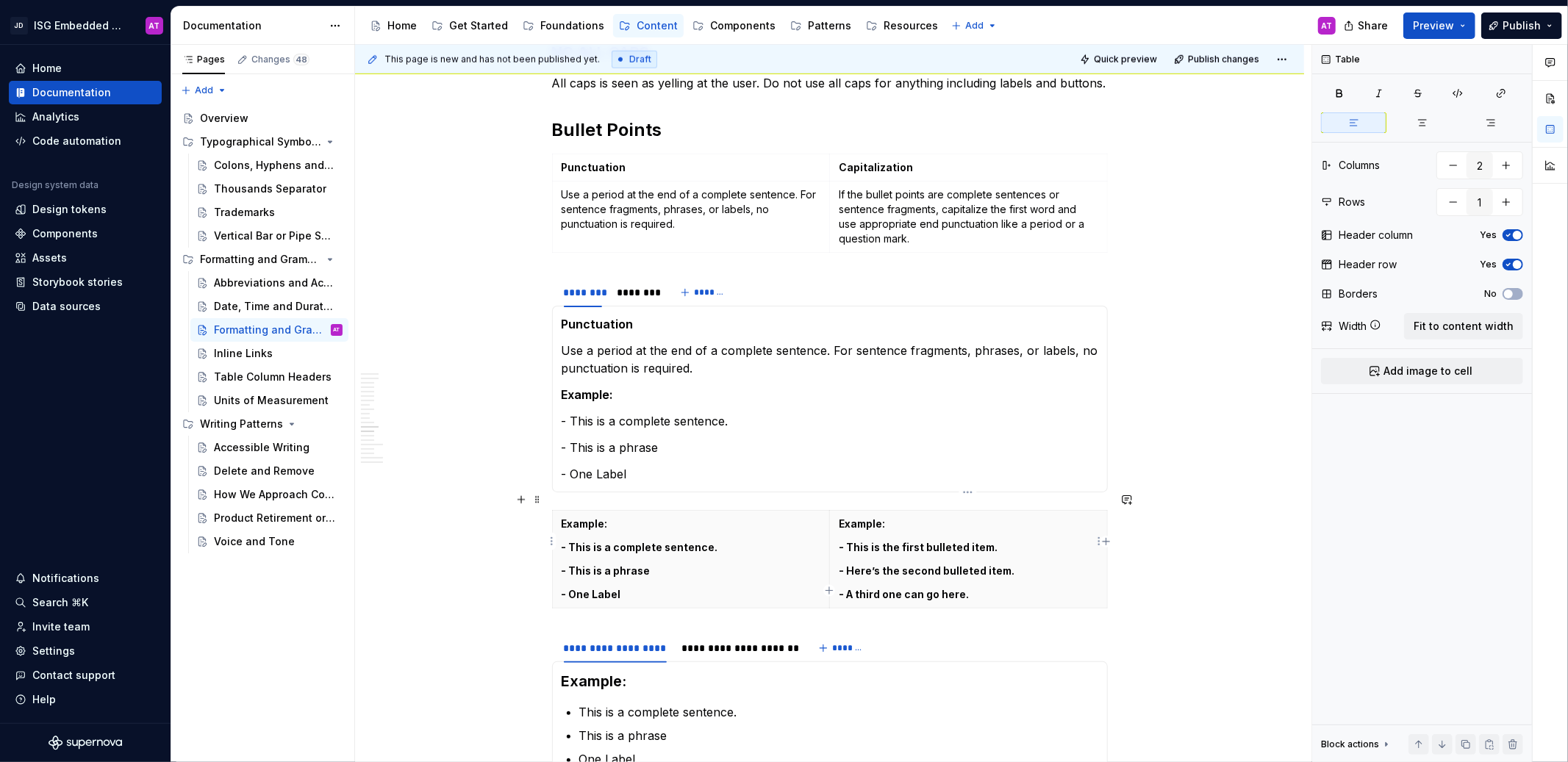
click at [905, 587] on p "- A third one can go here." at bounding box center [968, 594] width 260 height 15
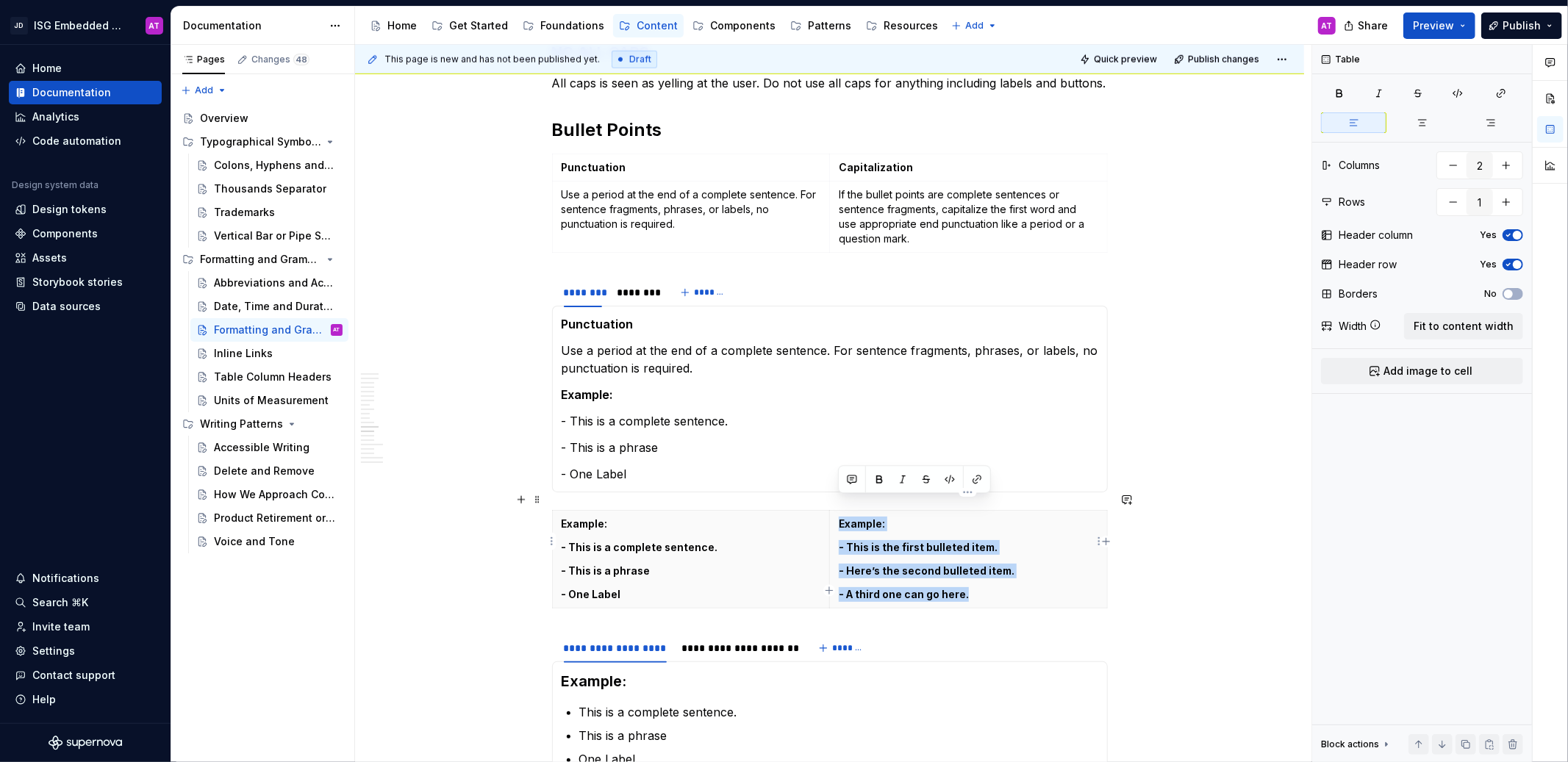
drag, startPoint x: 985, startPoint y: 577, endPoint x: 837, endPoint y: 507, distance: 163.7
click at [837, 511] on th "Example: - This is the first bulleted item. - Here’s the second bulleted item. …" at bounding box center [969, 560] width 278 height 98
copy th "Example: - This is the first bulleted item. - Here’s the second bulleted item. …"
click at [644, 282] on div "********" at bounding box center [636, 292] width 50 height 21
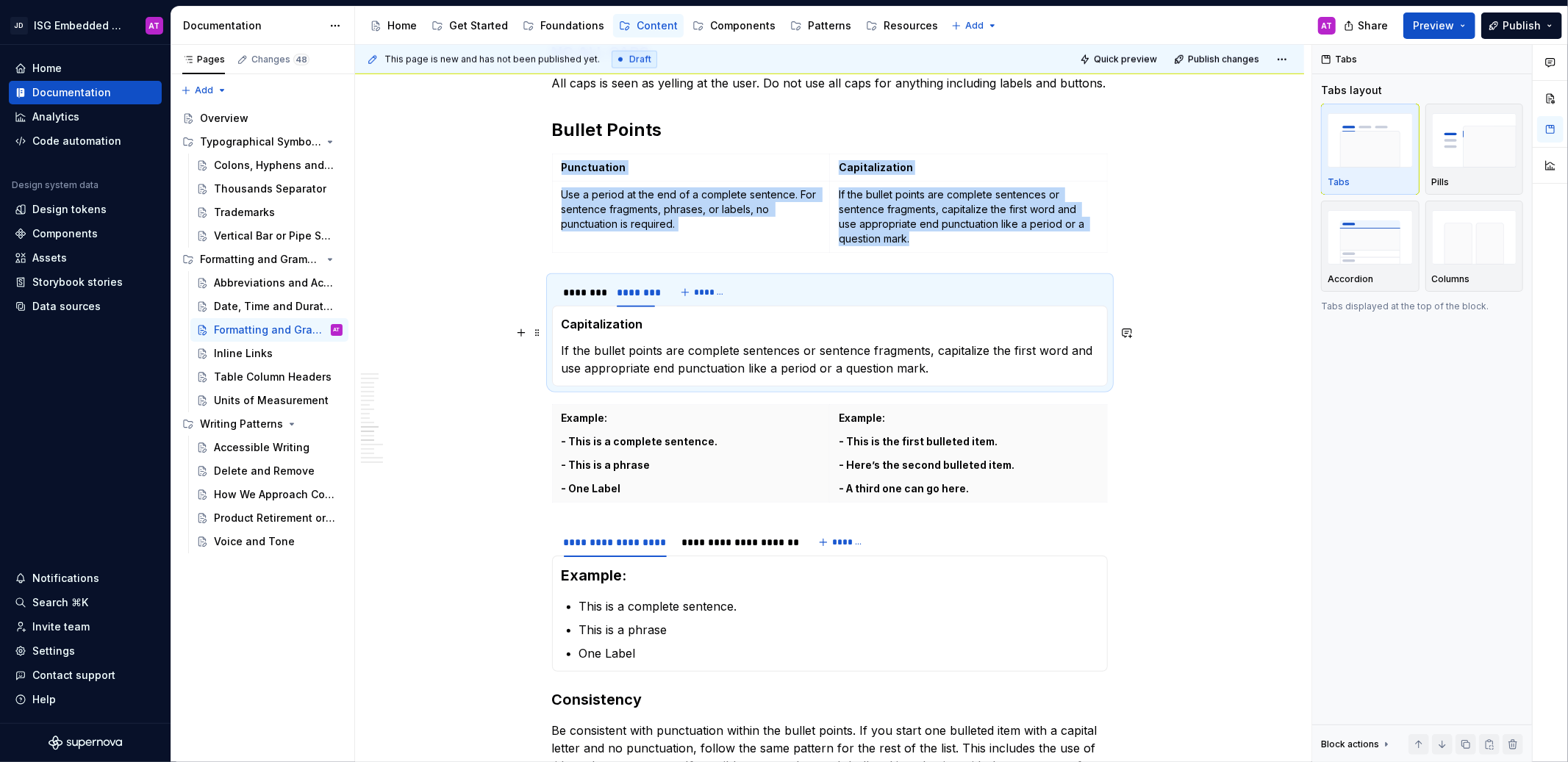
click at [940, 352] on p "If the bullet points are complete sentences or sentence fragments, capitalize t…" at bounding box center [830, 359] width 537 height 35
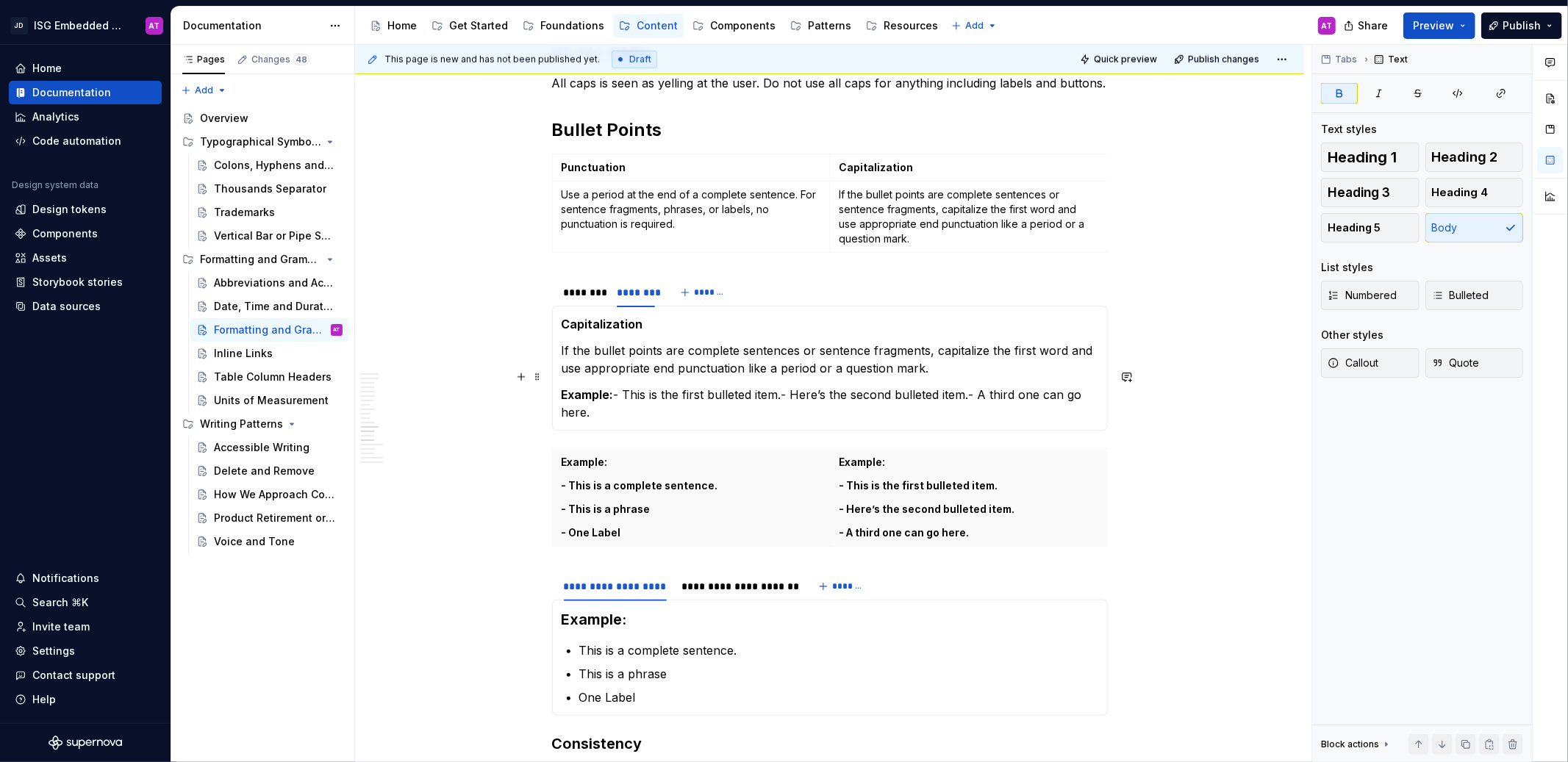
click at [613, 386] on p "Example: - This is the first bulleted item.- Here’s the second bulleted item.- …" at bounding box center [830, 403] width 537 height 35
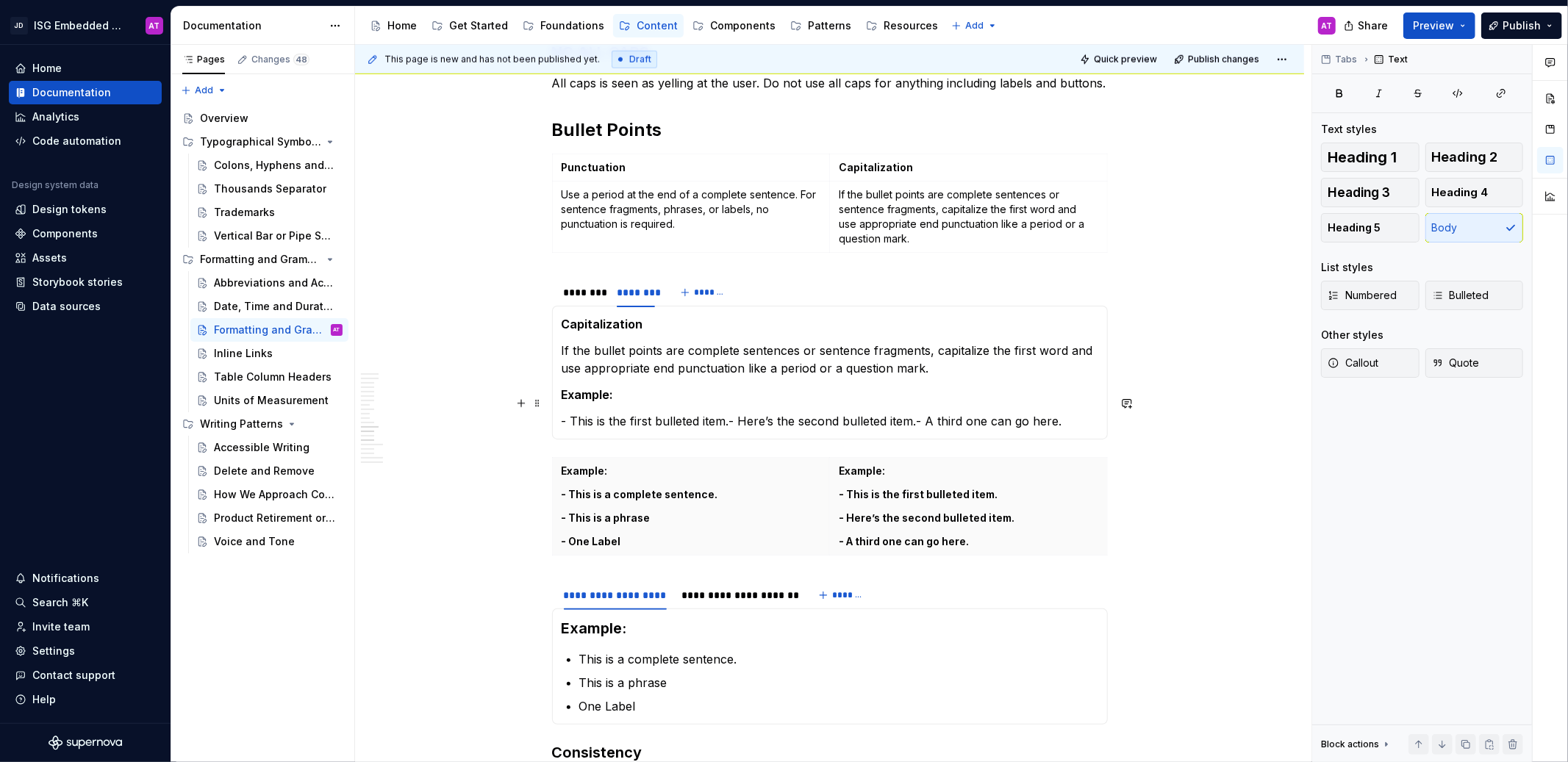
click at [730, 412] on p "- This is the first bulleted item.- Here’s the second bulleted item.- A third o…" at bounding box center [830, 421] width 537 height 18
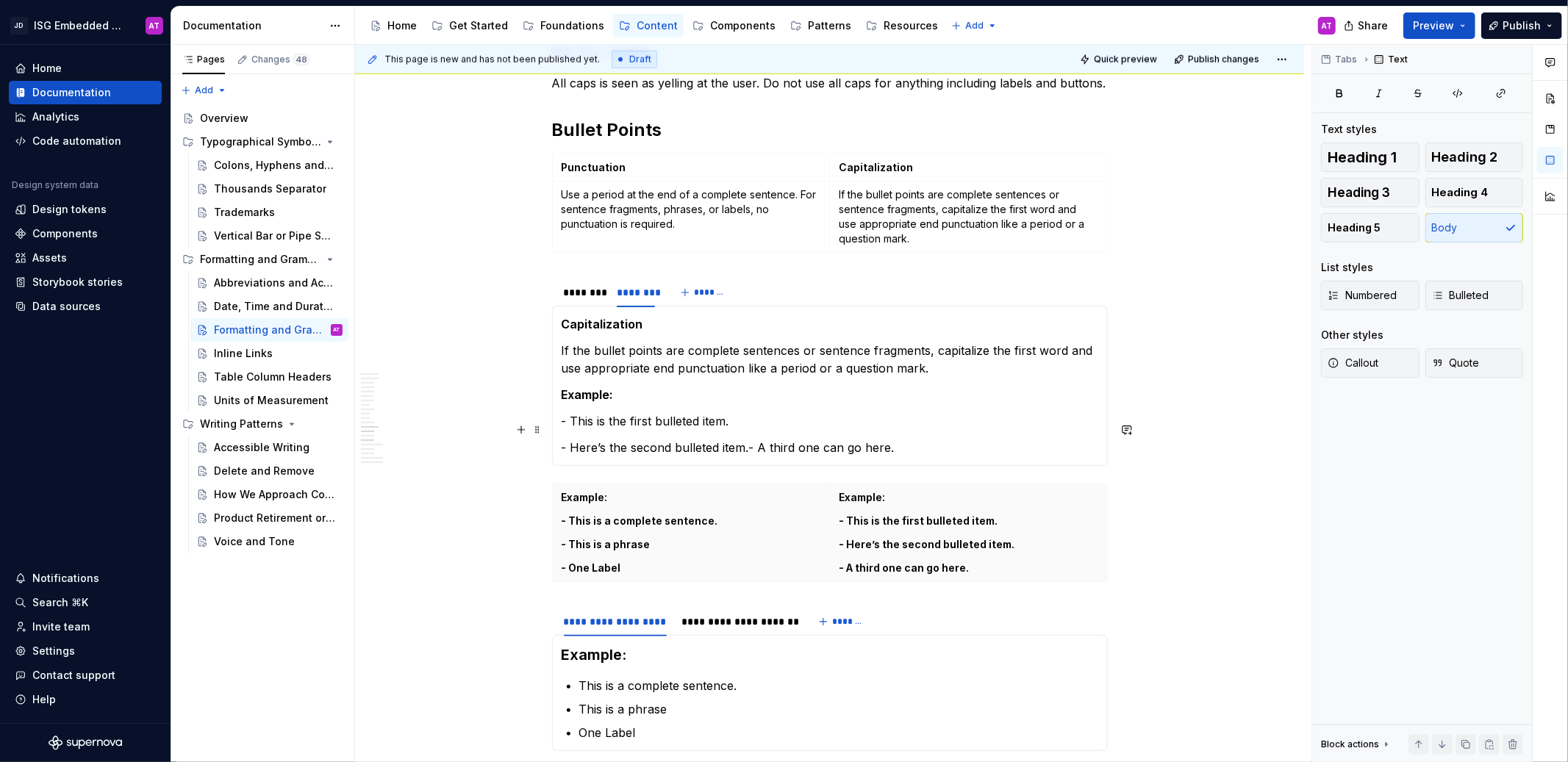
click at [748, 439] on p "- Here’s the second bulleted item.- A third one can go here." at bounding box center [830, 447] width 537 height 18
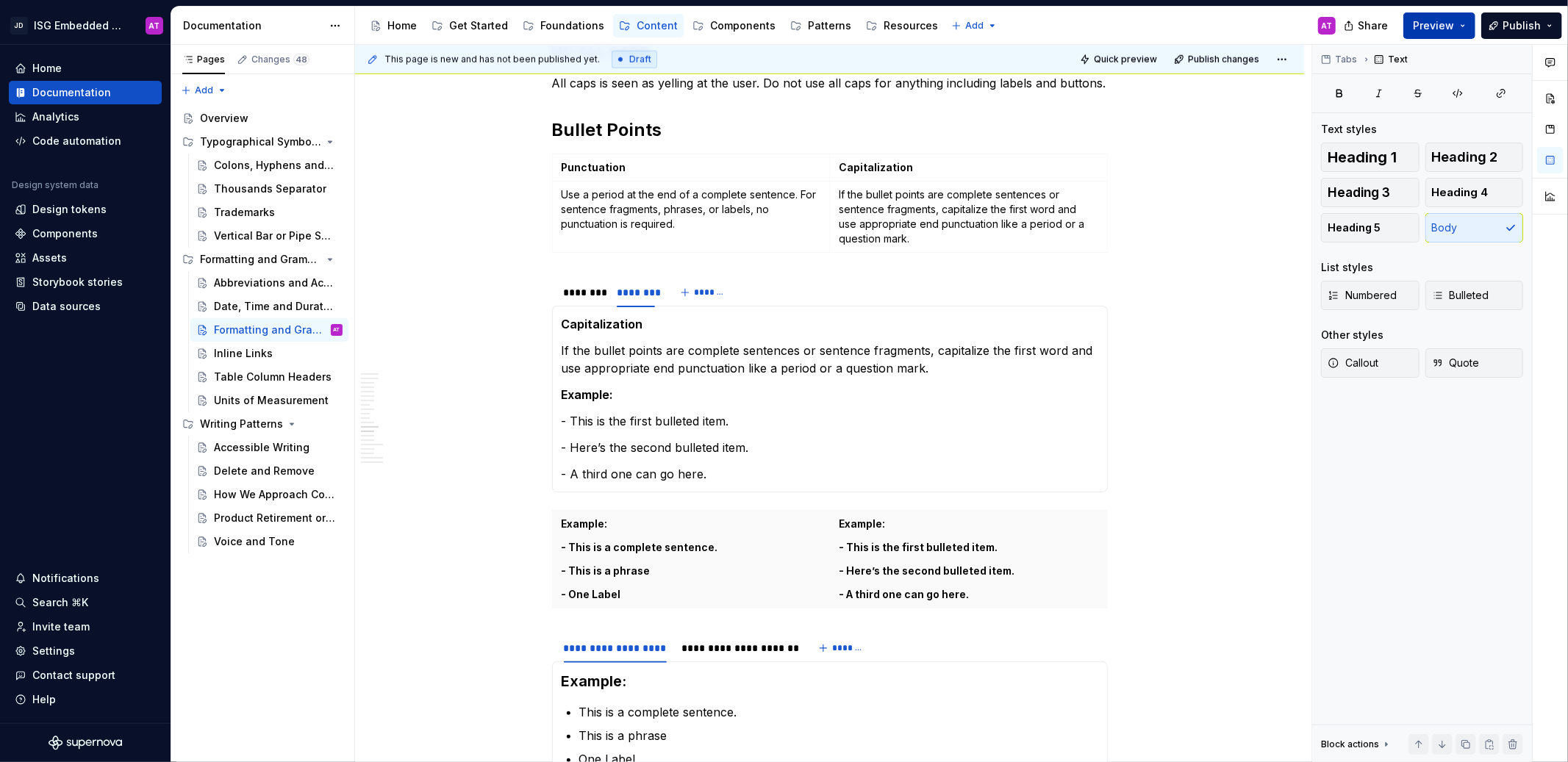
click at [1431, 27] on span "Preview" at bounding box center [1433, 25] width 41 height 15
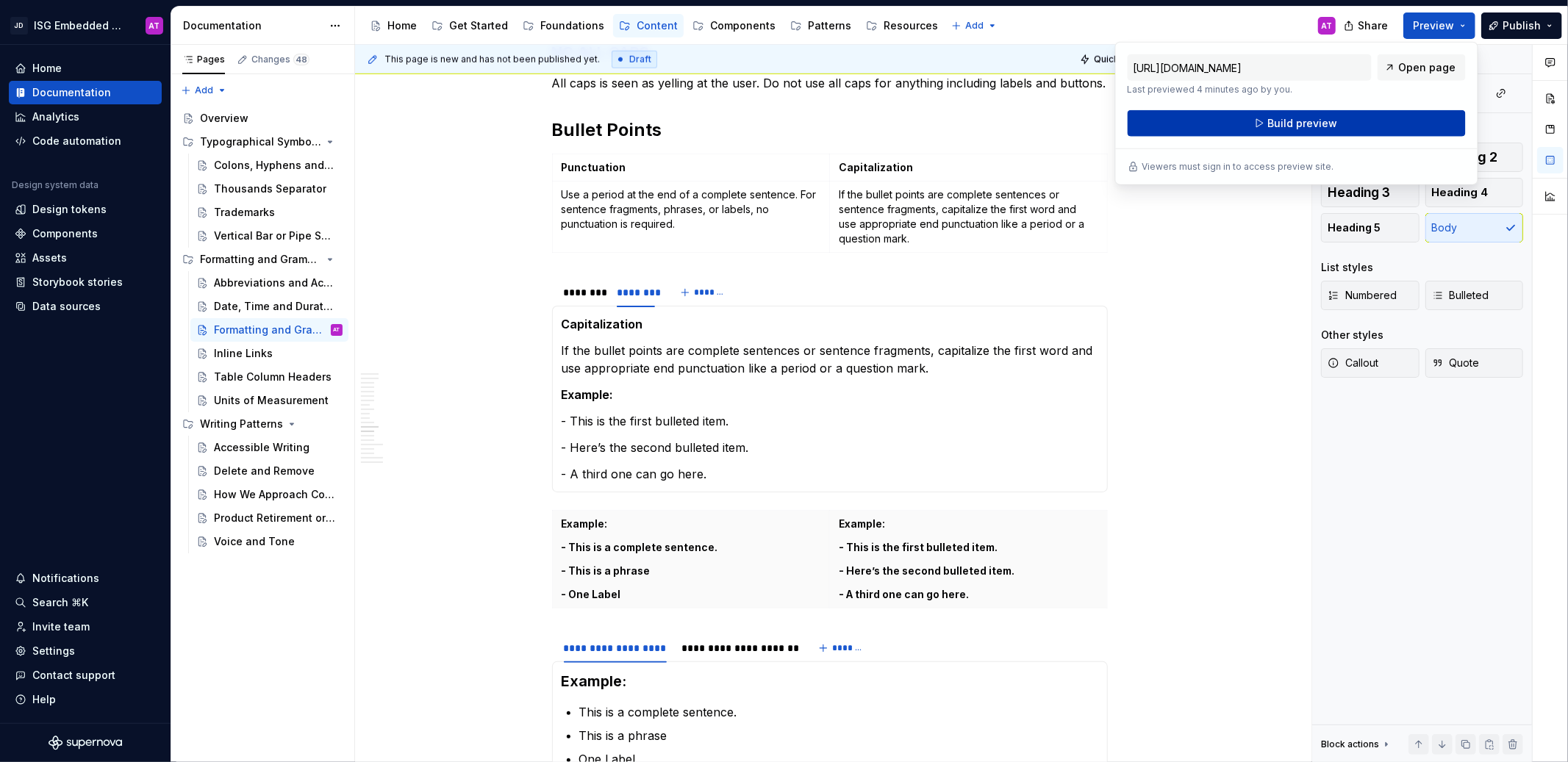
click at [1369, 129] on button "Build preview" at bounding box center [1296, 123] width 338 height 27
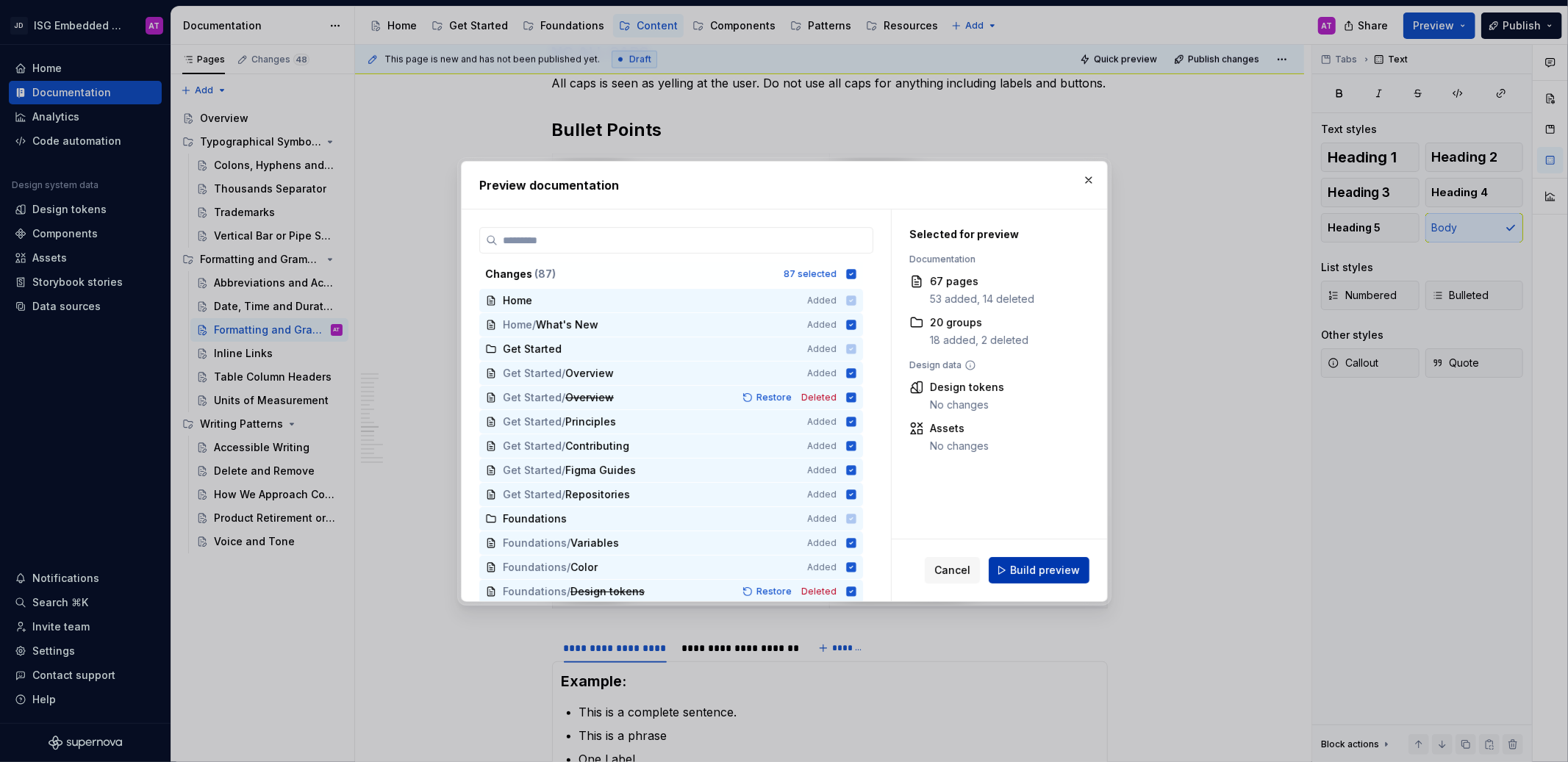
click at [1060, 561] on button "Build preview" at bounding box center [1038, 570] width 100 height 27
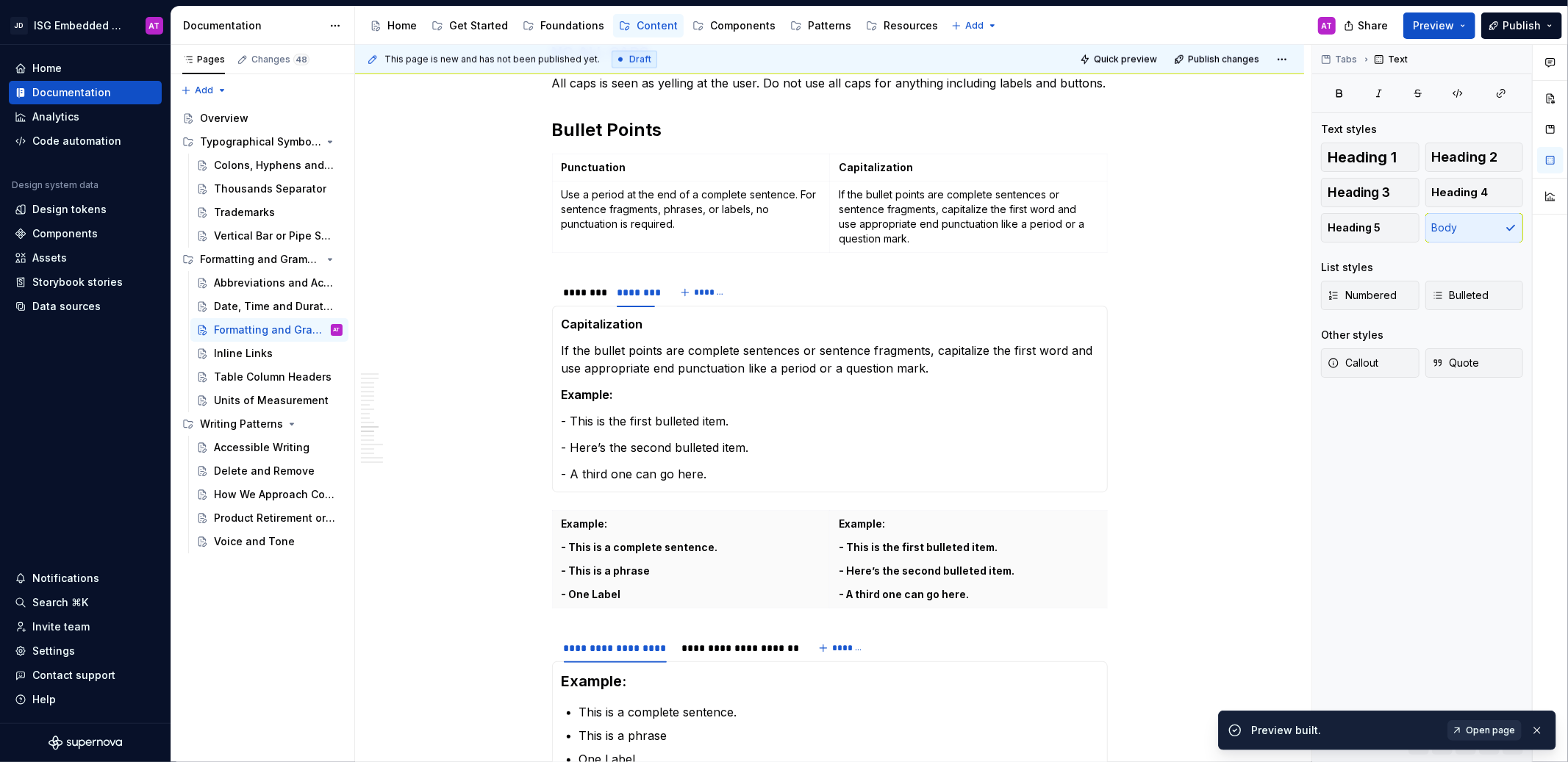
click at [1484, 730] on span "Open page" at bounding box center [1490, 731] width 49 height 12
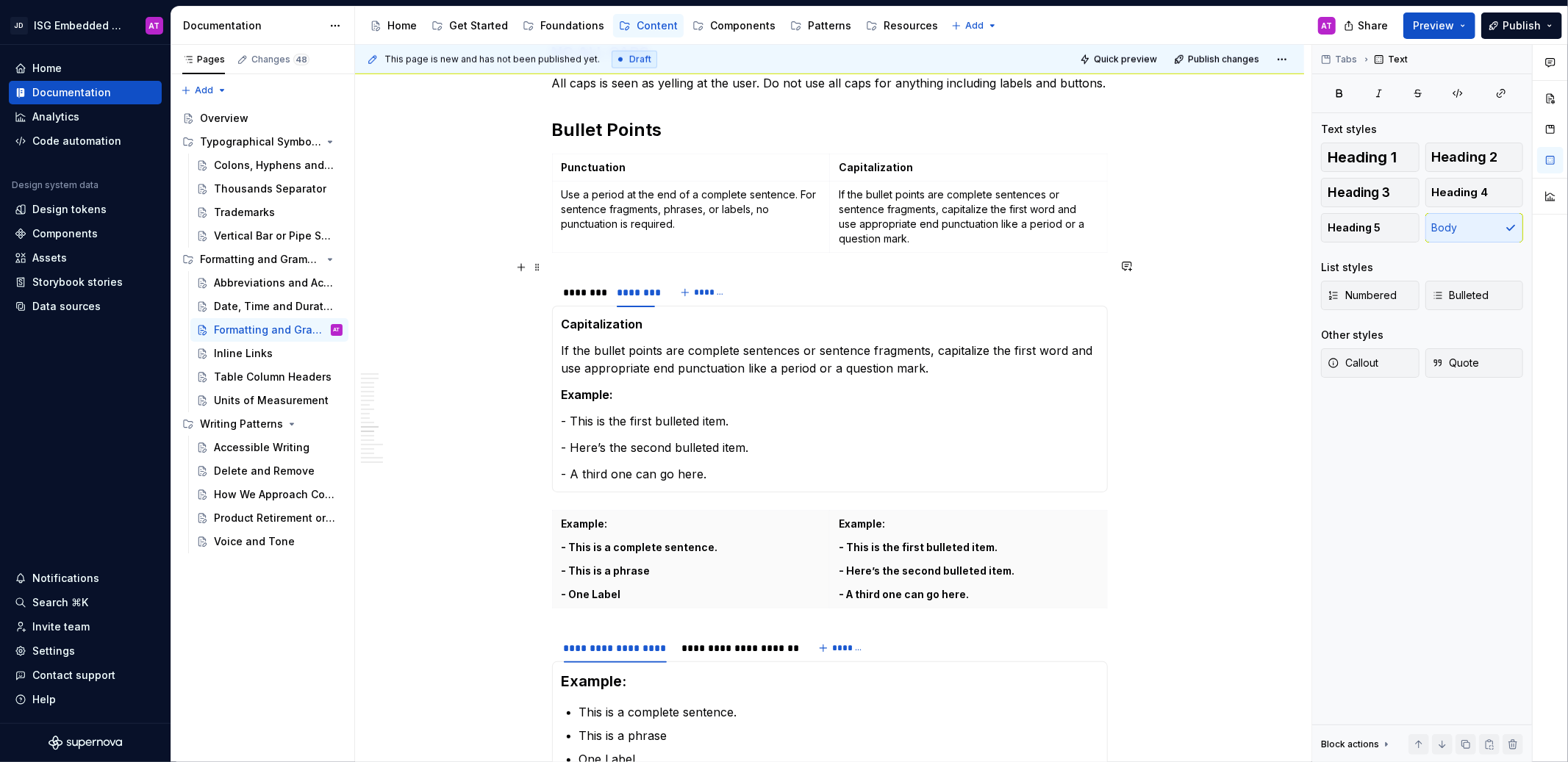
click at [798, 281] on div "******** ******** *******" at bounding box center [830, 292] width 556 height 29
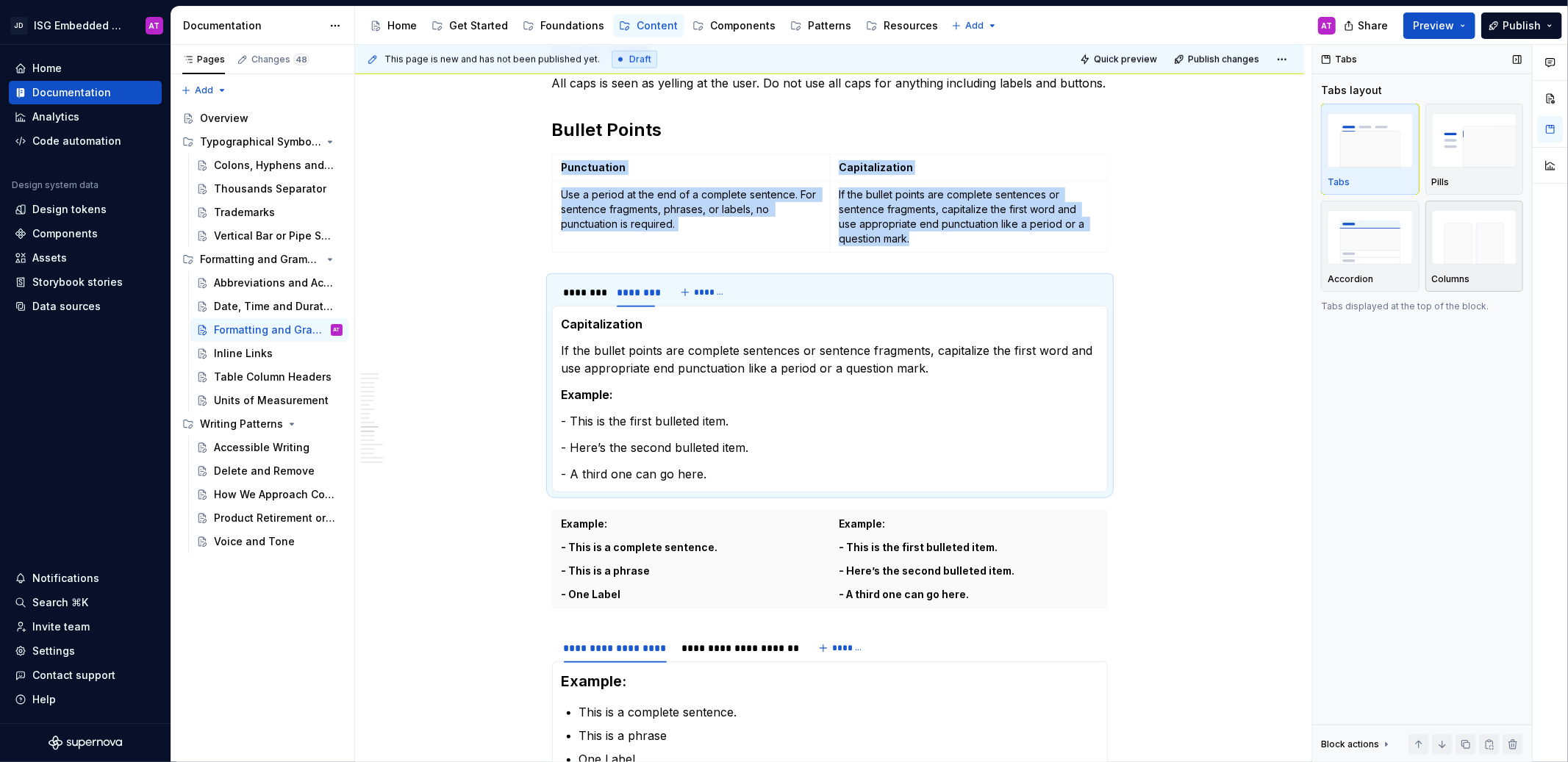
click at [1476, 246] on img "button" at bounding box center [1474, 237] width 85 height 54
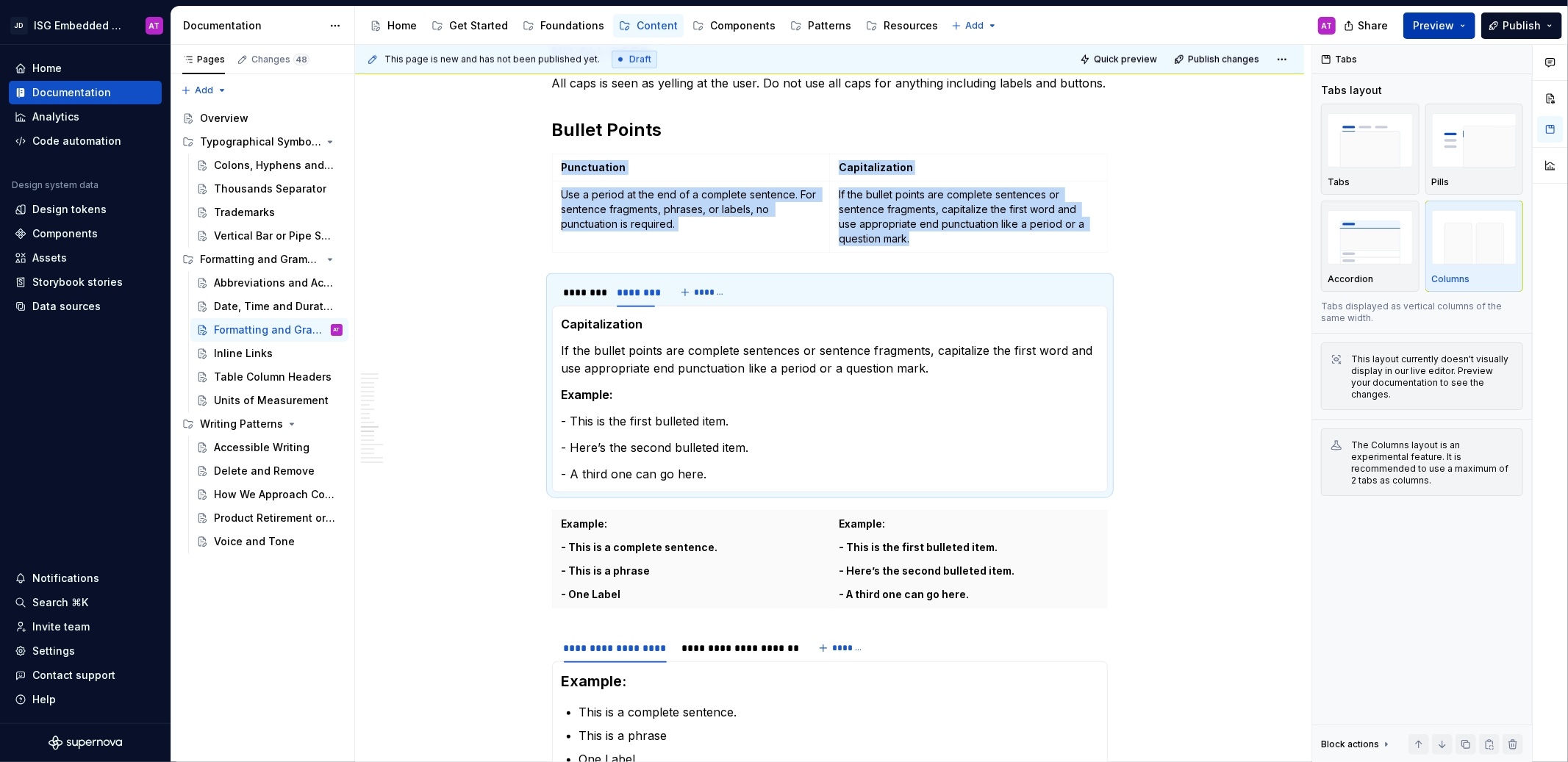
click at [1437, 26] on span "Preview" at bounding box center [1433, 25] width 41 height 15
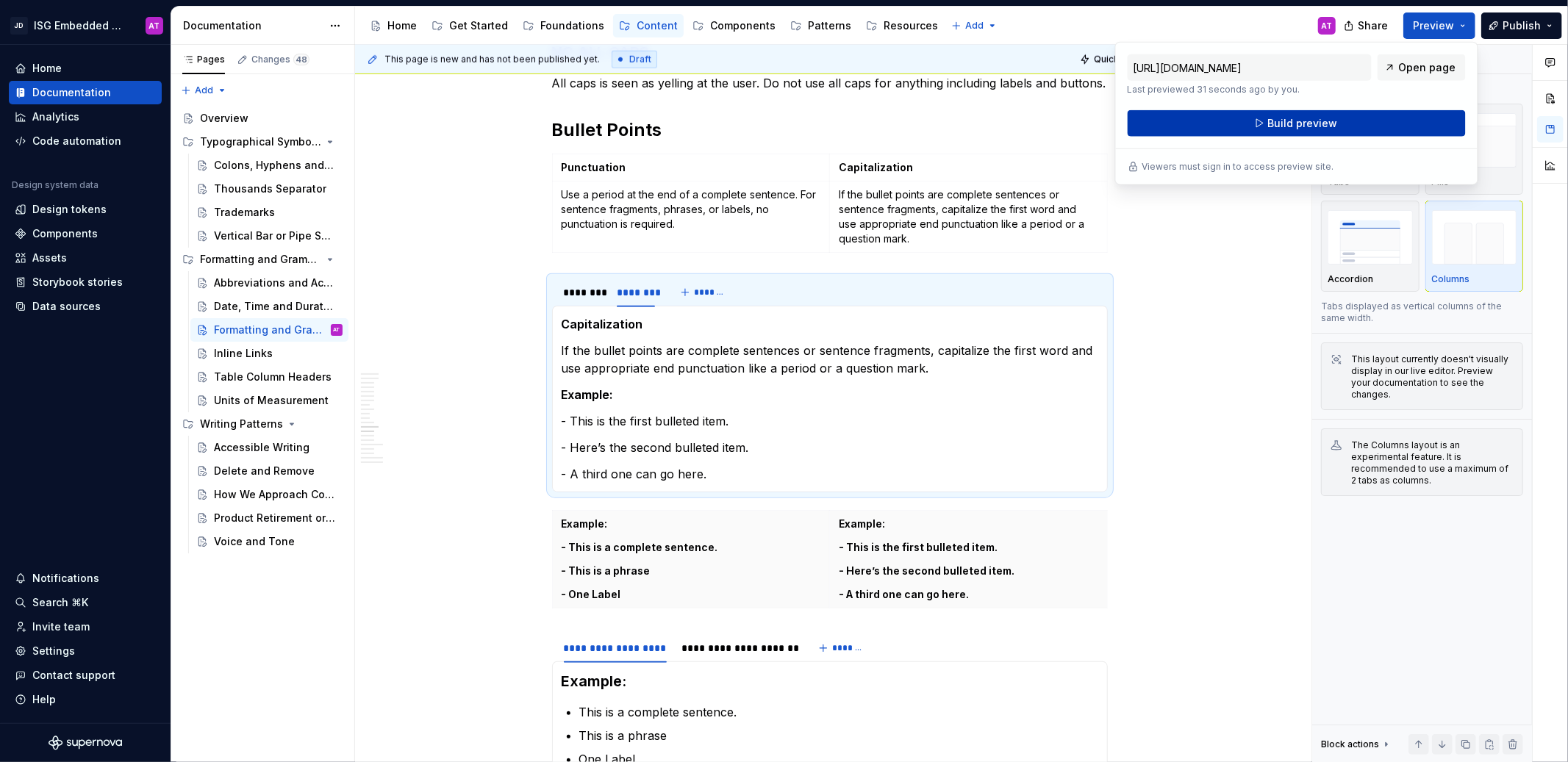
click at [1409, 127] on button "Build preview" at bounding box center [1296, 123] width 338 height 27
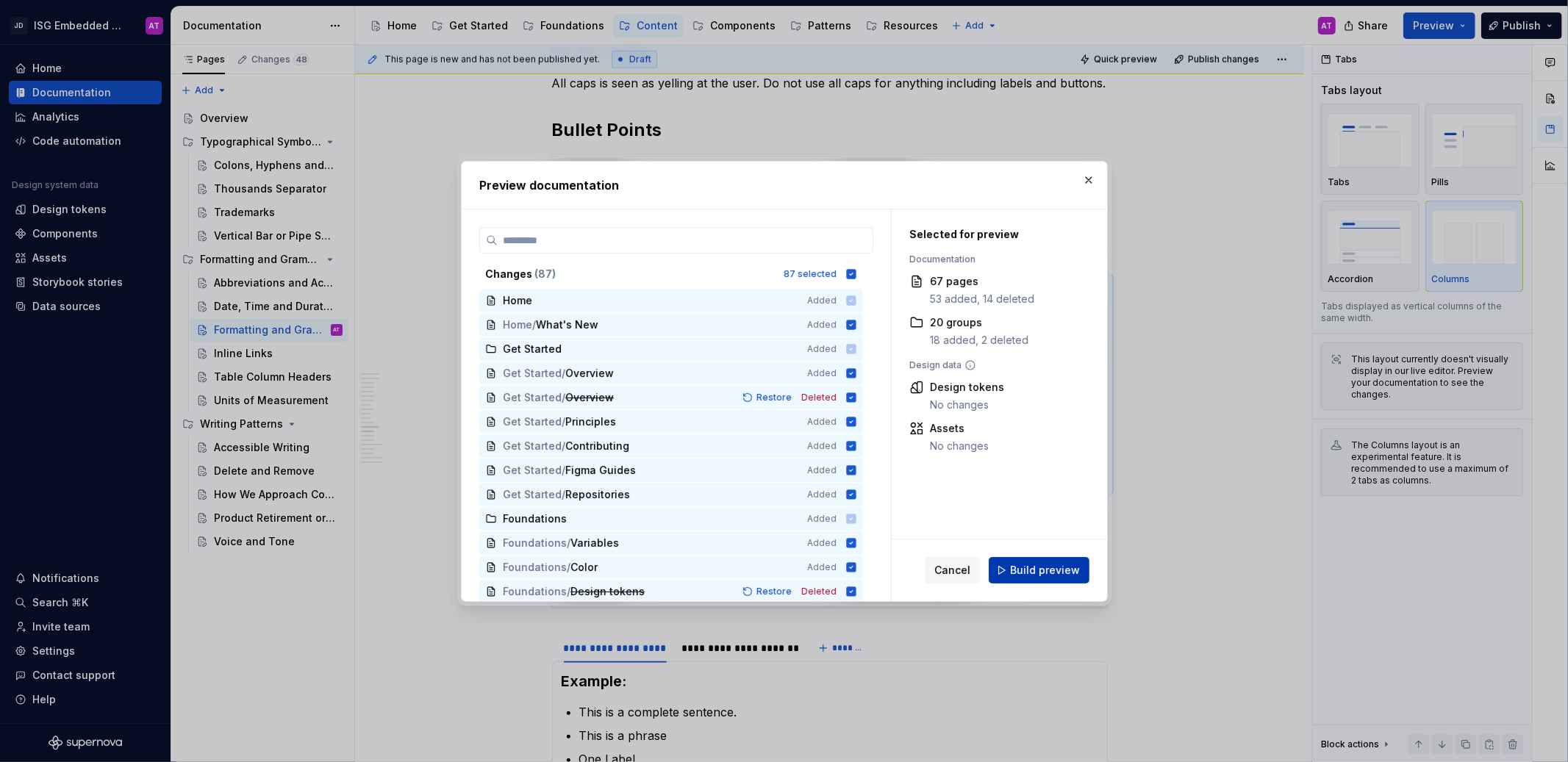
click at [1030, 565] on span "Build preview" at bounding box center [1044, 570] width 69 height 15
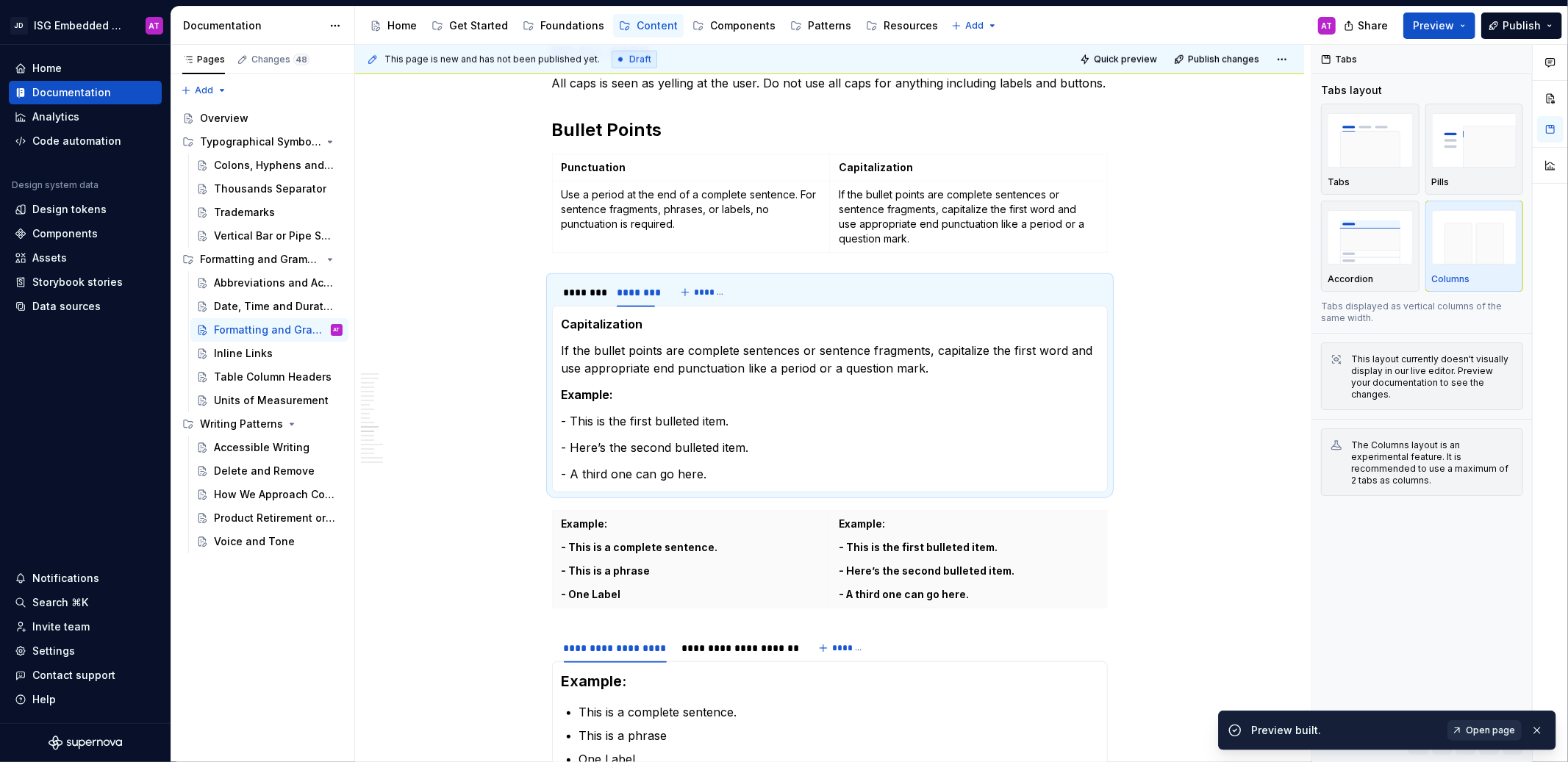
click at [1492, 729] on span "Open page" at bounding box center [1490, 731] width 49 height 12
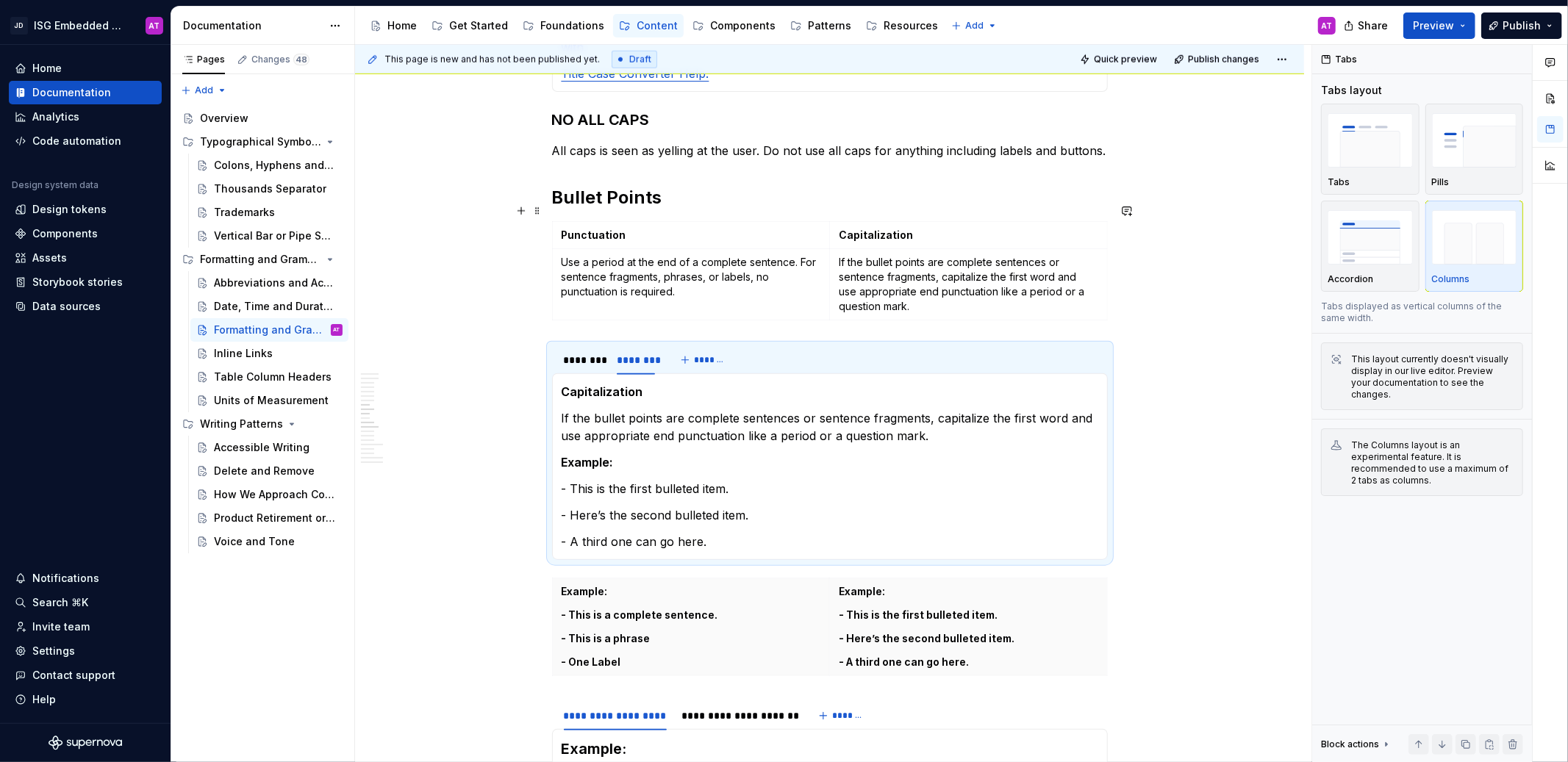
scroll to position [998, 0]
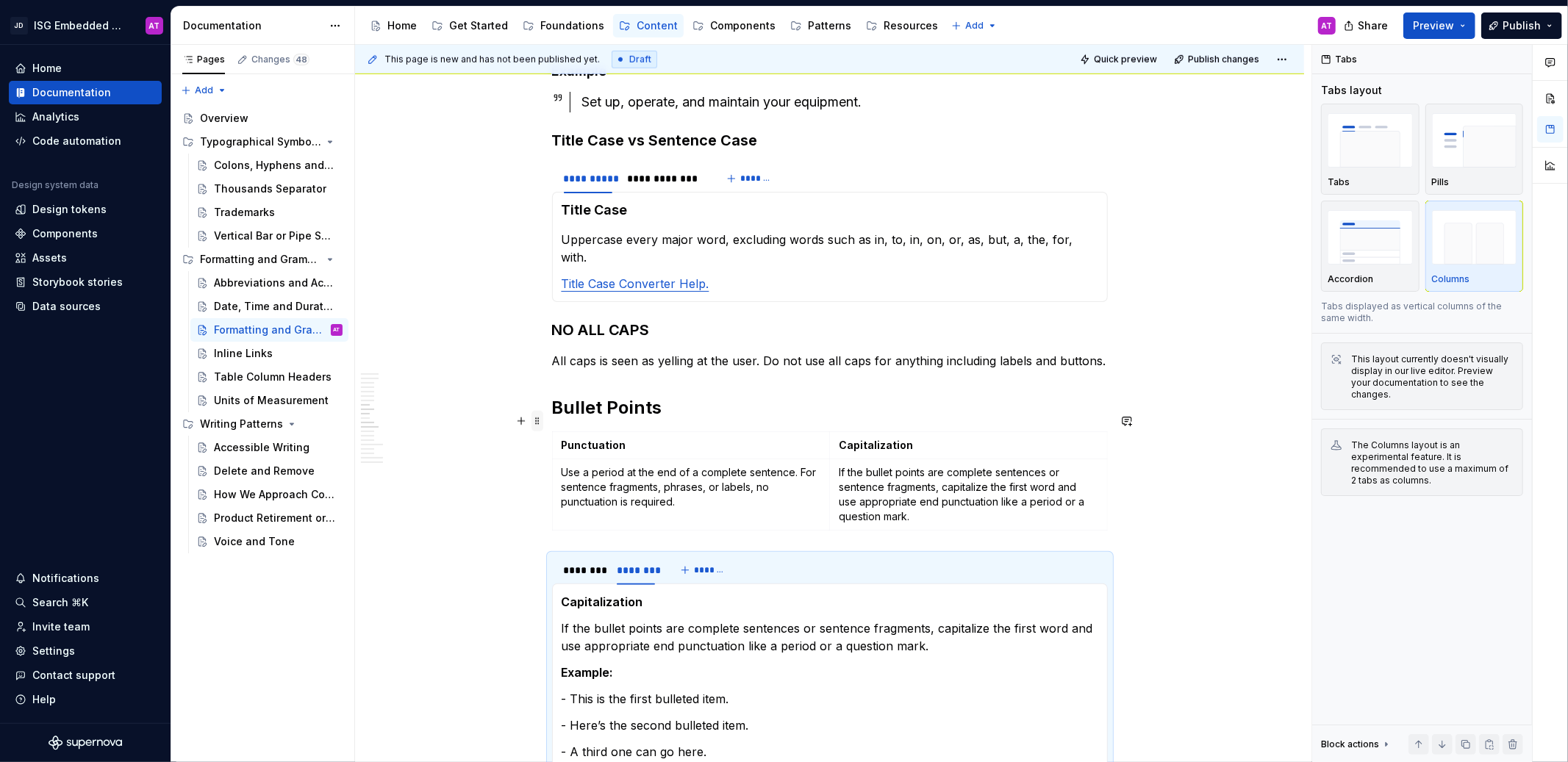
click at [532, 417] on span at bounding box center [538, 421] width 12 height 21
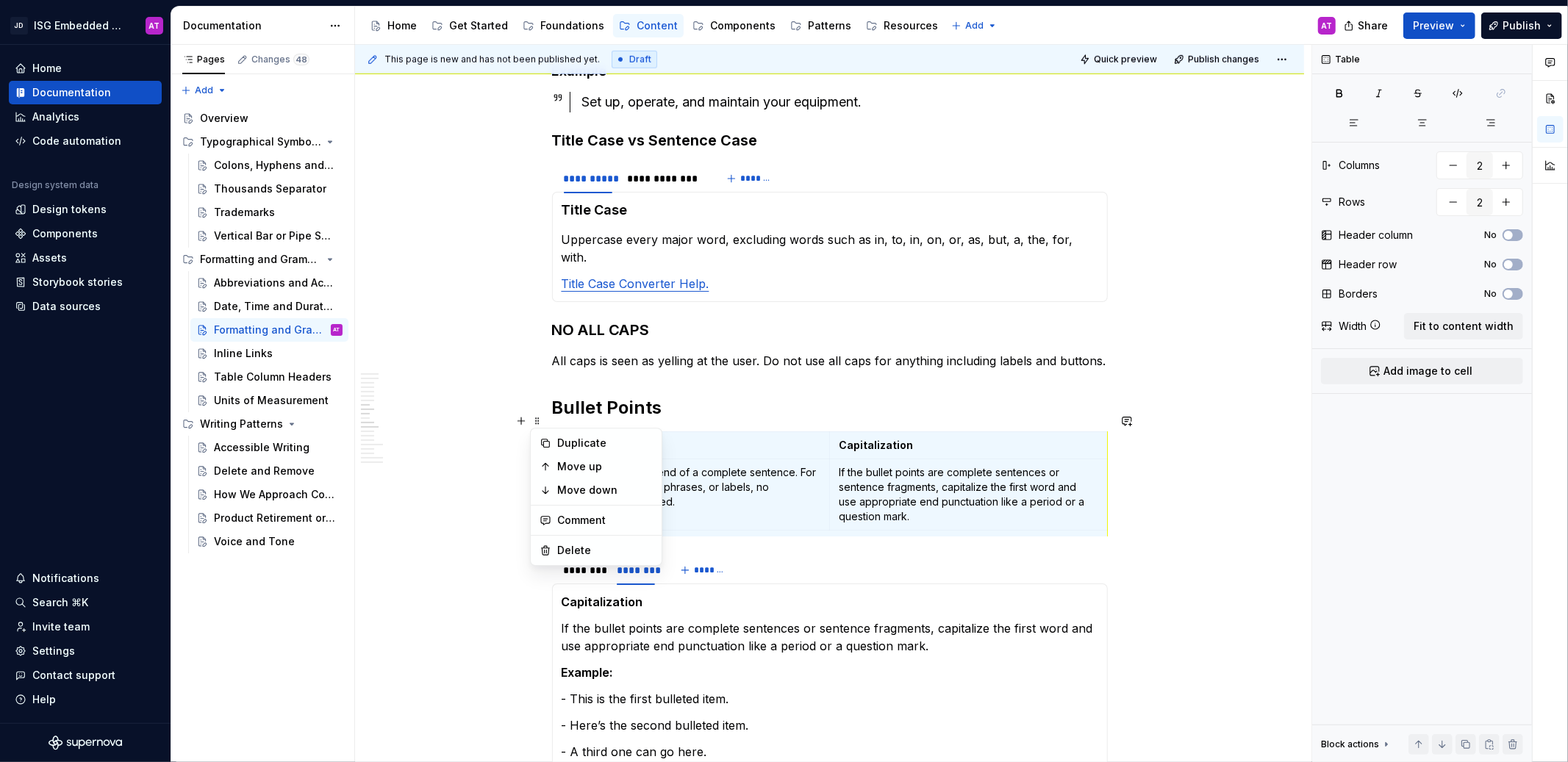
click at [814, 396] on h2 "Bullet Points" at bounding box center [830, 407] width 556 height 23
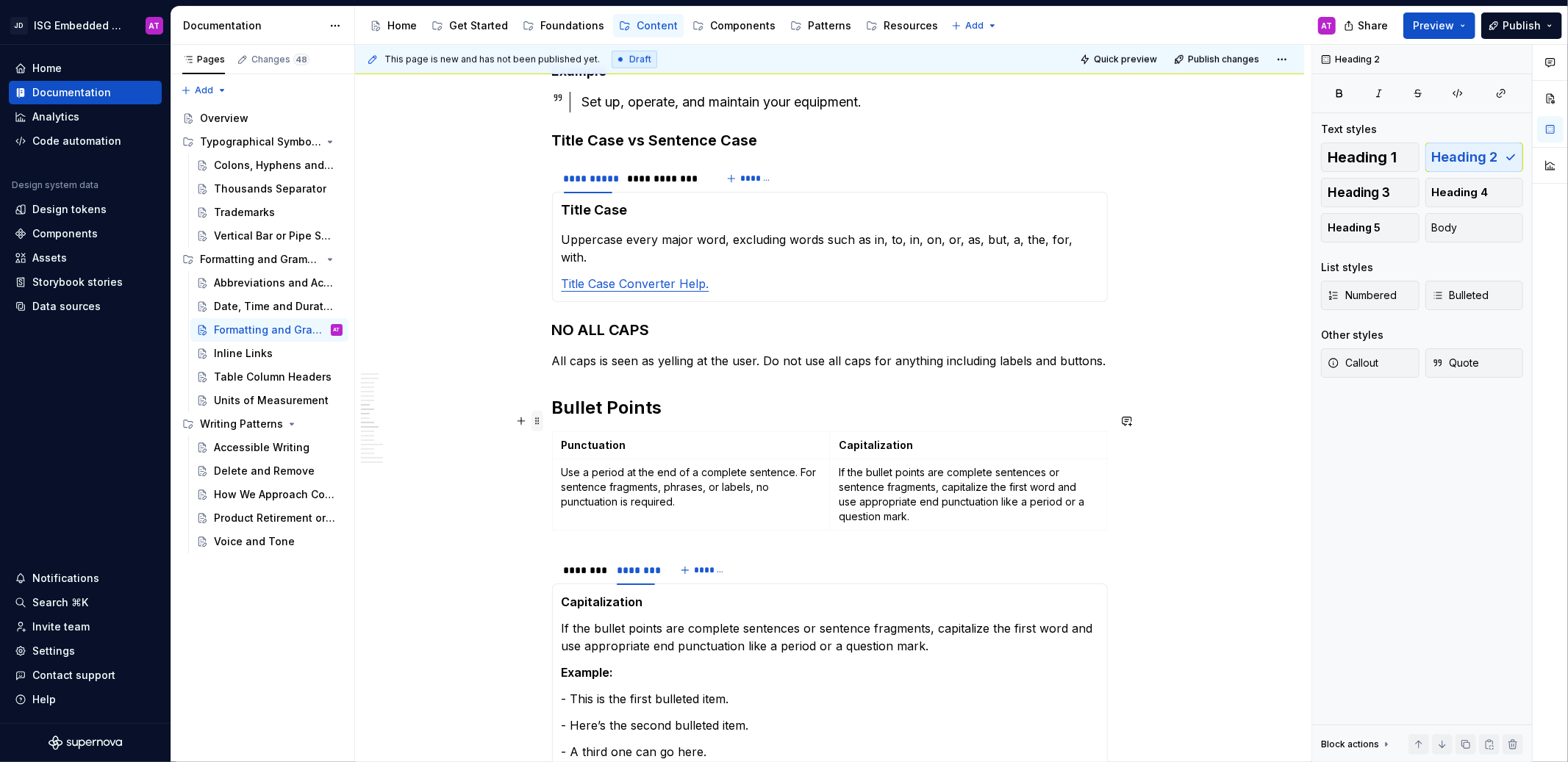
click at [538, 423] on span at bounding box center [538, 421] width 12 height 21
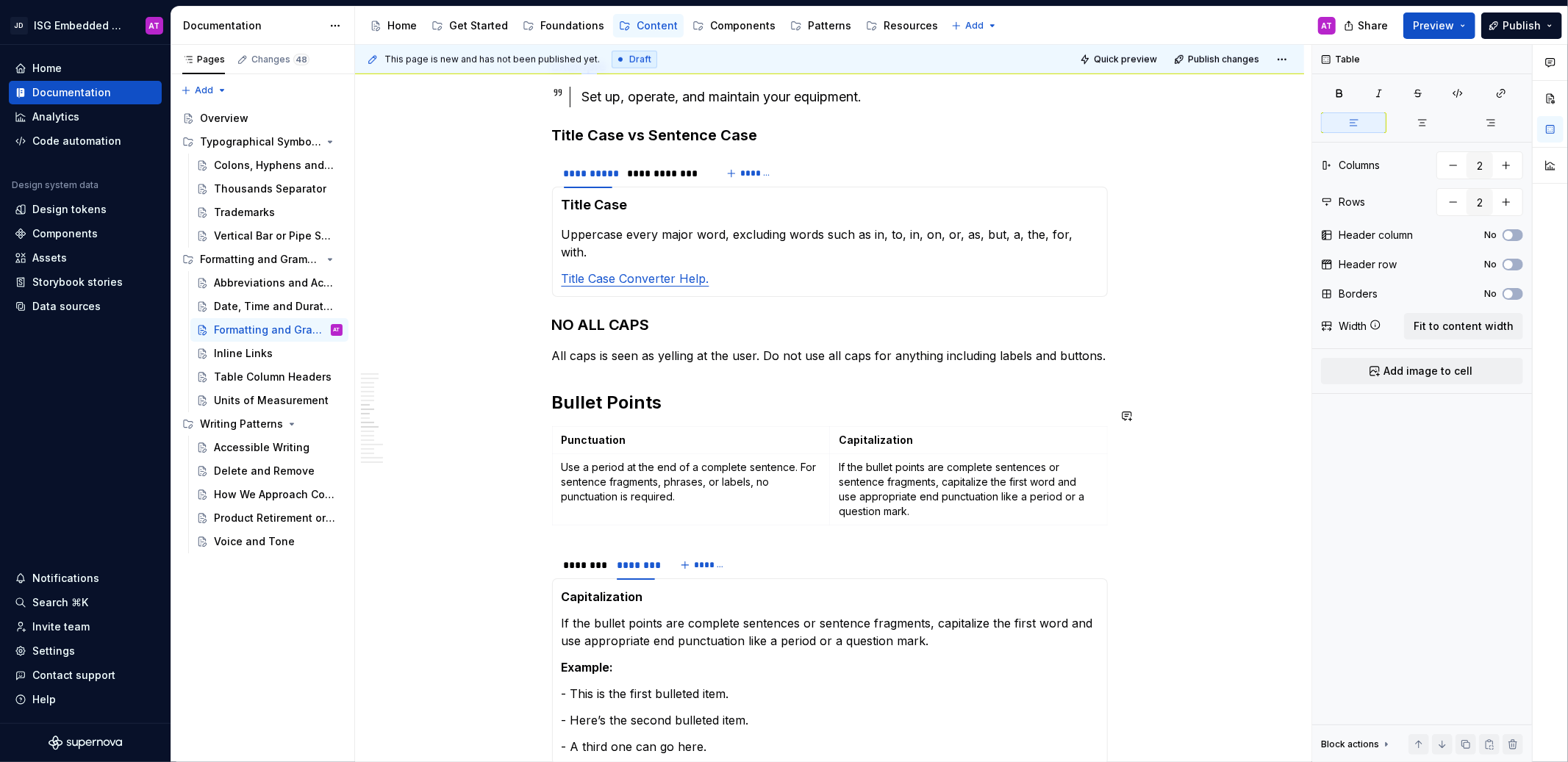
scroll to position [1004, 0]
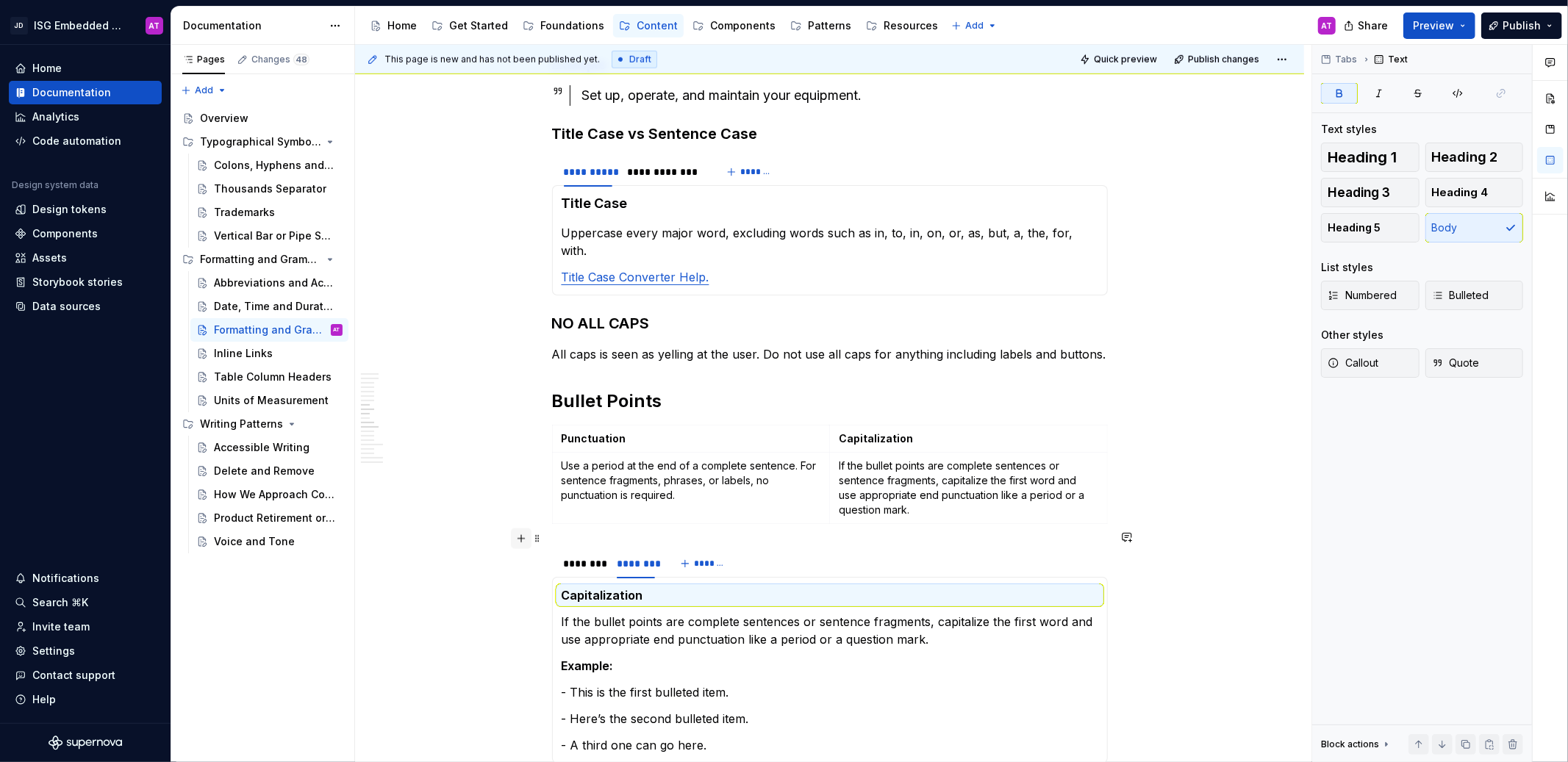
click at [521, 542] on button "button" at bounding box center [521, 539] width 21 height 21
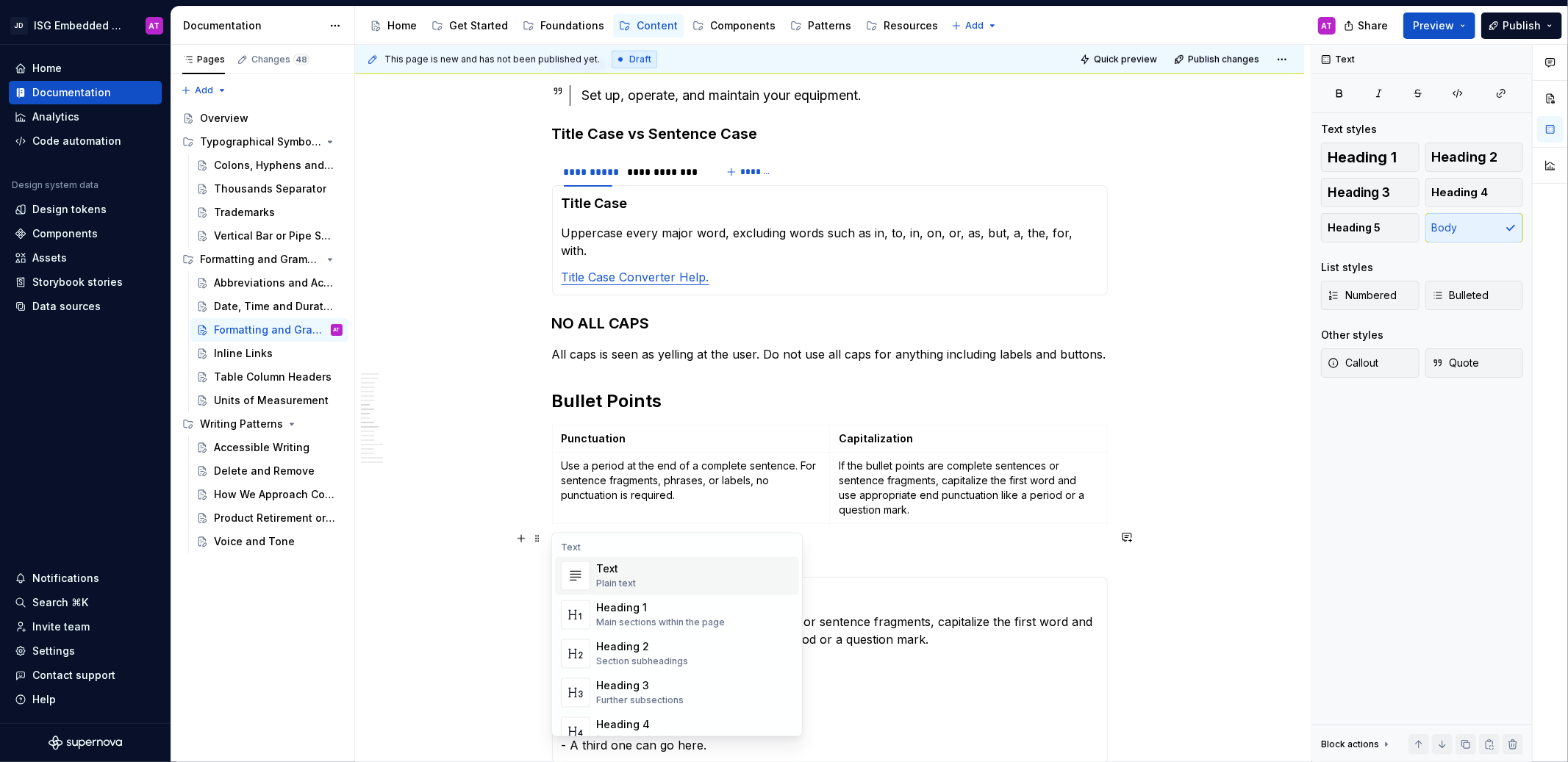
scroll to position [1023, 0]
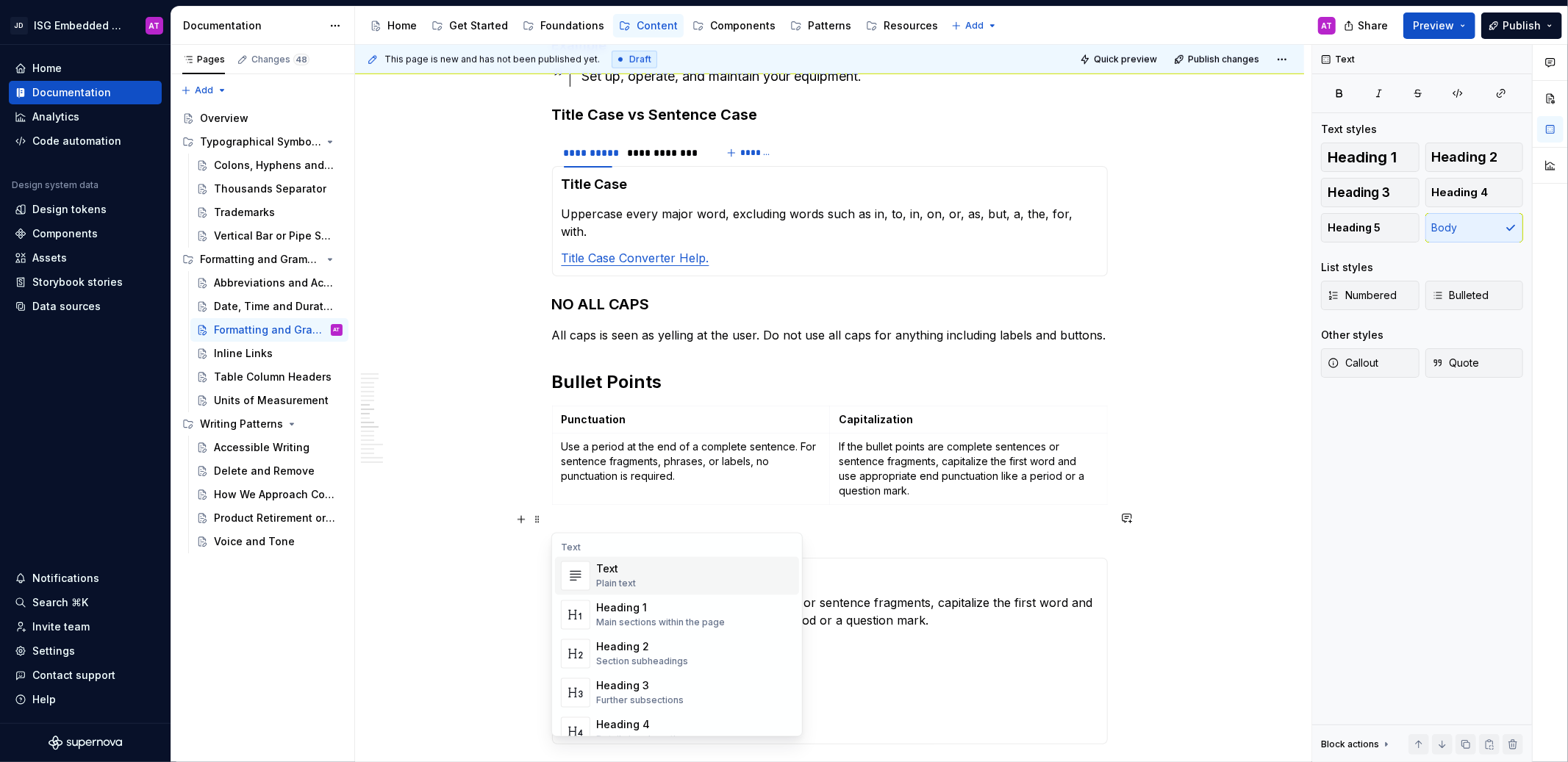
click at [856, 530] on div "******** ******** *******" at bounding box center [830, 544] width 556 height 29
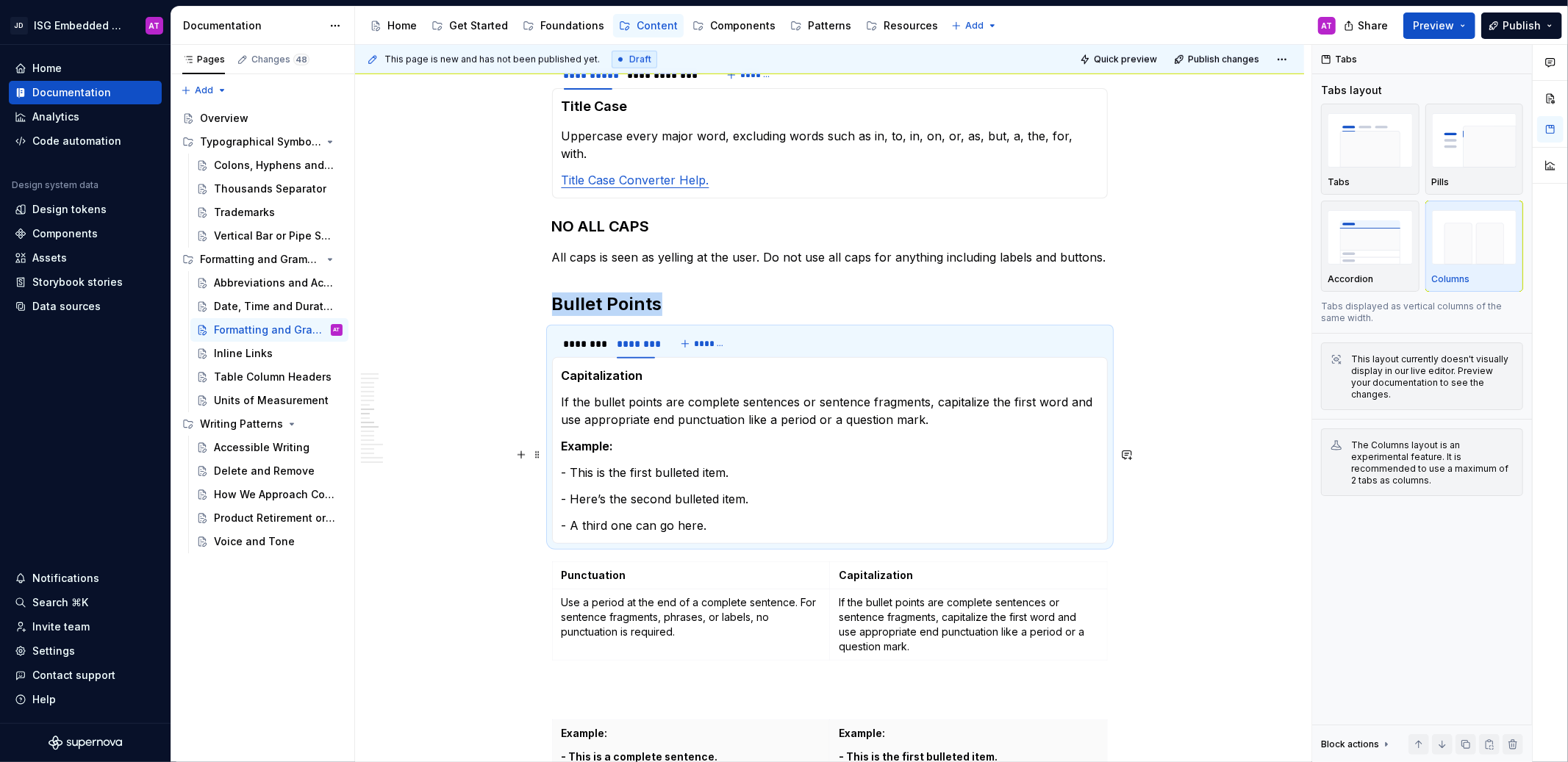
scroll to position [1091, 0]
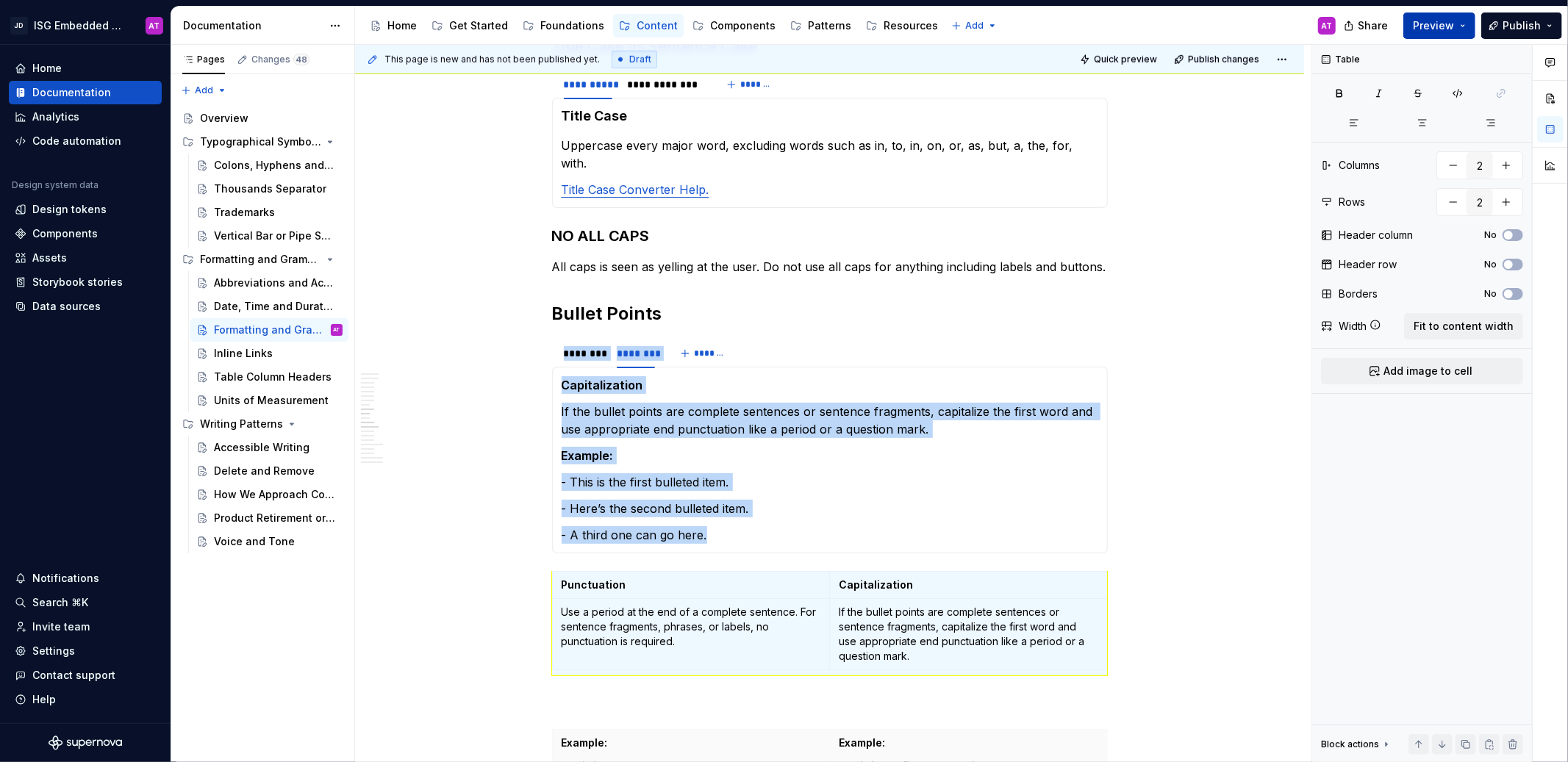
click at [1440, 29] on span "Preview" at bounding box center [1433, 25] width 41 height 15
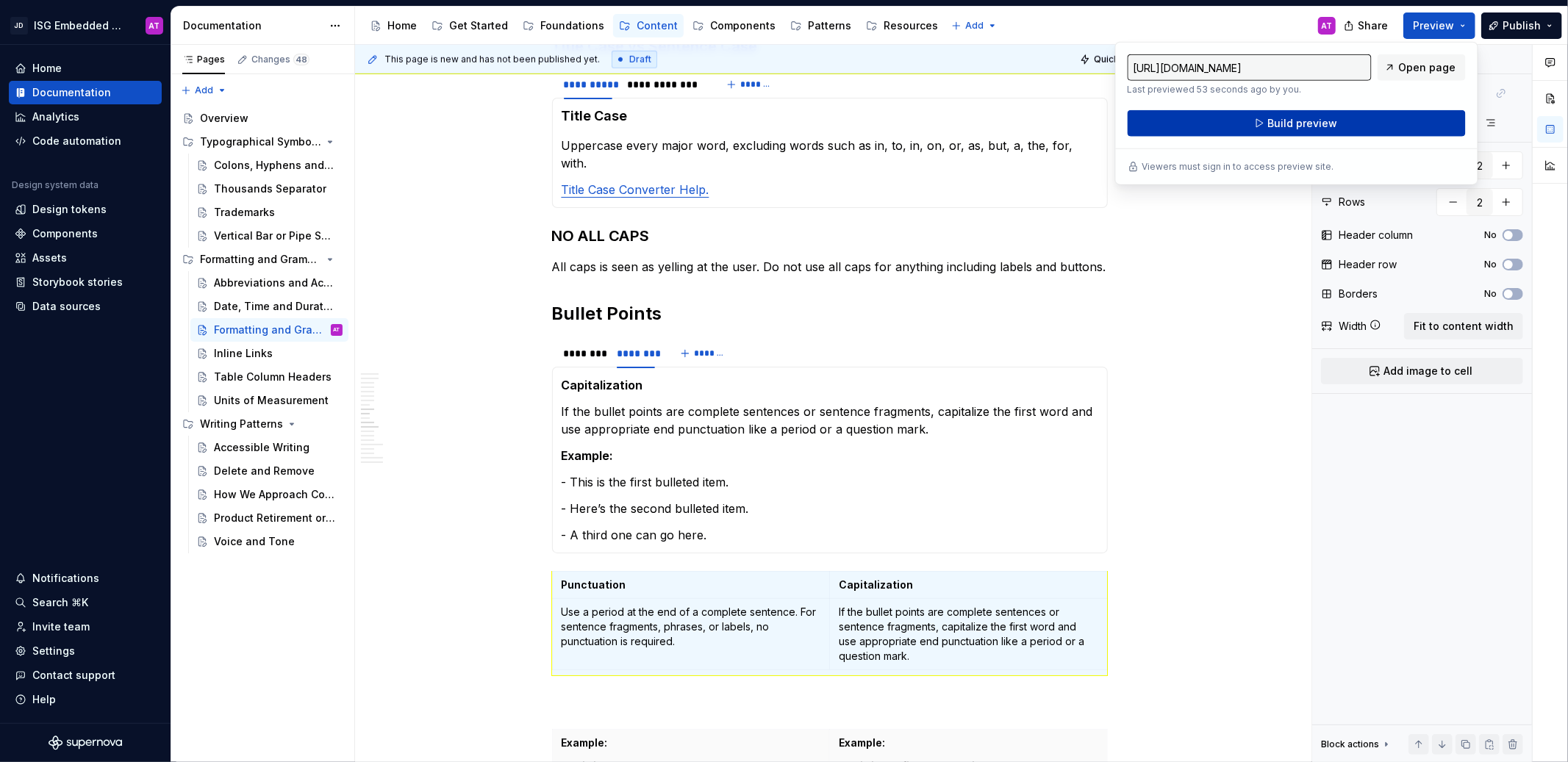
click at [1385, 125] on button "Build preview" at bounding box center [1296, 123] width 338 height 27
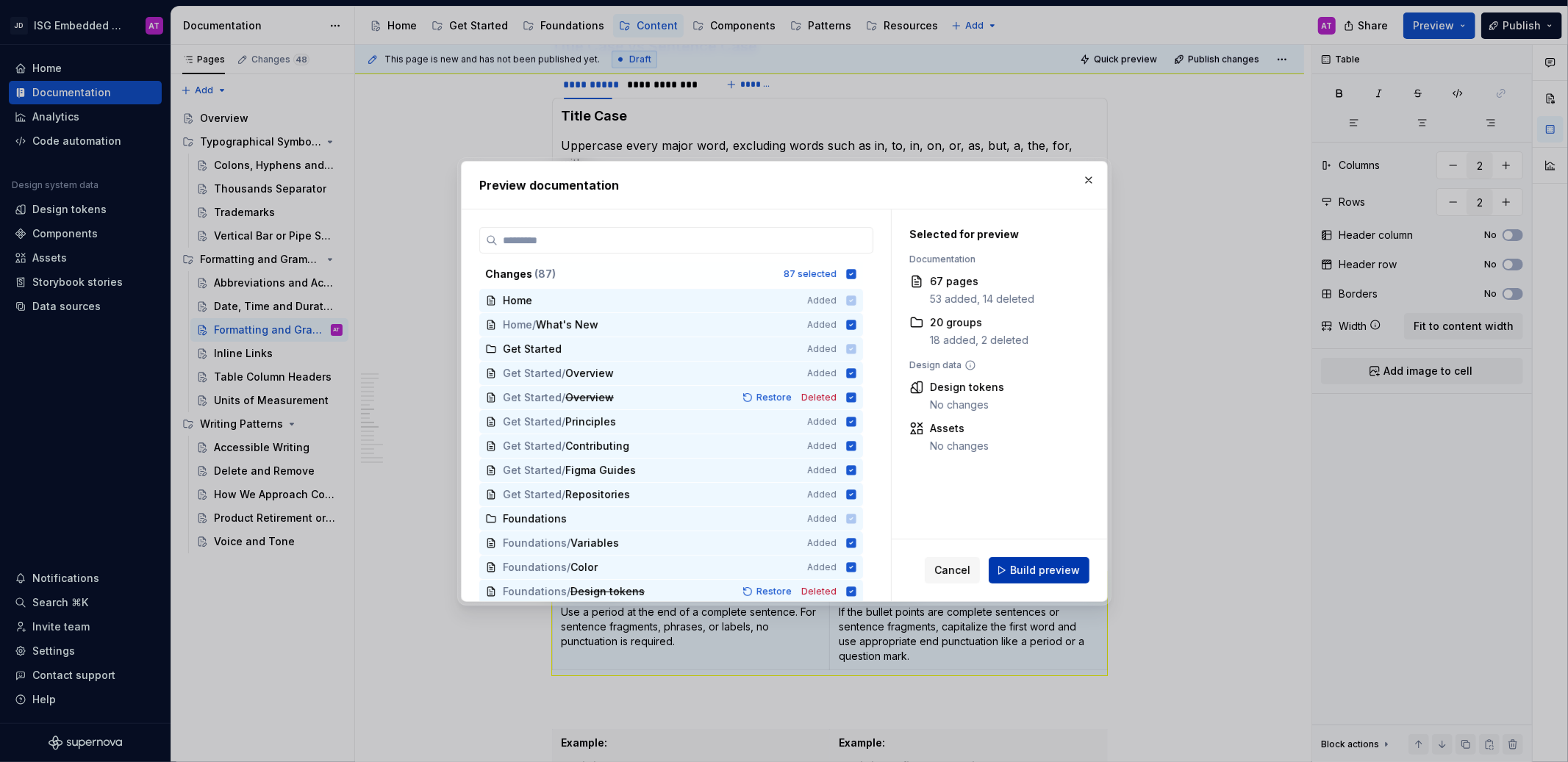
click at [1050, 570] on span "Build preview" at bounding box center [1044, 570] width 69 height 15
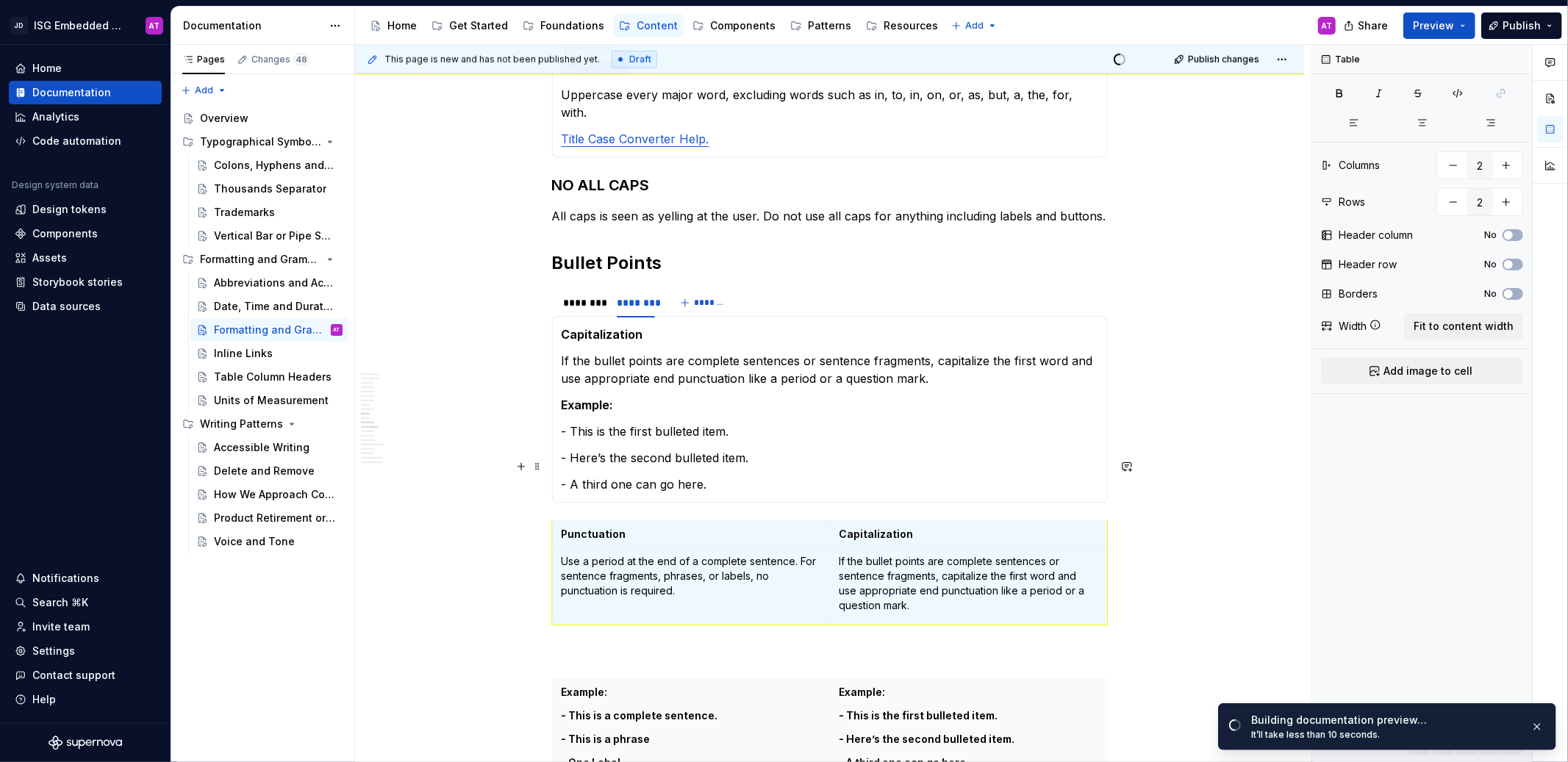
scroll to position [1247, 0]
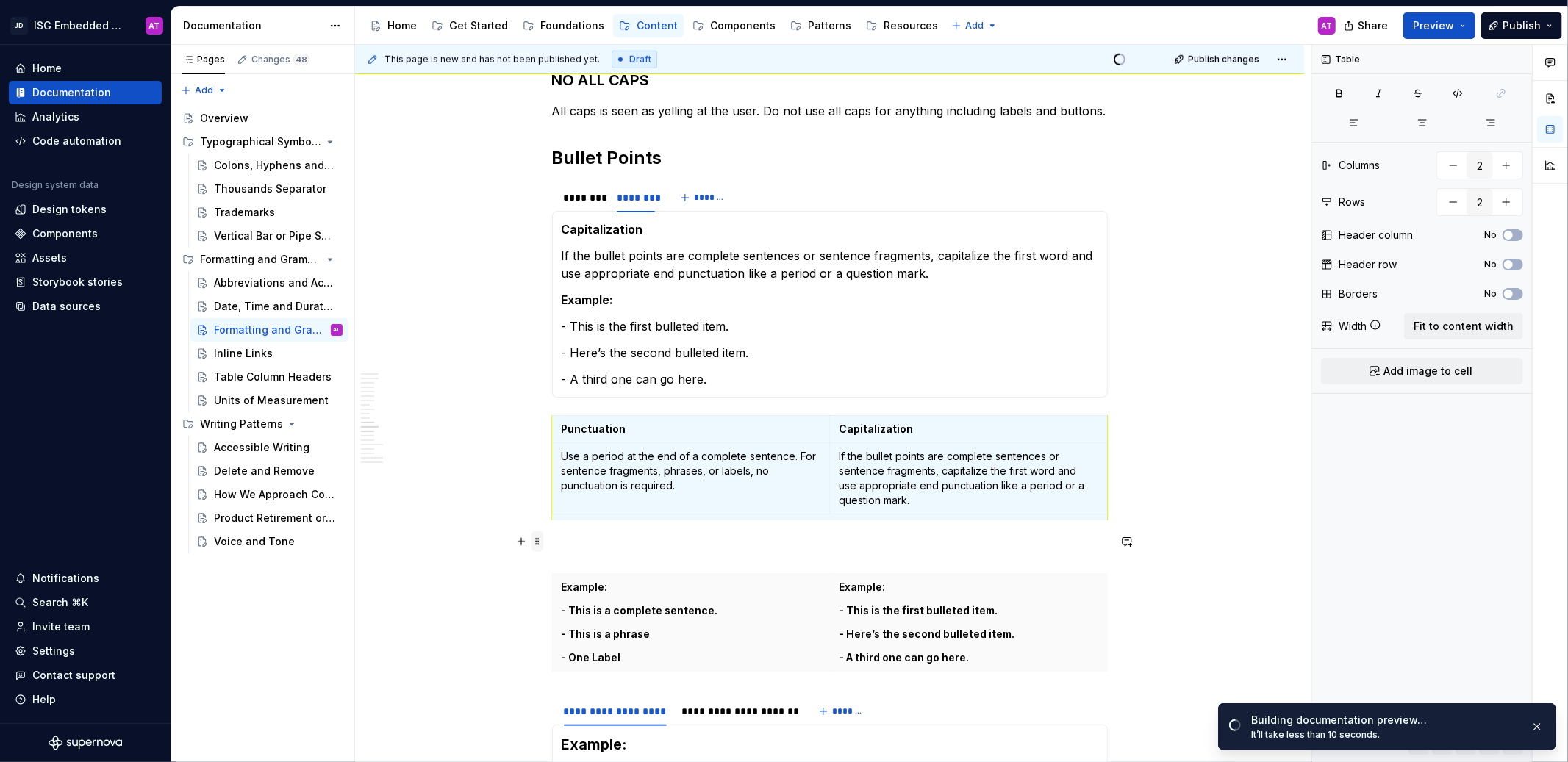
click at [536, 541] on span at bounding box center [538, 542] width 12 height 21
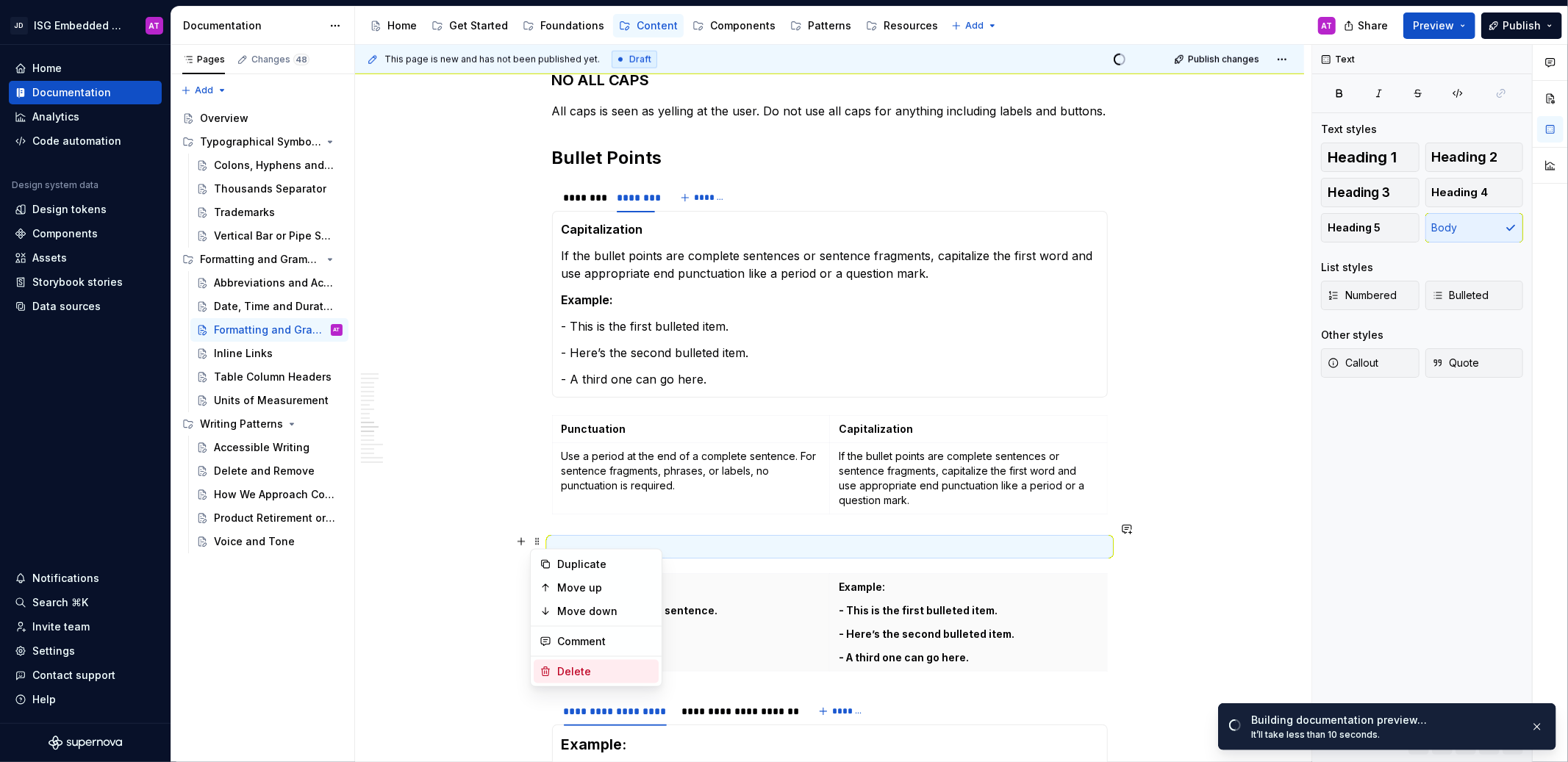
click at [566, 673] on div "Delete" at bounding box center [604, 671] width 95 height 15
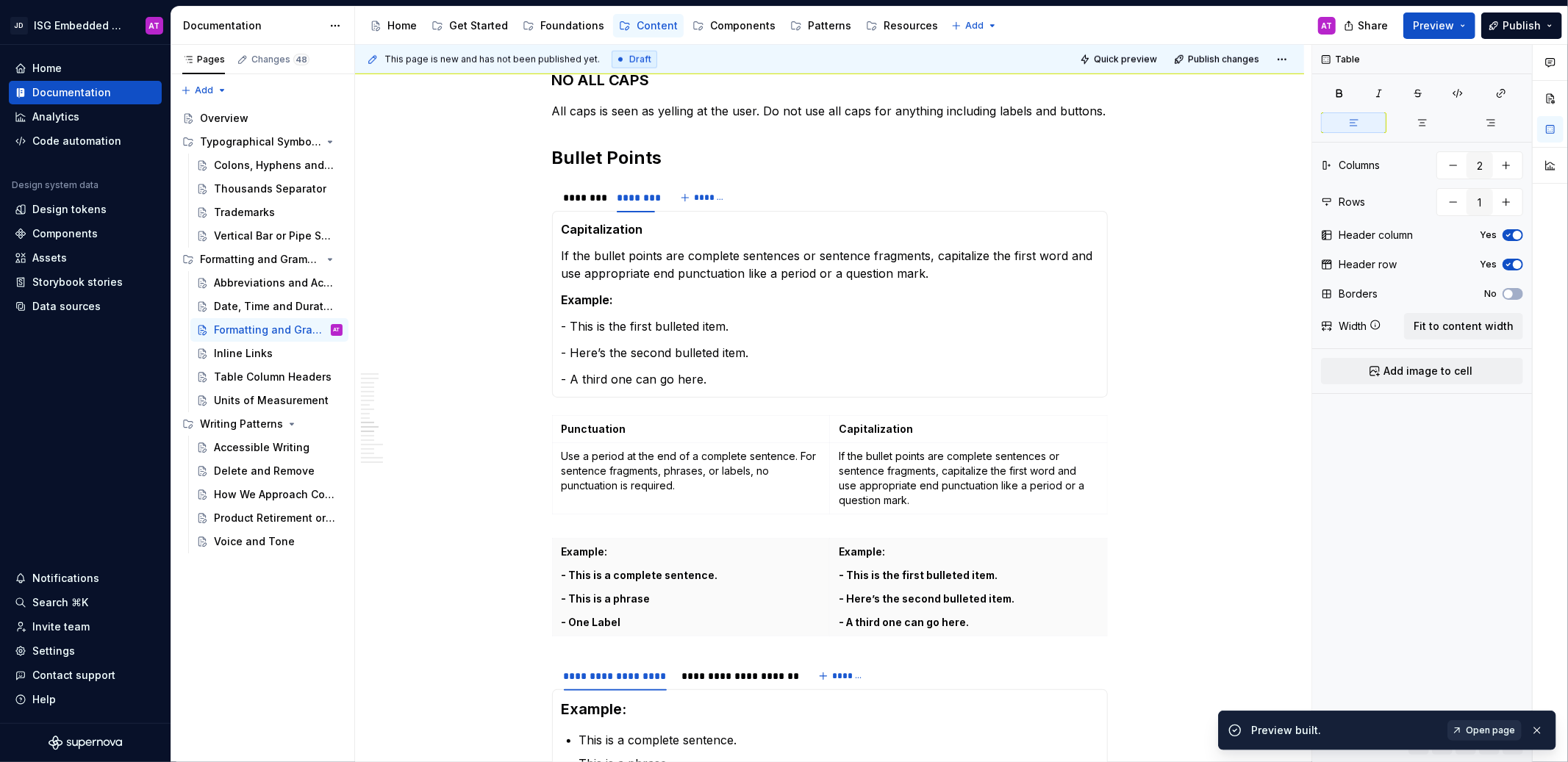
click at [1505, 738] on link "Open page" at bounding box center [1484, 730] width 75 height 21
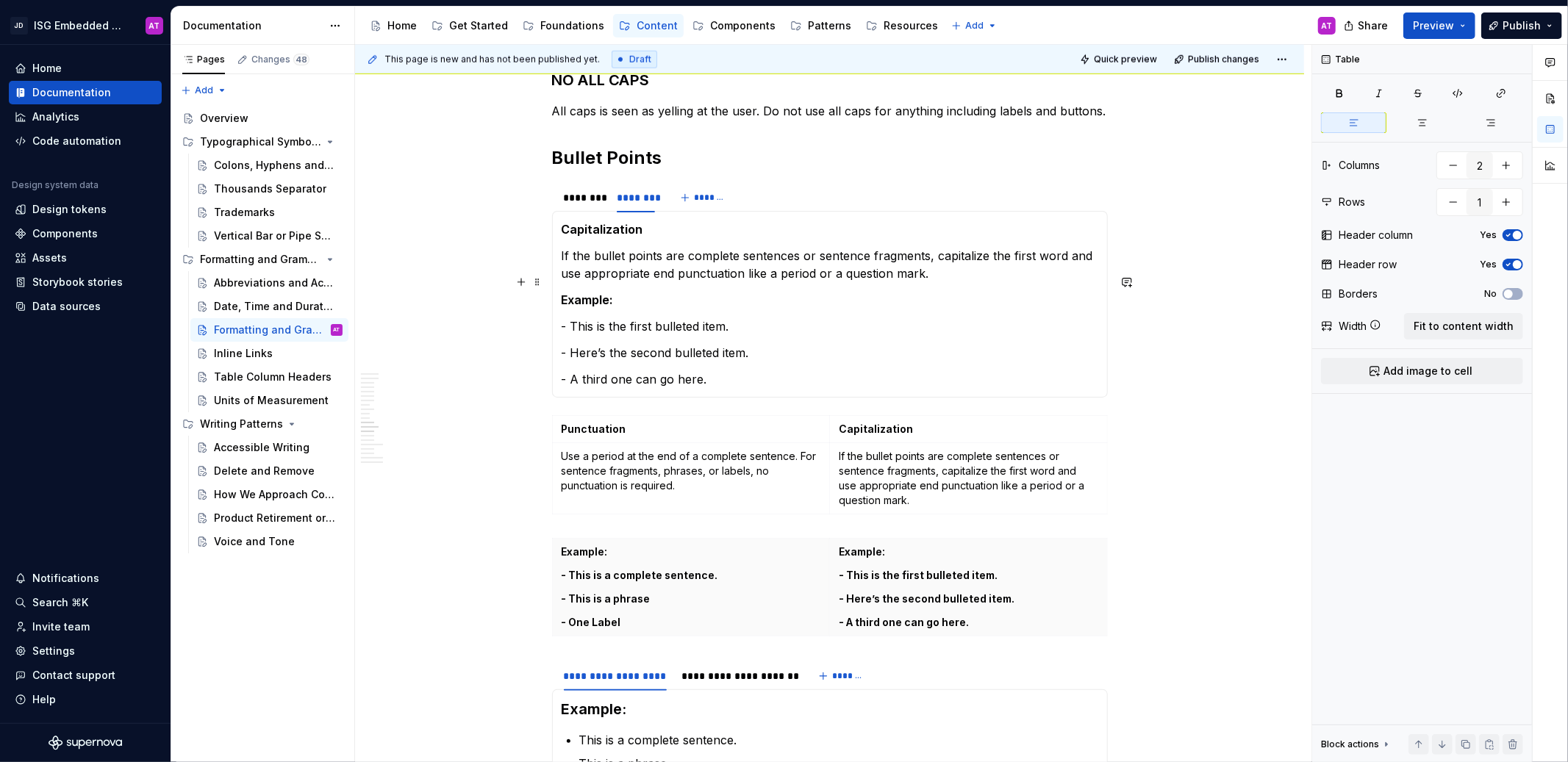
click at [575, 292] on strong "Example:" at bounding box center [587, 299] width 52 height 15
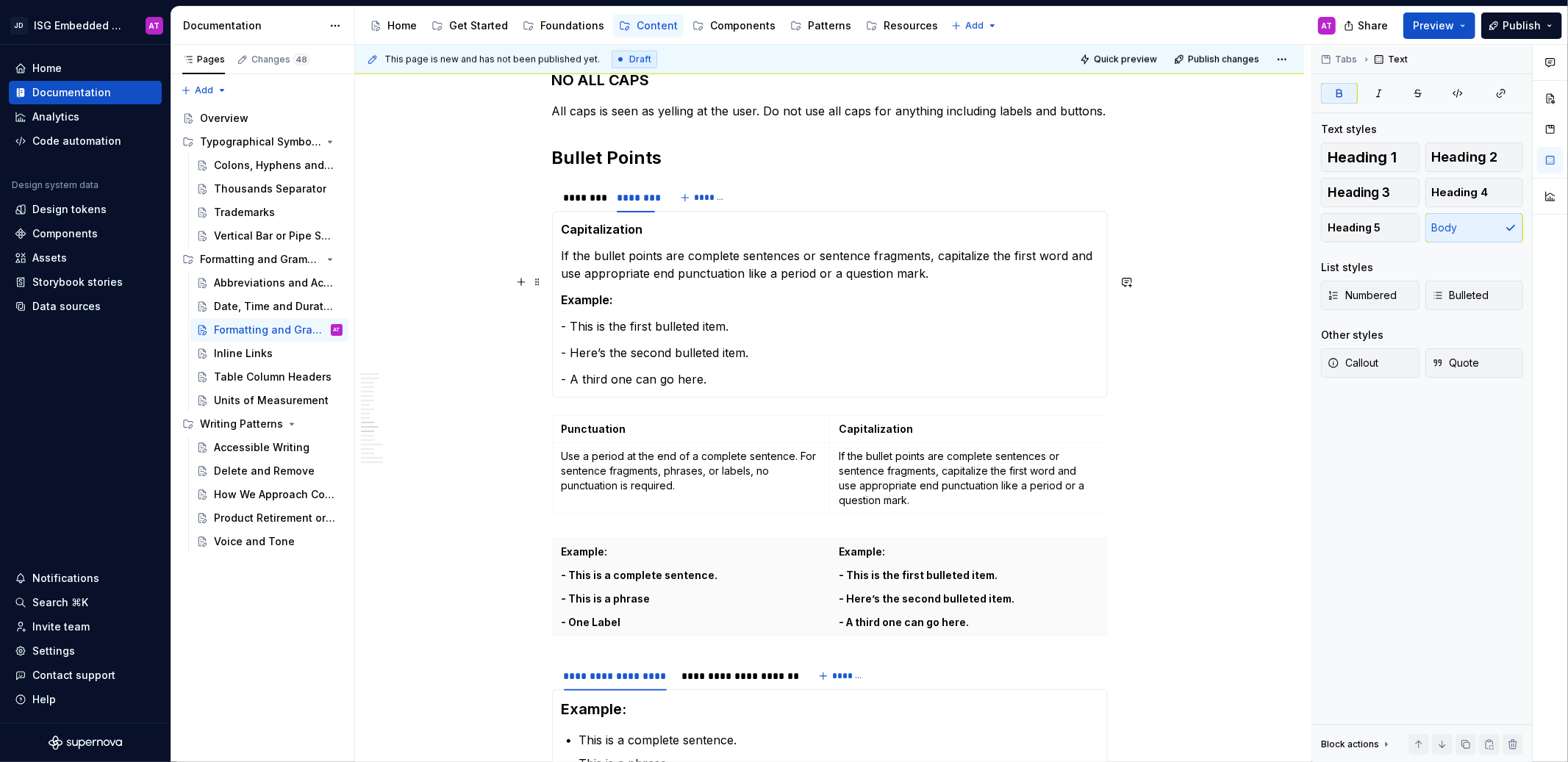
click at [575, 292] on strong "Example:" at bounding box center [587, 299] width 52 height 15
click at [618, 291] on p "Example:" at bounding box center [830, 300] width 537 height 18
drag, startPoint x: 628, startPoint y: 281, endPoint x: 557, endPoint y: 282, distance: 71.0
click at [557, 282] on div "Punctuation Use a period at the end of a complete sentence. For sentence fragme…" at bounding box center [830, 304] width 556 height 187
click at [681, 317] on p "- This is the first bulleted item." at bounding box center [830, 326] width 537 height 18
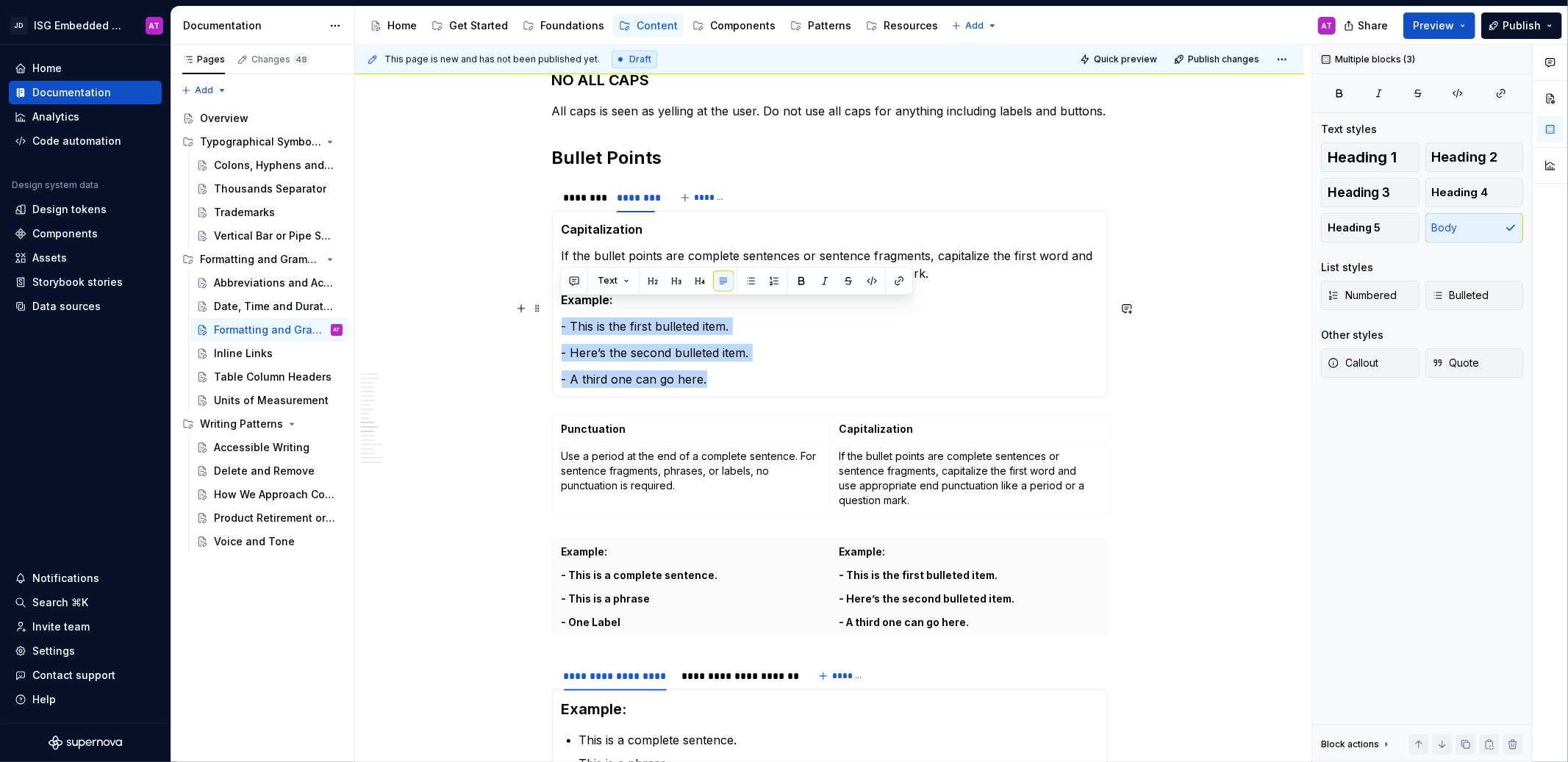
drag, startPoint x: 719, startPoint y: 363, endPoint x: 559, endPoint y: 307, distance: 169.5
click at [559, 307] on div "Punctuation Use a period at the end of a complete sentence. For sentence fragme…" at bounding box center [830, 304] width 556 height 187
click at [748, 282] on button "button" at bounding box center [751, 281] width 21 height 21
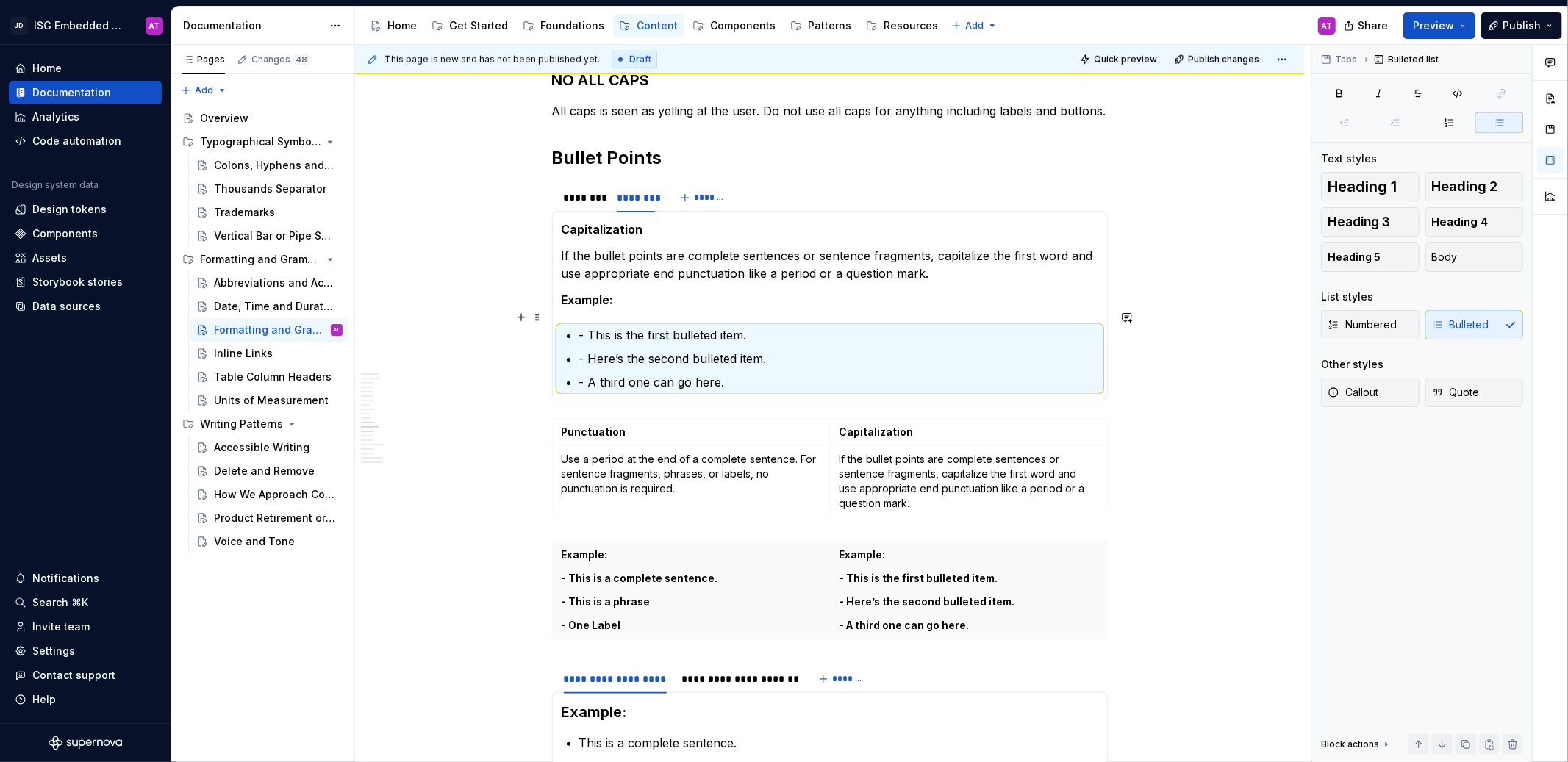
click at [586, 327] on p "- This is the first bulleted item." at bounding box center [838, 335] width 519 height 18
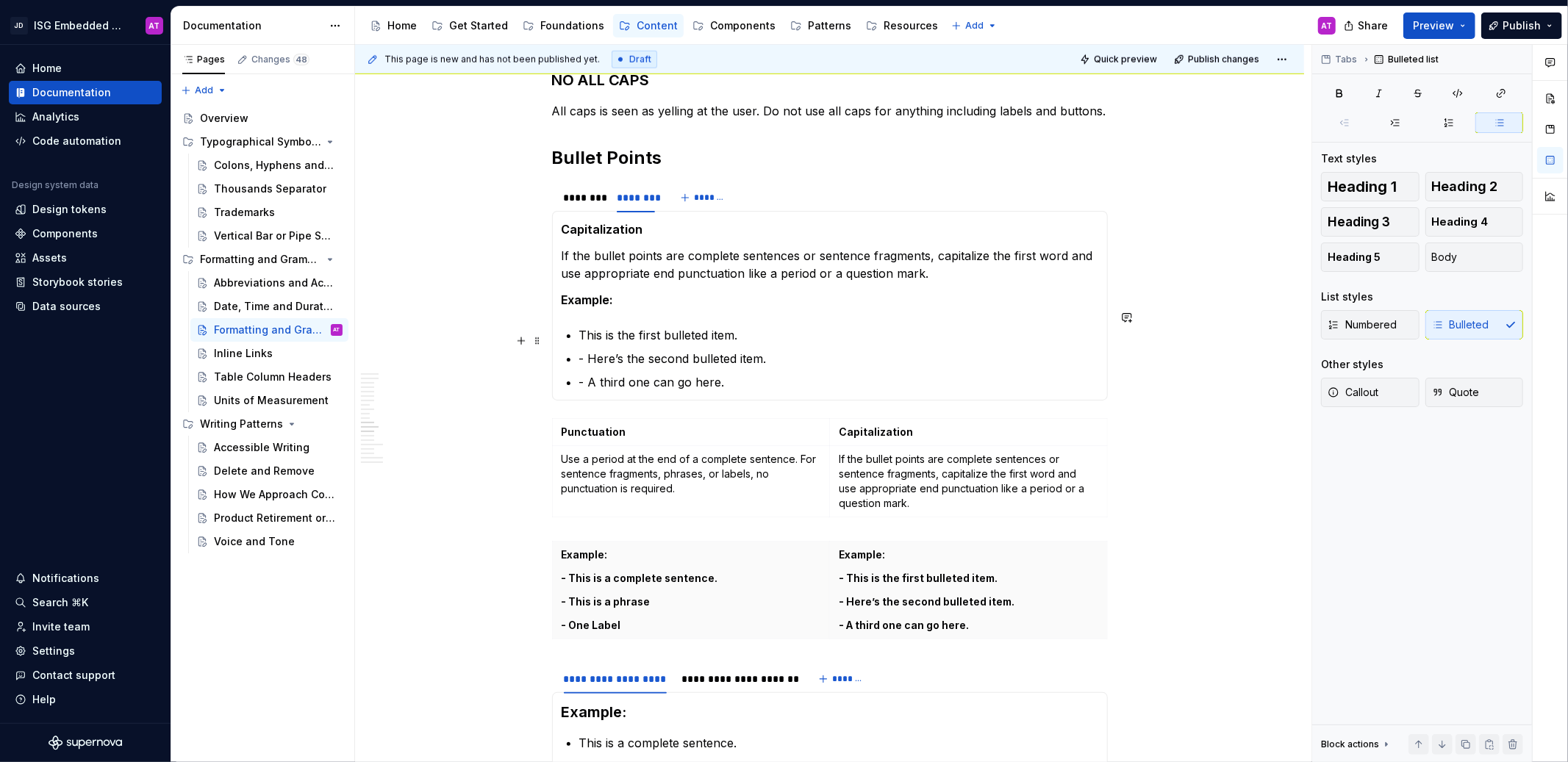
click at [588, 350] on p "- Here’s the second bulleted item." at bounding box center [838, 358] width 519 height 18
click at [588, 374] on p "- A third one can go here." at bounding box center [838, 382] width 519 height 18
click at [612, 294] on section-item-column "Capitalization If the bullet points are complete sentences or sentence fragment…" at bounding box center [830, 305] width 537 height 171
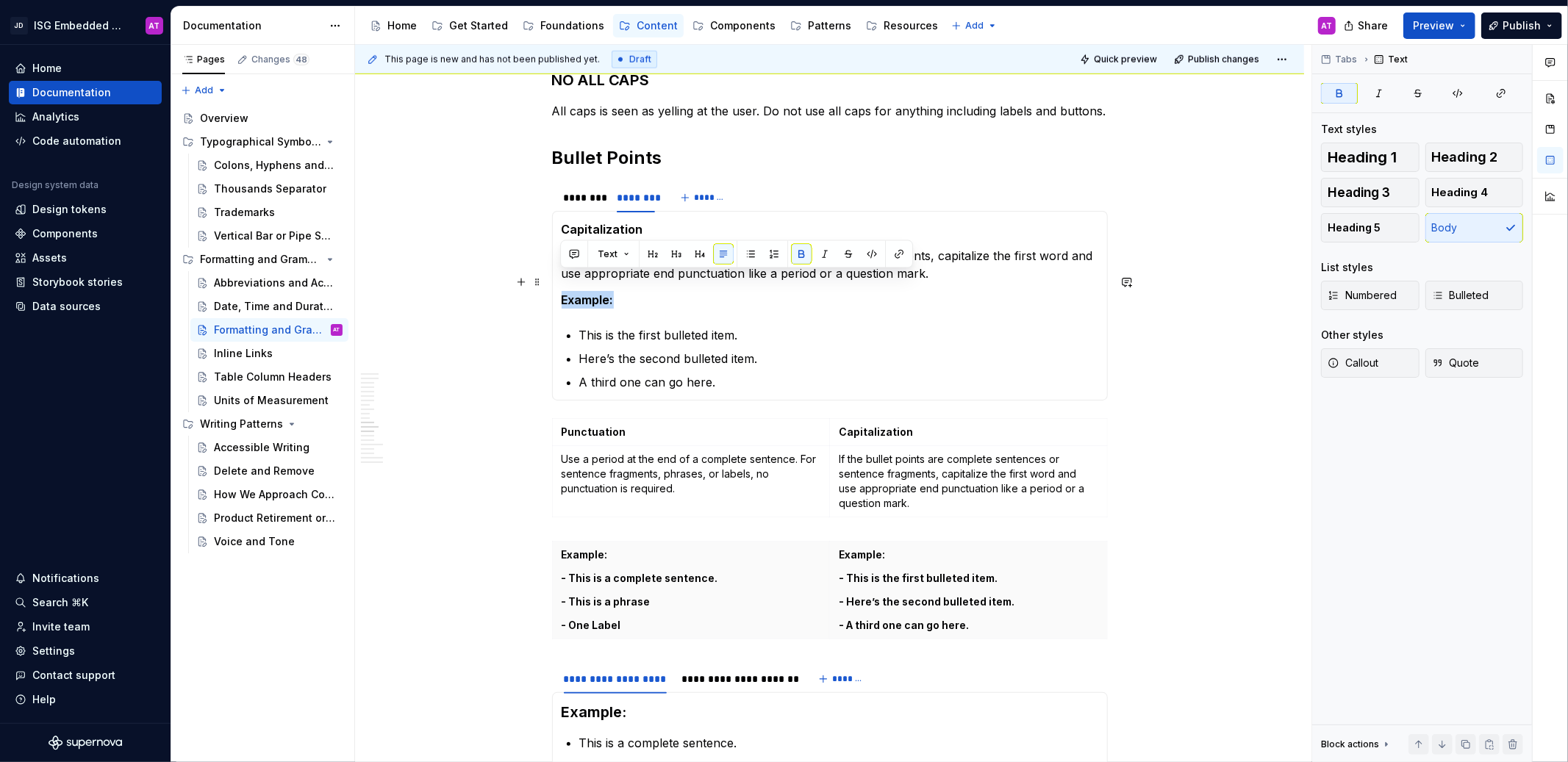
drag, startPoint x: 621, startPoint y: 283, endPoint x: 560, endPoint y: 283, distance: 61.0
click at [560, 283] on div "Punctuation Use a period at the end of a complete sentence. For sentence fragme…" at bounding box center [830, 305] width 556 height 189
click at [1362, 226] on span "Heading 5" at bounding box center [1355, 227] width 53 height 15
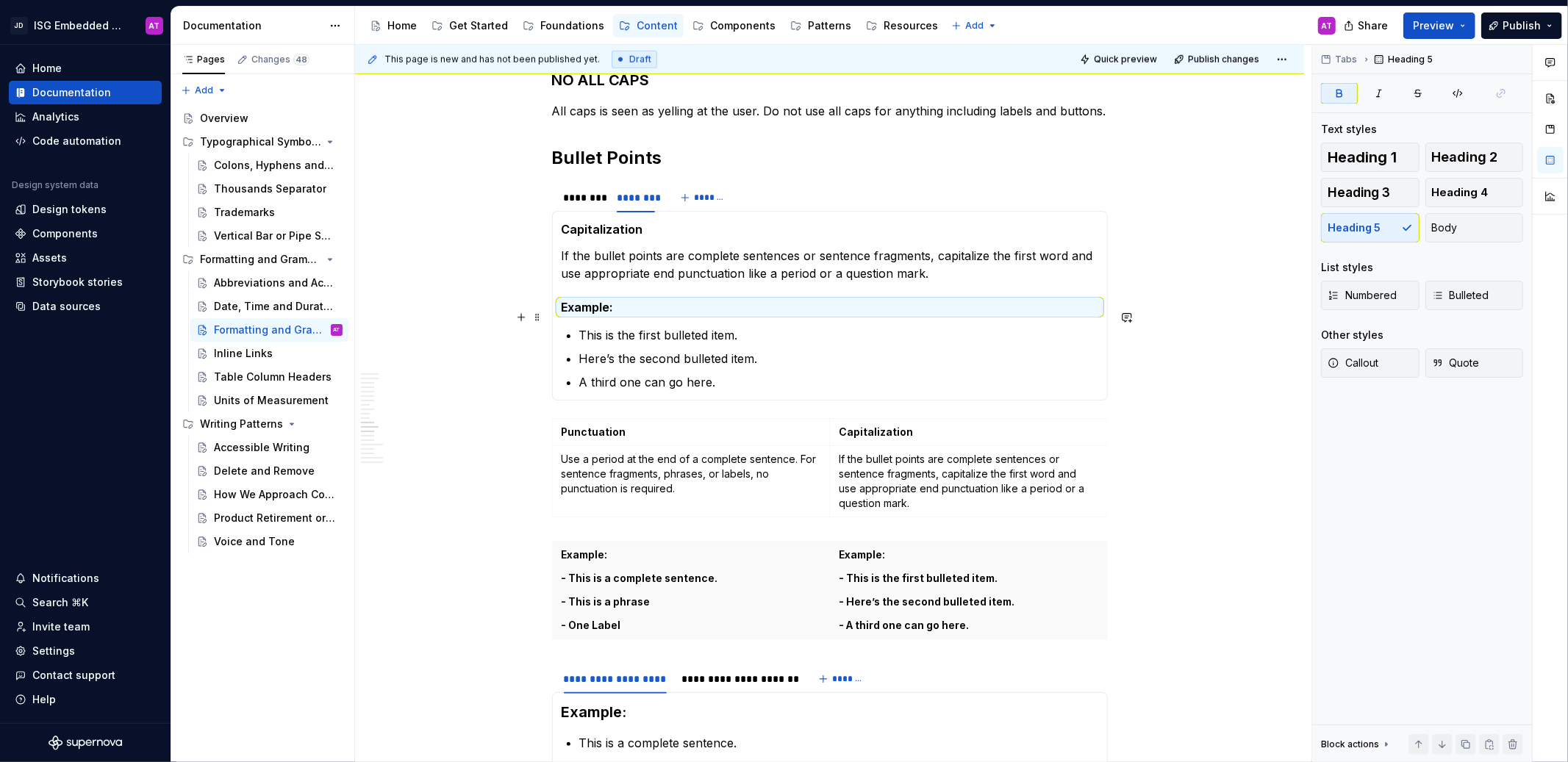
click at [731, 327] on p "This is the first bulleted item." at bounding box center [838, 335] width 519 height 18
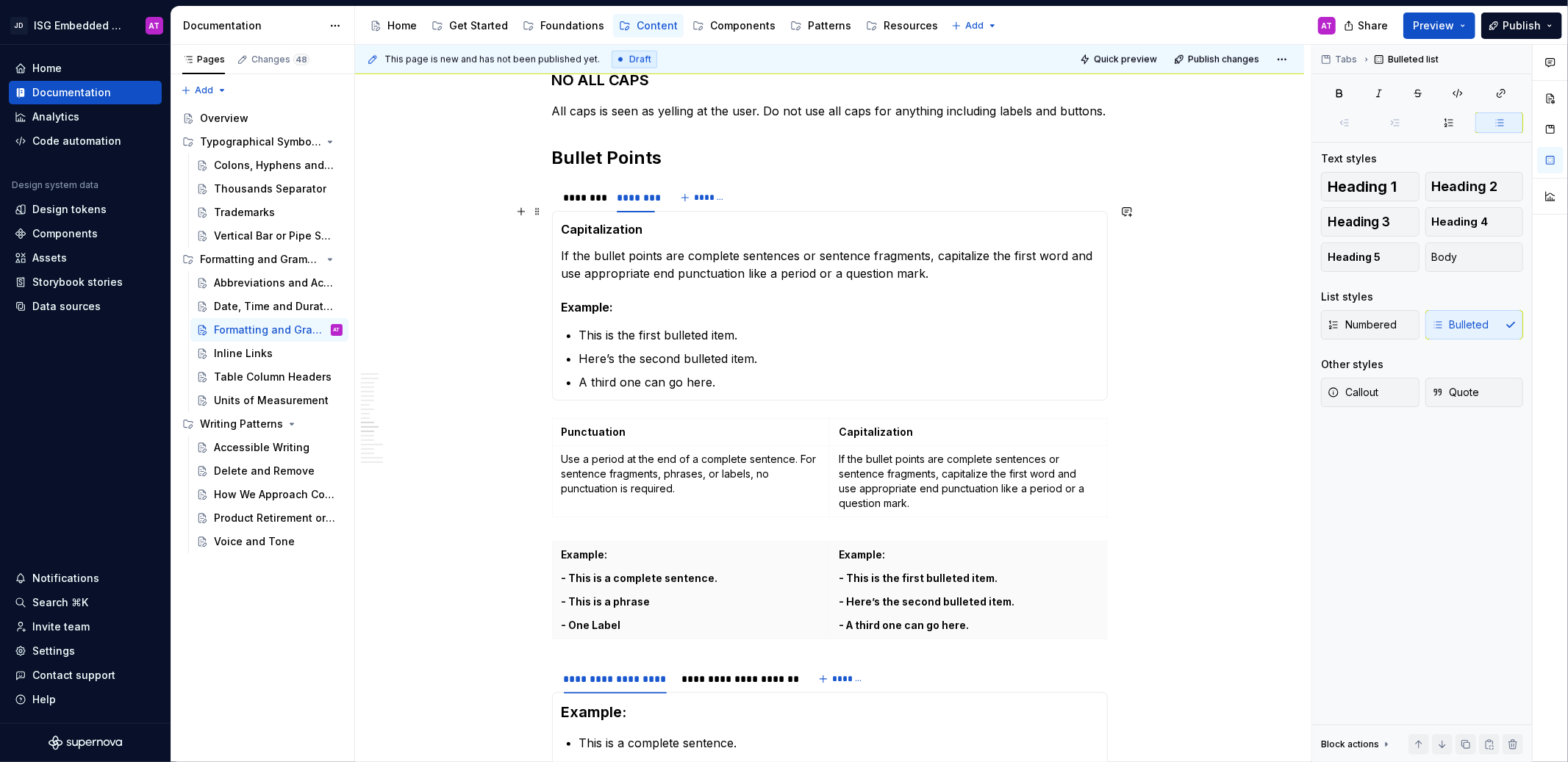
click at [617, 222] on strong "Capitalization" at bounding box center [602, 229] width 81 height 15
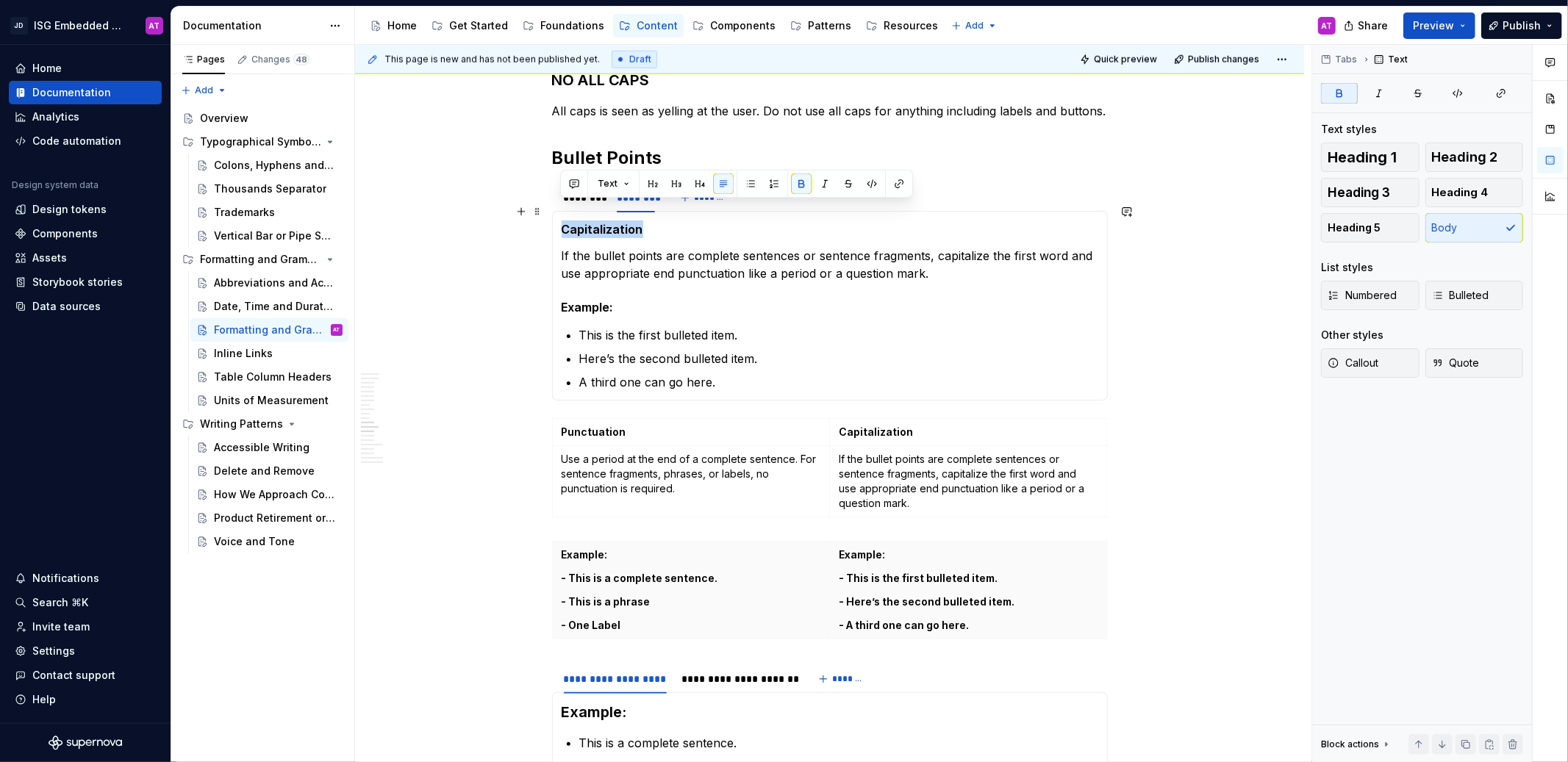
drag, startPoint x: 659, startPoint y: 211, endPoint x: 556, endPoint y: 212, distance: 103.0
click at [556, 212] on div "Punctuation Use a period at the end of a complete sentence. For sentence fragme…" at bounding box center [830, 305] width 556 height 189
click at [1349, 228] on span "Heading 5" at bounding box center [1355, 227] width 53 height 15
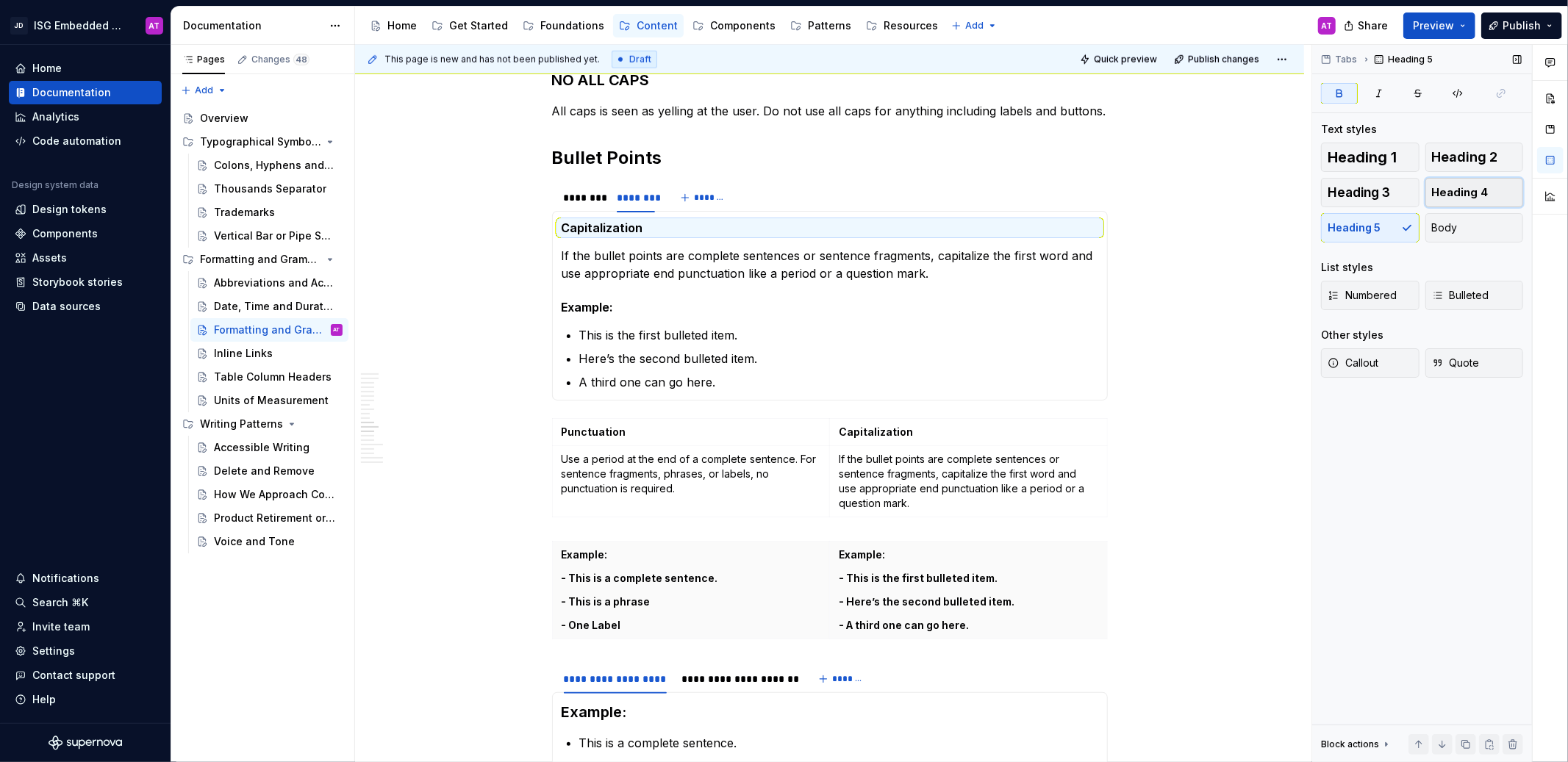
click at [1463, 193] on span "Heading 4" at bounding box center [1460, 192] width 57 height 15
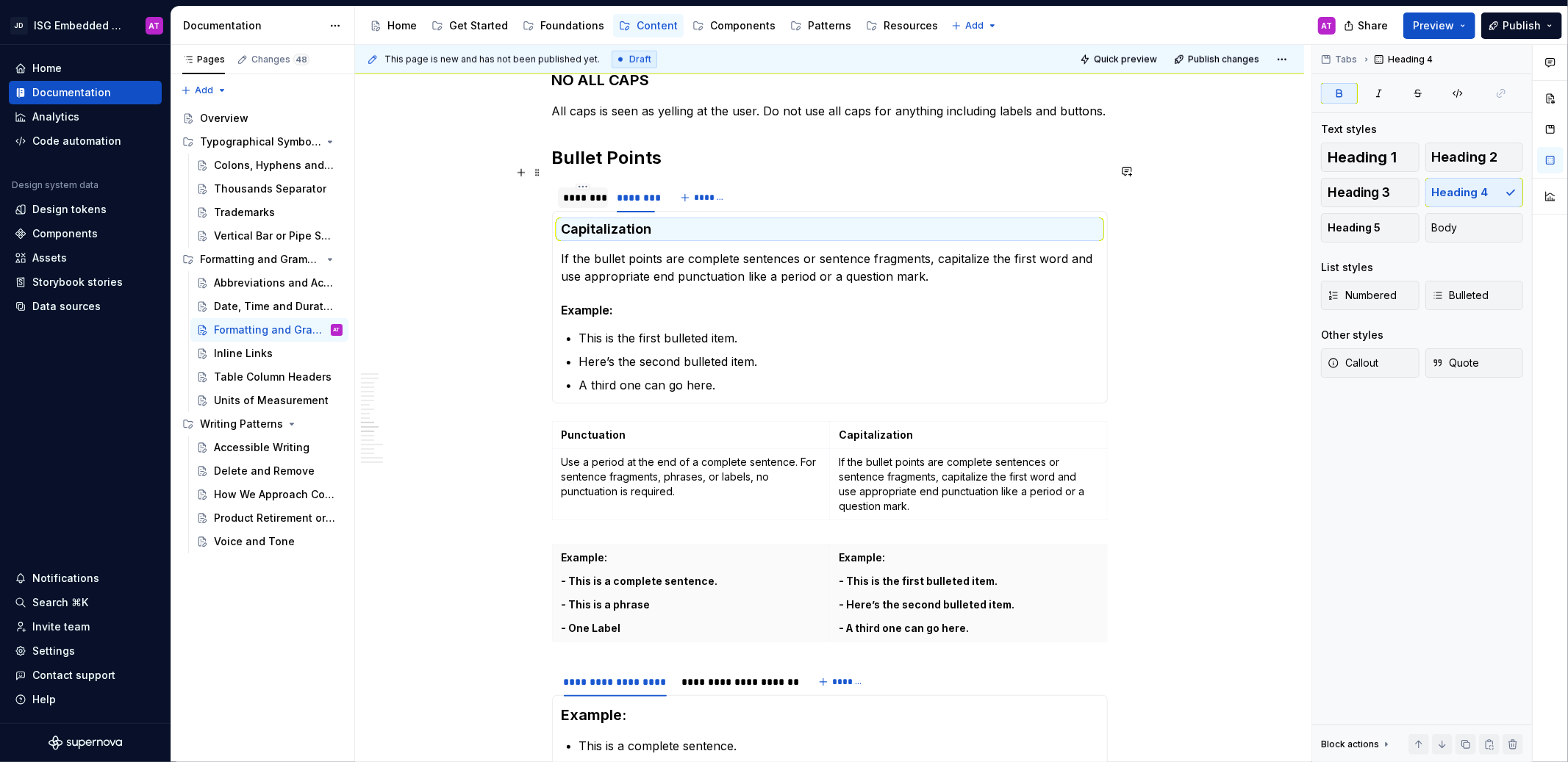
click at [588, 190] on div "********" at bounding box center [583, 197] width 39 height 15
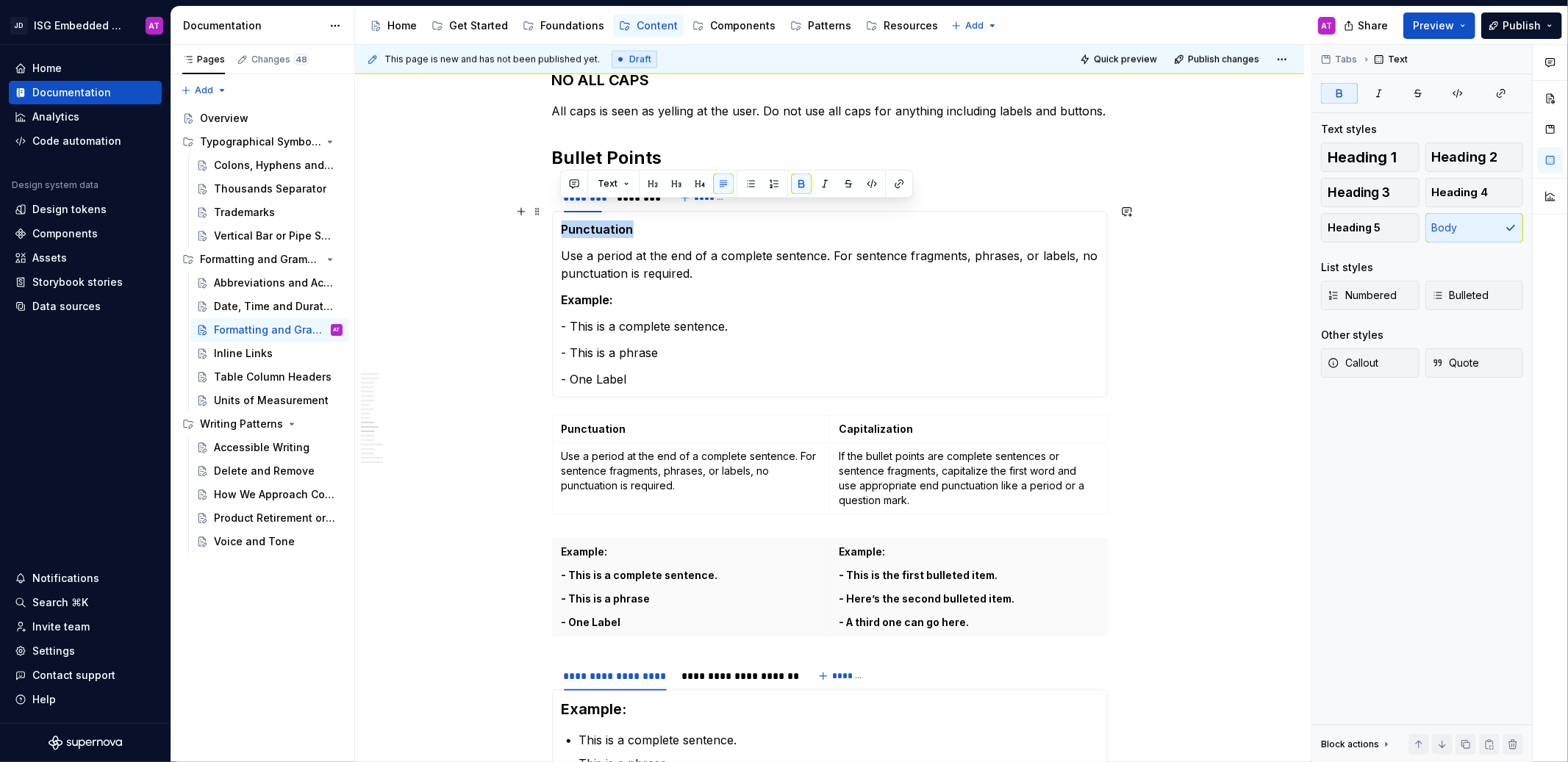
drag, startPoint x: 623, startPoint y: 213, endPoint x: 555, endPoint y: 213, distance: 68.0
click at [555, 213] on div "Punctuation Use a period at the end of a complete sentence. For sentence fragme…" at bounding box center [830, 304] width 556 height 187
click at [1473, 187] on span "Heading 4" at bounding box center [1460, 192] width 57 height 15
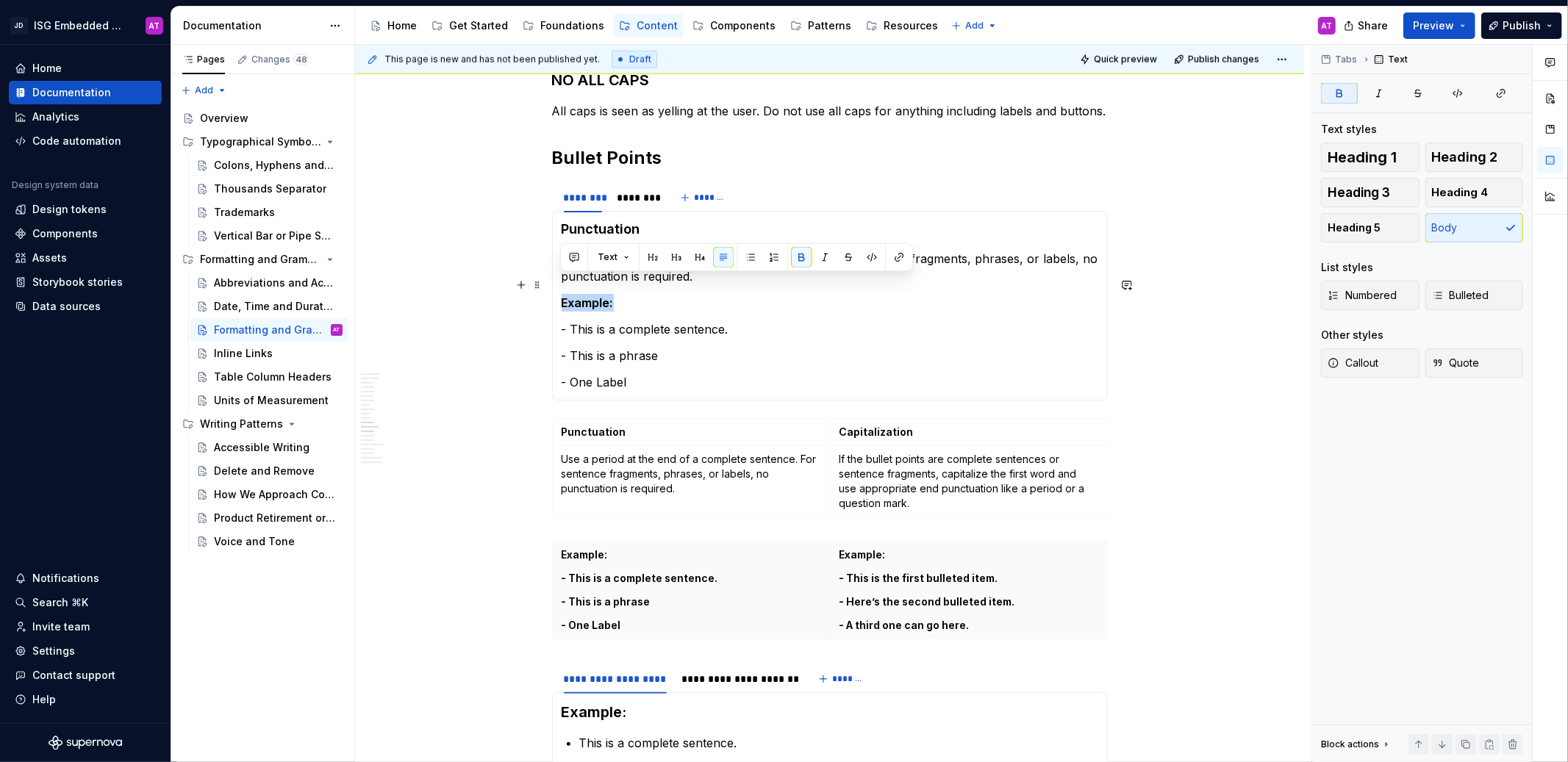
drag, startPoint x: 633, startPoint y: 288, endPoint x: 558, endPoint y: 290, distance: 75.0
click at [557, 291] on div "Punctuation Use a period at the end of a complete sentence. For sentence fragme…" at bounding box center [830, 305] width 556 height 189
click at [1349, 227] on span "Heading 5" at bounding box center [1355, 227] width 53 height 15
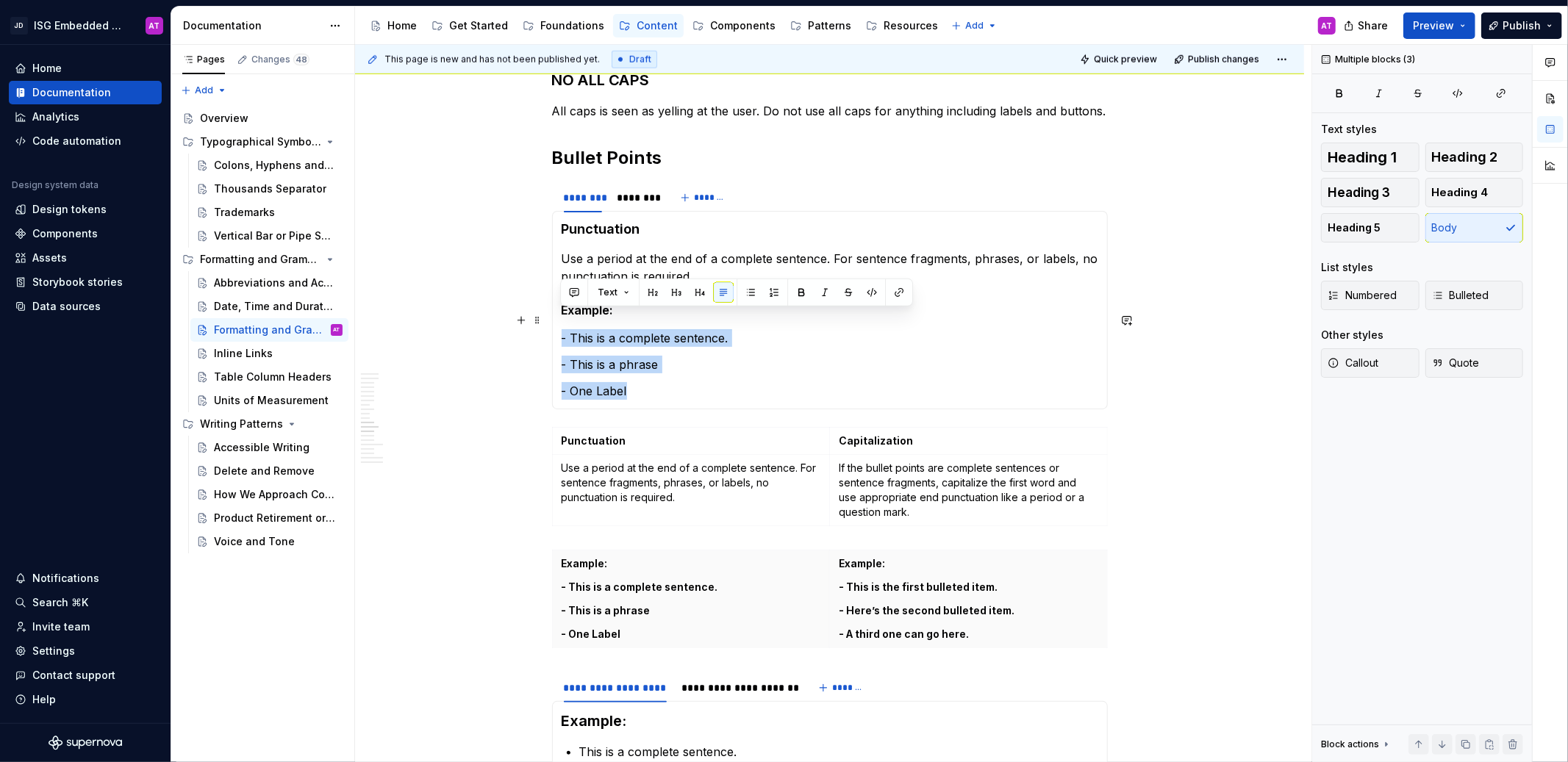
drag, startPoint x: 644, startPoint y: 375, endPoint x: 553, endPoint y: 321, distance: 105.8
click at [553, 321] on div "Punctuation Use a period at the end of a complete sentence. For sentence fragme…" at bounding box center [830, 310] width 556 height 199
click at [1448, 297] on span "Bulleted" at bounding box center [1460, 295] width 57 height 15
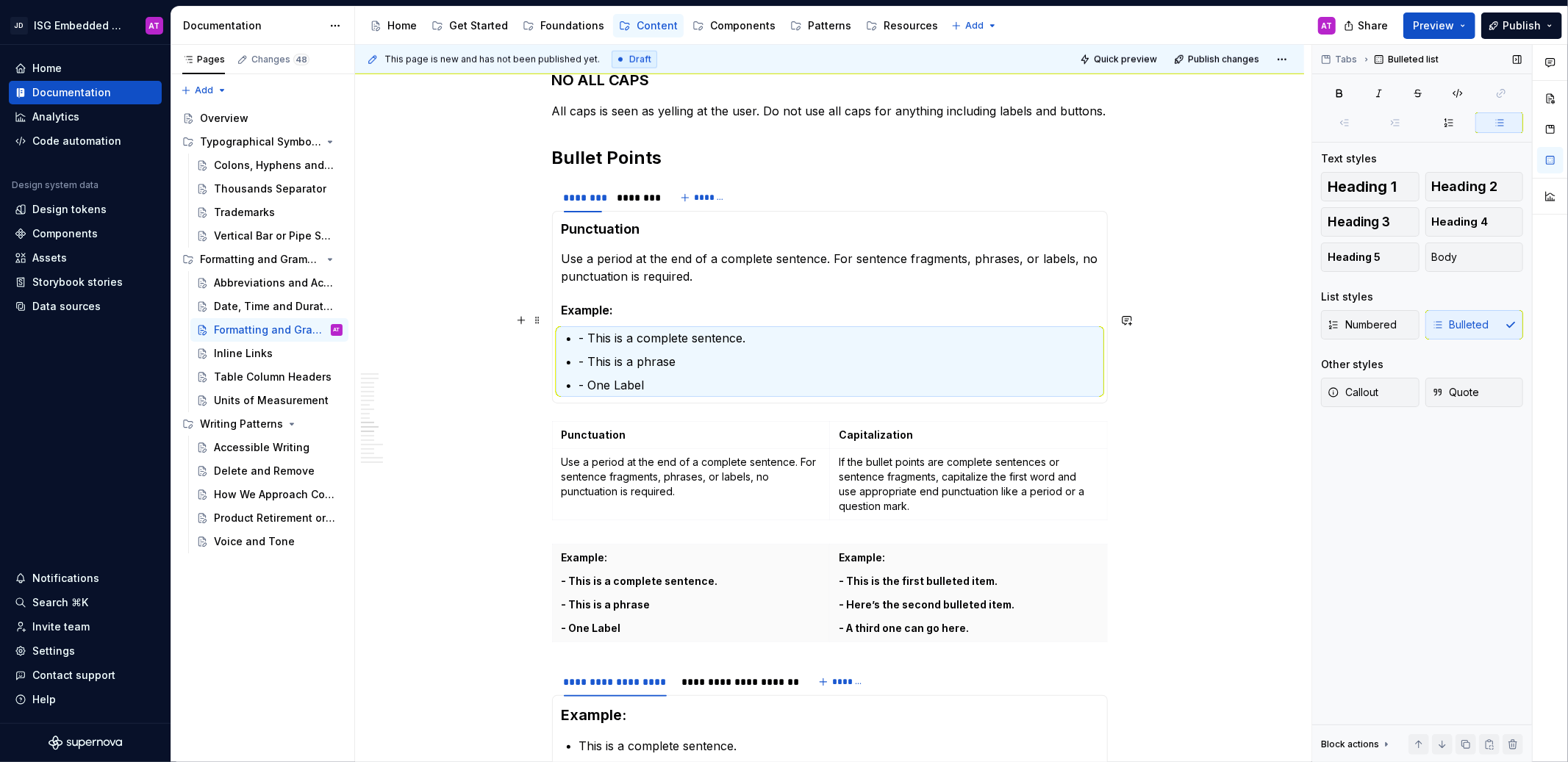
click at [590, 329] on p "- This is a complete sentence." at bounding box center [838, 338] width 519 height 18
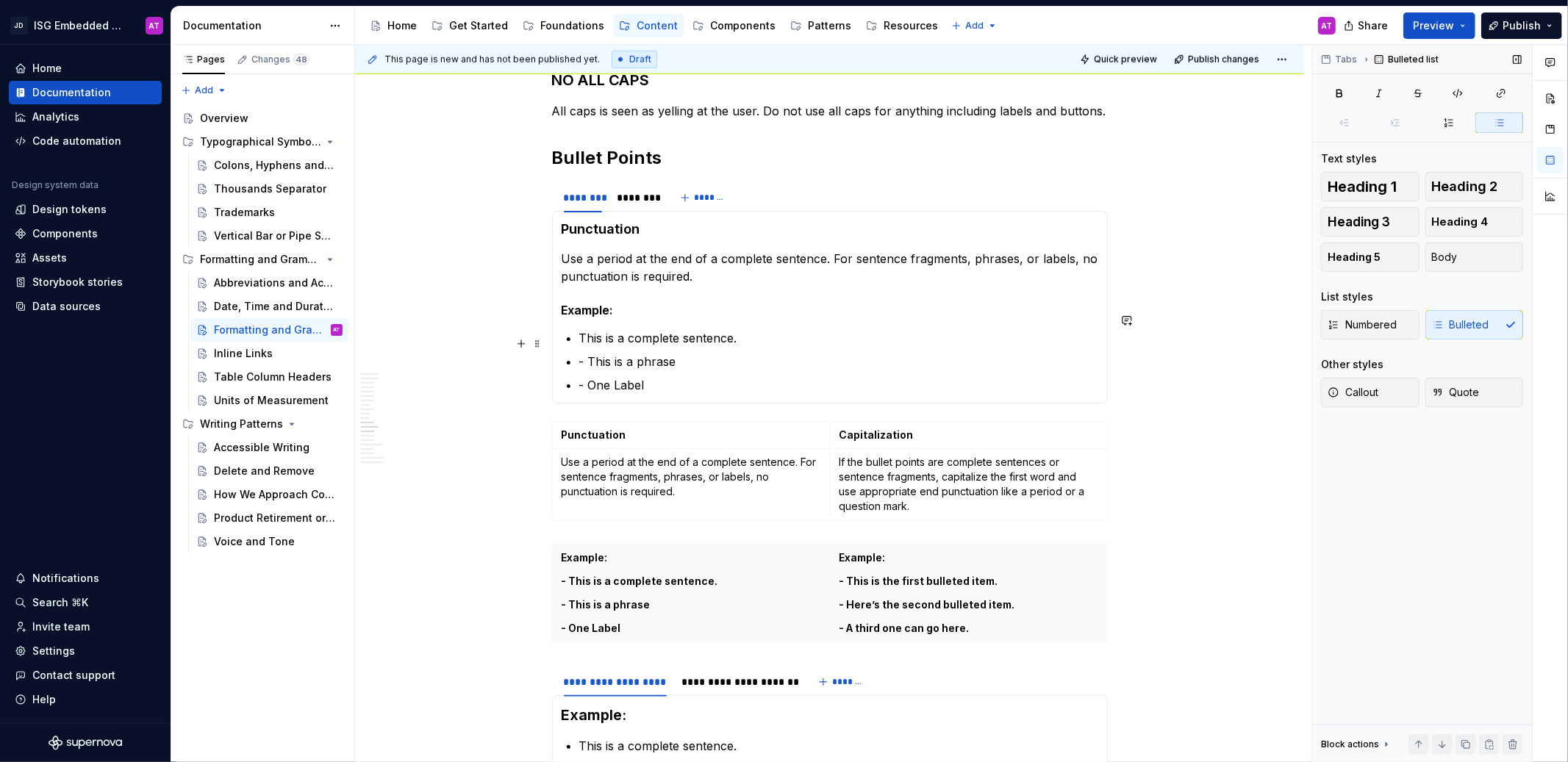
click at [587, 353] on p "- This is a phrase" at bounding box center [838, 362] width 519 height 18
click at [588, 376] on p "- One Label" at bounding box center [838, 385] width 519 height 18
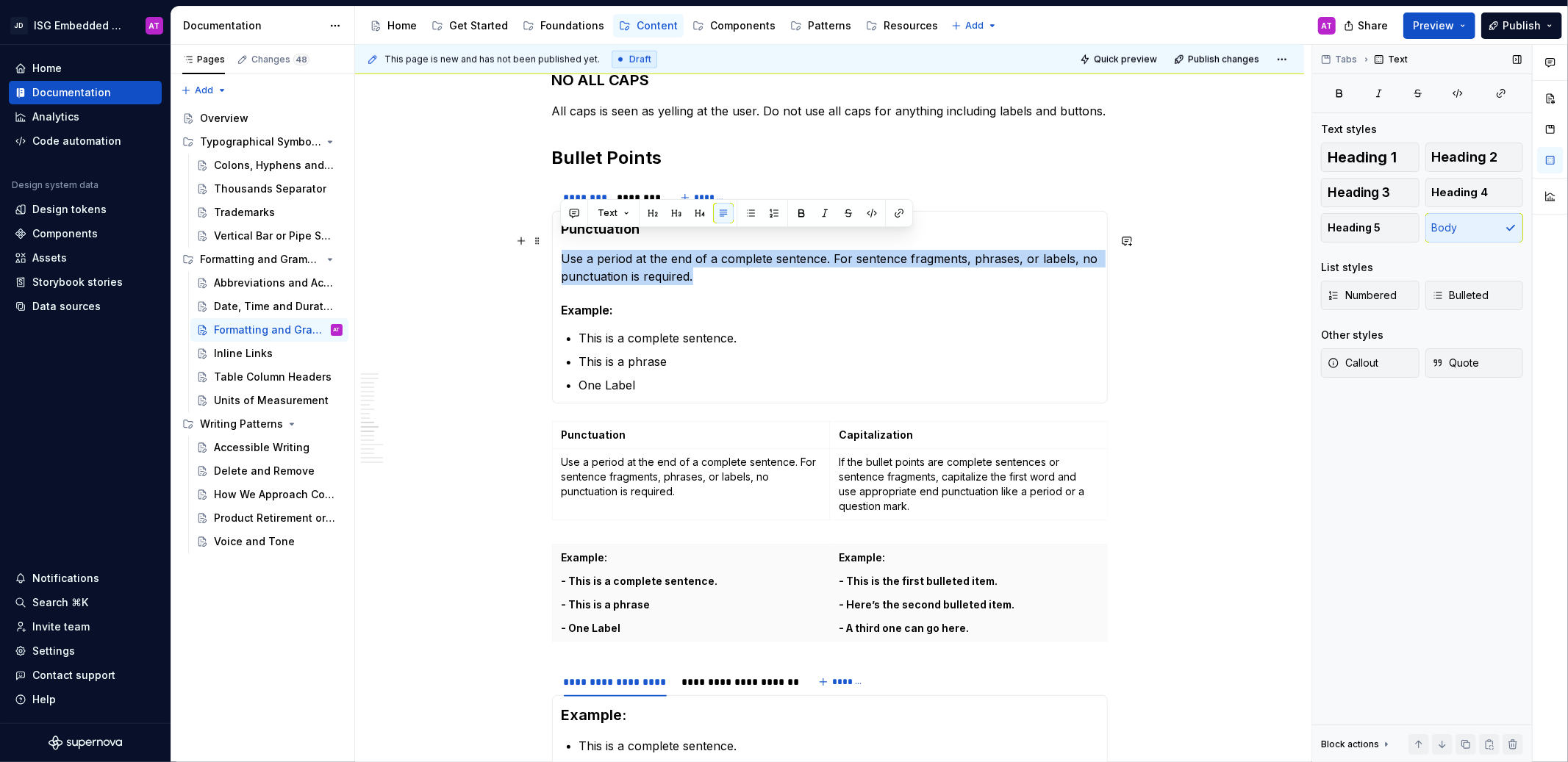
drag, startPoint x: 693, startPoint y: 256, endPoint x: 561, endPoint y: 243, distance: 132.6
click at [562, 250] on p "Use a period at the end of a complete sentence. For sentence fragments, phrases…" at bounding box center [830, 267] width 537 height 35
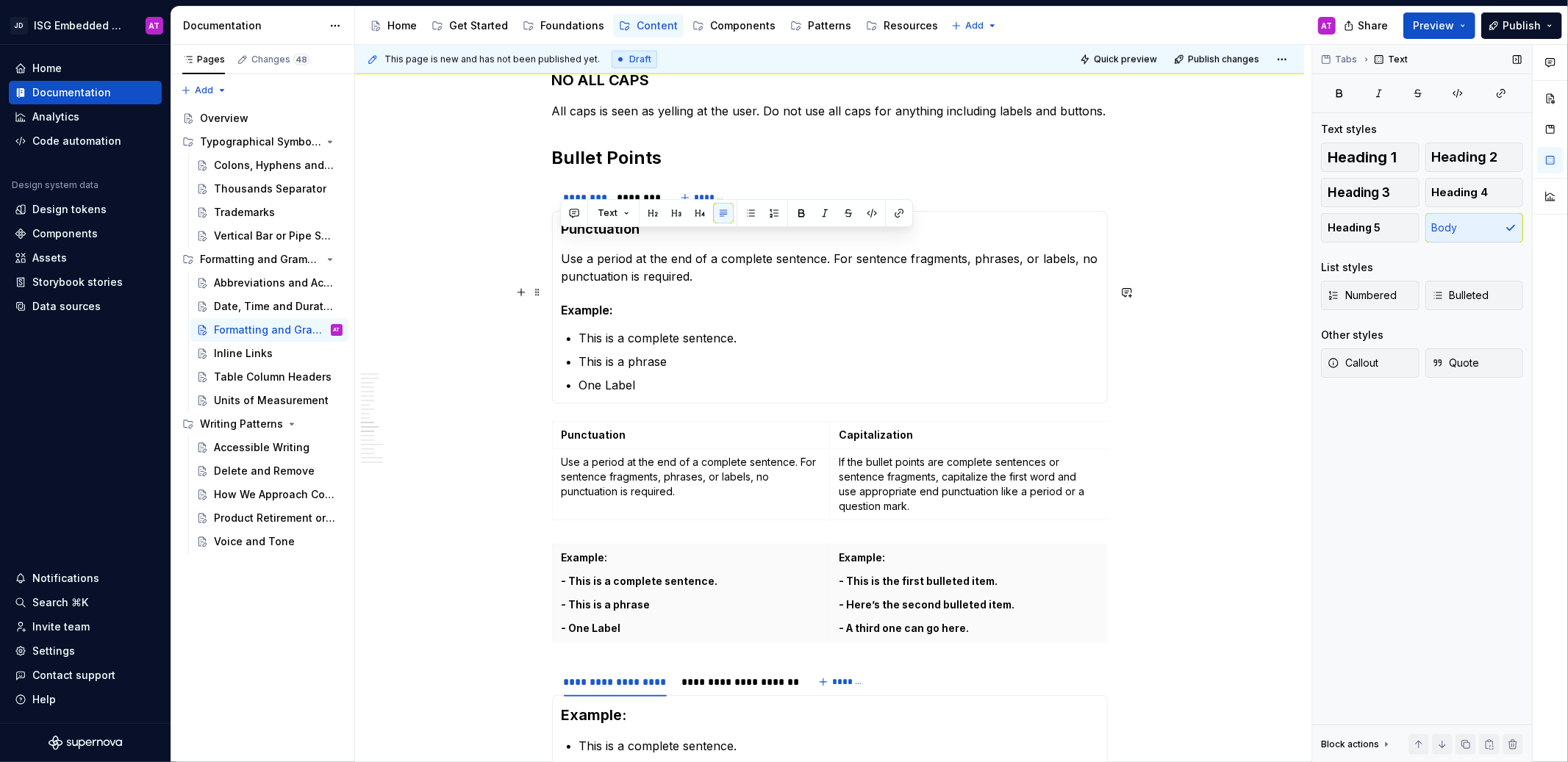
click at [694, 303] on h5 "Example:" at bounding box center [830, 309] width 537 height 15
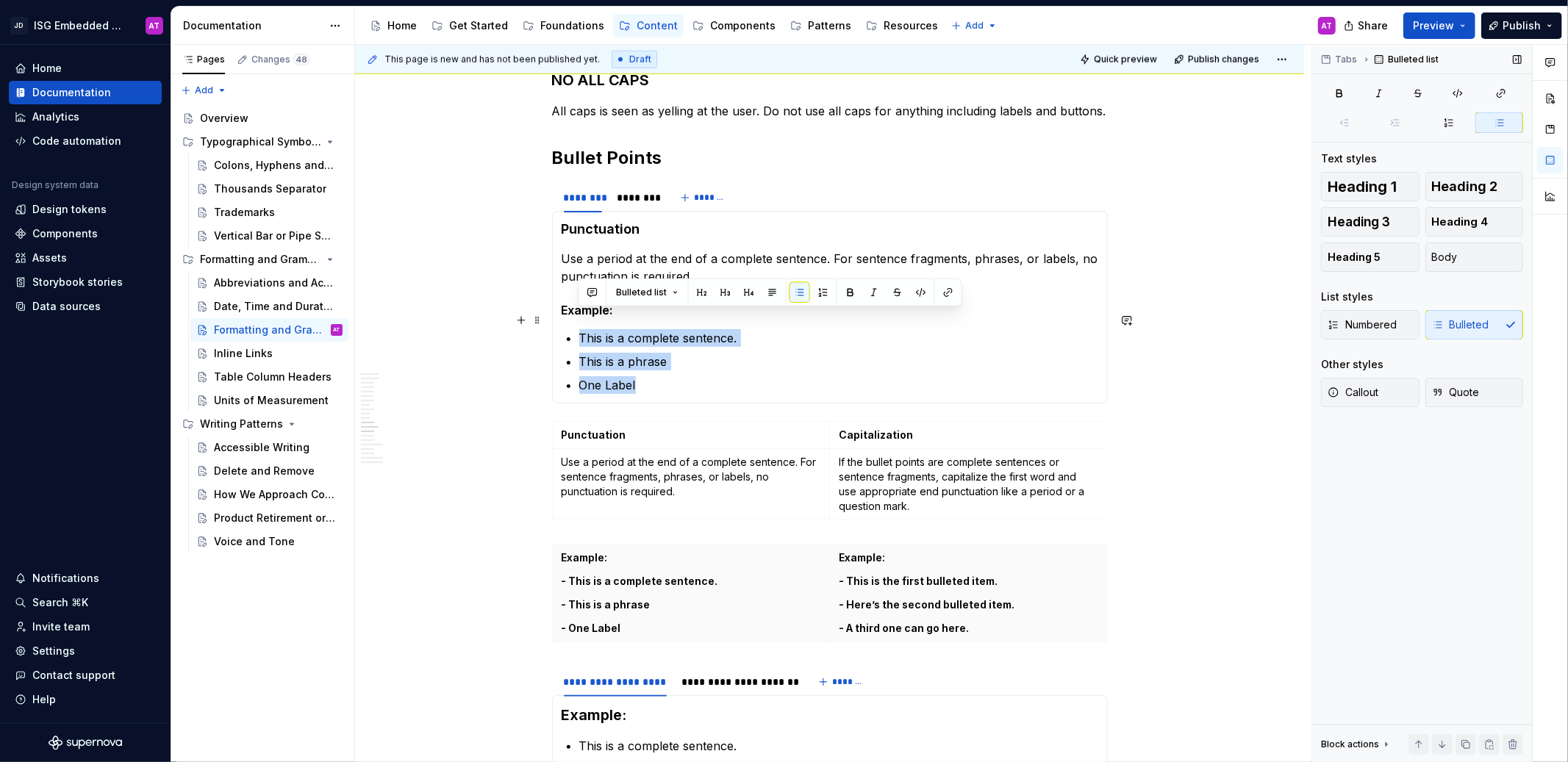
drag, startPoint x: 650, startPoint y: 372, endPoint x: 571, endPoint y: 321, distance: 94.0
click at [571, 321] on section-item-column "Punctuation Use a period at the end of a complete sentence. For sentence fragme…" at bounding box center [830, 307] width 537 height 173
click at [820, 376] on p "One Label" at bounding box center [838, 385] width 519 height 18
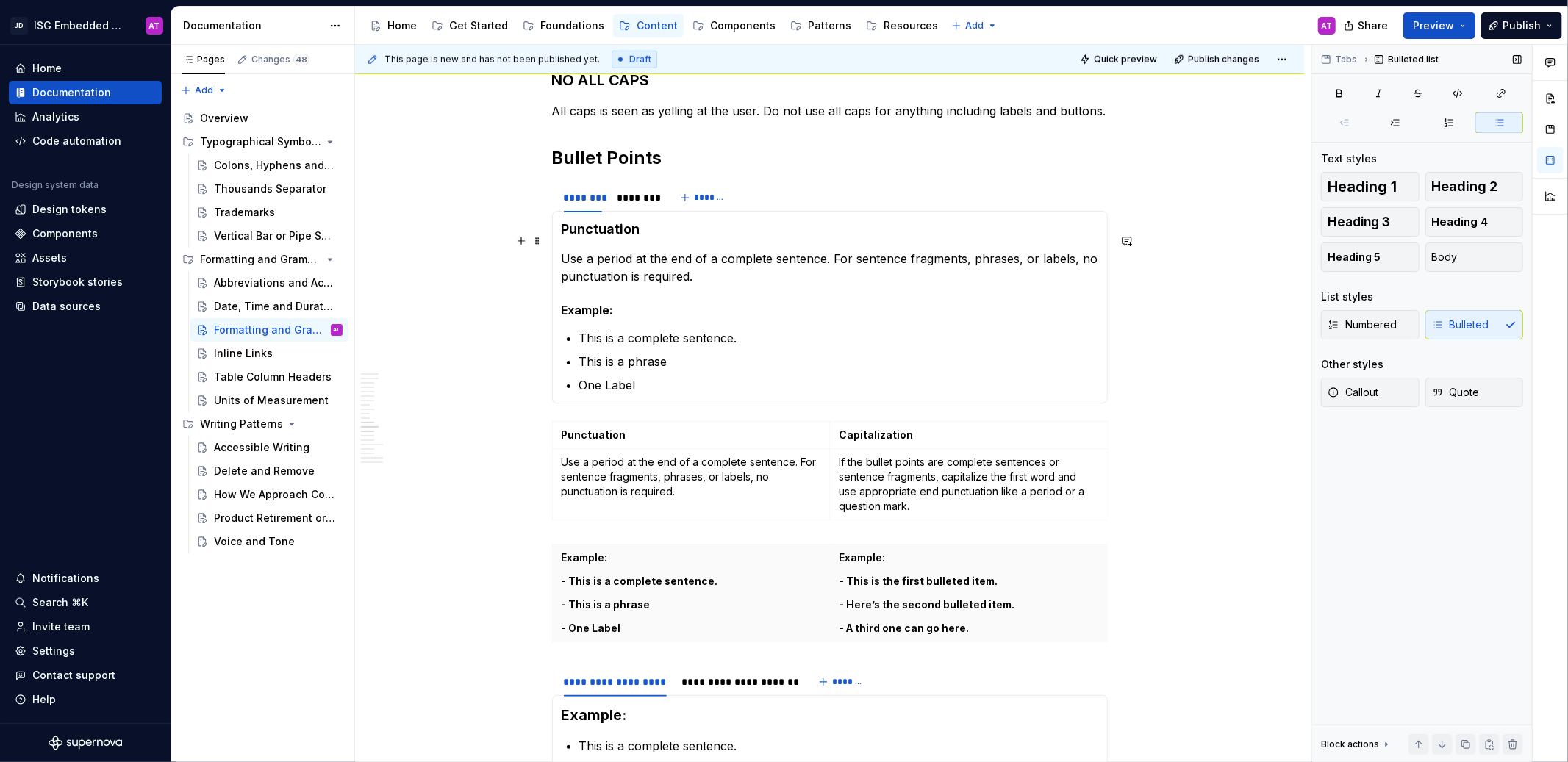
click at [666, 257] on p "Use a period at the end of a complete sentence. For sentence fragments, phrases…" at bounding box center [830, 267] width 537 height 35
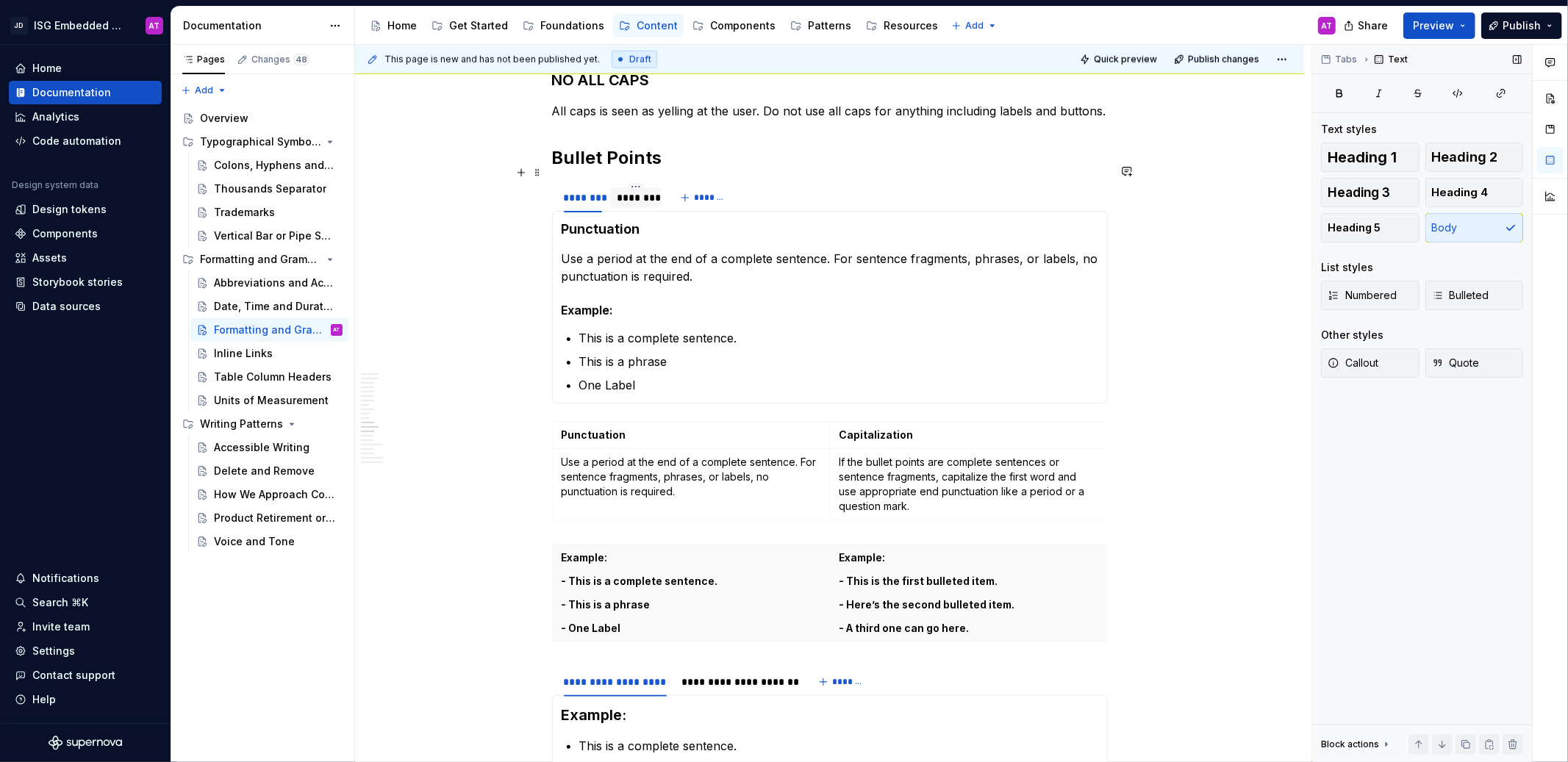
click at [634, 190] on div "********" at bounding box center [635, 197] width 39 height 15
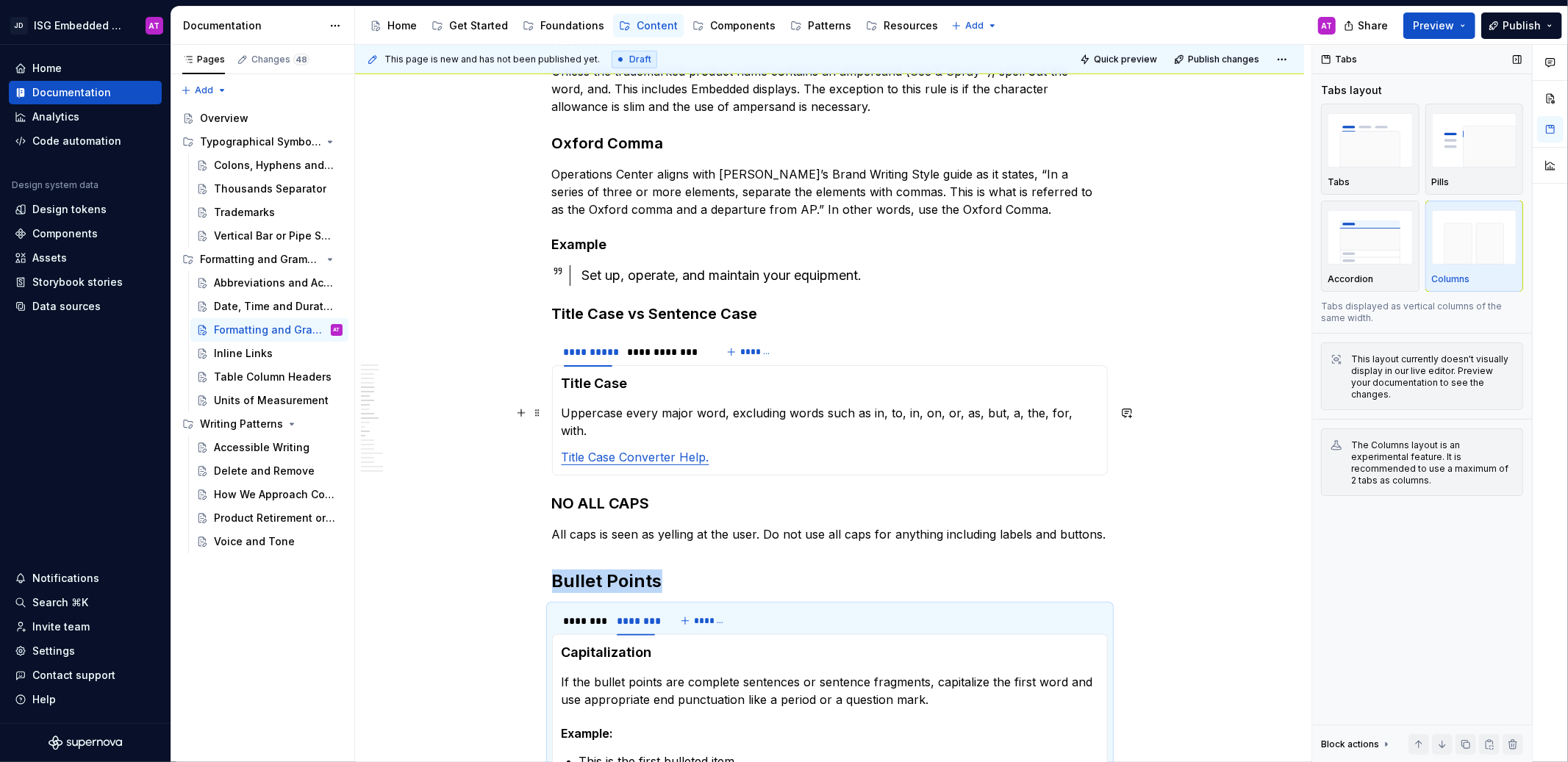
scroll to position [823, 0]
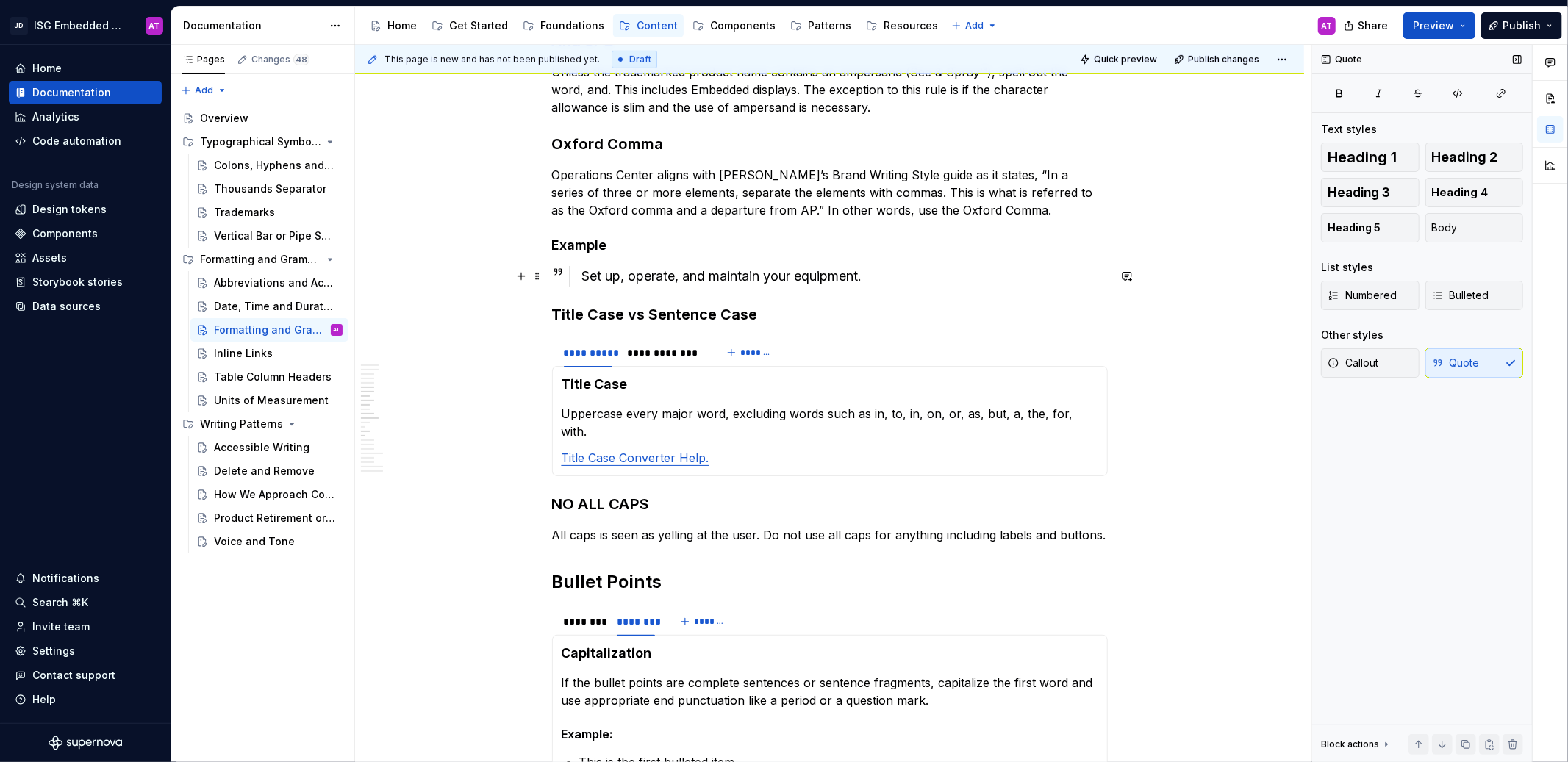
click at [890, 273] on div "Set up, operate, and maintain your equipment." at bounding box center [844, 276] width 526 height 21
click at [1399, 365] on button "Callout" at bounding box center [1370, 363] width 99 height 29
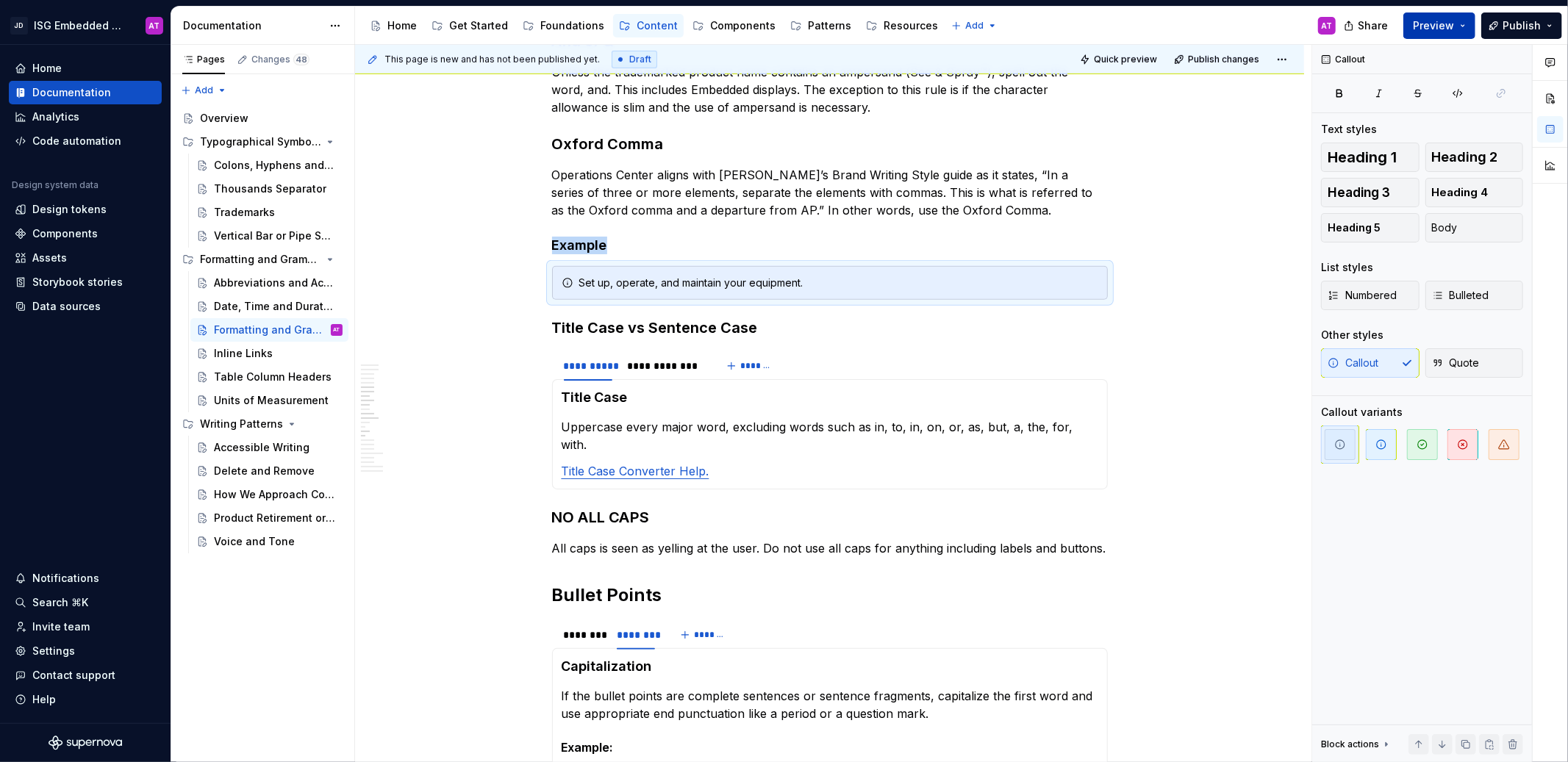
click at [1442, 27] on span "Preview" at bounding box center [1433, 25] width 41 height 15
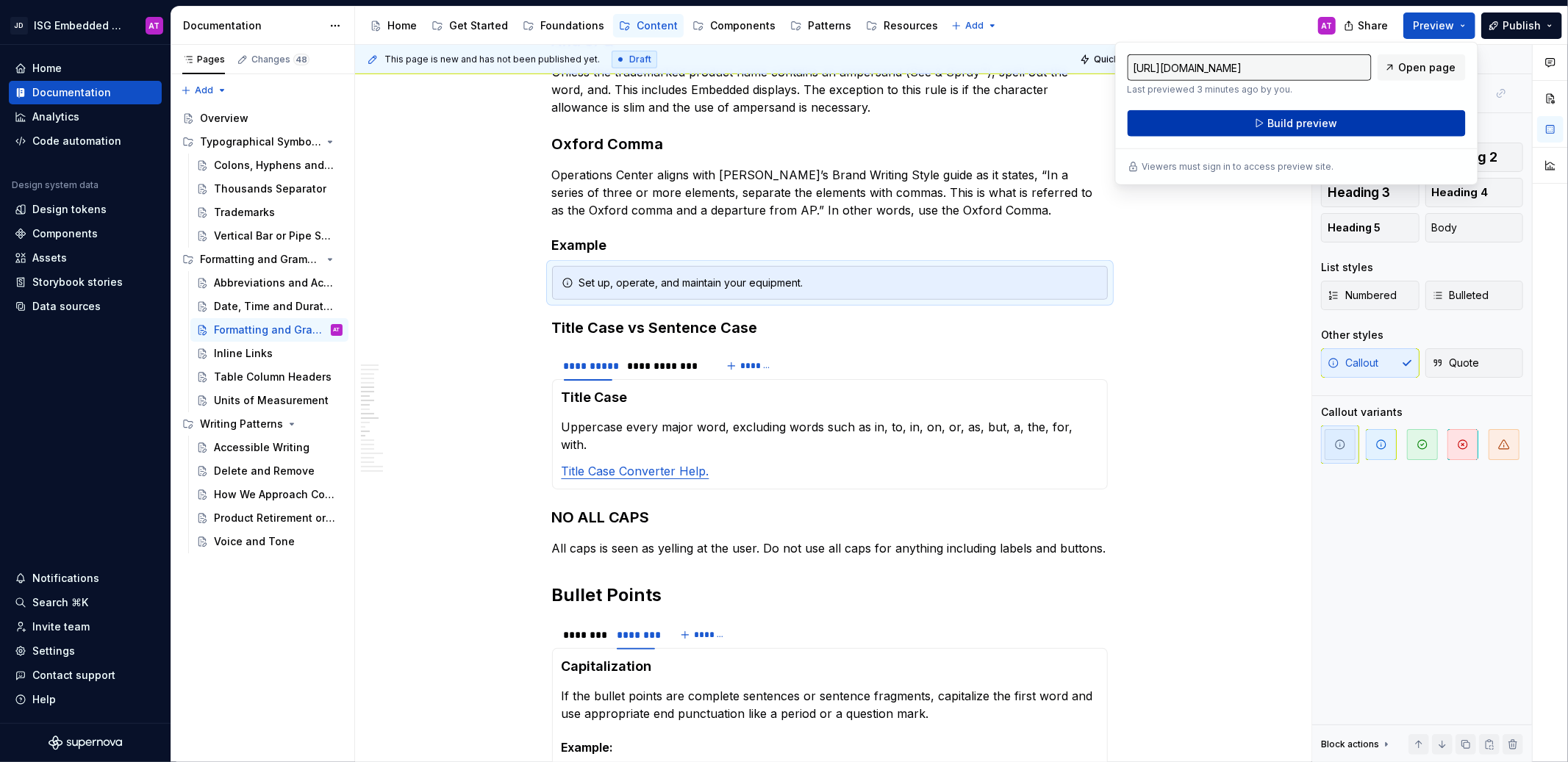
click at [1385, 119] on button "Build preview" at bounding box center [1296, 123] width 338 height 27
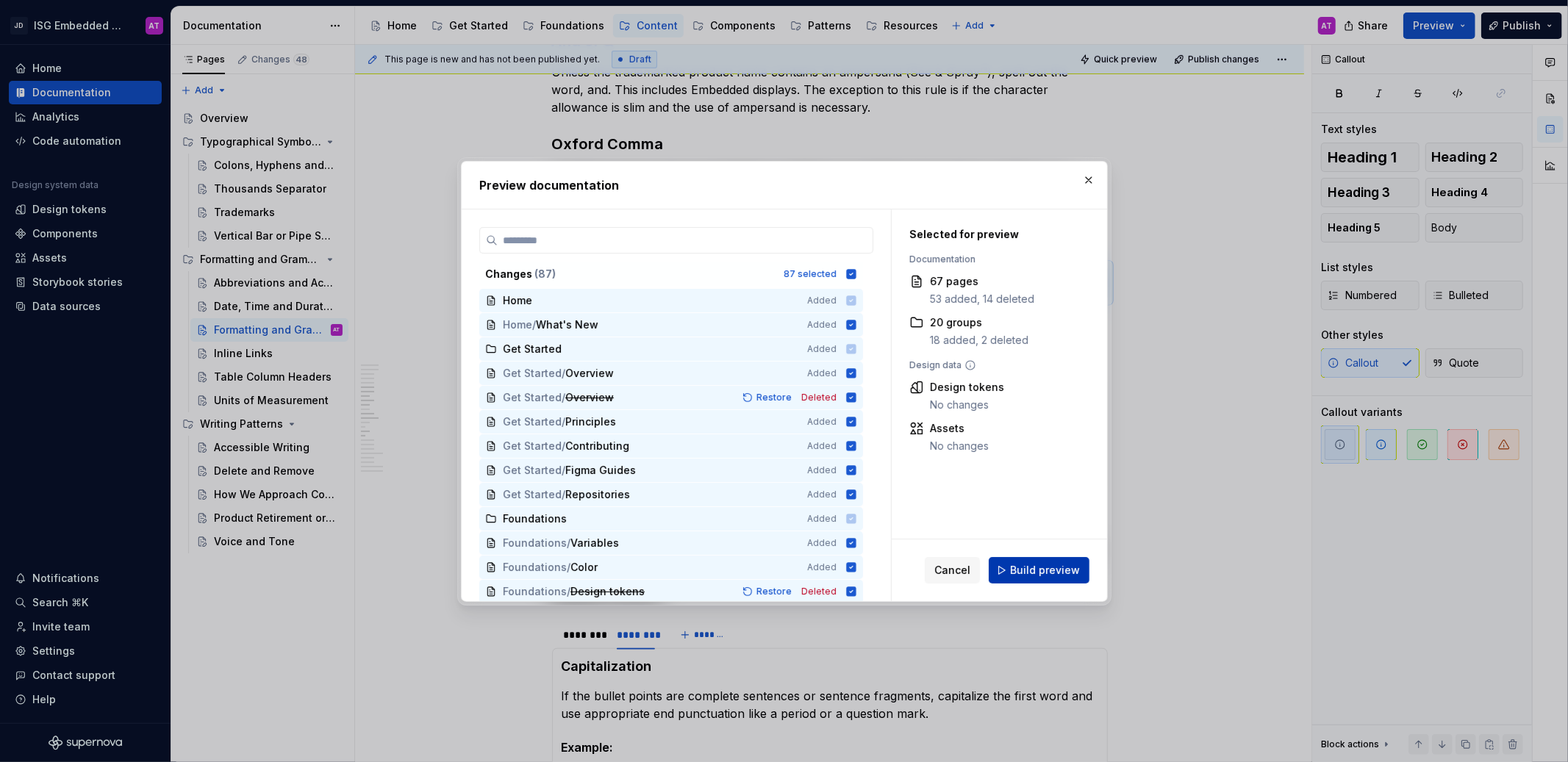
click at [1054, 563] on span "Build preview" at bounding box center [1044, 570] width 69 height 15
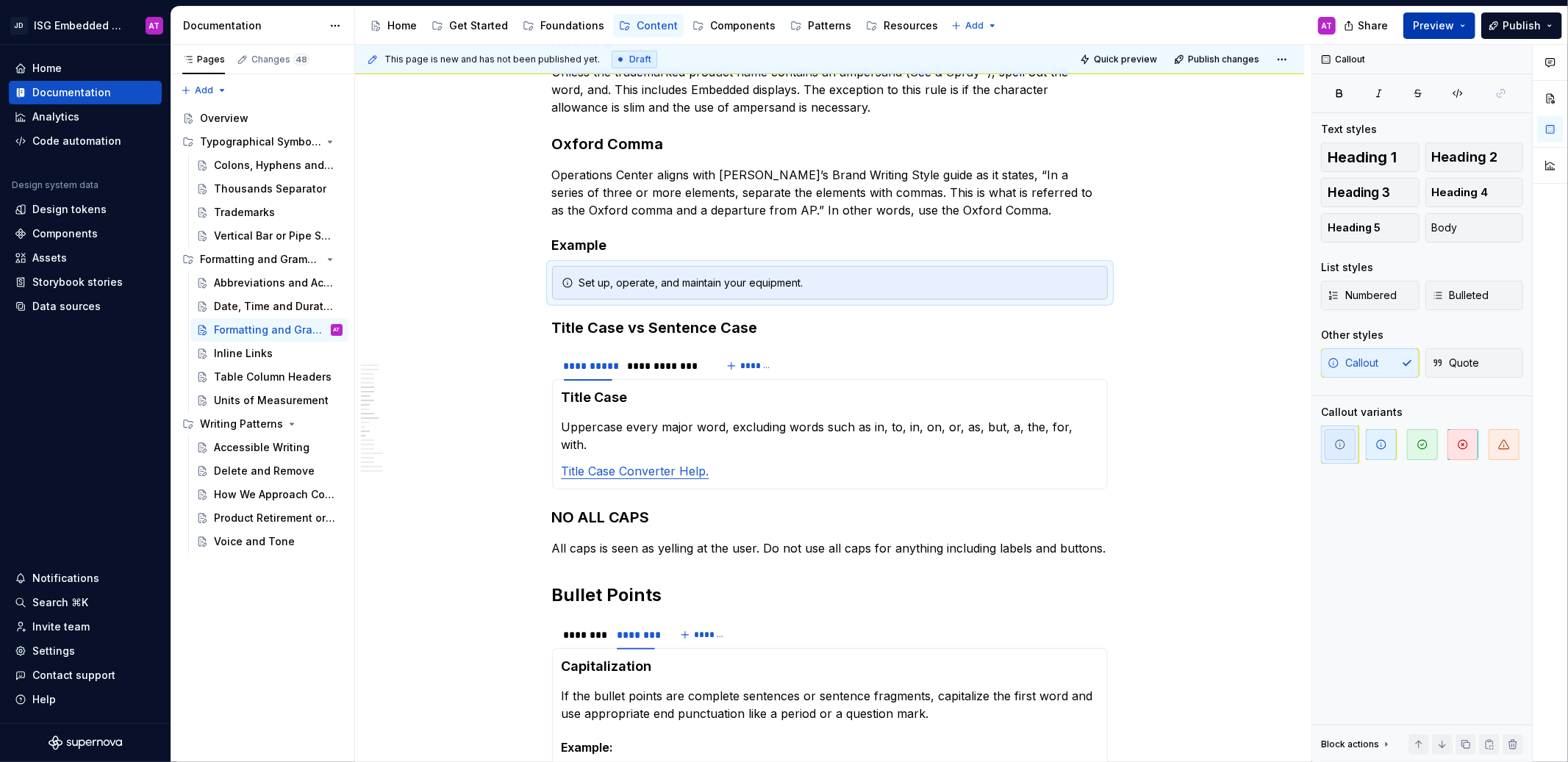
click at [1445, 33] on button "Preview" at bounding box center [1439, 26] width 72 height 27
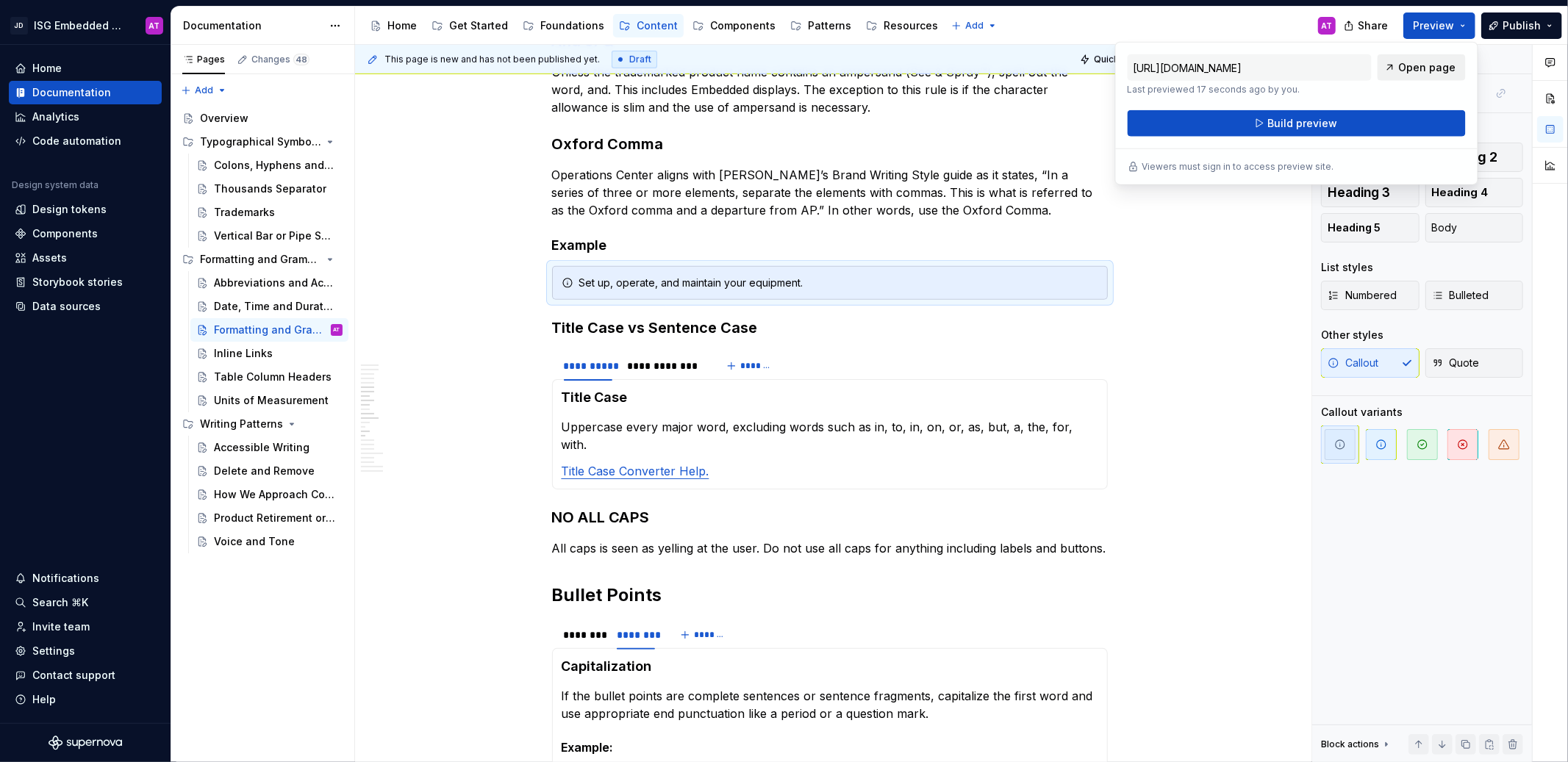
click at [1439, 70] on span "Open page" at bounding box center [1427, 67] width 57 height 15
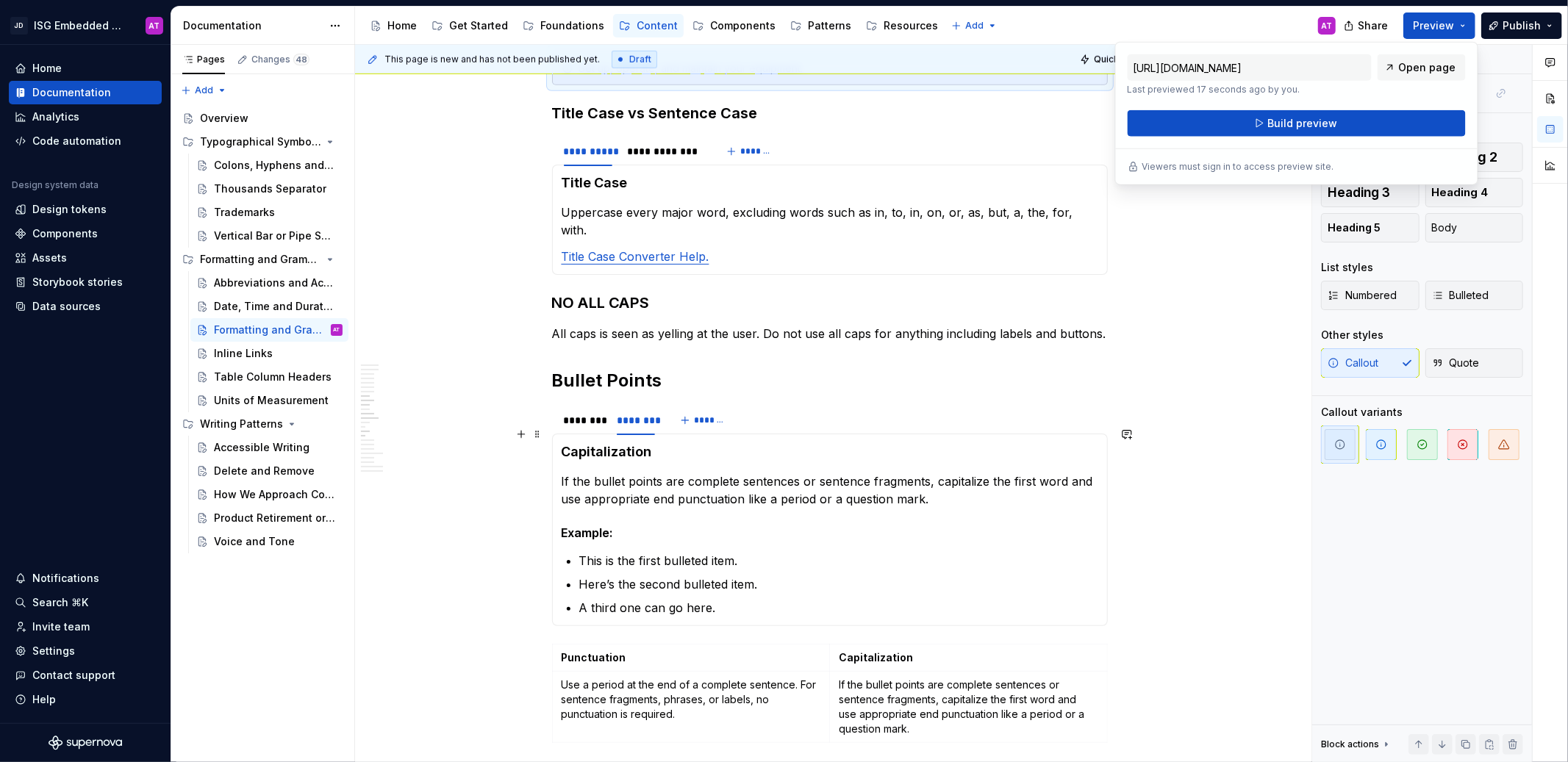
scroll to position [1055, 0]
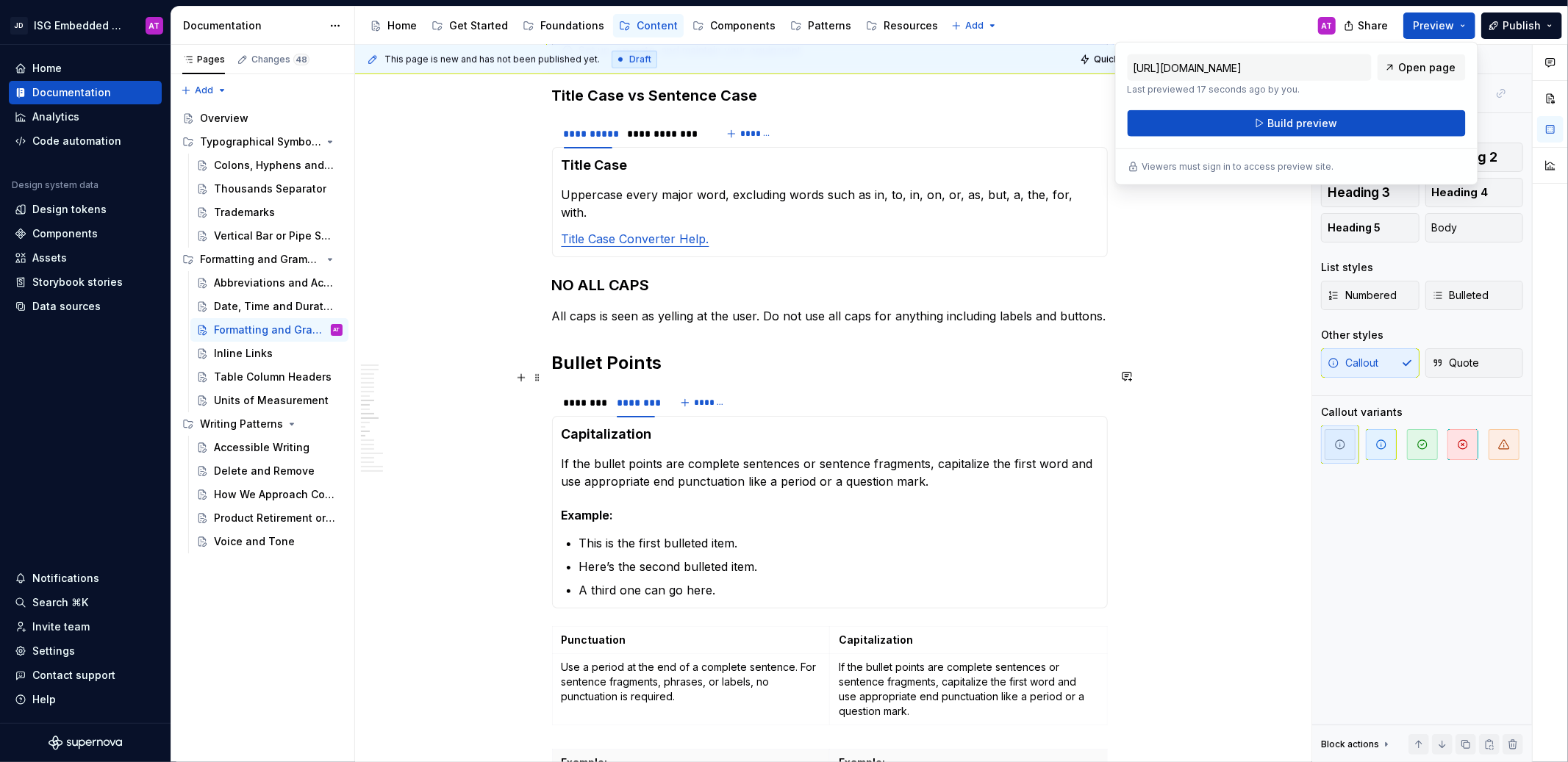
click at [759, 393] on div "******** ******** *******" at bounding box center [830, 403] width 556 height 29
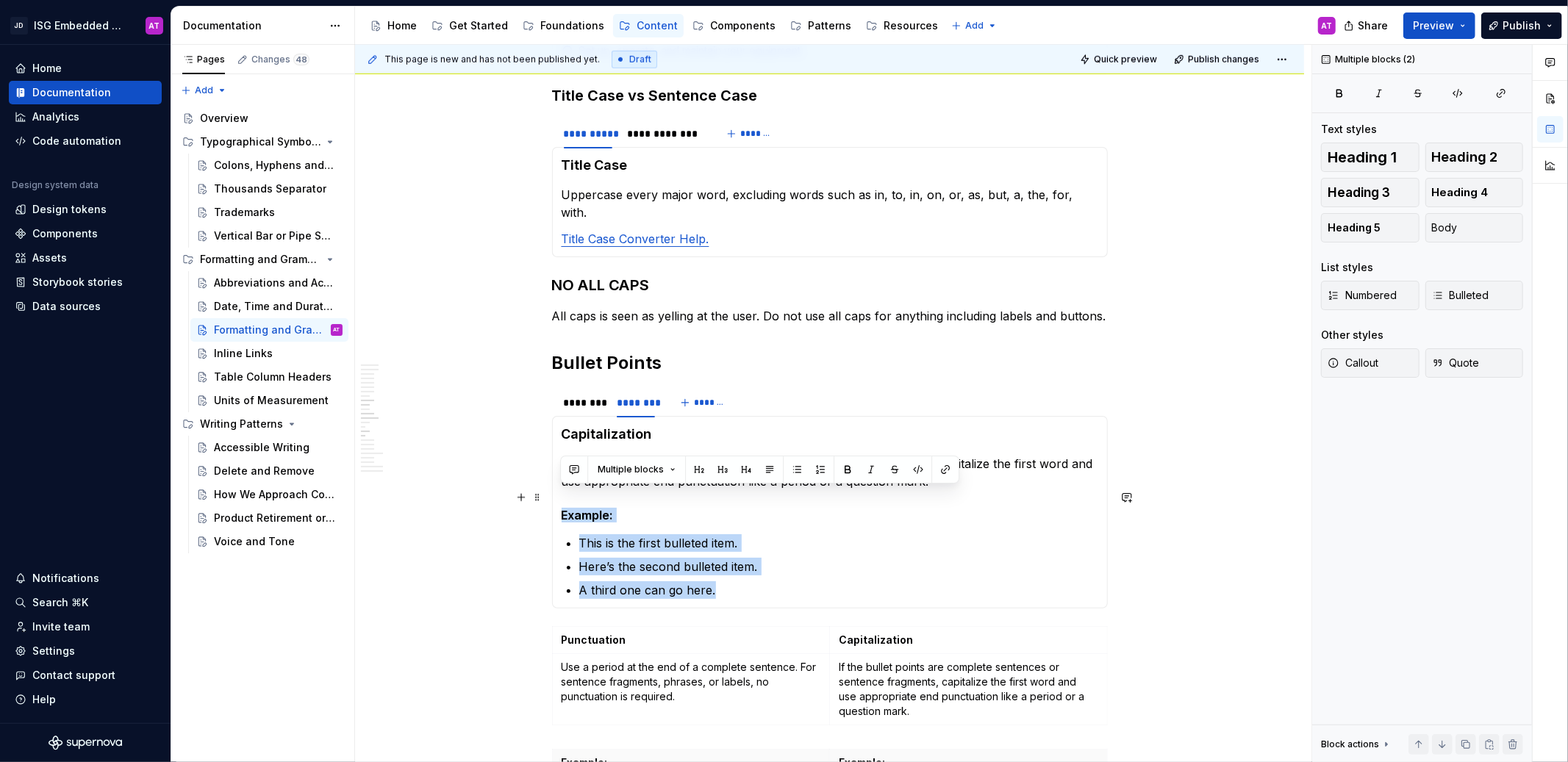
drag, startPoint x: 733, startPoint y: 575, endPoint x: 553, endPoint y: 497, distance: 196.2
click at [553, 497] on div "Punctuation Use a period at the end of a complete sentence. For sentence fragme…" at bounding box center [830, 512] width 556 height 193
click at [1367, 363] on span "Callout" at bounding box center [1353, 363] width 51 height 15
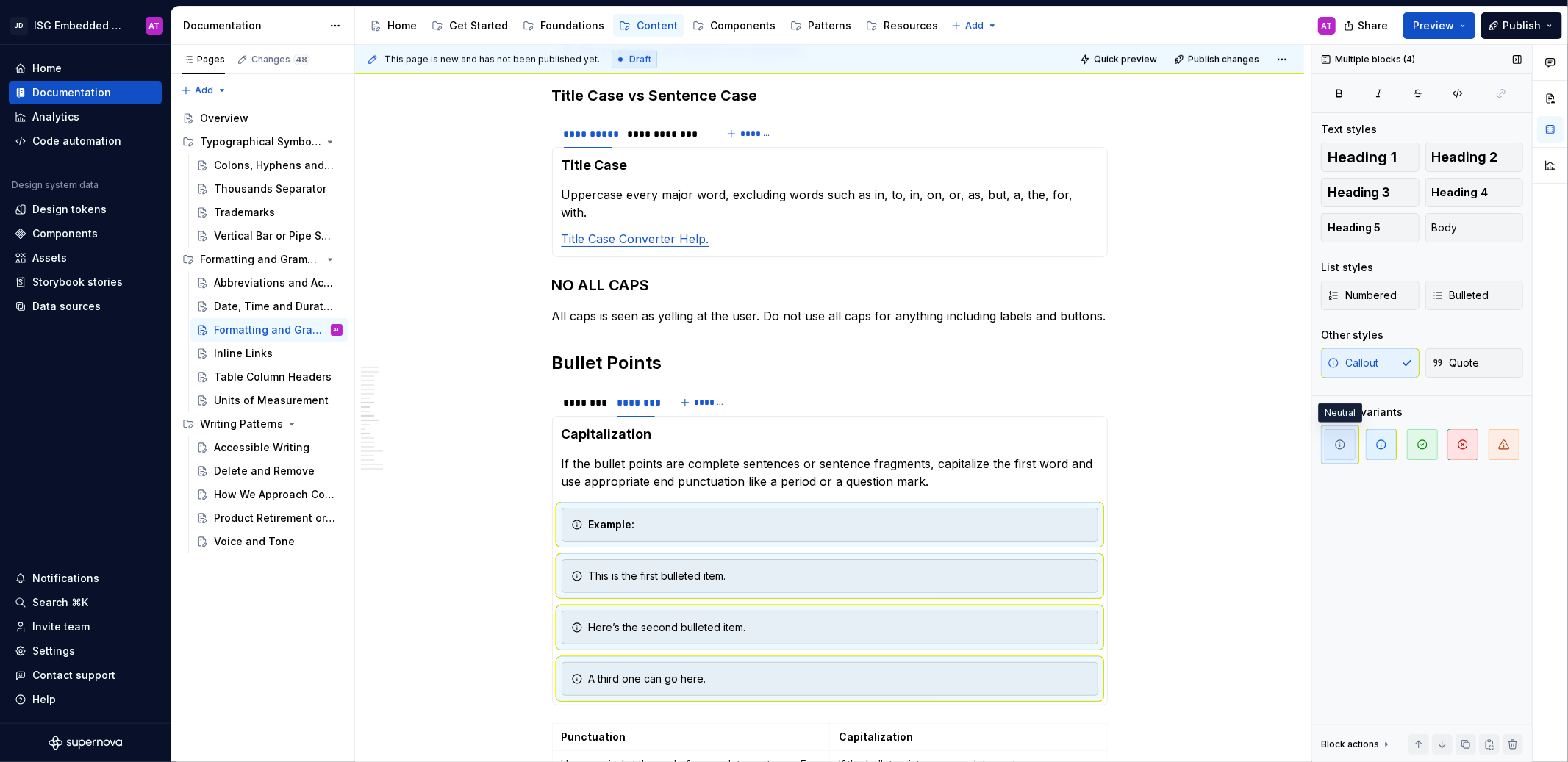
click at [1348, 441] on span "button" at bounding box center [1340, 445] width 31 height 31
click at [1343, 452] on span "button" at bounding box center [1340, 445] width 31 height 31
click at [586, 508] on div "Example:" at bounding box center [830, 525] width 537 height 33
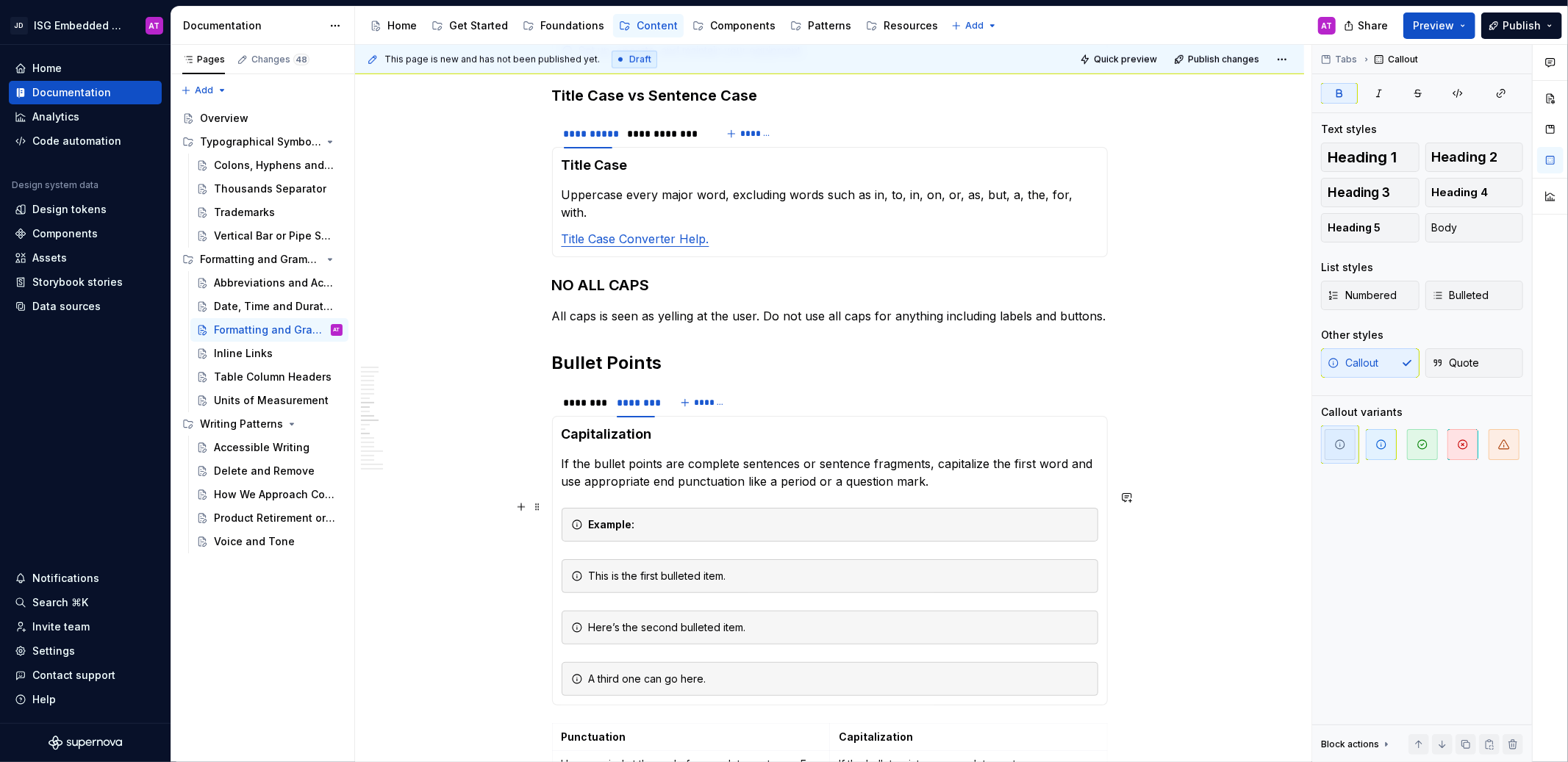
click at [850, 518] on div "Example:" at bounding box center [838, 525] width 500 height 15
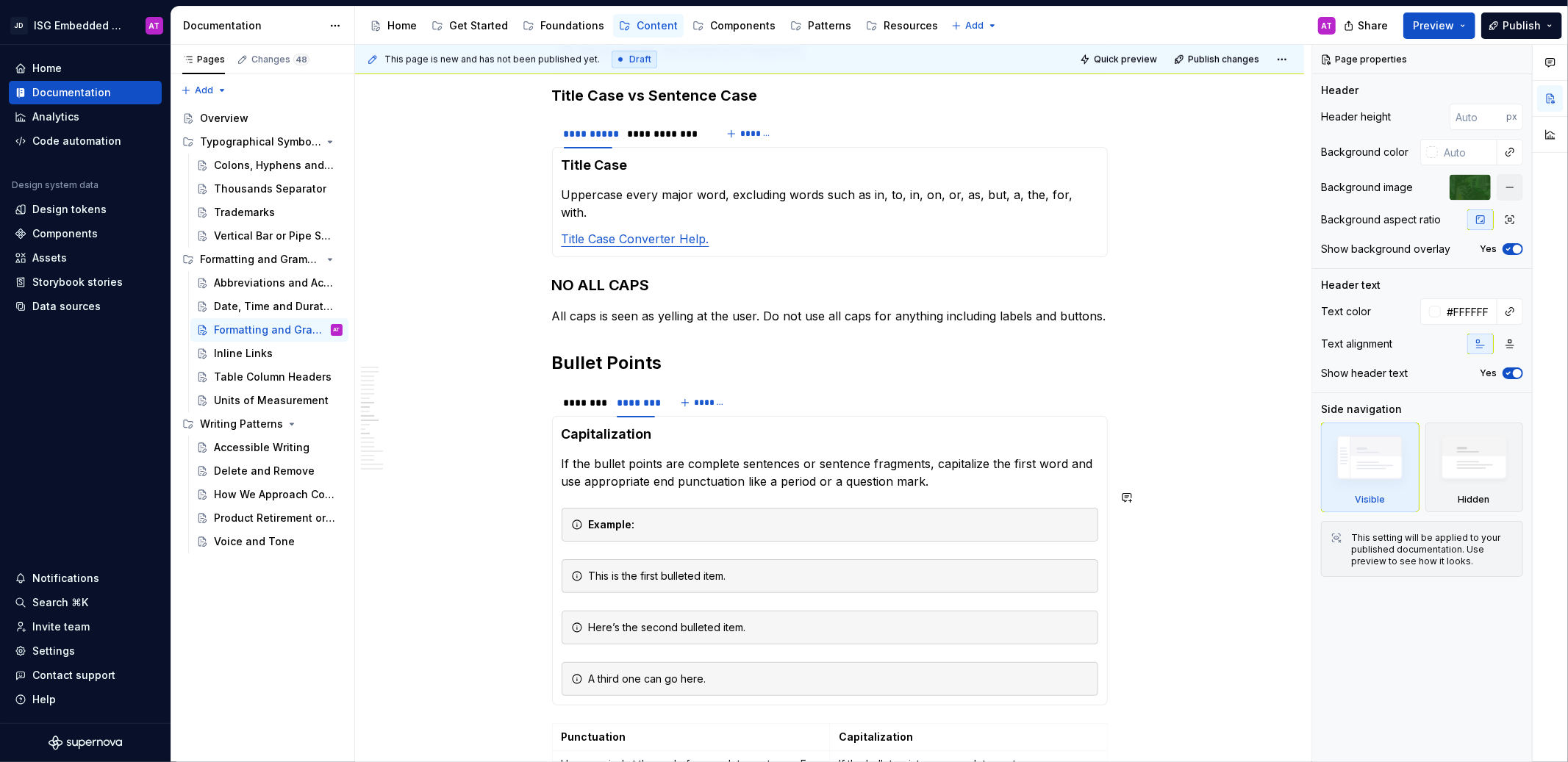
click at [694, 518] on div "Example:" at bounding box center [838, 525] width 500 height 15
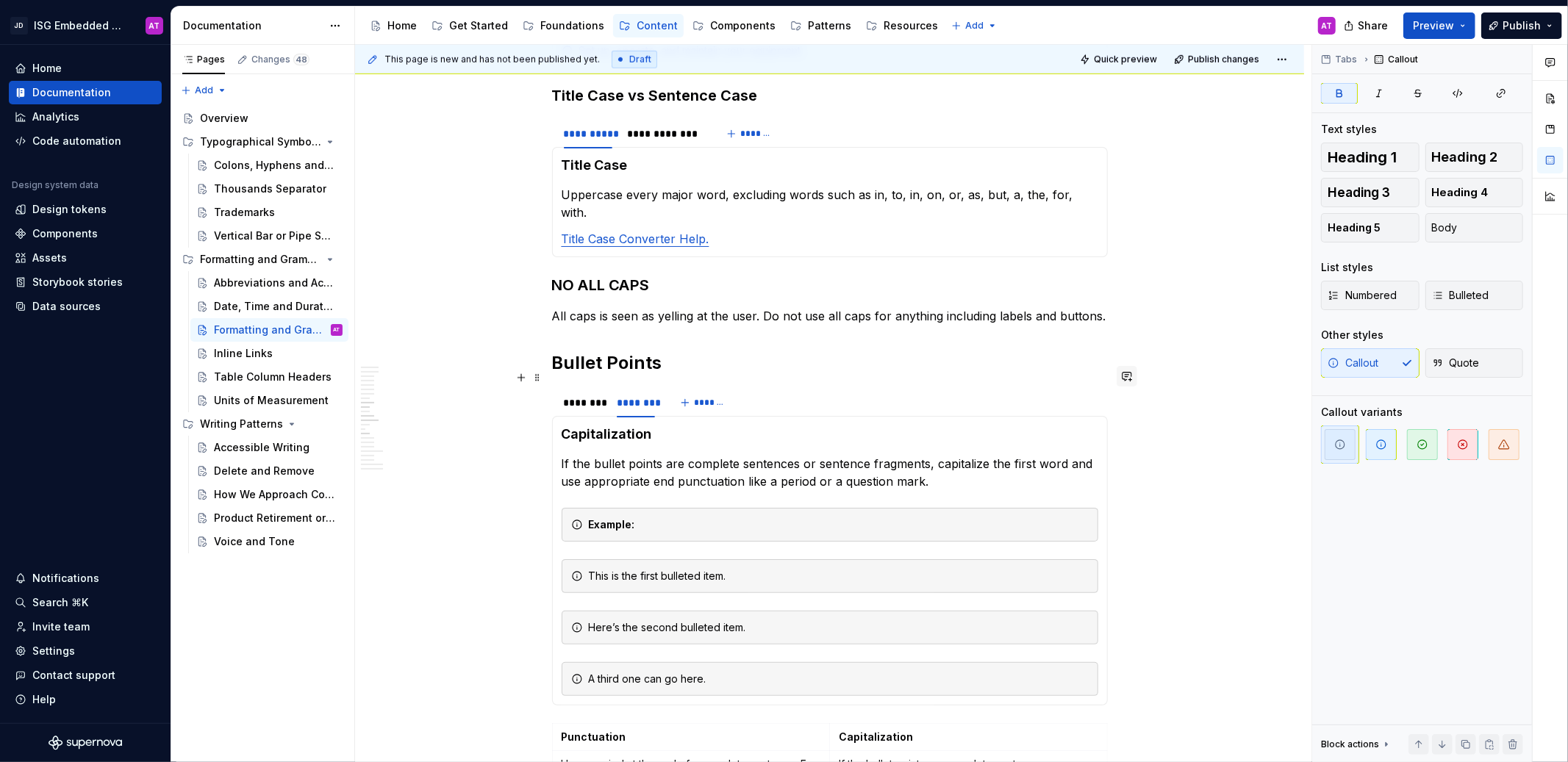
click at [1134, 374] on button "button" at bounding box center [1127, 376] width 21 height 21
click at [712, 518] on div "Example:" at bounding box center [838, 525] width 500 height 15
drag, startPoint x: 691, startPoint y: 508, endPoint x: 672, endPoint y: 508, distance: 19.0
click at [672, 518] on div "Example:" at bounding box center [838, 525] width 500 height 15
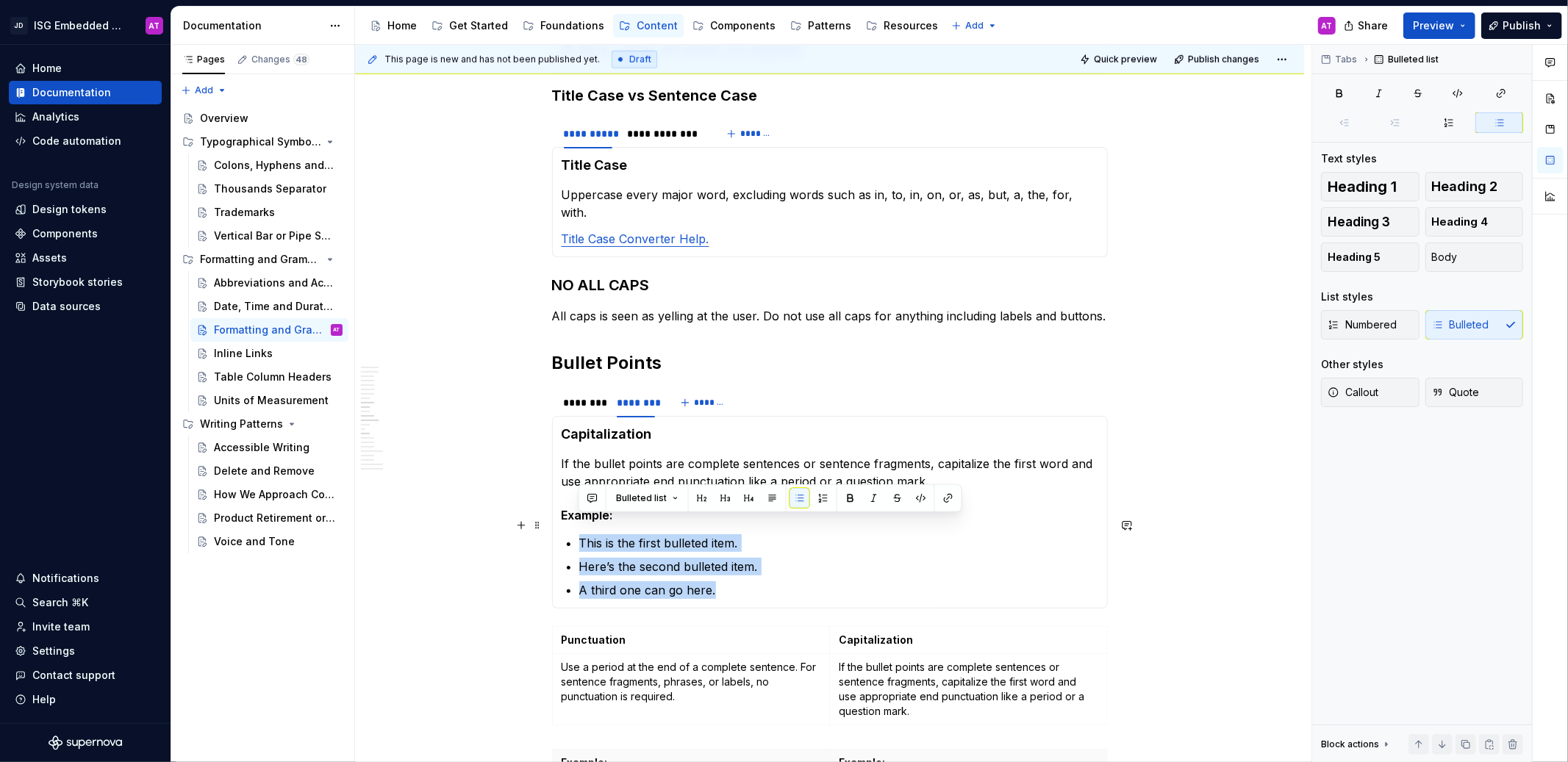
drag, startPoint x: 715, startPoint y: 575, endPoint x: 580, endPoint y: 522, distance: 145.0
click at [580, 534] on ul "This is the first bulleted item. Here’s the second bulleted item. A third one c…" at bounding box center [838, 566] width 519 height 64
click at [1361, 400] on button "Callout" at bounding box center [1370, 393] width 99 height 29
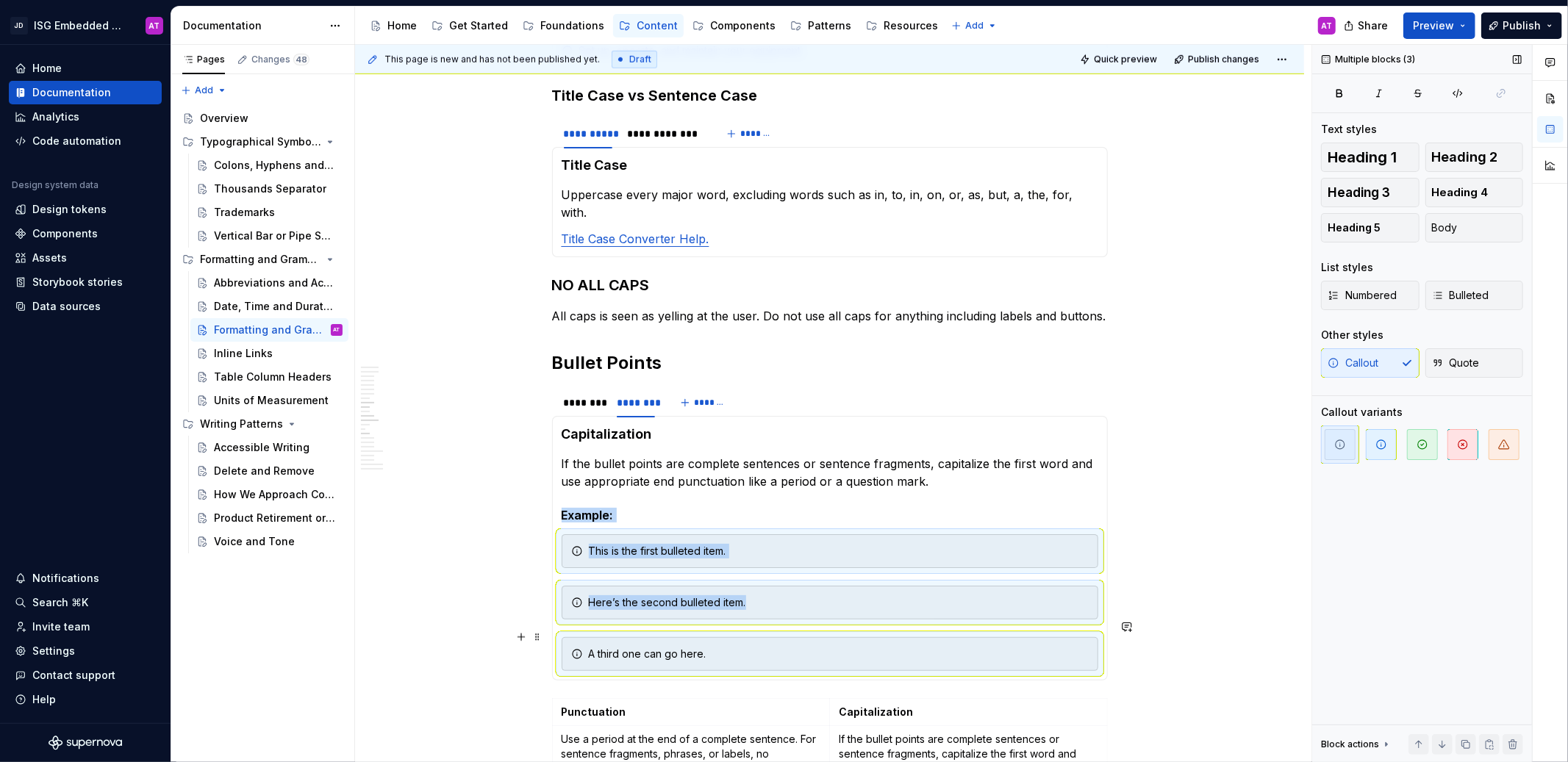
click at [586, 637] on div "A third one can go here." at bounding box center [830, 653] width 537 height 33
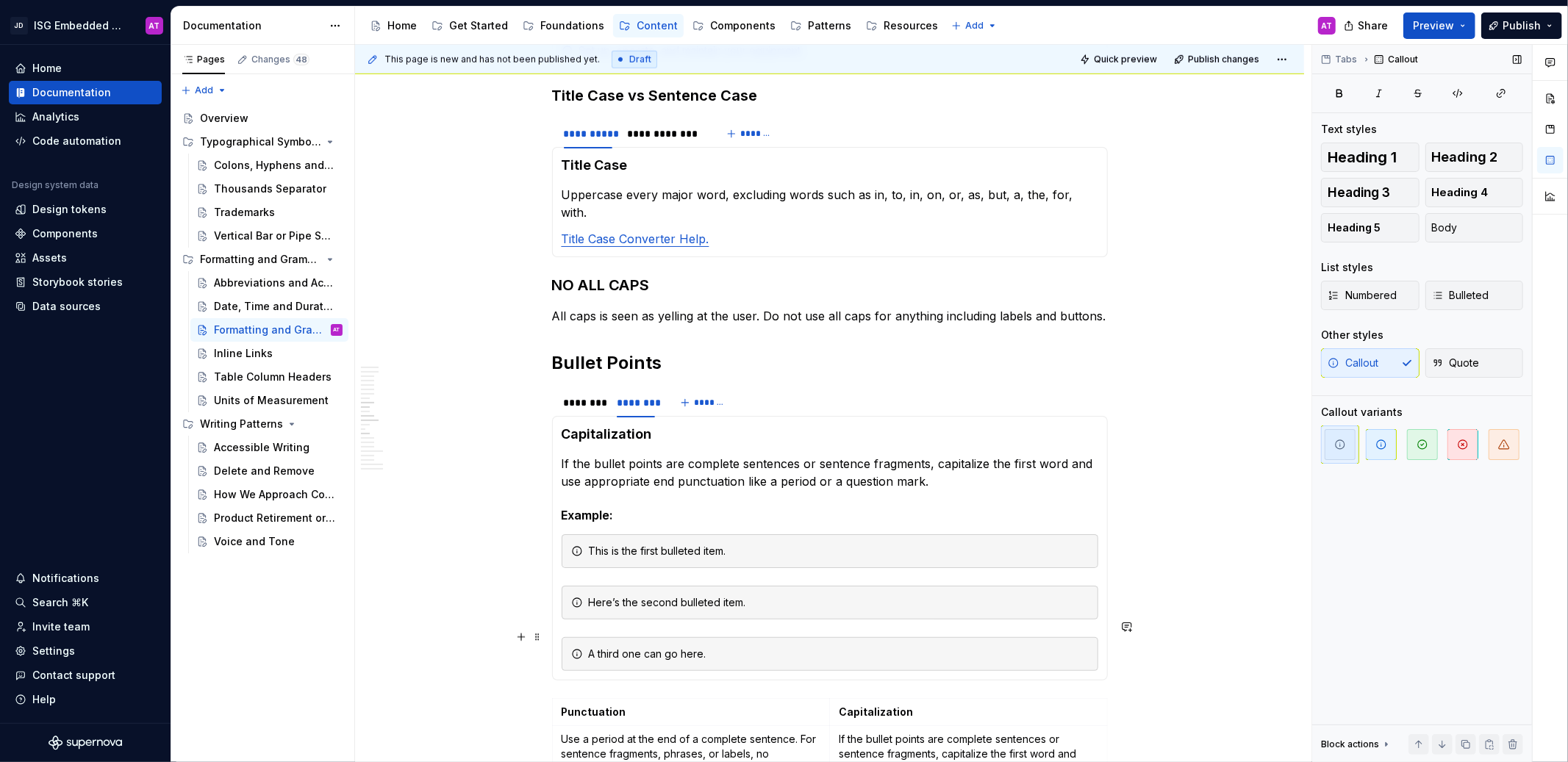
click at [576, 648] on icon at bounding box center [577, 654] width 12 height 12
click at [589, 647] on div "A third one can go here." at bounding box center [838, 654] width 500 height 15
click at [586, 638] on div "A third one can go here." at bounding box center [830, 653] width 537 height 33
click at [1339, 447] on icon "button" at bounding box center [1340, 445] width 12 height 12
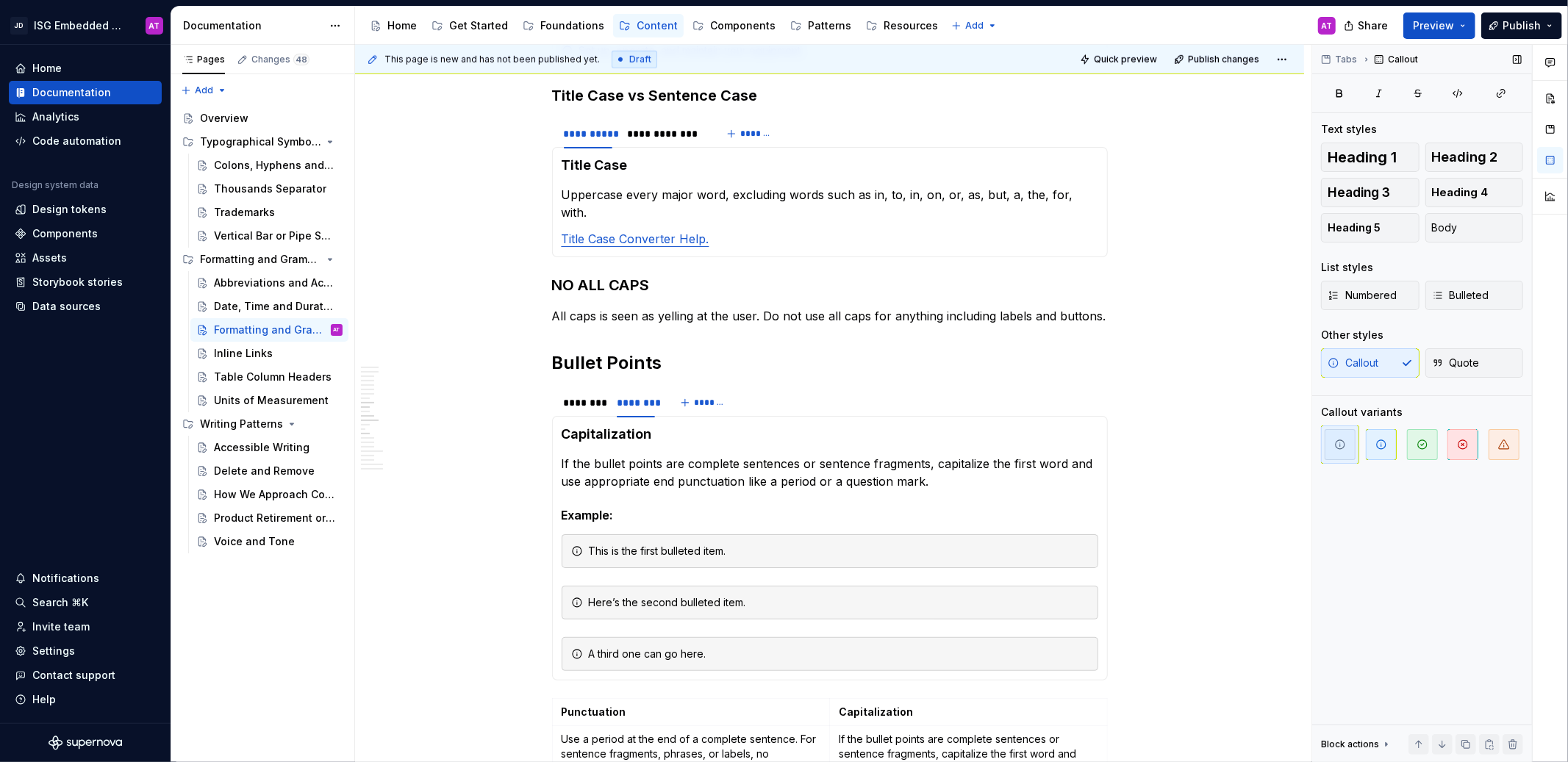
click at [1339, 447] on icon "button" at bounding box center [1340, 445] width 12 height 12
click at [1379, 447] on icon "button" at bounding box center [1381, 445] width 12 height 12
click at [1349, 446] on span "button" at bounding box center [1340, 445] width 31 height 31
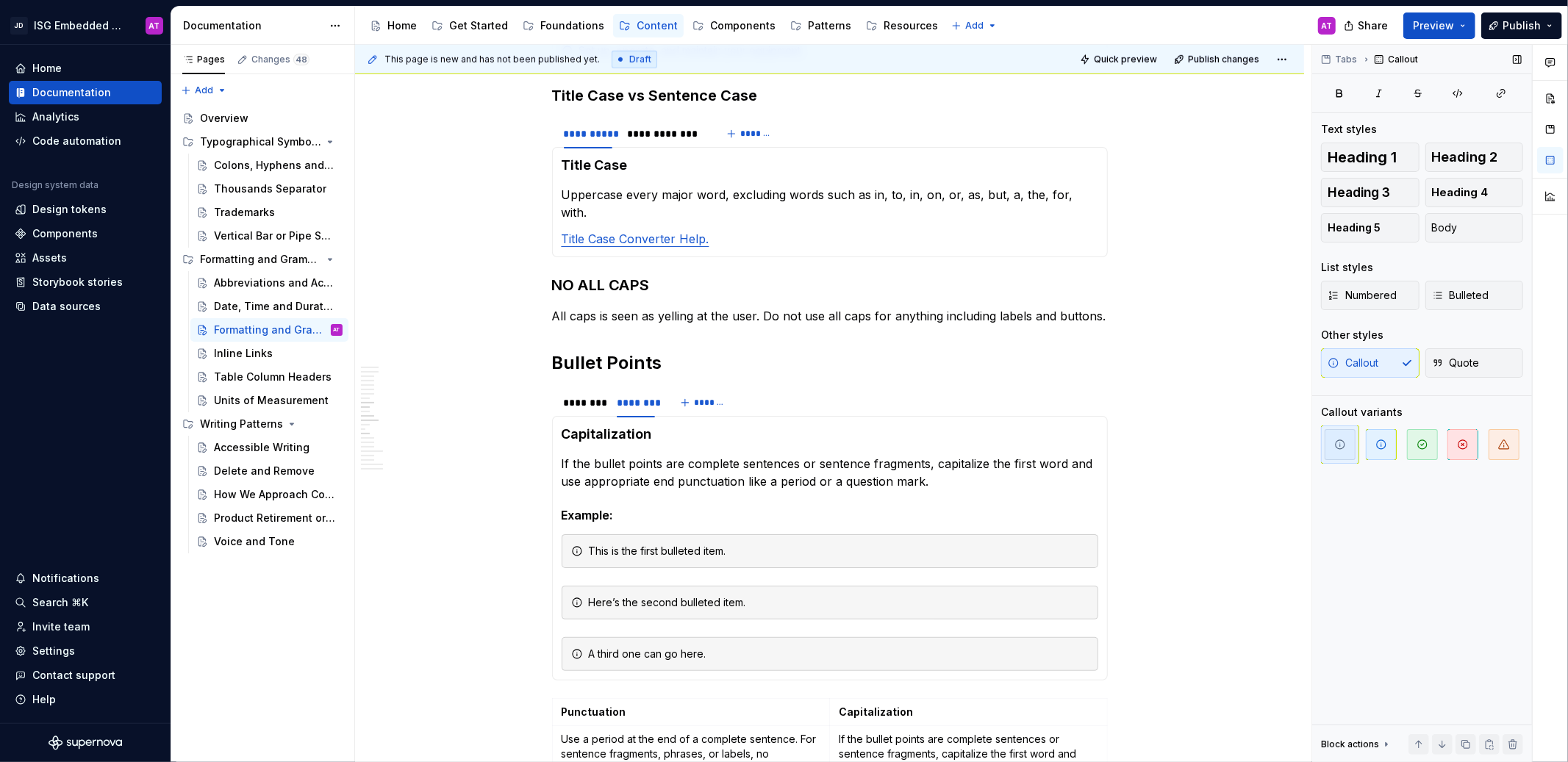
click at [1342, 447] on icon "button" at bounding box center [1340, 445] width 12 height 12
click at [1385, 449] on icon "button" at bounding box center [1381, 445] width 12 height 12
click at [1334, 444] on icon "button" at bounding box center [1340, 445] width 12 height 12
click at [1349, 454] on span "button" at bounding box center [1340, 445] width 31 height 31
click at [792, 596] on div "Here’s the second bulleted item." at bounding box center [838, 603] width 500 height 15
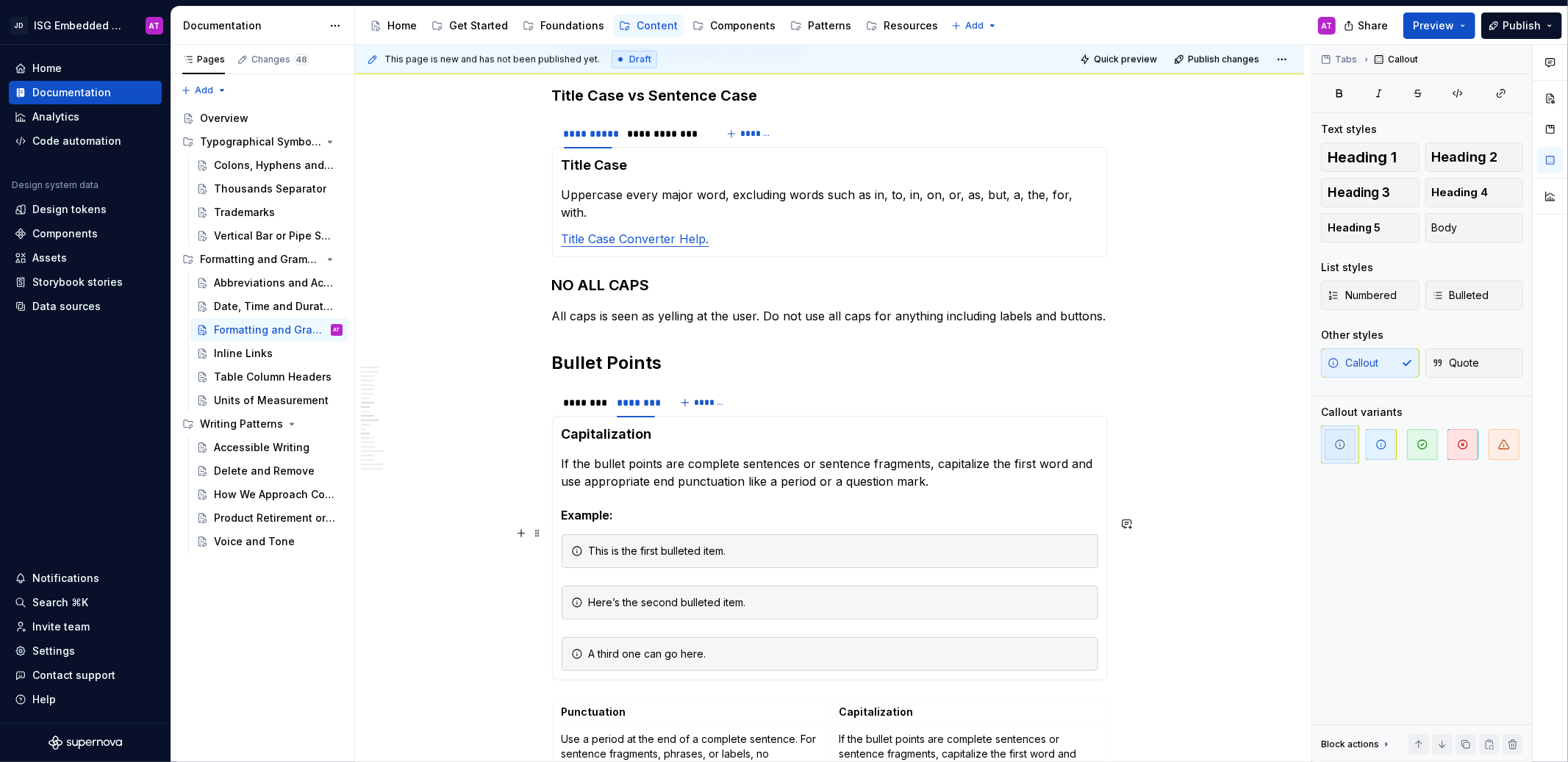
click at [766, 544] on div "This is the first bulleted item." at bounding box center [838, 551] width 500 height 15
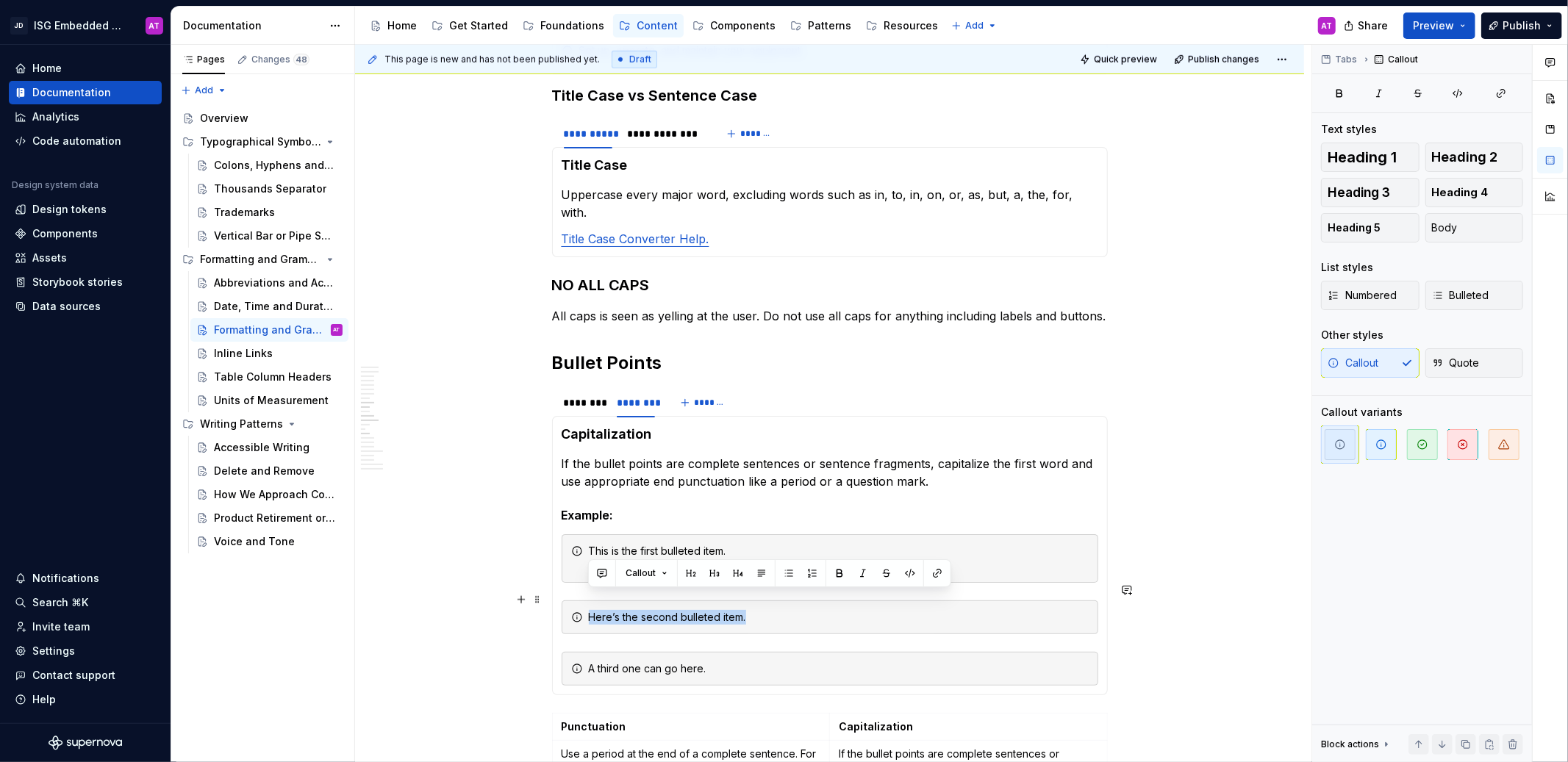
drag, startPoint x: 758, startPoint y: 600, endPoint x: 589, endPoint y: 602, distance: 169.0
click at [589, 610] on div "Here’s the second bulleted item." at bounding box center [838, 617] width 500 height 15
click at [714, 546] on div "This is the first bulleted item." at bounding box center [838, 559] width 500 height 29
click at [590, 549] on div "This is the first bulleted item. Here’s the second bulleted item." at bounding box center [838, 559] width 500 height 29
click at [1457, 302] on button "Bulleted" at bounding box center [1475, 296] width 99 height 29
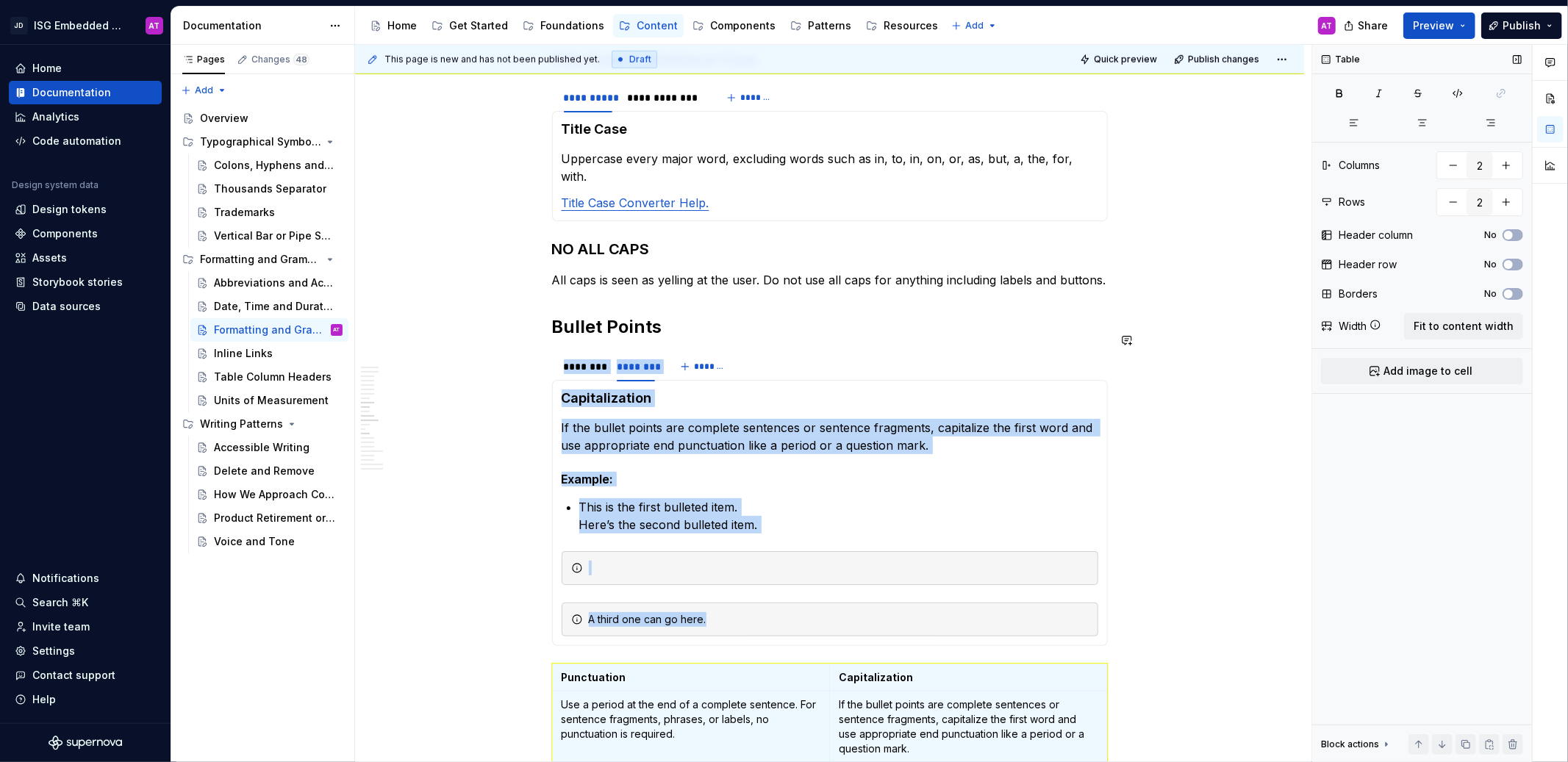
scroll to position [1106, 0]
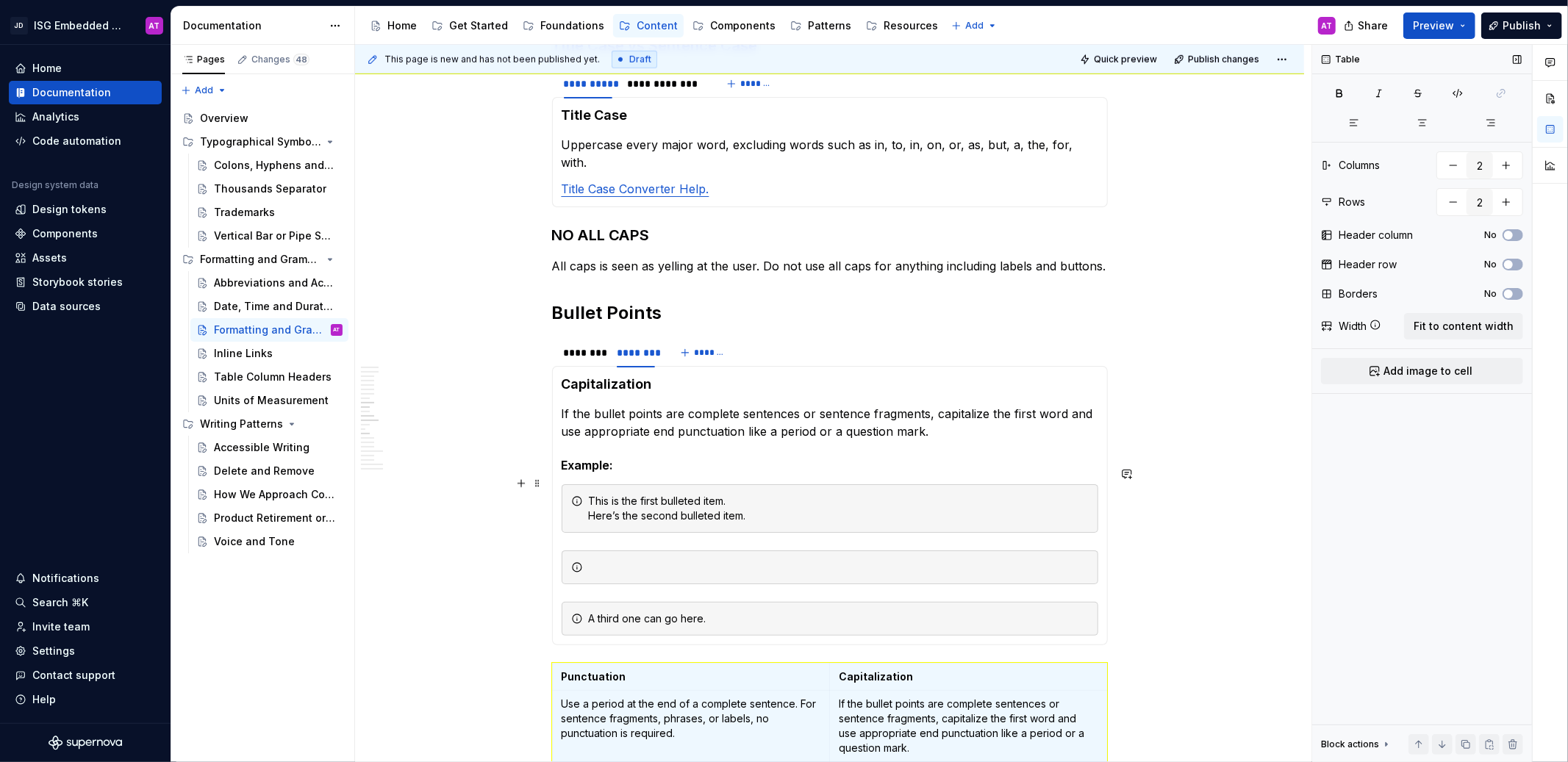
click at [586, 495] on div "This is the first bulleted item. Here’s the second bulleted item." at bounding box center [830, 508] width 537 height 49
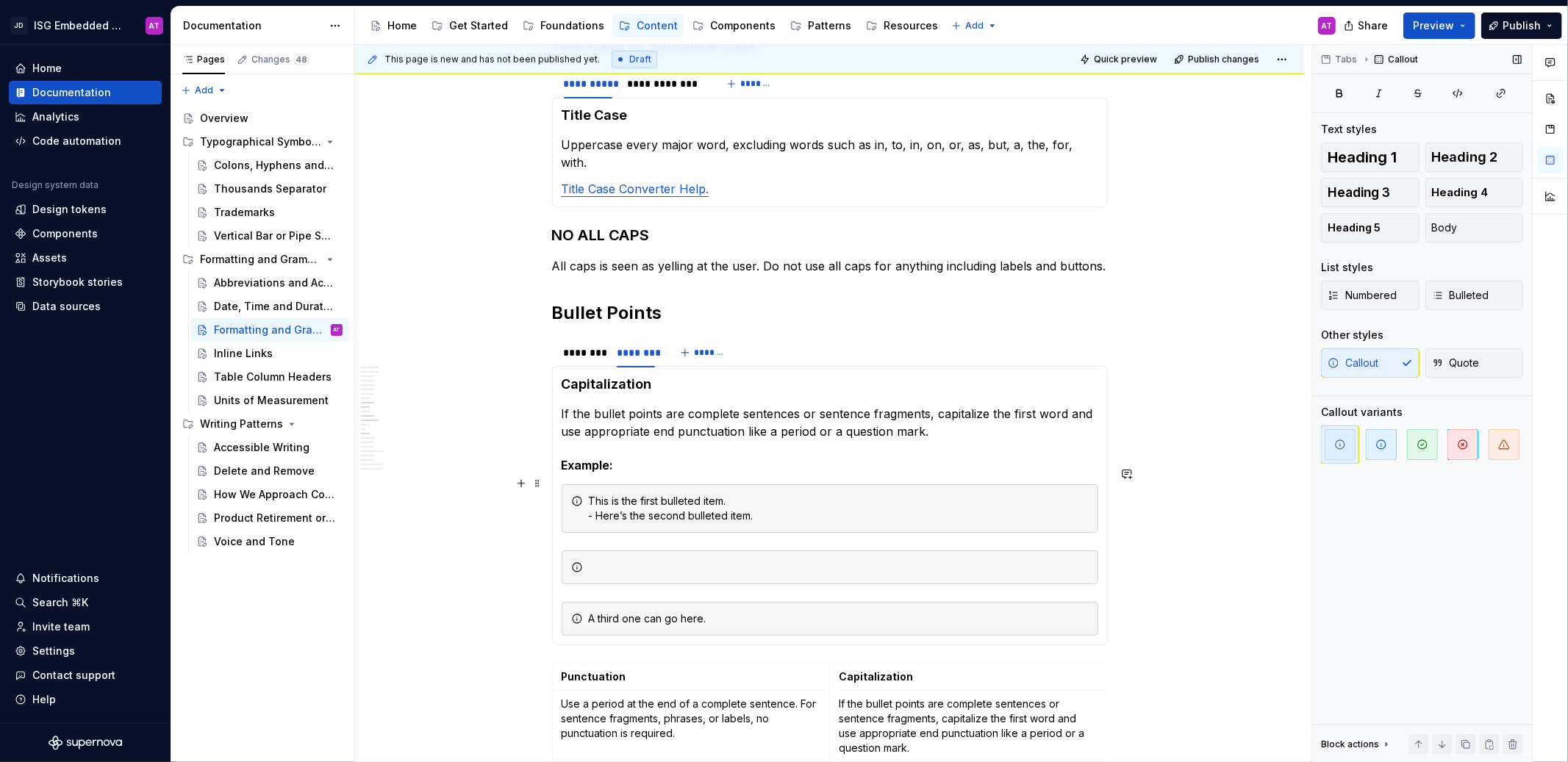
click at [589, 494] on div "This is the first bulleted item. - Here’s the second bulleted item." at bounding box center [838, 508] width 500 height 29
click at [578, 495] on icon at bounding box center [577, 501] width 12 height 12
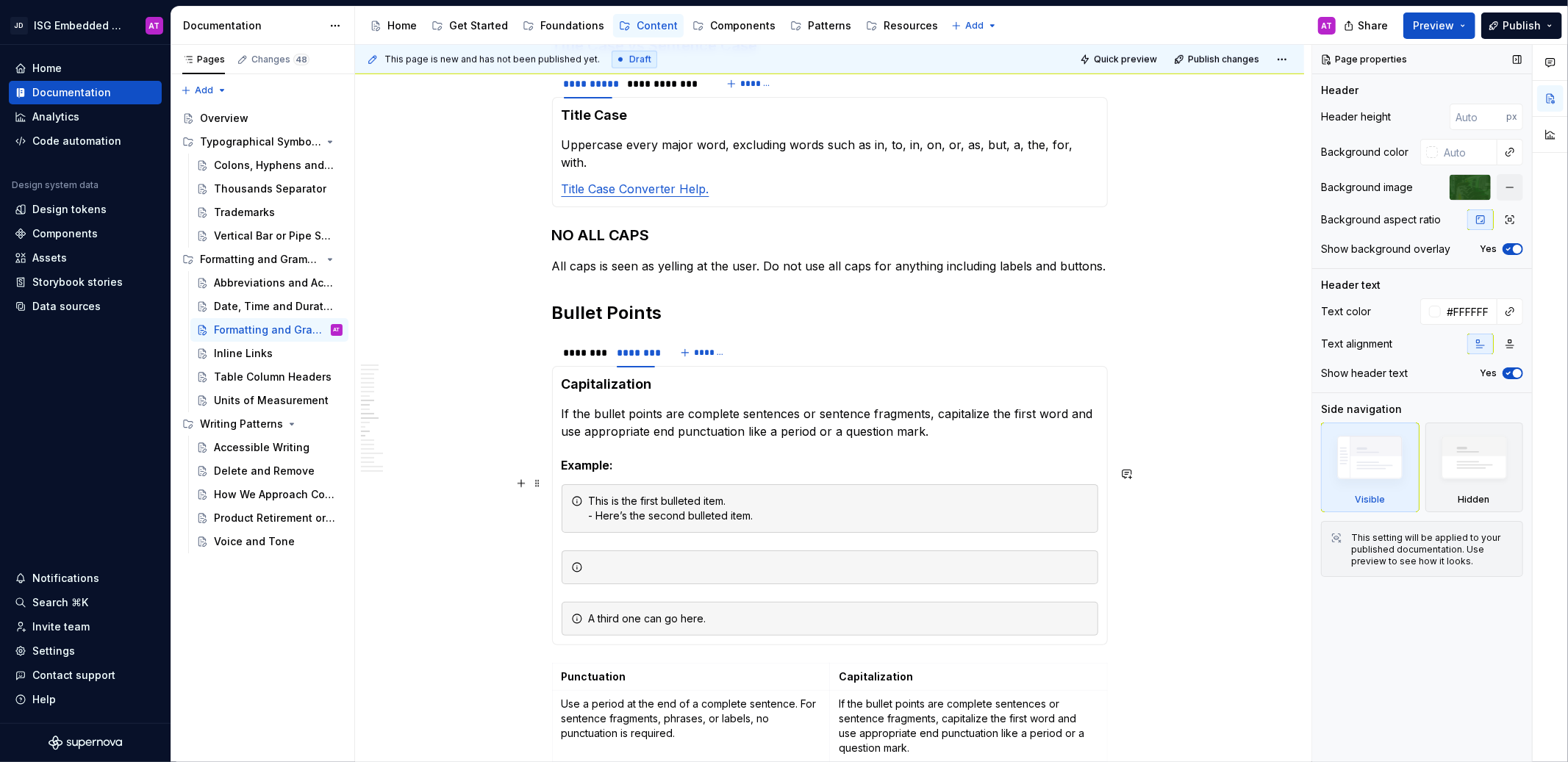
click at [756, 494] on div "This is the first bulleted item. - Here’s the second bulleted item." at bounding box center [838, 508] width 500 height 29
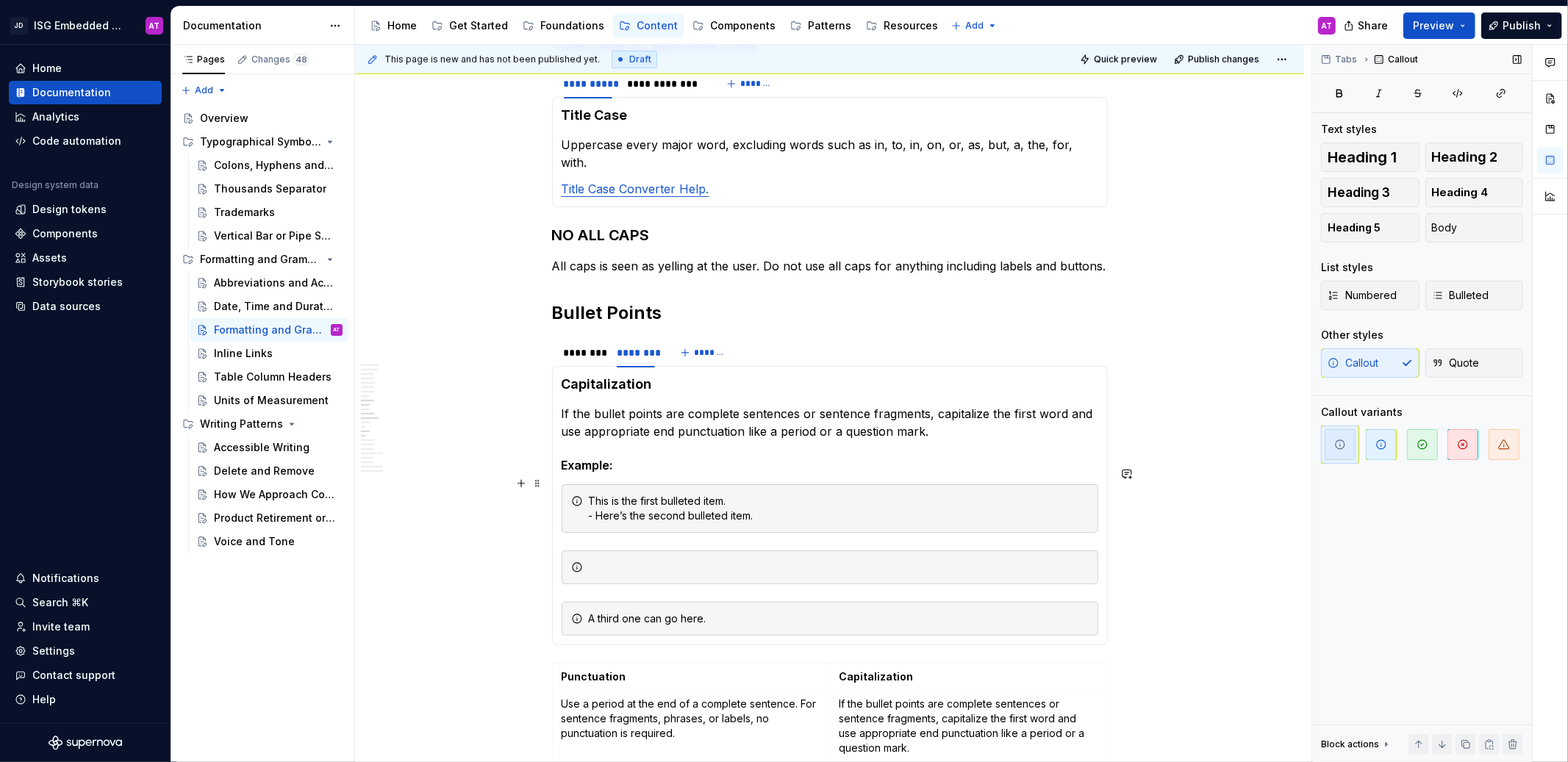
click at [736, 494] on div "This is the first bulleted item. - Here’s the second bulleted item." at bounding box center [838, 508] width 500 height 29
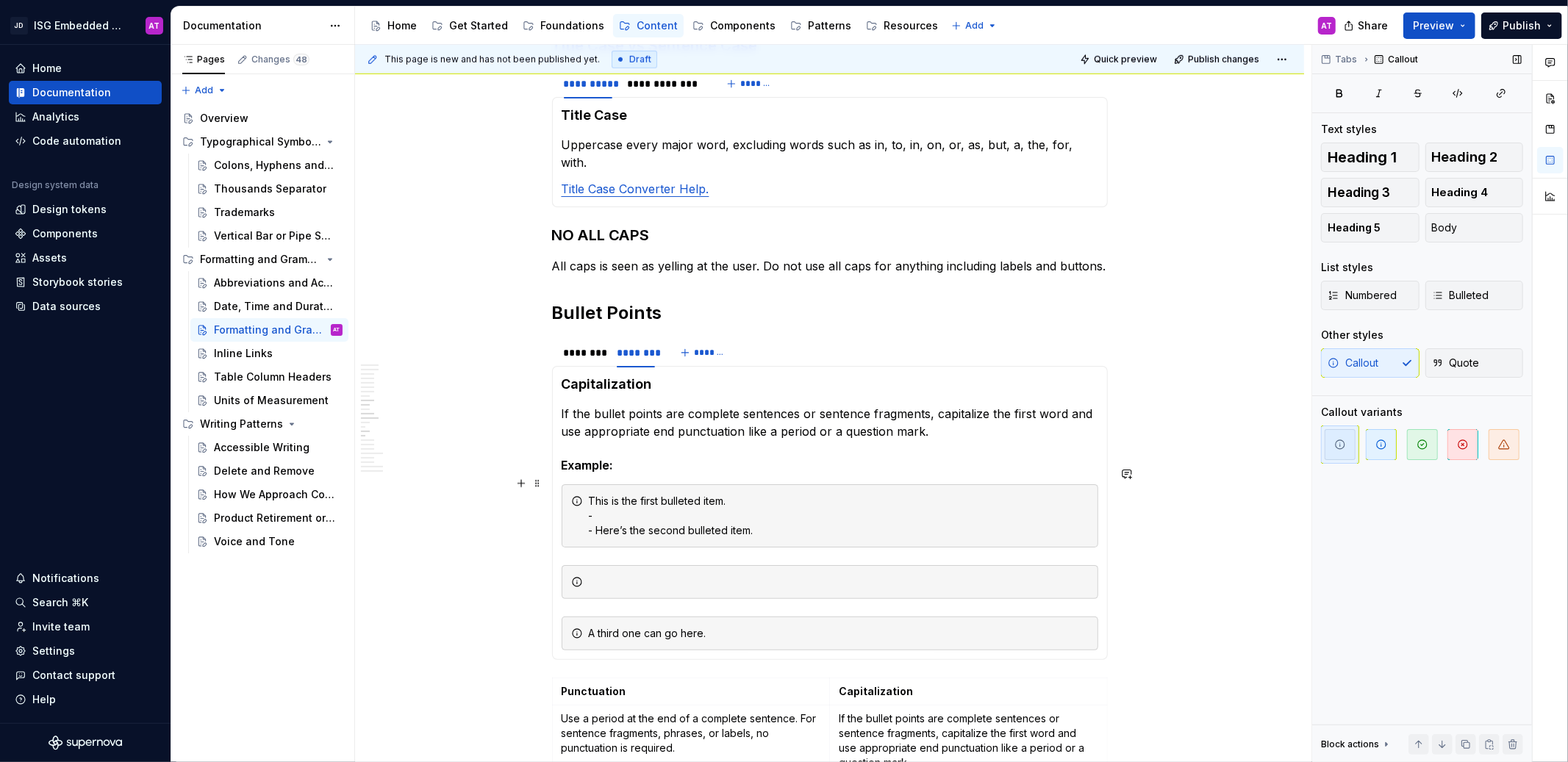
click at [741, 494] on div "This is the first bulleted item. - - Here’s the second bulleted item." at bounding box center [838, 515] width 500 height 44
drag, startPoint x: 734, startPoint y: 483, endPoint x: 589, endPoint y: 485, distance: 145.0
click at [589, 494] on div "This is the first bulleted item. - - Here’s the second bulleted item." at bounding box center [838, 515] width 500 height 44
click at [612, 497] on div "- - Here’s the second bulleted item." at bounding box center [838, 515] width 500 height 44
click at [622, 484] on div "- This is the first bulleted item. - Here’s the second bulleted item." at bounding box center [830, 516] width 537 height 63
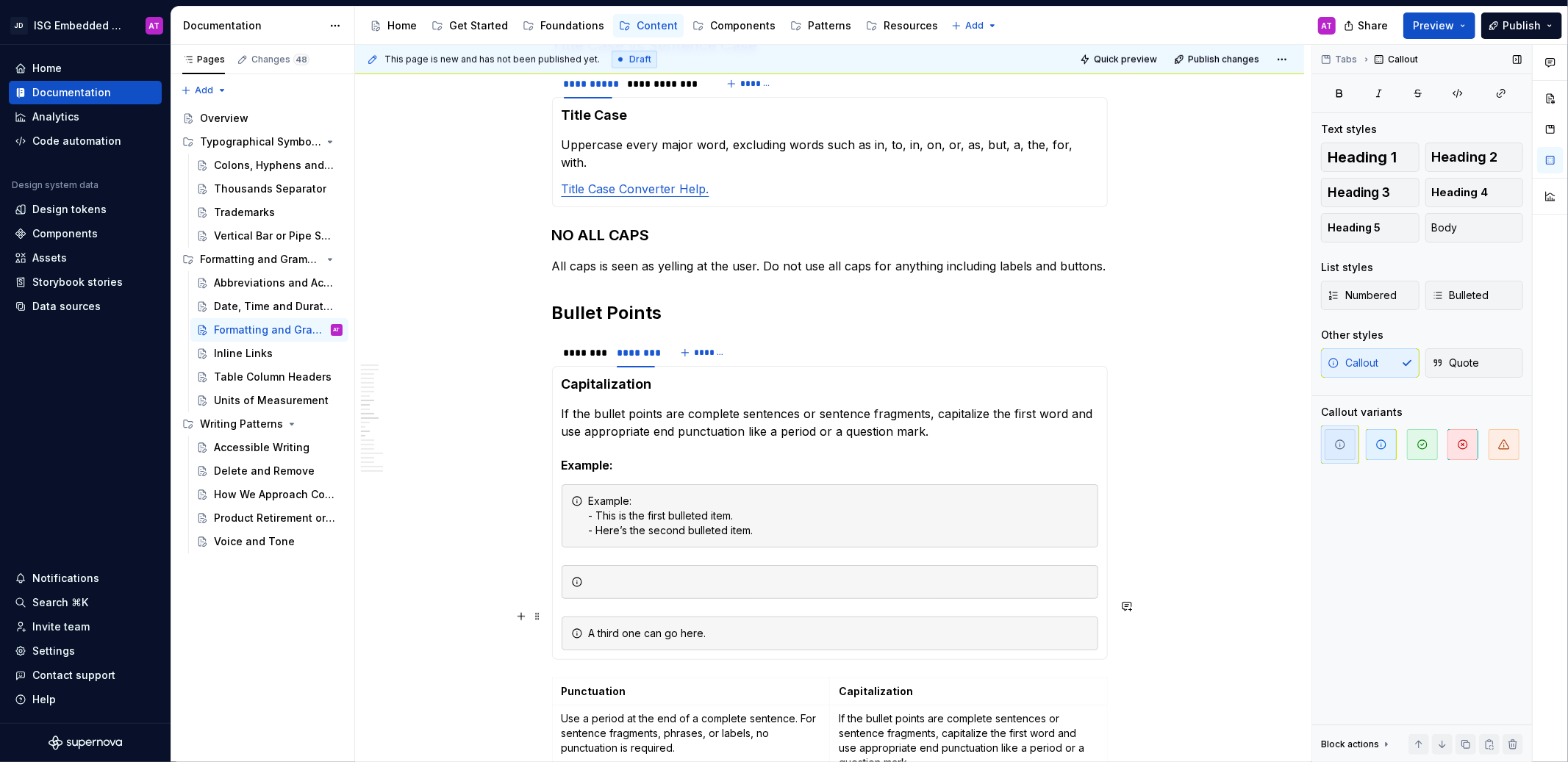
click at [682, 627] on div "A third one can go here." at bounding box center [838, 633] width 500 height 15
click at [714, 627] on div "A third one can go here." at bounding box center [838, 633] width 500 height 15
drag, startPoint x: 720, startPoint y: 615, endPoint x: 590, endPoint y: 618, distance: 130.0
click at [590, 627] on div "A third one can go here." at bounding box center [838, 633] width 500 height 15
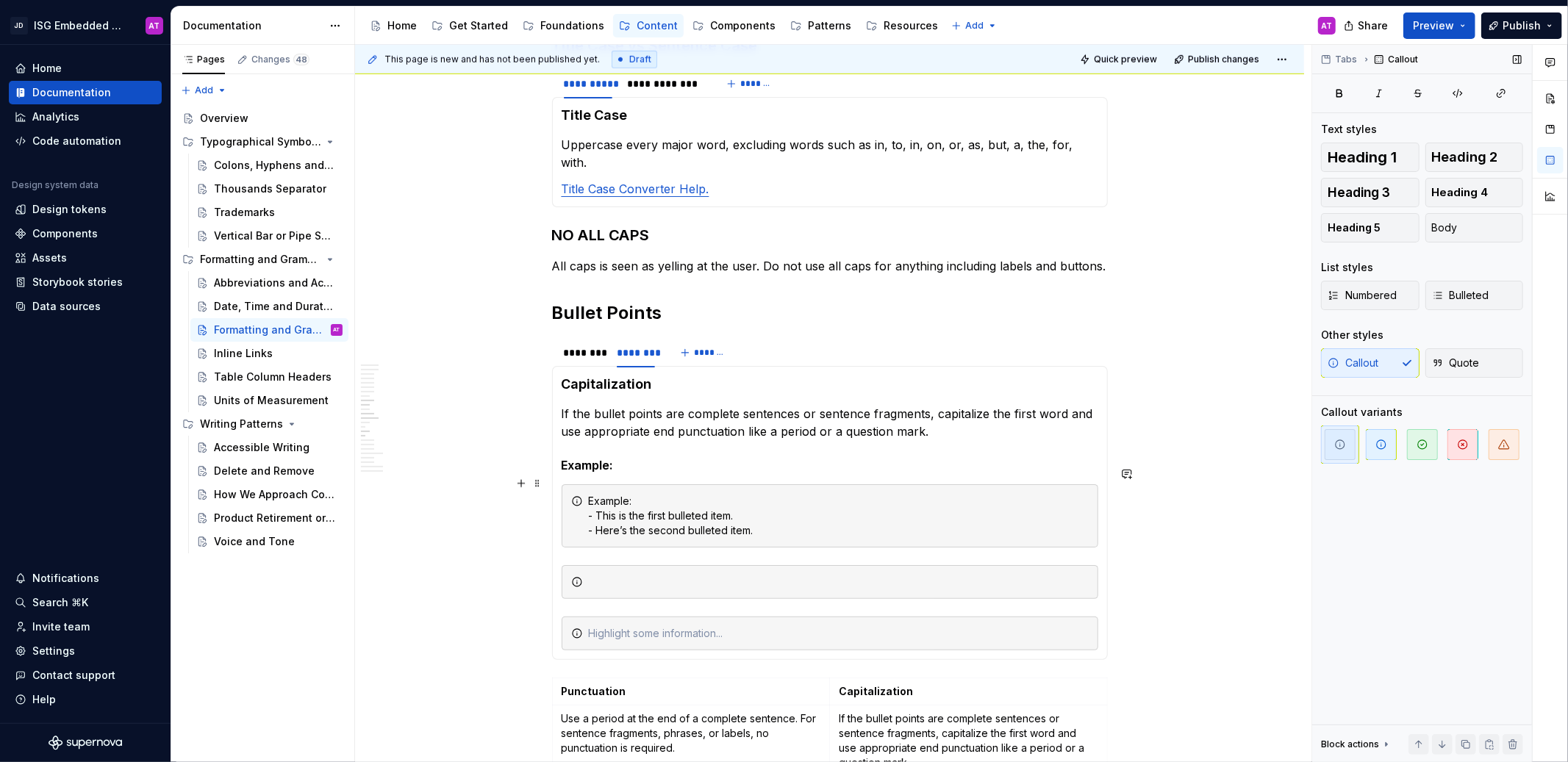
click at [784, 509] on div "Example: - This is the first bulleted item. - Here’s the second bulleted item." at bounding box center [838, 515] width 500 height 44
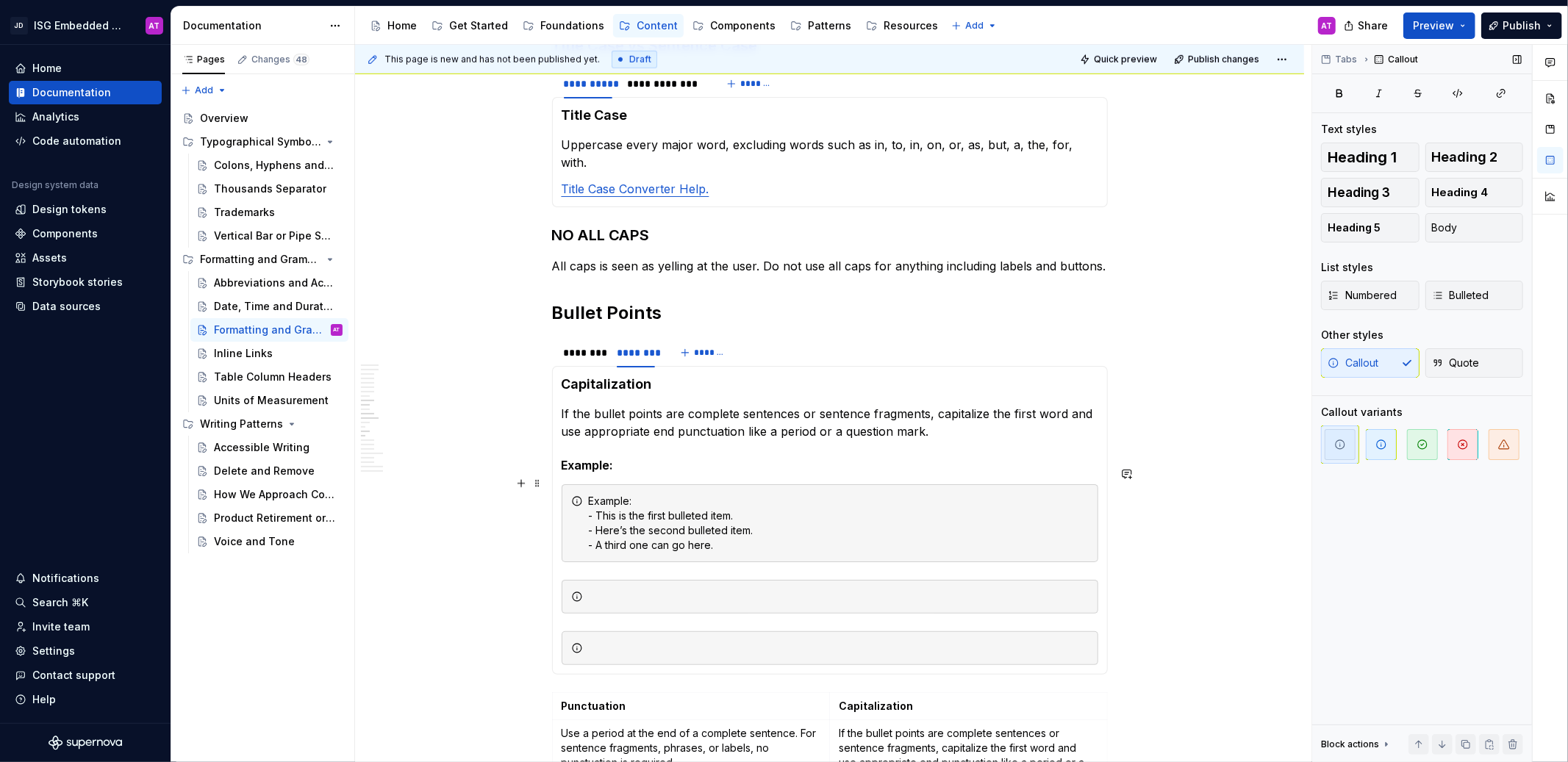
click at [613, 494] on div "Example: - This is the first bulleted item. - Here’s the second bulleted item. …" at bounding box center [838, 523] width 500 height 59
click at [739, 462] on button "button" at bounding box center [738, 457] width 21 height 21
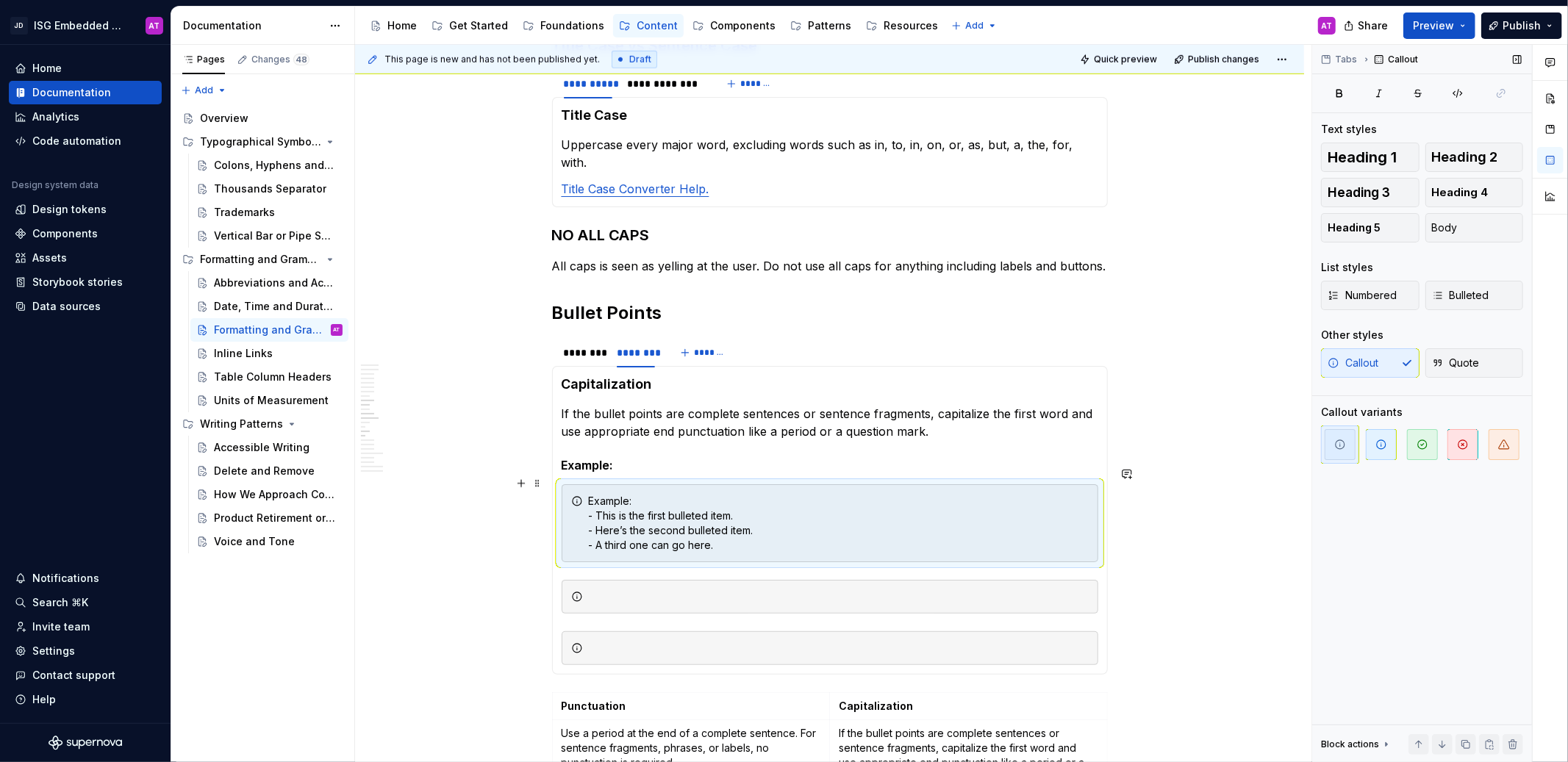
click at [603, 494] on div "Example: - This is the first bulleted item. - Here’s the second bulleted item. …" at bounding box center [838, 523] width 500 height 59
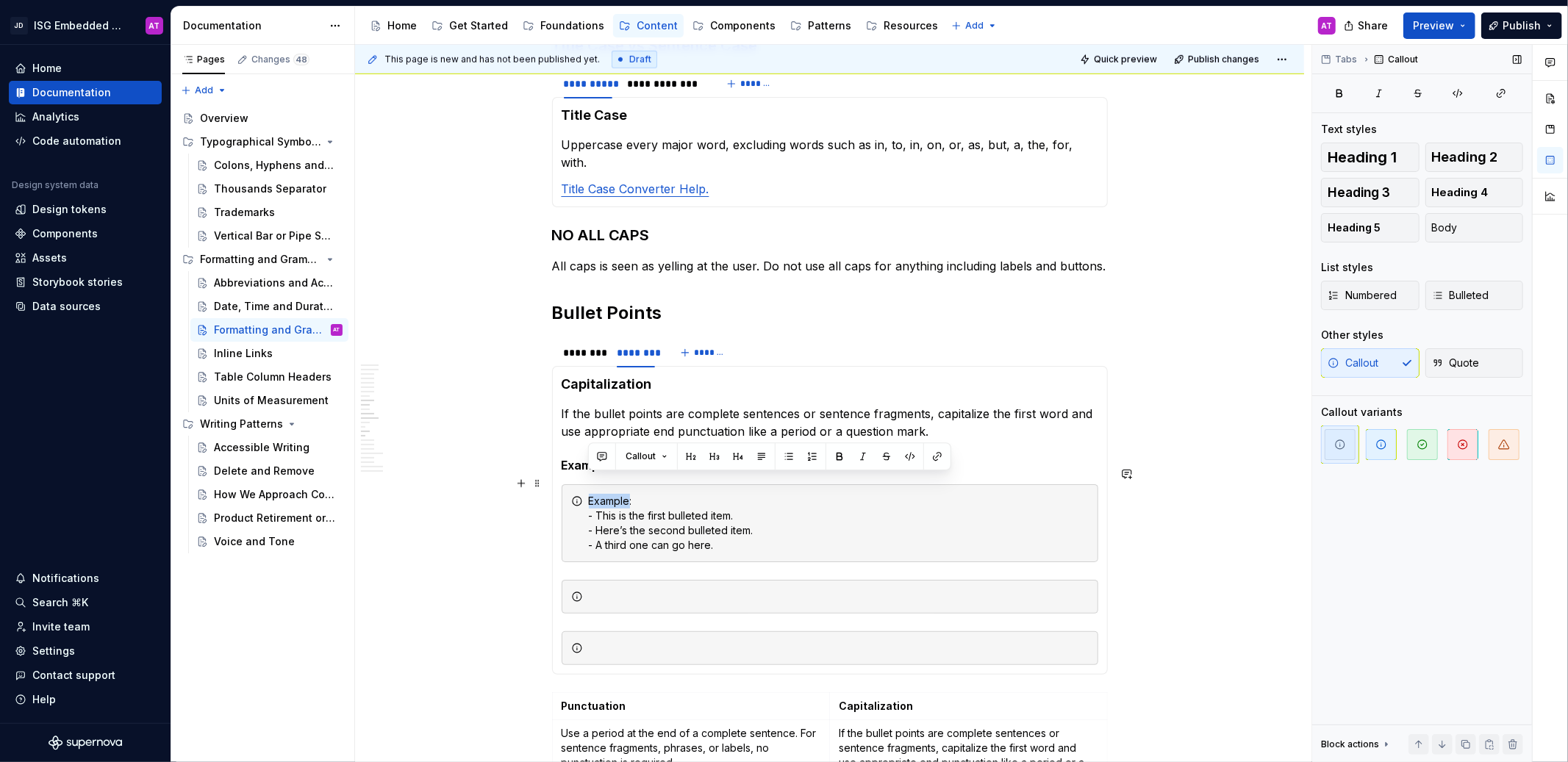
click at [603, 494] on div "Example: - This is the first bulleted item. - Here’s the second bulleted item. …" at bounding box center [838, 523] width 500 height 59
click at [616, 494] on div "Example: - This is the first bulleted item. - Here’s the second bulleted item. …" at bounding box center [838, 523] width 500 height 59
click at [653, 494] on div "Example: - This is the first bulleted item. - Here’s the second bulleted item. …" at bounding box center [838, 523] width 500 height 59
drag, startPoint x: 653, startPoint y: 482, endPoint x: 589, endPoint y: 484, distance: 64.0
click at [589, 494] on div "Example: - This is the first bulleted item. - Here’s the second bulleted item. …" at bounding box center [838, 523] width 500 height 59
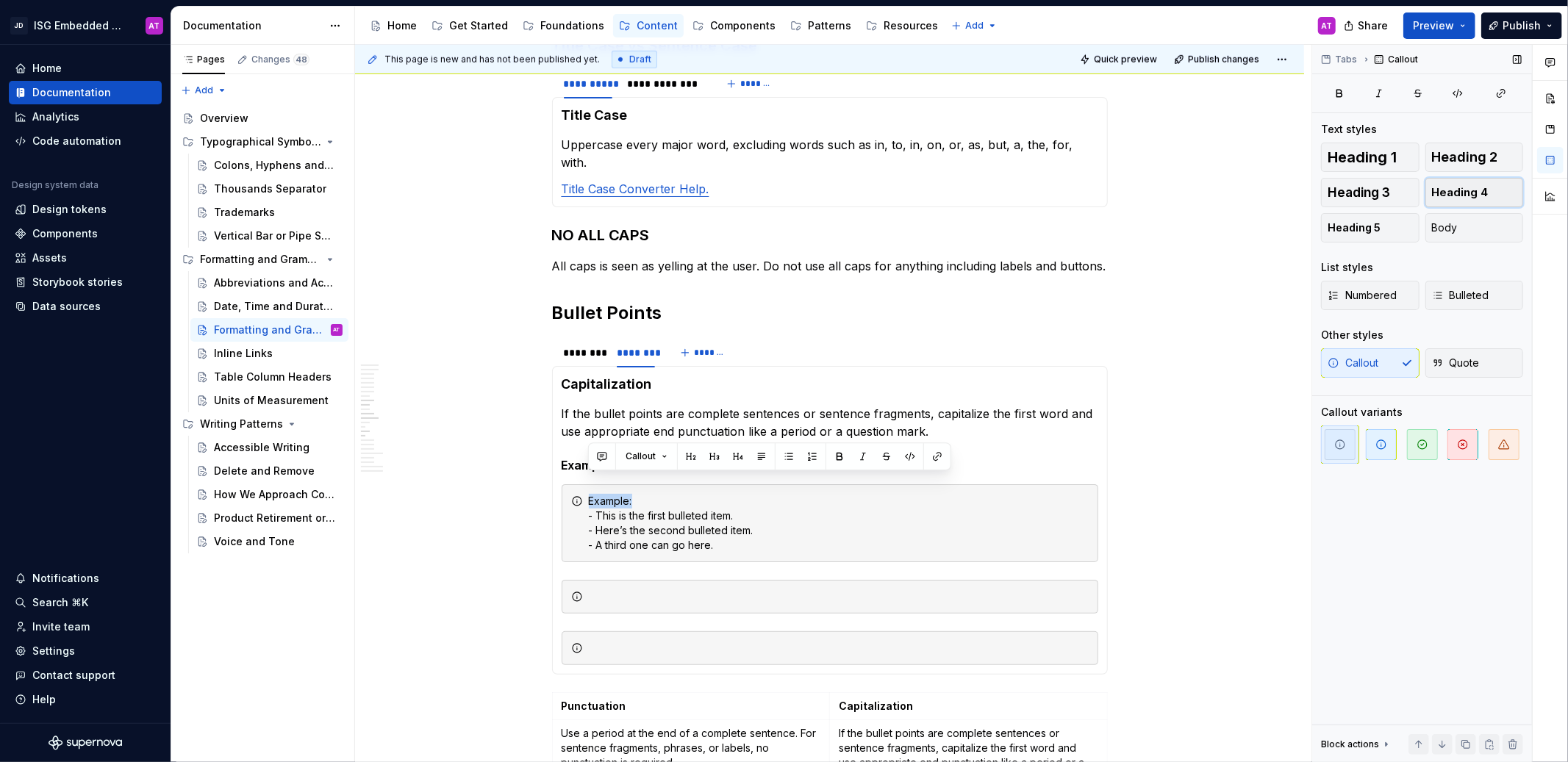
click at [1457, 194] on span "Heading 4" at bounding box center [1460, 192] width 57 height 15
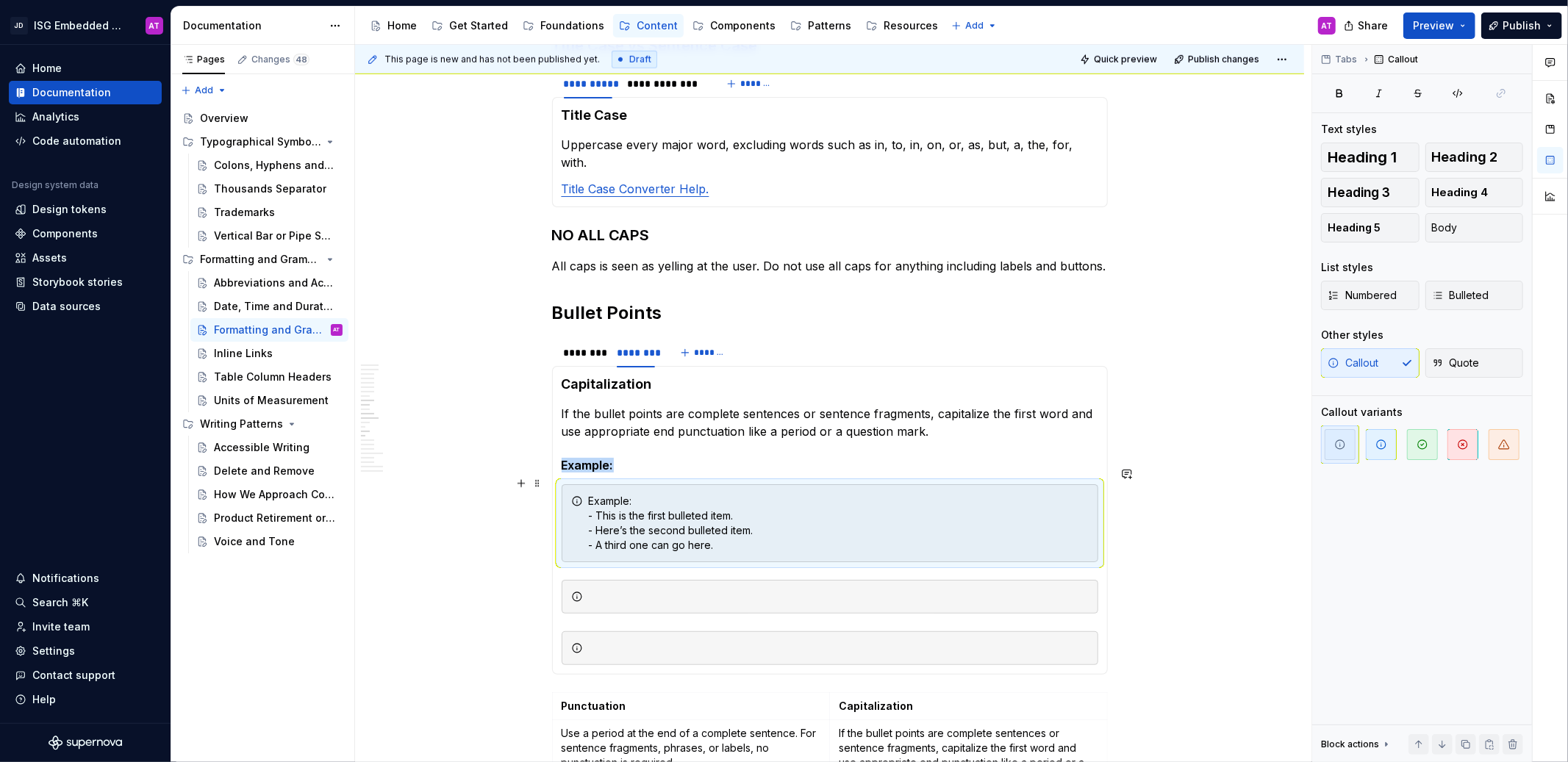
click at [615, 494] on div "Example: - This is the first bulleted item. - Here’s the second bulleted item. …" at bounding box center [838, 523] width 500 height 59
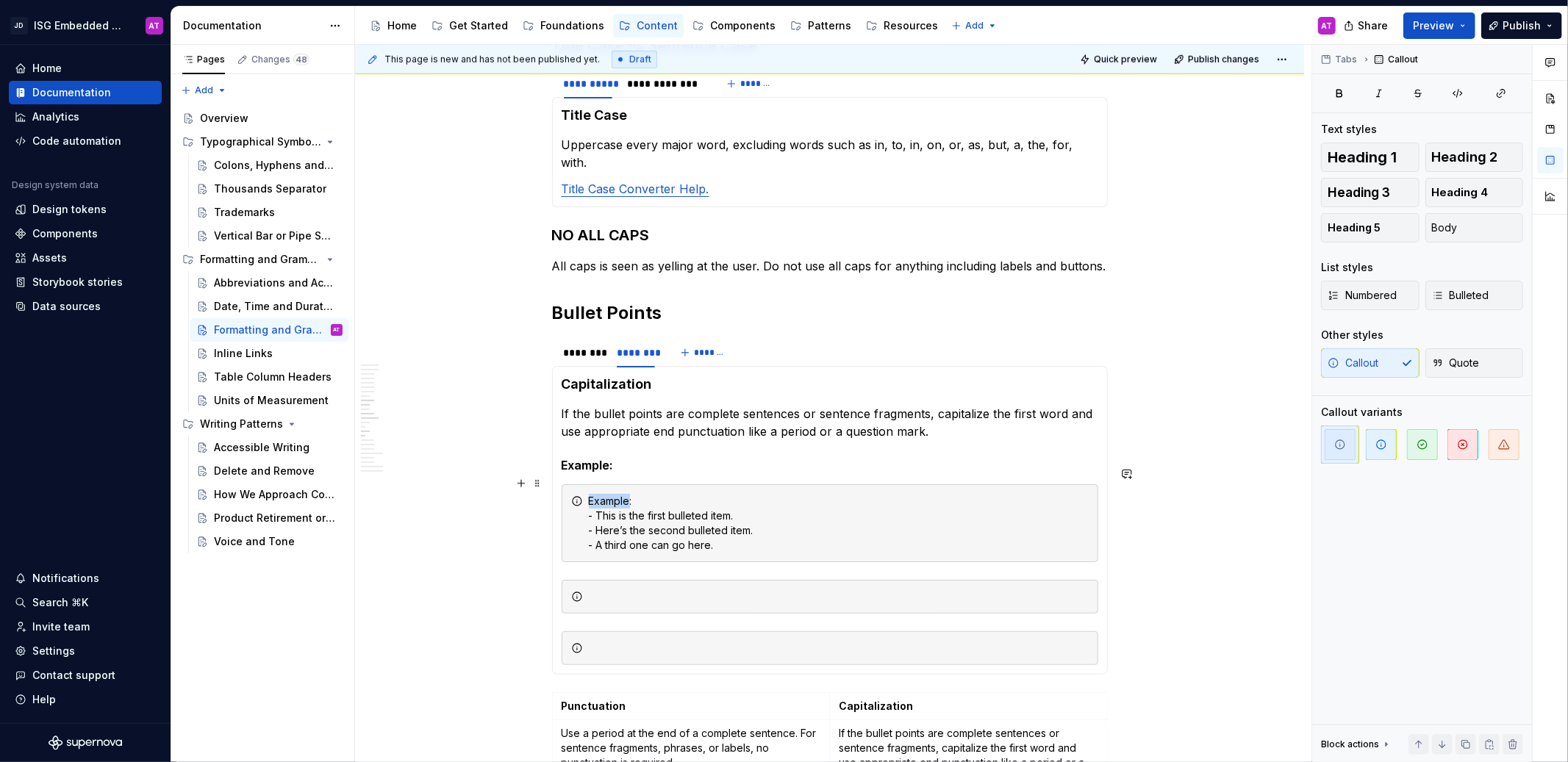
click at [614, 494] on div "Example: - This is the first bulleted item. - Here’s the second bulleted item. …" at bounding box center [838, 523] width 500 height 59
click at [836, 452] on button "button" at bounding box center [839, 457] width 21 height 21
click at [782, 530] on div "Example : - This is the first bulleted item. - Here’s the second bulleted item.…" at bounding box center [838, 523] width 500 height 59
click at [712, 590] on div at bounding box center [838, 597] width 500 height 15
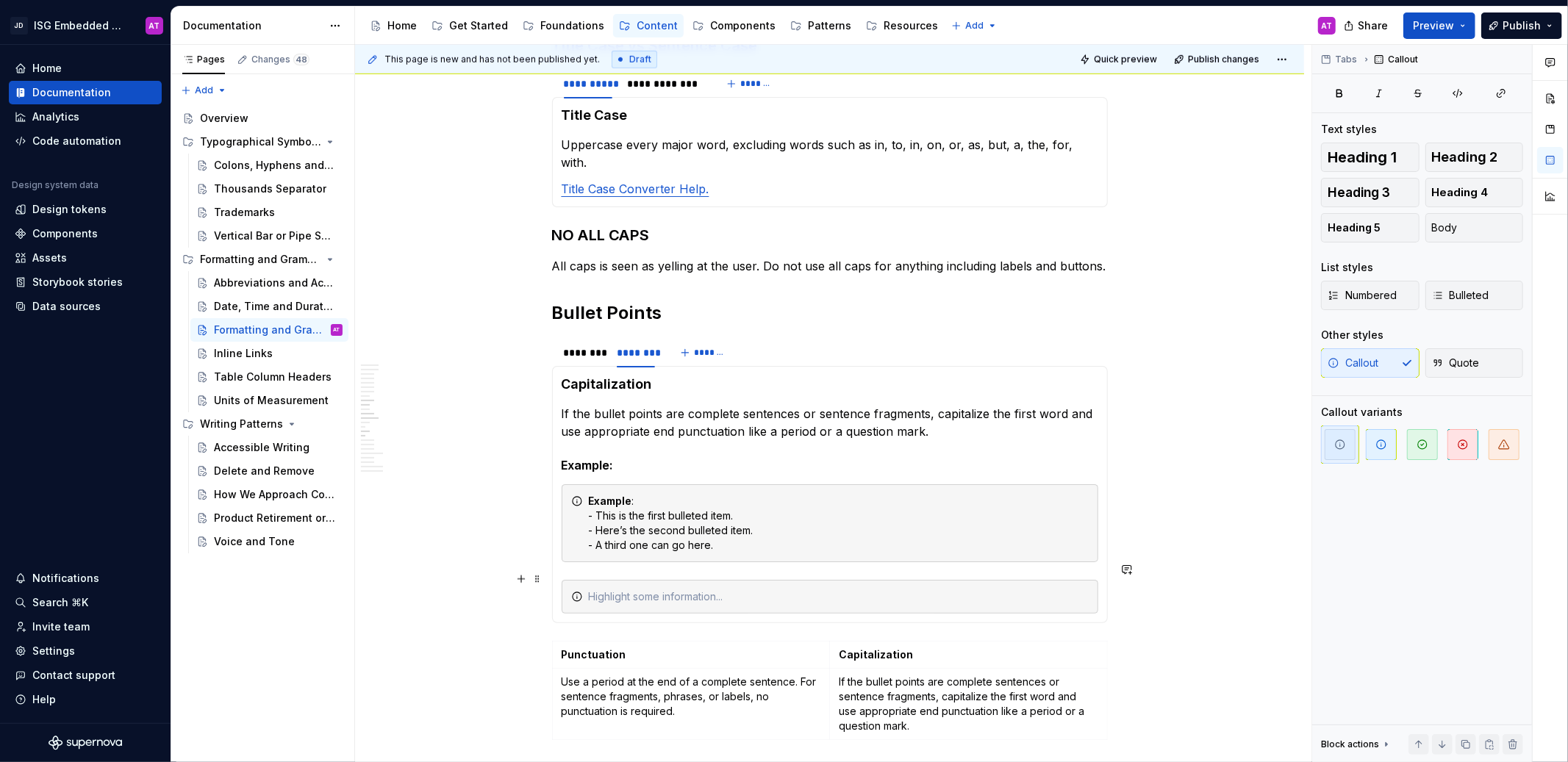
click at [708, 590] on div at bounding box center [838, 597] width 500 height 15
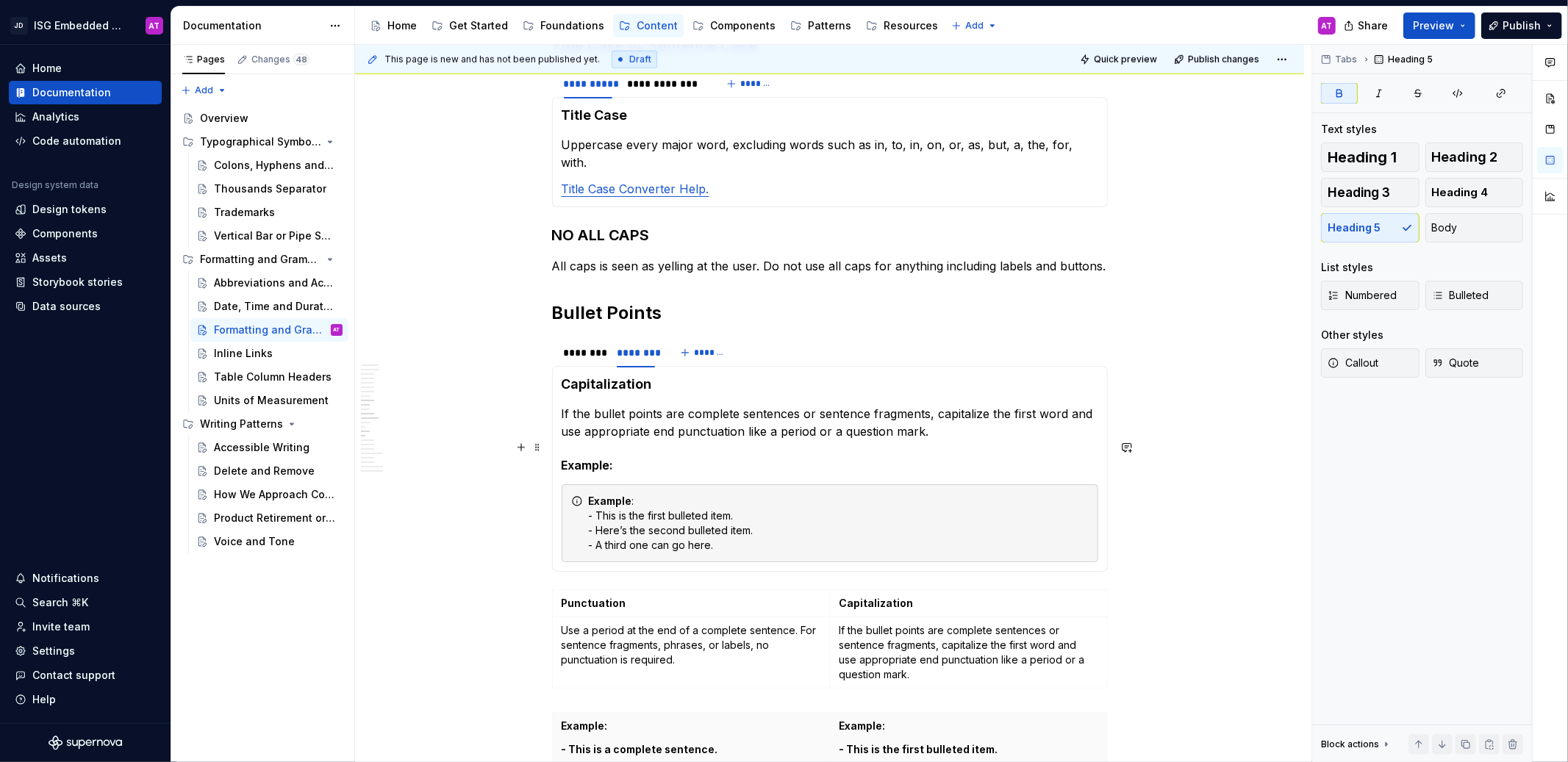
click at [621, 458] on h5 "Example:" at bounding box center [830, 465] width 537 height 15
drag, startPoint x: 634, startPoint y: 451, endPoint x: 558, endPoint y: 447, distance: 76.1
click at [558, 447] on div "Punctuation Use a period at the end of a complete sentence. For sentence fragme…" at bounding box center [830, 469] width 556 height 206
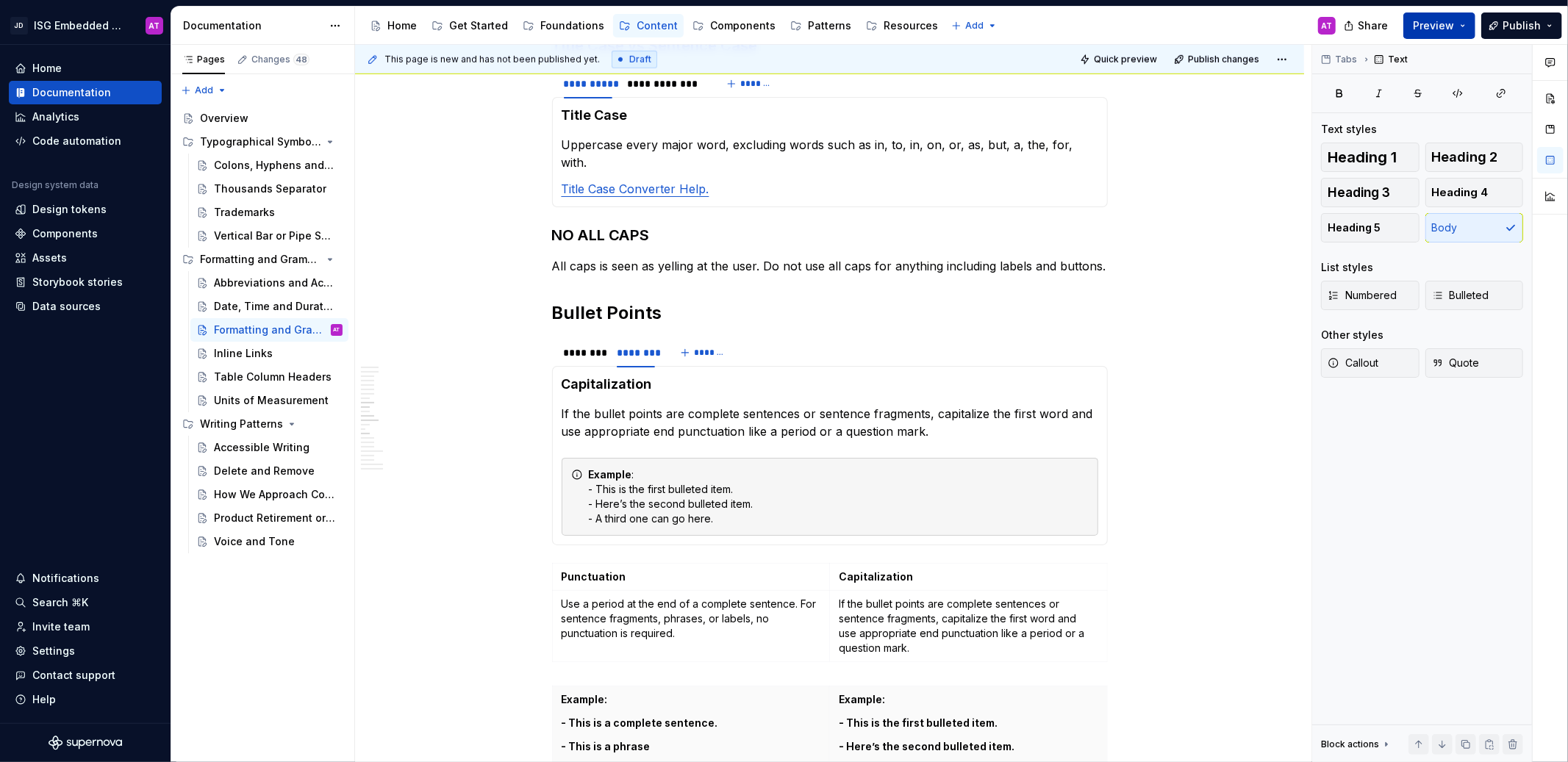
click at [1435, 33] on button "Preview" at bounding box center [1439, 26] width 72 height 27
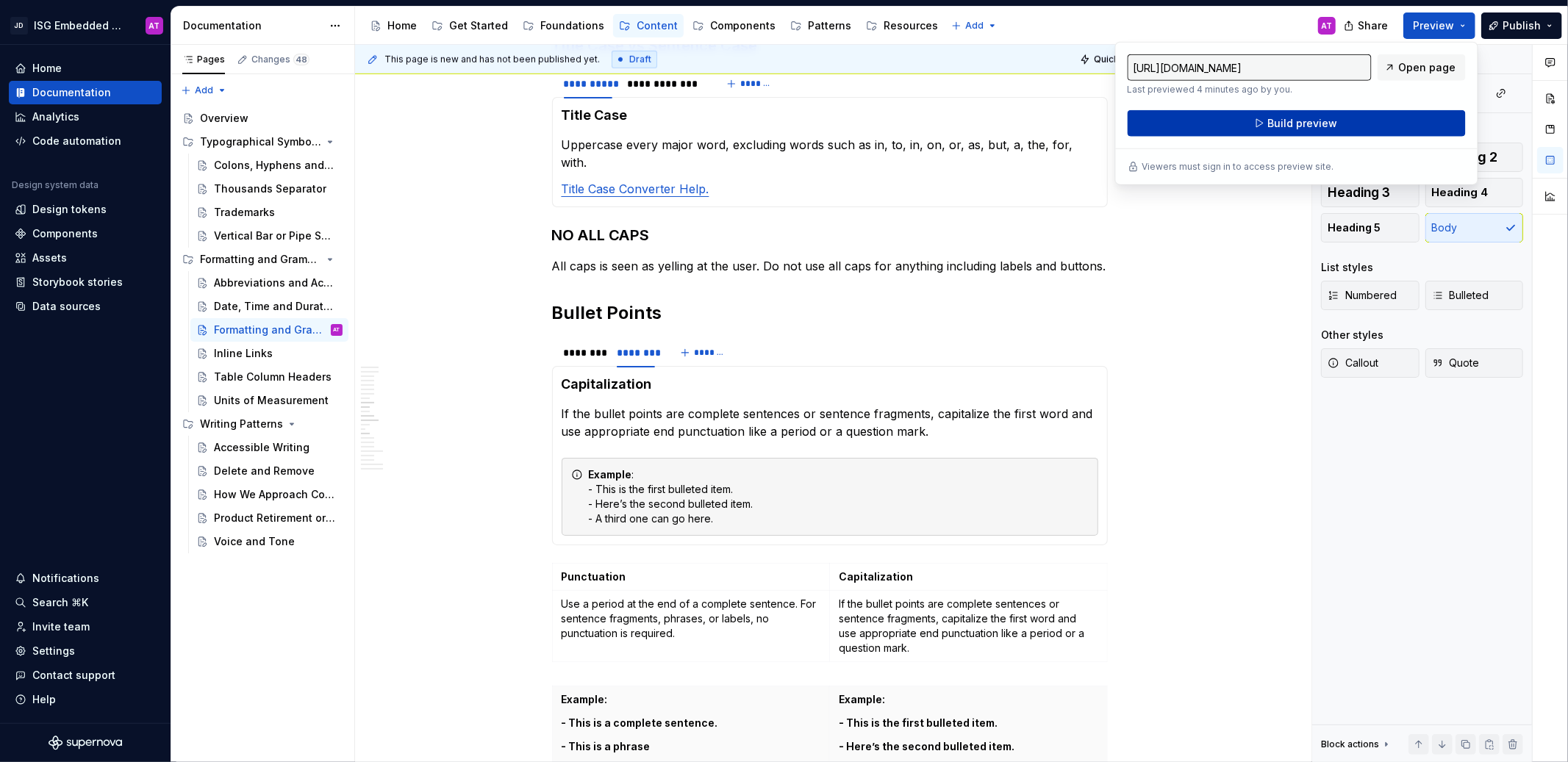
click at [1388, 120] on button "Build preview" at bounding box center [1296, 123] width 338 height 27
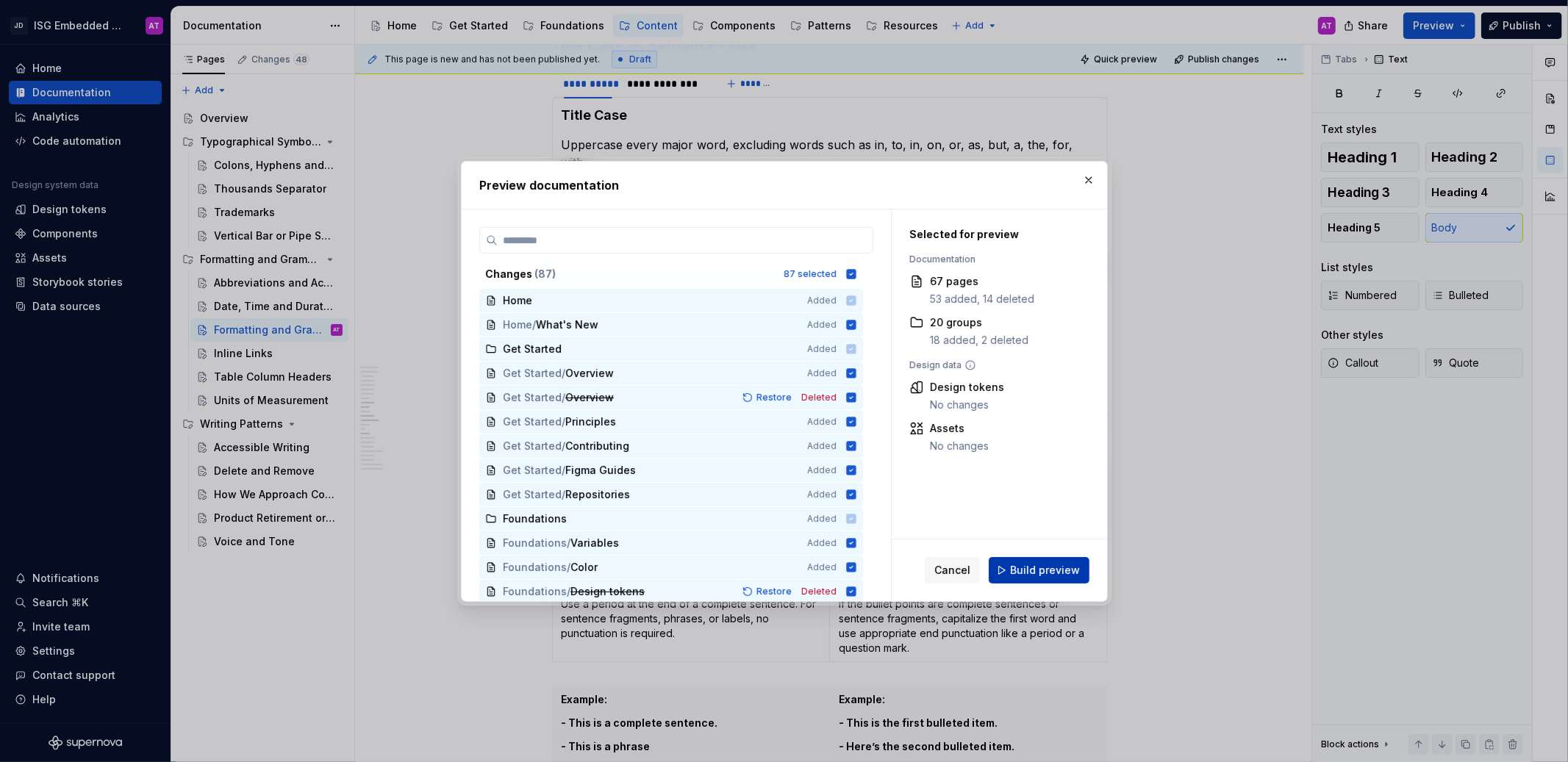
click at [1048, 568] on span "Build preview" at bounding box center [1044, 570] width 69 height 15
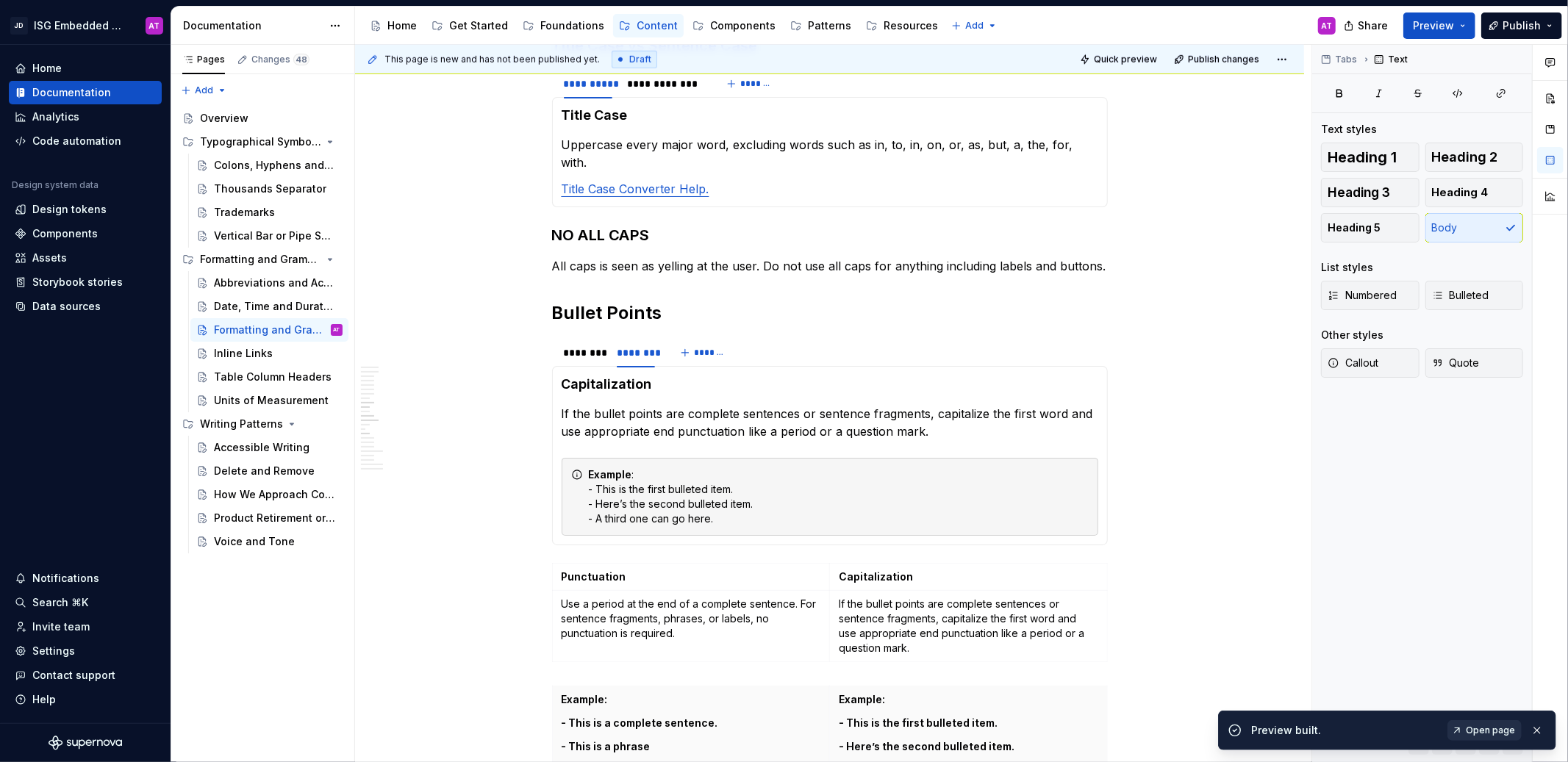
click at [1495, 733] on span "Open page" at bounding box center [1490, 731] width 49 height 12
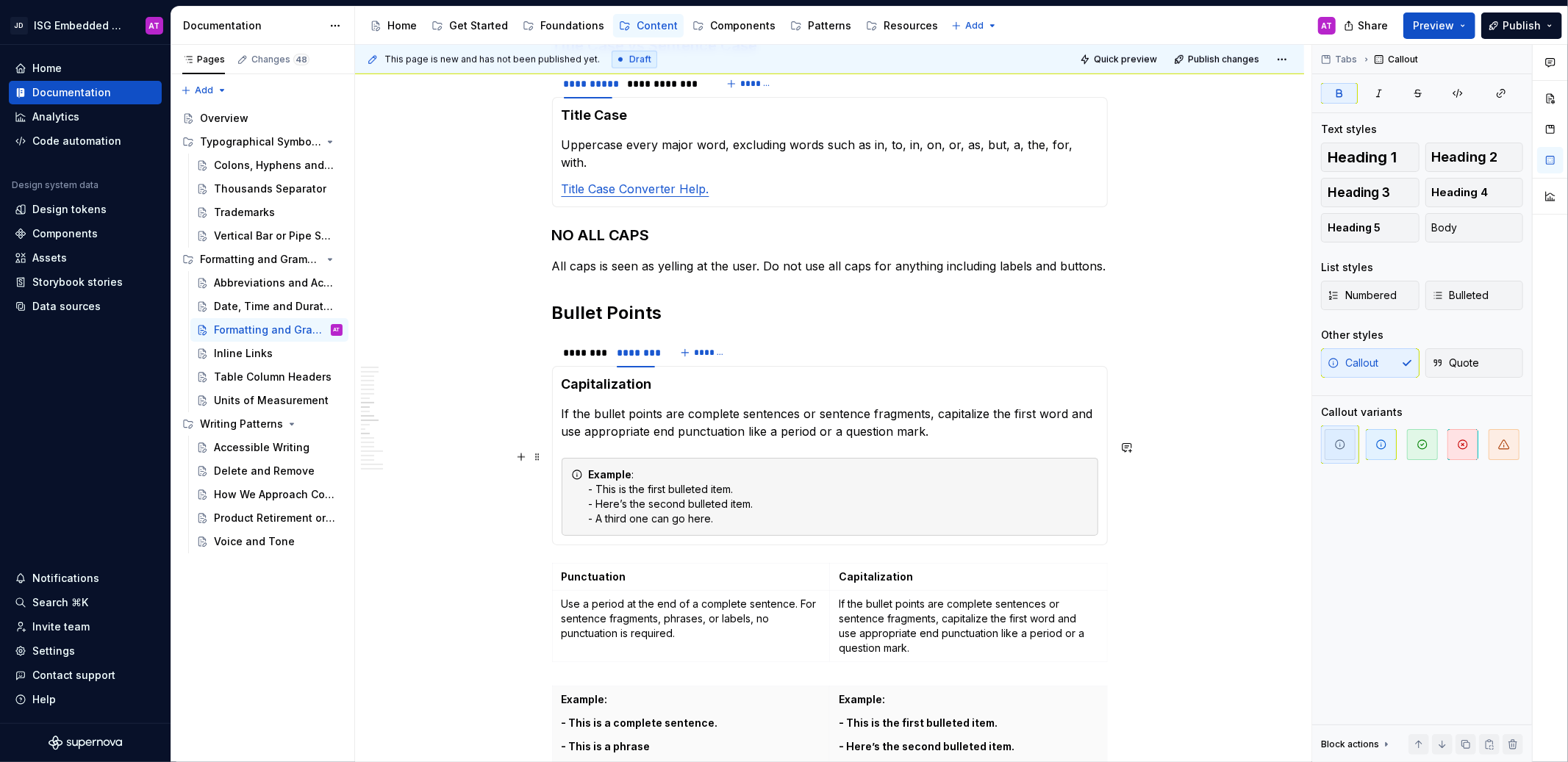
click at [603, 467] on div "Example : - This is the first bulleted item. - Here’s the second bulleted item.…" at bounding box center [838, 496] width 500 height 59
click at [595, 469] on div "Example : - This is the first bulleted item. - Here’s the second bulleted item.…" at bounding box center [838, 496] width 500 height 59
click at [591, 483] on div "Example : • This is the first bulleted item. - Here’s the second bulleted item.…" at bounding box center [838, 496] width 500 height 59
drag, startPoint x: 592, startPoint y: 502, endPoint x: 725, endPoint y: 508, distance: 133.1
click at [592, 502] on div "Example : • This is the first bulleted item. • Here’s the second bulleted item.…" at bounding box center [838, 496] width 500 height 59
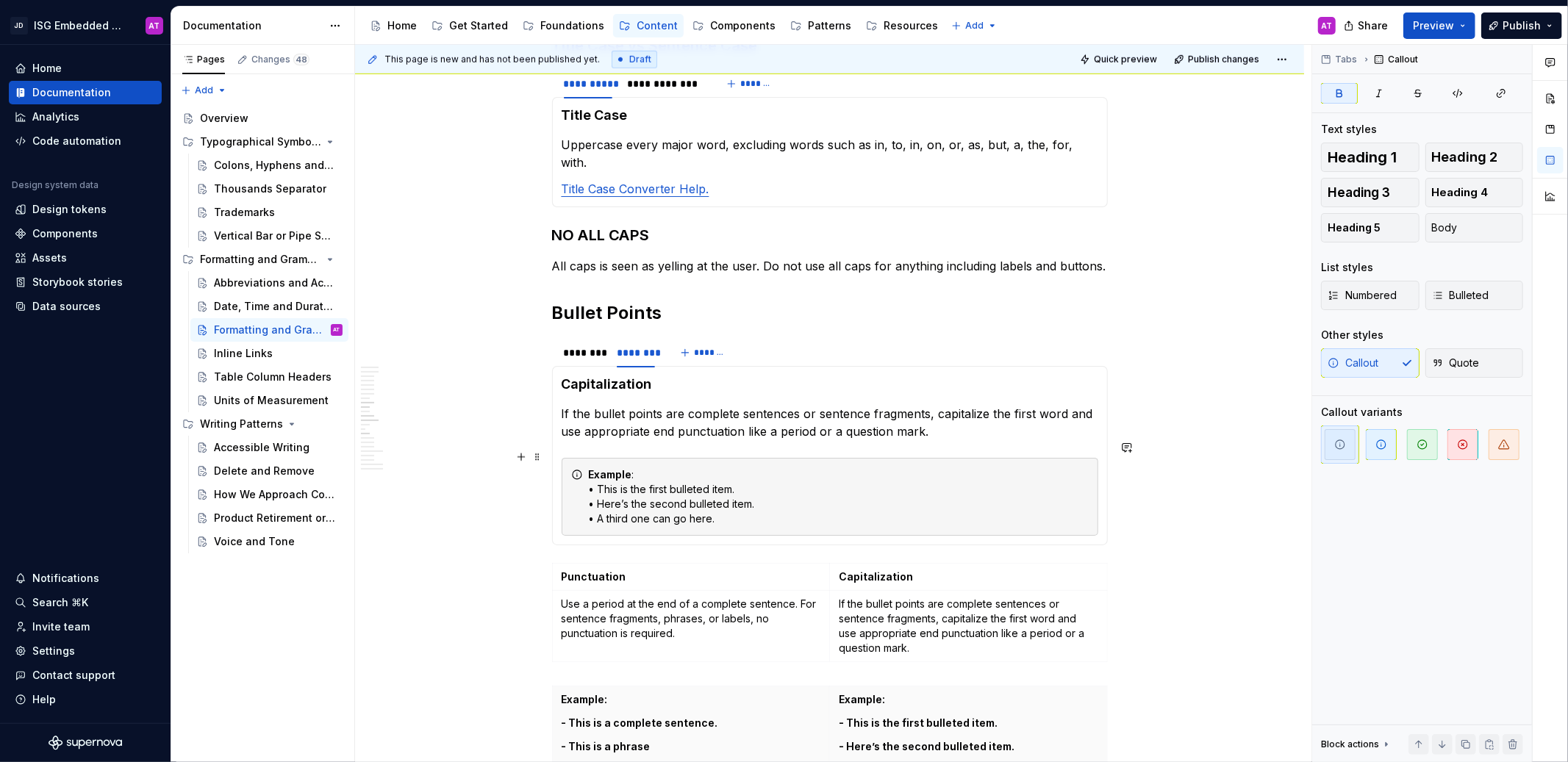
click at [580, 469] on icon at bounding box center [577, 475] width 12 height 12
click at [1436, 18] on span "Preview" at bounding box center [1433, 25] width 41 height 15
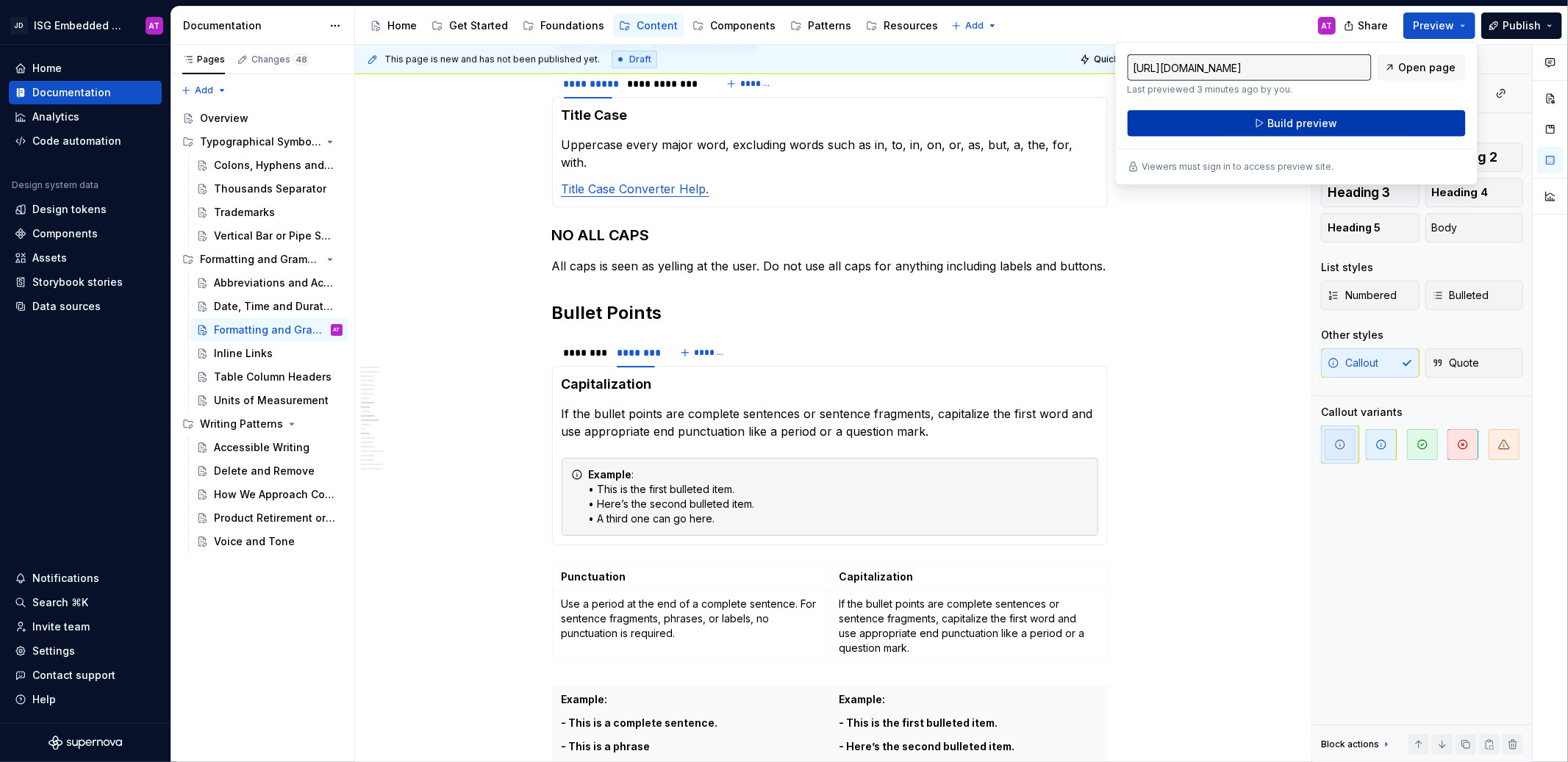
click at [1370, 121] on button "Build preview" at bounding box center [1296, 123] width 338 height 27
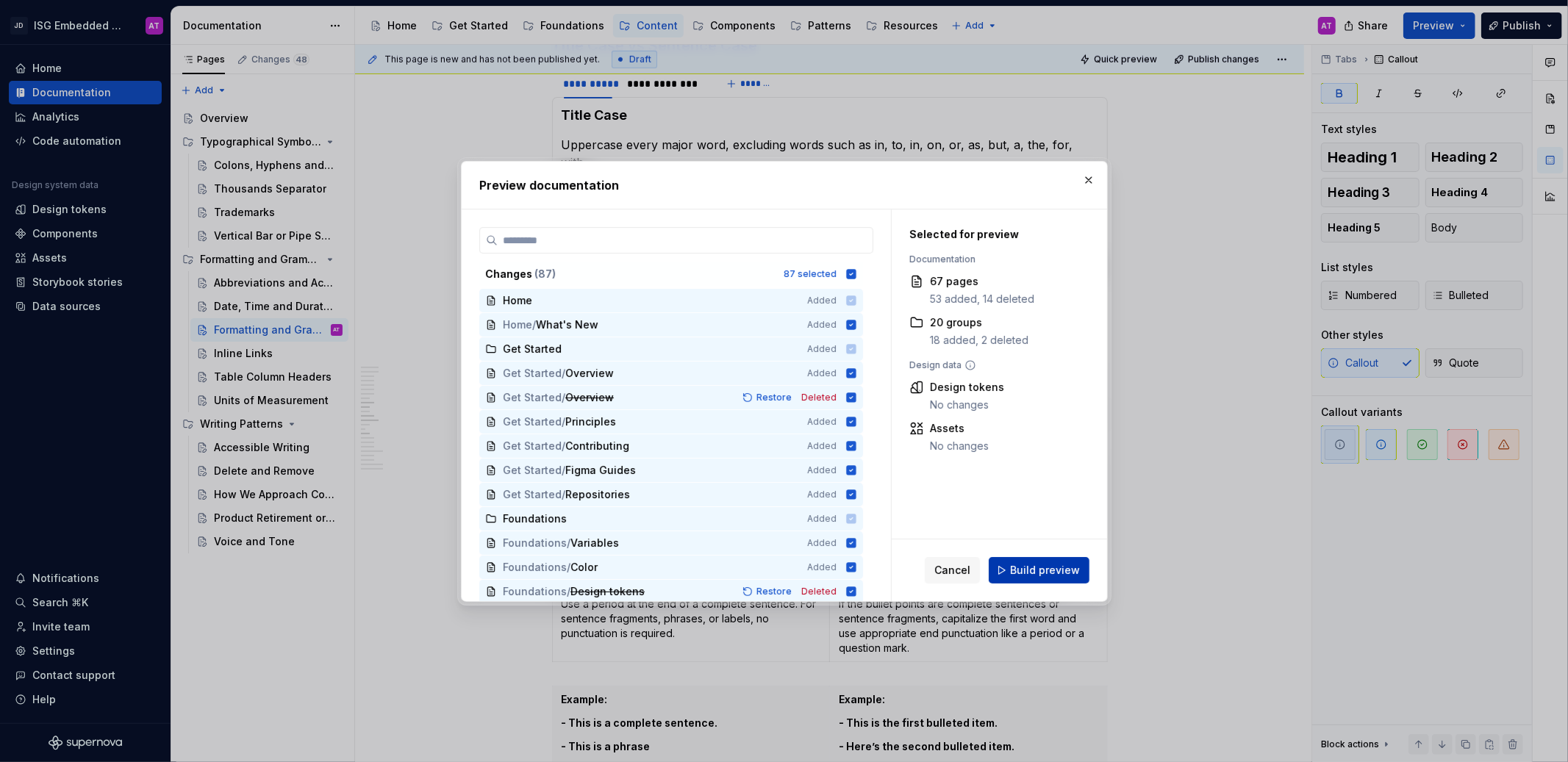
click at [1040, 568] on span "Build preview" at bounding box center [1044, 570] width 69 height 15
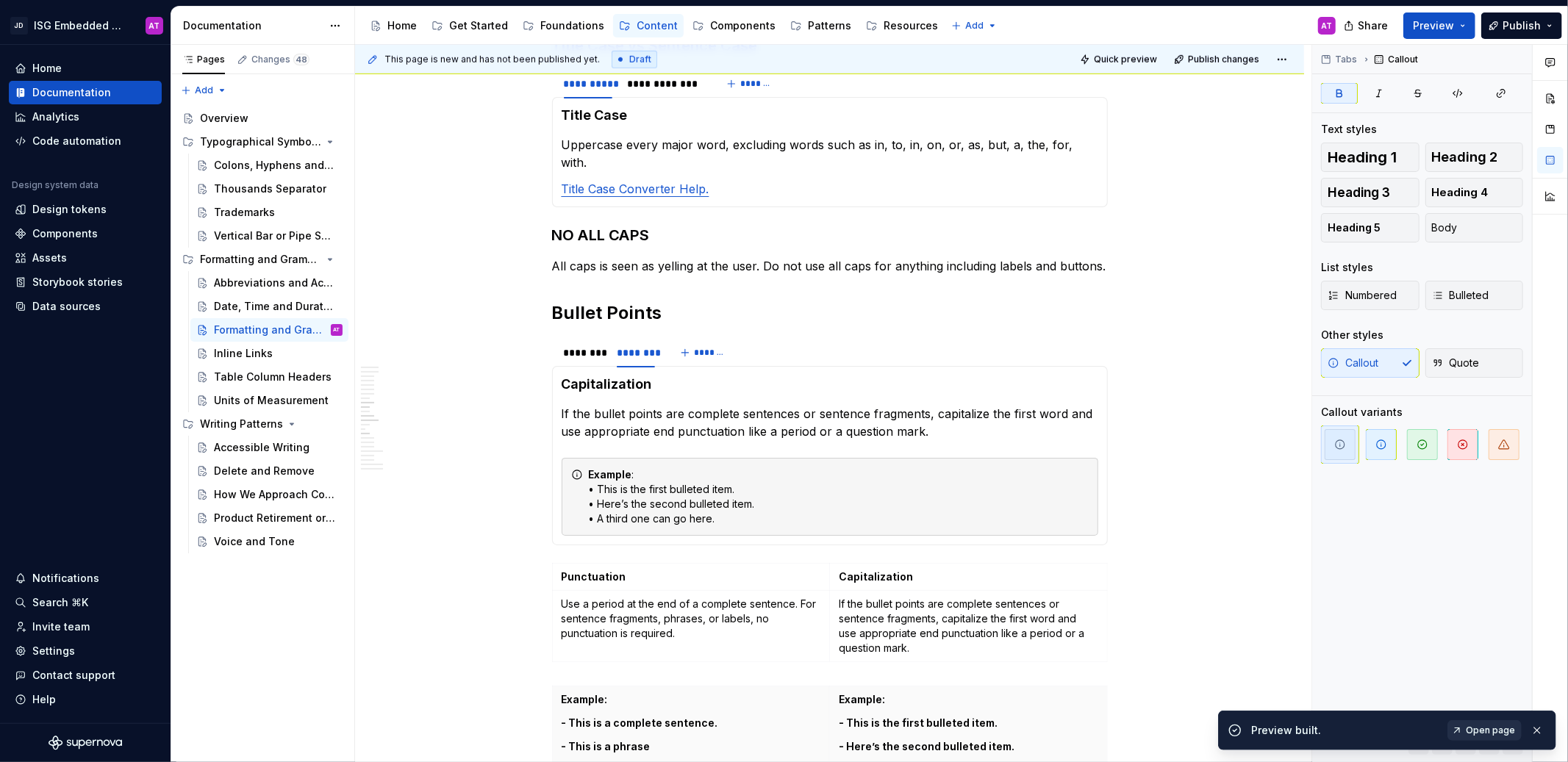
click at [1493, 729] on span "Open page" at bounding box center [1490, 731] width 49 height 12
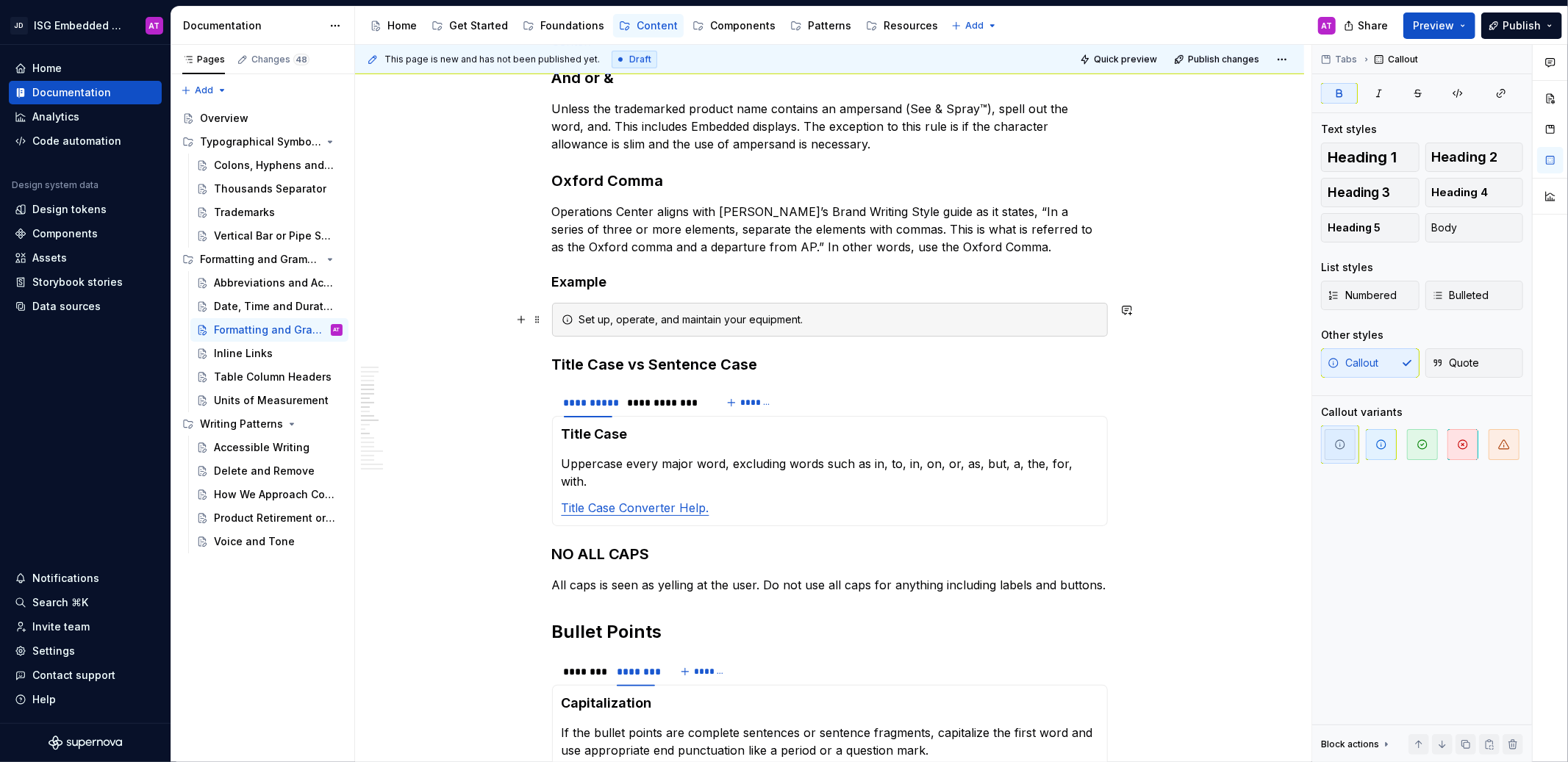
scroll to position [711, 0]
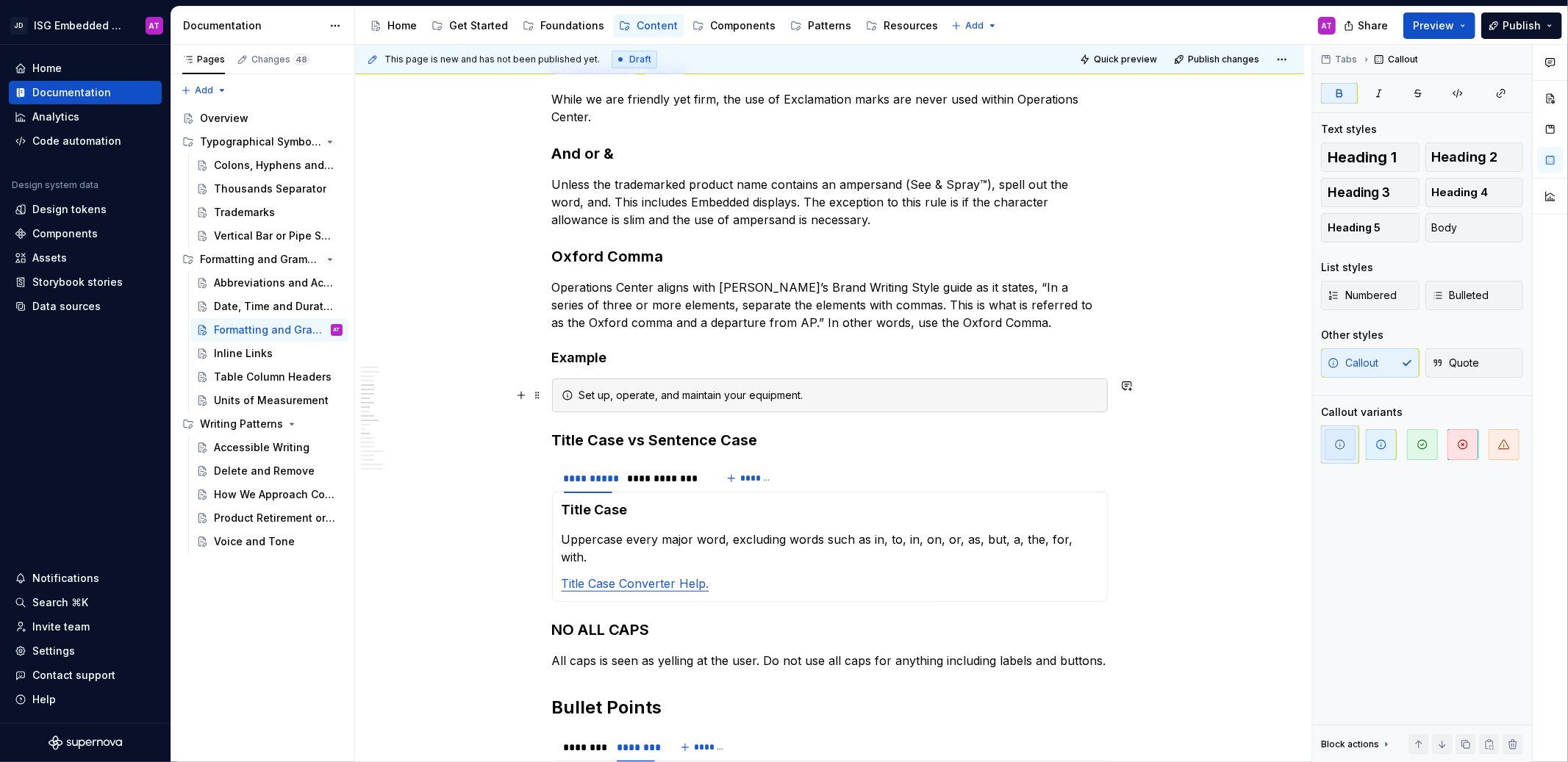
click at [580, 393] on div "Set up, operate, and maintain your equipment." at bounding box center [838, 395] width 519 height 15
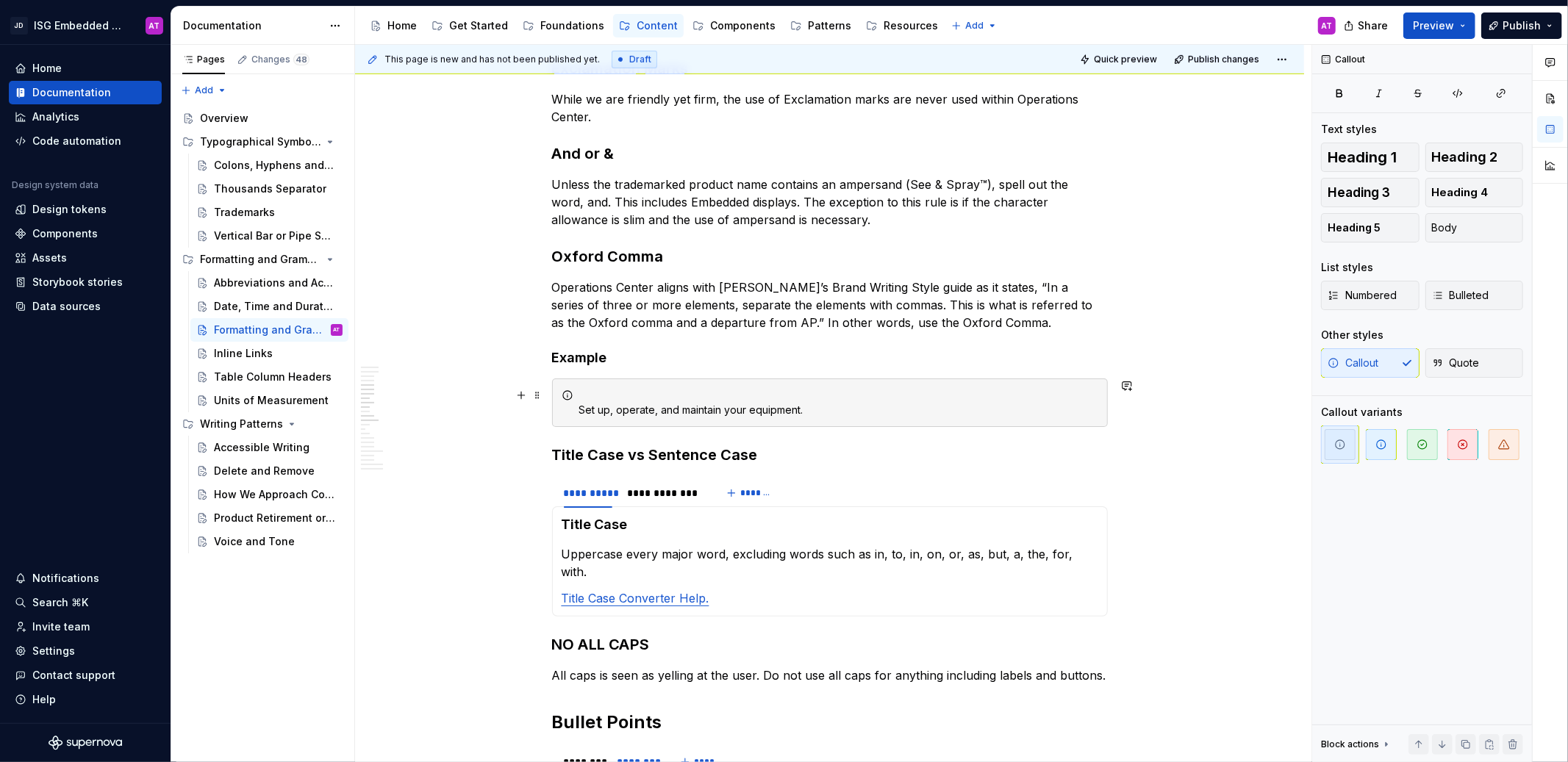
click at [632, 393] on div "Set up, operate, and maintain your equipment." at bounding box center [838, 403] width 519 height 29
click at [597, 393] on div "Example Set up, operate, and maintain your equipment." at bounding box center [838, 403] width 519 height 29
click at [534, 353] on span at bounding box center [538, 358] width 12 height 21
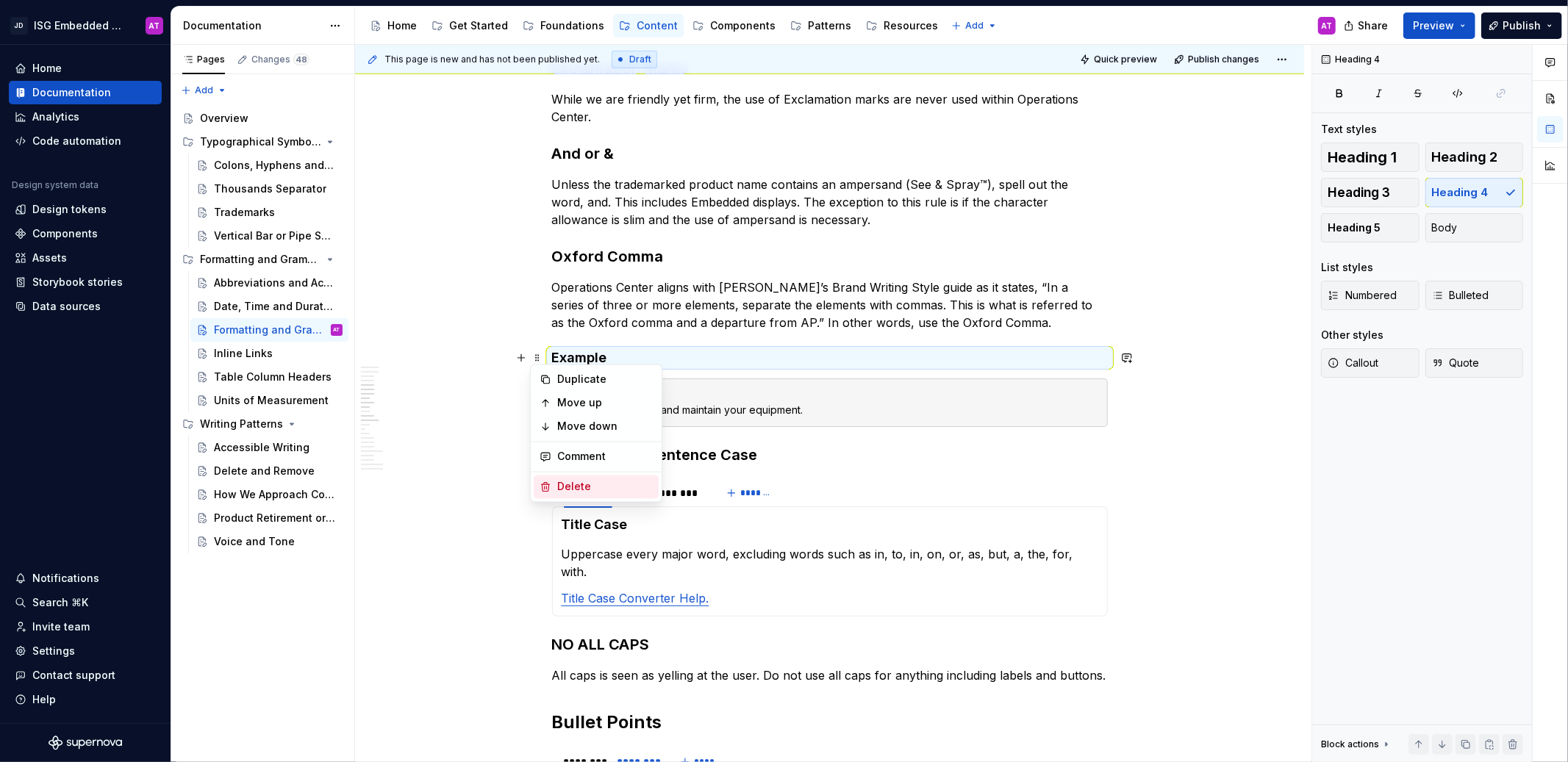
click at [549, 487] on icon at bounding box center [545, 487] width 8 height 9
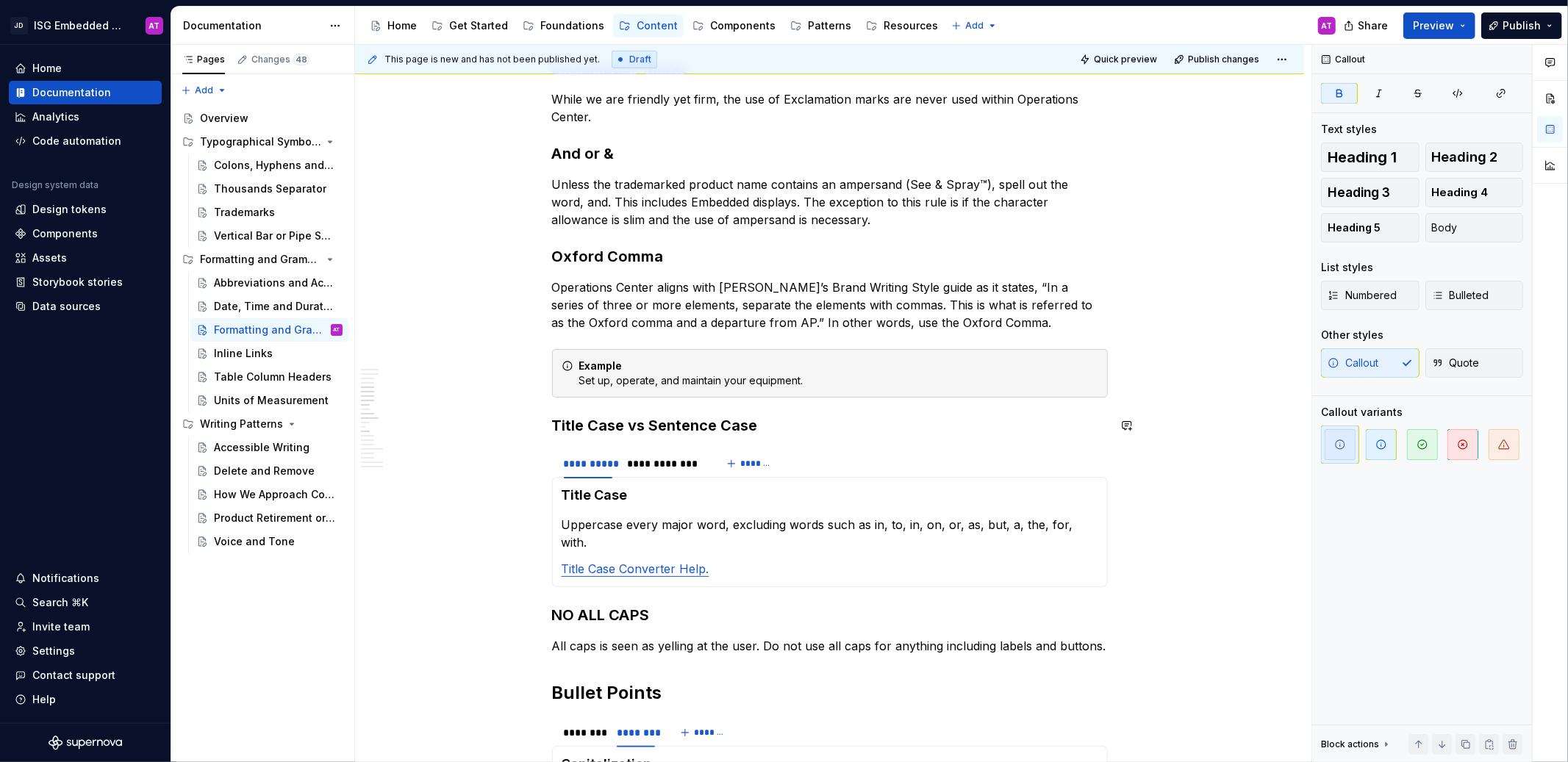
click at [1075, 375] on div "Example Set up, operate, and maintain your equipment." at bounding box center [838, 373] width 519 height 29
click at [1433, 30] on span "Preview" at bounding box center [1433, 25] width 41 height 15
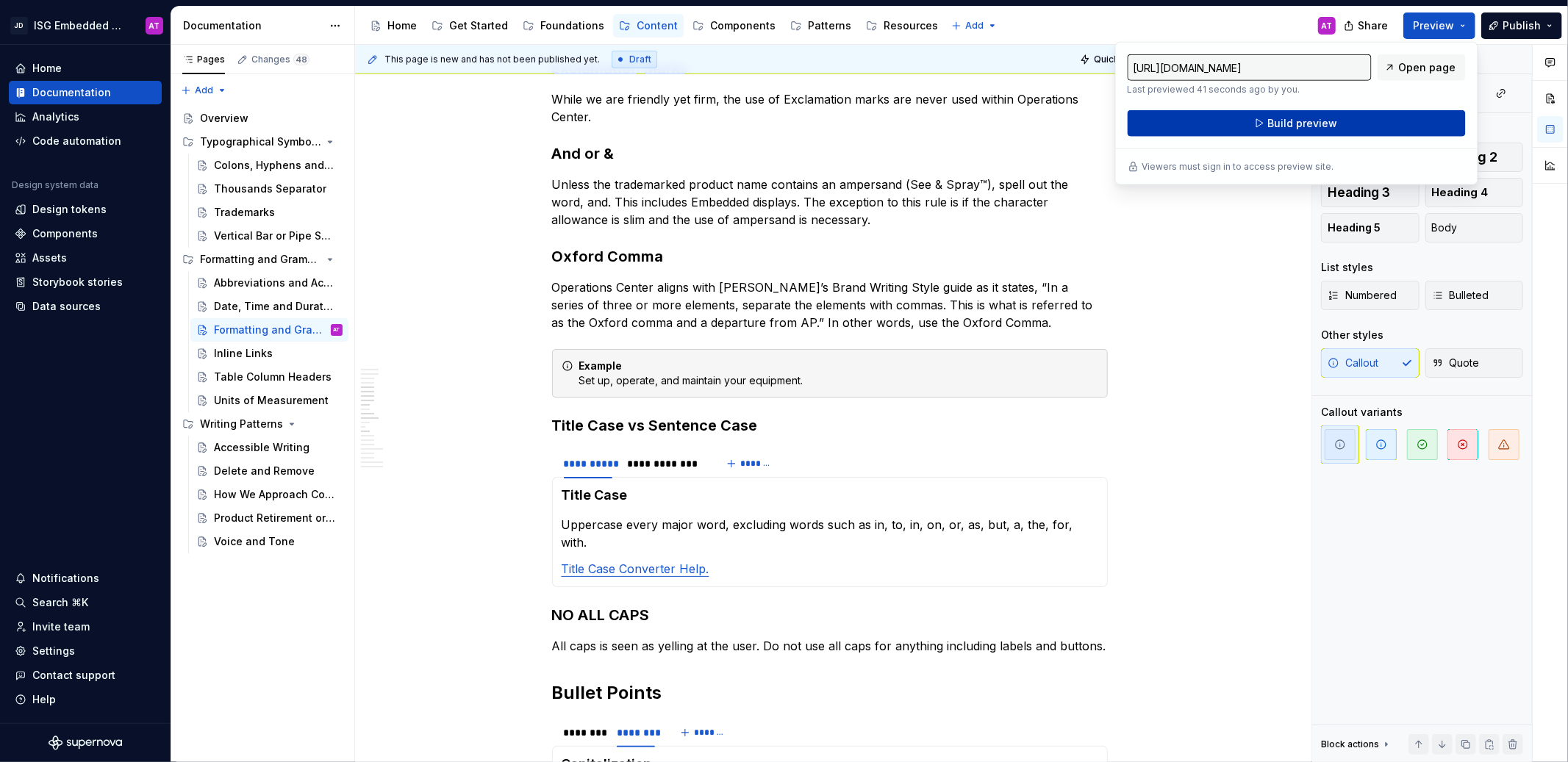
click at [1410, 116] on button "Build preview" at bounding box center [1296, 123] width 338 height 27
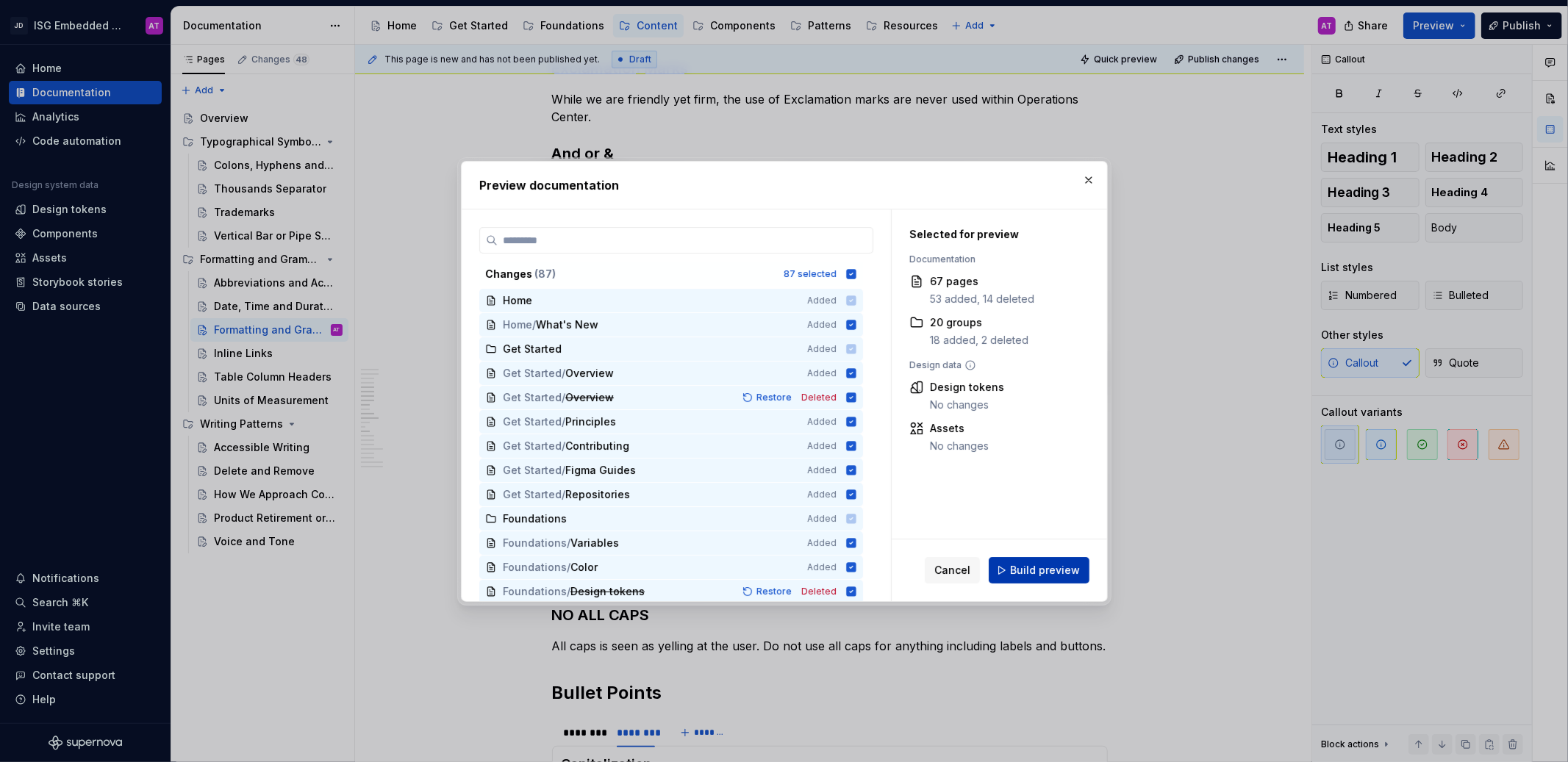
click at [1058, 573] on span "Build preview" at bounding box center [1044, 570] width 69 height 15
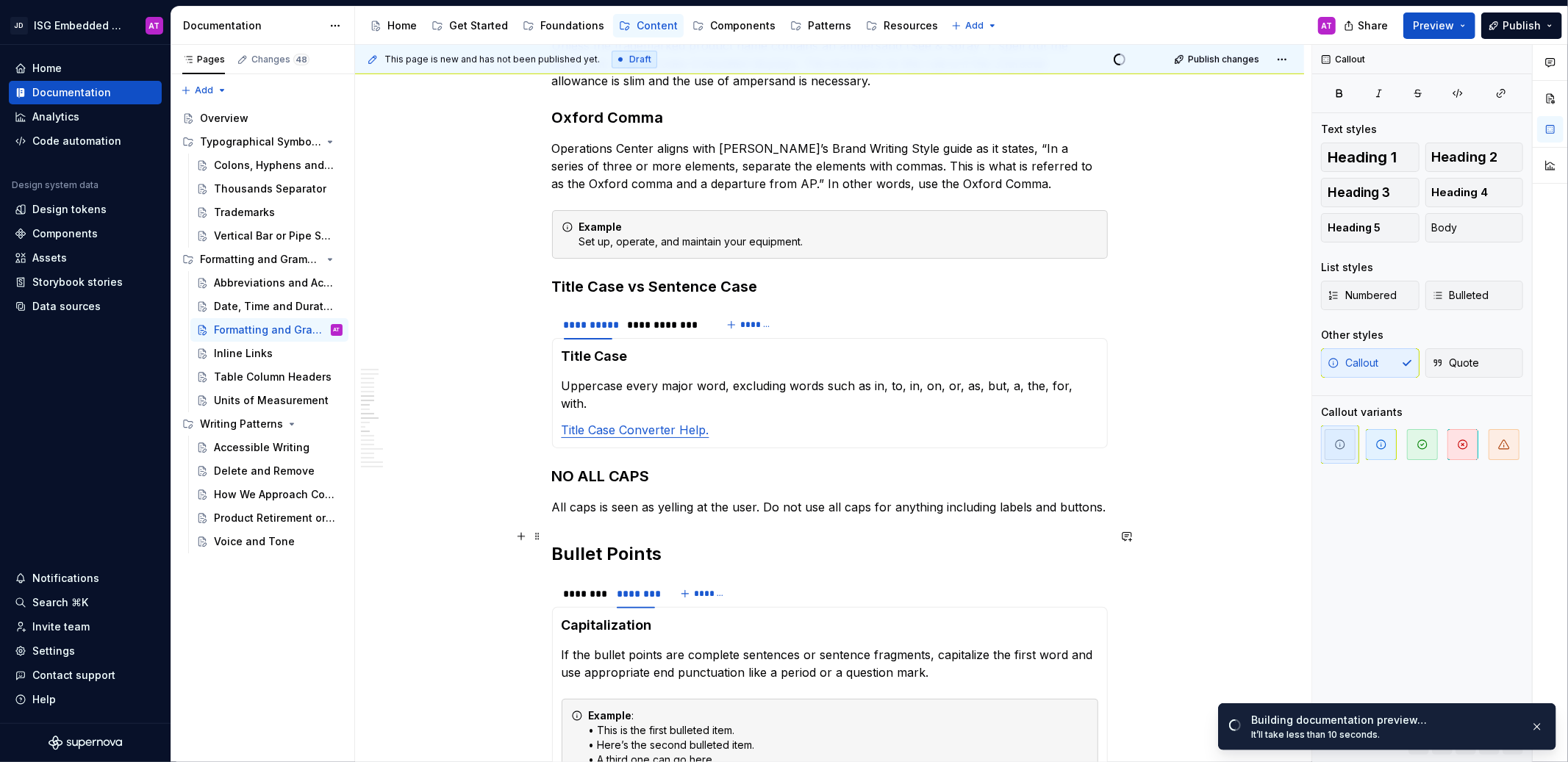
scroll to position [864, 0]
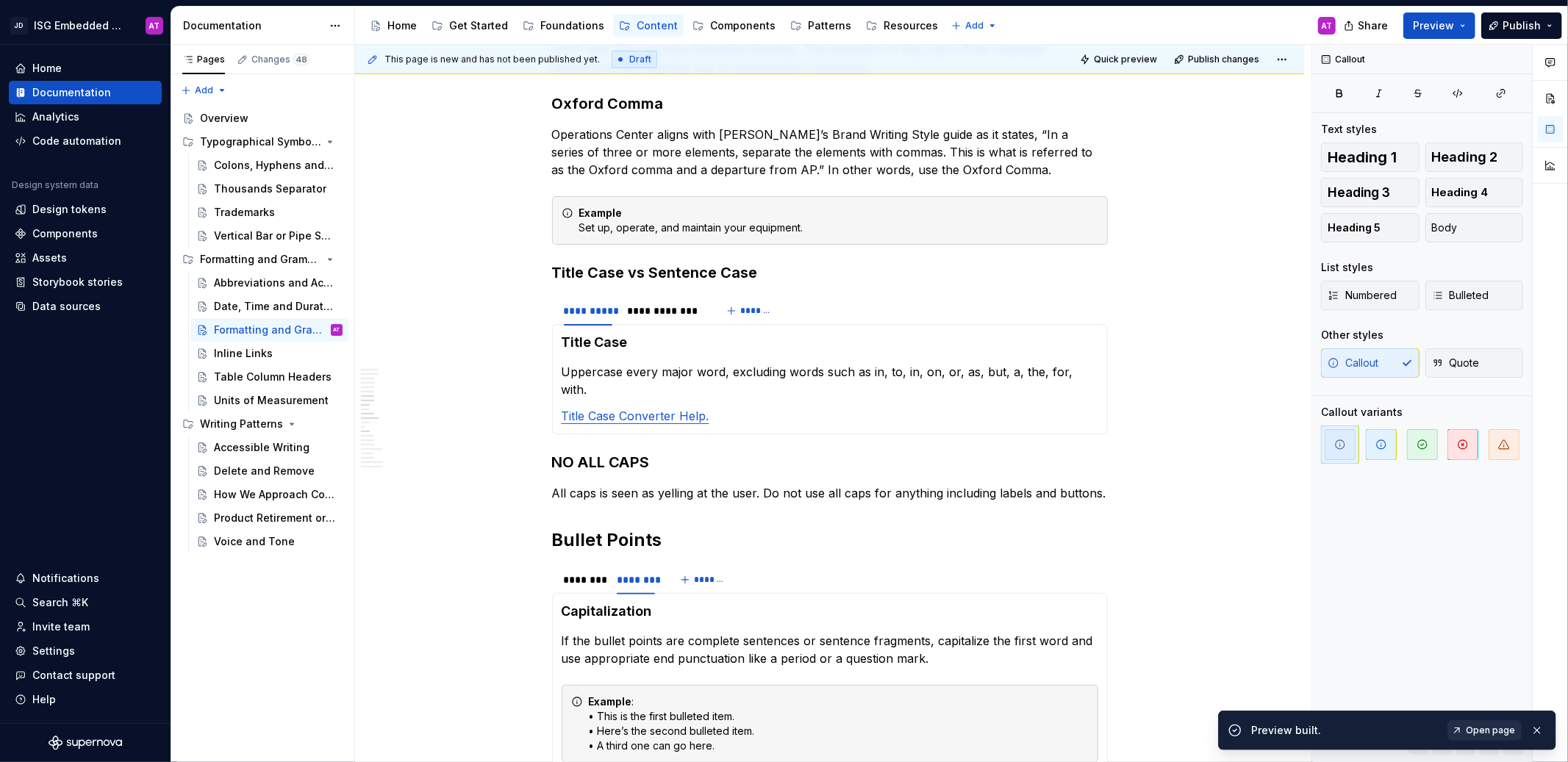
click at [1493, 733] on span "Open page" at bounding box center [1490, 731] width 49 height 12
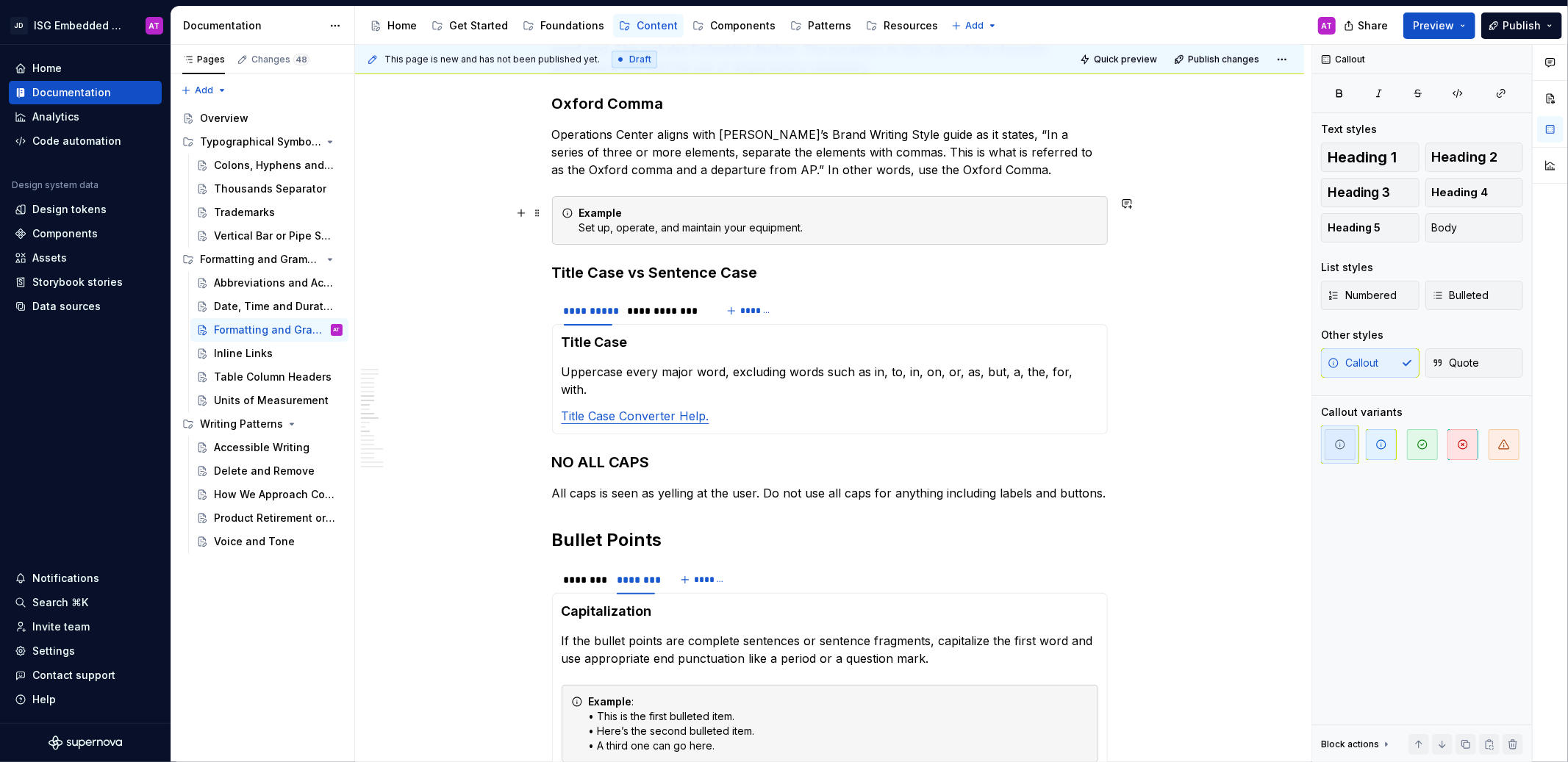
click at [582, 223] on div "Example Set up, operate, and maintain your equipment." at bounding box center [838, 220] width 519 height 29
click at [580, 226] on div "Example Set up, operate, and maintain your equipment." at bounding box center [838, 220] width 519 height 29
click at [847, 231] on div "Example “Set up, operate, and maintain your equipment." at bounding box center [838, 220] width 519 height 29
click at [1226, 292] on div "This page is new and has not been published yet. Draft Quick preview Publish ch…" at bounding box center [833, 404] width 957 height 718
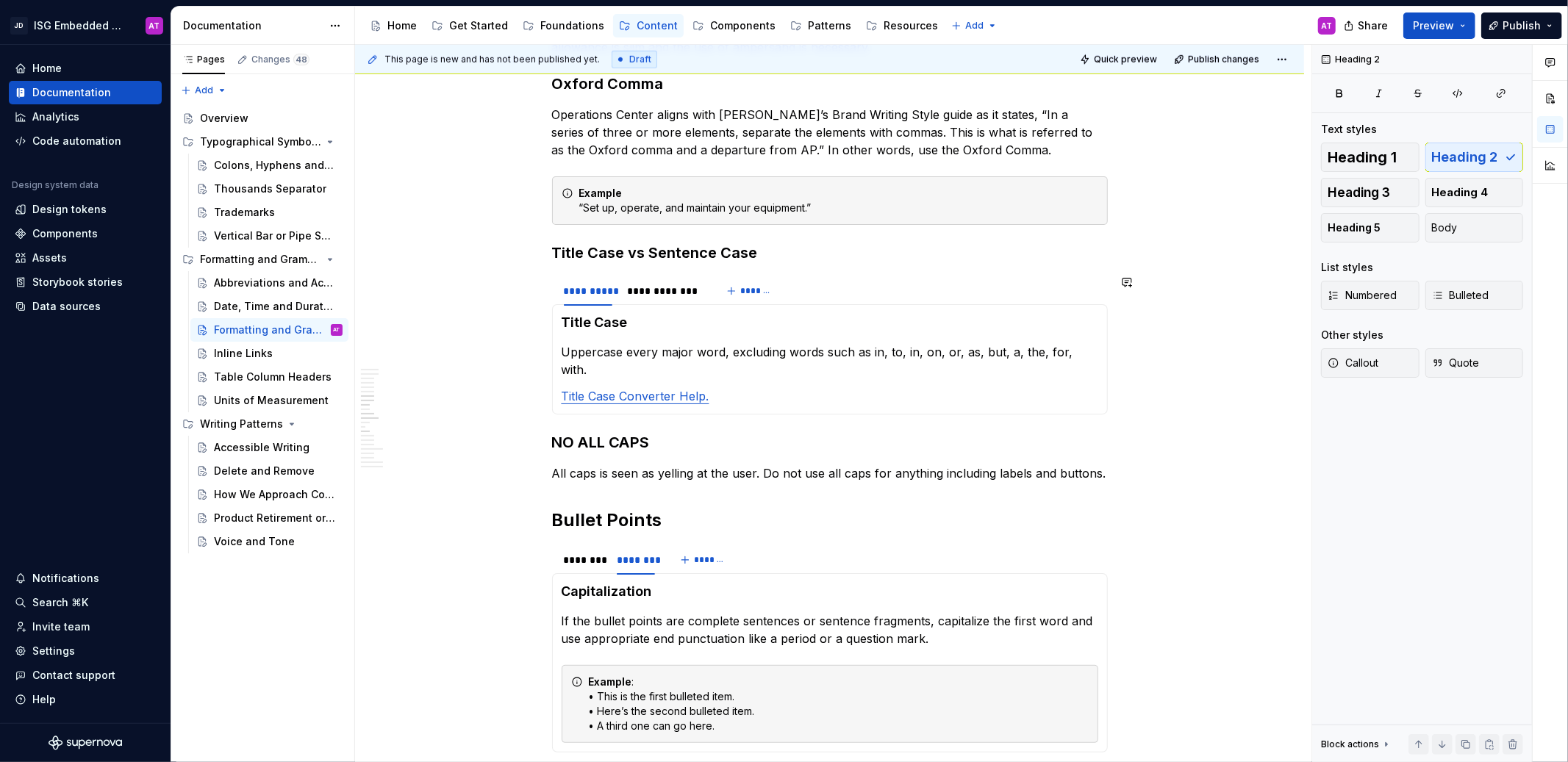
scroll to position [891, 0]
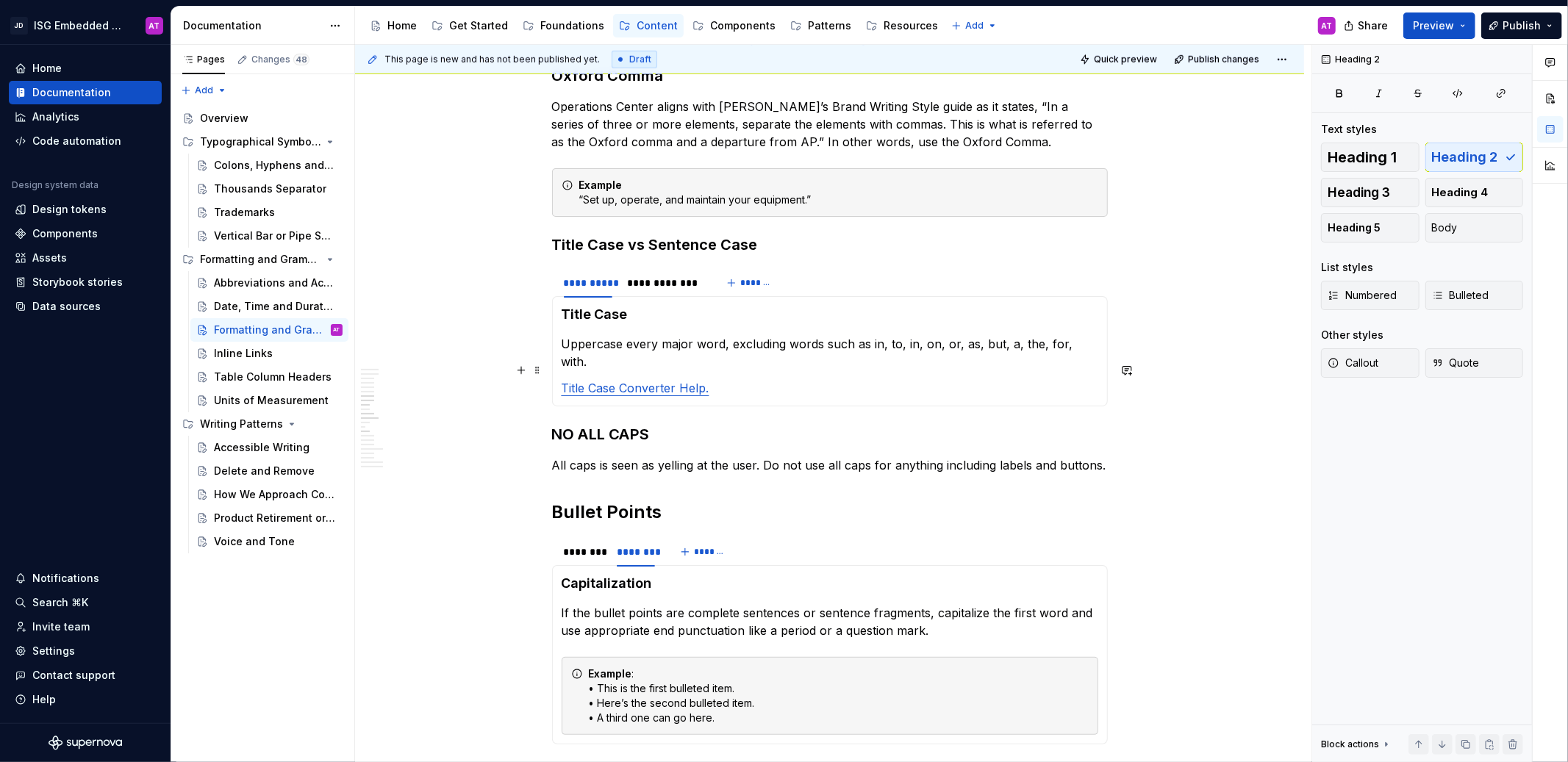
click at [563, 381] on link "Title Case Converter Help." at bounding box center [635, 387] width 147 height 15
click at [1371, 372] on button "Callout" at bounding box center [1370, 363] width 99 height 29
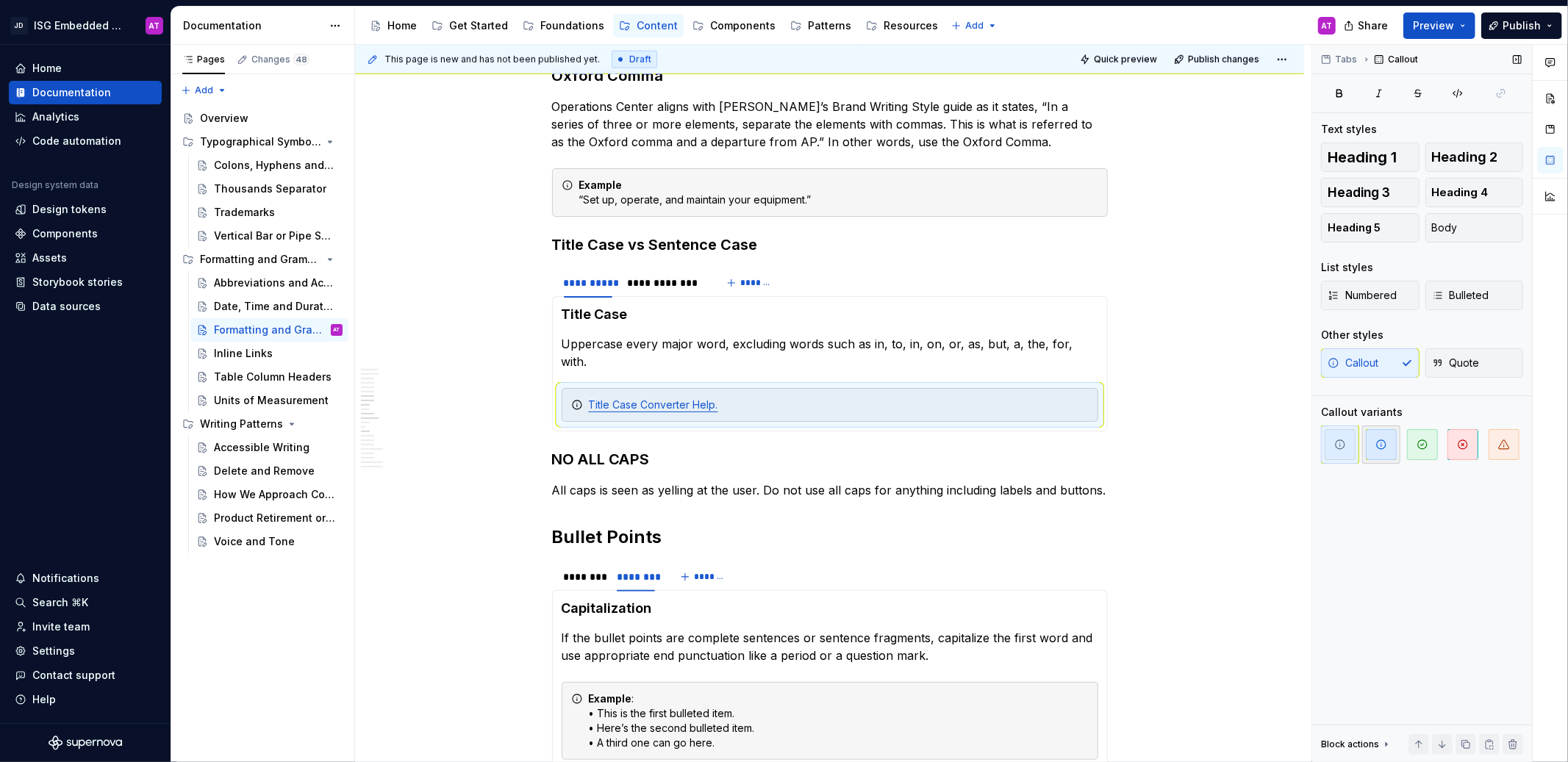
click at [1383, 445] on icon "button" at bounding box center [1381, 445] width 12 height 12
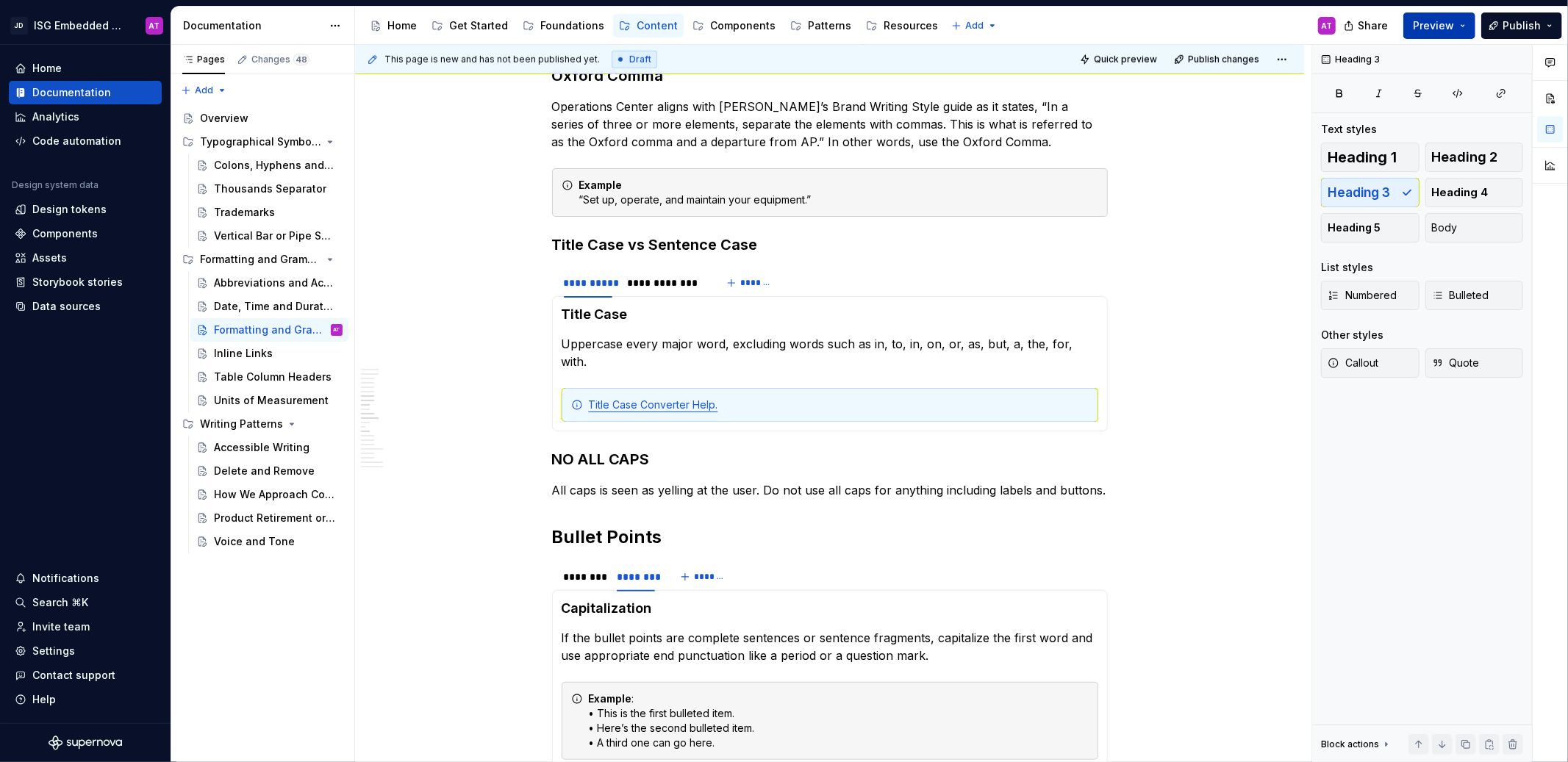
click at [1442, 33] on button "Preview" at bounding box center [1439, 26] width 72 height 27
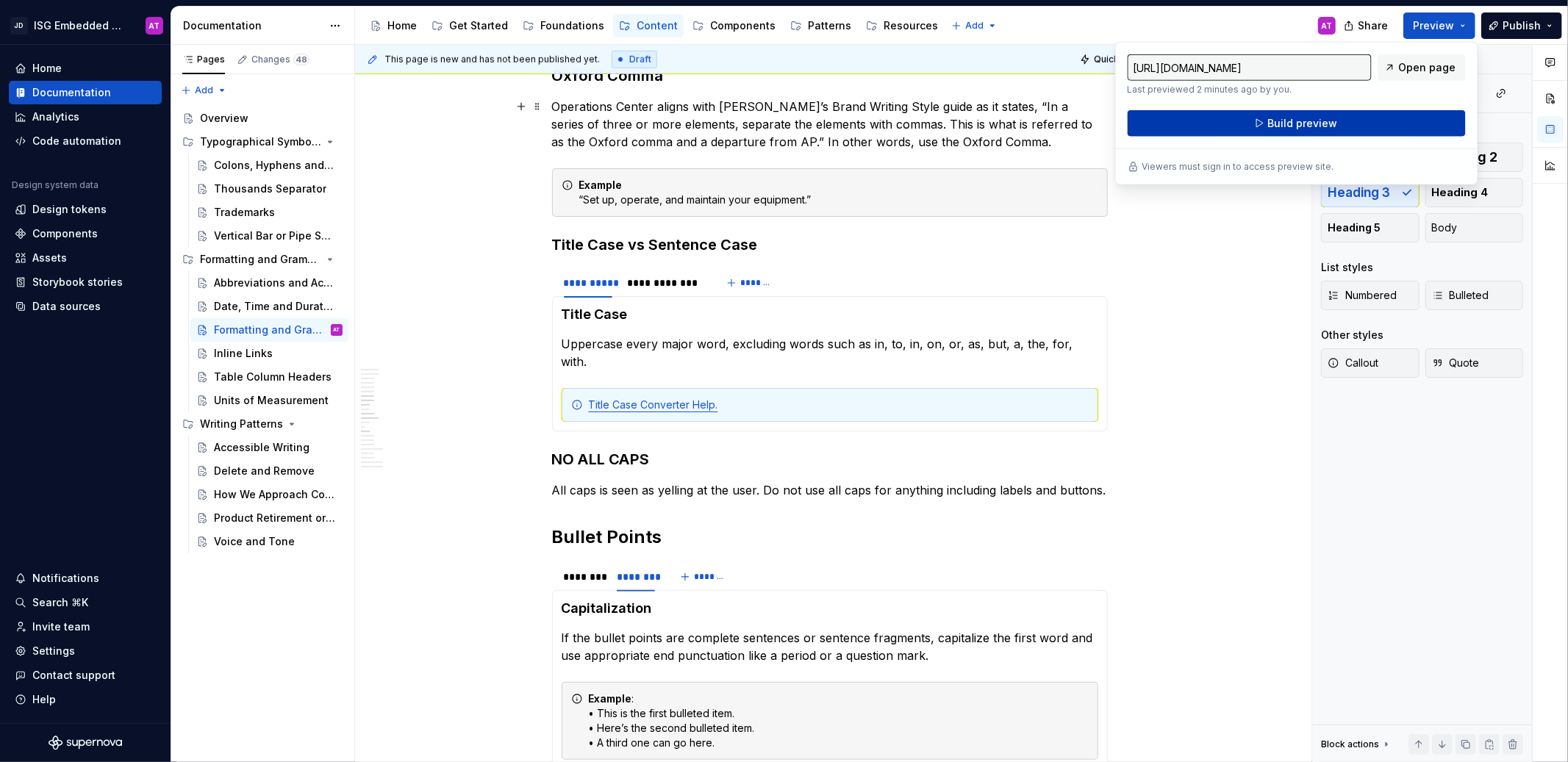
click at [1235, 126] on button "Build preview" at bounding box center [1296, 123] width 338 height 27
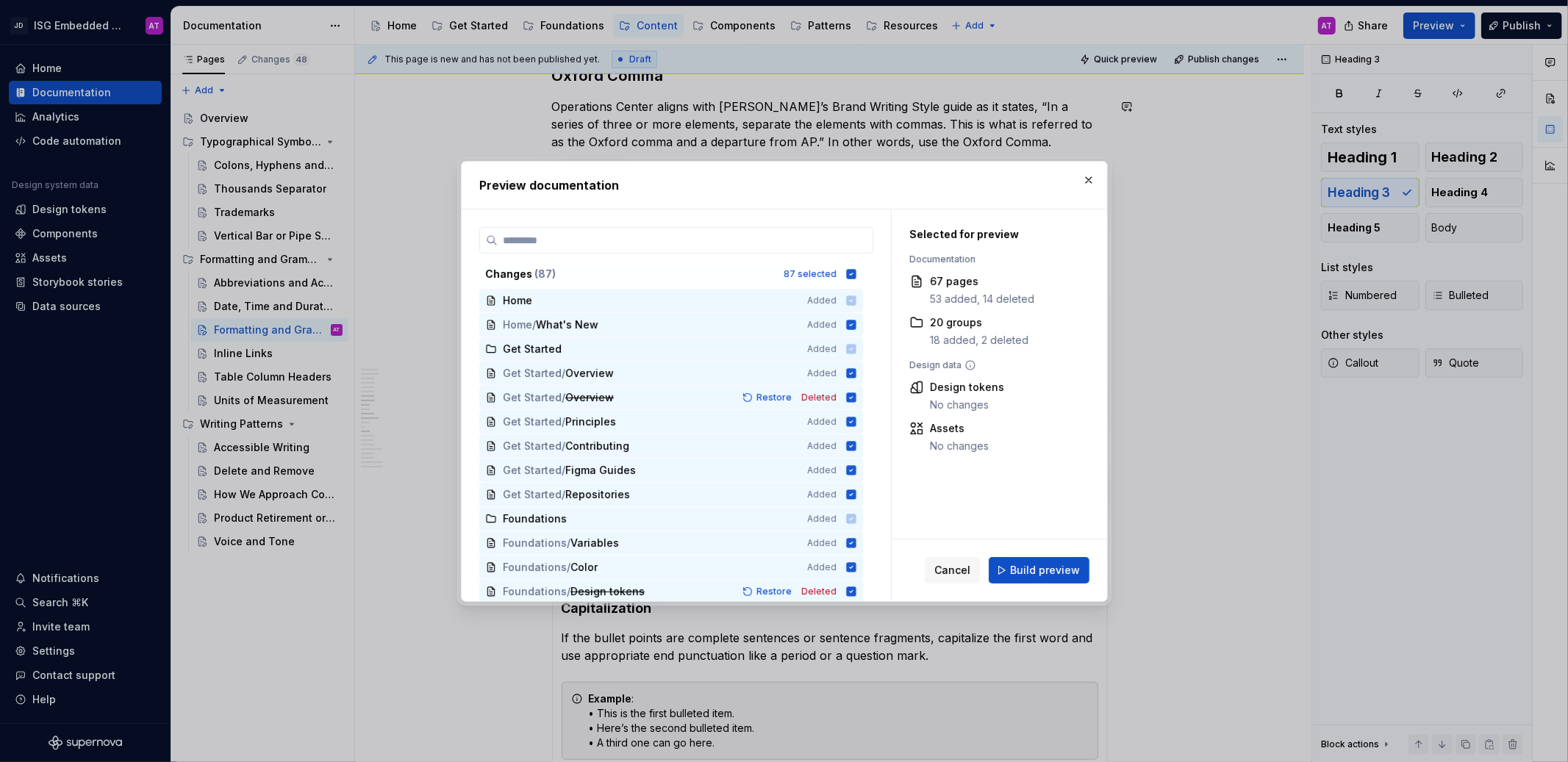
click at [1059, 569] on span "Build preview" at bounding box center [1044, 570] width 69 height 15
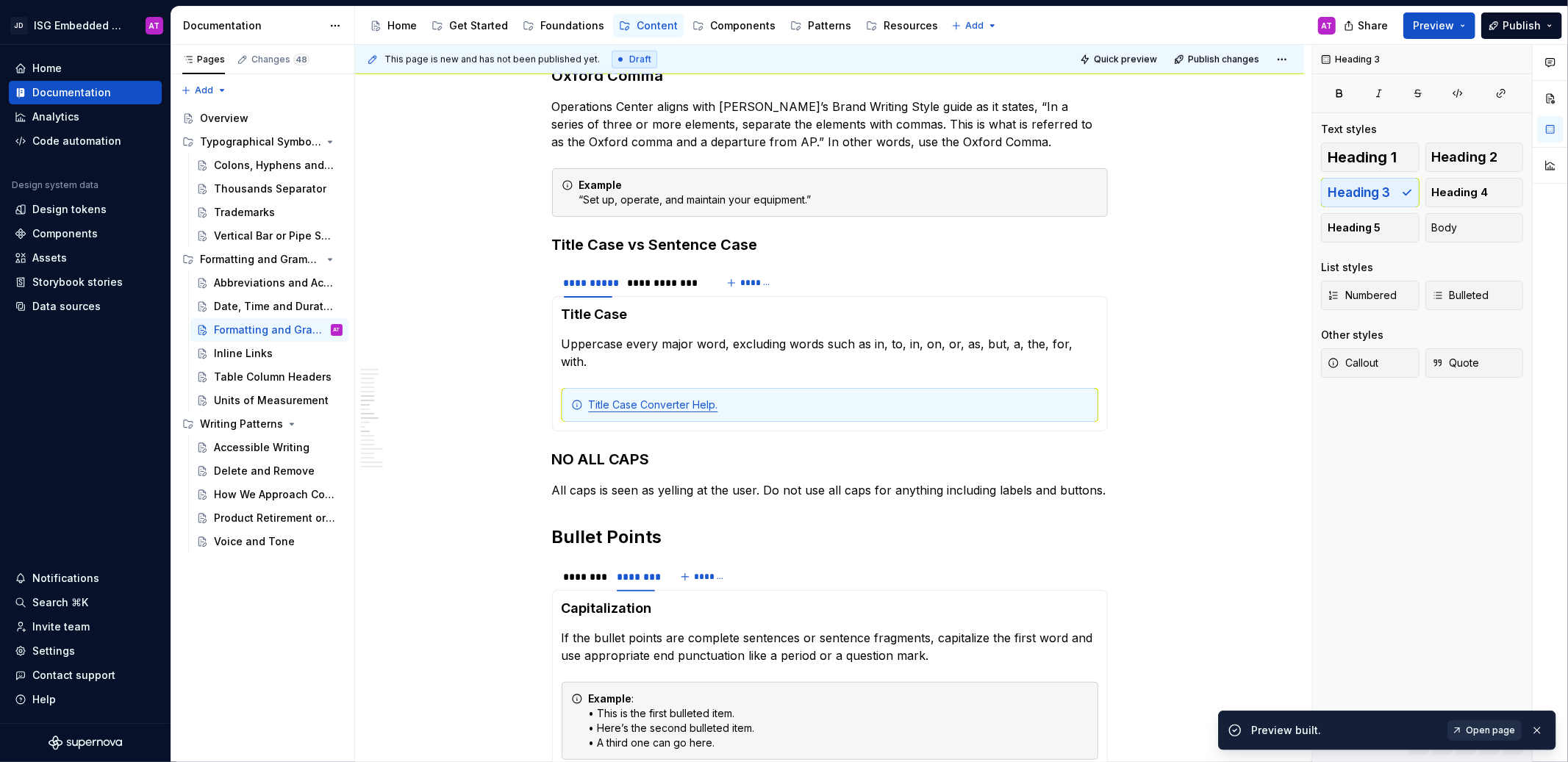
click at [1488, 735] on span "Open page" at bounding box center [1490, 731] width 49 height 12
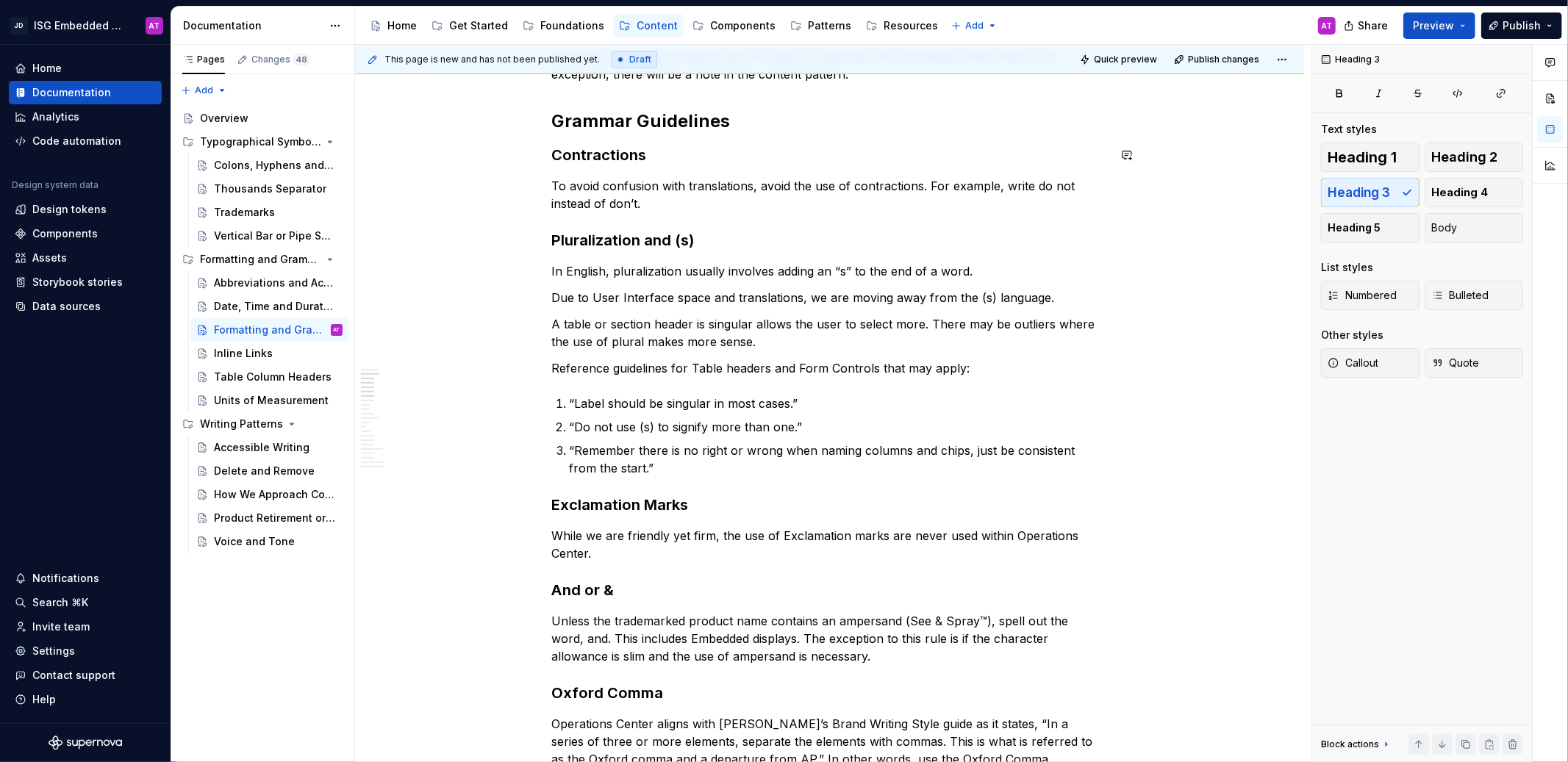
scroll to position [279, 0]
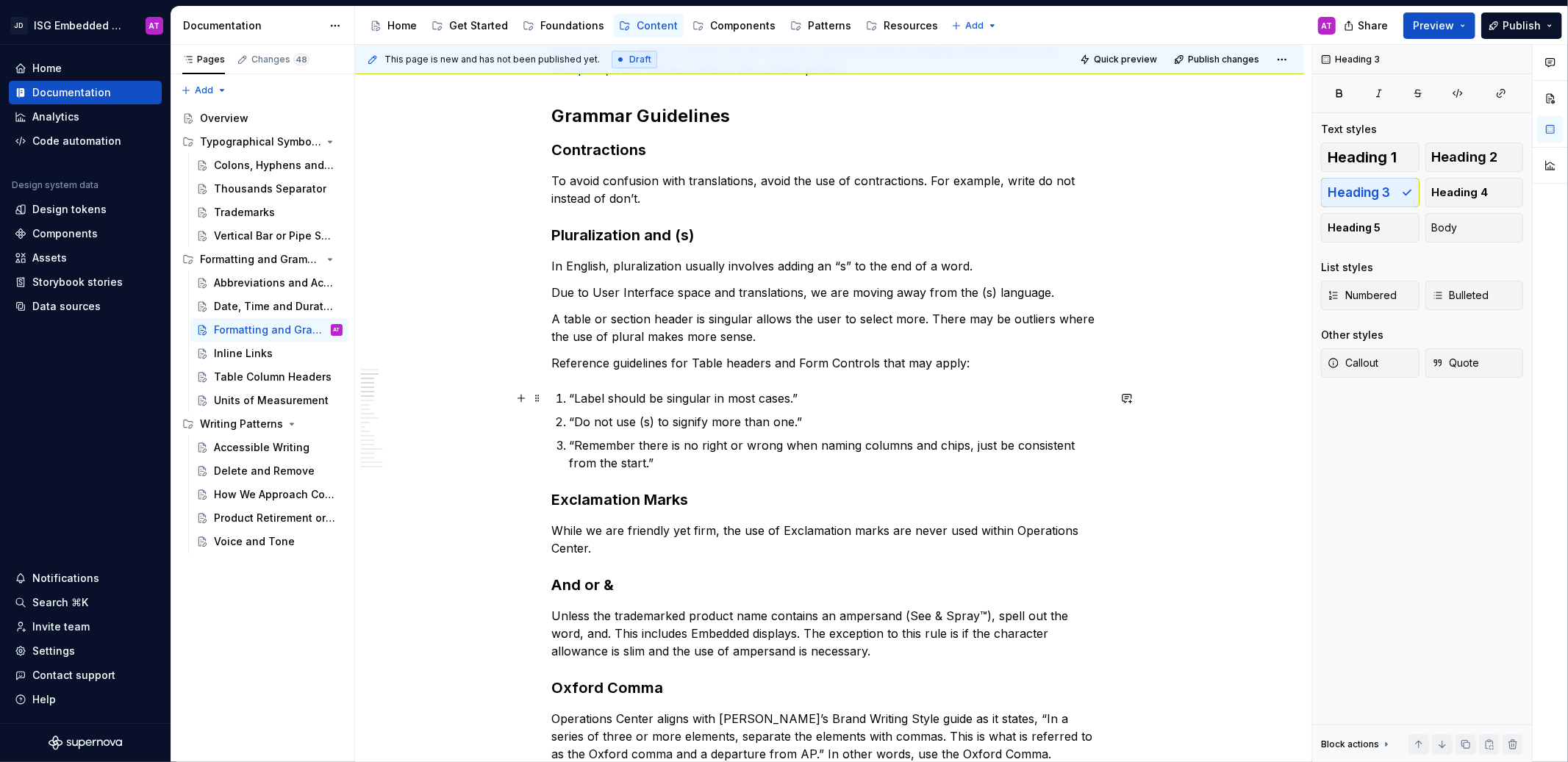
click at [637, 393] on p "“Label should be singular in most cases.”" at bounding box center [839, 398] width 538 height 18
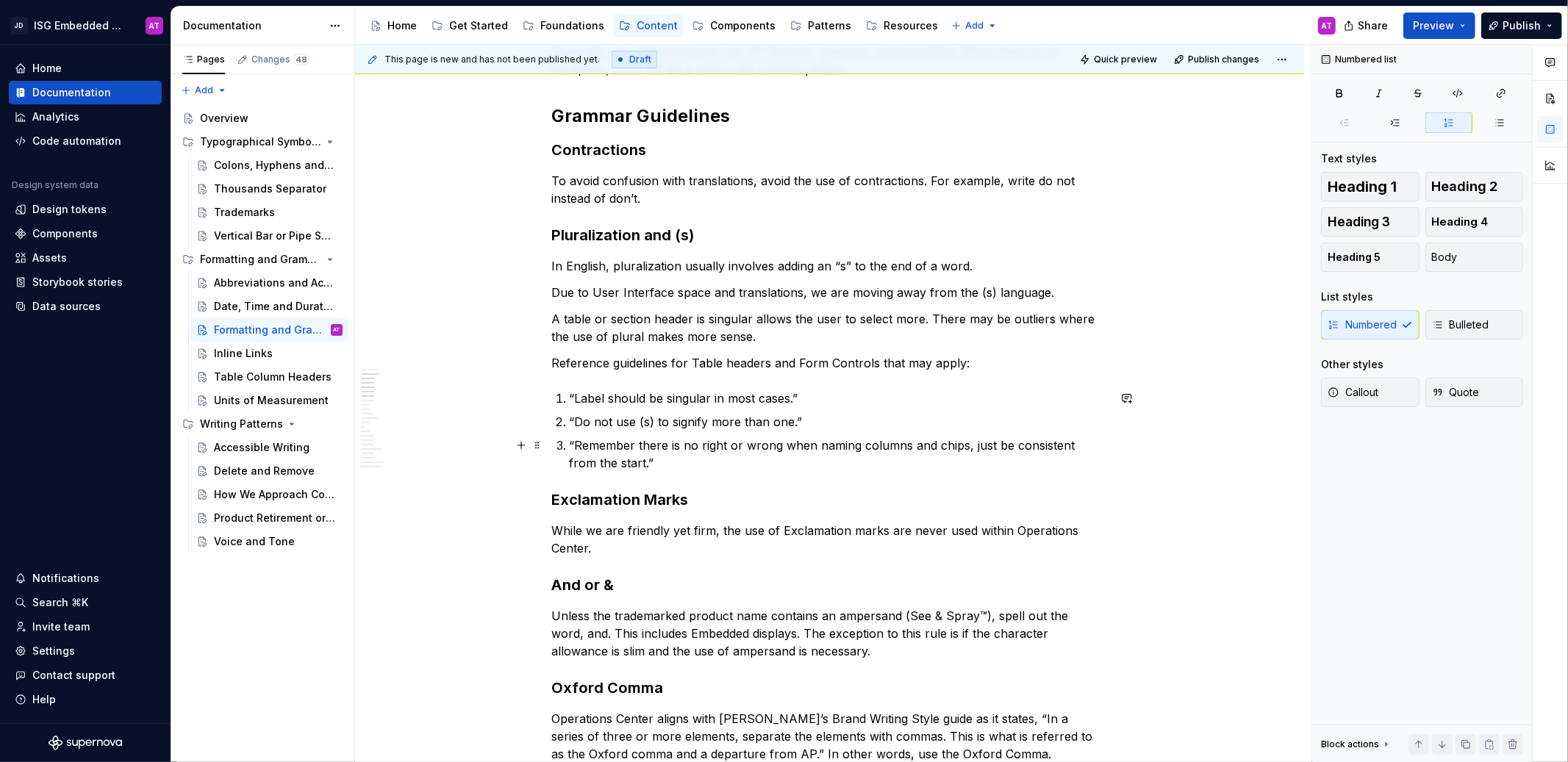
click at [762, 436] on p "“Remember there is no right or wrong when naming columns and chips, just be con…" at bounding box center [839, 453] width 538 height 35
click at [723, 459] on p "“Remember there is no right or wrong when naming columns and chips, just be con…" at bounding box center [839, 453] width 538 height 35
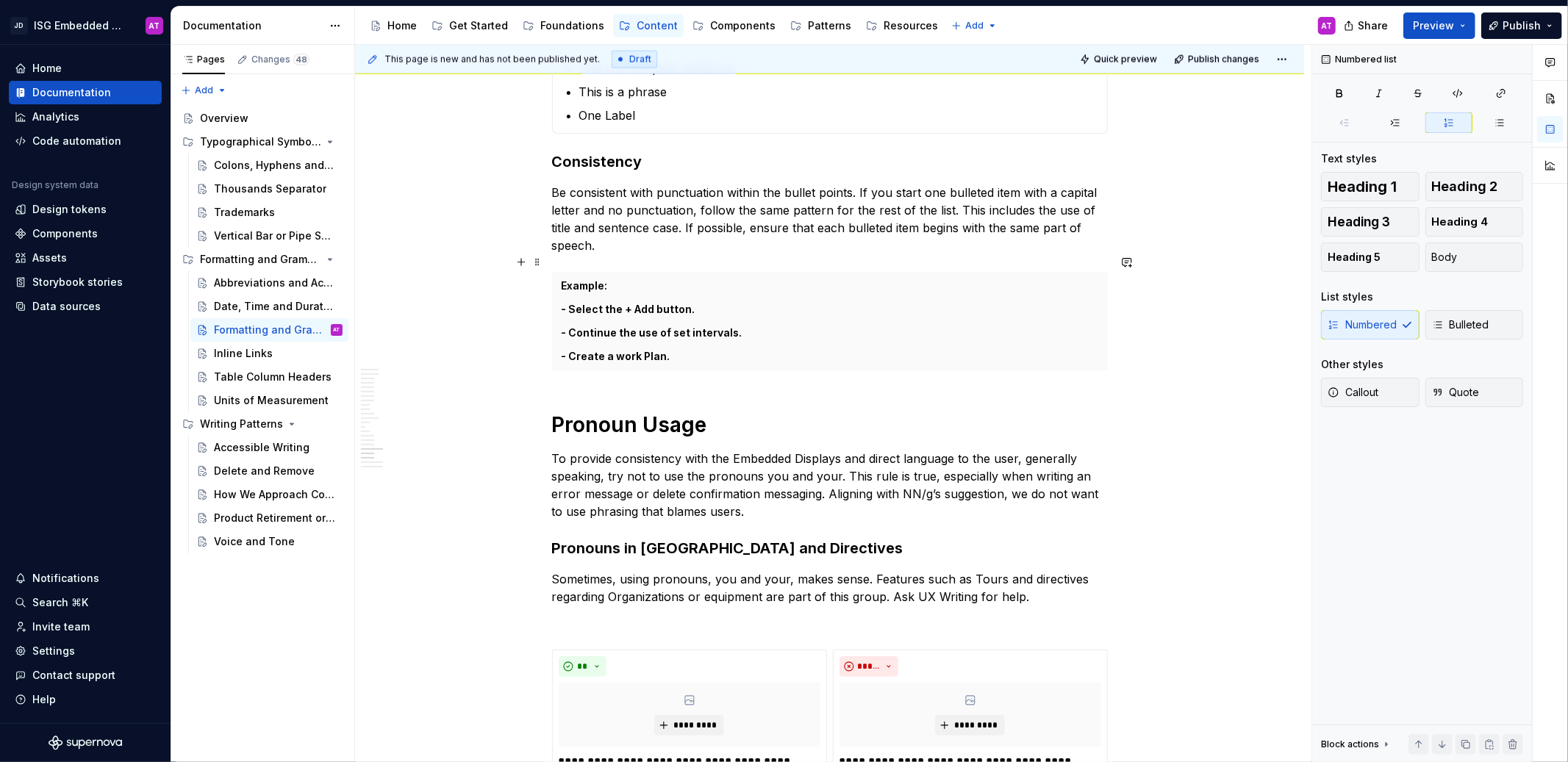
scroll to position [2238, 0]
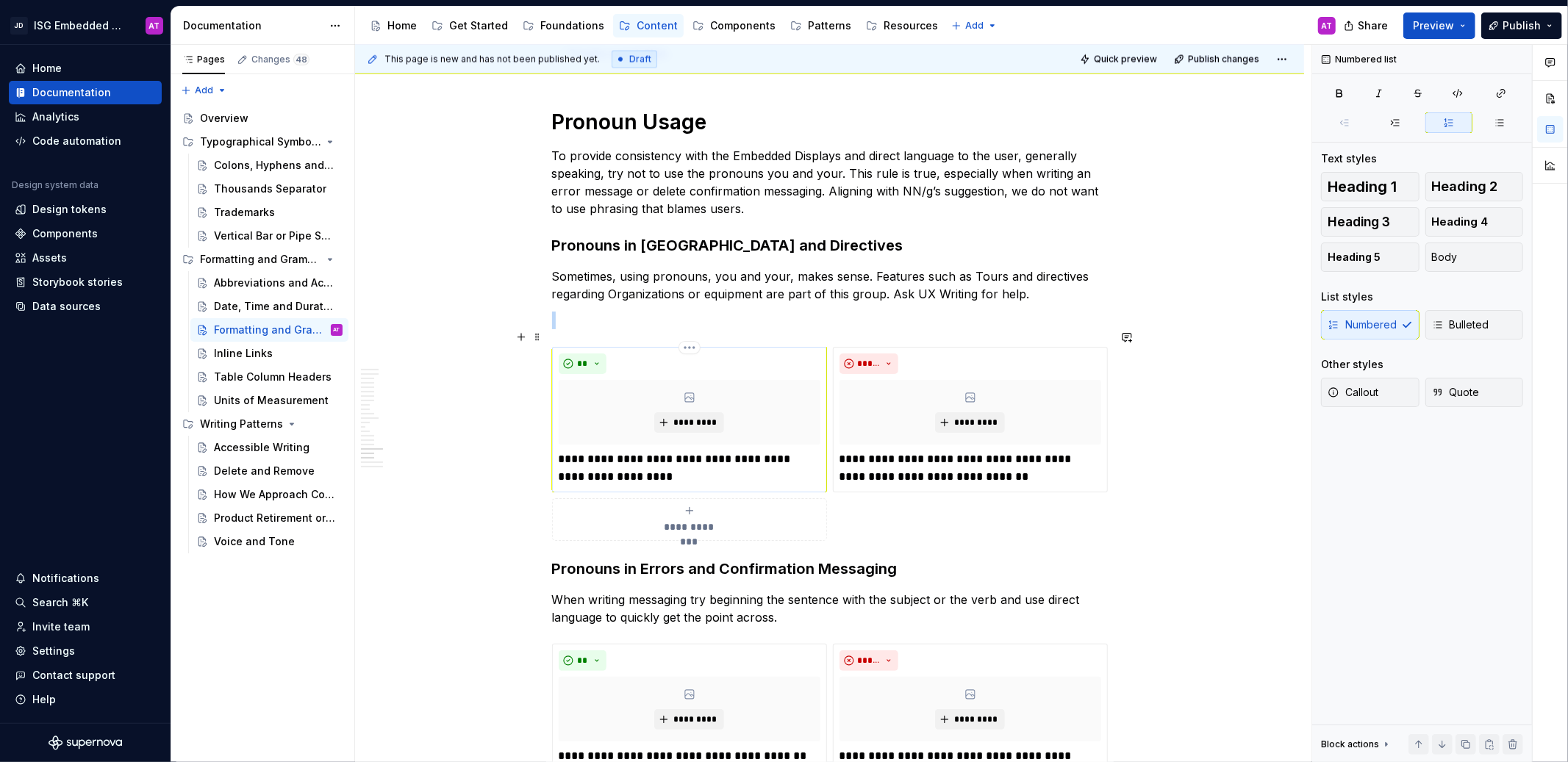
click at [658, 353] on div "**" at bounding box center [689, 363] width 261 height 21
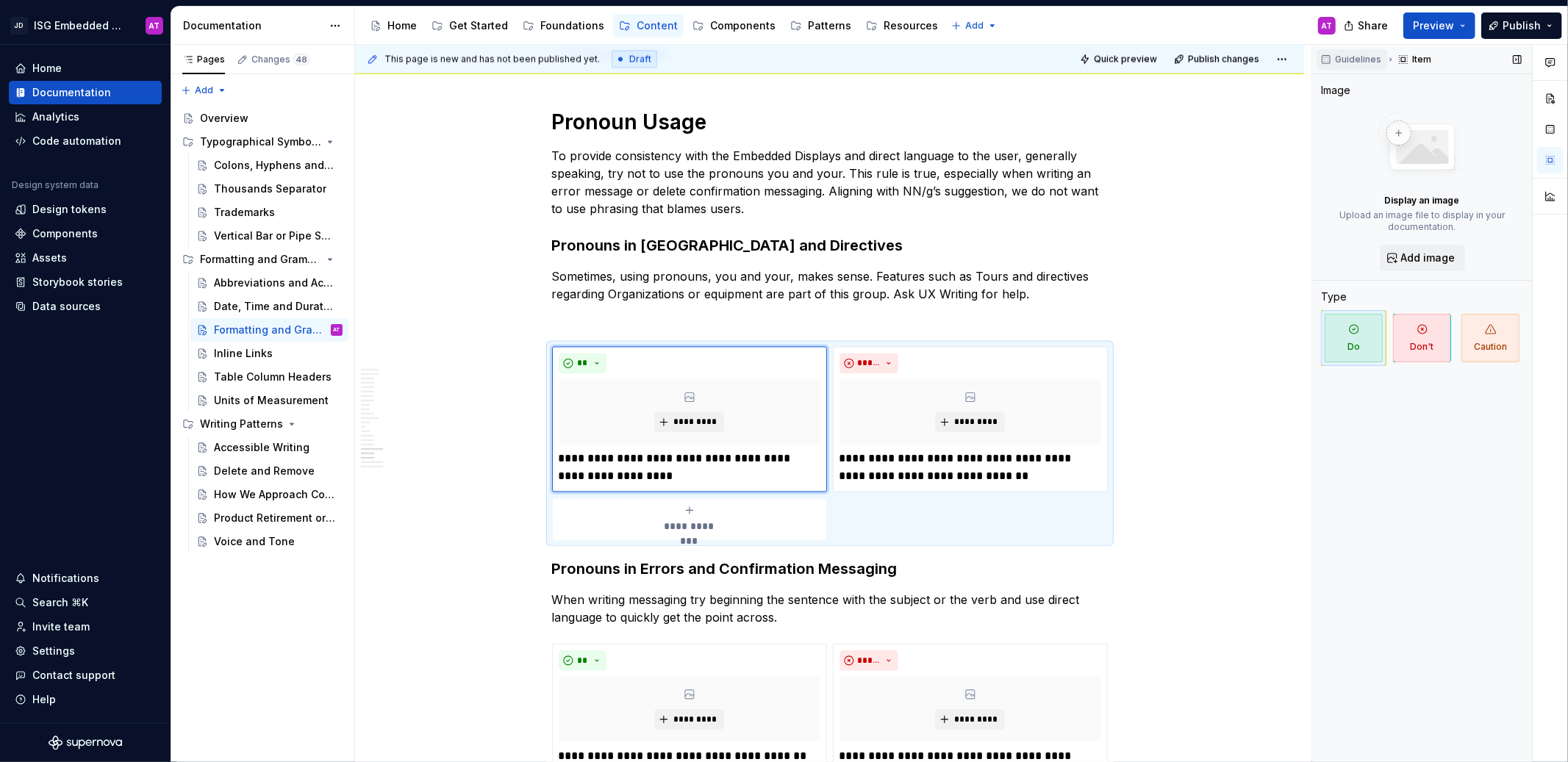
click at [1373, 64] on span "Guidelines" at bounding box center [1358, 60] width 46 height 12
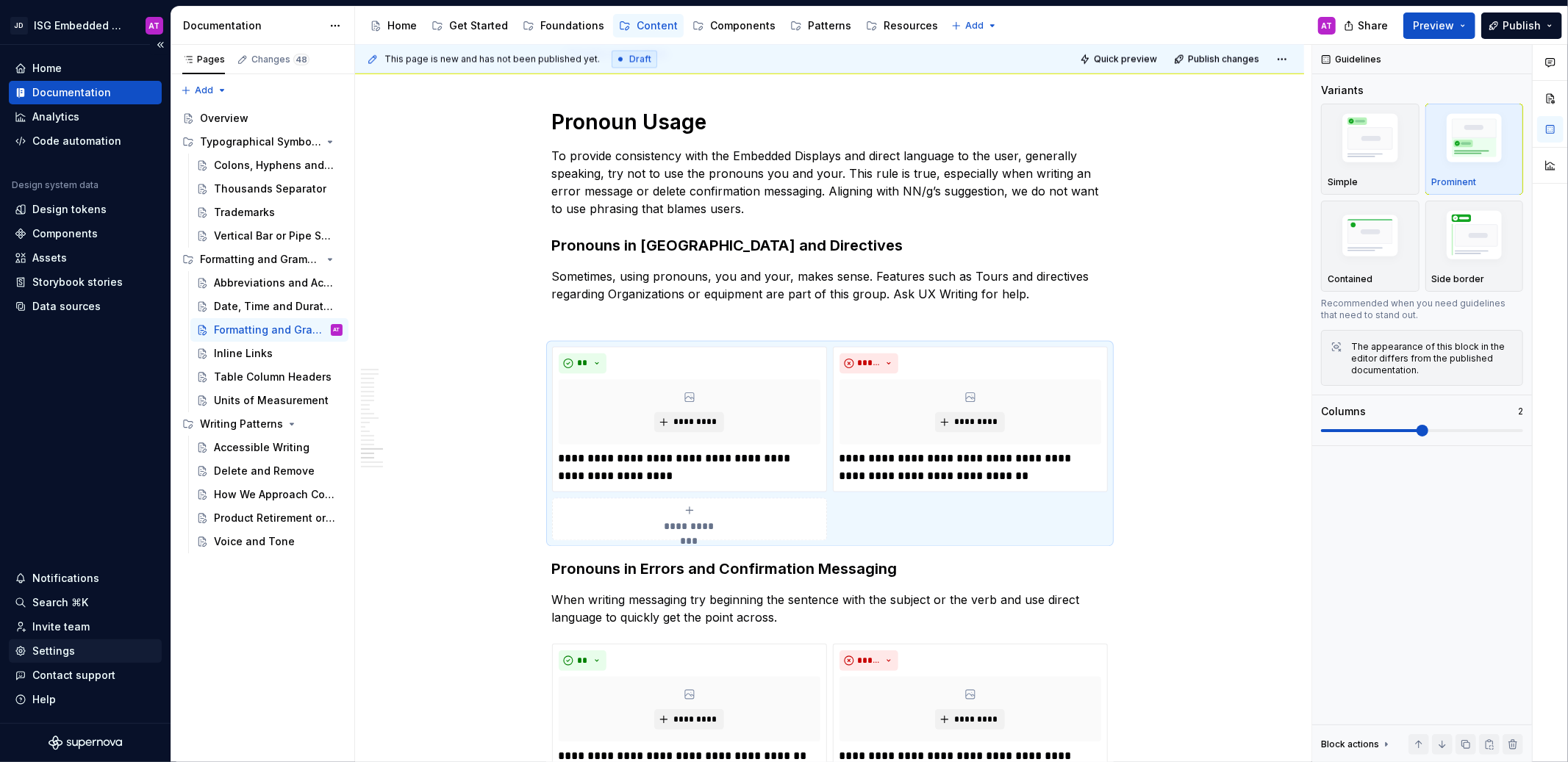
click at [54, 649] on div "Settings" at bounding box center [54, 651] width 43 height 15
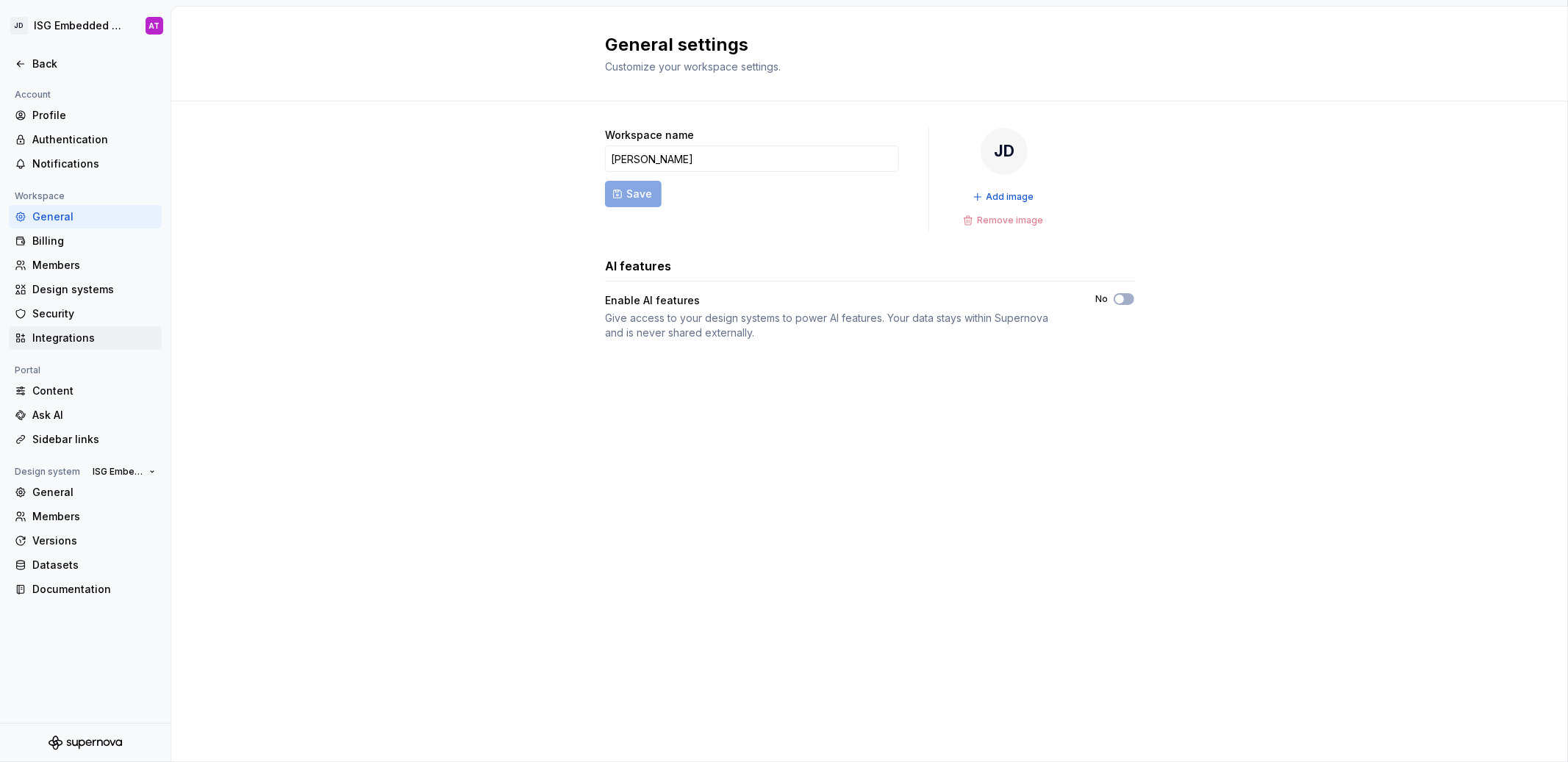
click at [96, 335] on div "Integrations" at bounding box center [94, 338] width 123 height 15
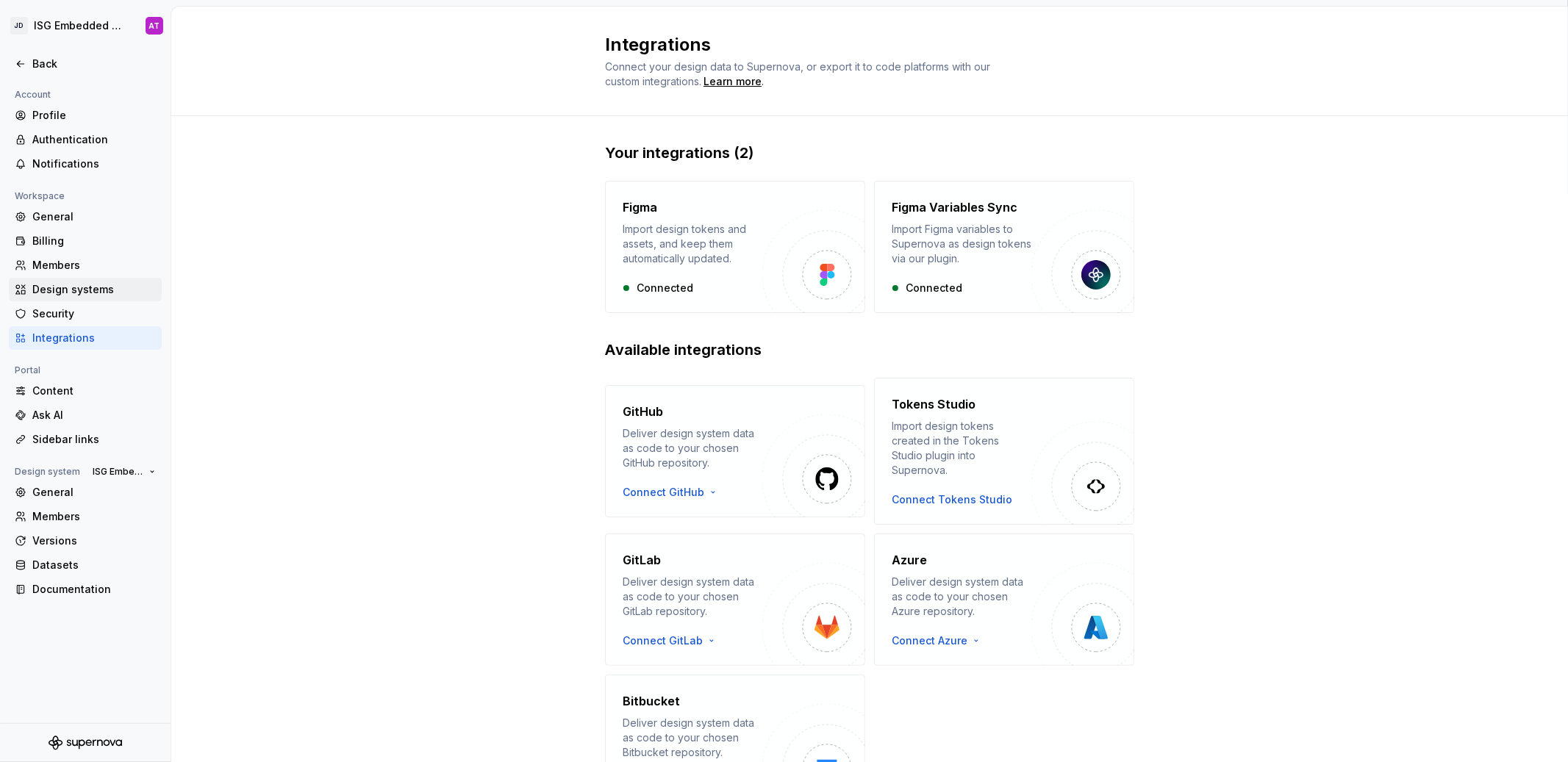
click at [120, 294] on div "Design systems" at bounding box center [94, 289] width 123 height 15
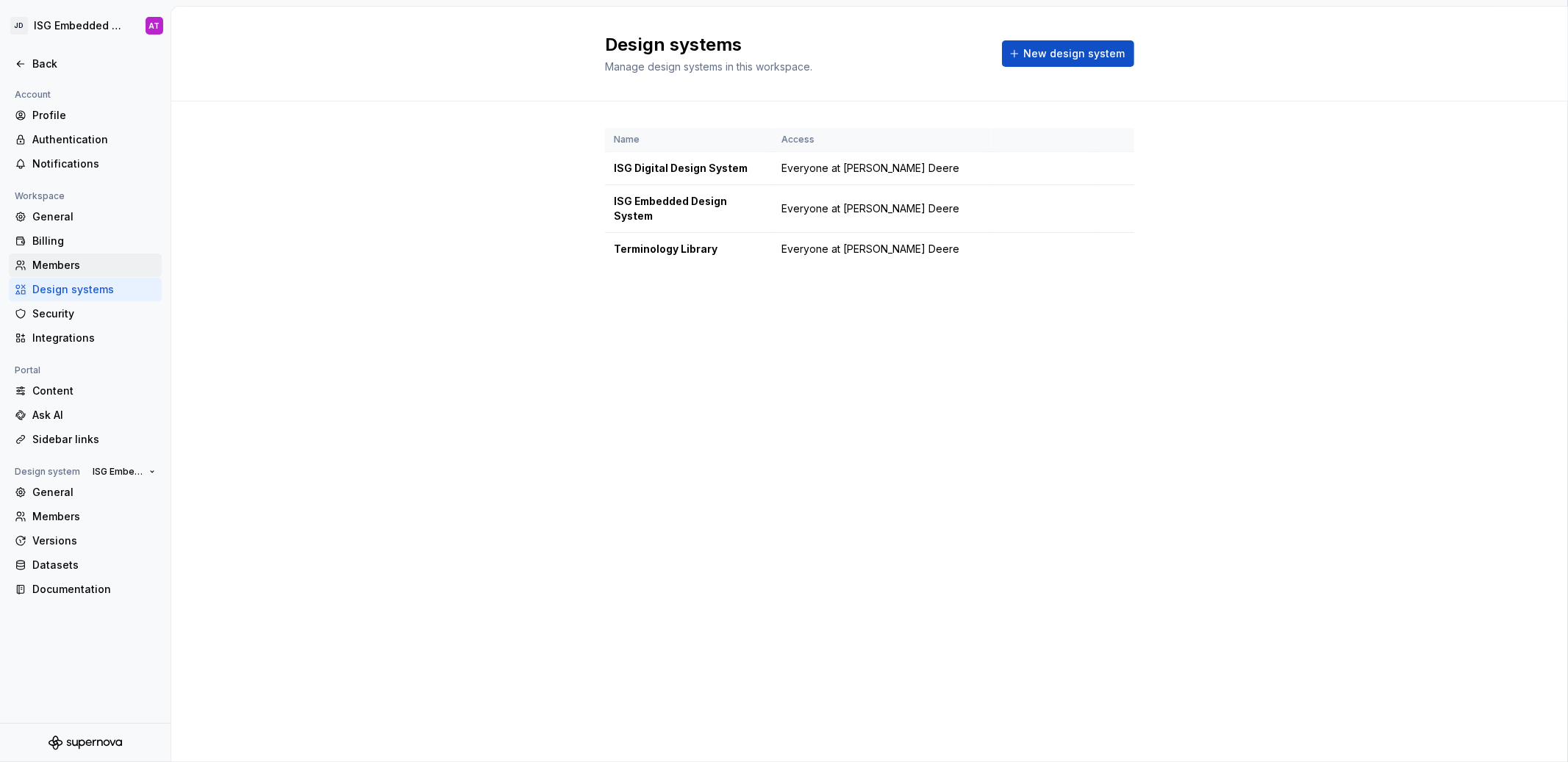
click at [116, 267] on div "Members" at bounding box center [94, 265] width 123 height 15
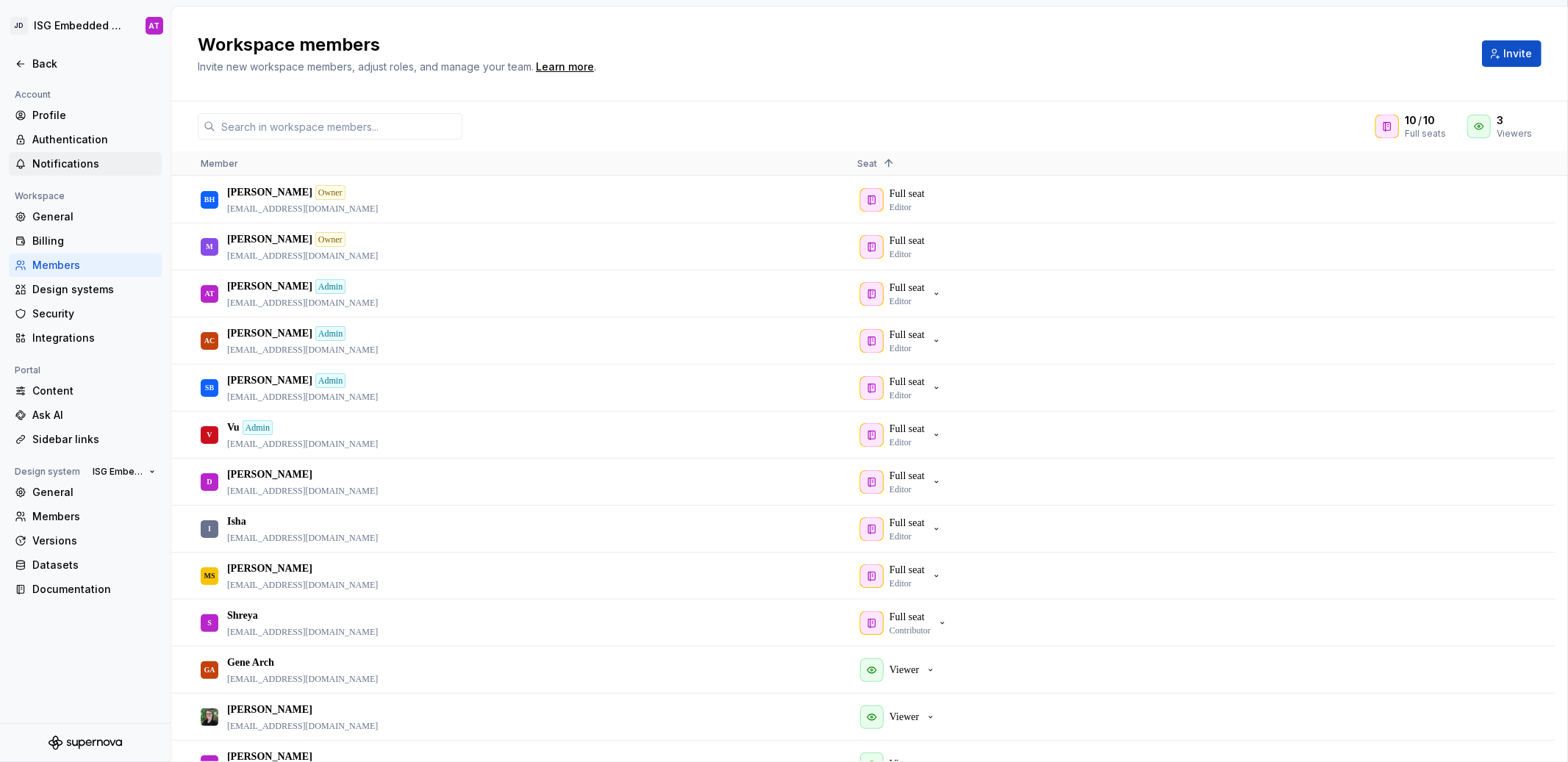
click at [116, 164] on div "Notifications" at bounding box center [94, 164] width 123 height 15
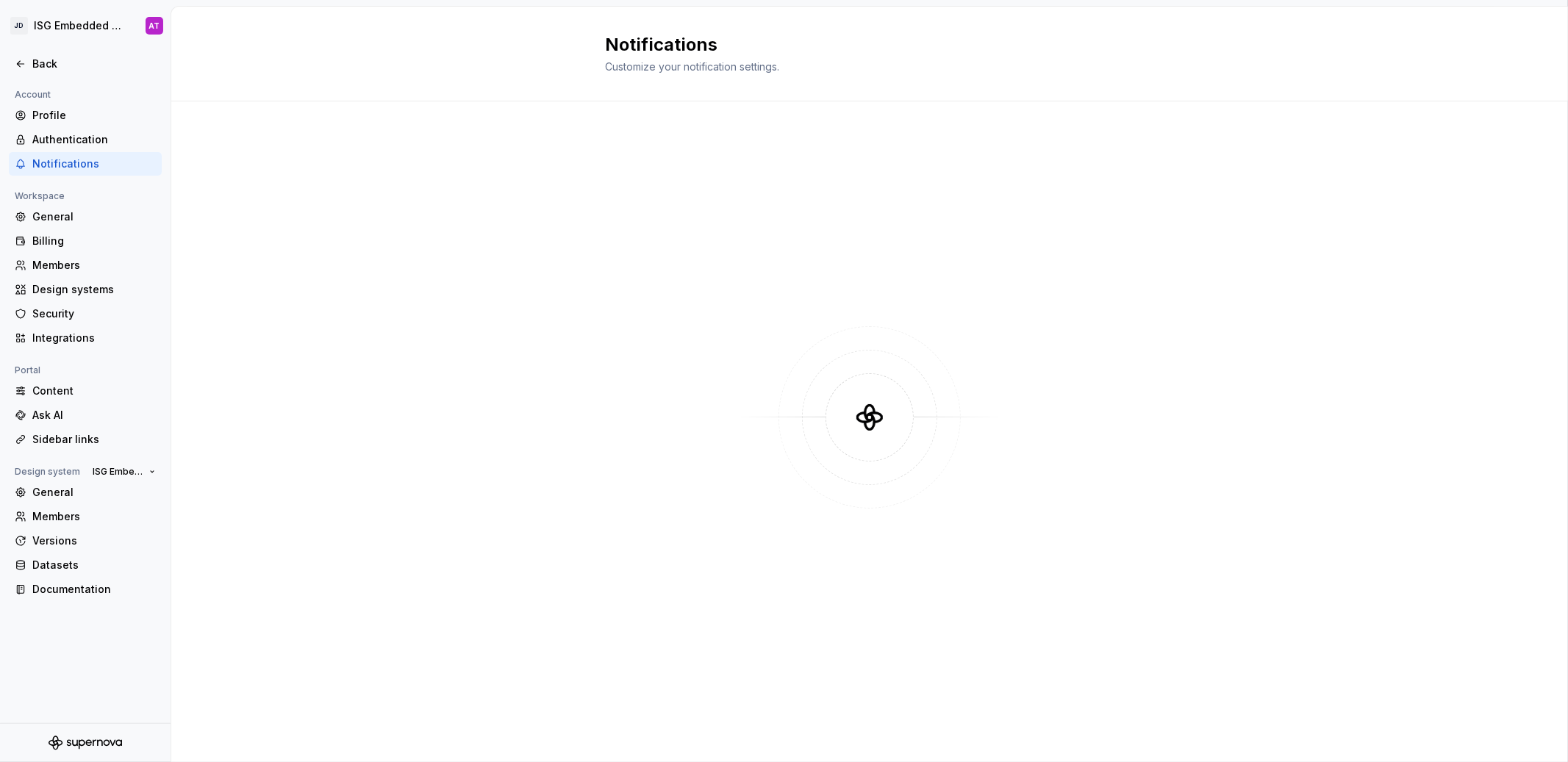
click at [111, 166] on div "Notifications" at bounding box center [94, 164] width 123 height 15
click at [91, 213] on div "General" at bounding box center [94, 216] width 123 height 15
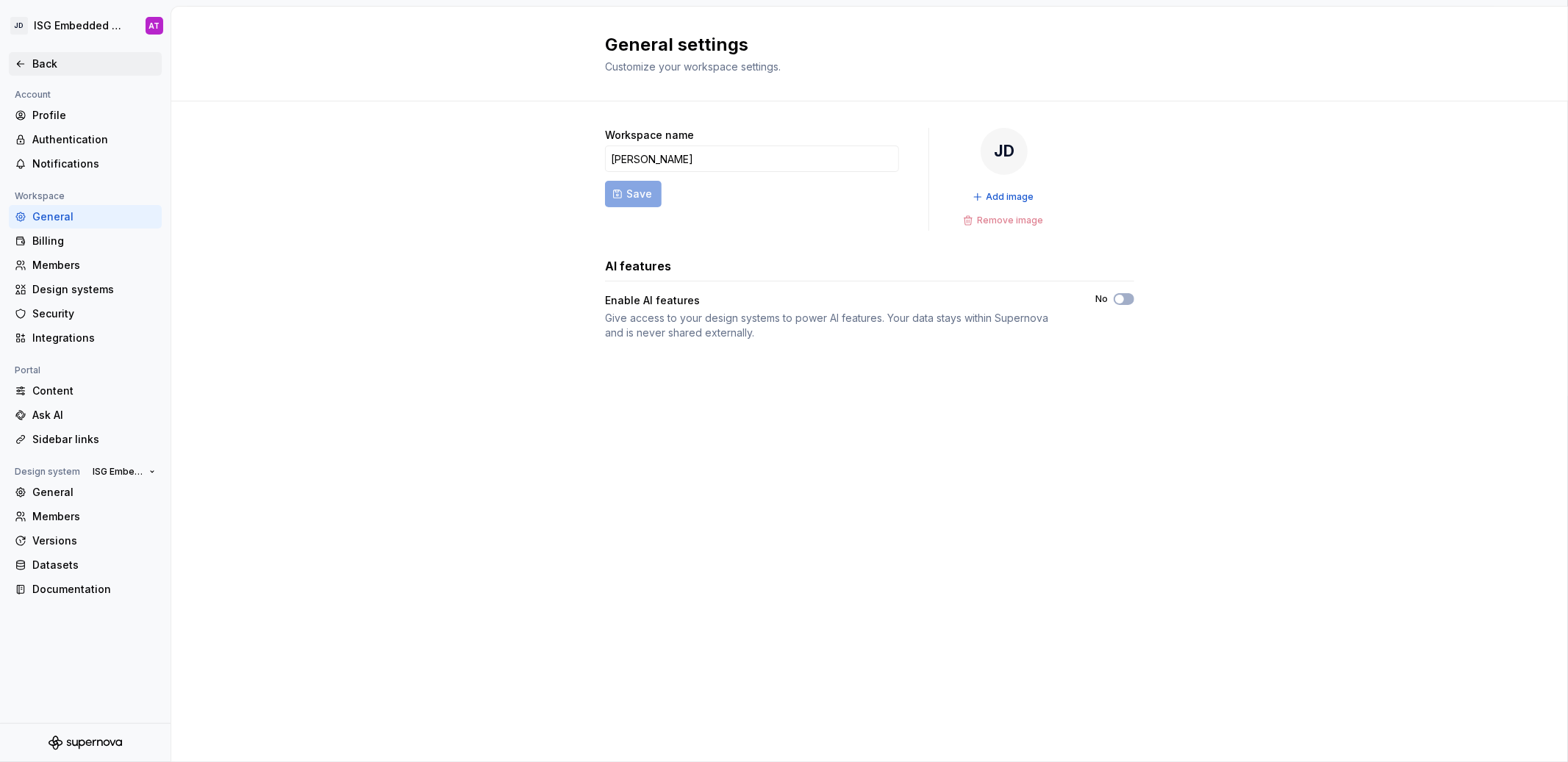
click at [39, 67] on div "Back" at bounding box center [94, 63] width 123 height 15
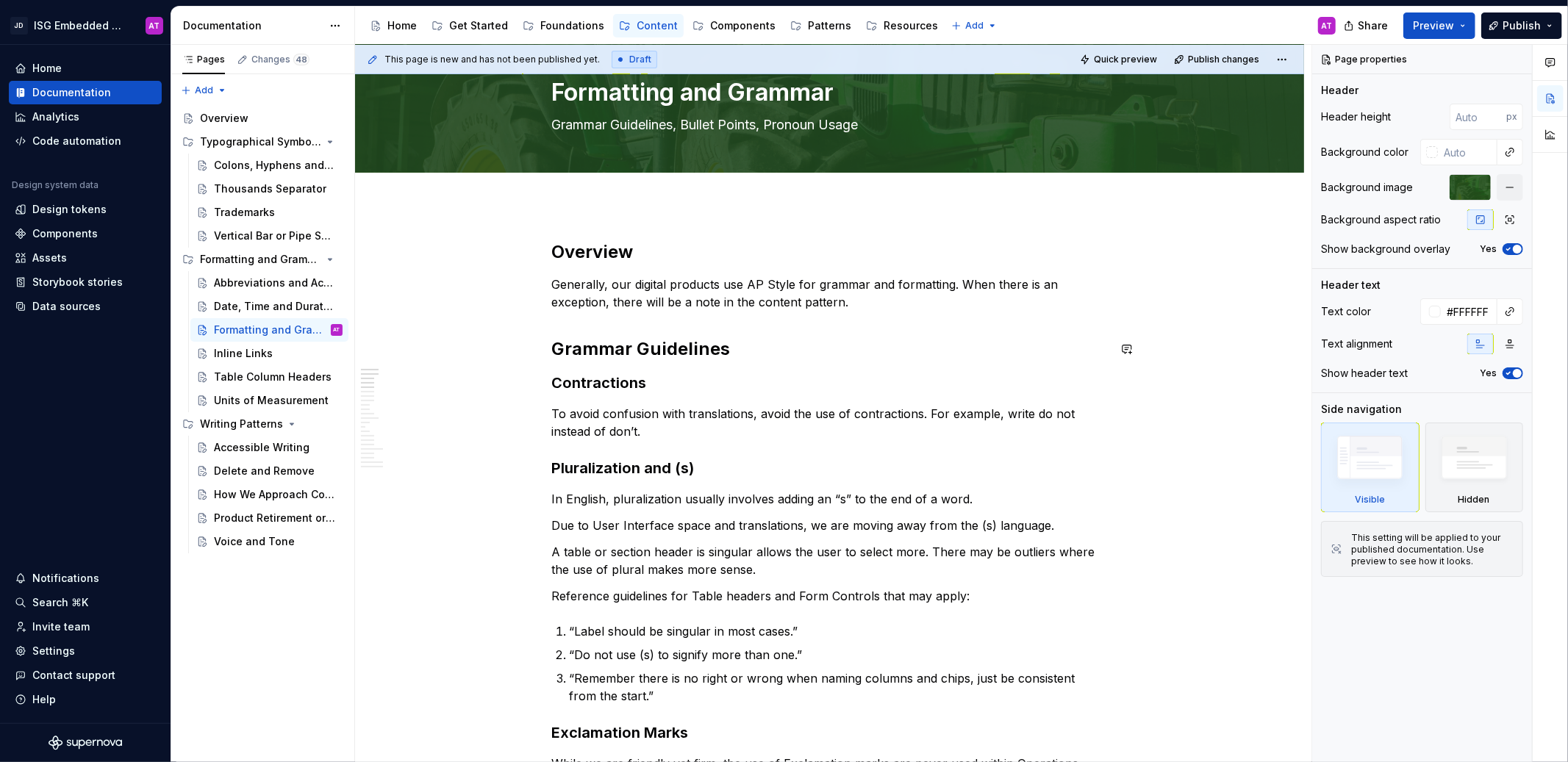
scroll to position [47, 0]
click at [592, 255] on h2 "Overview" at bounding box center [830, 251] width 556 height 23
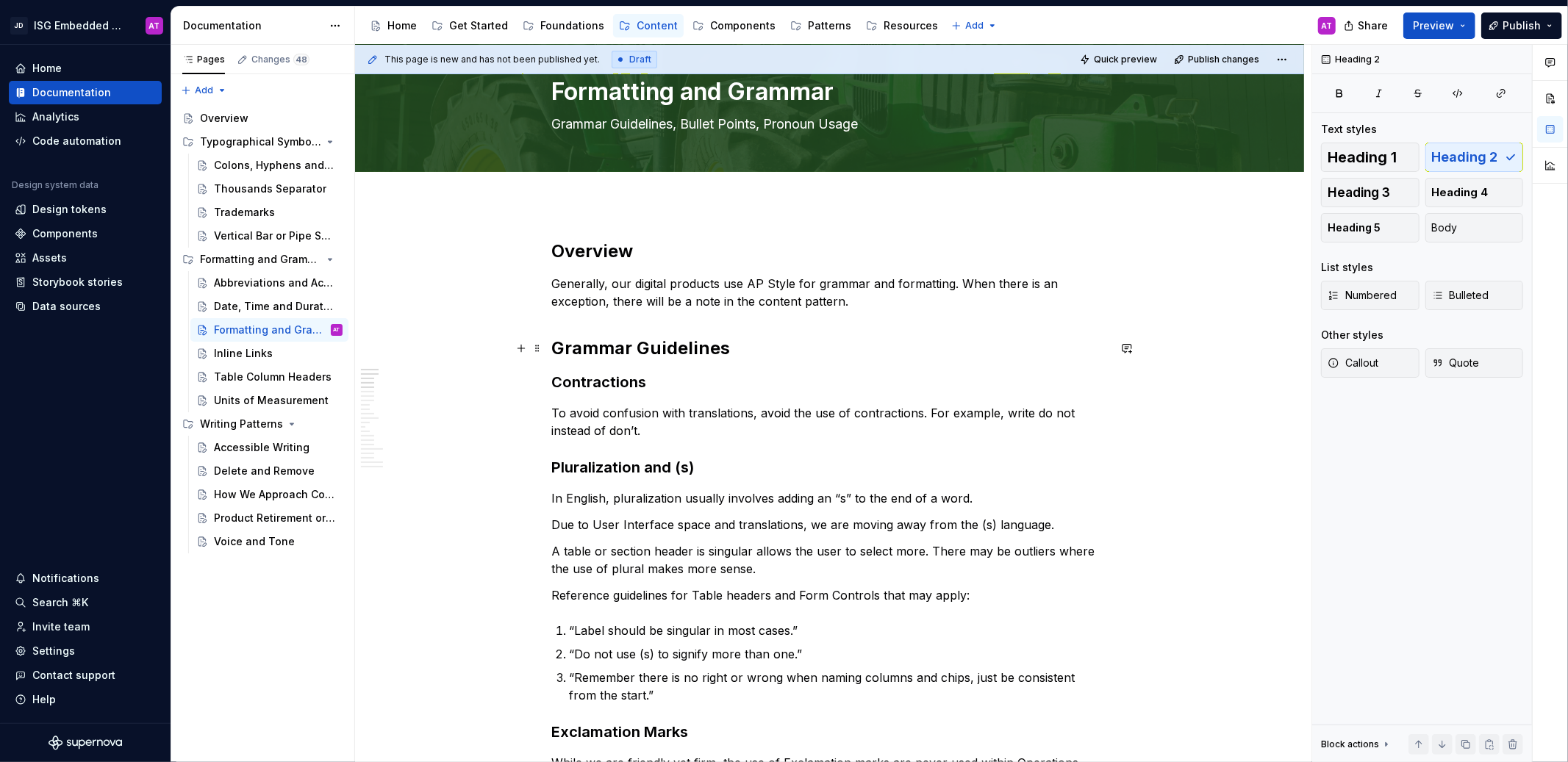
click at [605, 351] on h2 "Grammar Guidelines" at bounding box center [830, 348] width 556 height 23
click at [596, 384] on h3 "Contractions" at bounding box center [830, 382] width 556 height 21
click at [664, 291] on p "Generally, our digital products use AP Style for grammar and formatting. When t…" at bounding box center [830, 292] width 556 height 35
click at [637, 414] on p "To avoid confusion with translations, avoid the use of contractions. For exampl…" at bounding box center [830, 422] width 556 height 35
click at [645, 467] on h3 "Pluralization and (s)" at bounding box center [830, 467] width 556 height 21
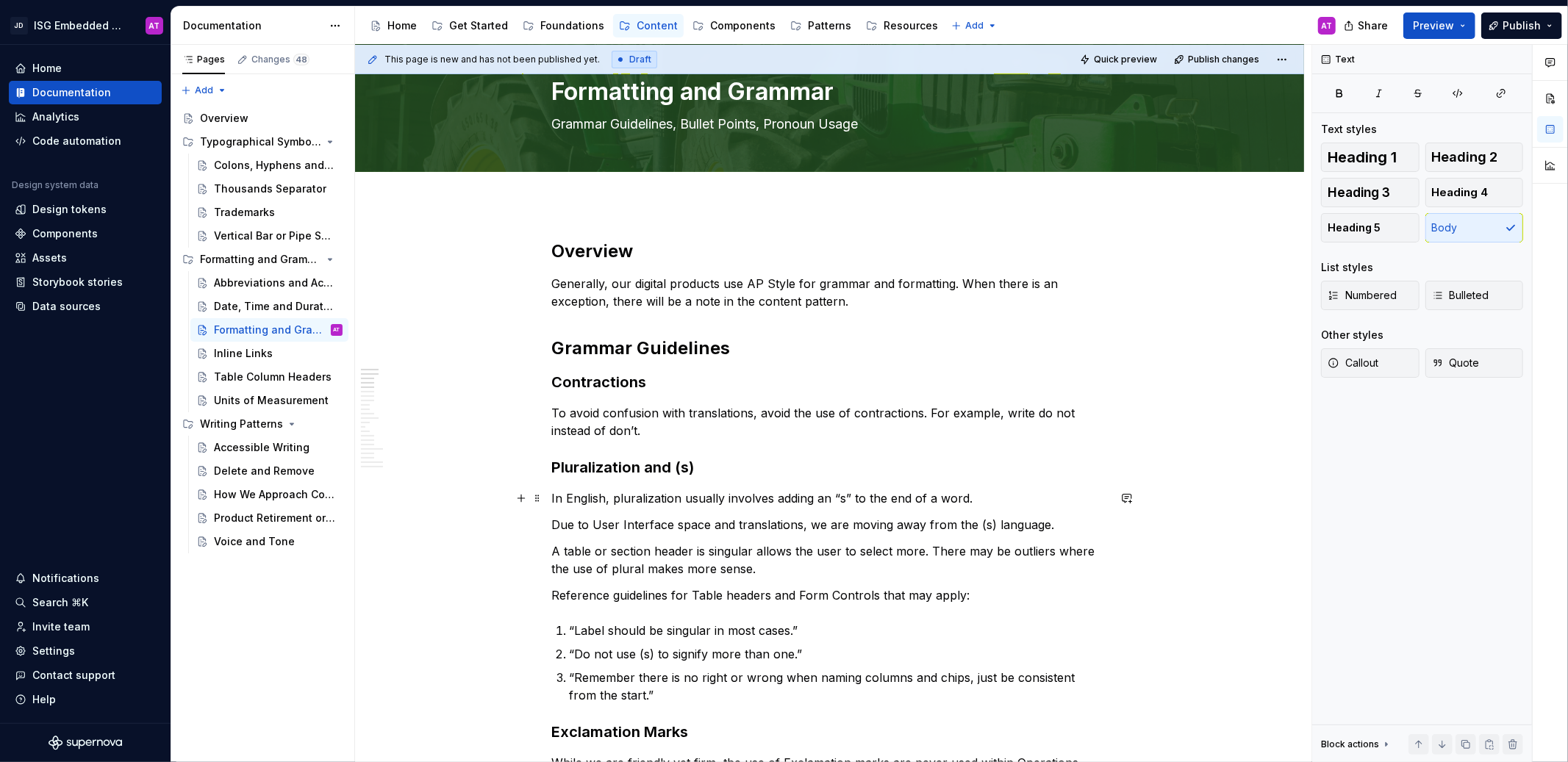
click at [649, 498] on p "In English, pluralization usually involves adding an “s” to the end of a word." at bounding box center [830, 498] width 556 height 18
click at [658, 359] on h2 "Grammar Guidelines" at bounding box center [830, 348] width 556 height 23
click at [608, 249] on h2 "Overview" at bounding box center [830, 251] width 556 height 23
click at [629, 358] on h2 "Grammar Guidelines" at bounding box center [830, 348] width 556 height 23
click at [639, 472] on h3 "Pluralization and (s)" at bounding box center [830, 467] width 556 height 21
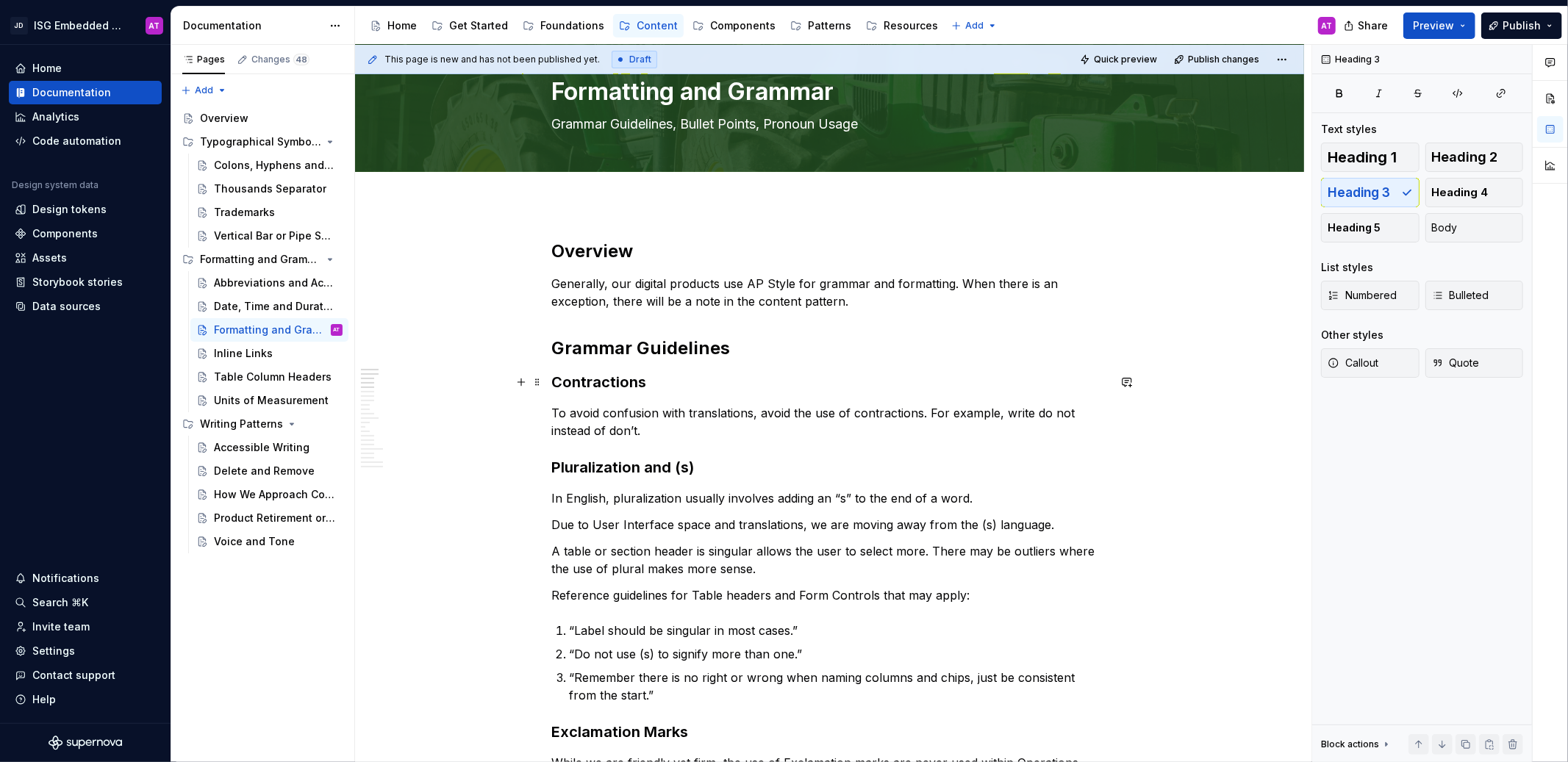
click at [606, 384] on h3 "Contractions" at bounding box center [830, 382] width 556 height 21
click at [617, 468] on h3 "Pluralization and (s)" at bounding box center [830, 467] width 556 height 21
click at [613, 253] on h2 "Overview" at bounding box center [830, 251] width 556 height 23
click at [620, 348] on h2 "Grammar Guidelines" at bounding box center [830, 348] width 556 height 23
click at [638, 462] on h3 "Pluralization and (s)" at bounding box center [830, 467] width 556 height 21
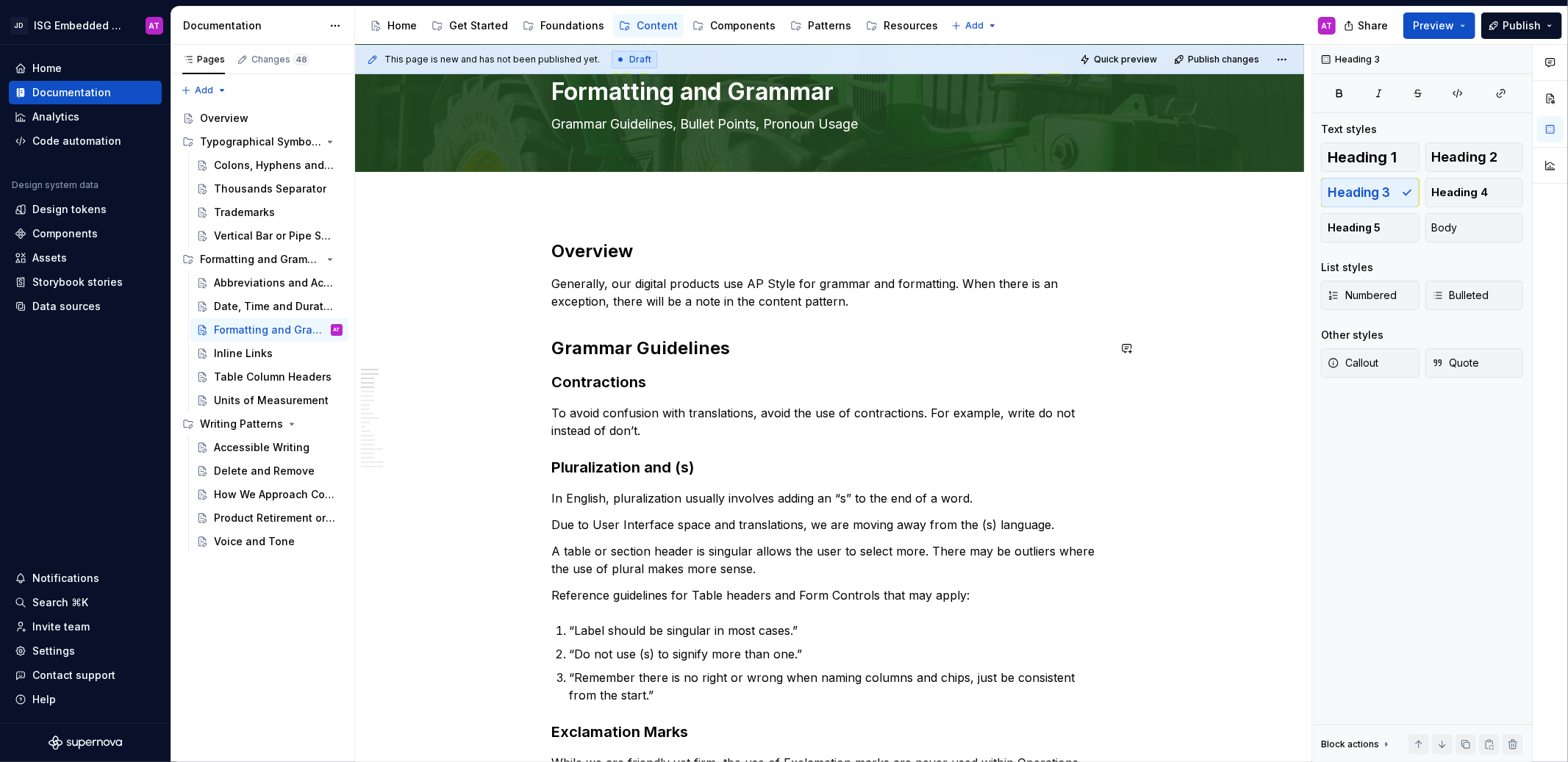
type textarea "*"
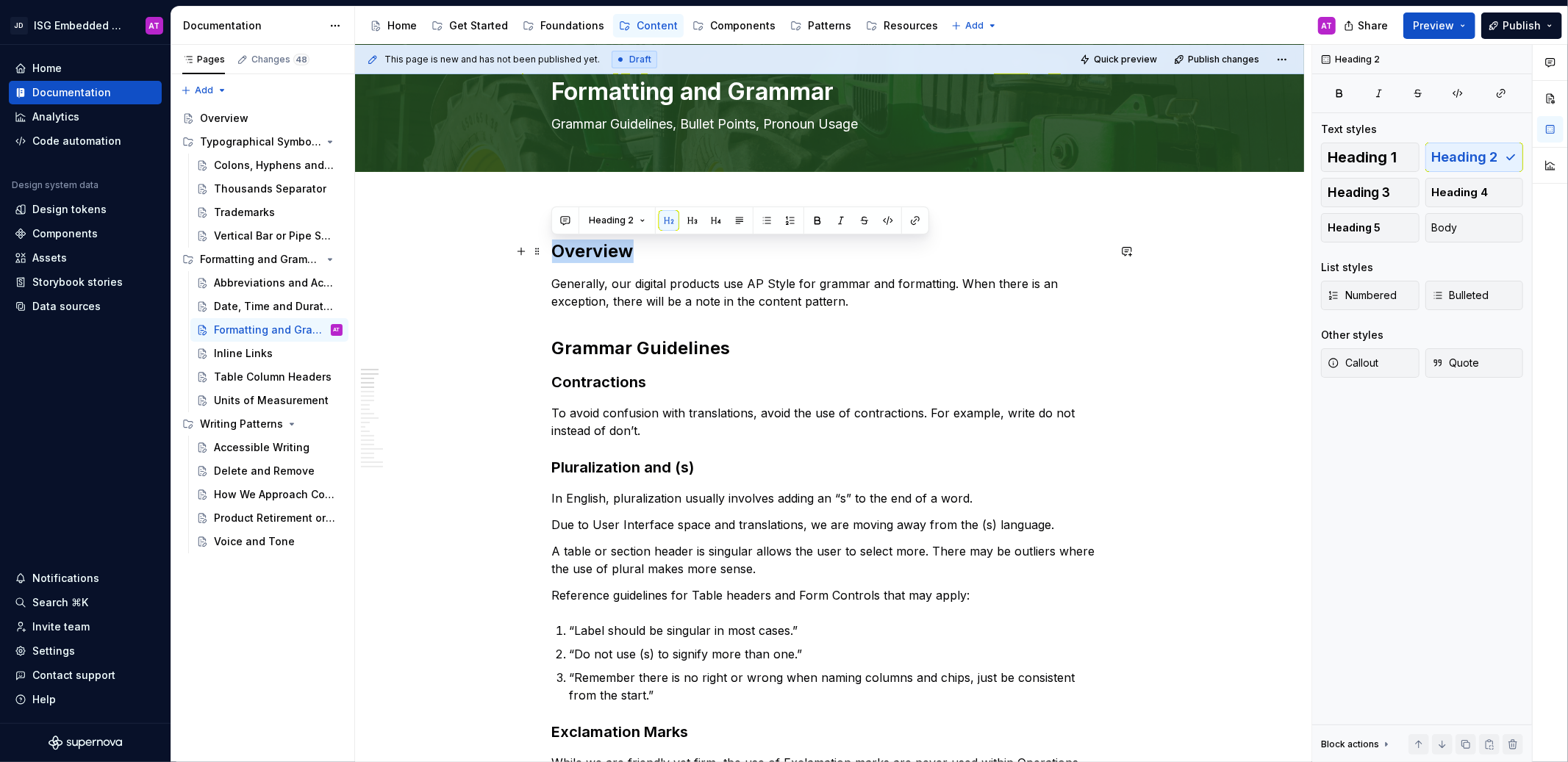
drag, startPoint x: 555, startPoint y: 256, endPoint x: 675, endPoint y: 259, distance: 120.0
click at [675, 259] on h2 "Overview" at bounding box center [830, 251] width 556 height 23
click at [606, 258] on h2 "Overview" at bounding box center [830, 251] width 556 height 23
click at [584, 252] on h2 "Overview" at bounding box center [830, 251] width 556 height 23
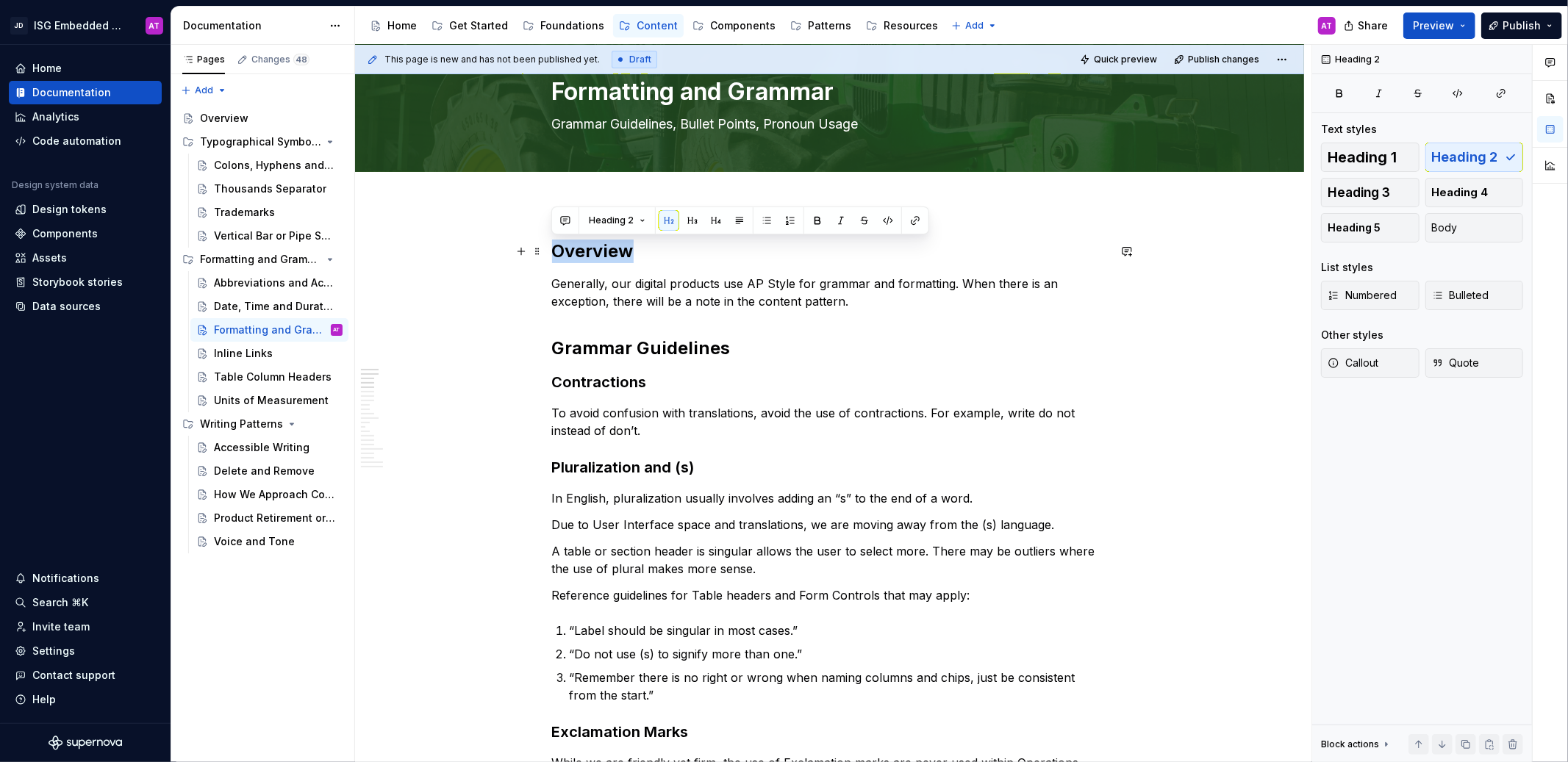
click at [590, 258] on h2 "Overview" at bounding box center [830, 251] width 556 height 23
click at [880, 297] on p "Generally, our digital products use AP Style for grammar and formatting. When t…" at bounding box center [830, 292] width 556 height 35
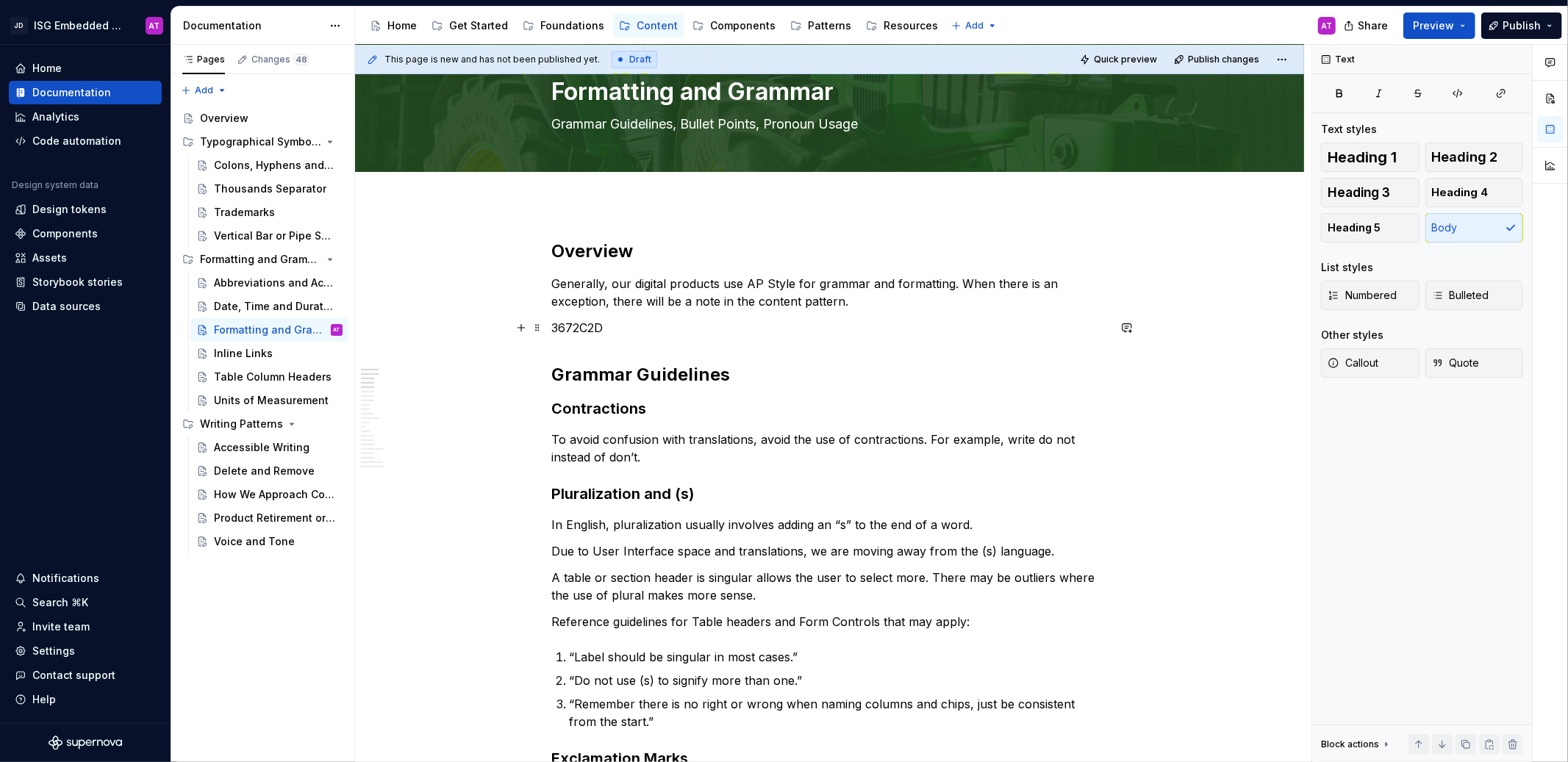
click at [578, 327] on p "3672C2D" at bounding box center [830, 327] width 556 height 18
drag, startPoint x: 611, startPoint y: 327, endPoint x: 549, endPoint y: 330, distance: 62.1
click at [586, 248] on h2 "Overview" at bounding box center [830, 251] width 556 height 23
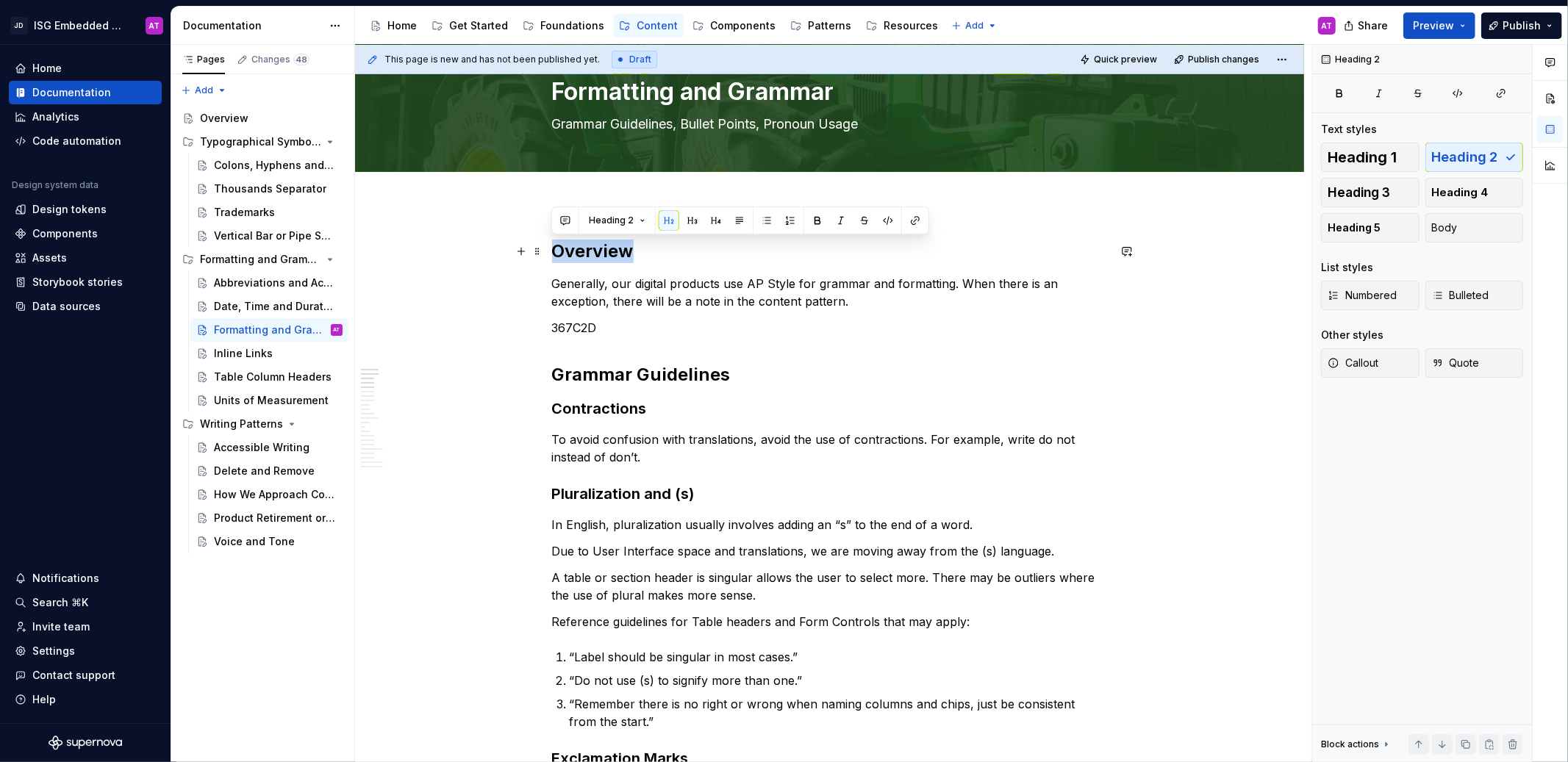
click at [586, 248] on h2 "Overview" at bounding box center [830, 251] width 556 height 23
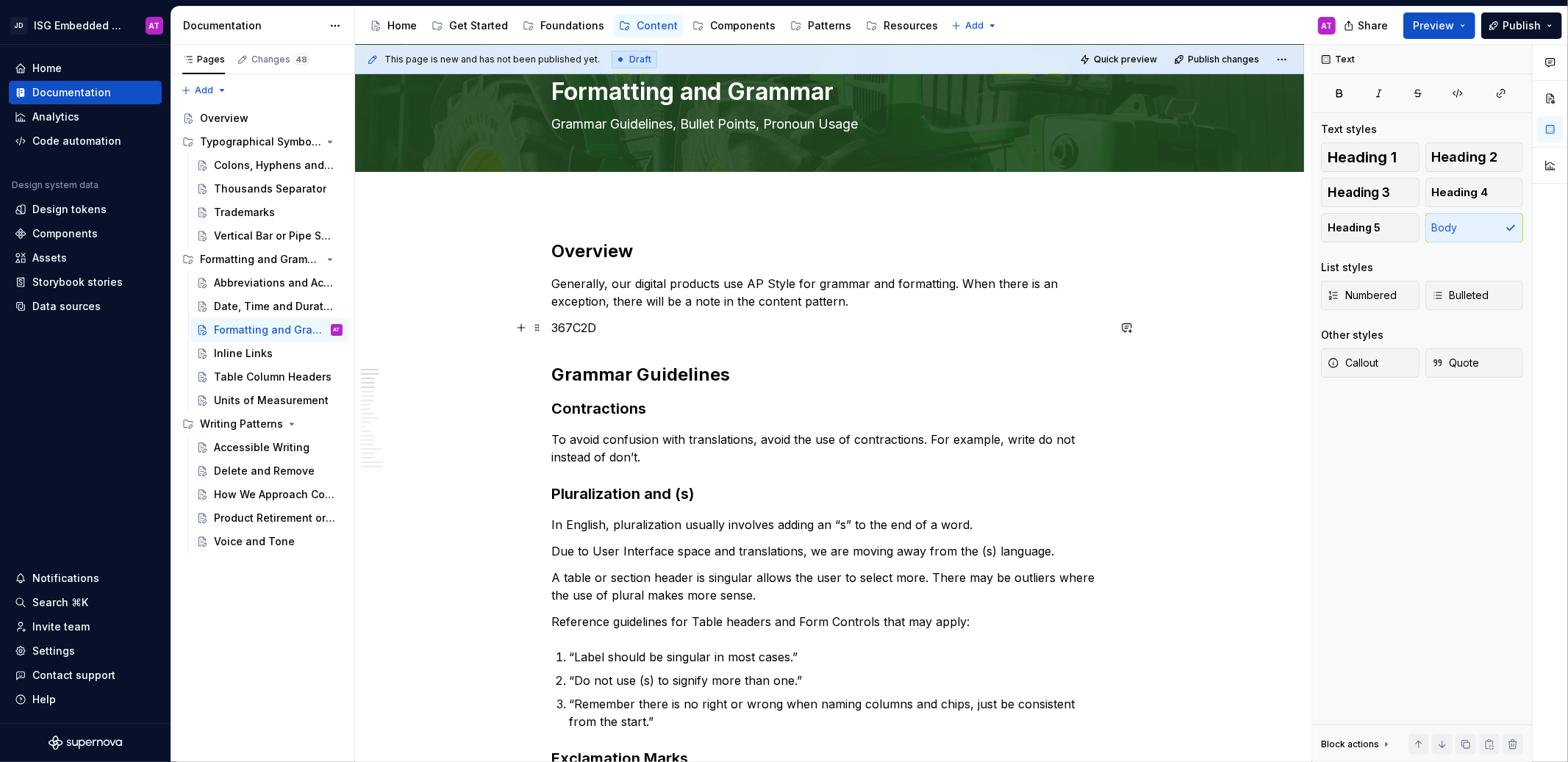
click at [836, 327] on p "367C2D" at bounding box center [830, 327] width 556 height 18
drag, startPoint x: 582, startPoint y: 526, endPoint x: 601, endPoint y: 523, distance: 19.2
click at [582, 526] on p "In English, pluralization usually involves adding an “s” to the end of a word." at bounding box center [830, 525] width 556 height 18
click at [658, 530] on p "In English, pluralization usually involves adding an “s” to the end of a word." at bounding box center [830, 525] width 556 height 18
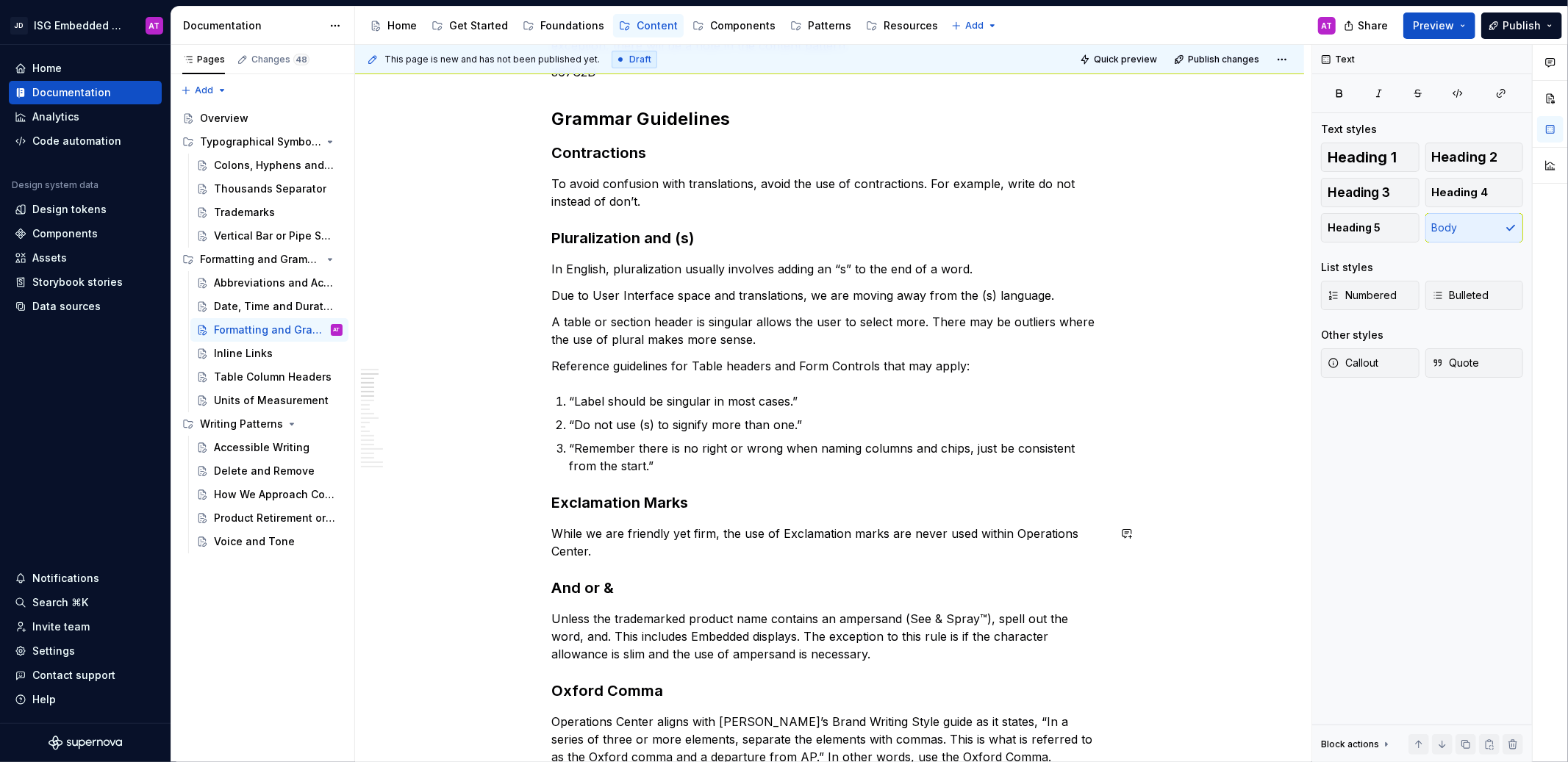
scroll to position [304, 0]
click at [648, 502] on h3 "Exclamation Marks" at bounding box center [830, 501] width 556 height 21
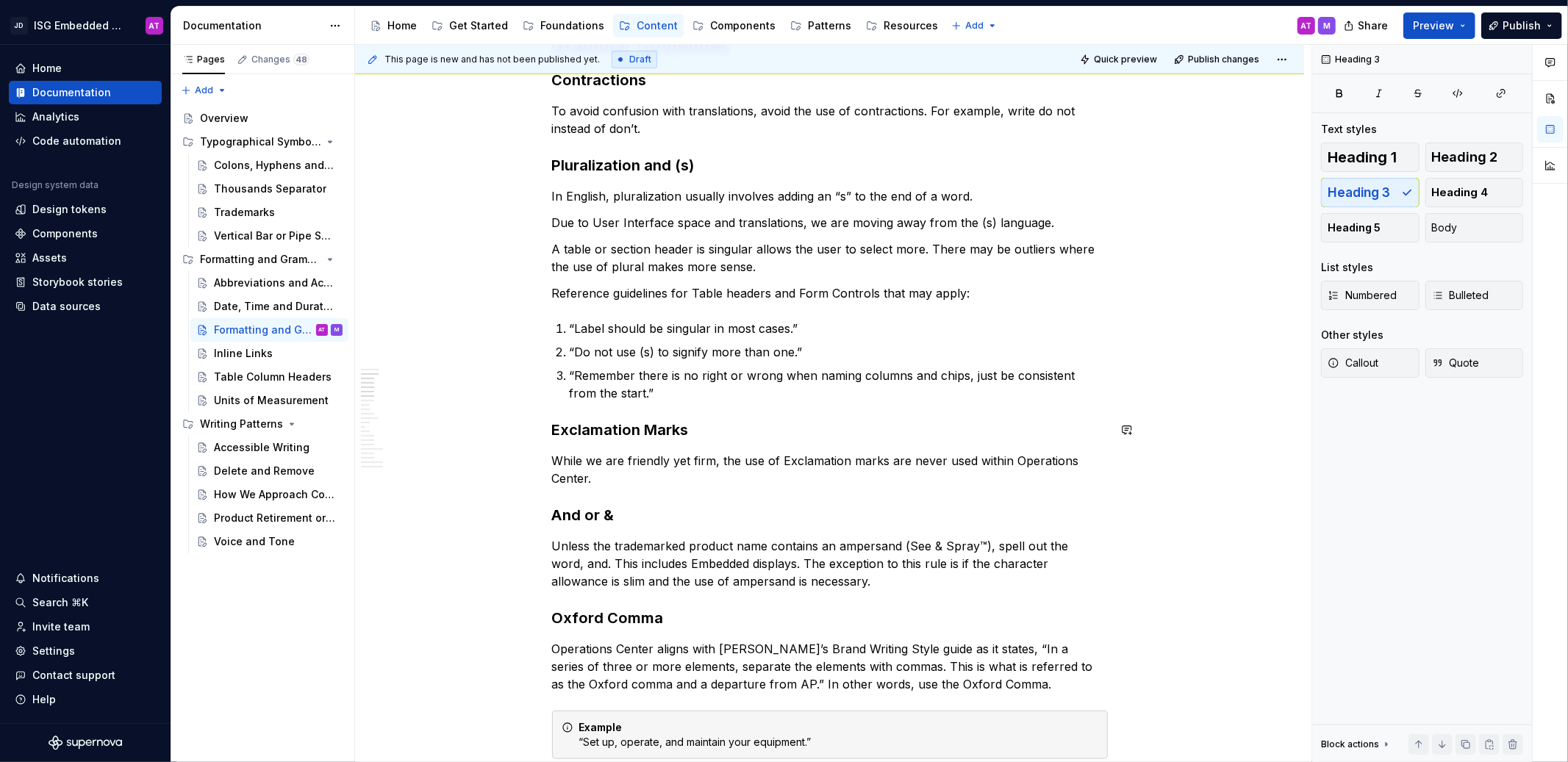
scroll to position [377, 0]
click at [582, 518] on h3 "And or &" at bounding box center [830, 513] width 556 height 21
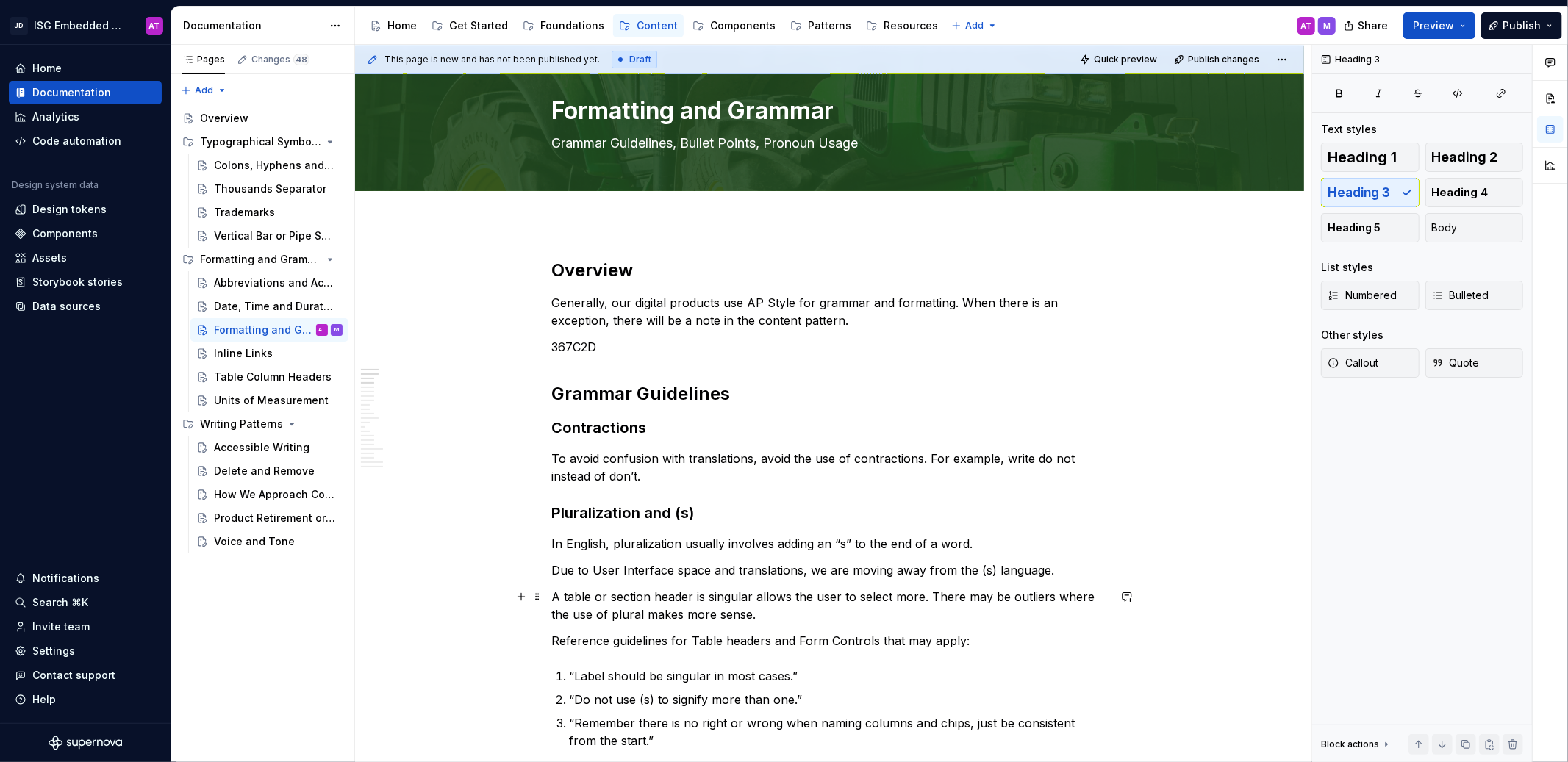
scroll to position [0, 0]
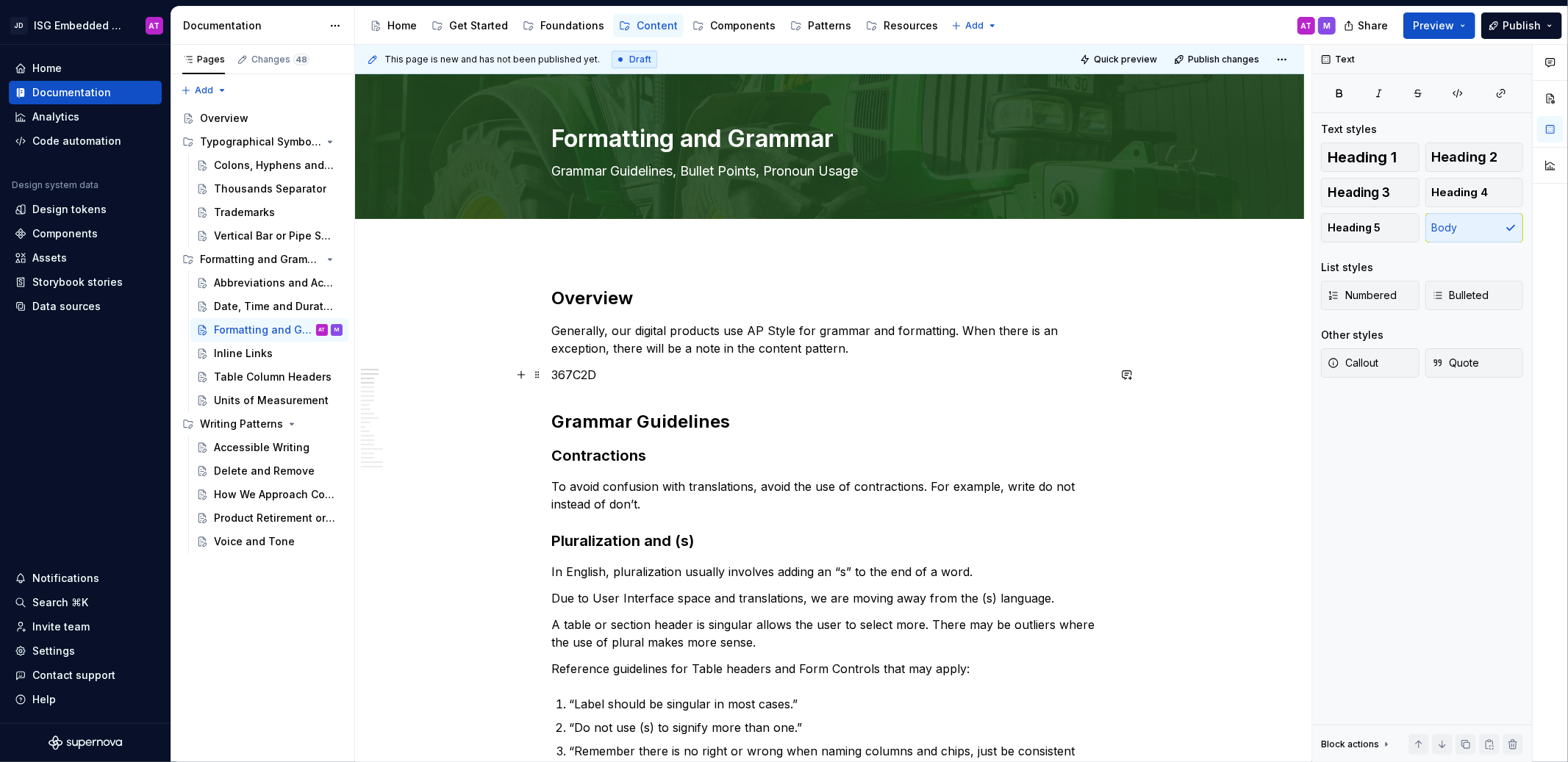
click at [578, 374] on p "367C2D" at bounding box center [830, 375] width 556 height 18
click at [601, 372] on p "367C2D" at bounding box center [830, 375] width 556 height 18
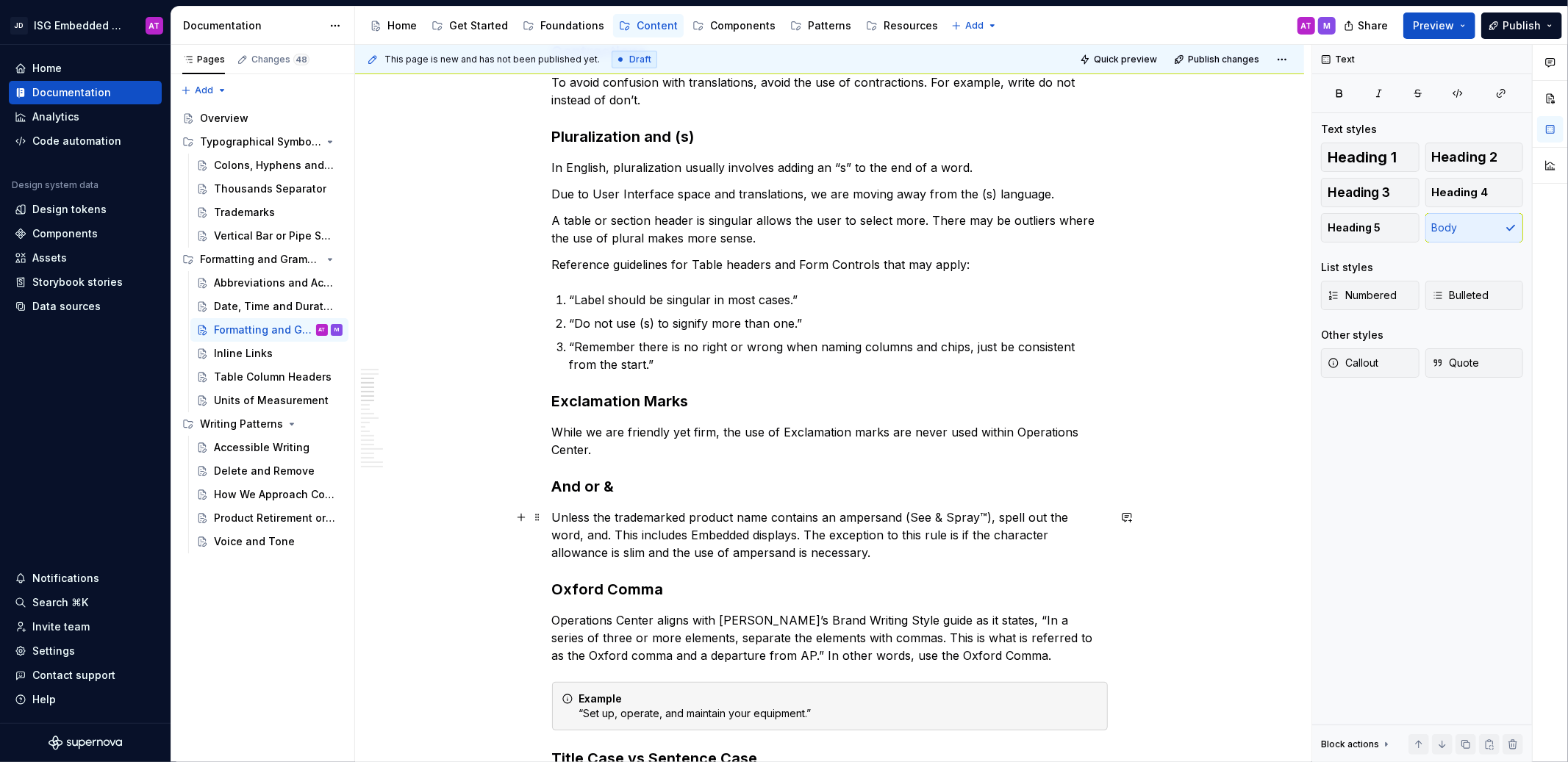
scroll to position [407, 0]
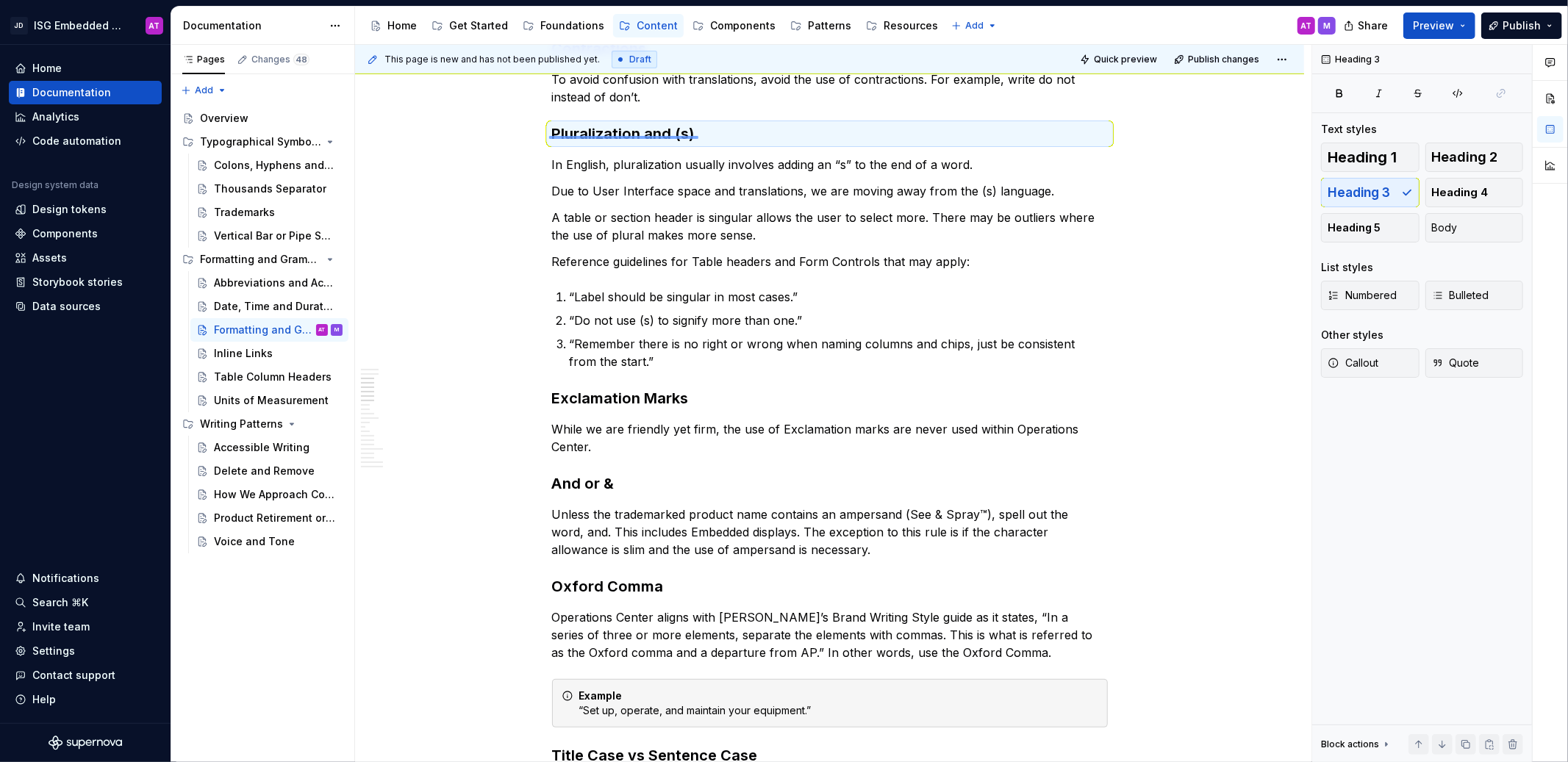
drag, startPoint x: 550, startPoint y: 136, endPoint x: 700, endPoint y: 136, distance: 150.0
click at [700, 136] on div "This page is new and has not been published yet. Draft Quick preview Publish ch…" at bounding box center [833, 404] width 957 height 718
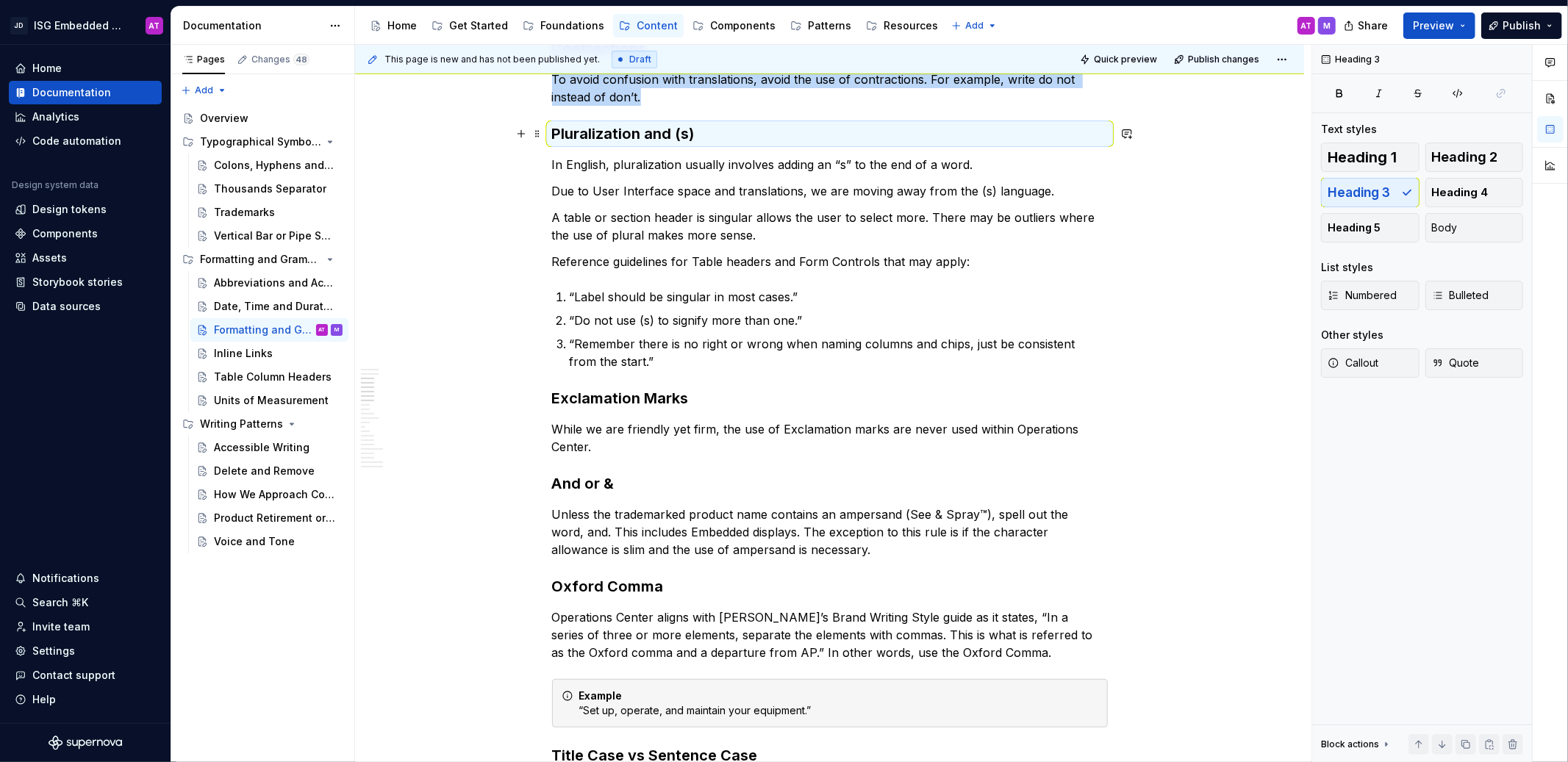
click at [694, 131] on h3 "Pluralization and (s)" at bounding box center [830, 134] width 556 height 21
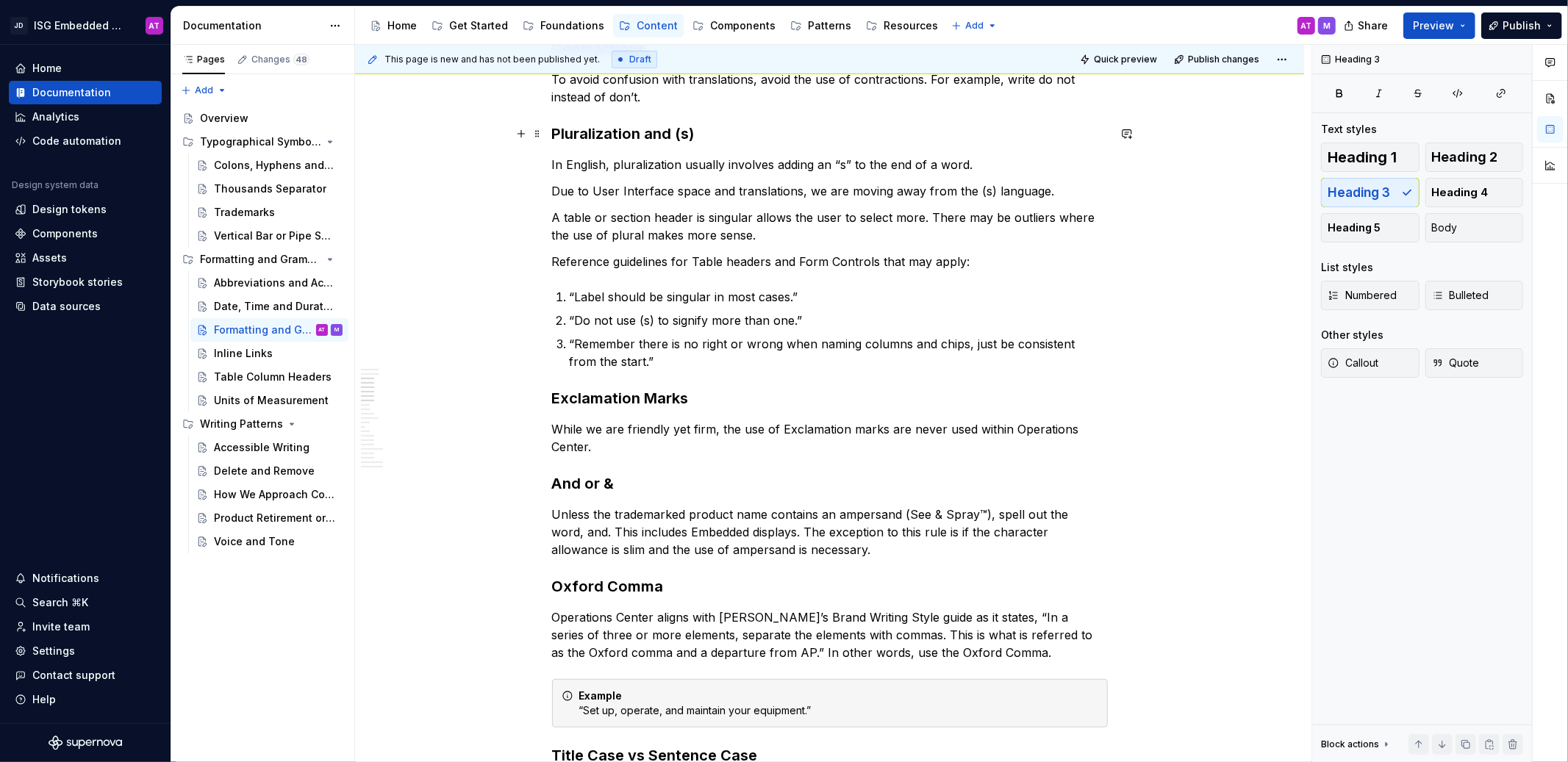
click at [675, 131] on h3 "Pluralization and (s)" at bounding box center [830, 134] width 556 height 21
drag, startPoint x: 709, startPoint y: 135, endPoint x: 553, endPoint y: 139, distance: 156.1
click at [553, 139] on h3 "Pluralization and (s)" at bounding box center [830, 134] width 556 height 21
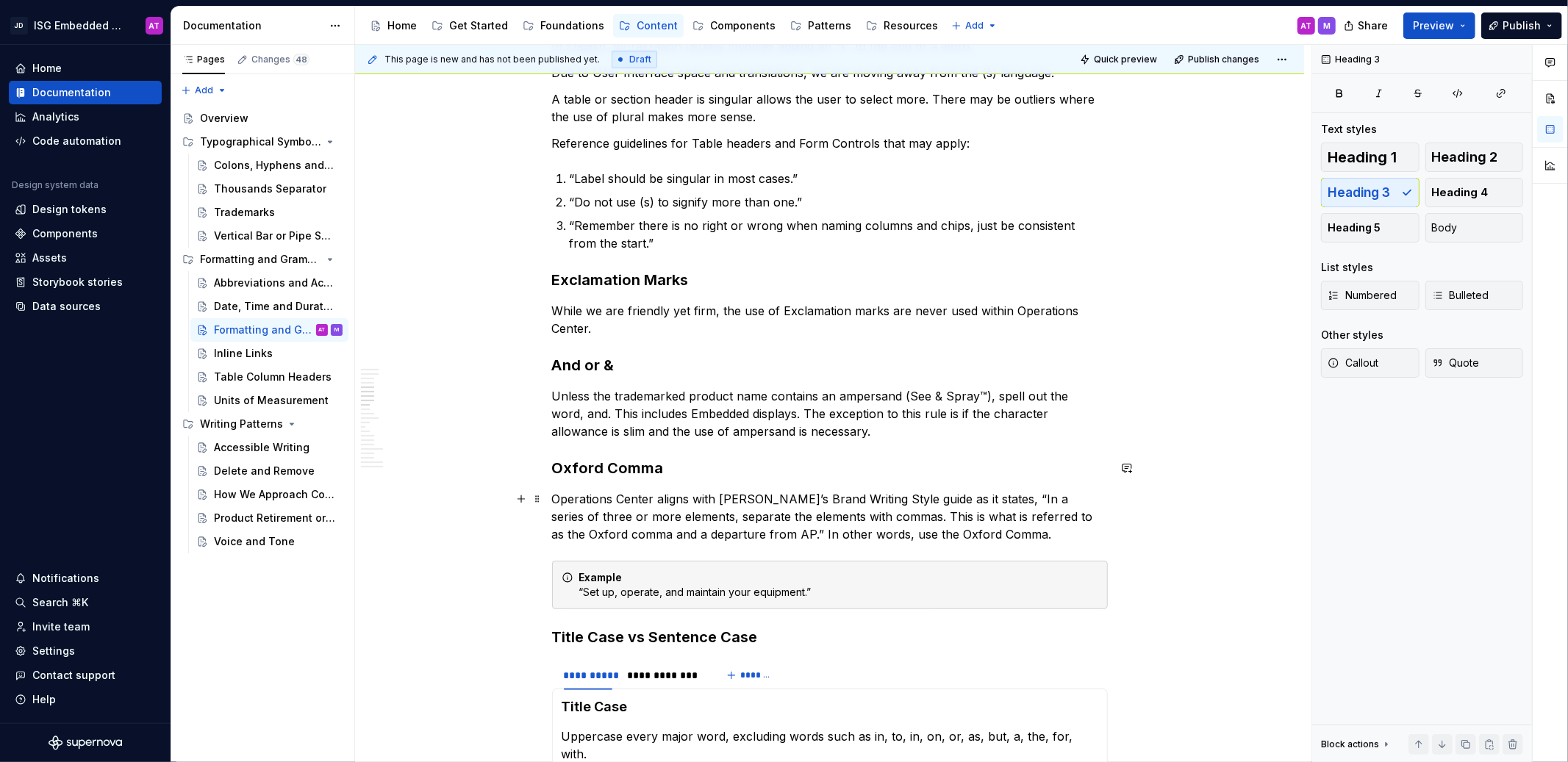
scroll to position [585, 0]
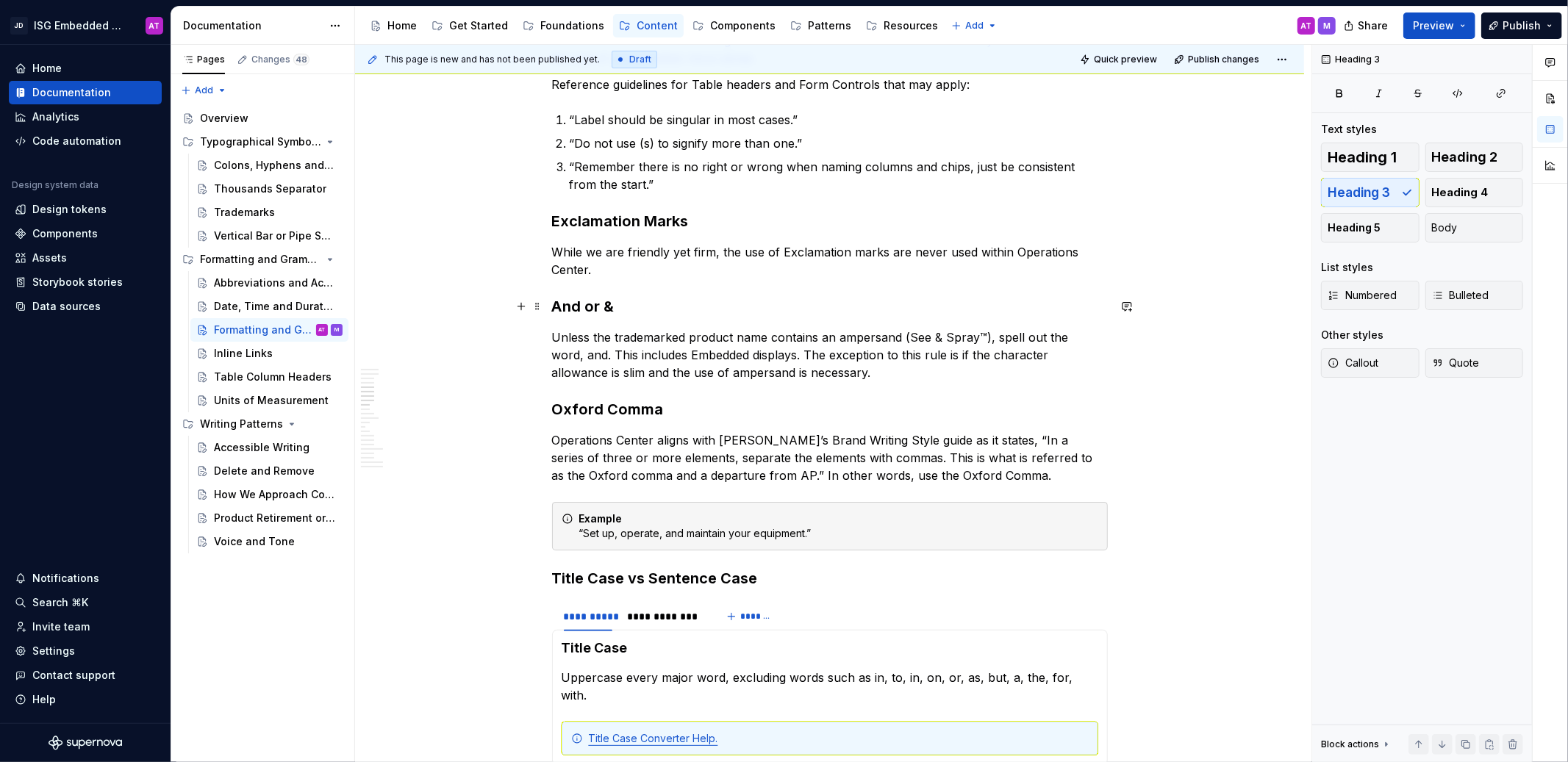
click at [586, 301] on h3 "And or &" at bounding box center [830, 307] width 556 height 21
click at [622, 411] on h3 "Oxford Comma" at bounding box center [830, 410] width 556 height 21
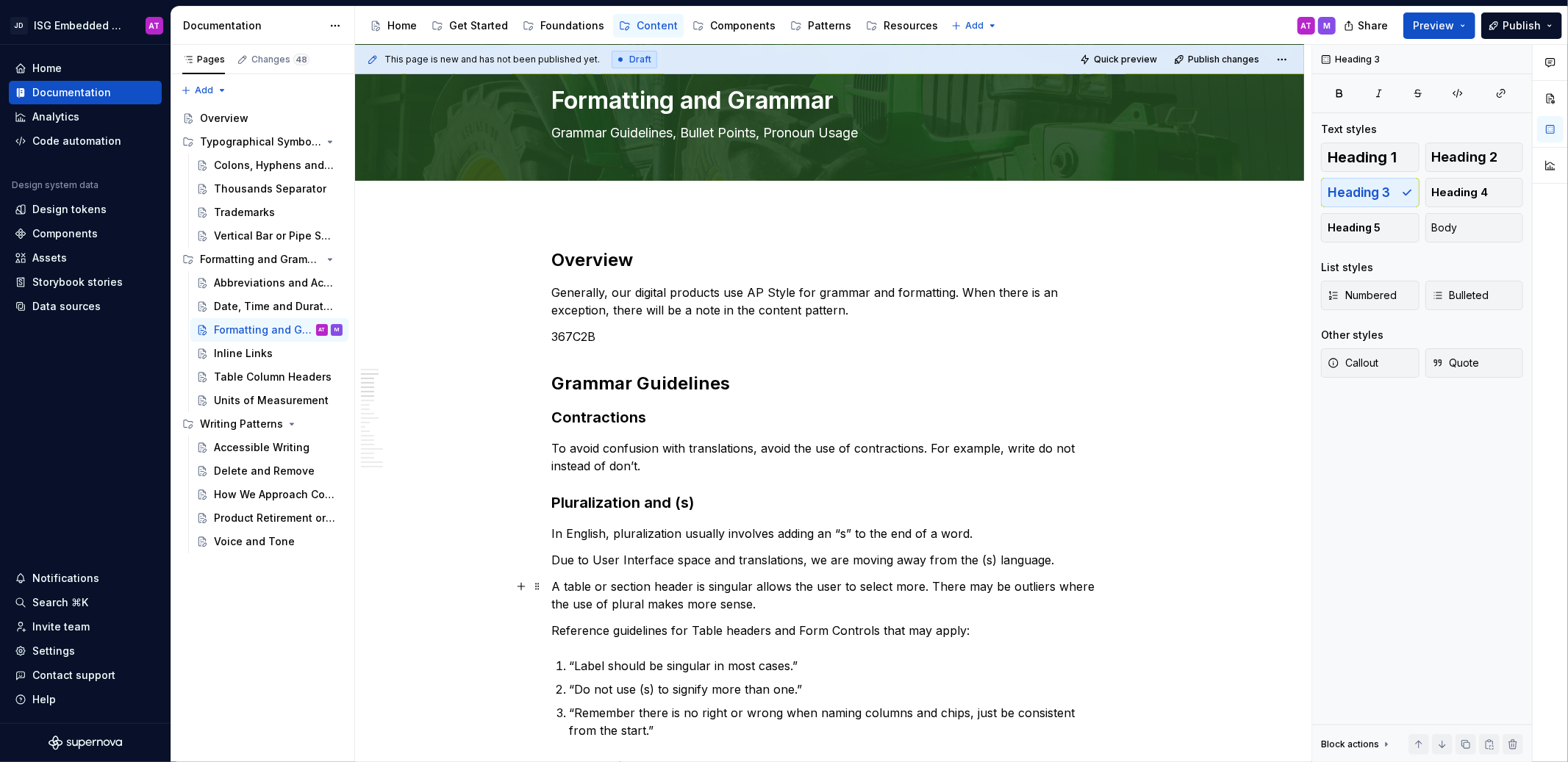
scroll to position [0, 0]
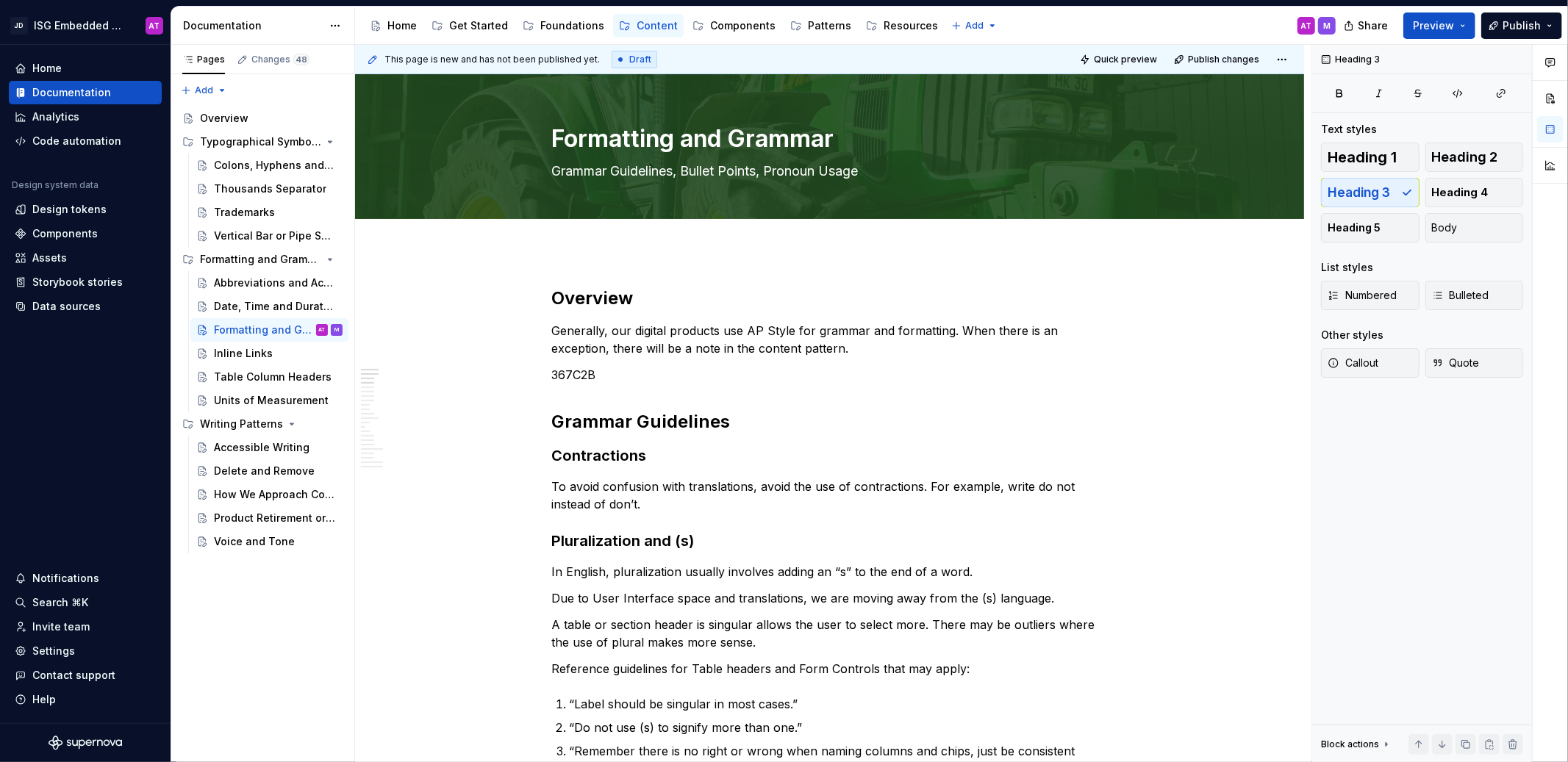
click at [333, 23] on html "JD ISG Embedded Design System AT Home Documentation Analytics Code automation D…" at bounding box center [784, 381] width 1568 height 762
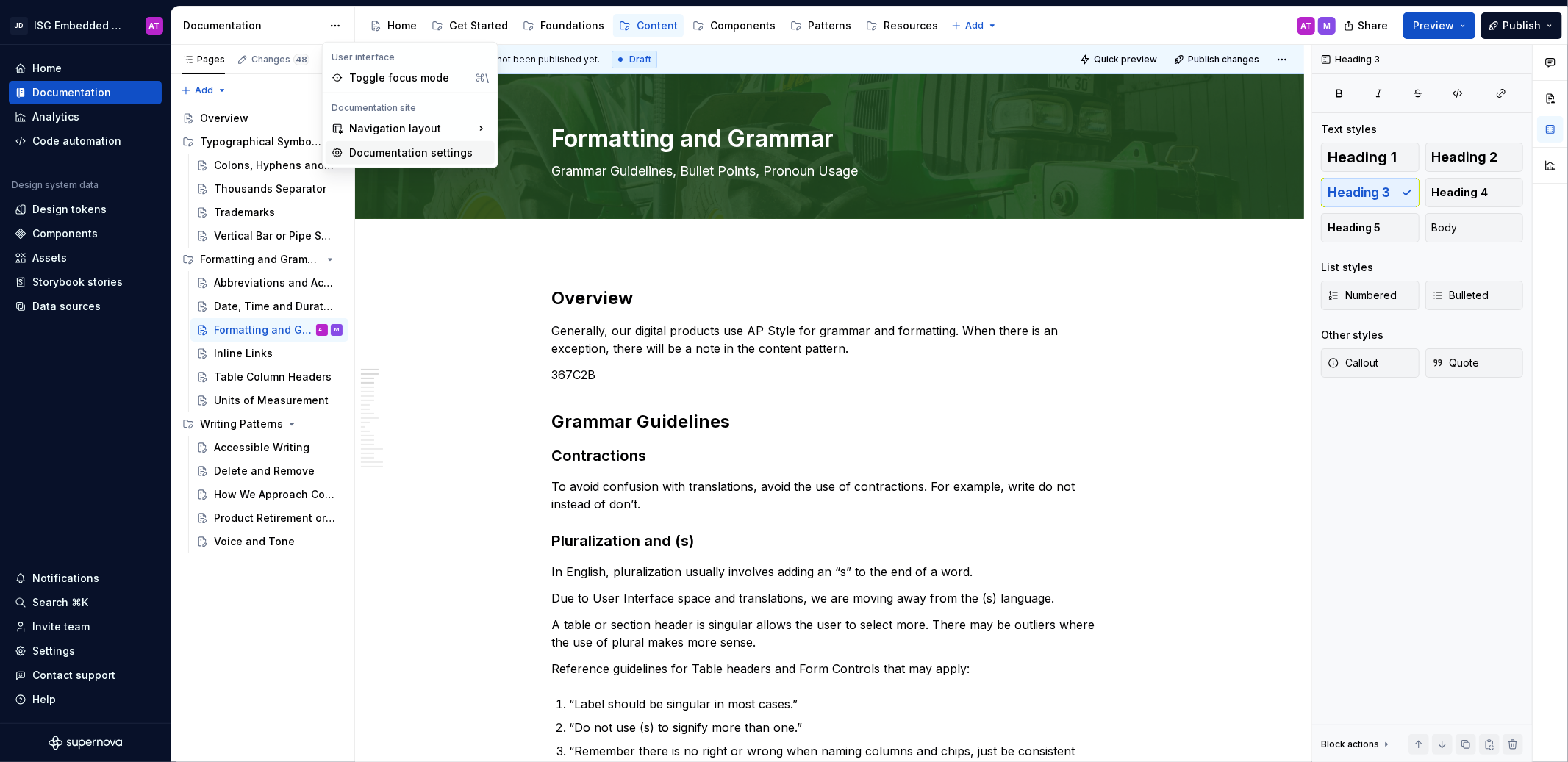
click at [447, 155] on div "Documentation settings" at bounding box center [418, 153] width 140 height 15
type textarea "*"
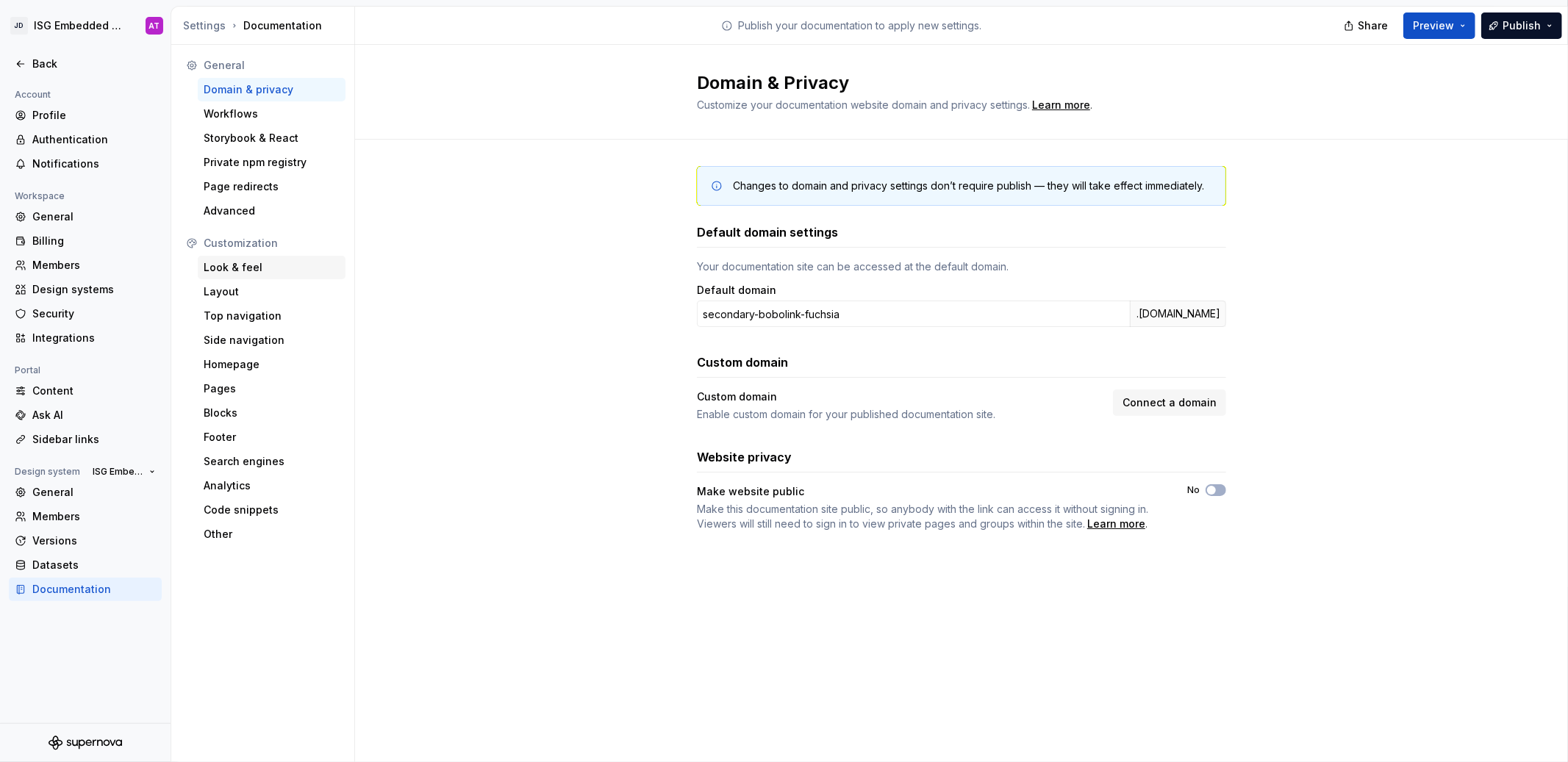
click at [297, 273] on div "Look & feel" at bounding box center [272, 267] width 136 height 15
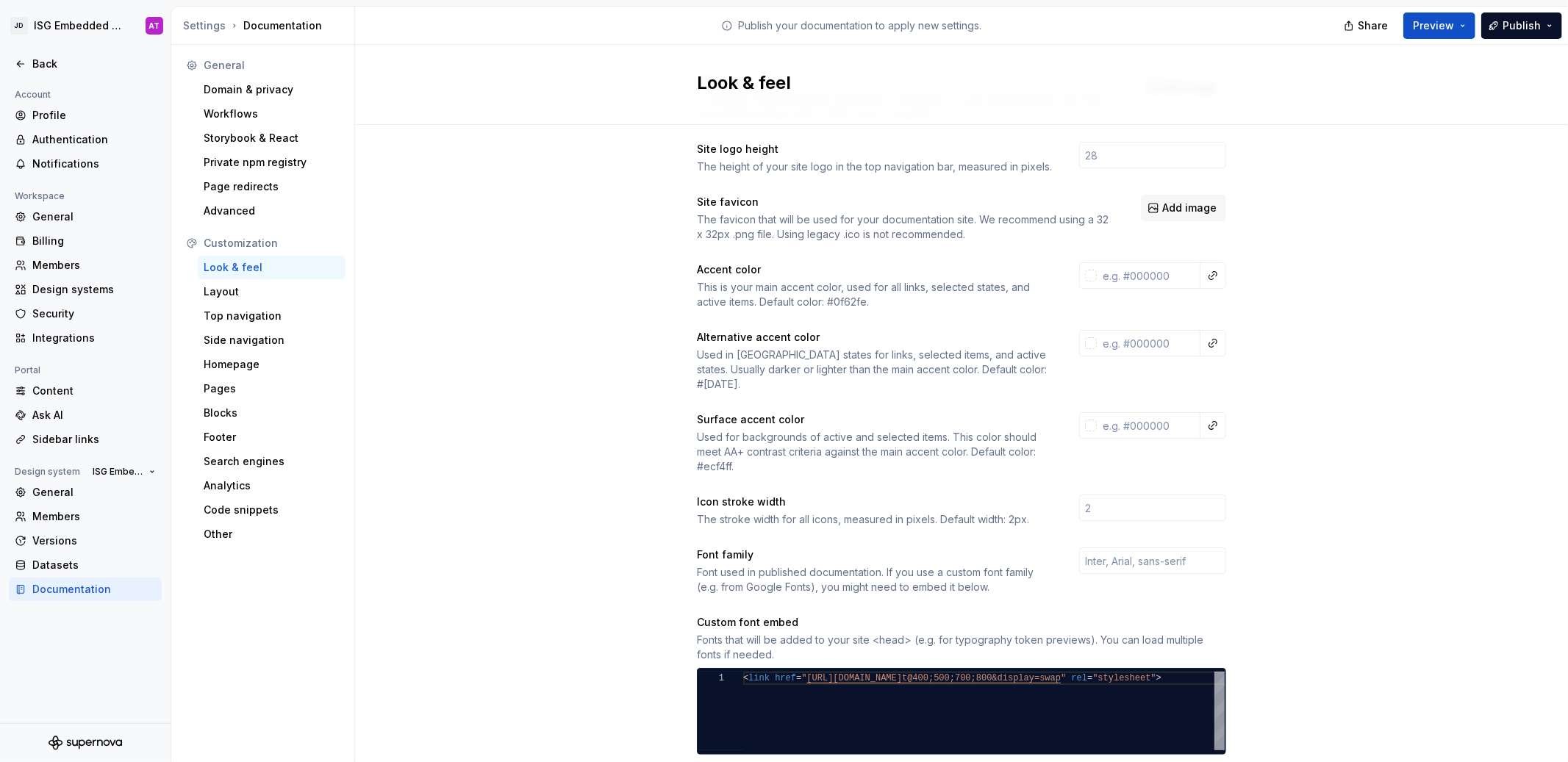
scroll to position [85, 0]
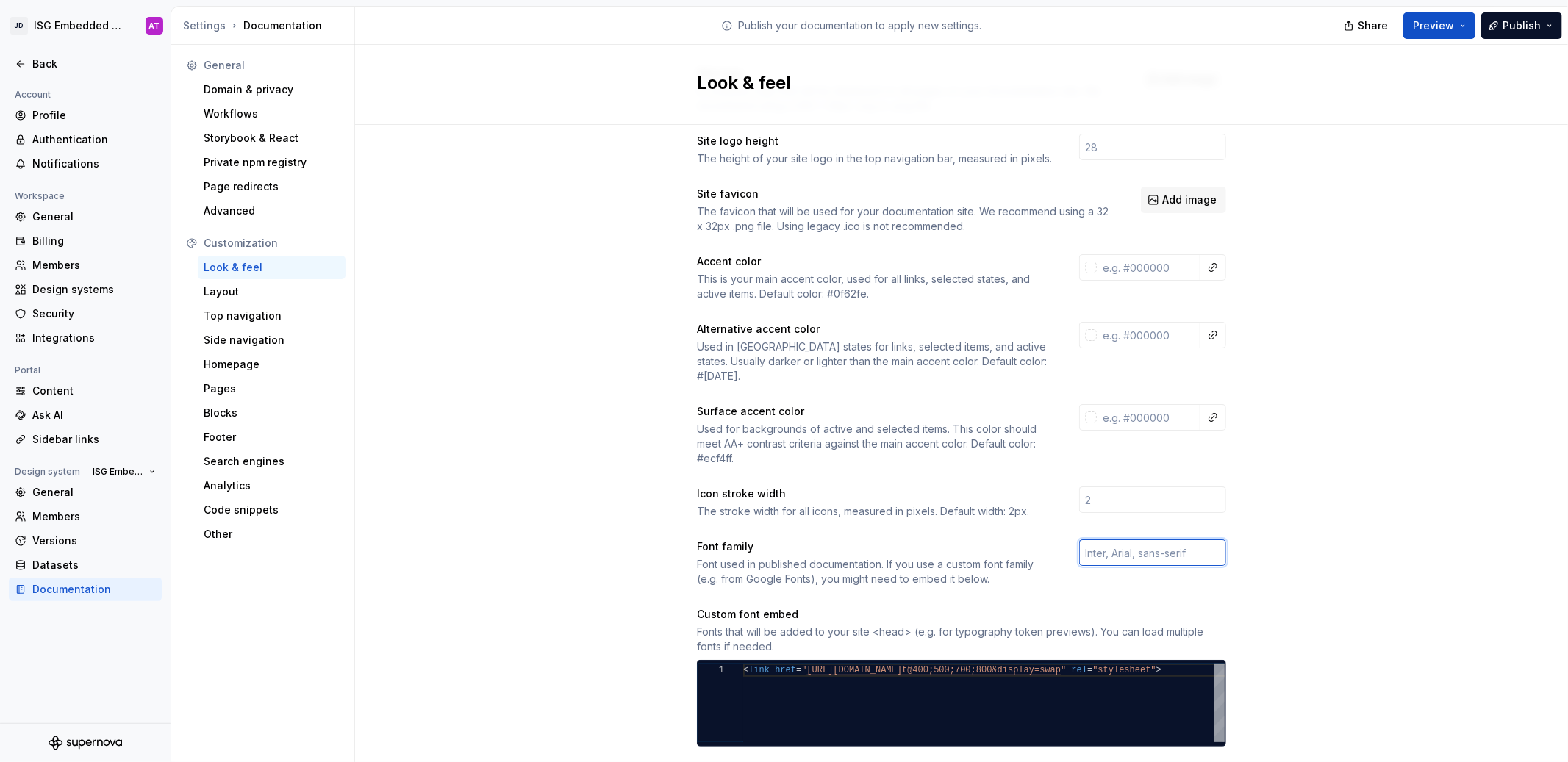
click at [1116, 539] on input "text" at bounding box center [1153, 552] width 147 height 27
click at [1312, 537] on div "Site logo A company logo that will be displayed on all pages on your documentat…" at bounding box center [961, 581] width 1213 height 1083
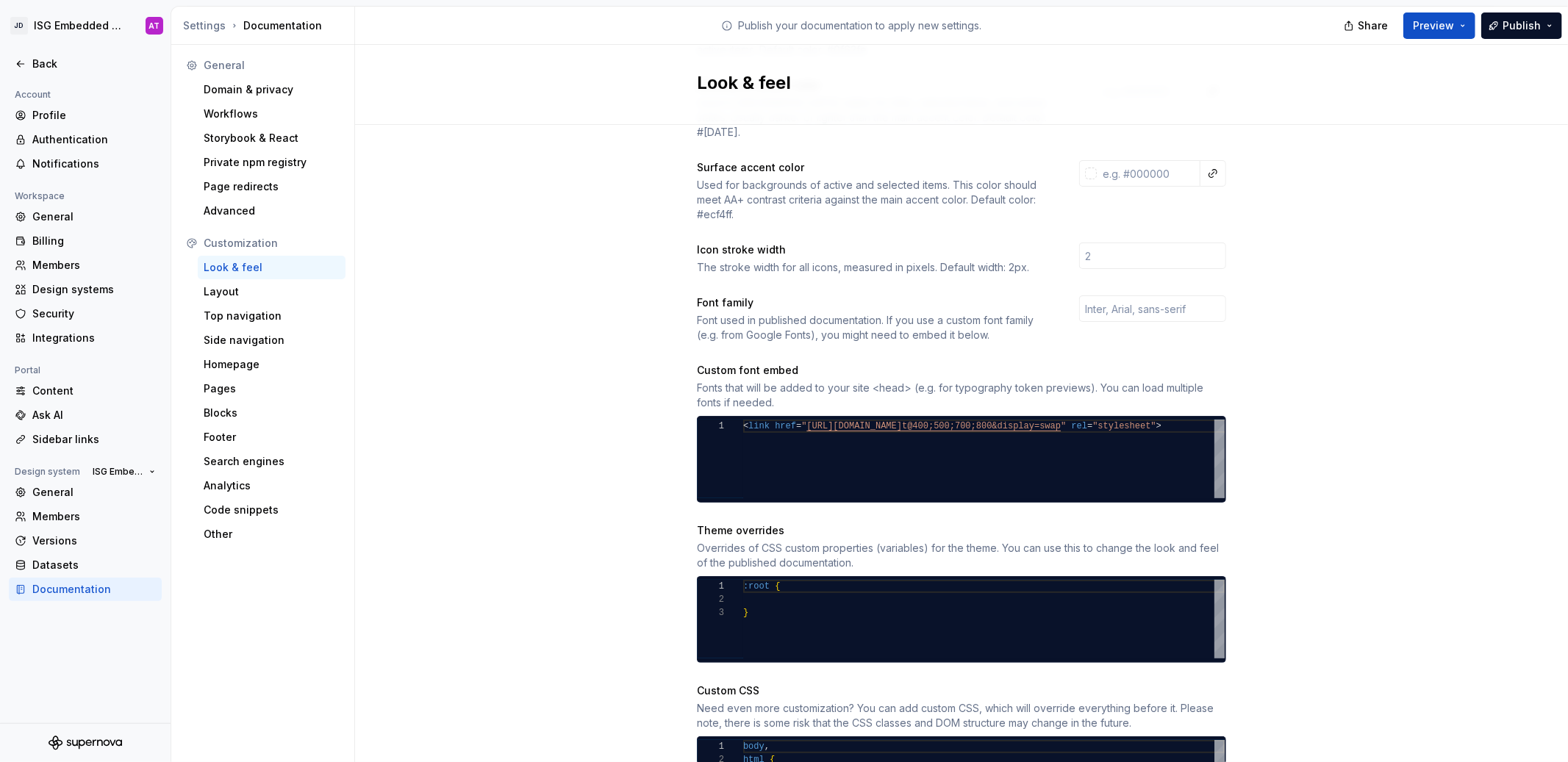
scroll to position [424, 0]
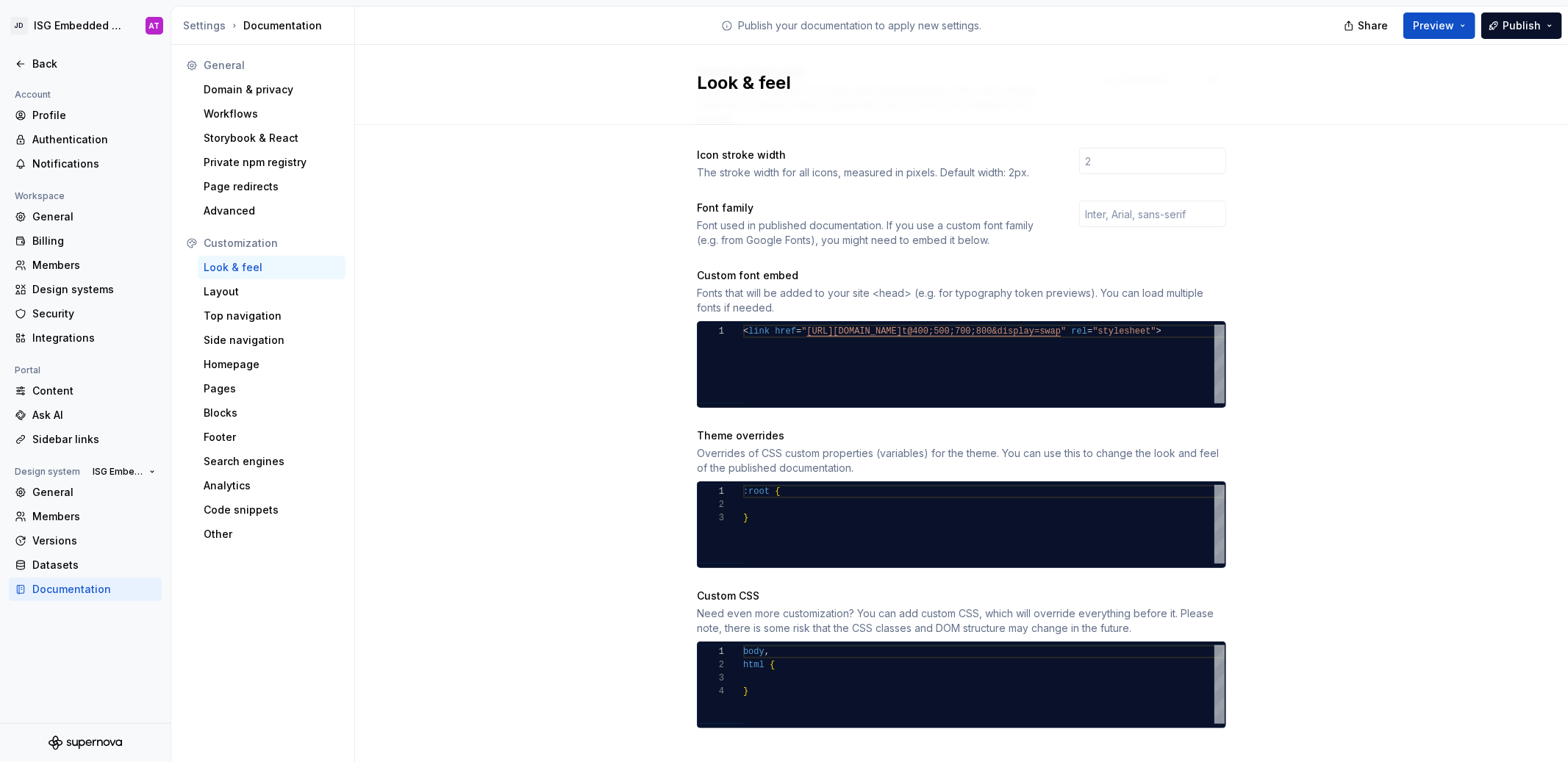
click at [854, 672] on div "body , html { }" at bounding box center [984, 685] width 482 height 79
click at [859, 654] on div "body , html { }" at bounding box center [984, 685] width 482 height 79
click at [849, 668] on div "body , html { }" at bounding box center [984, 685] width 482 height 79
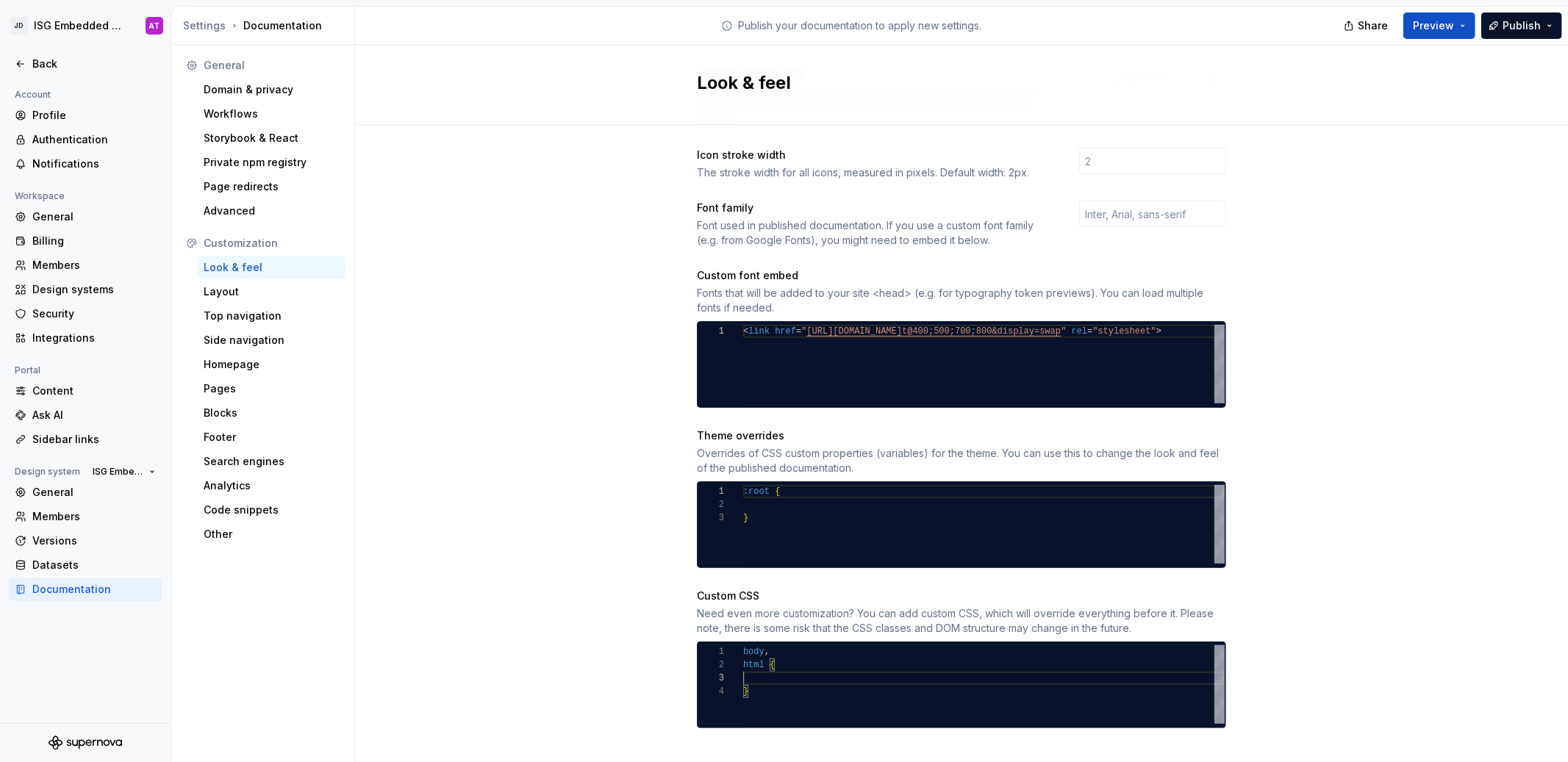
scroll to position [26, 0]
click at [787, 663] on div "body , html { }" at bounding box center [984, 685] width 482 height 79
click at [776, 663] on div "body , html { h2 style= " color: 367 C2B "; }" at bounding box center [984, 685] width 482 height 79
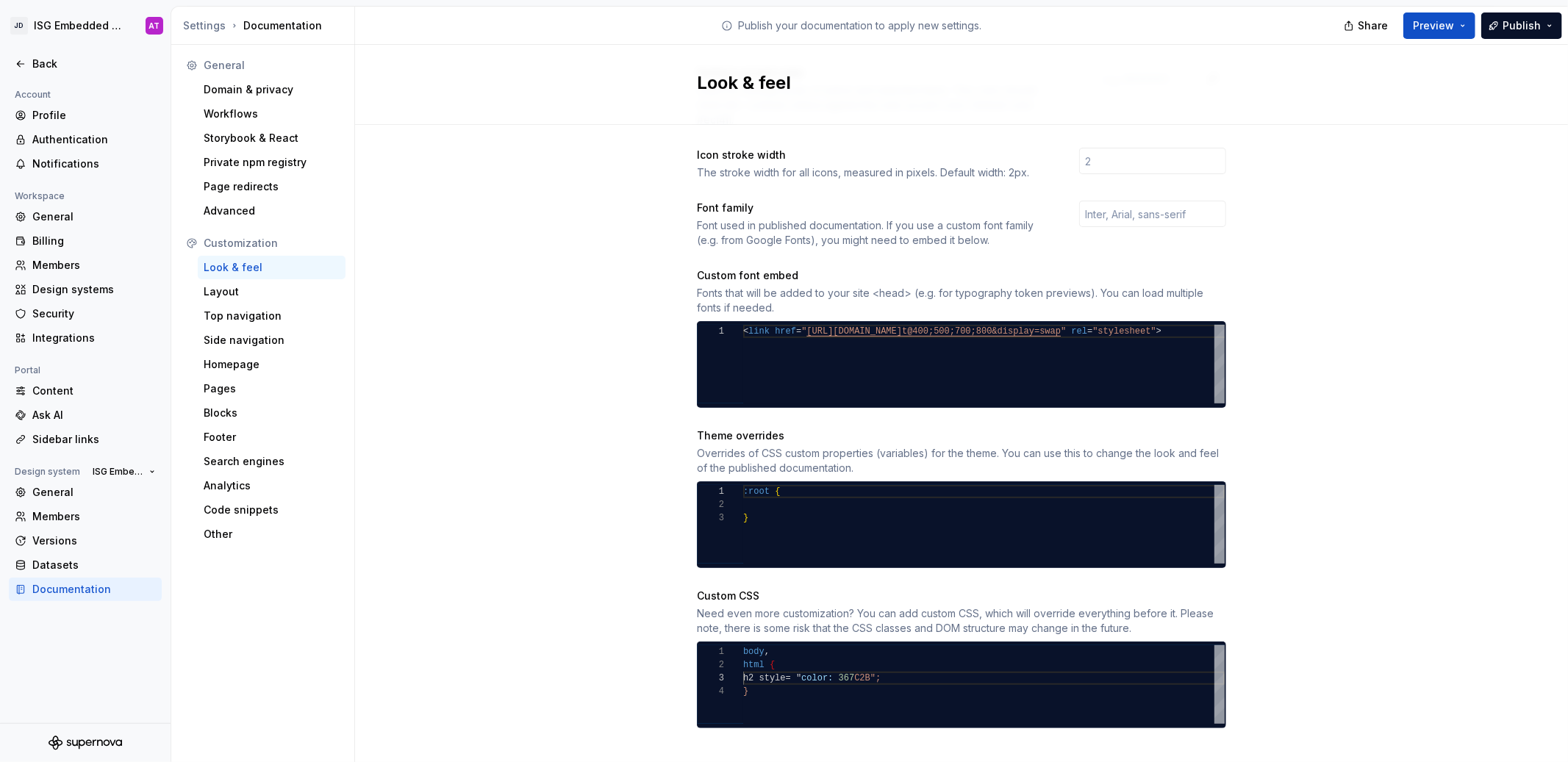
click at [1382, 620] on div "Site logo A company logo that will be displayed on all pages on your documentat…" at bounding box center [961, 243] width 1213 height 1083
click at [760, 663] on div "body , html { h2 style= " color: 367 C2B "; }" at bounding box center [984, 685] width 482 height 79
click at [910, 672] on div "body , html { <h2 style= " color: 367 C2B "; }" at bounding box center [984, 685] width 482 height 79
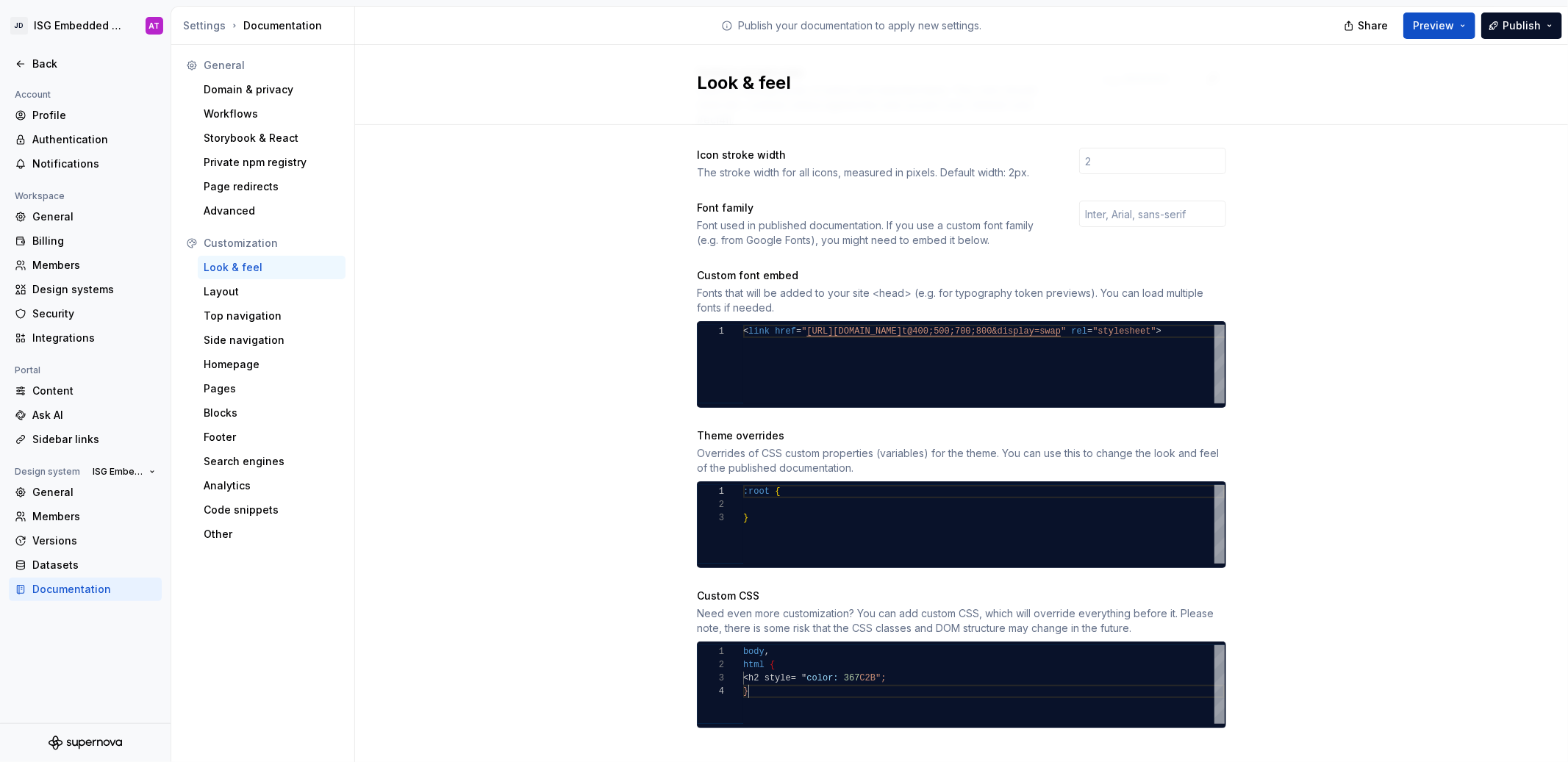
click at [914, 664] on div "body , html { <h2 style= " color: 367 C2B "; }" at bounding box center [984, 685] width 482 height 79
click at [875, 663] on div "body , html { <h2 style= " color: 367 C2B "; <h1 style=" color : blue ; ">This …" at bounding box center [984, 685] width 482 height 79
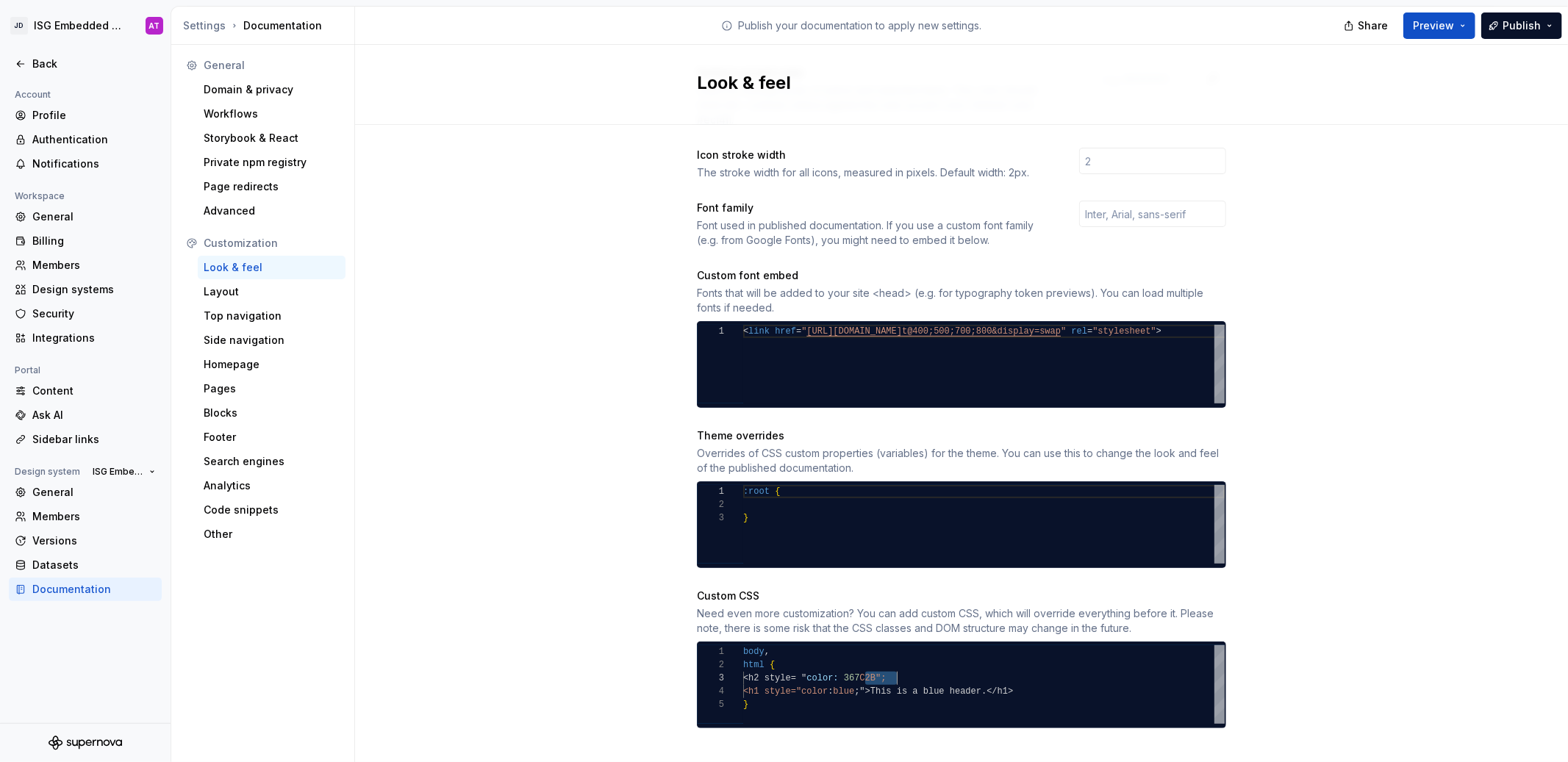
click at [1015, 679] on div "body , html { <h2 style= " color: 367 C2B "; <h1 style=" color : blue ; ">This …" at bounding box center [984, 685] width 482 height 79
click at [865, 678] on div "body , html { <h2 style= " color: 367 C2B "; <h1 style=" color : blue ; ">This …" at bounding box center [984, 685] width 482 height 79
drag, startPoint x: 1018, startPoint y: 676, endPoint x: 903, endPoint y: 678, distance: 115.0
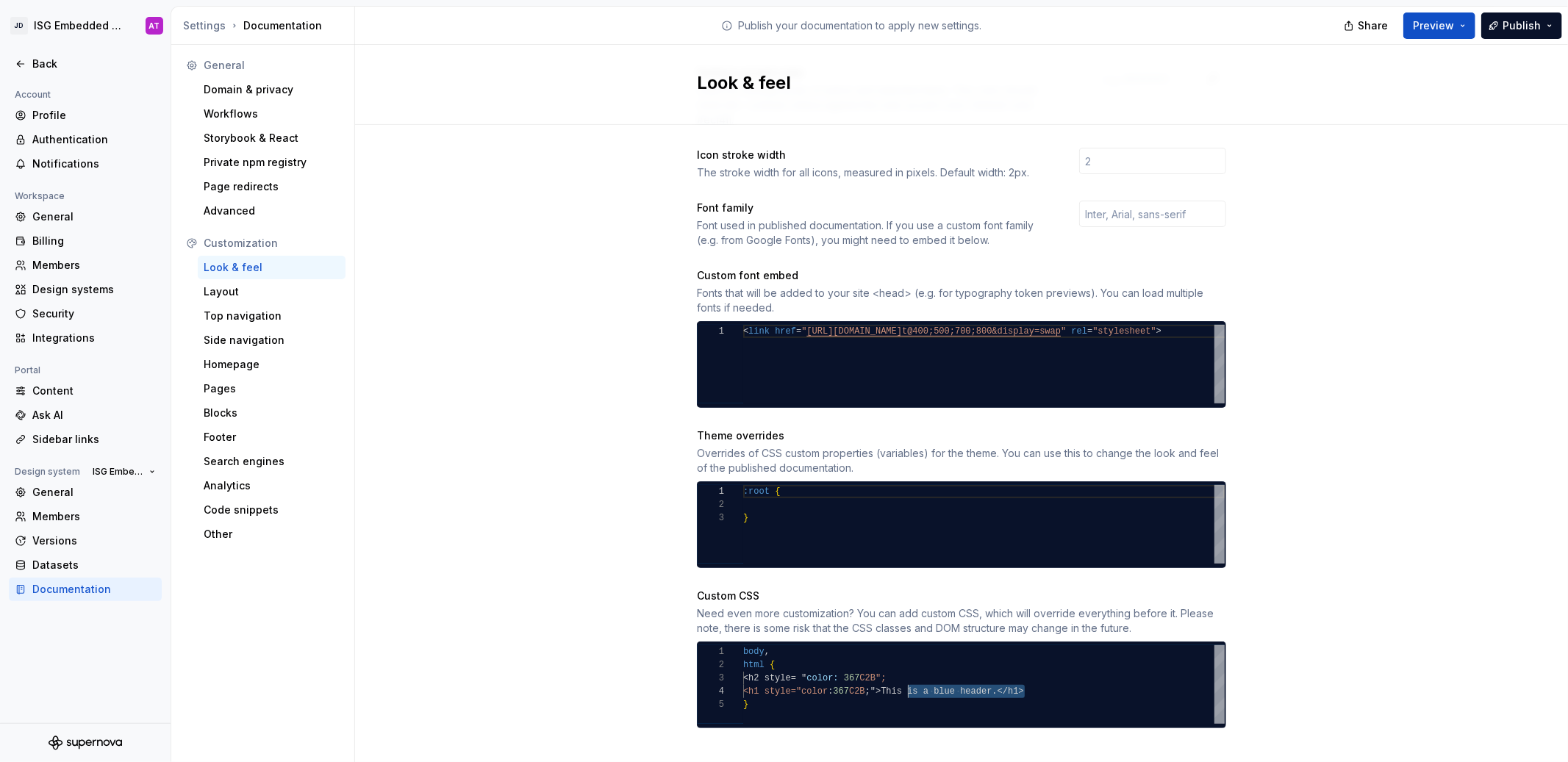
click at [903, 678] on div "body , html { <h2 style= " color: 367 C2B "; <h1 style=" color : 367 C2B ; ">Th…" at bounding box center [984, 685] width 482 height 79
drag, startPoint x: 910, startPoint y: 662, endPoint x: 760, endPoint y: 663, distance: 150.0
click at [760, 663] on div "body , html { <h2 style= " color: 367 C2B "; <h1 style=" color : 367 C2B ; "></…" at bounding box center [984, 685] width 482 height 79
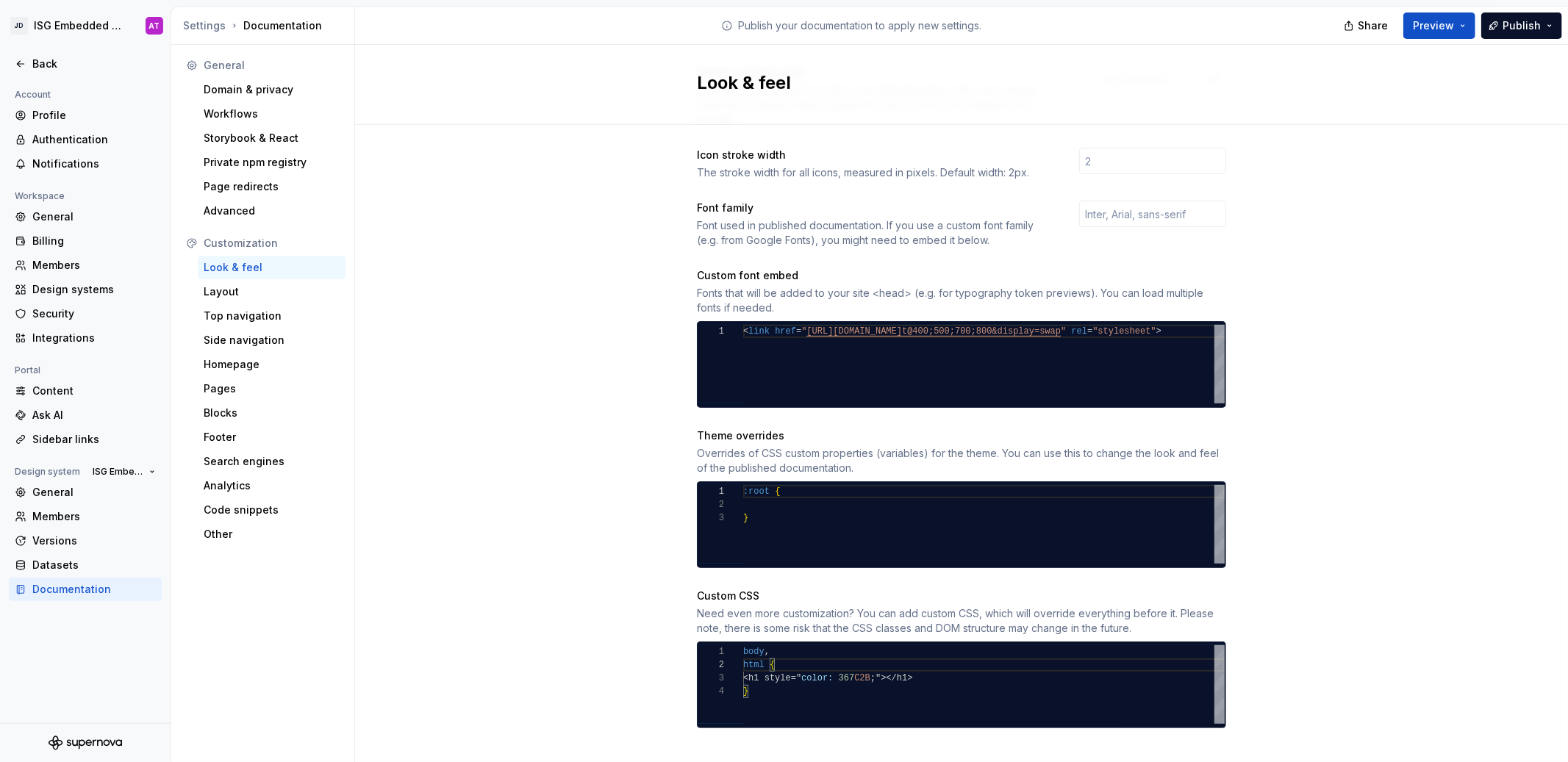
click at [1385, 622] on div "Site logo A company logo that will be displayed on all pages on your documentat…" at bounding box center [961, 243] width 1213 height 1083
click at [872, 662] on div "body , html { <h1 style=" color: 367 C2B ; "></h1> }" at bounding box center [984, 685] width 482 height 79
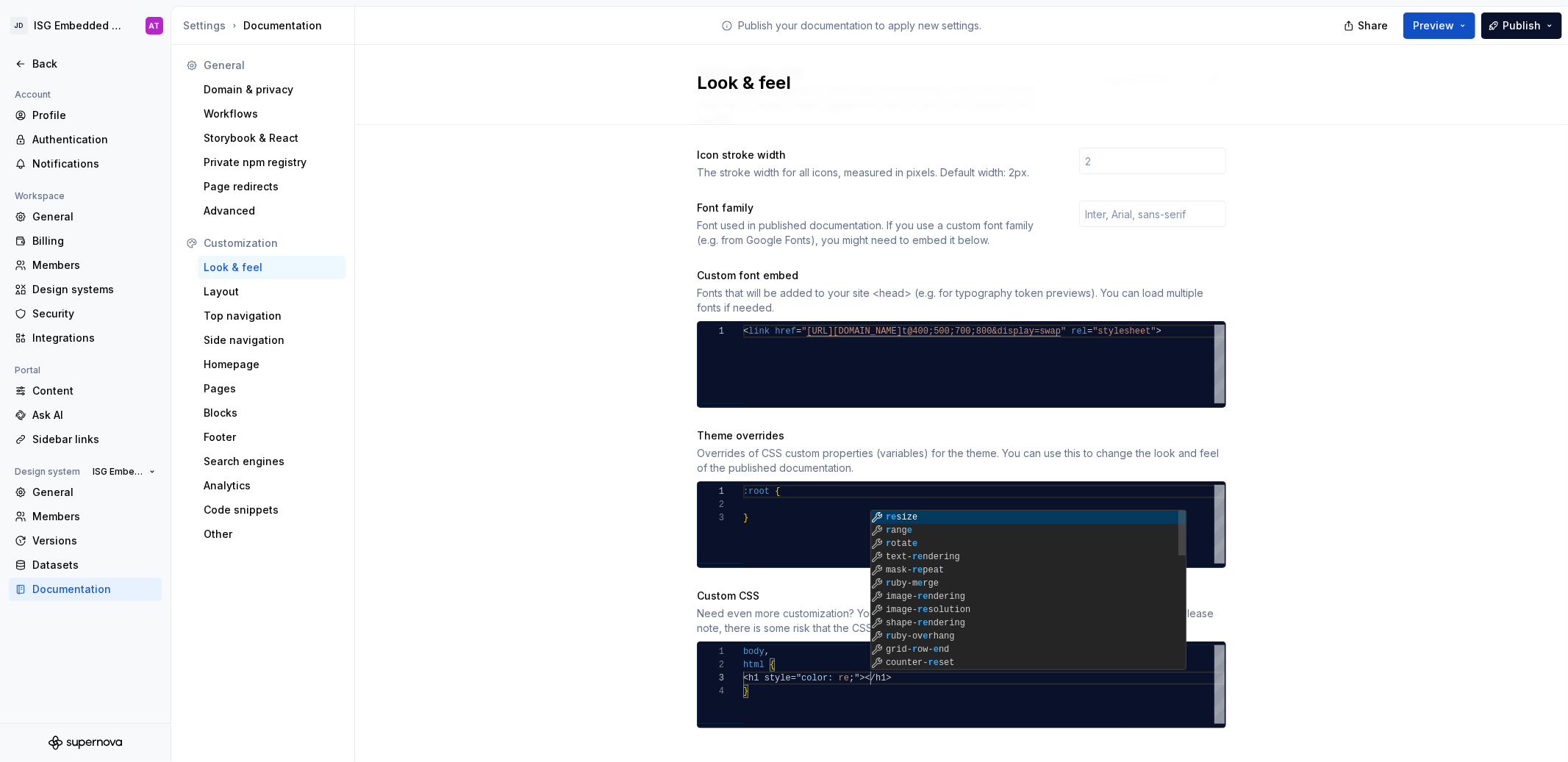
scroll to position [26, 132]
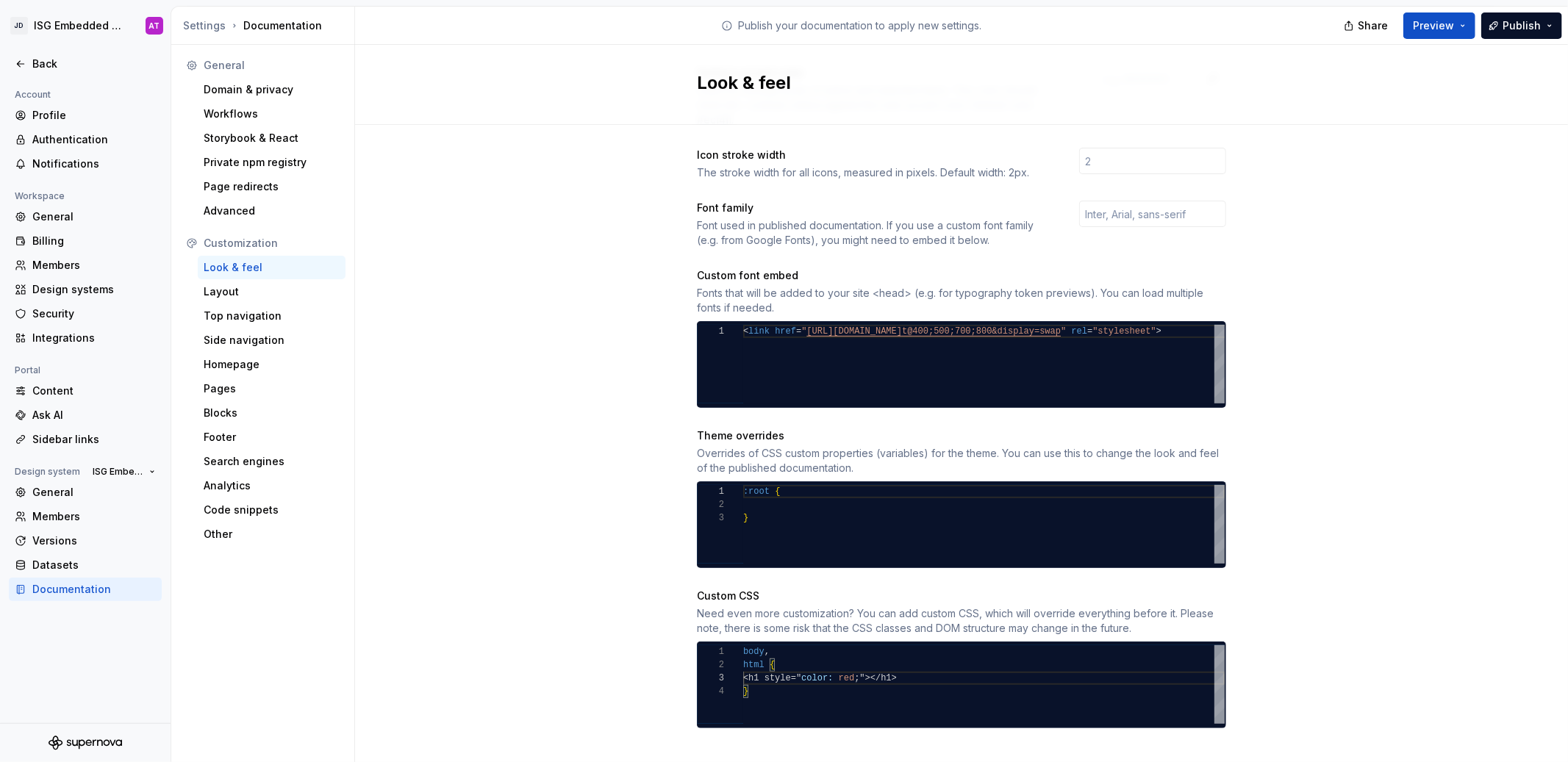
click at [1368, 585] on div "Site logo A company logo that will be displayed on all pages on your documentat…" at bounding box center [961, 243] width 1213 height 1083
click at [772, 660] on div "body , html { <h1 style=" color: red ; "></h1> }" at bounding box center [984, 685] width 482 height 79
click at [907, 664] on div "body , html { <h2 style=" color: red ; "></h1> }" at bounding box center [984, 685] width 482 height 79
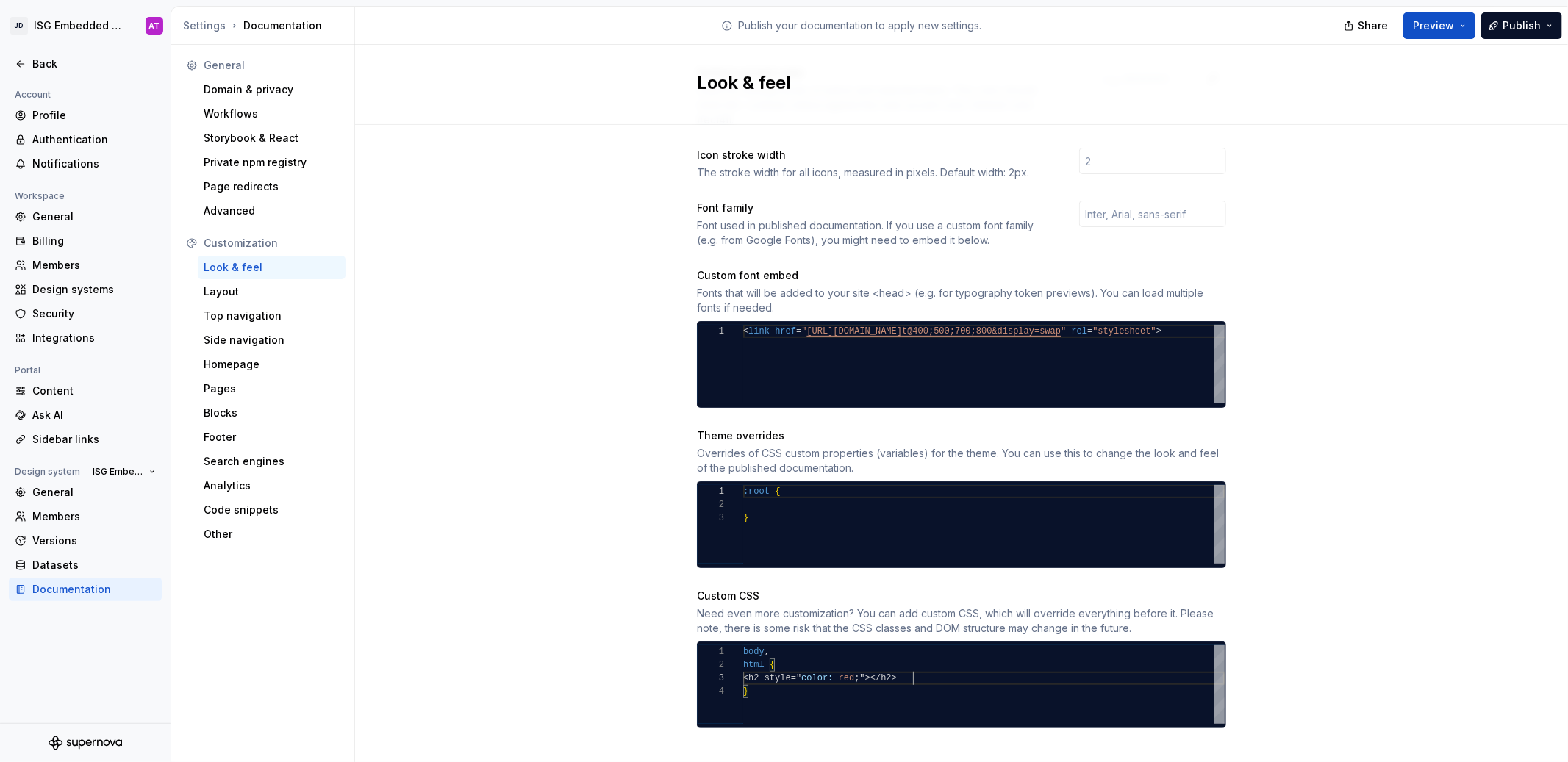
click at [1294, 611] on div "Site logo A company logo that will be displayed on all pages on your documentat…" at bounding box center [961, 243] width 1213 height 1083
click at [744, 645] on div "body , html { <h2 style=" color: red ; "></h2> }" at bounding box center [984, 685] width 482 height 79
click at [782, 665] on div "h2 , html { <h2 style=" color: red ; "></h2> }" at bounding box center [984, 685] width 482 height 79
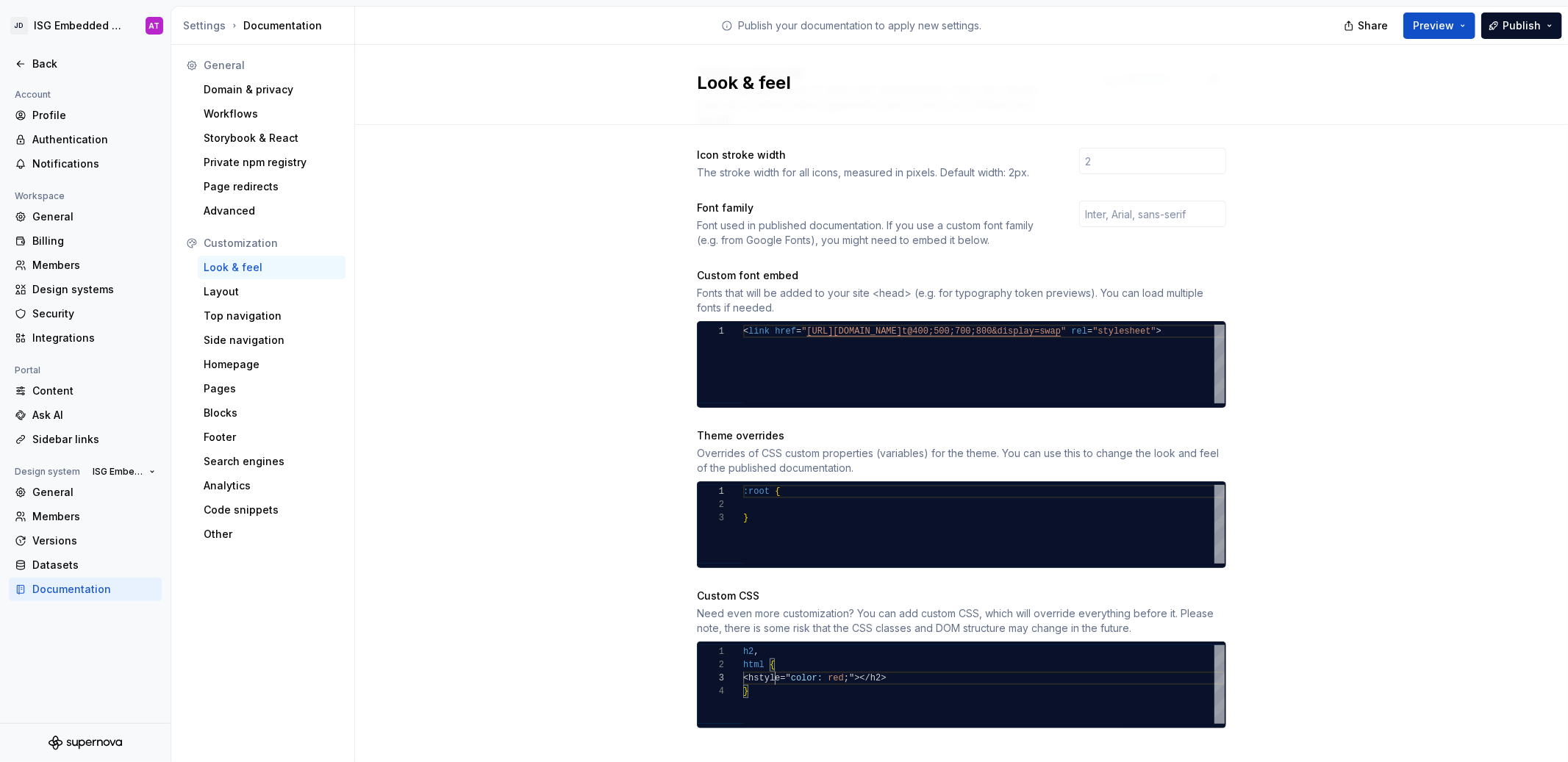
scroll to position [26, 26]
click at [797, 663] on div "h2 , html { <style=" color: red ; "></h2> }" at bounding box center [984, 685] width 482 height 79
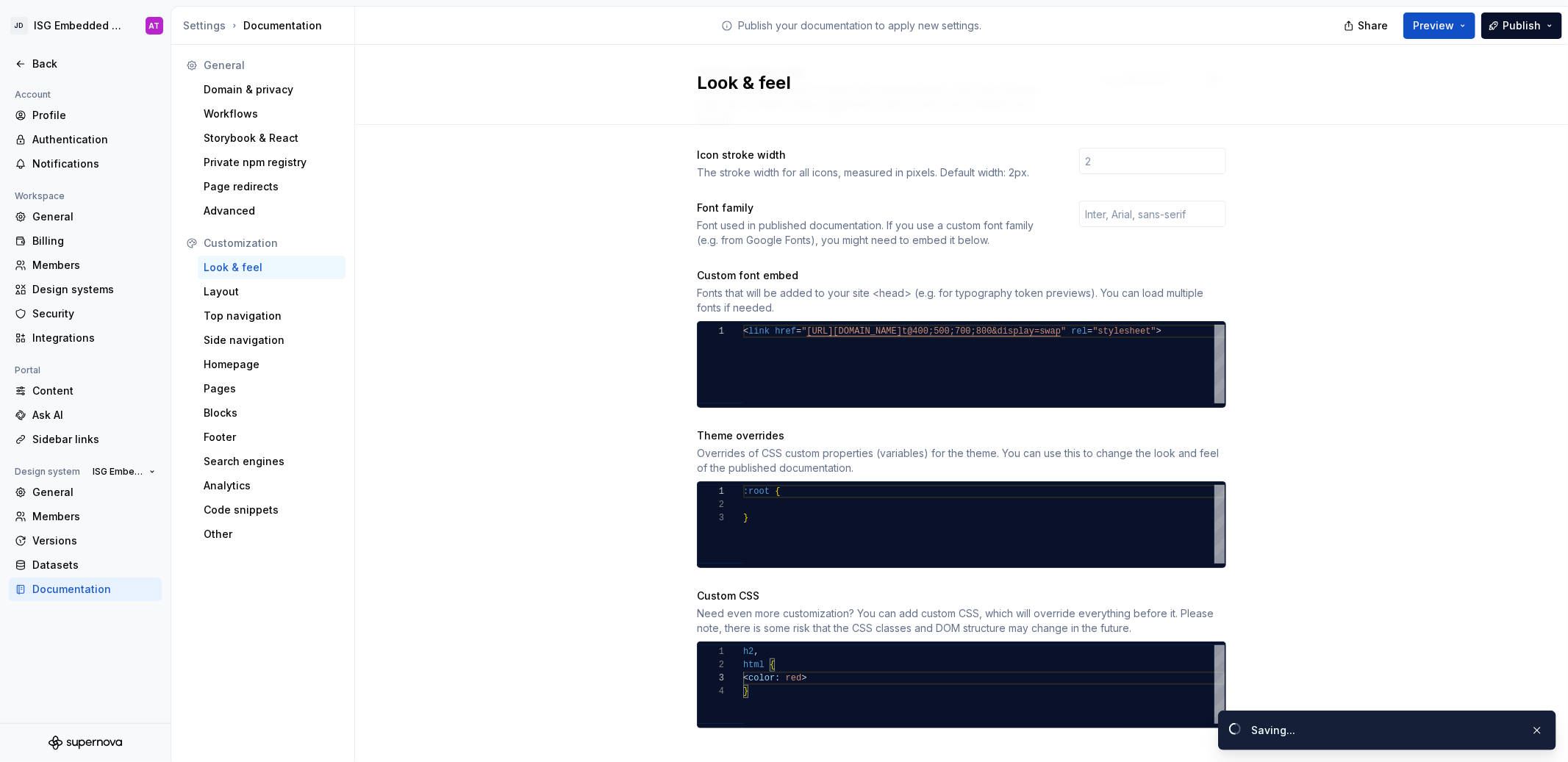
click at [569, 543] on div "Site logo A company logo that will be displayed on all pages on your documentat…" at bounding box center [961, 243] width 1213 height 1083
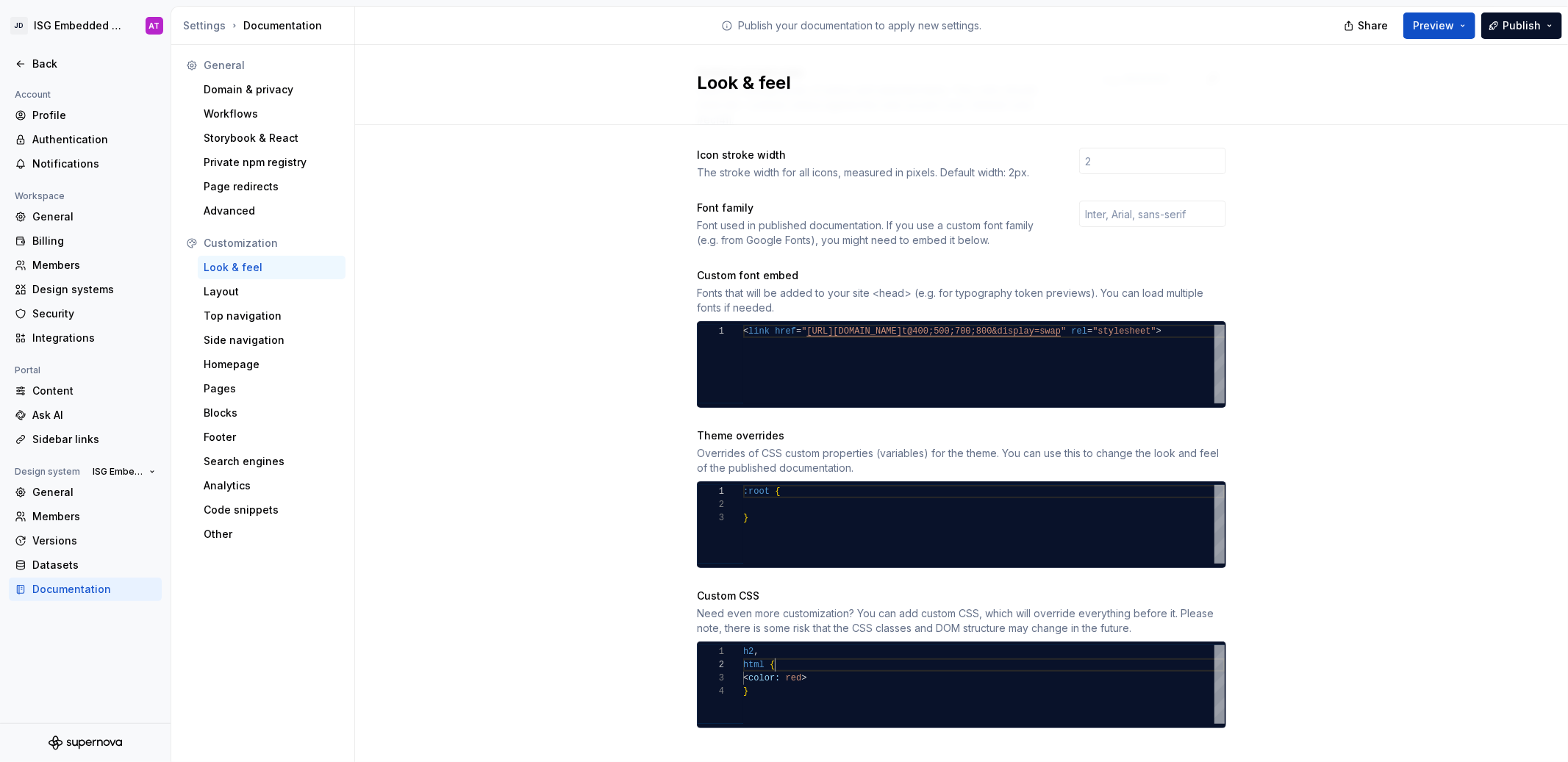
click at [783, 651] on div "h2 , html { < color: red > }" at bounding box center [984, 685] width 482 height 79
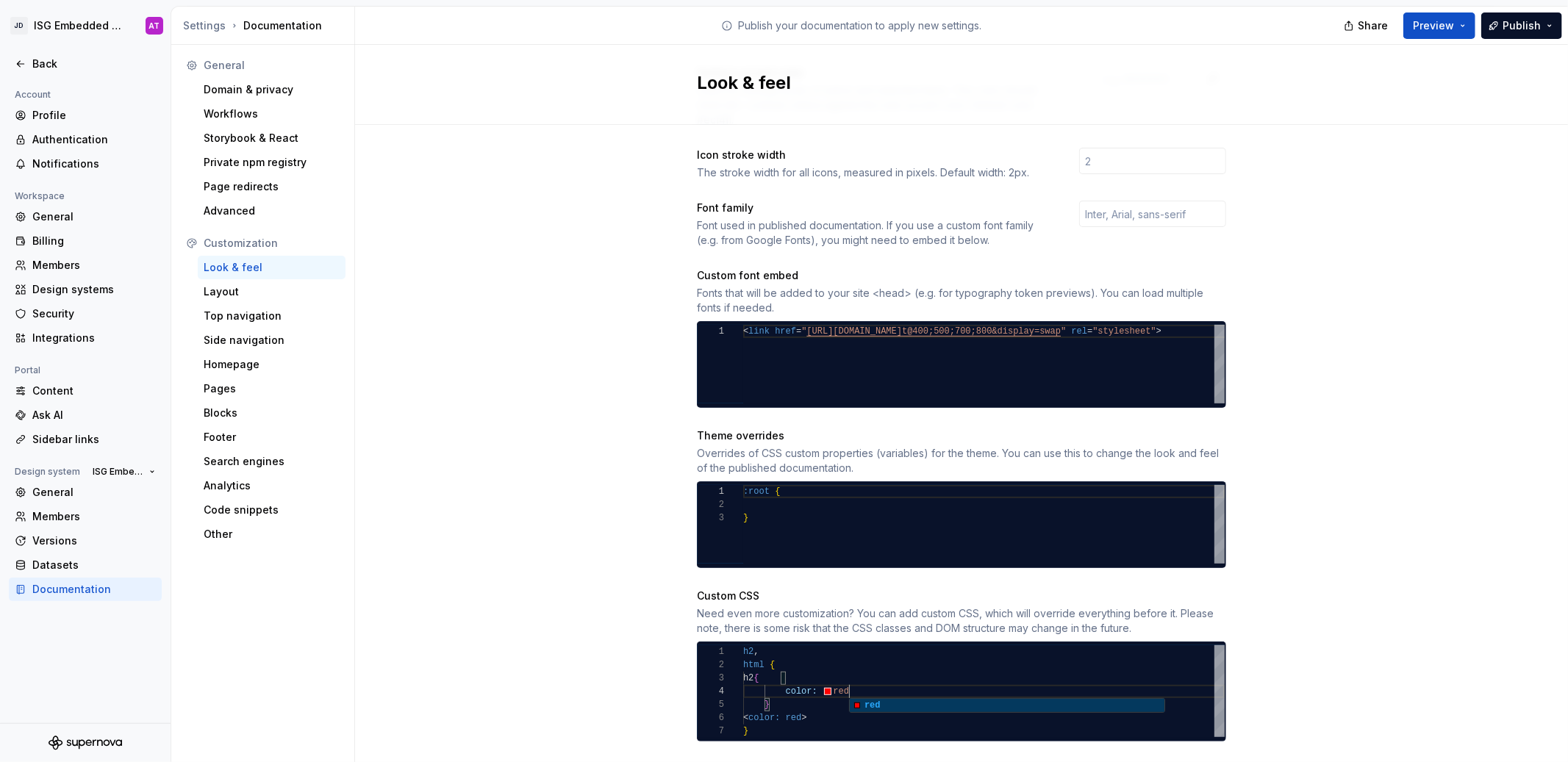
scroll to position [39, 99]
click at [858, 703] on div "h2 , html { h2 { color: red ; } < color: red > }" at bounding box center [984, 692] width 482 height 93
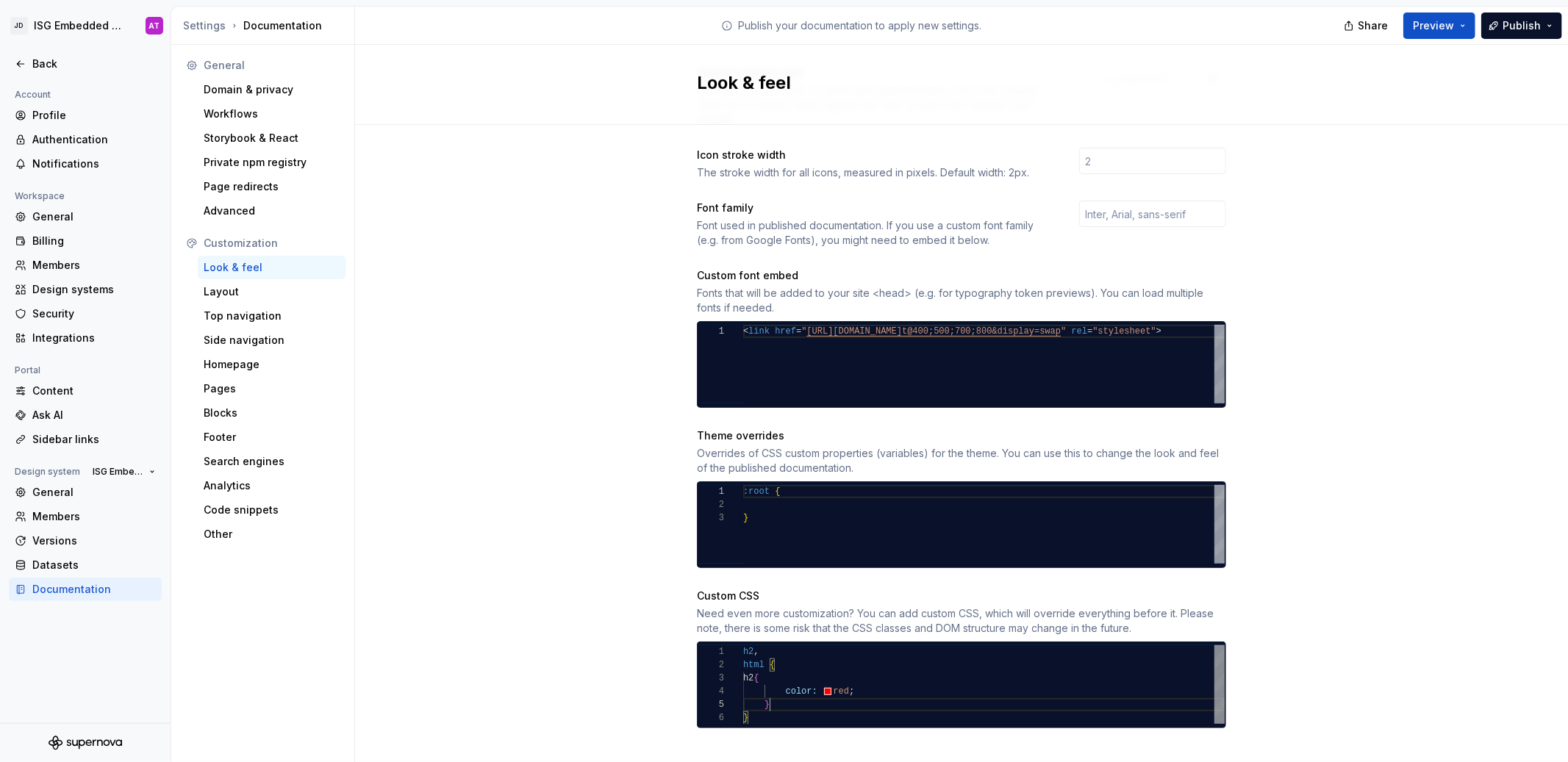
scroll to position [53, 26]
click at [748, 645] on div "h2 , html { h2 { color: red ; } }" at bounding box center [984, 685] width 482 height 80
click at [1391, 527] on div "Site logo A company logo that will be displayed on all pages on your documentat…" at bounding box center [961, 243] width 1213 height 1083
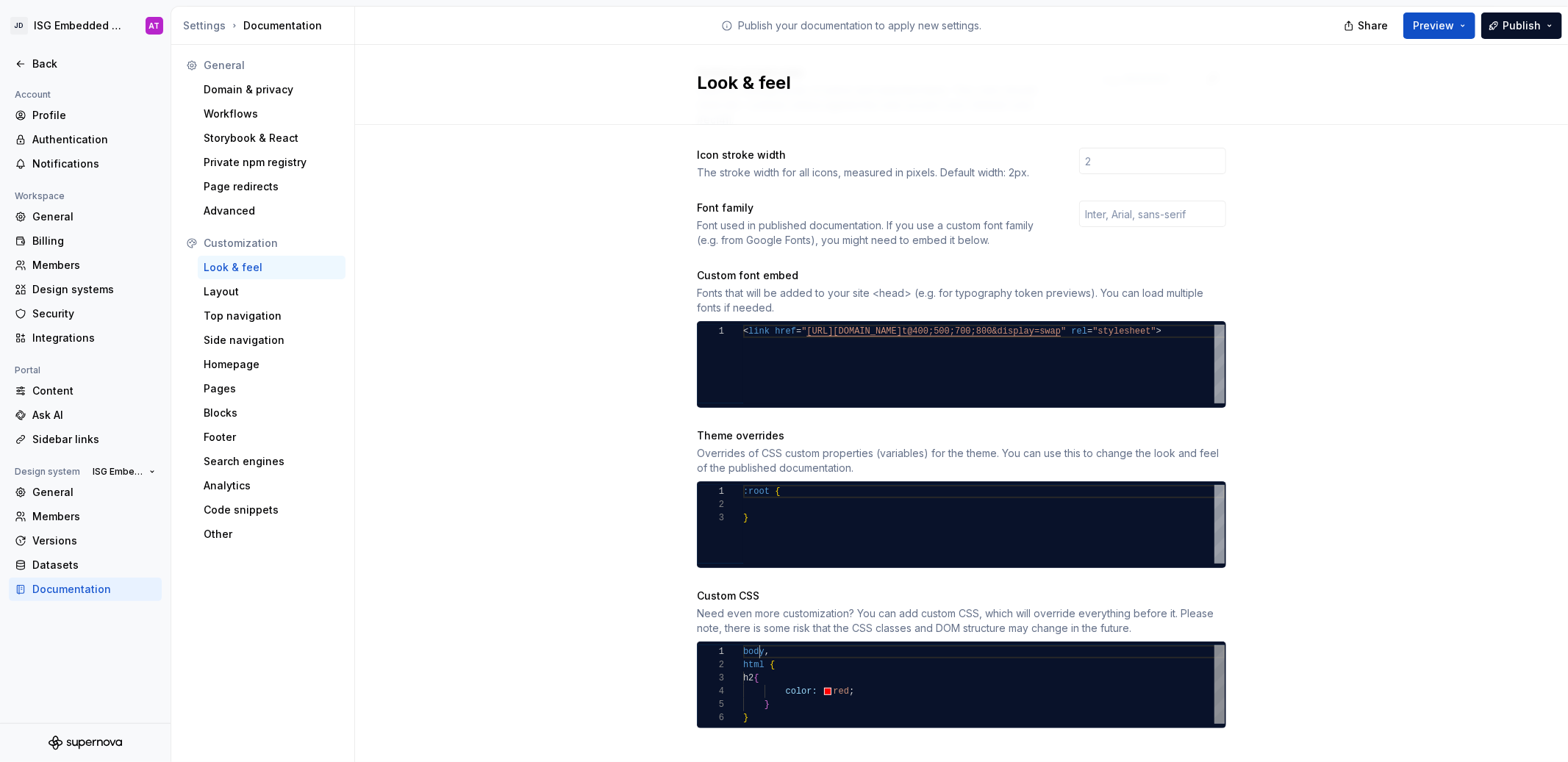
click at [754, 645] on div "body , html { h2 { color: red ; } }" at bounding box center [984, 685] width 482 height 80
drag, startPoint x: 770, startPoint y: 641, endPoint x: 735, endPoint y: 639, distance: 35.1
click at [743, 645] on div "body , html { h2 { color: red ; } }" at bounding box center [984, 685] width 482 height 80
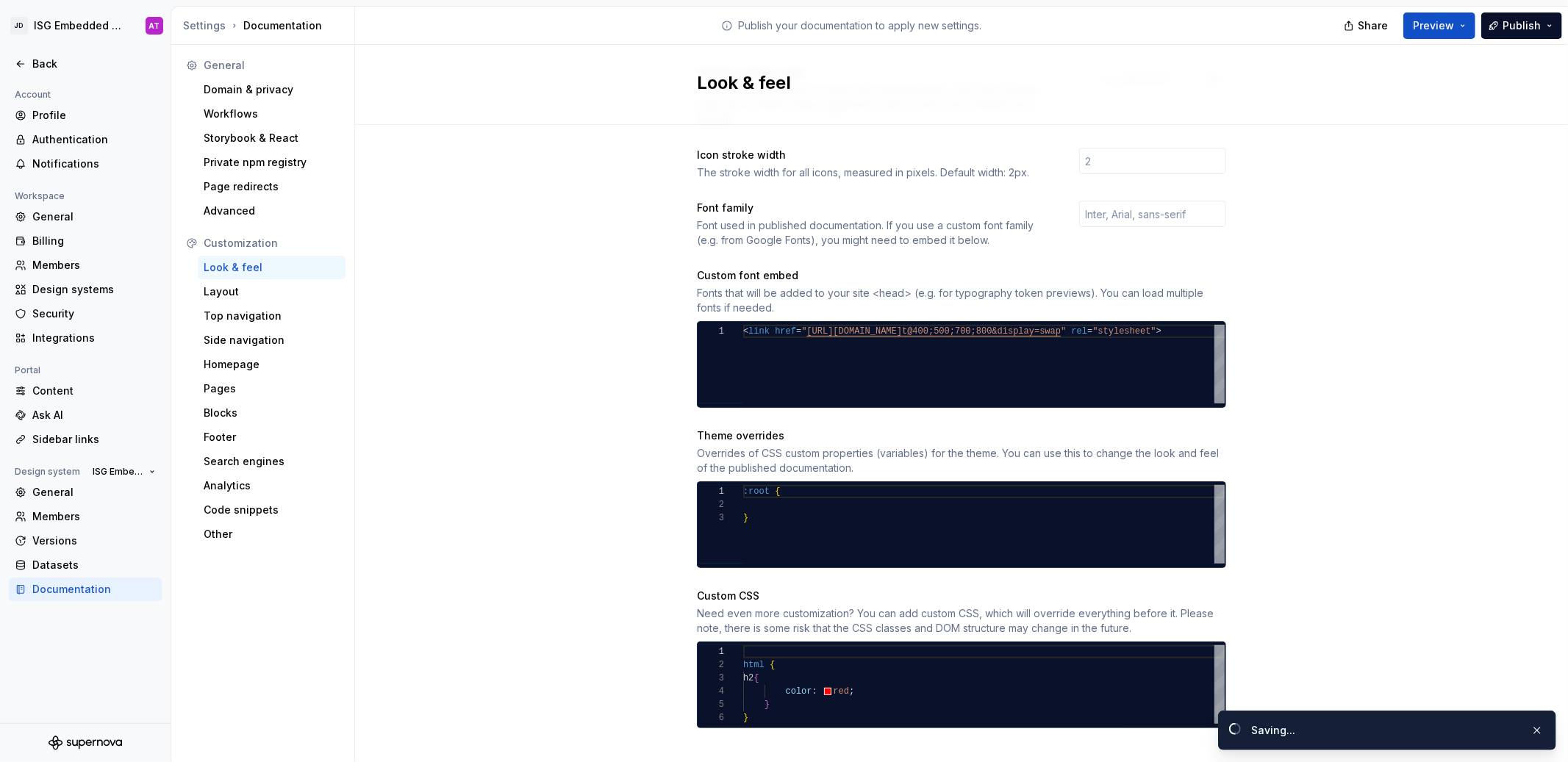
click at [1389, 618] on div "Site logo A company logo that will be displayed on all pages on your documentat…" at bounding box center [961, 243] width 1213 height 1083
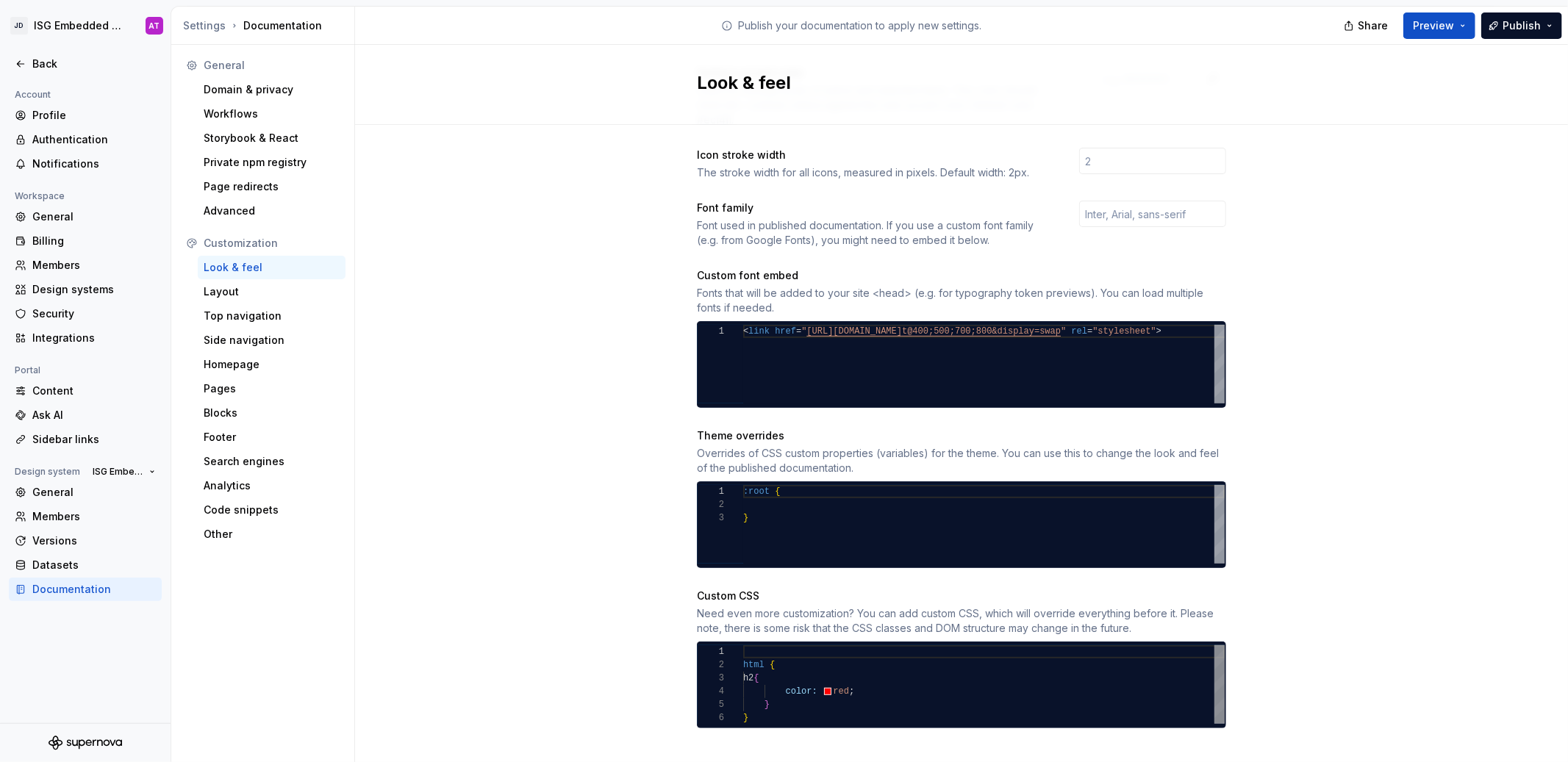
click at [792, 645] on div "html { h2 { color: red ; } }" at bounding box center [984, 685] width 482 height 80
click at [1396, 587] on div "Site logo A company logo that will be displayed on all pages on your documentat…" at bounding box center [961, 243] width 1213 height 1083
drag, startPoint x: 846, startPoint y: 679, endPoint x: 819, endPoint y: 679, distance: 27.0
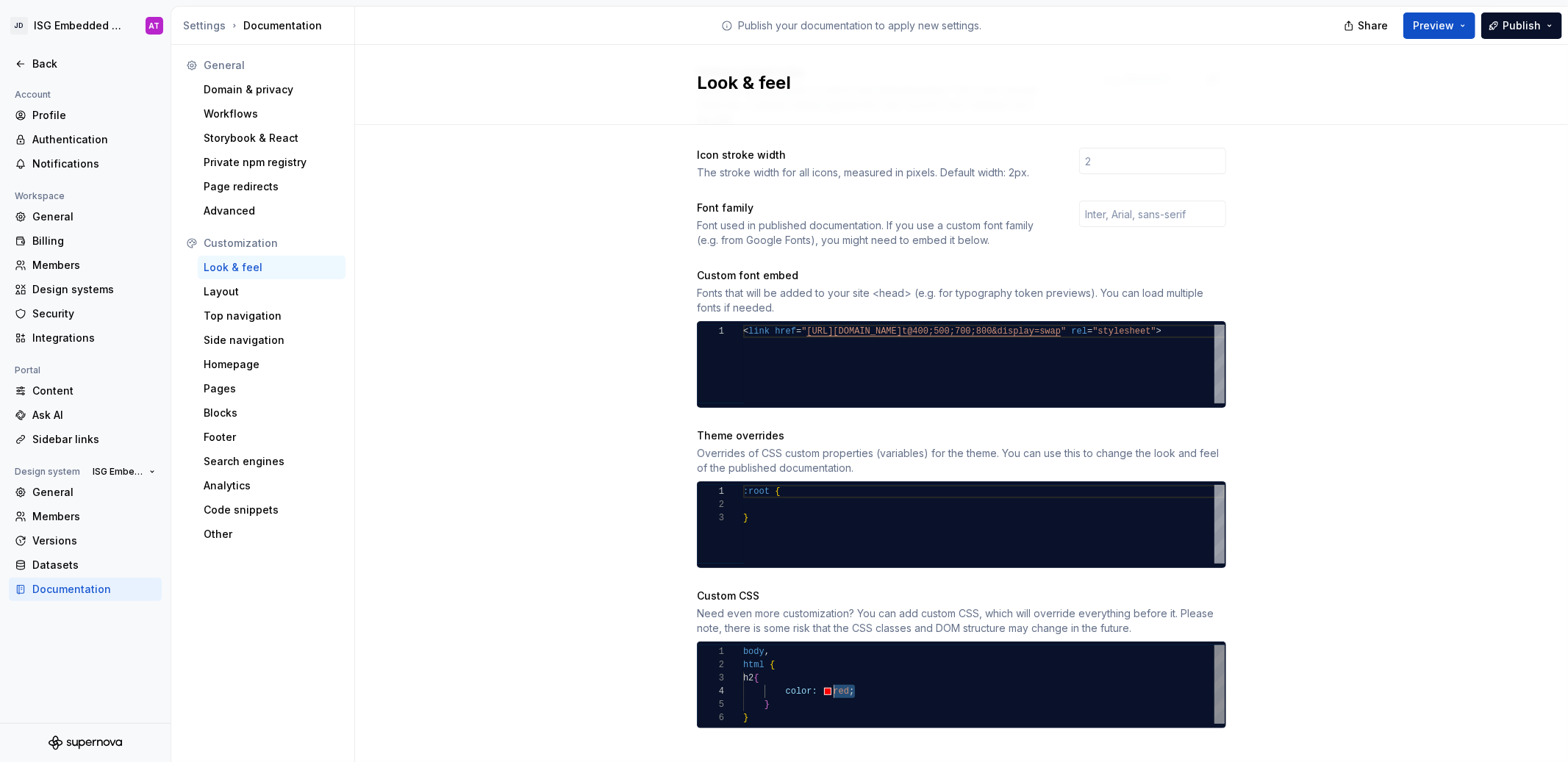
click at [819, 679] on div "body , html { h2 { color: red ; } }" at bounding box center [984, 685] width 482 height 80
type textarea "**********"
click at [1365, 605] on div "Site logo A company logo that will be displayed on all pages on your documentat…" at bounding box center [961, 243] width 1213 height 1083
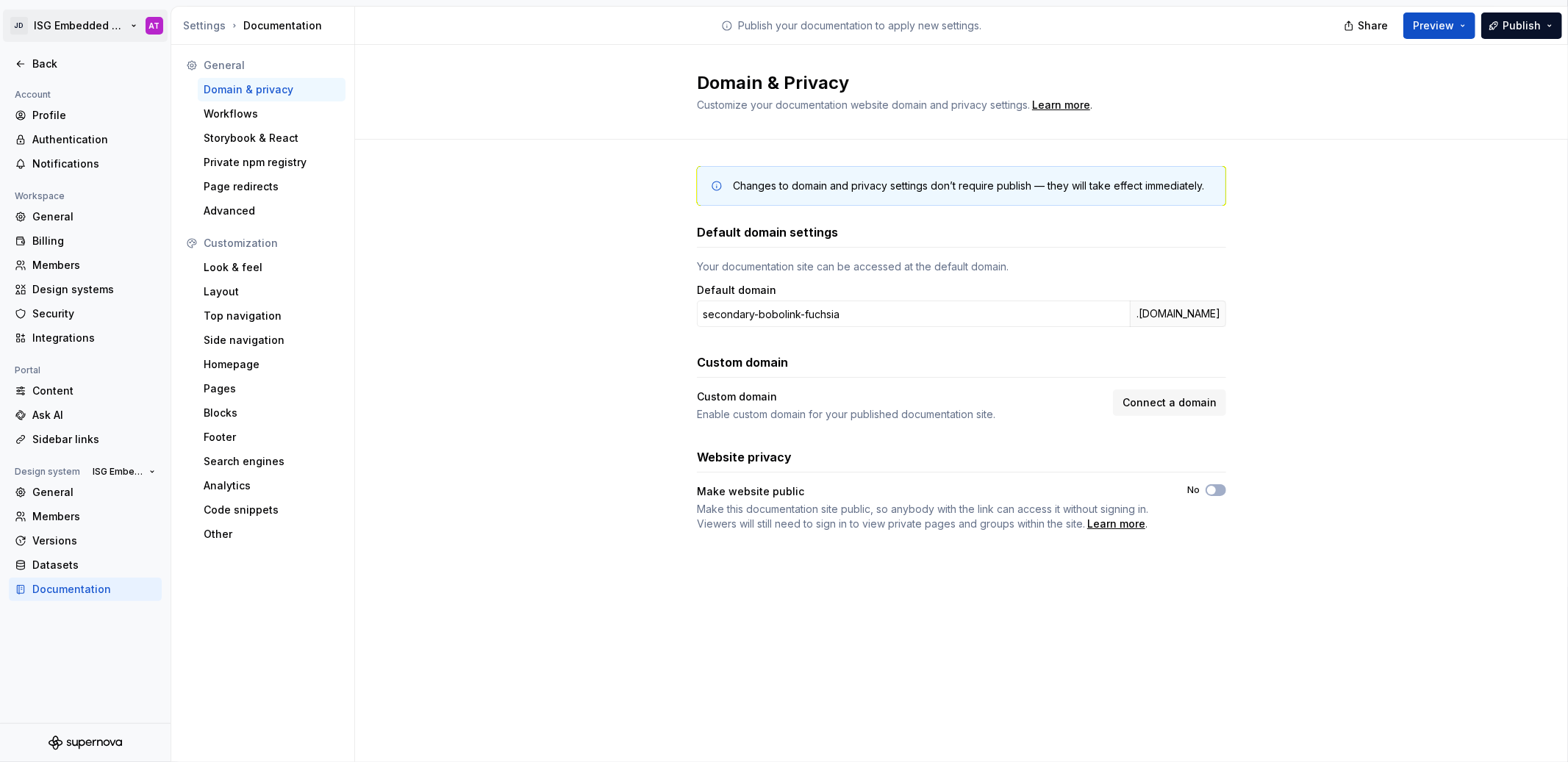
click at [133, 28] on html "JD ISG Embedded Design System AT Back Account Profile Authentication Notificati…" at bounding box center [784, 381] width 1568 height 762
click at [494, 241] on html "JD ISG Embedded Design System AT Back Account Profile Authentication Notificati…" at bounding box center [784, 381] width 1568 height 762
click at [38, 65] on div "Back" at bounding box center [94, 63] width 123 height 15
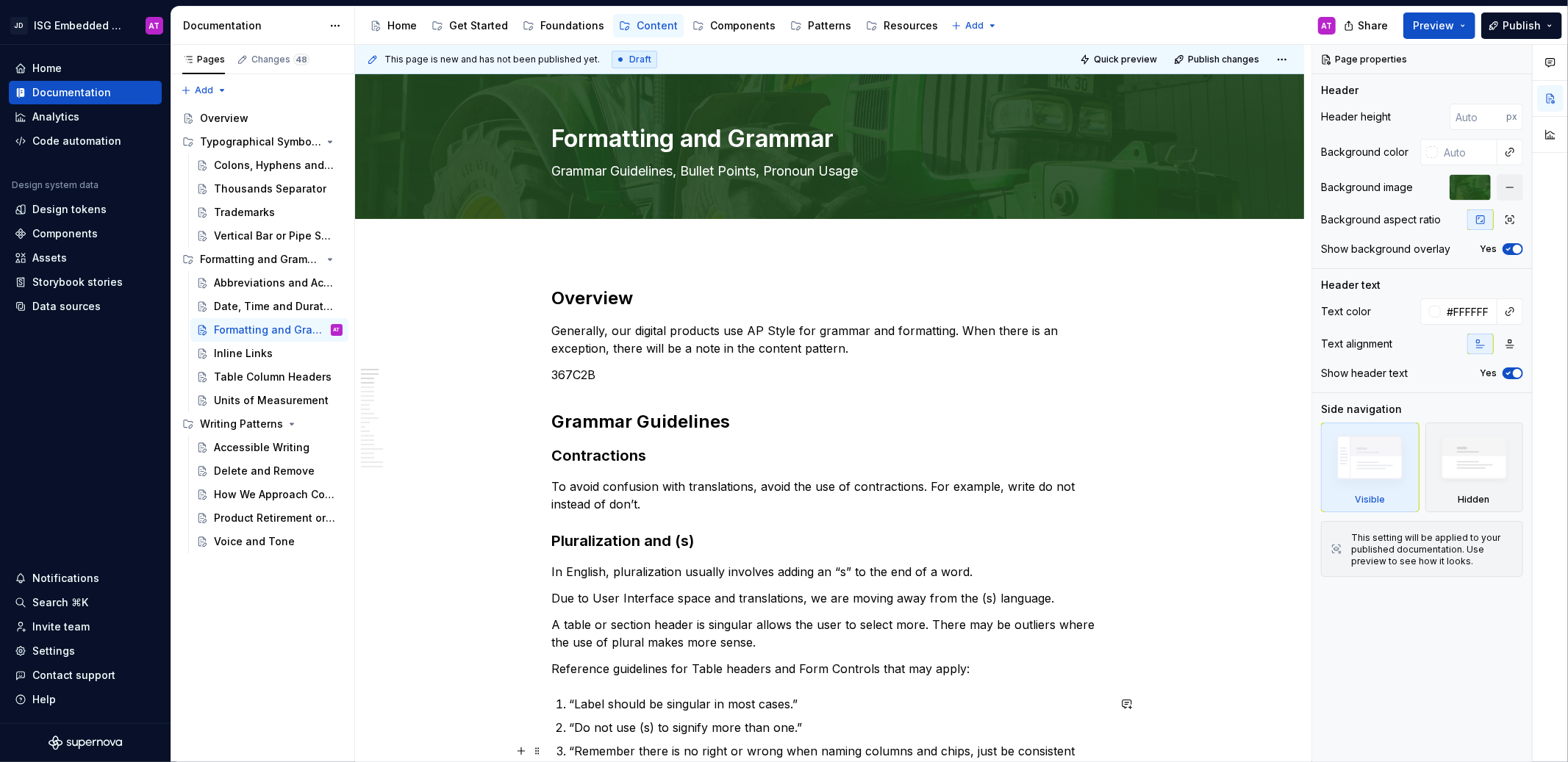
click at [565, 373] on p "367C2B" at bounding box center [830, 375] width 556 height 18
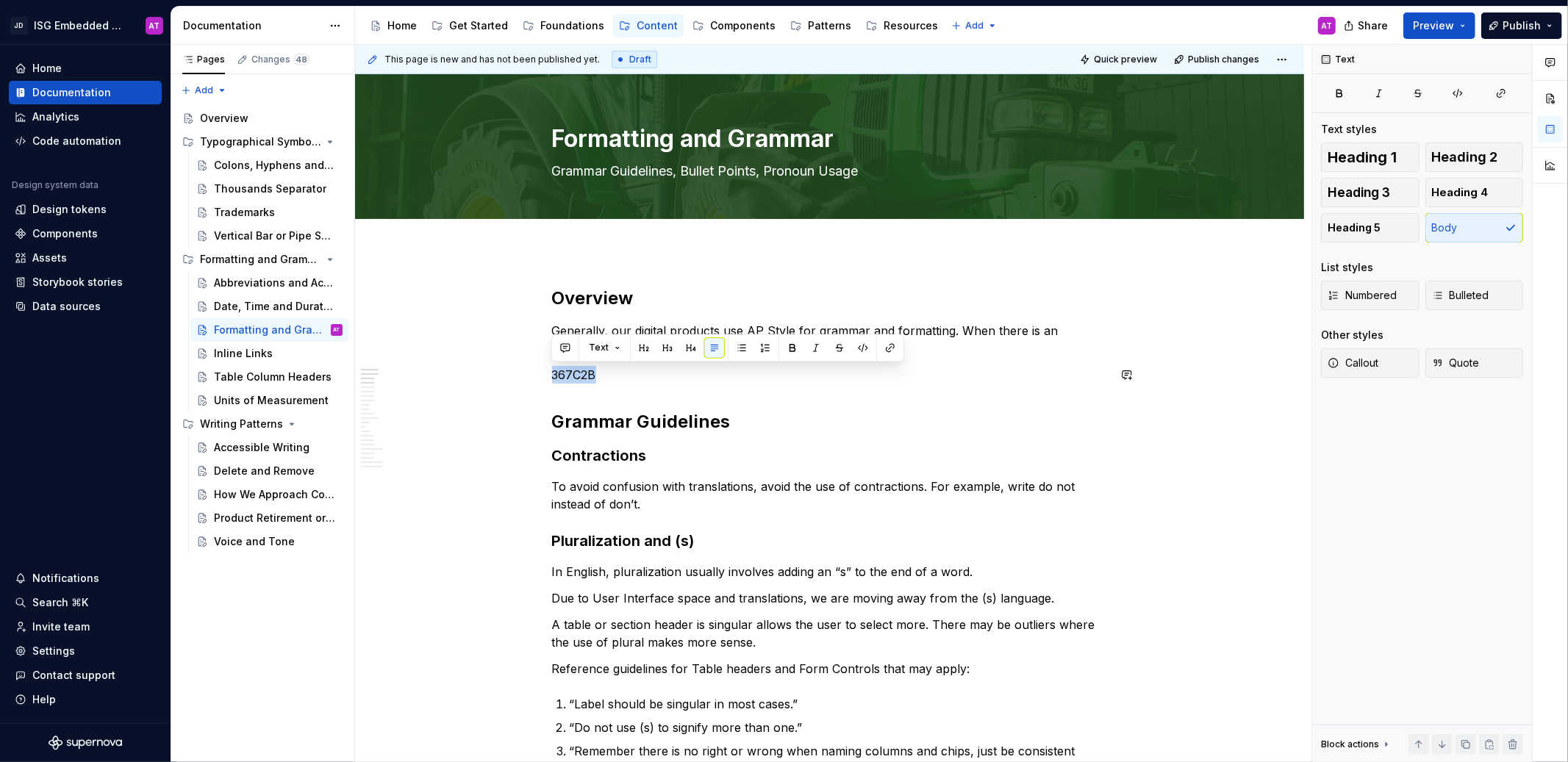
copy p "367C2B"
drag, startPoint x: 580, startPoint y: 376, endPoint x: 554, endPoint y: 375, distance: 26.0
click at [554, 375] on p "367C2B" at bounding box center [830, 375] width 556 height 18
copy p "367C2B"
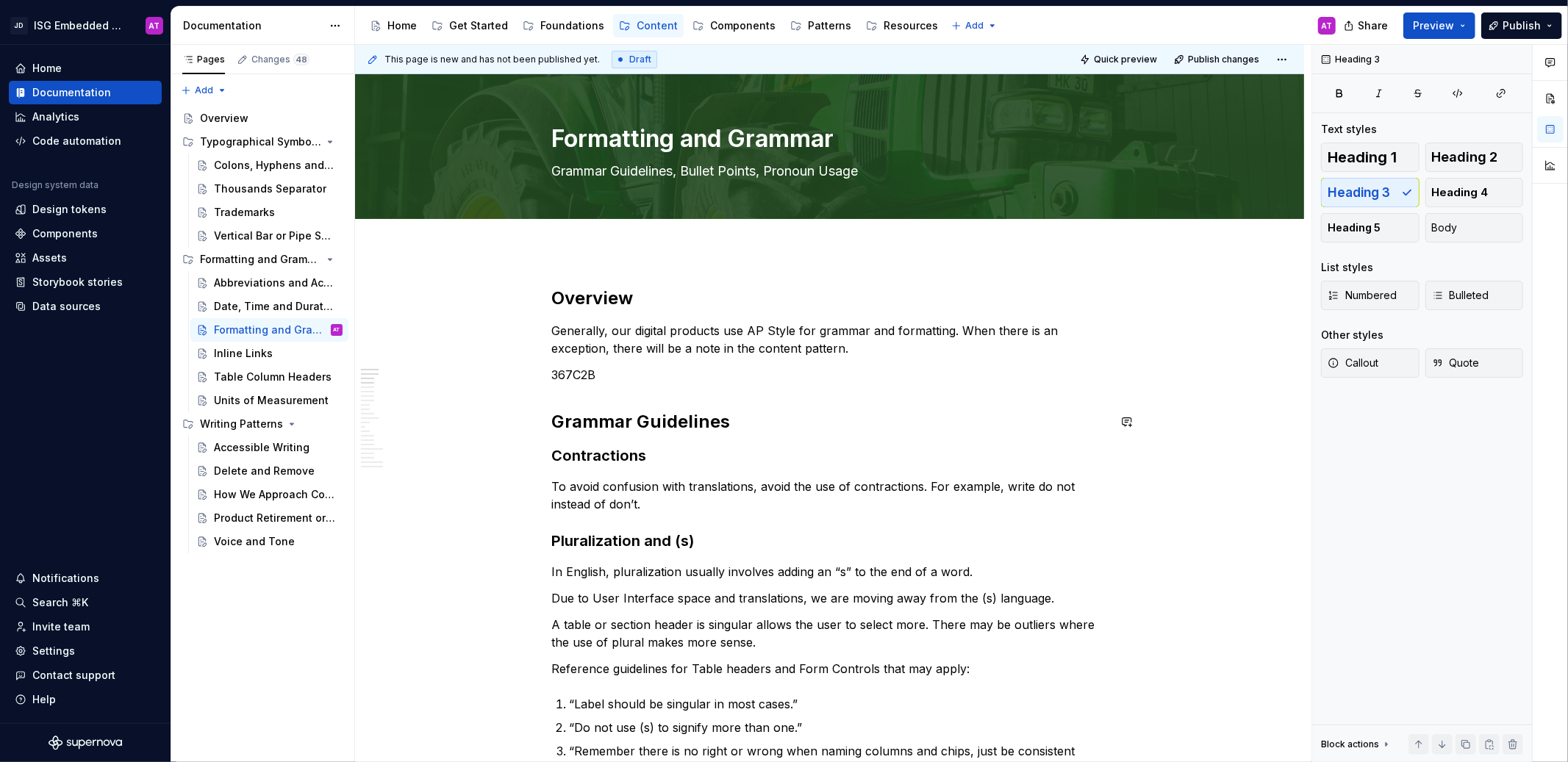
drag, startPoint x: 664, startPoint y: 435, endPoint x: 658, endPoint y: 430, distance: 7.8
type textarea "*"
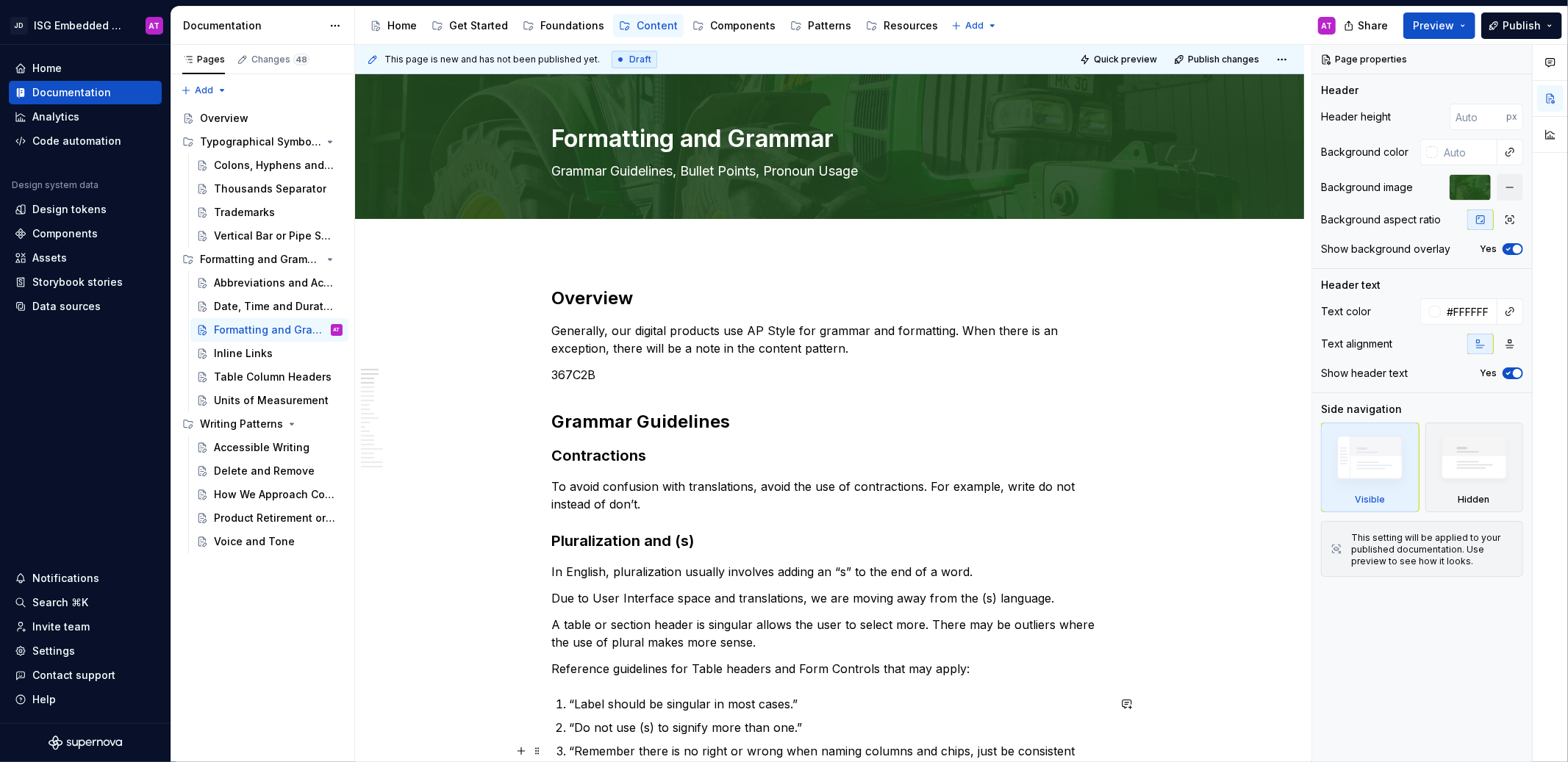
type textarea "*"
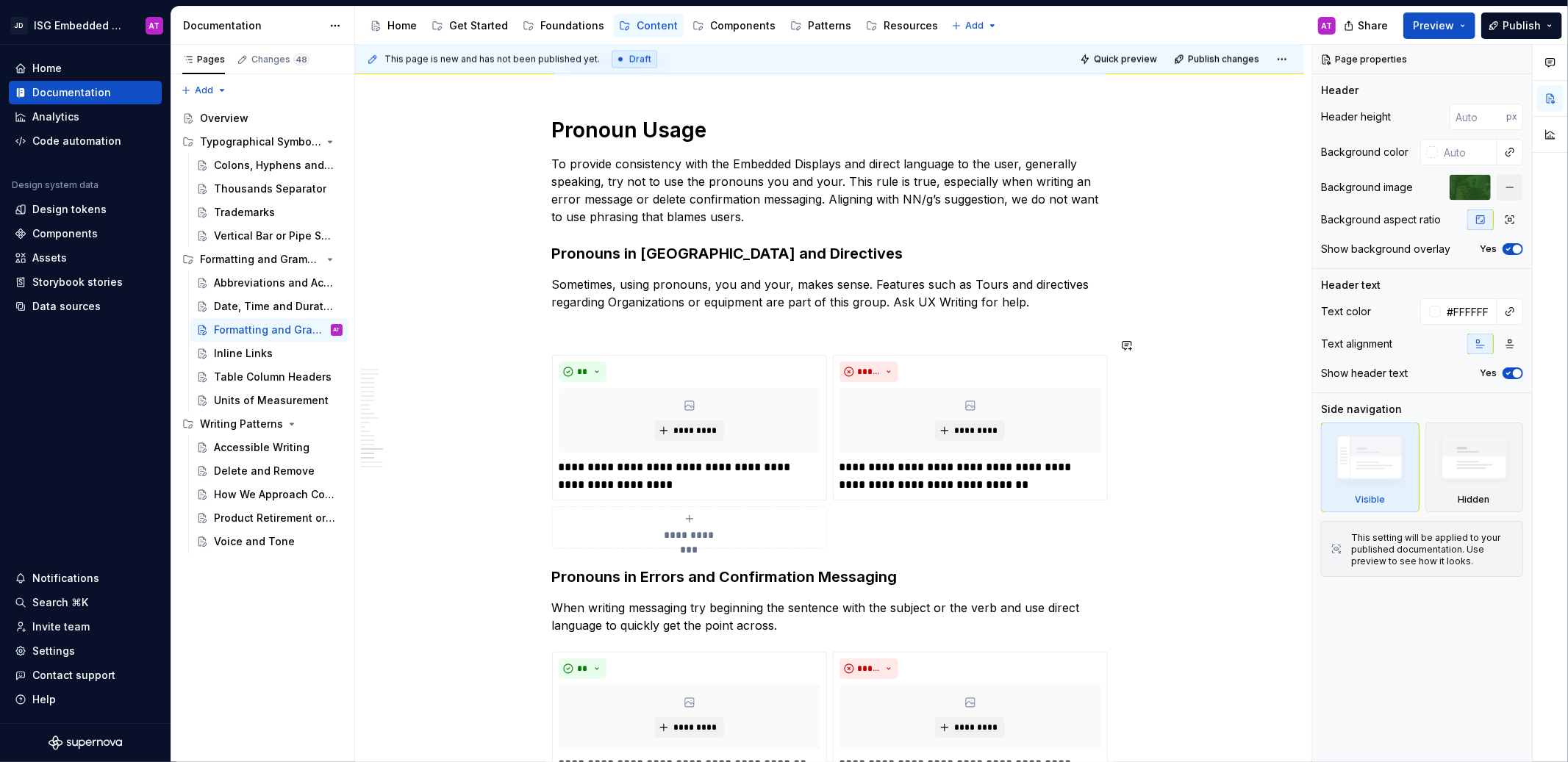
scroll to position [2273, 0]
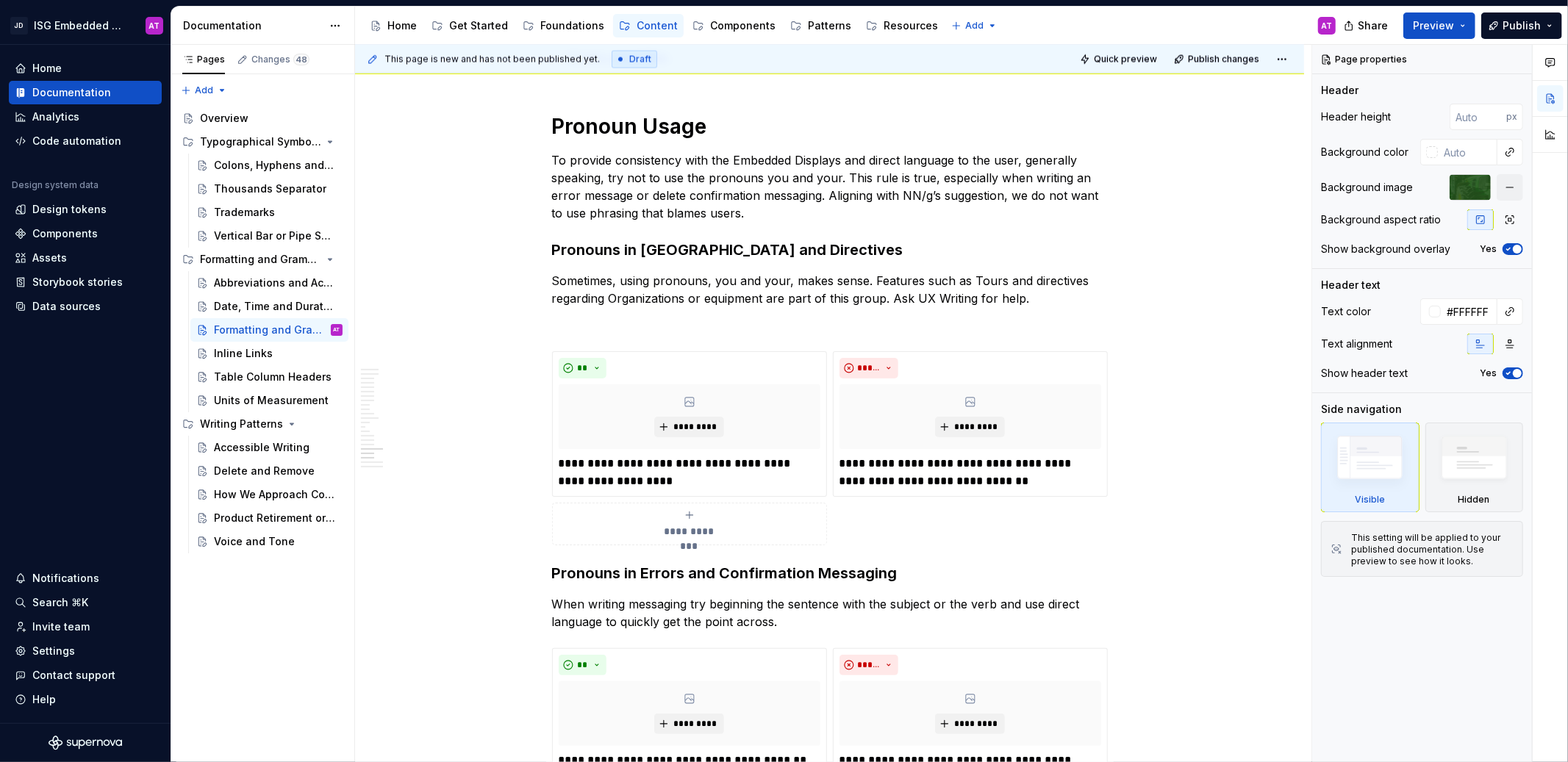
type textarea "*"
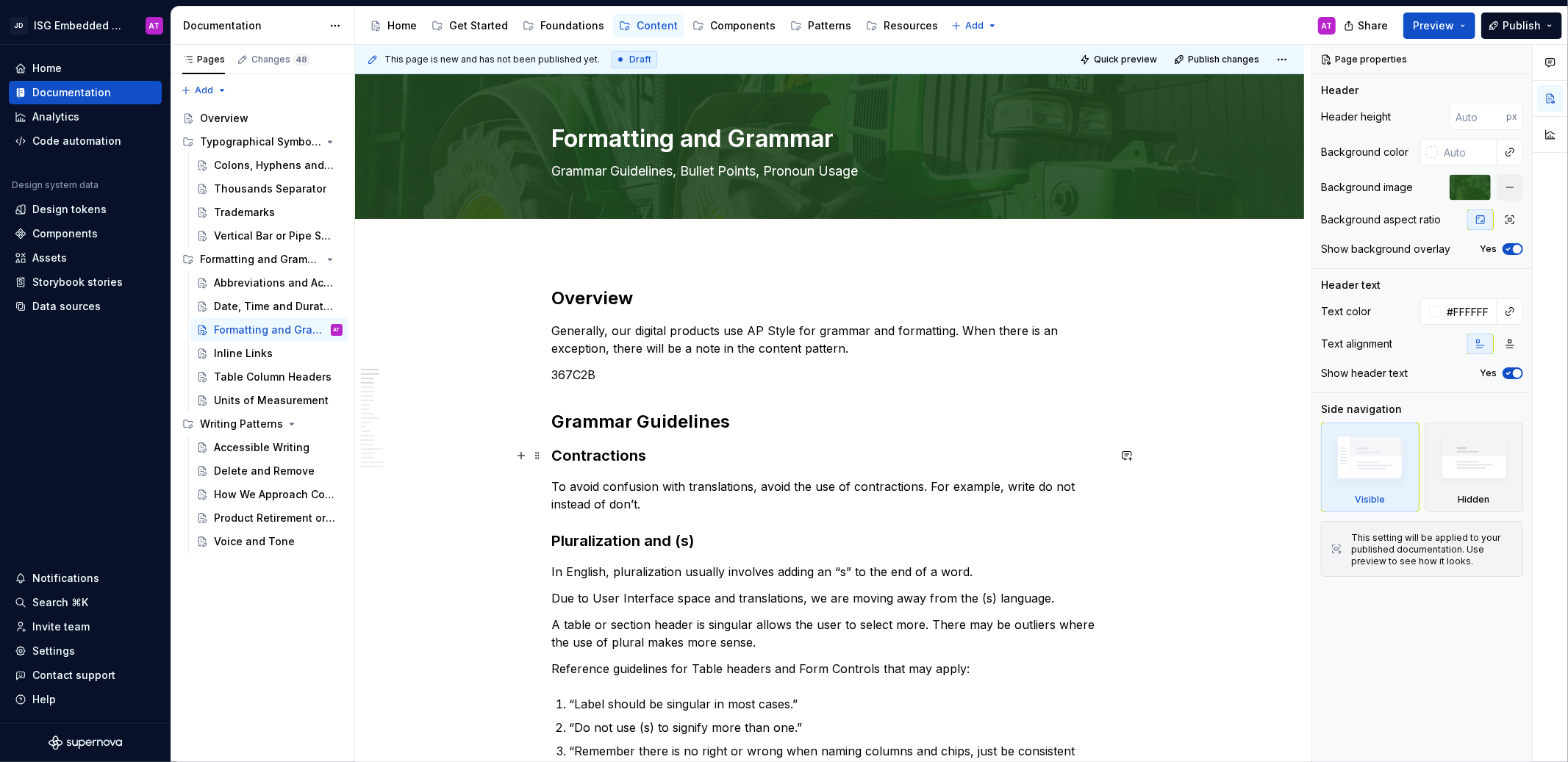
click at [606, 457] on h3 "Contractions" at bounding box center [830, 456] width 556 height 21
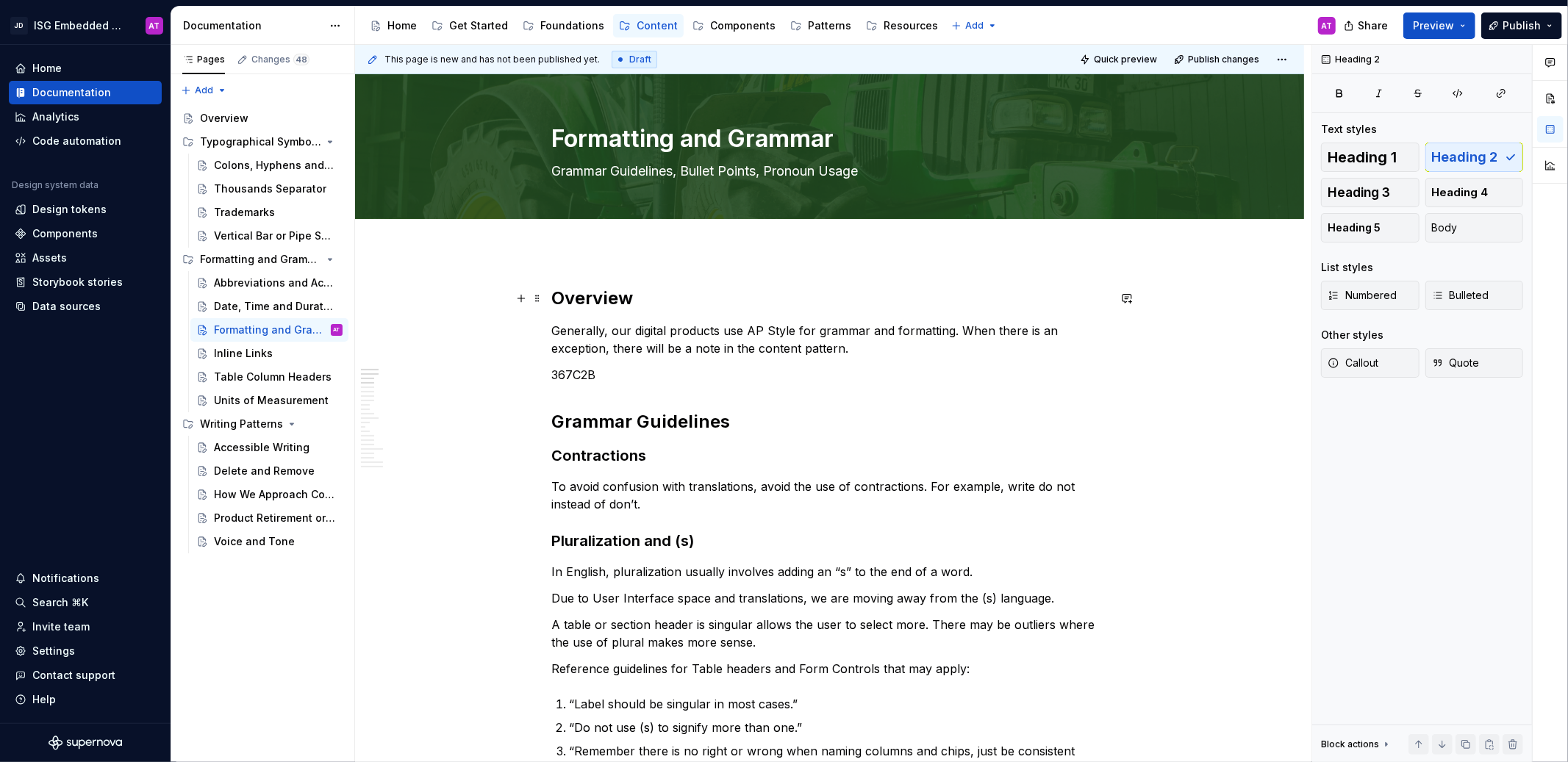
click at [623, 305] on h2 "Overview" at bounding box center [830, 297] width 556 height 23
type textarea "*"
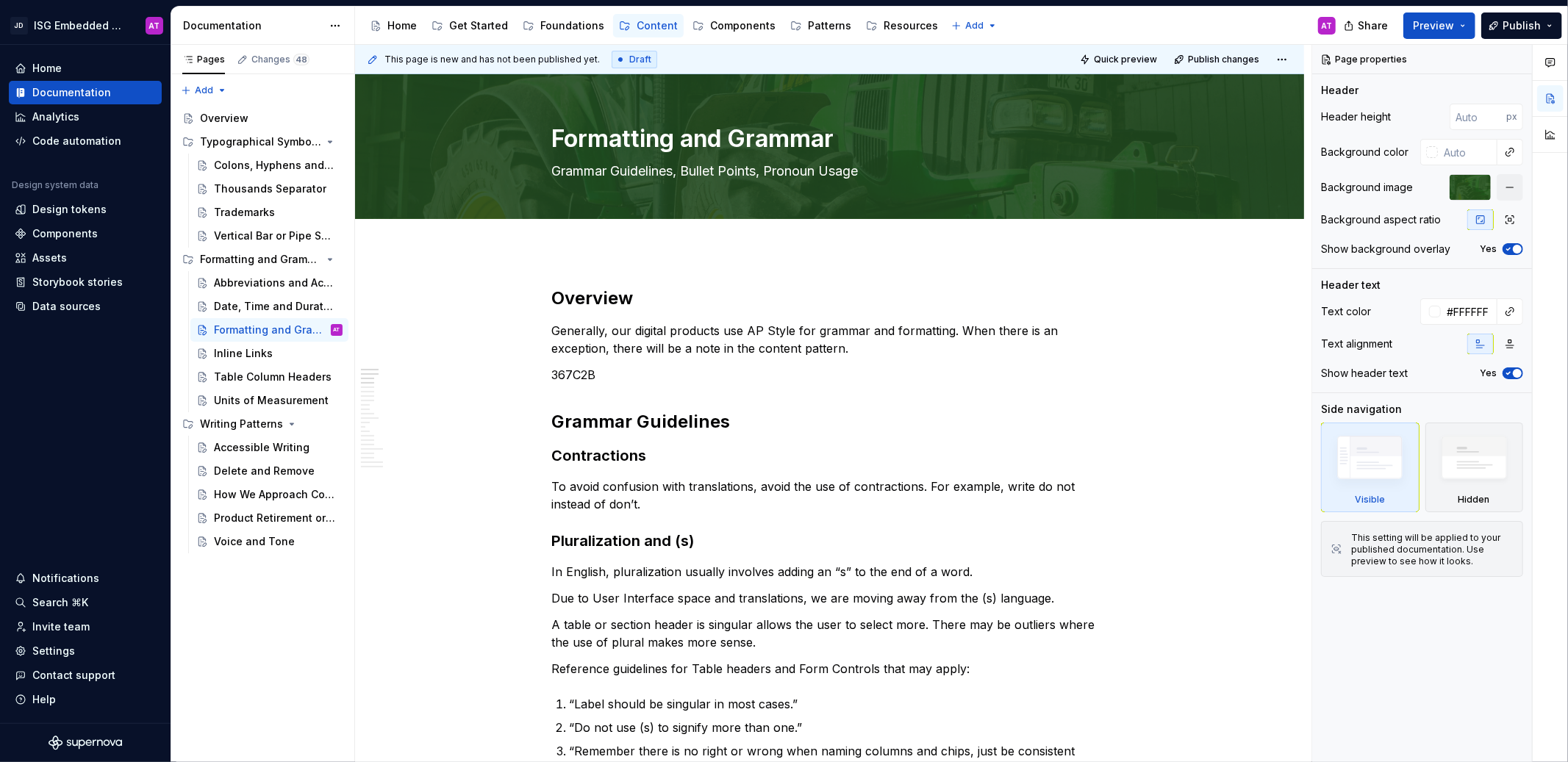
type textarea "*"
click at [1427, 23] on span "Preview" at bounding box center [1433, 25] width 41 height 15
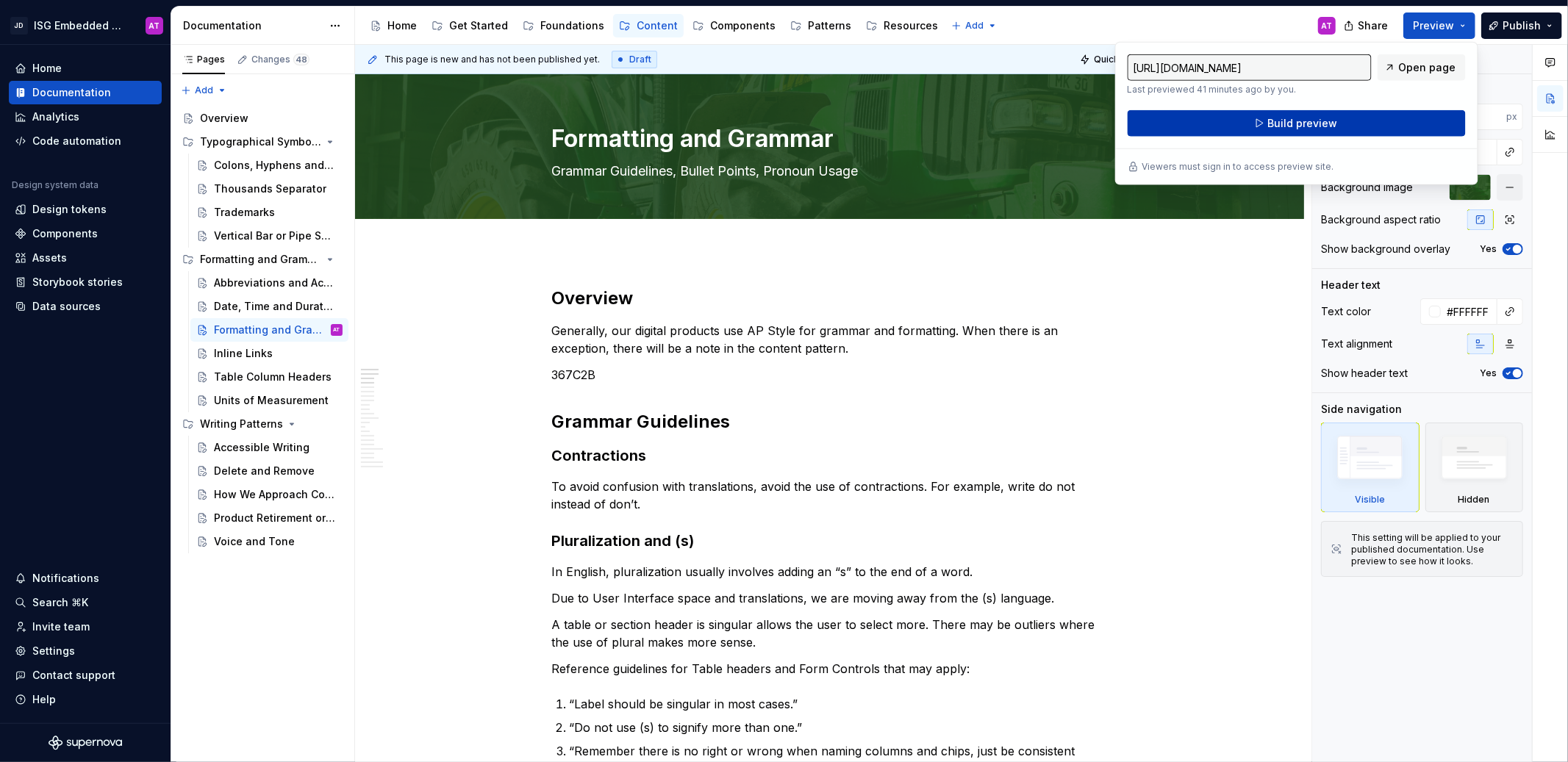
click at [1335, 127] on button "Build preview" at bounding box center [1296, 123] width 338 height 27
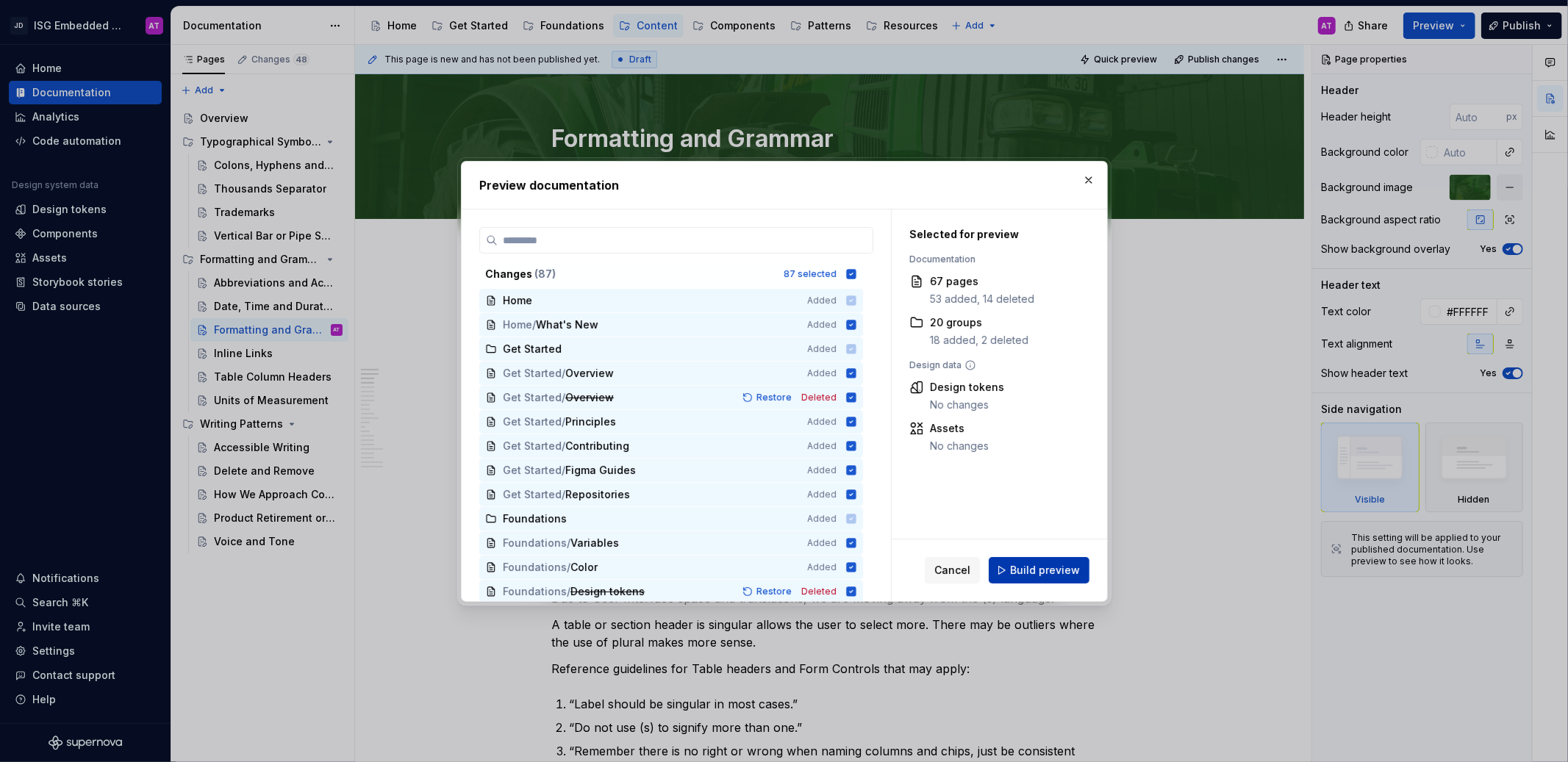
click at [1045, 570] on span "Build preview" at bounding box center [1044, 570] width 69 height 15
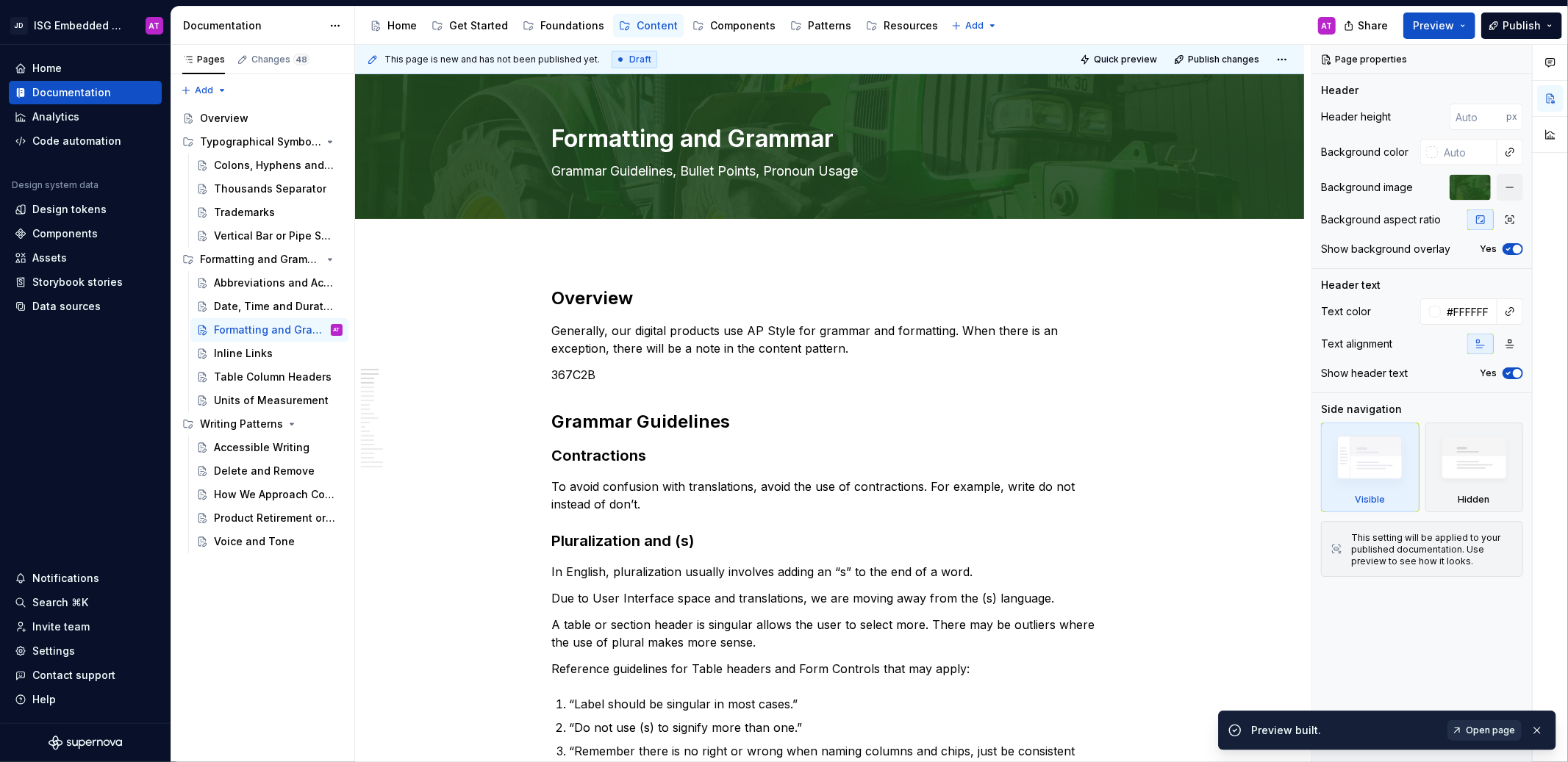
click at [1490, 735] on span "Open page" at bounding box center [1490, 731] width 49 height 12
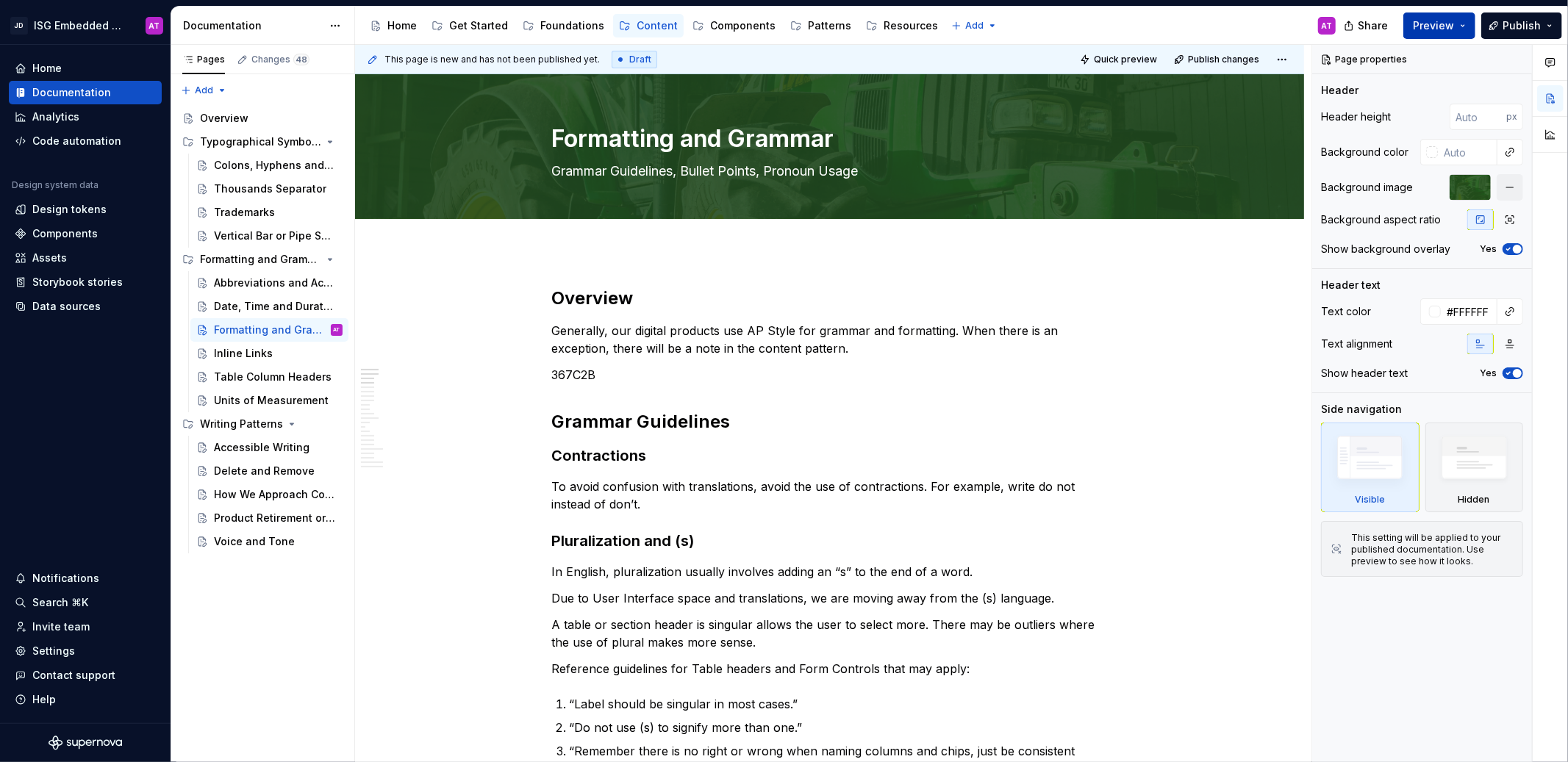
click at [1433, 21] on span "Preview" at bounding box center [1433, 25] width 41 height 15
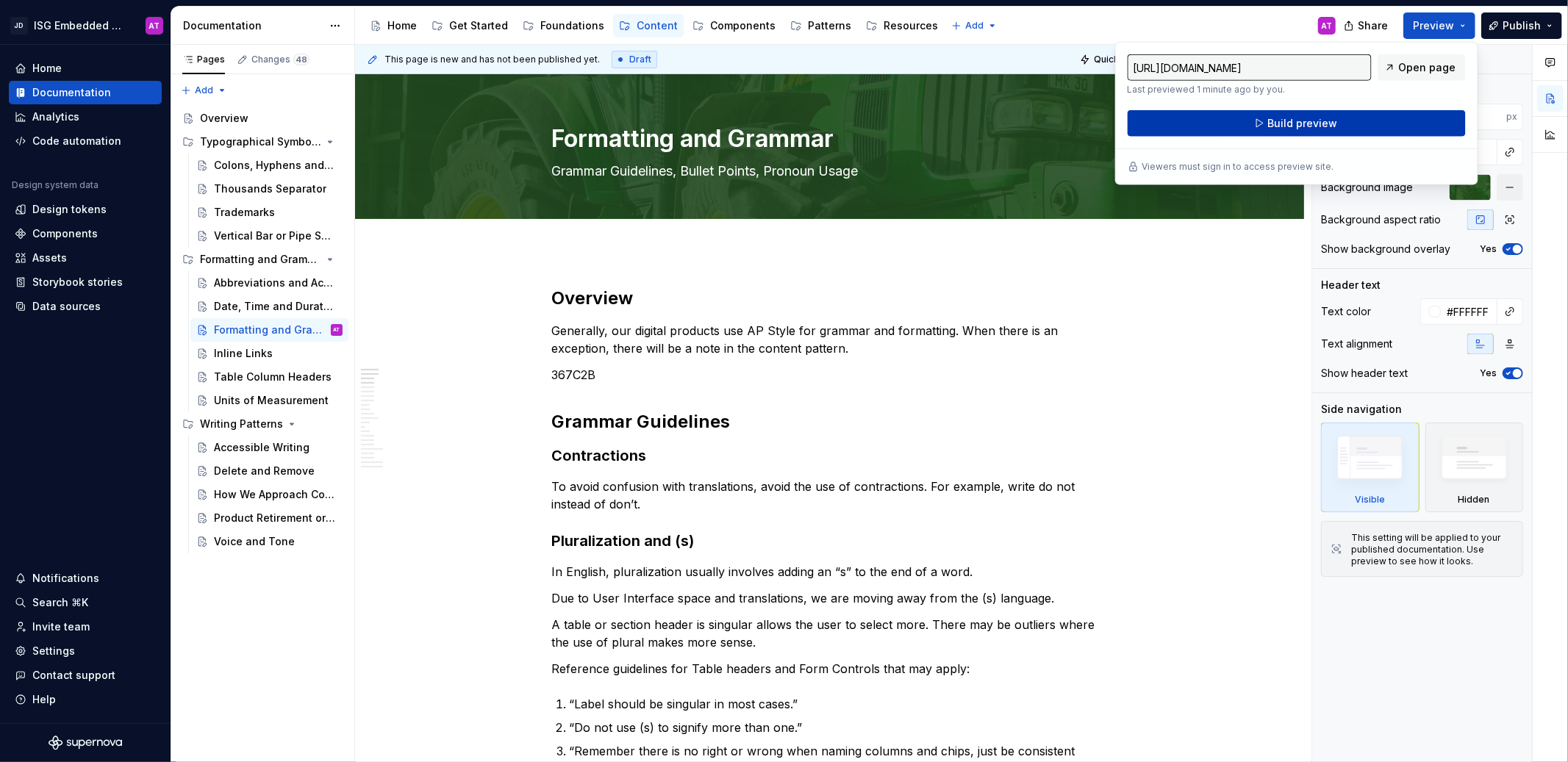
click at [1402, 131] on button "Build preview" at bounding box center [1296, 123] width 338 height 27
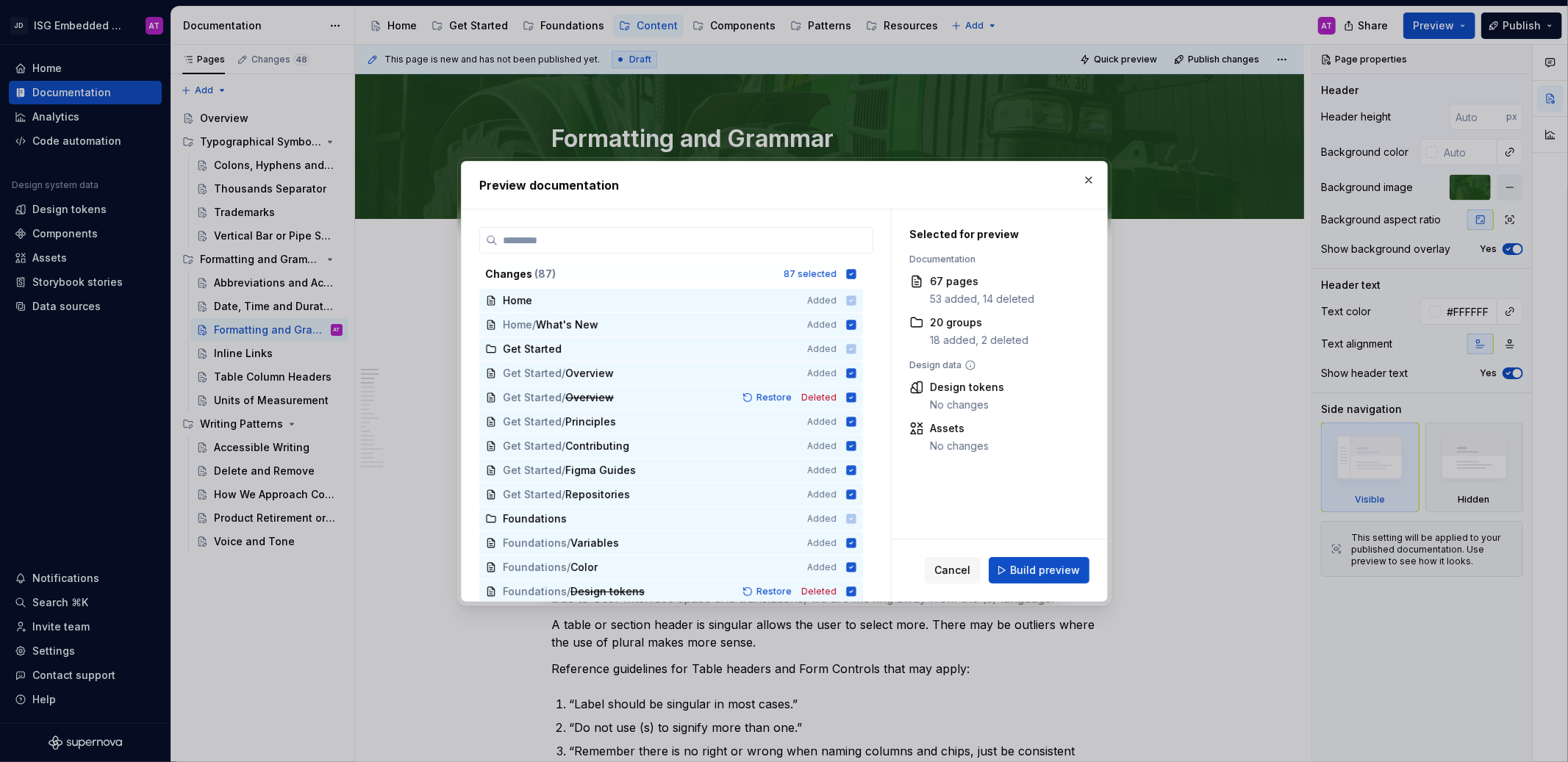
click at [1051, 552] on div "Cancel Build preview" at bounding box center [999, 570] width 215 height 62
click at [1048, 582] on button "Build preview" at bounding box center [1038, 570] width 100 height 27
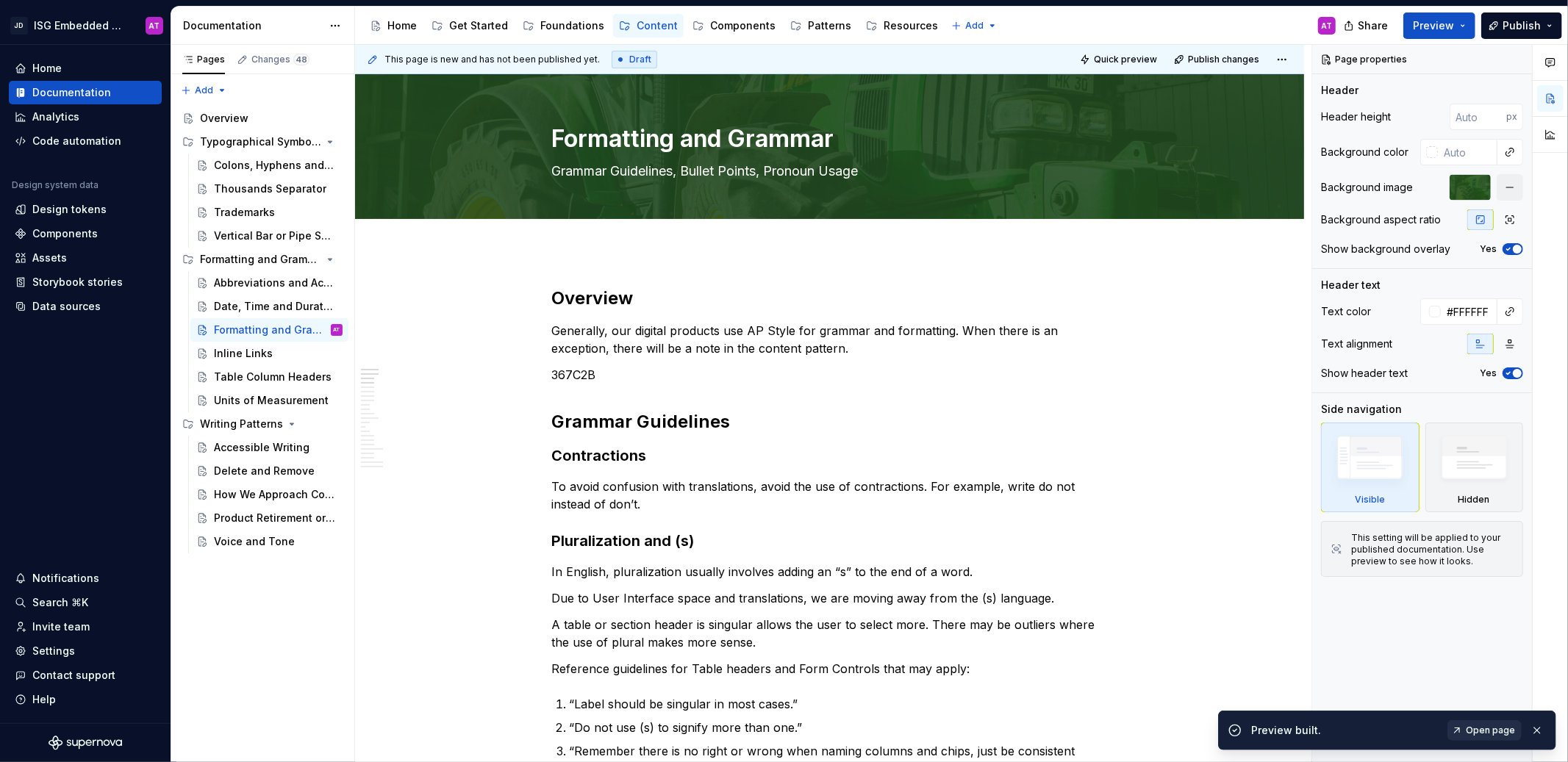
click at [1503, 732] on span "Open page" at bounding box center [1490, 731] width 49 height 12
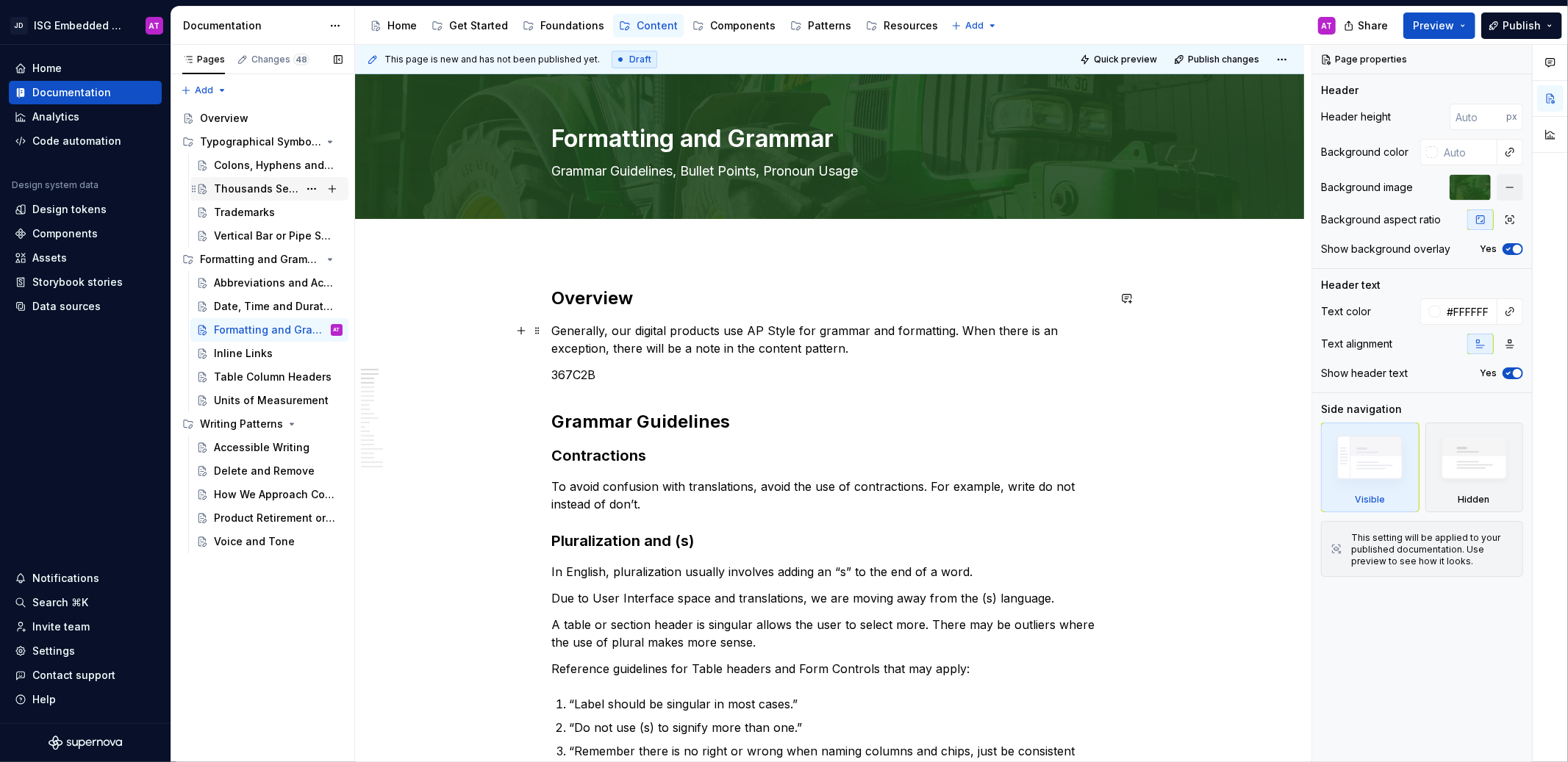
type textarea "*"
click at [1434, 28] on span "Preview" at bounding box center [1433, 25] width 41 height 15
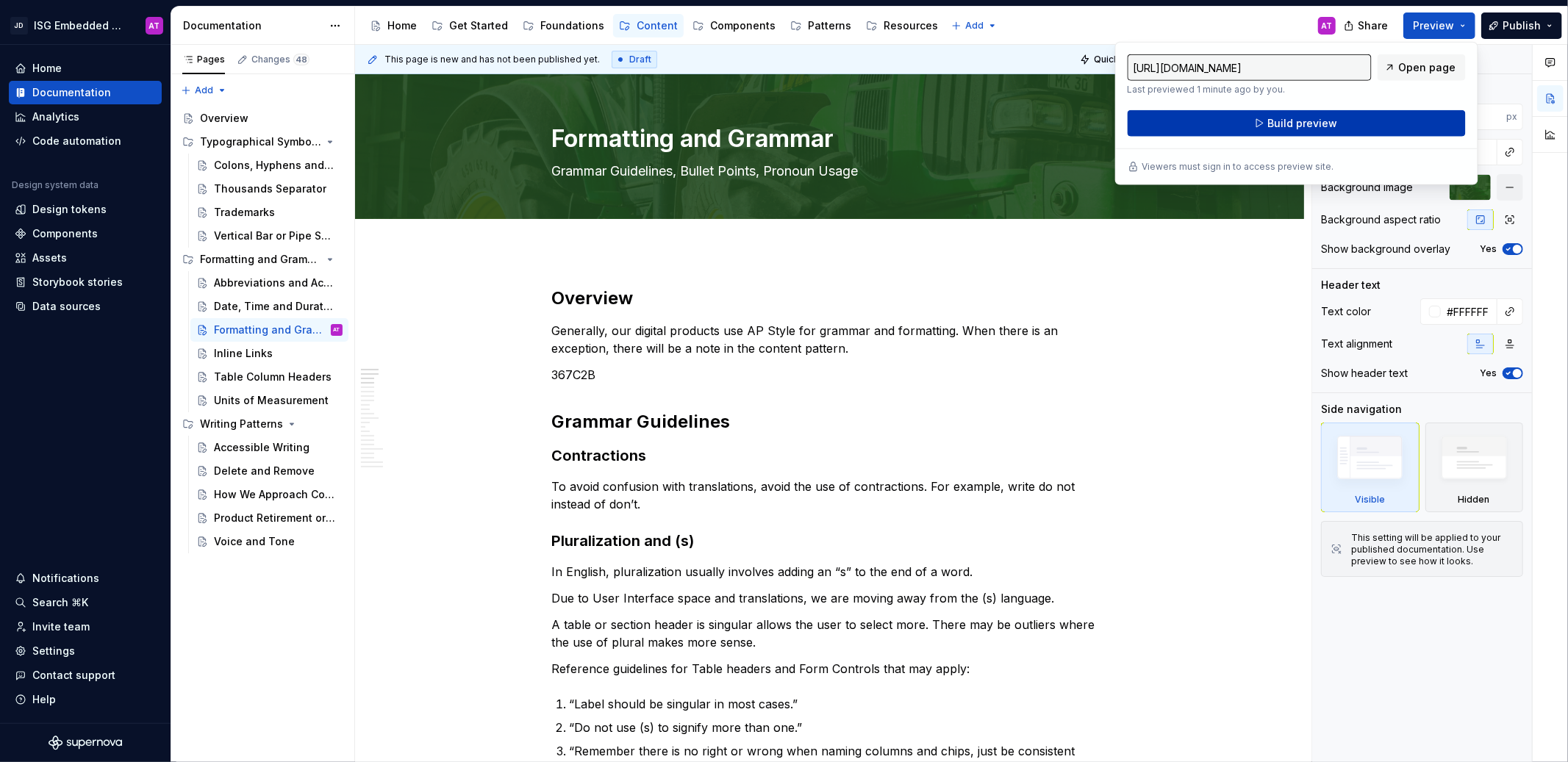
click at [1320, 126] on span "Build preview" at bounding box center [1301, 123] width 69 height 15
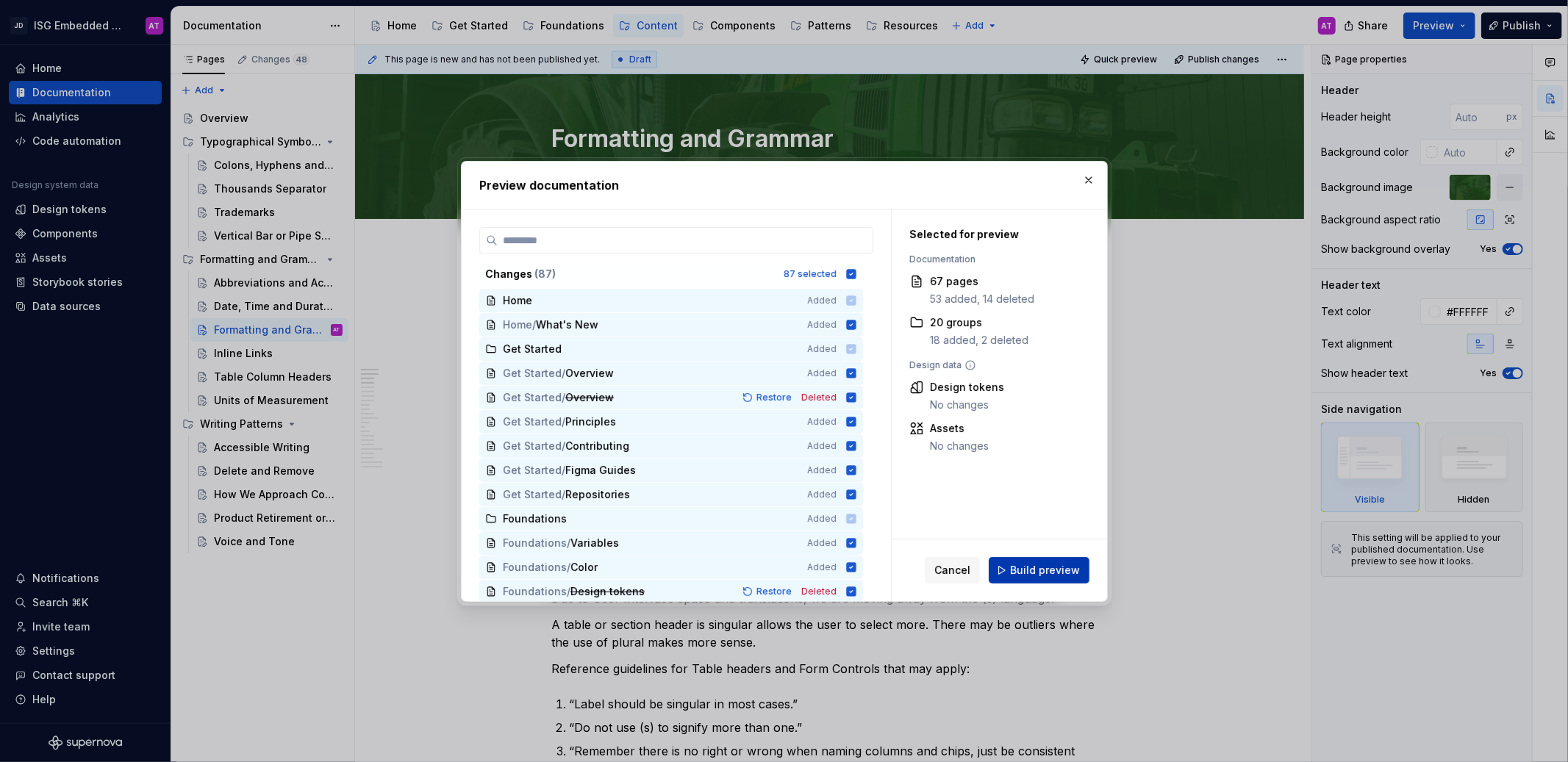
click at [1027, 570] on span "Build preview" at bounding box center [1044, 570] width 69 height 15
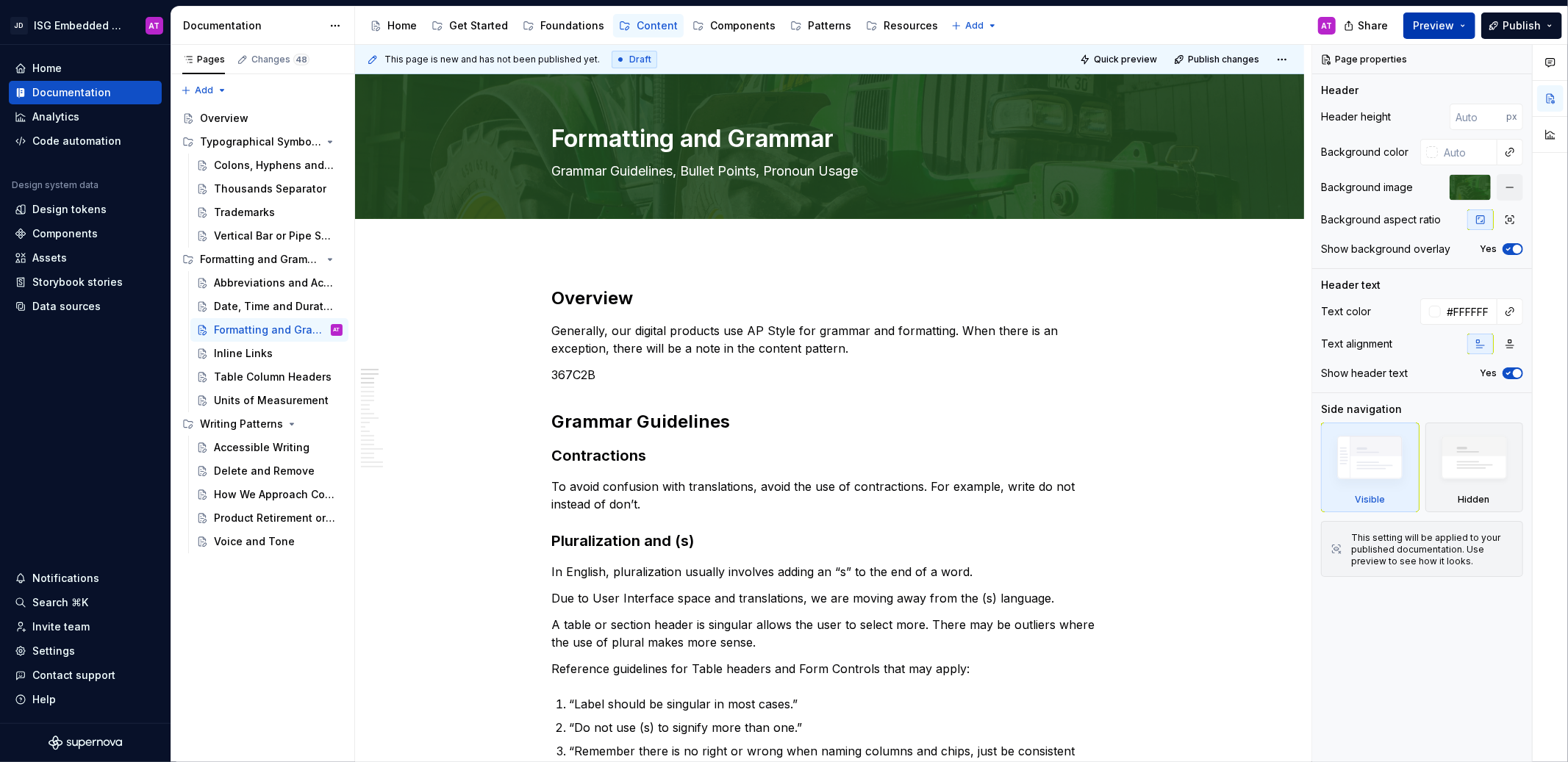
click at [1433, 28] on span "Preview" at bounding box center [1433, 25] width 41 height 15
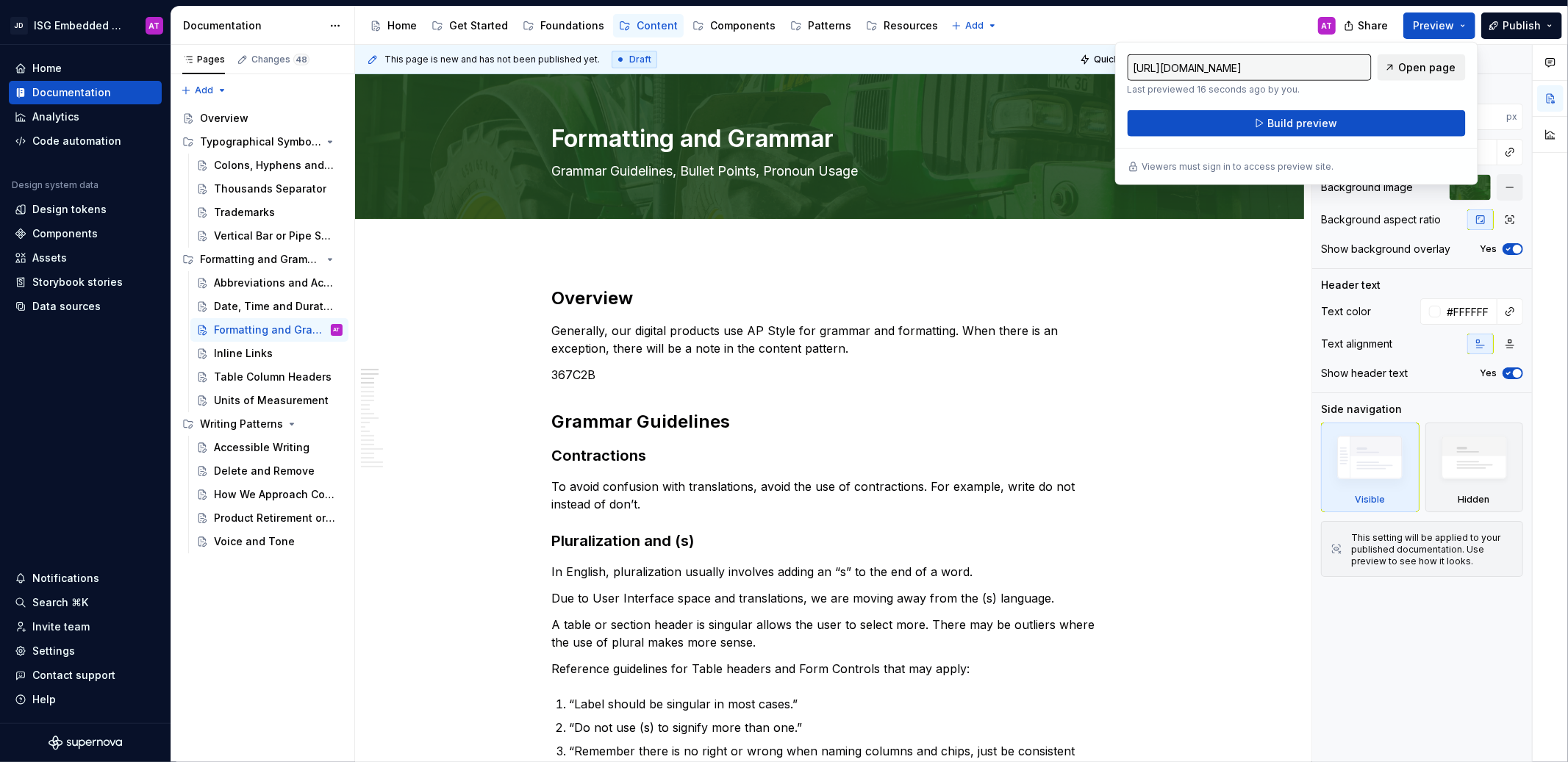
click at [1418, 64] on span "Open page" at bounding box center [1427, 67] width 57 height 15
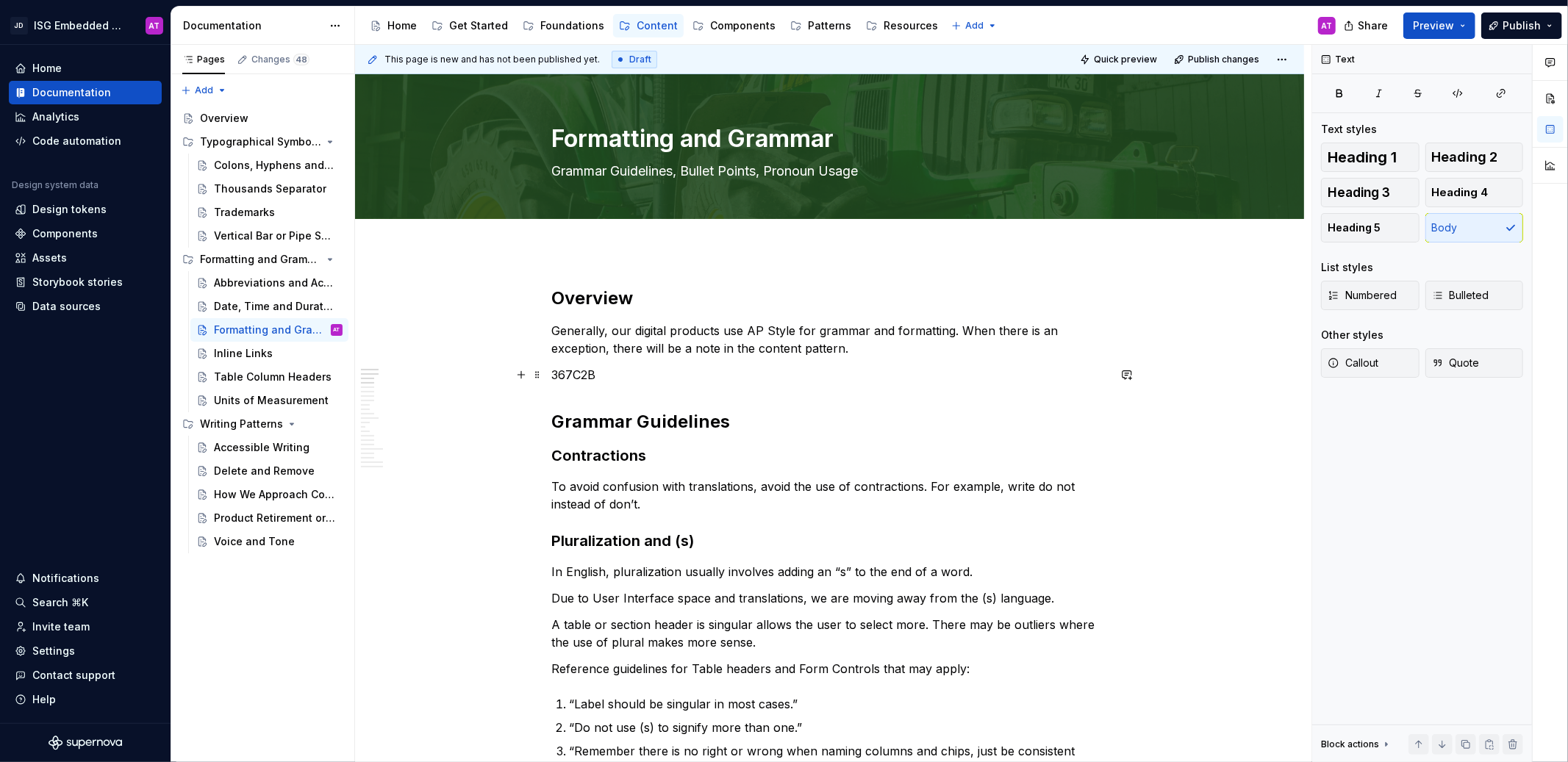
click at [652, 374] on p "367C2B" at bounding box center [830, 375] width 556 height 18
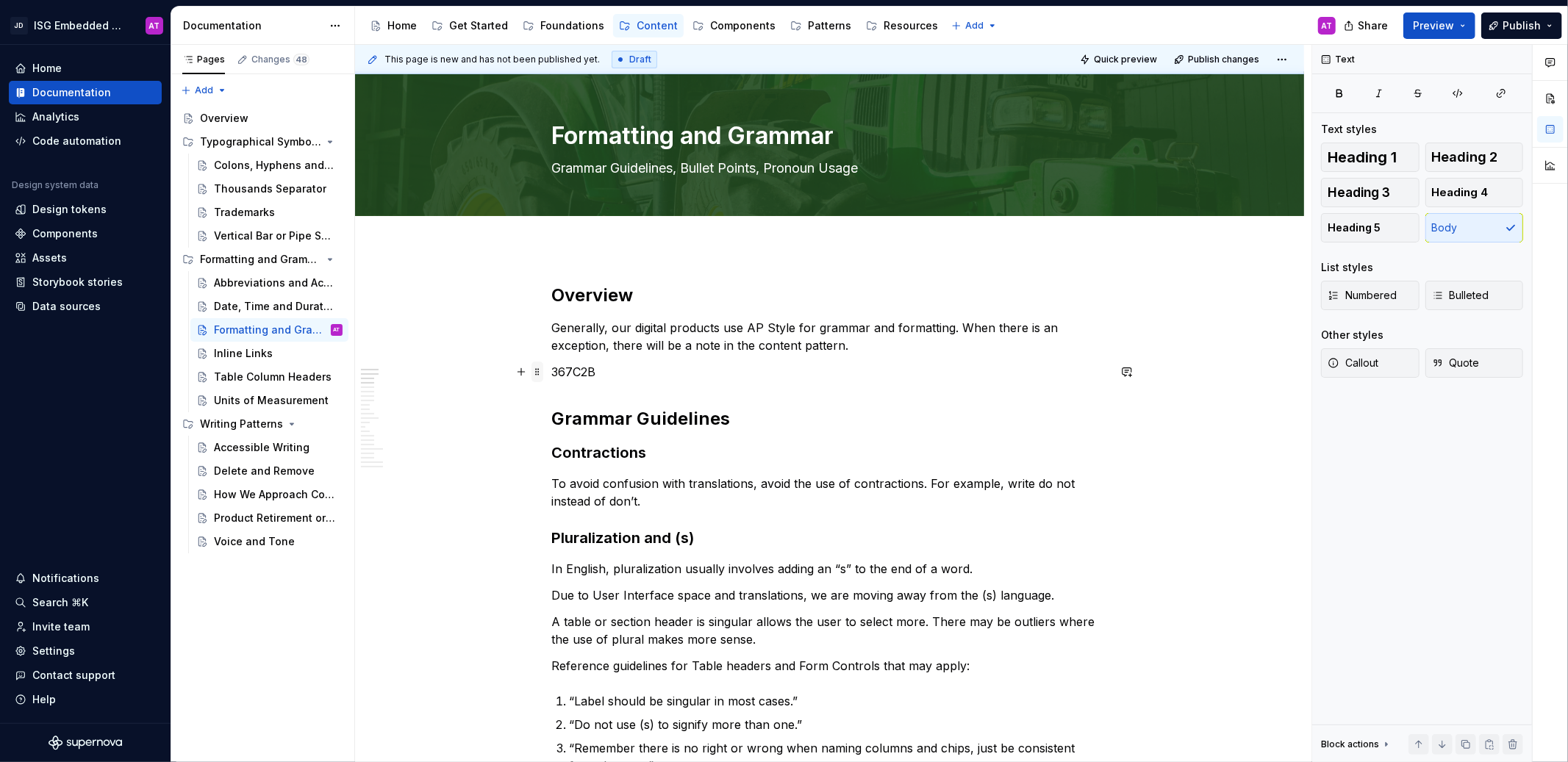
click at [535, 370] on span at bounding box center [538, 372] width 12 height 21
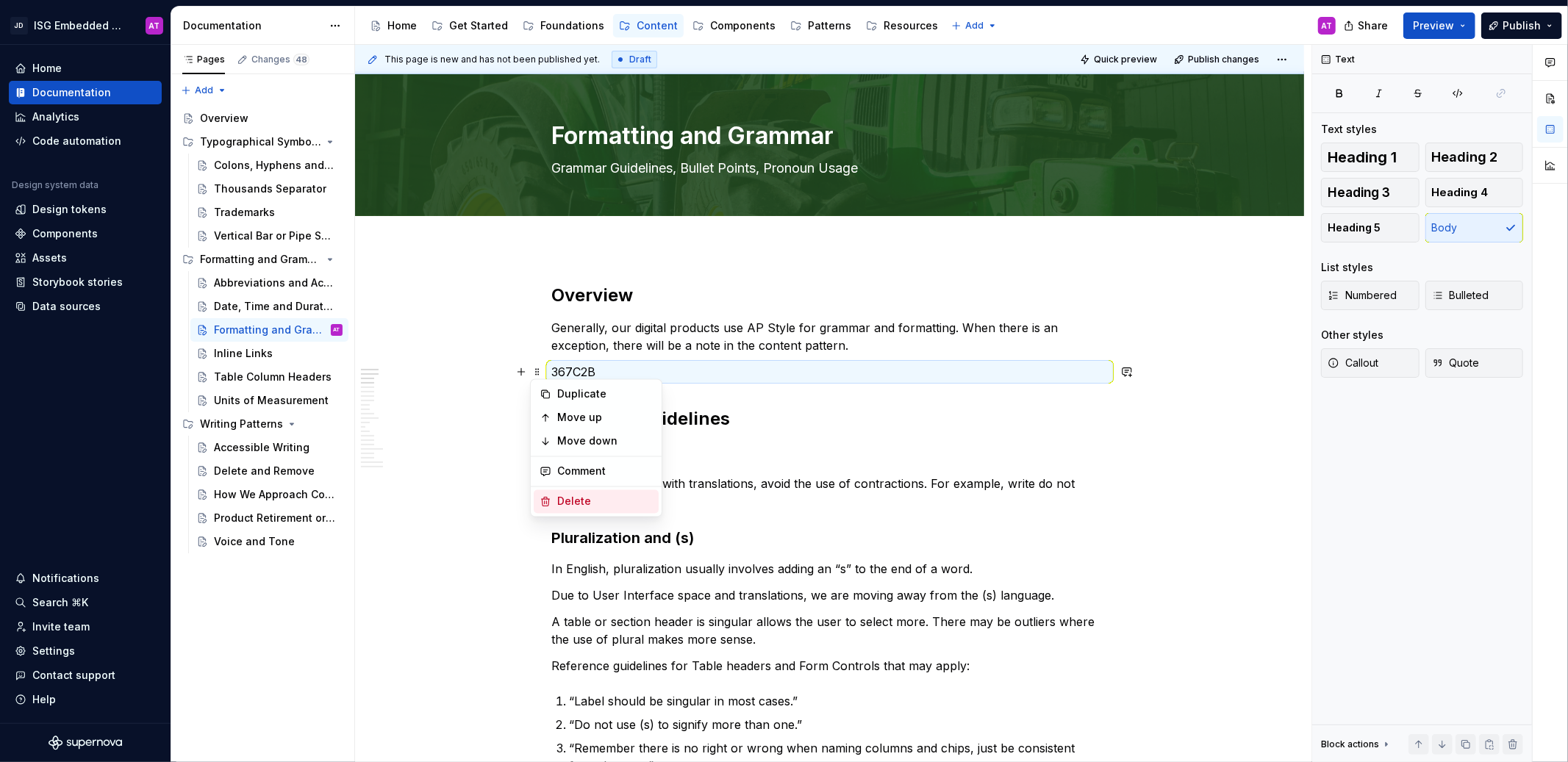
click at [565, 505] on div "Delete" at bounding box center [604, 501] width 95 height 15
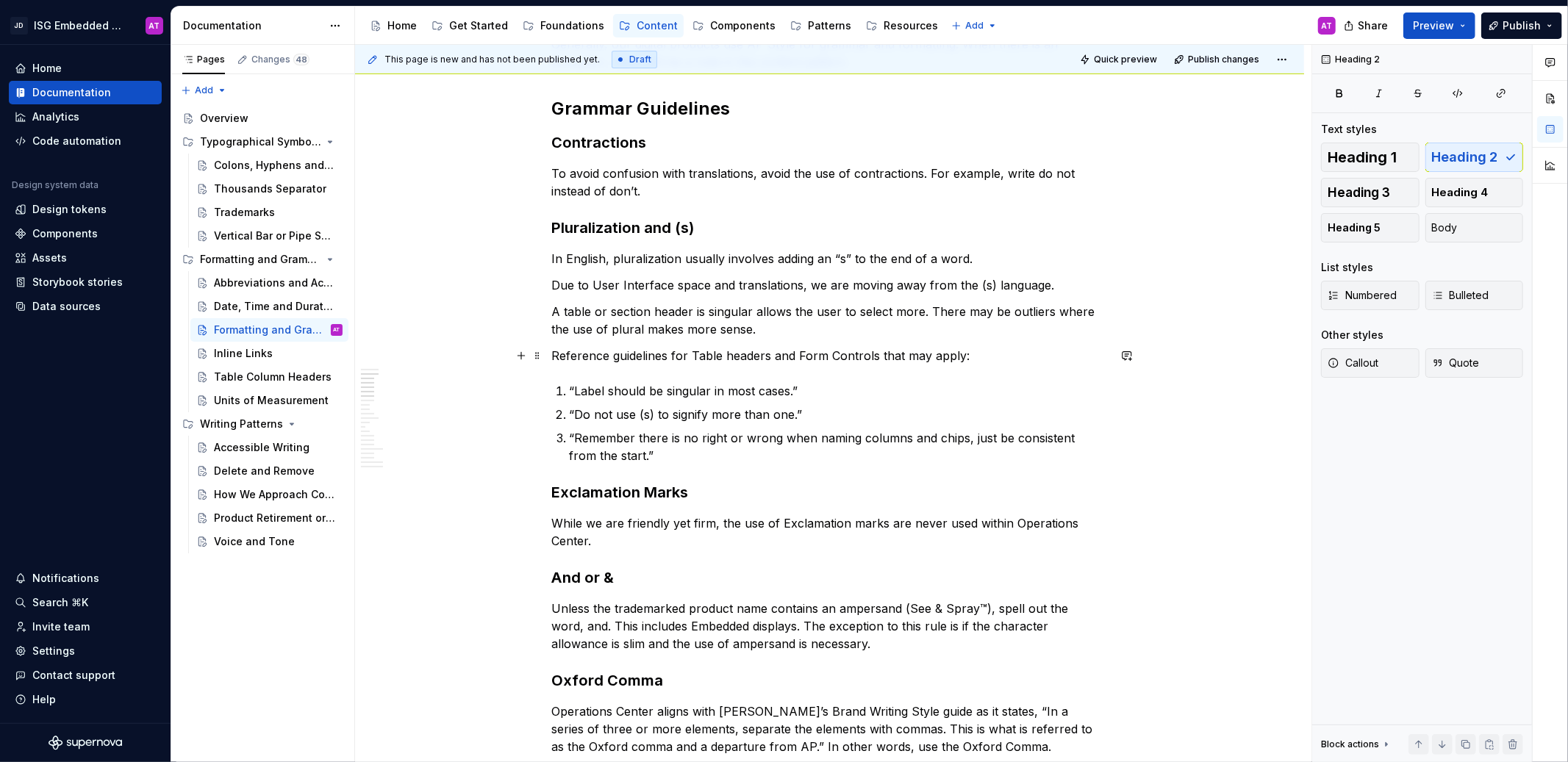
scroll to position [292, 0]
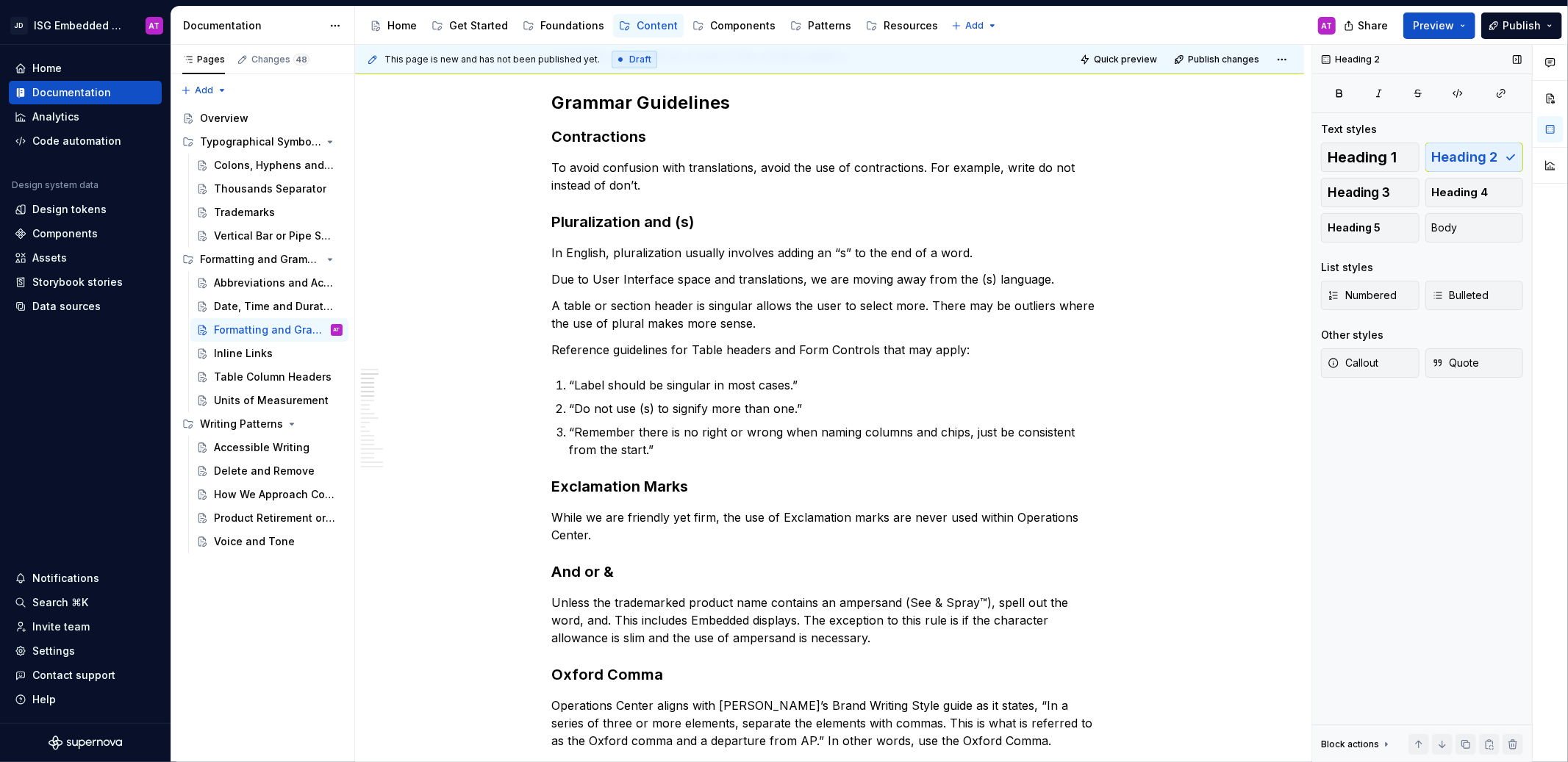
click at [1349, 485] on div "Heading 2 Text styles Heading 1 Heading 2 Heading 3 Heading 4 Heading 5 Body Li…" at bounding box center [1422, 404] width 219 height 718
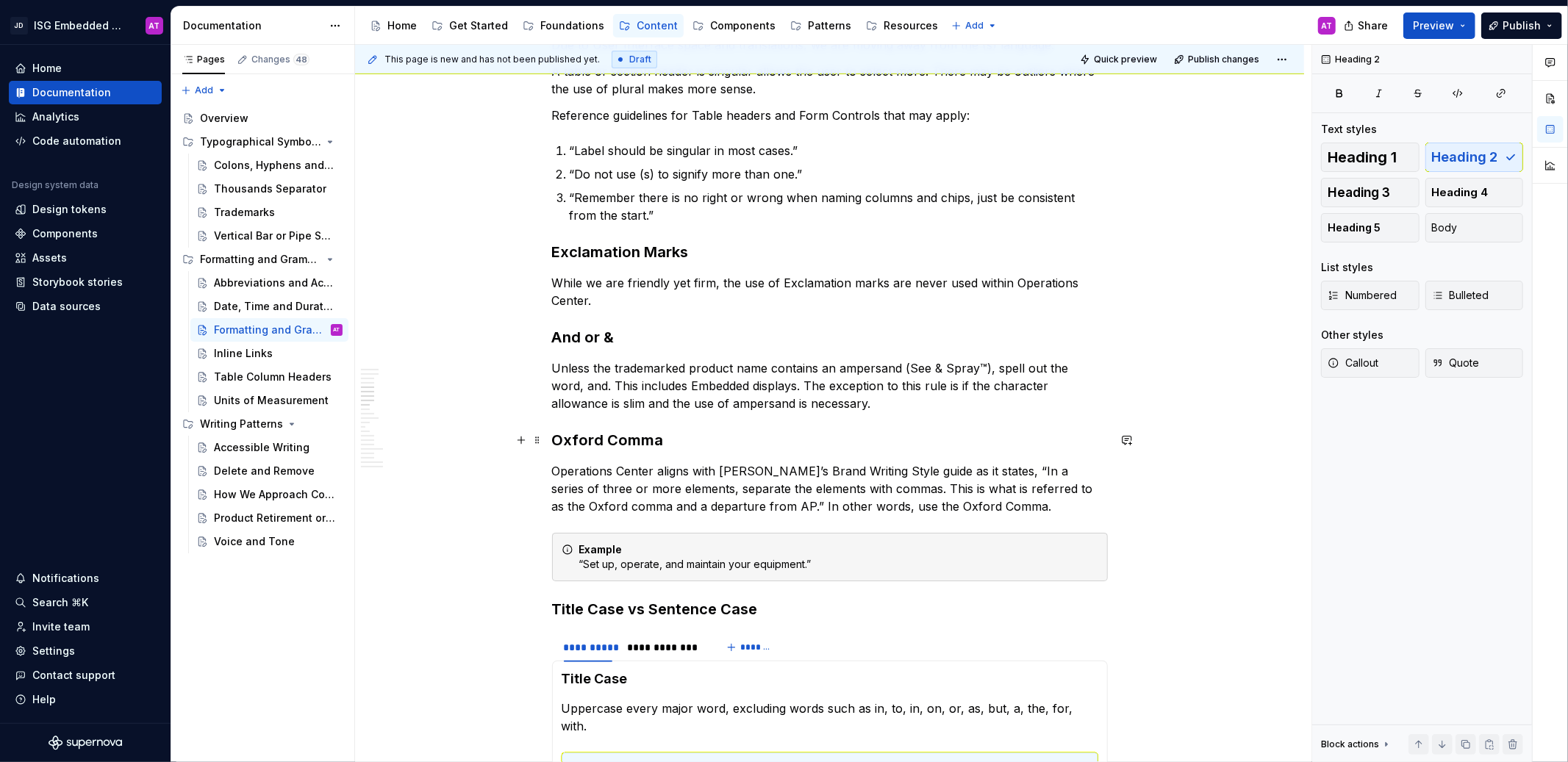
scroll to position [529, 0]
type textarea "*"
